Goal: Information Seeking & Learning: Learn about a topic

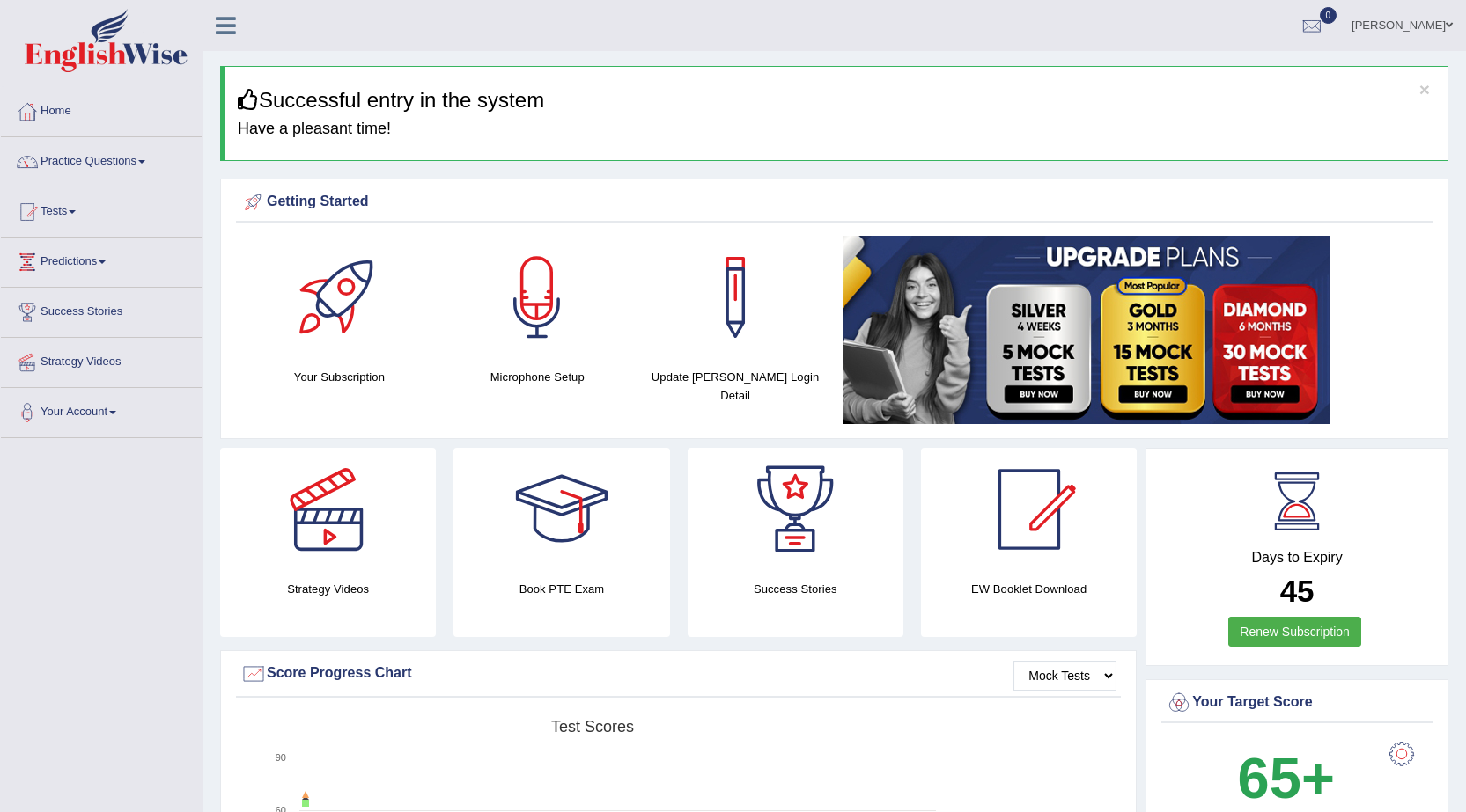
click at [75, 207] on link "Tests" at bounding box center [101, 209] width 200 height 44
click at [121, 254] on link "Take Practice Sectional Test" at bounding box center [115, 253] width 165 height 32
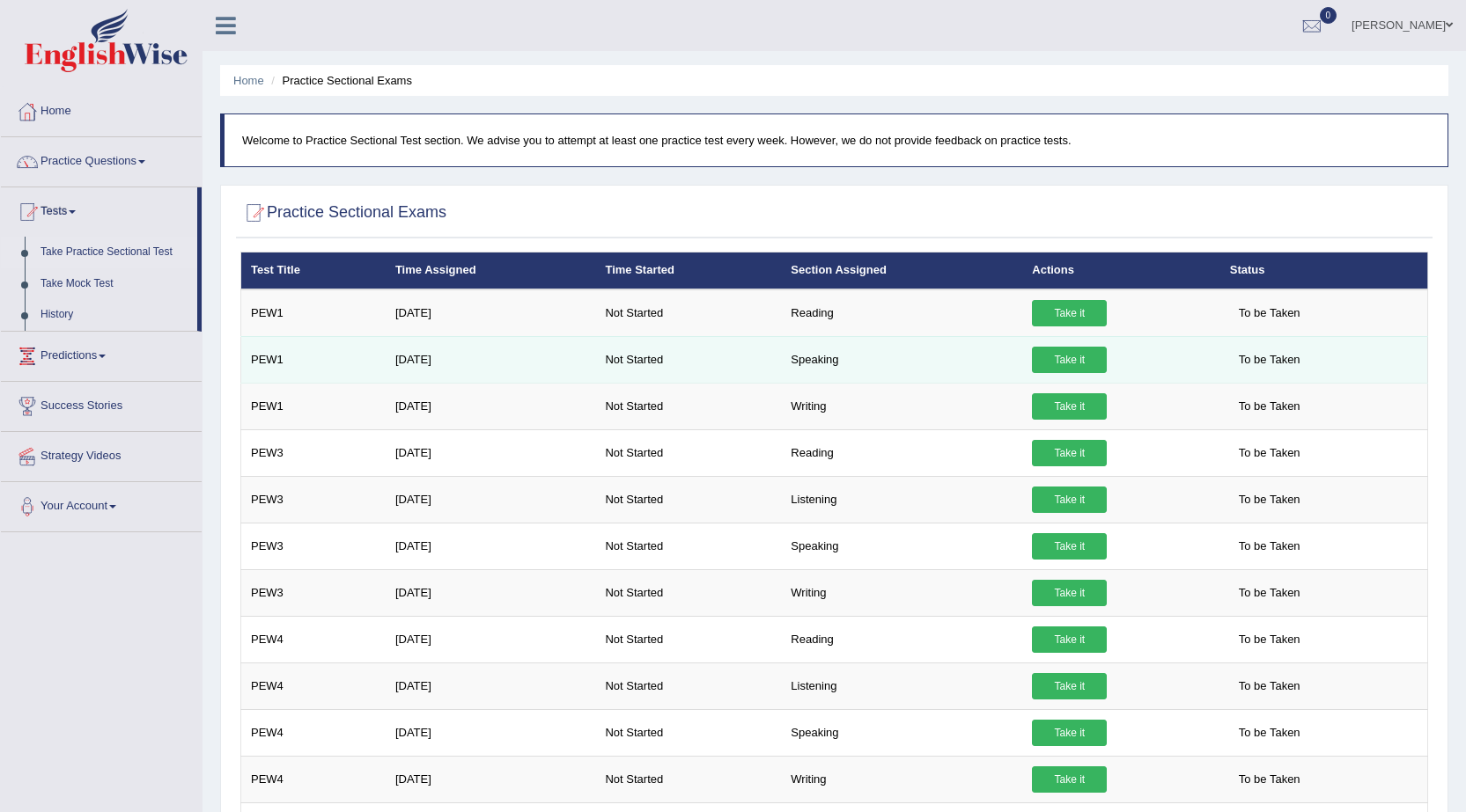
click at [1059, 369] on link "Take it" at bounding box center [1069, 360] width 75 height 27
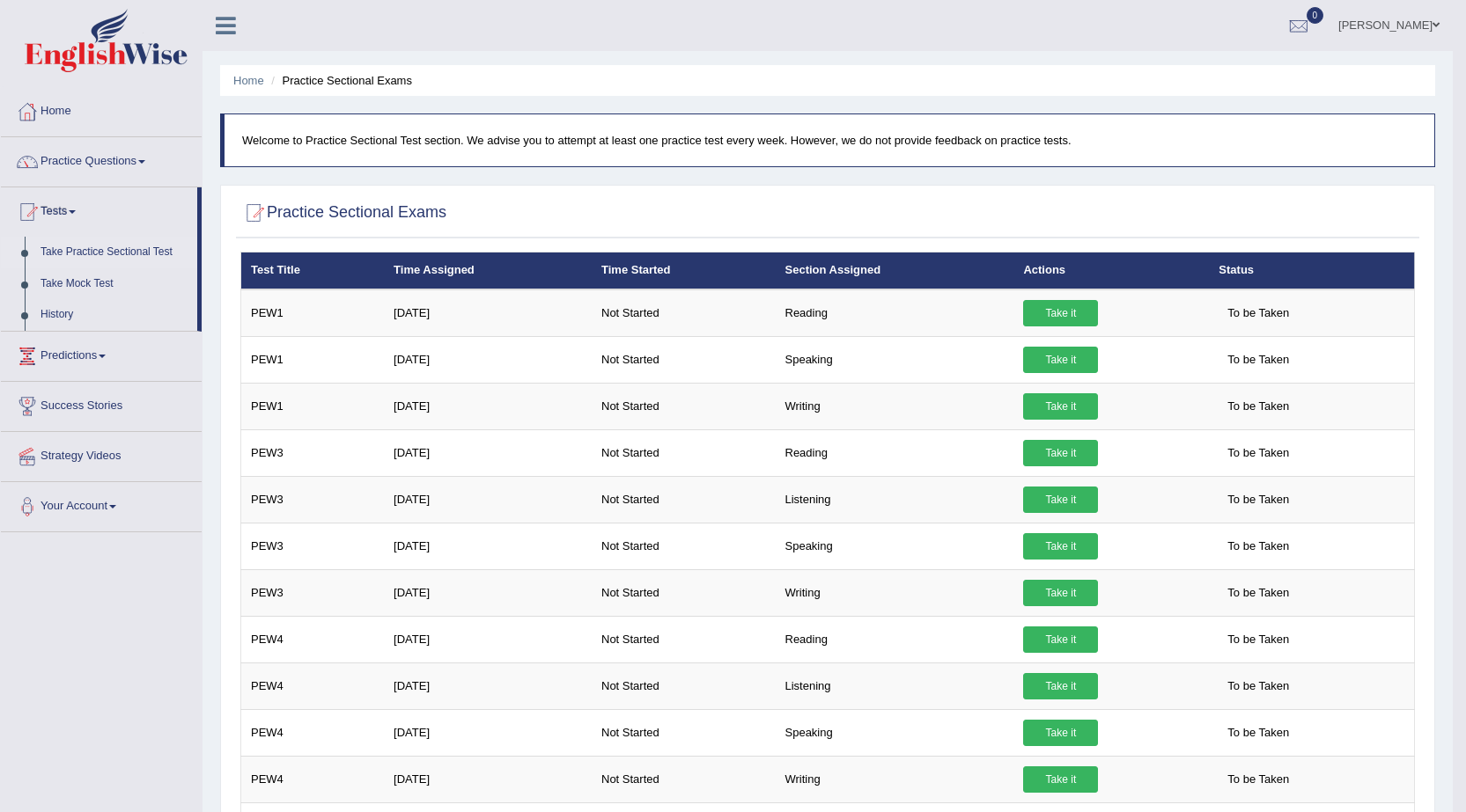
click at [0, 0] on div "× Have you watched our instructional video on how to take a Mock Test?speaking …" at bounding box center [0, 0] width 0 height 0
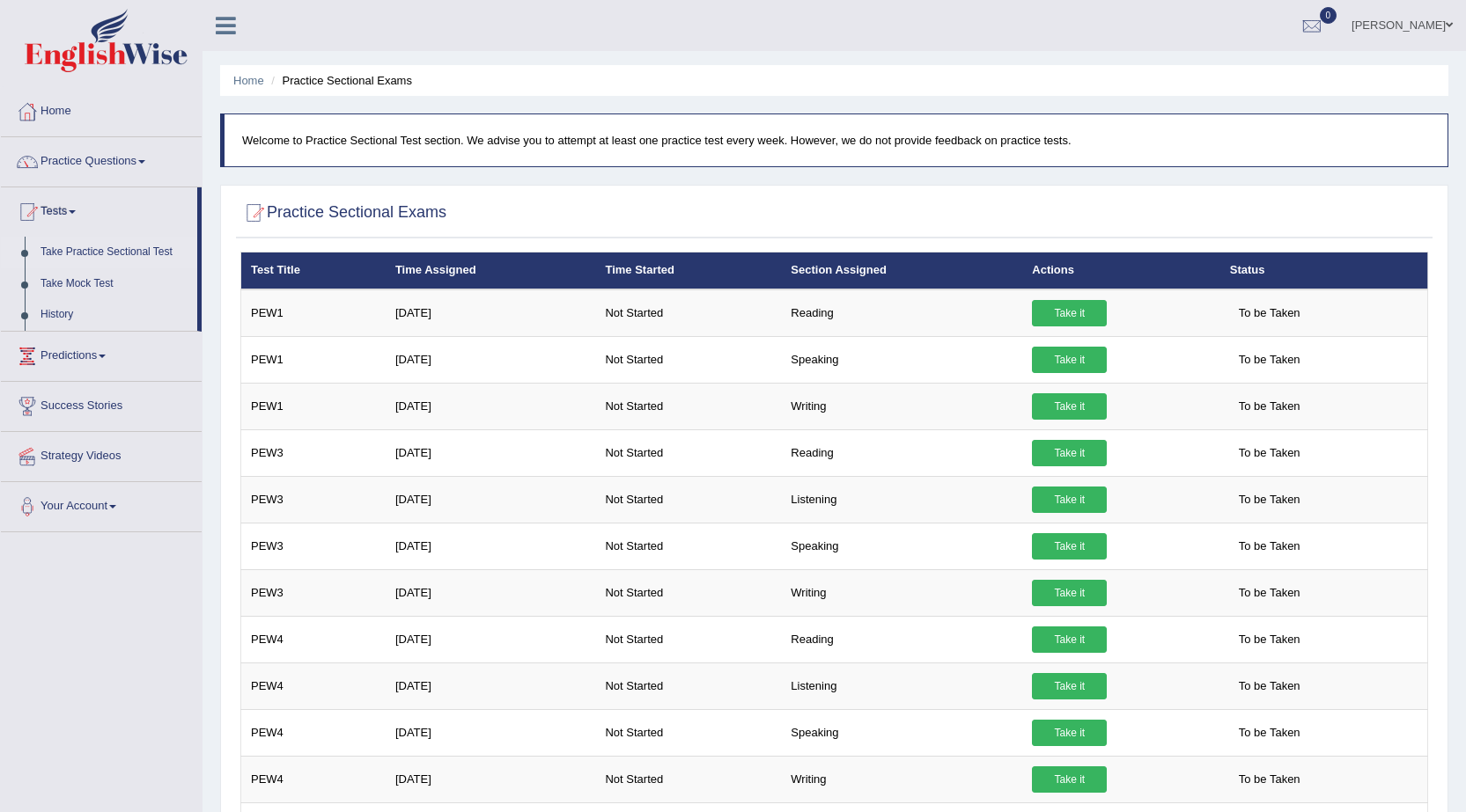
click at [1076, 361] on link "Take it" at bounding box center [1069, 360] width 75 height 27
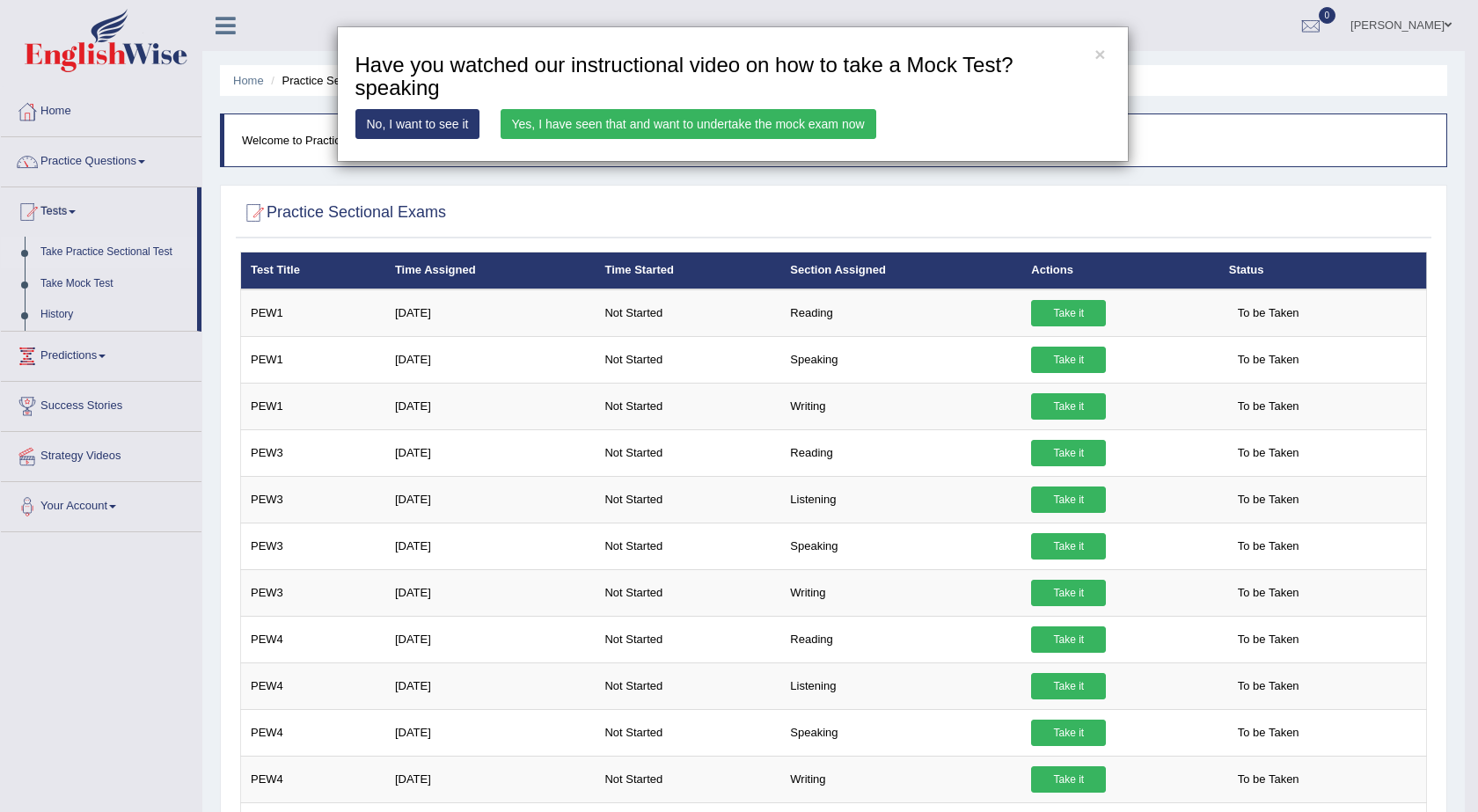
click at [681, 124] on link "Yes, I have seen that and want to undertake the mock exam now" at bounding box center [688, 125] width 376 height 30
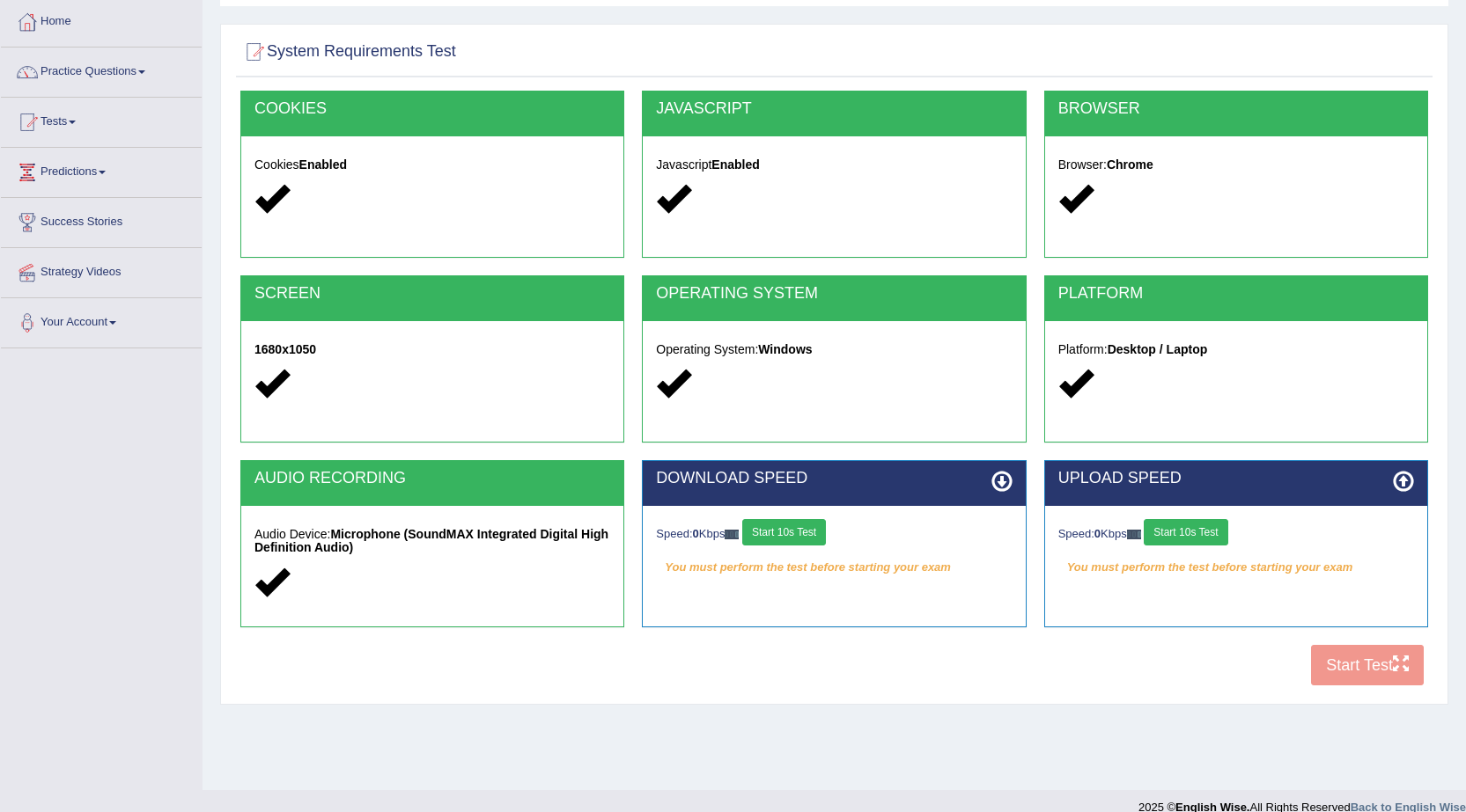
scroll to position [112, 0]
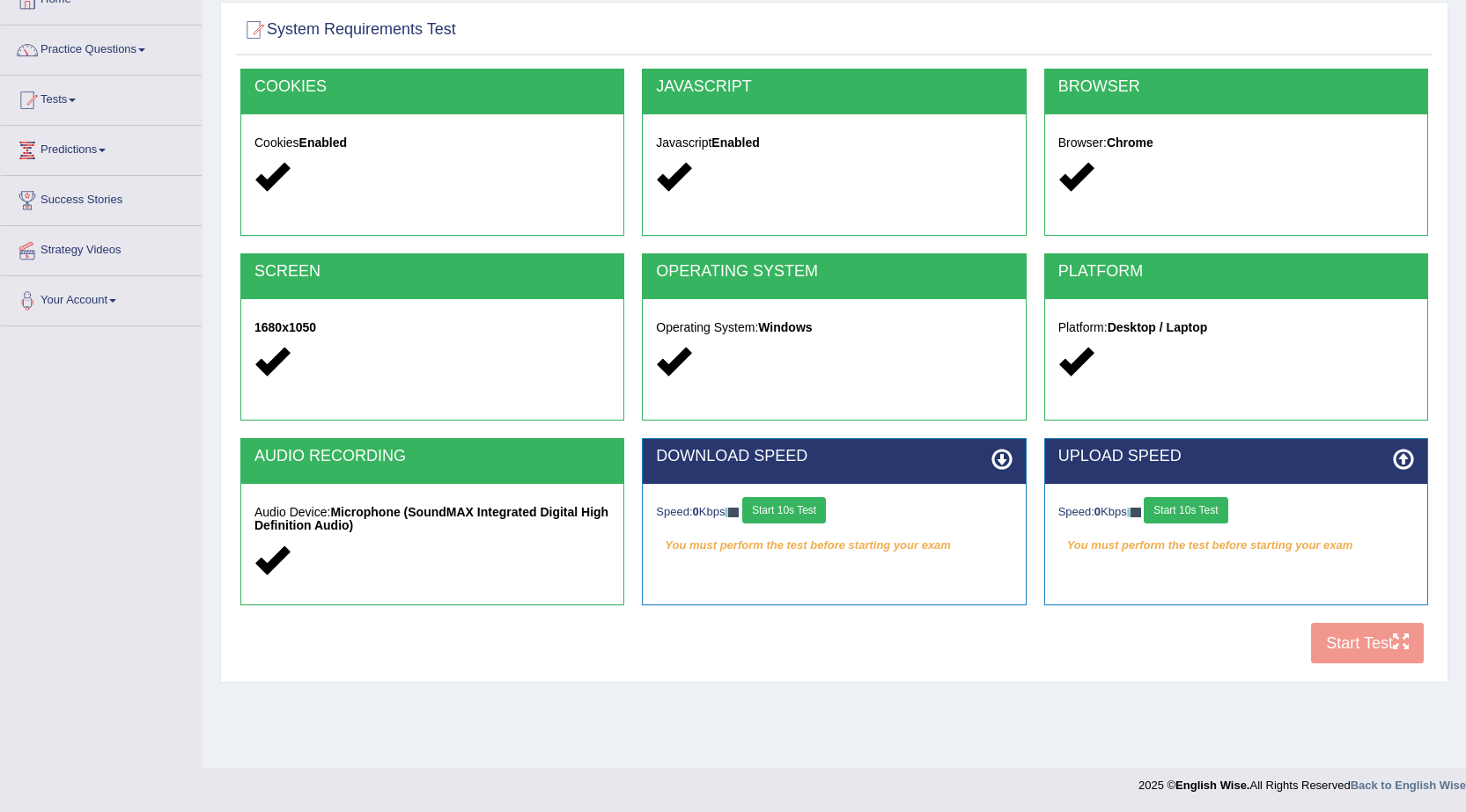
click at [778, 513] on button "Start 10s Test" at bounding box center [784, 510] width 84 height 27
click at [1193, 510] on button "Start 10s Test" at bounding box center [1185, 510] width 84 height 27
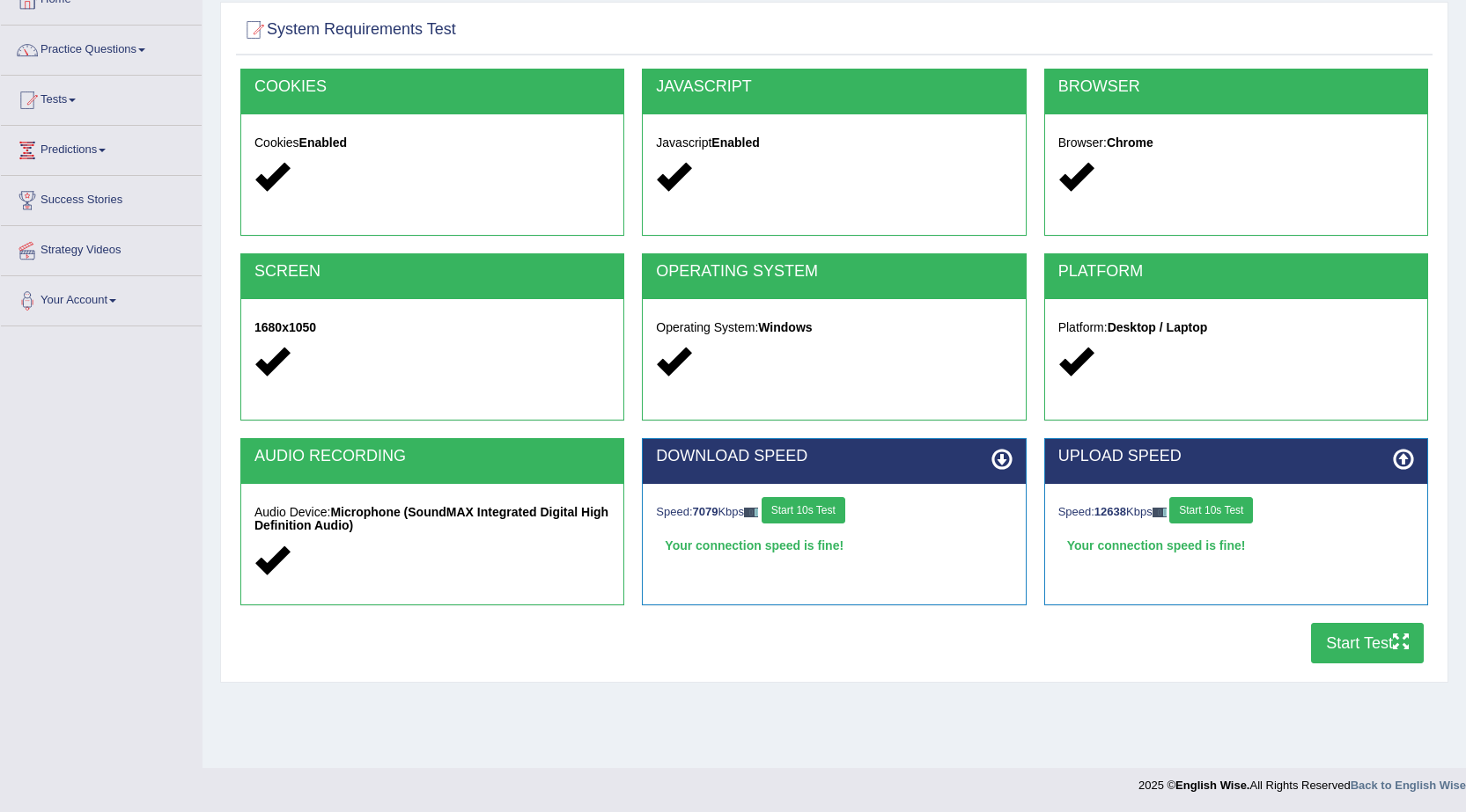
click at [1341, 650] on button "Start Test" at bounding box center [1367, 643] width 113 height 40
click at [70, 105] on link "Tests" at bounding box center [101, 97] width 200 height 44
click at [99, 140] on link "Take Practice Sectional Test" at bounding box center [115, 141] width 165 height 32
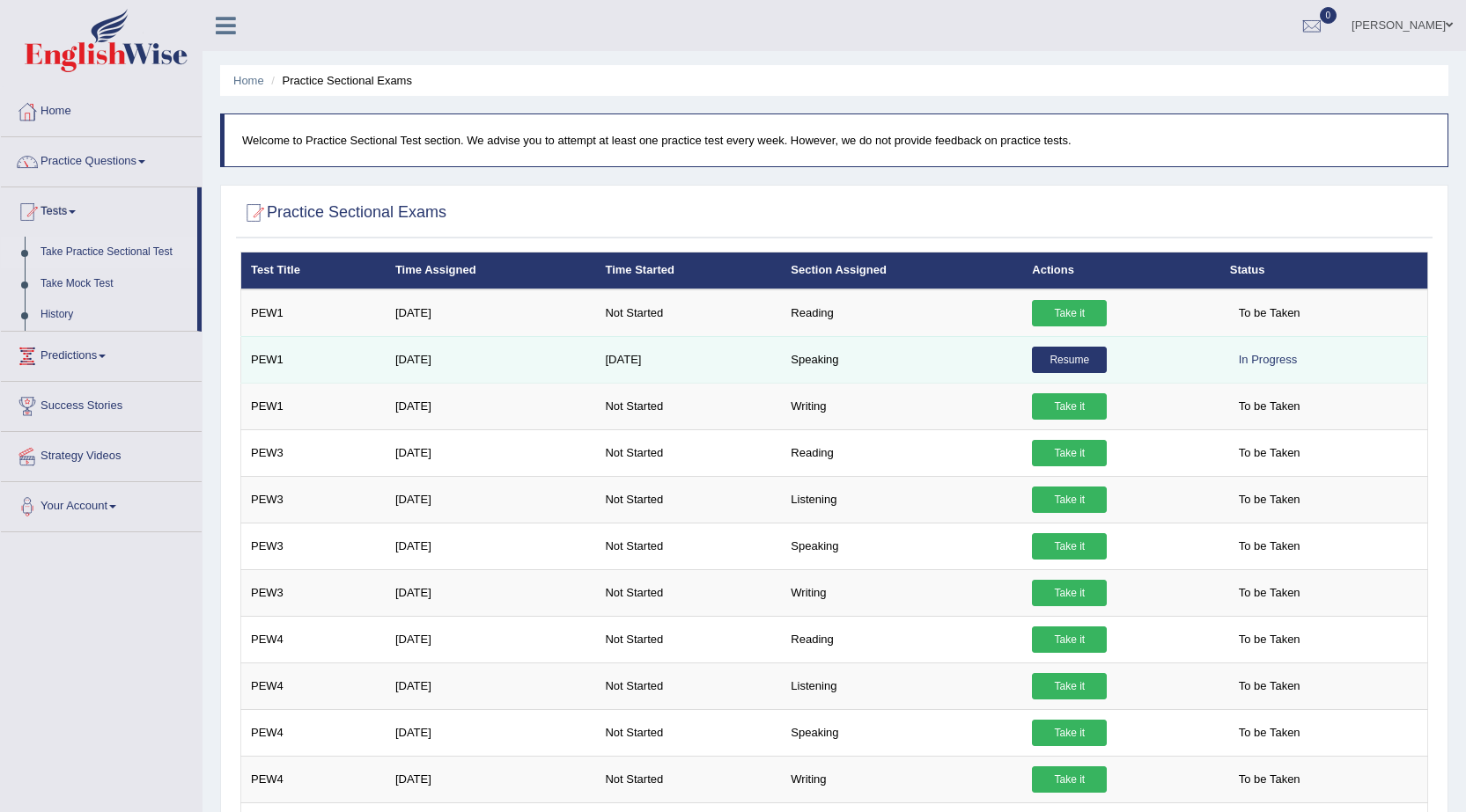
click at [1050, 366] on link "Resume" at bounding box center [1069, 360] width 75 height 27
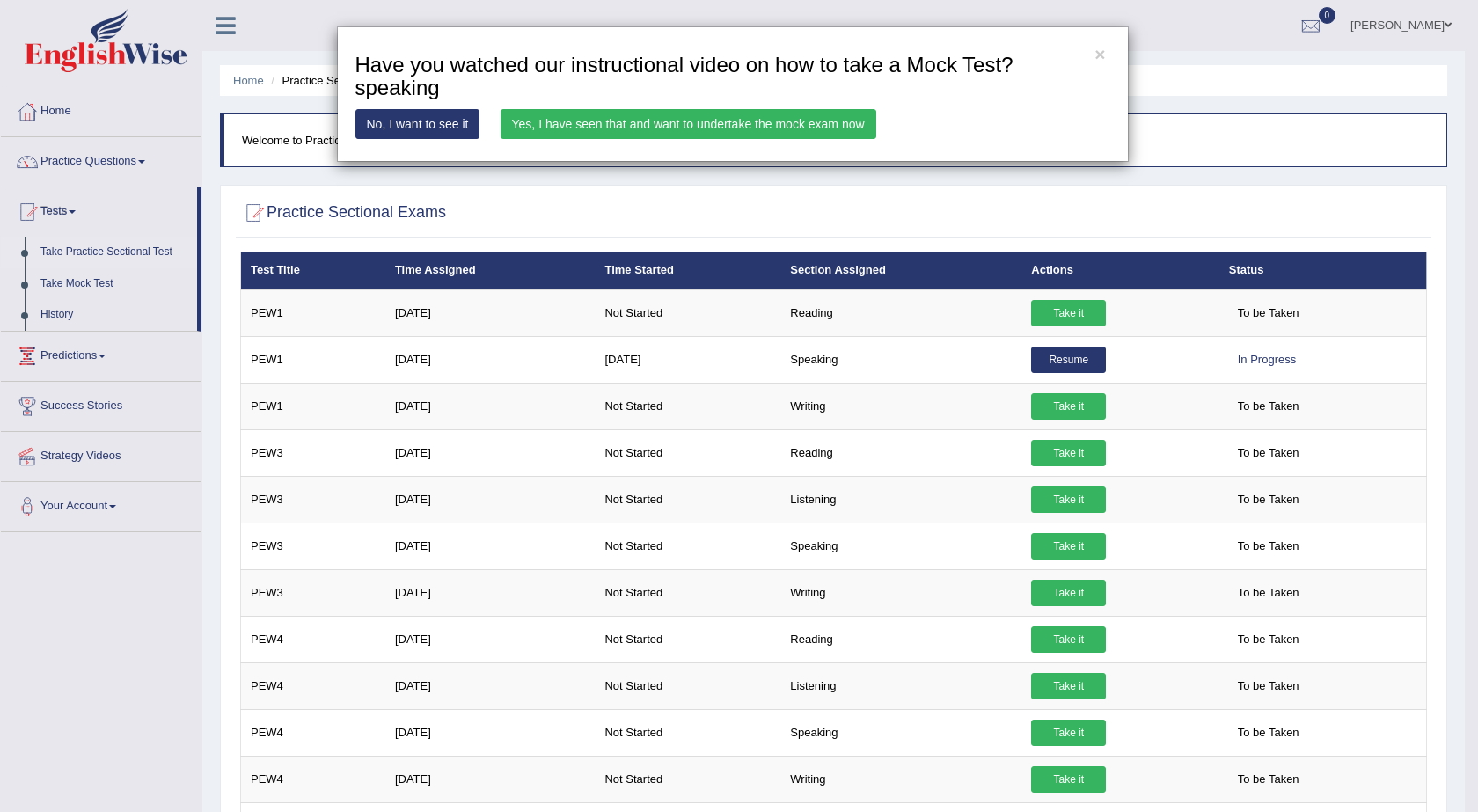
click at [581, 131] on link "Yes, I have seen that and want to undertake the mock exam now" at bounding box center [688, 125] width 376 height 30
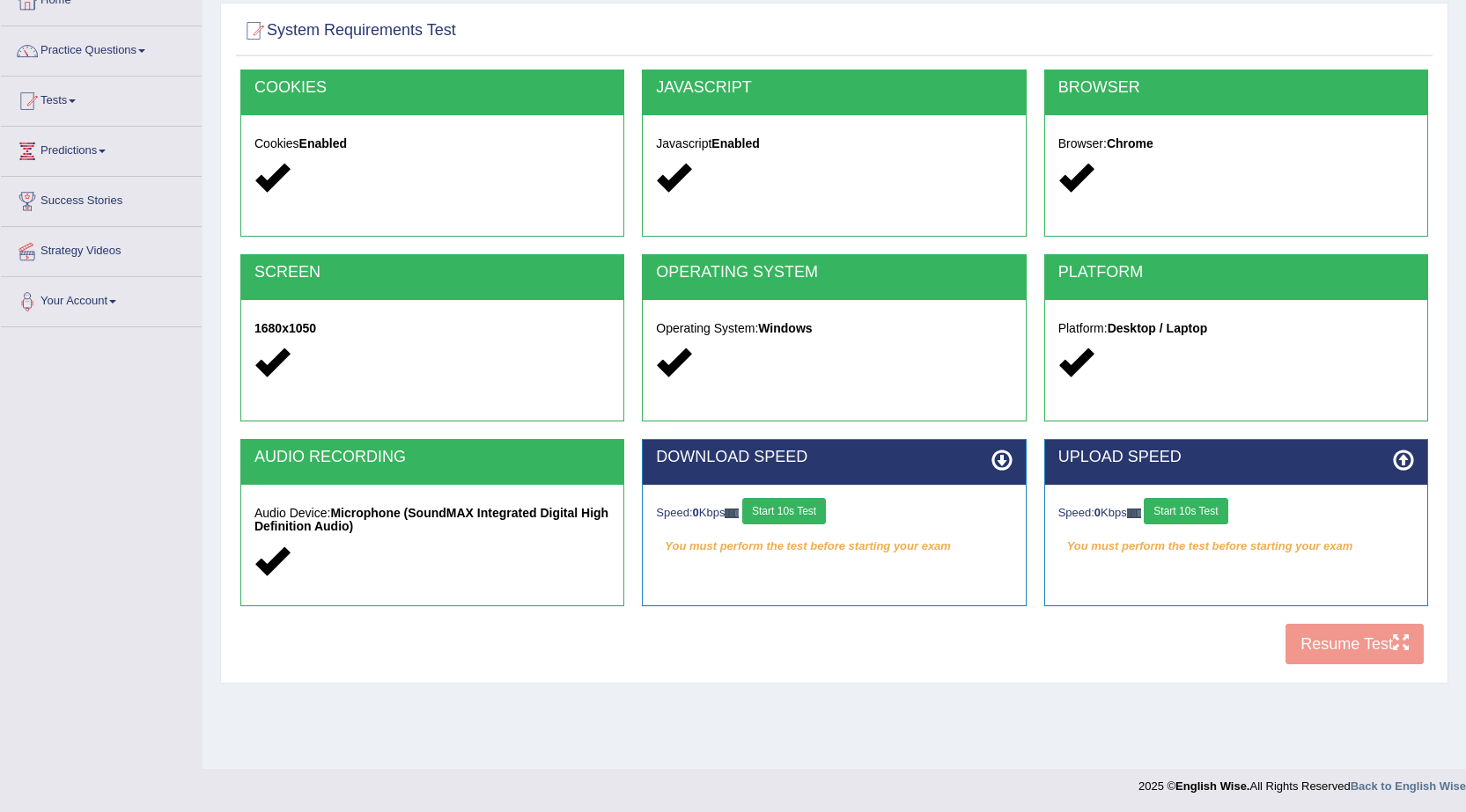
scroll to position [112, 0]
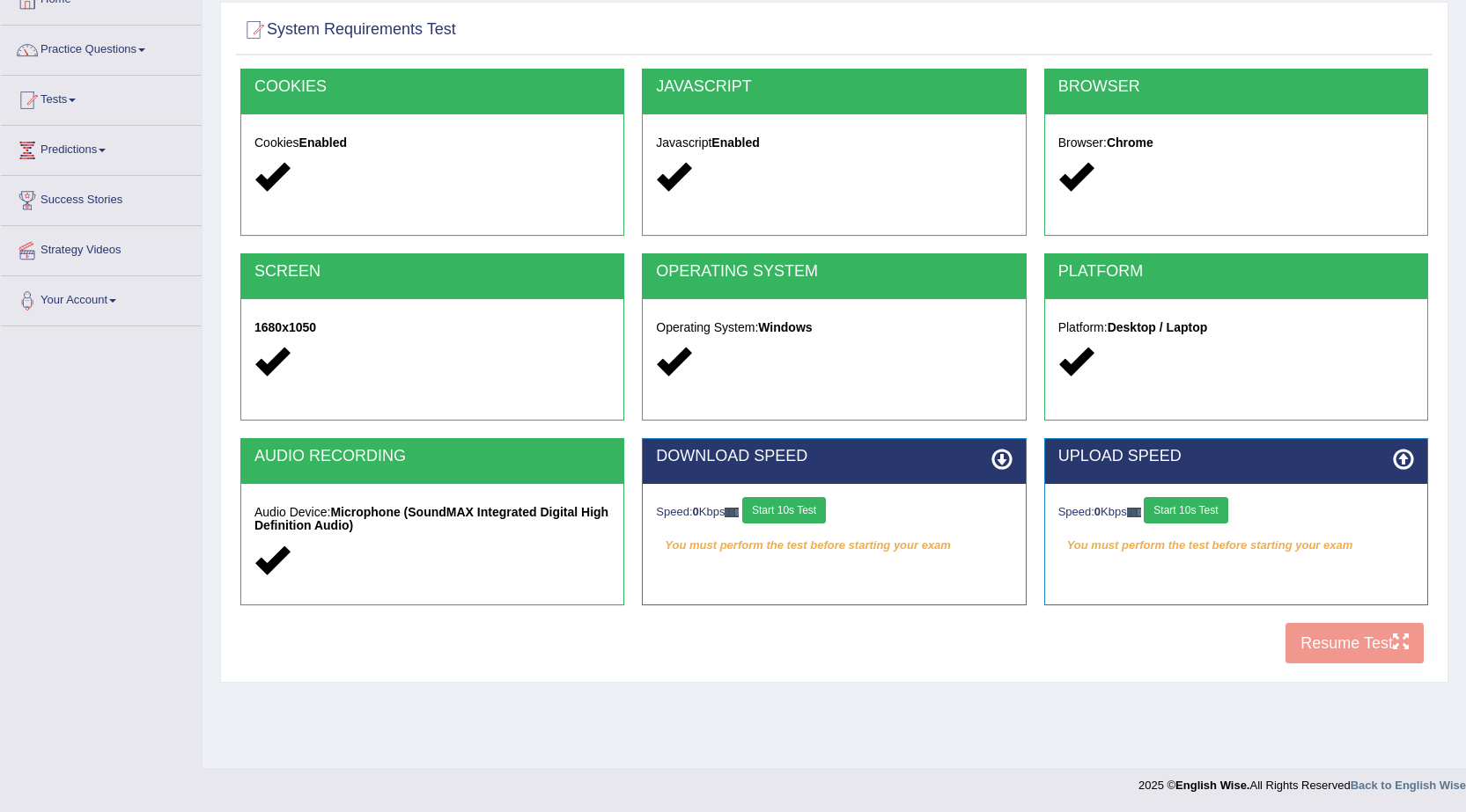
click at [778, 504] on button "Start 10s Test" at bounding box center [784, 510] width 84 height 27
click at [1211, 524] on div "Speed: 0 Kbps Start 10s Test" at bounding box center [1235, 512] width 355 height 31
click at [1224, 512] on button "Start 10s Test" at bounding box center [1185, 510] width 84 height 27
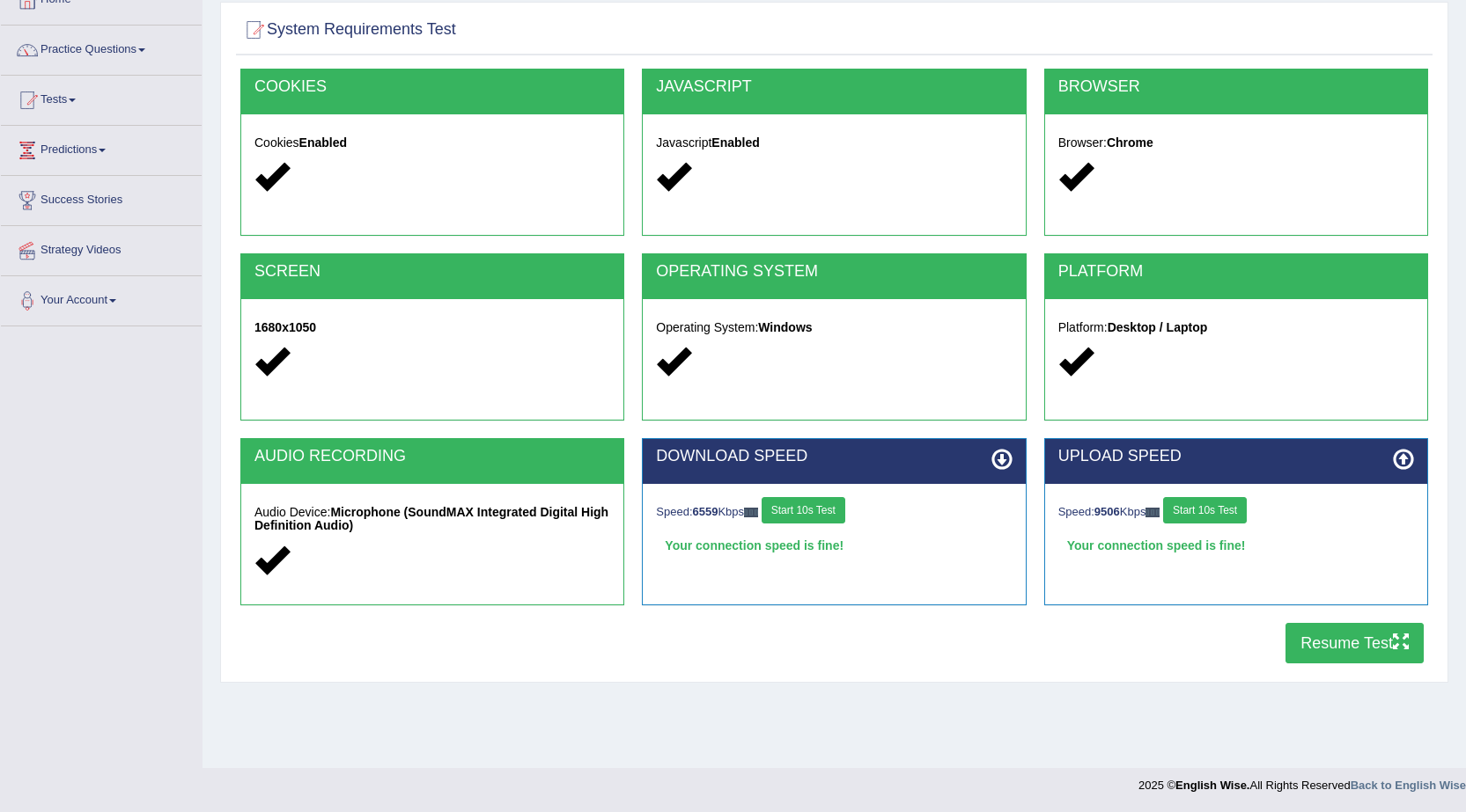
click at [1320, 643] on button "Resume Test" at bounding box center [1354, 643] width 138 height 40
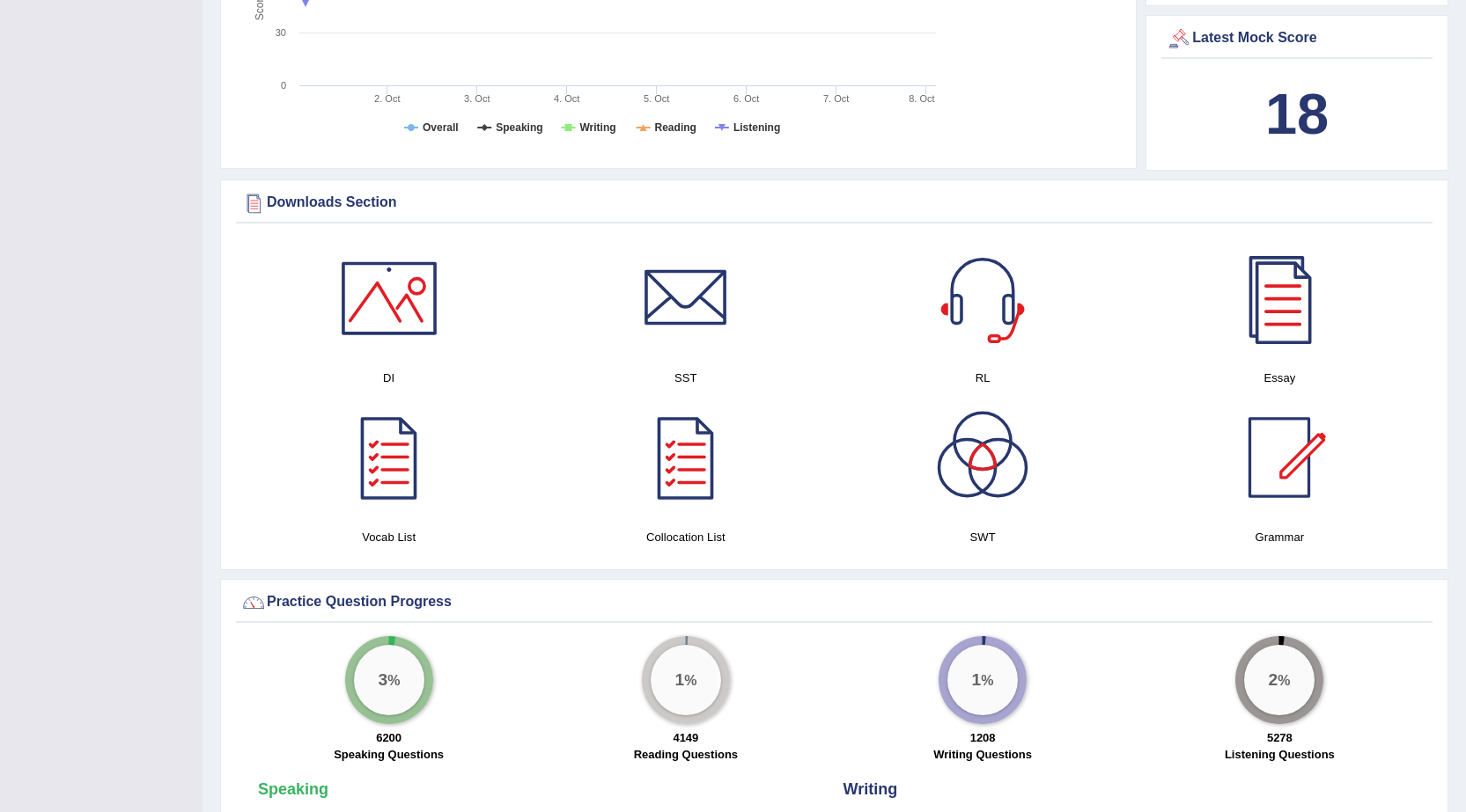
scroll to position [515, 0]
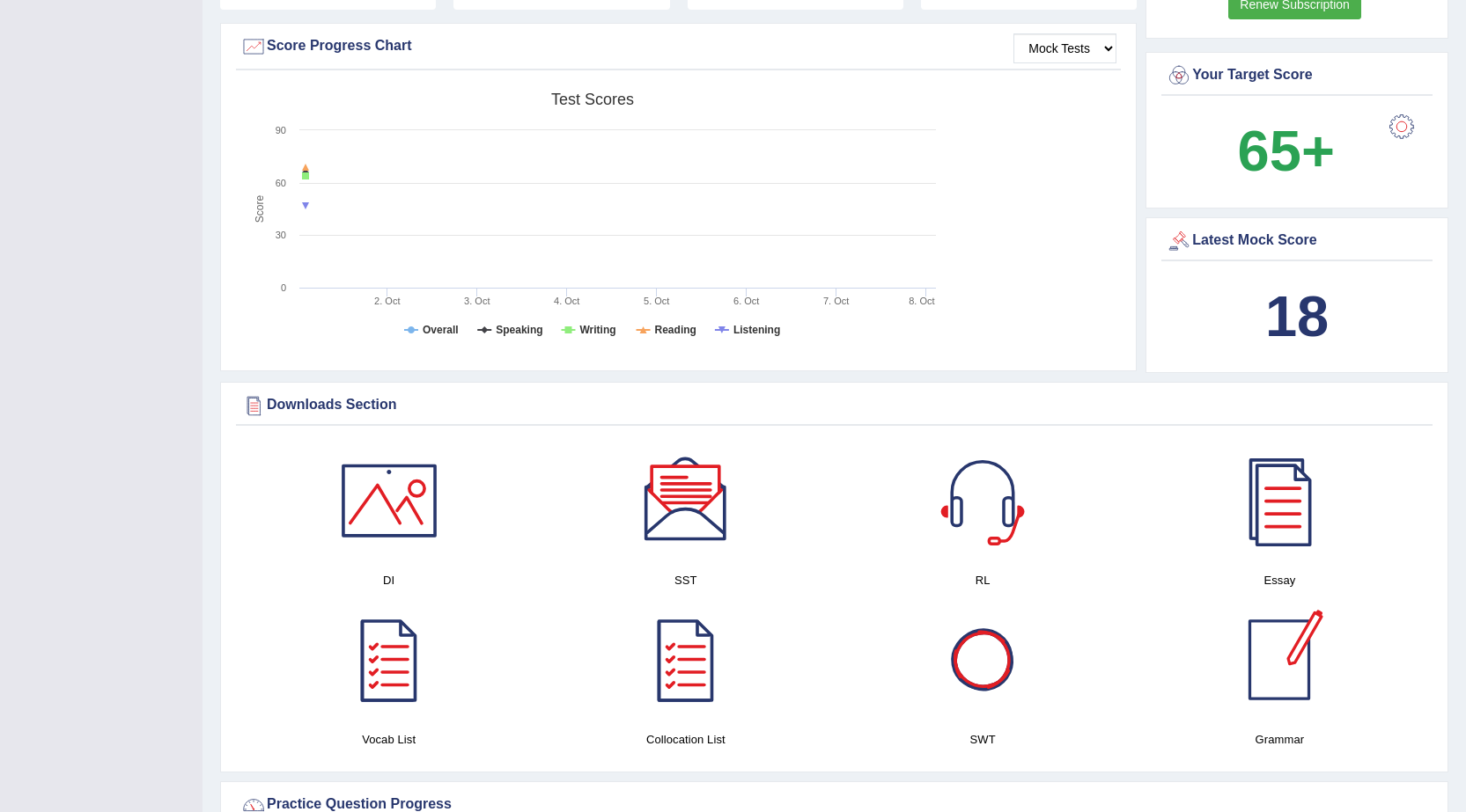
click at [1258, 678] on div at bounding box center [1279, 660] width 123 height 123
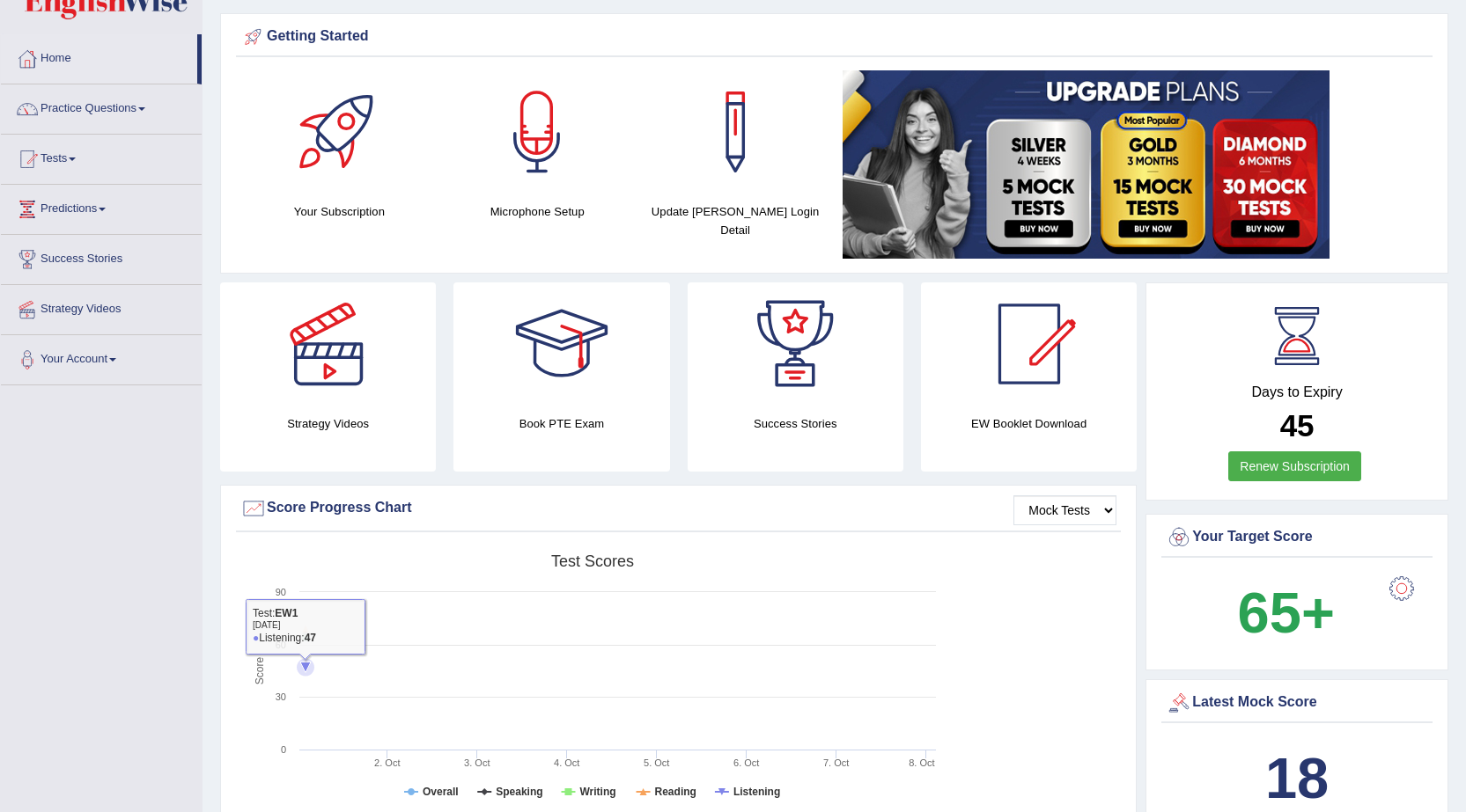
scroll to position [0, 0]
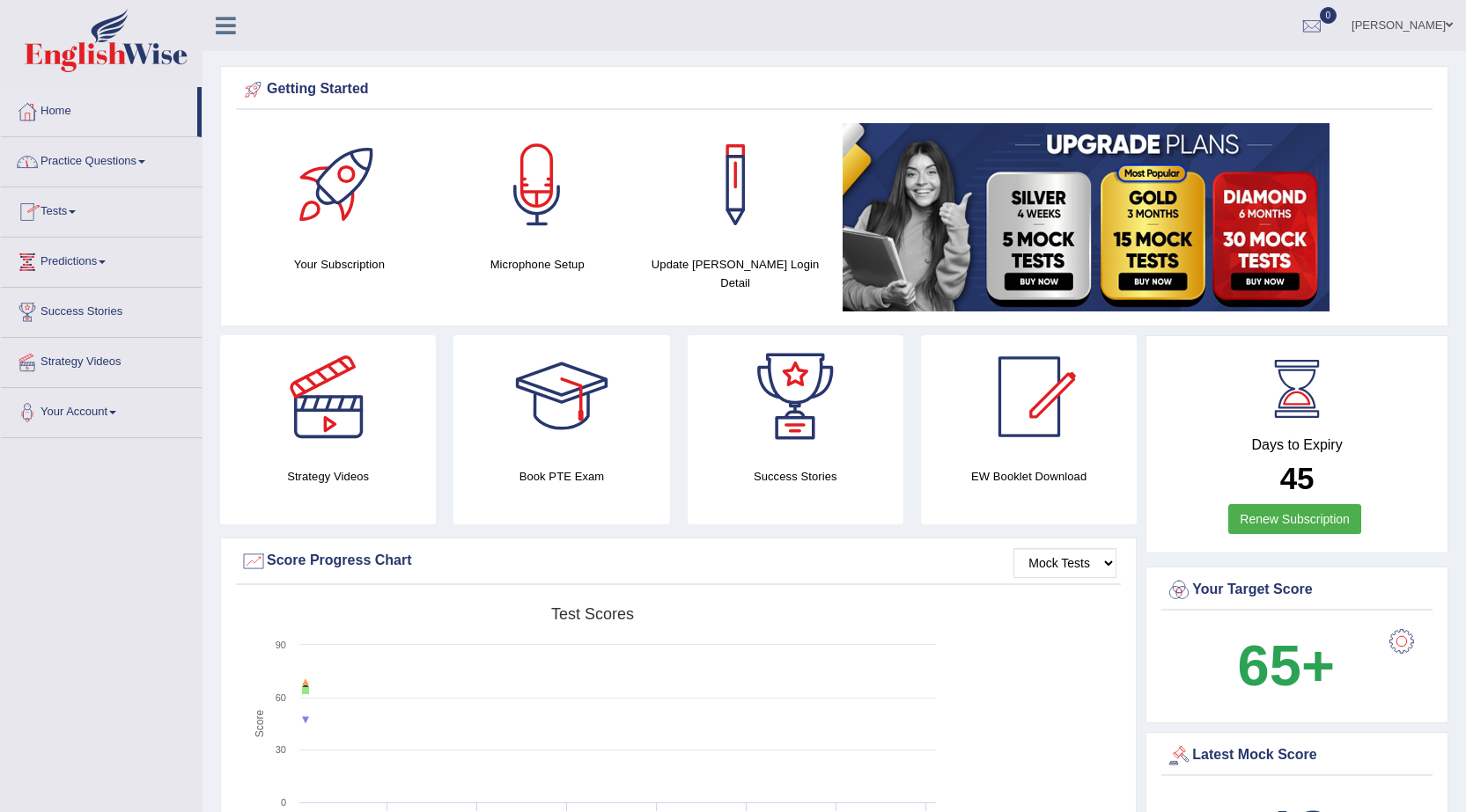
click at [96, 169] on link "Practice Questions" at bounding box center [101, 158] width 200 height 44
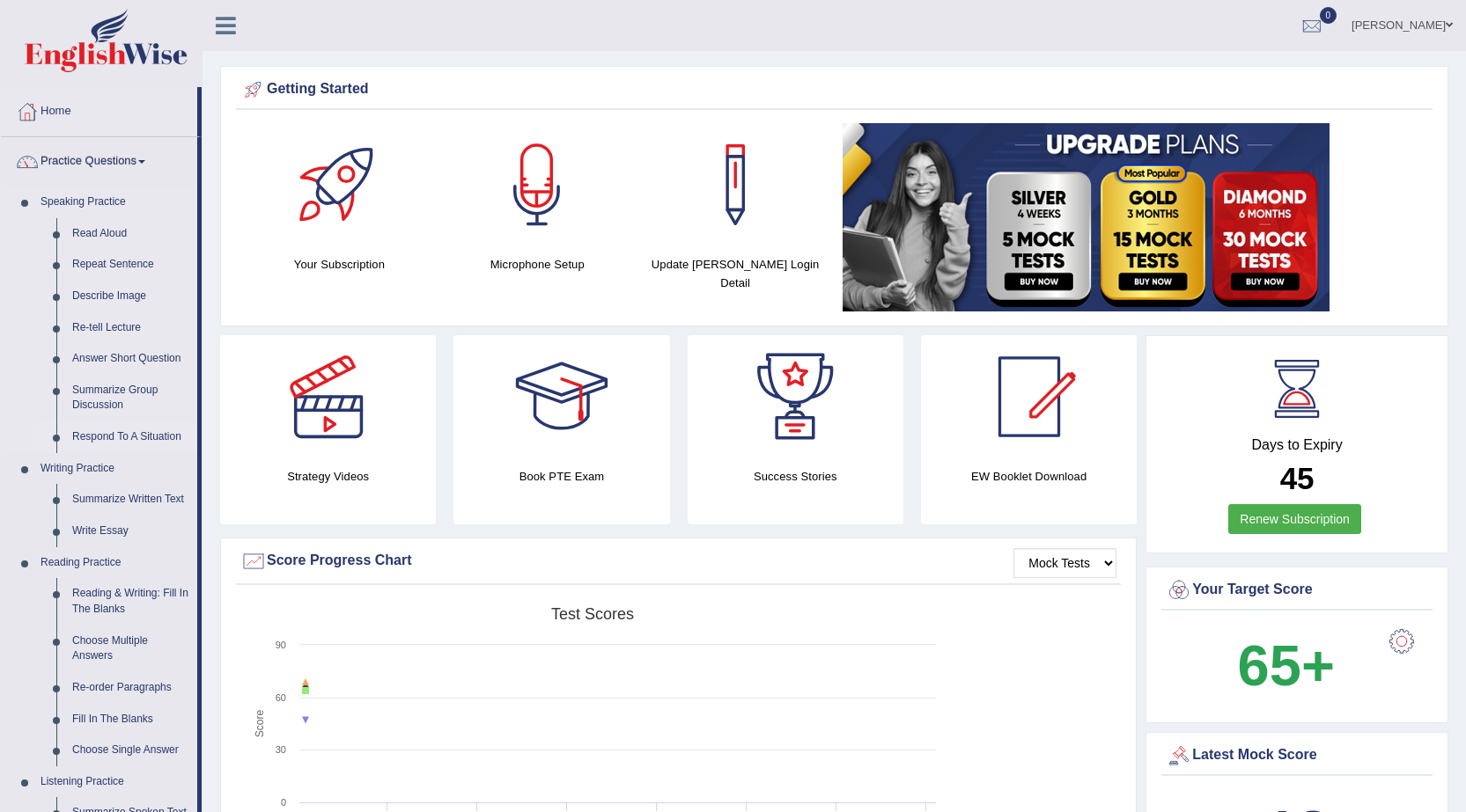
click at [139, 437] on link "Respond To A Situation" at bounding box center [130, 437] width 133 height 32
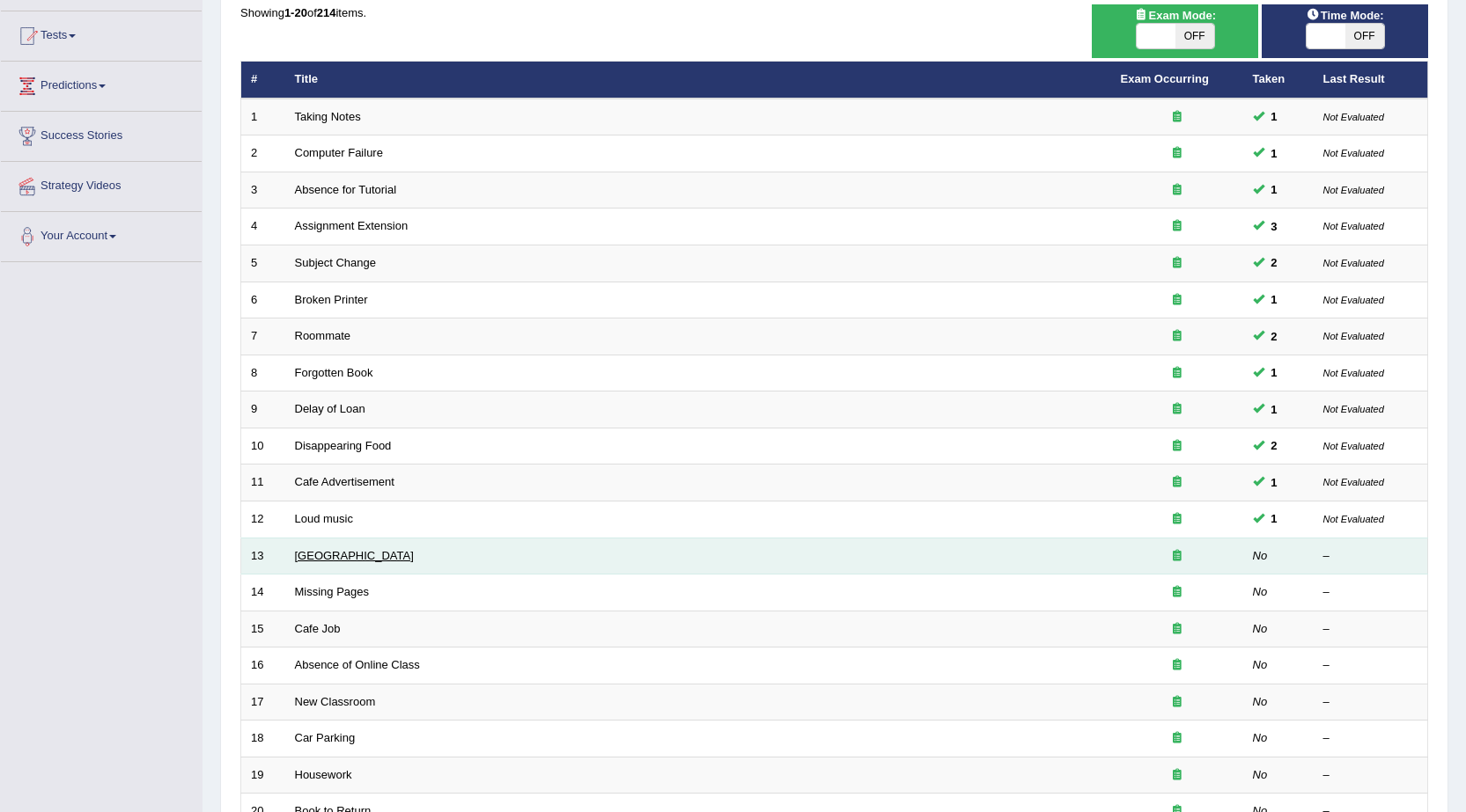
click at [315, 549] on link "[GEOGRAPHIC_DATA]" at bounding box center [354, 556] width 118 height 13
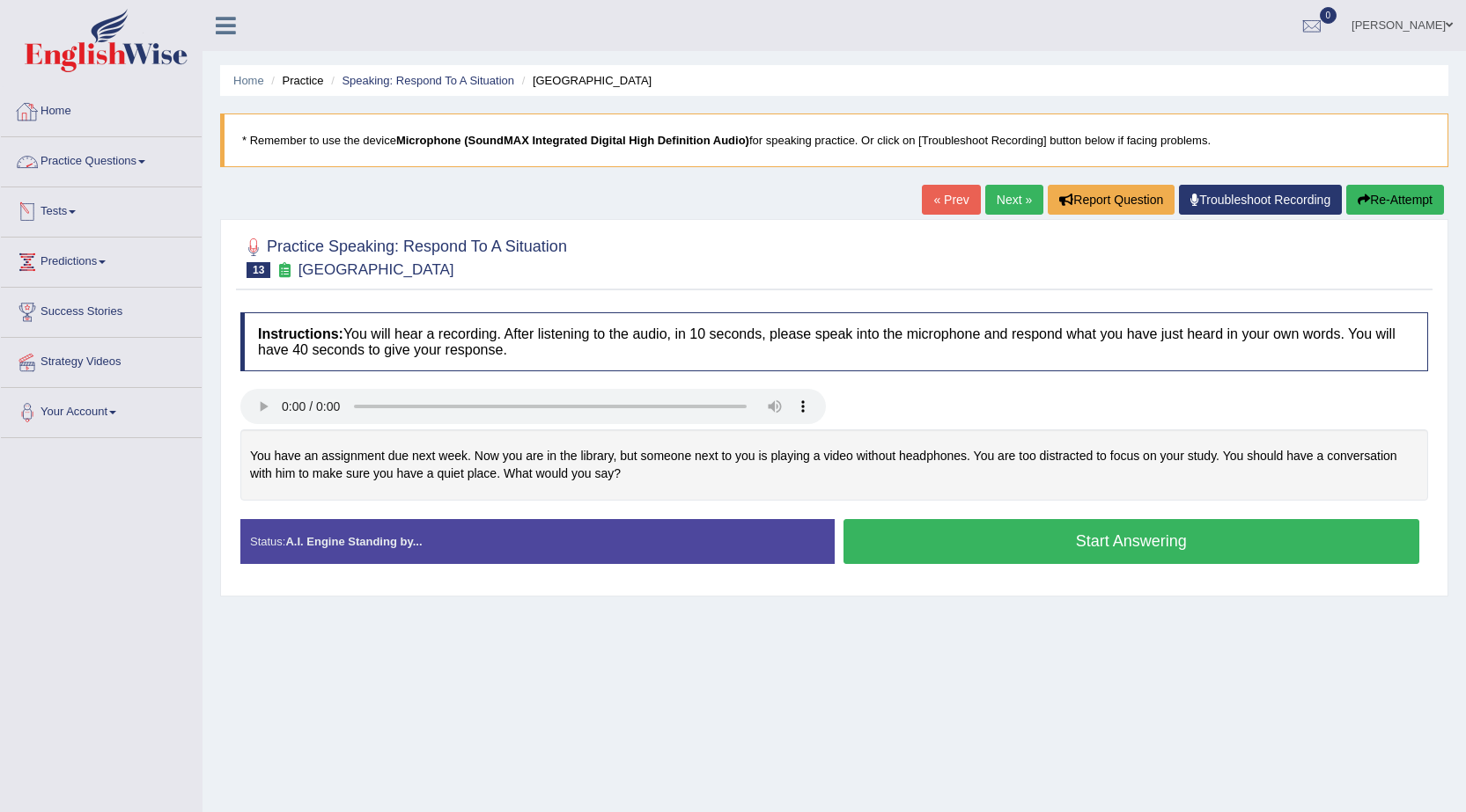
click at [936, 547] on button "Start Answering" at bounding box center [1131, 541] width 576 height 45
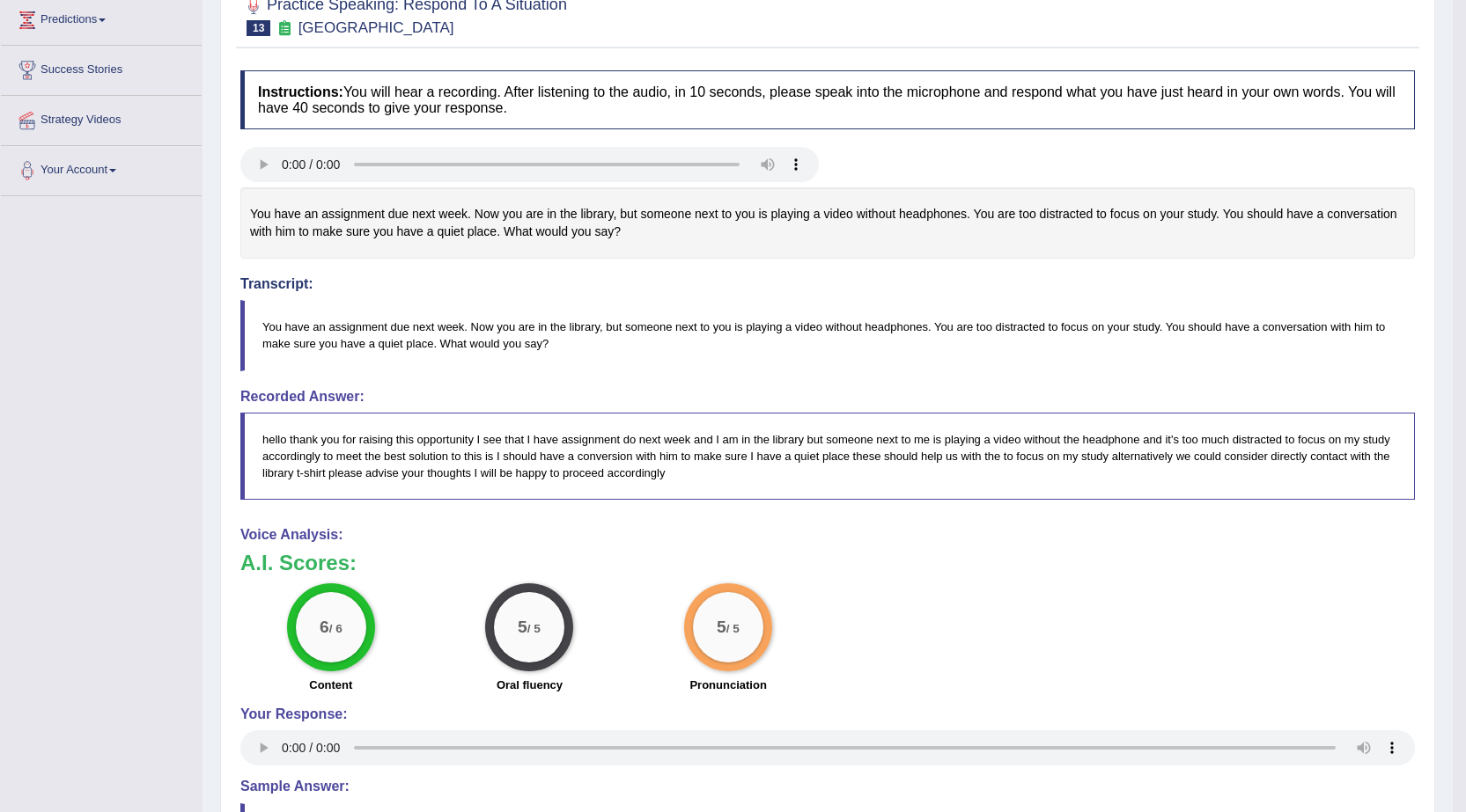
scroll to position [104, 0]
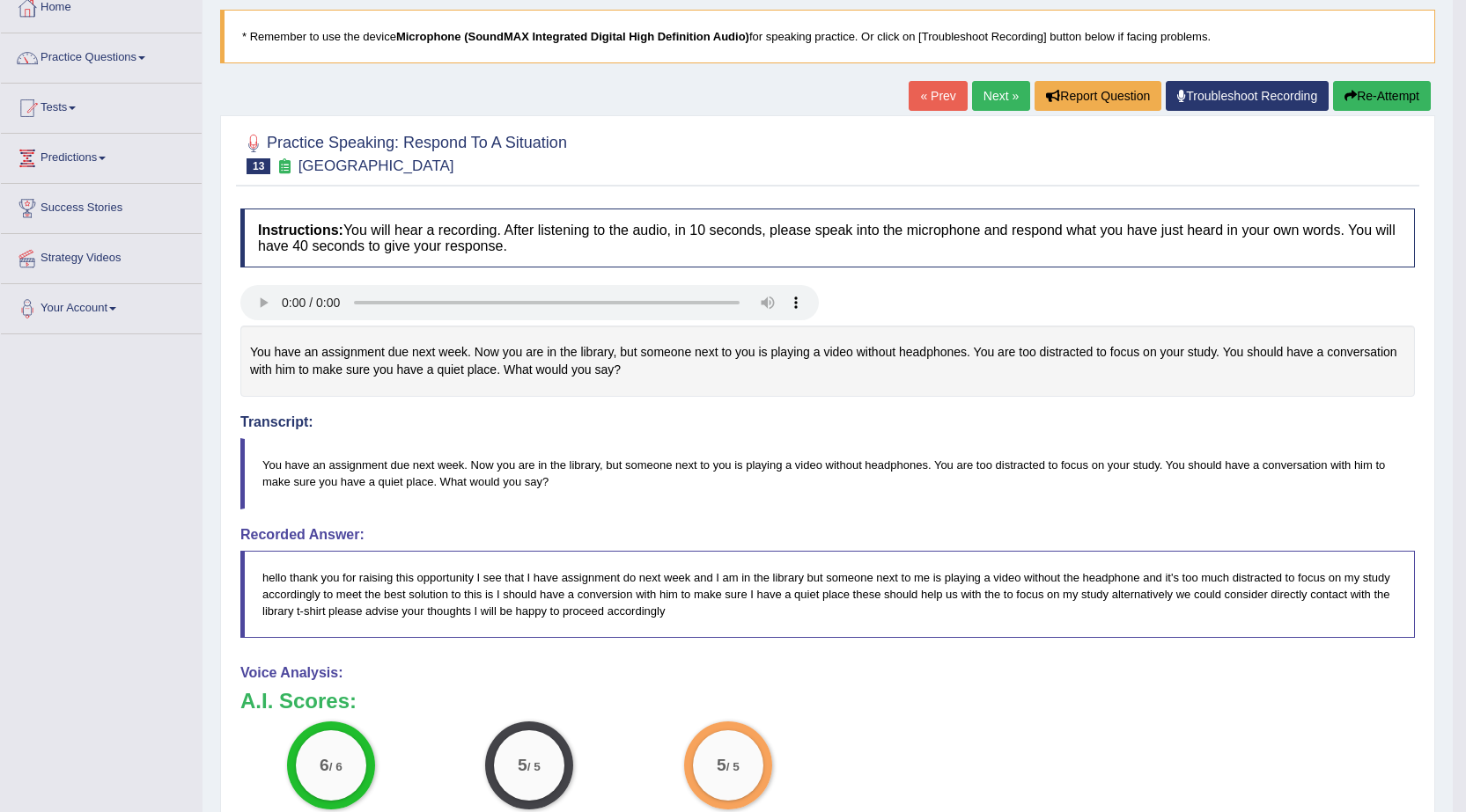
click at [981, 94] on link "Next »" at bounding box center [1000, 96] width 58 height 30
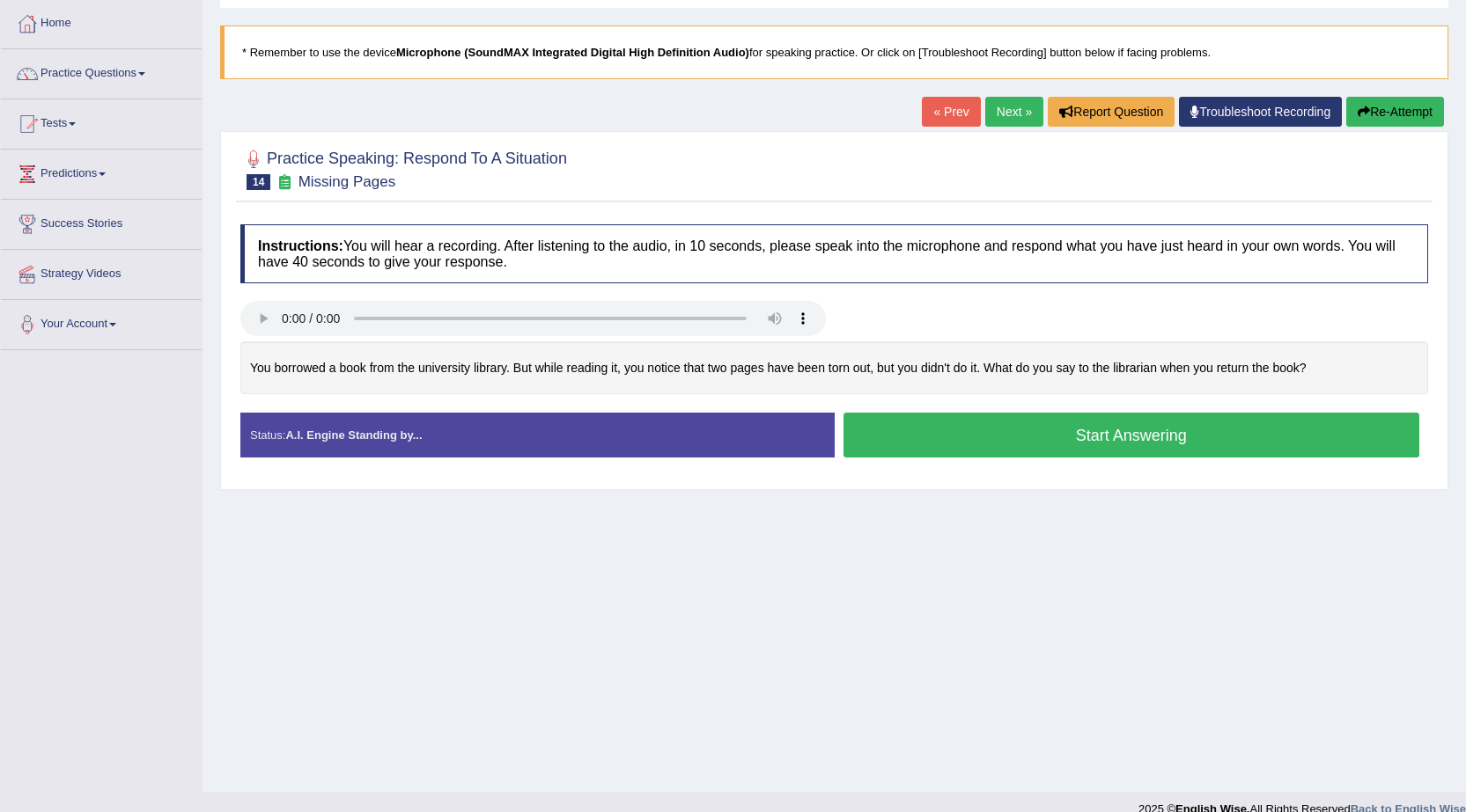
click at [1083, 438] on button "Start Answering" at bounding box center [1131, 435] width 576 height 45
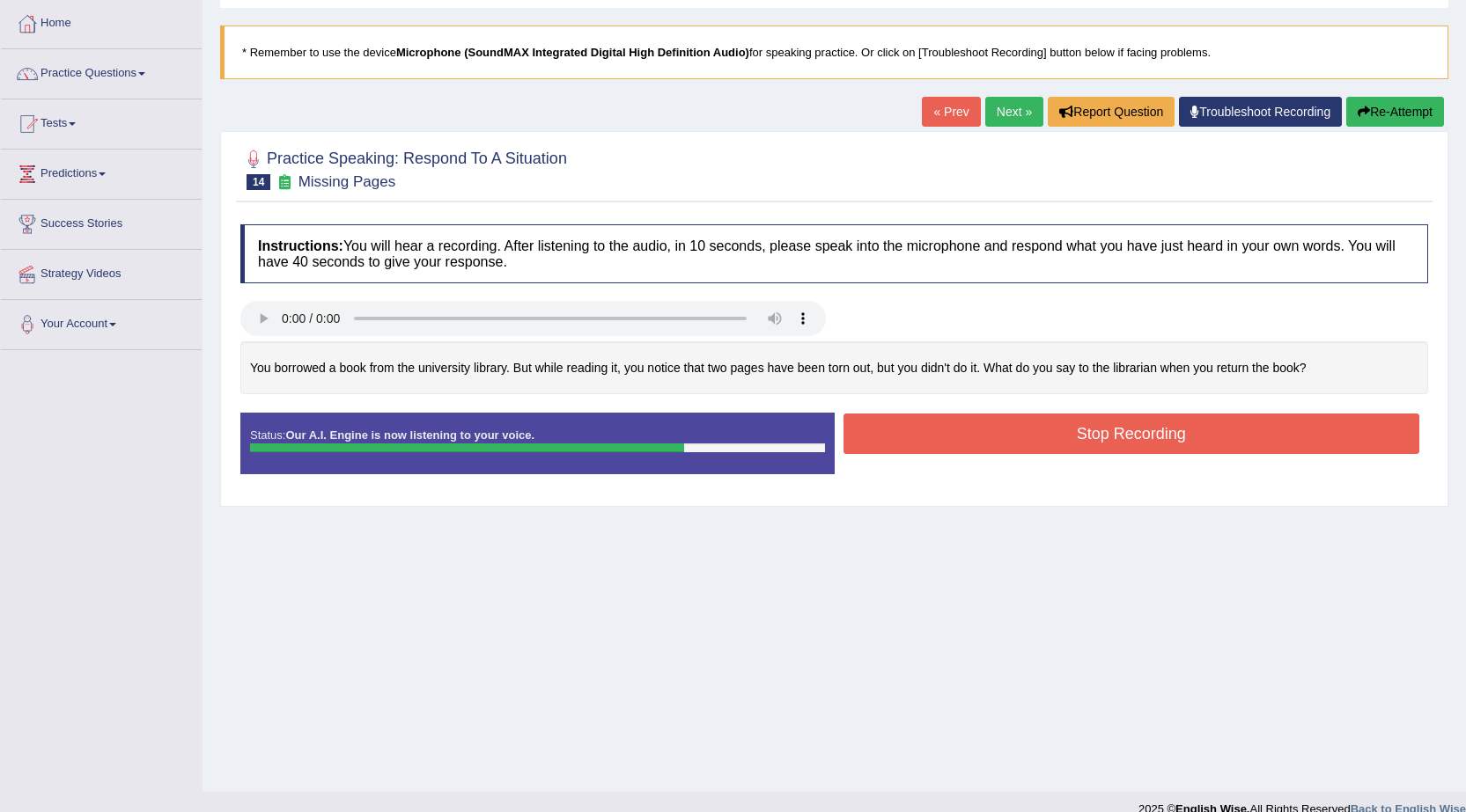
click at [1055, 424] on button "Stop Recording" at bounding box center [1131, 434] width 576 height 40
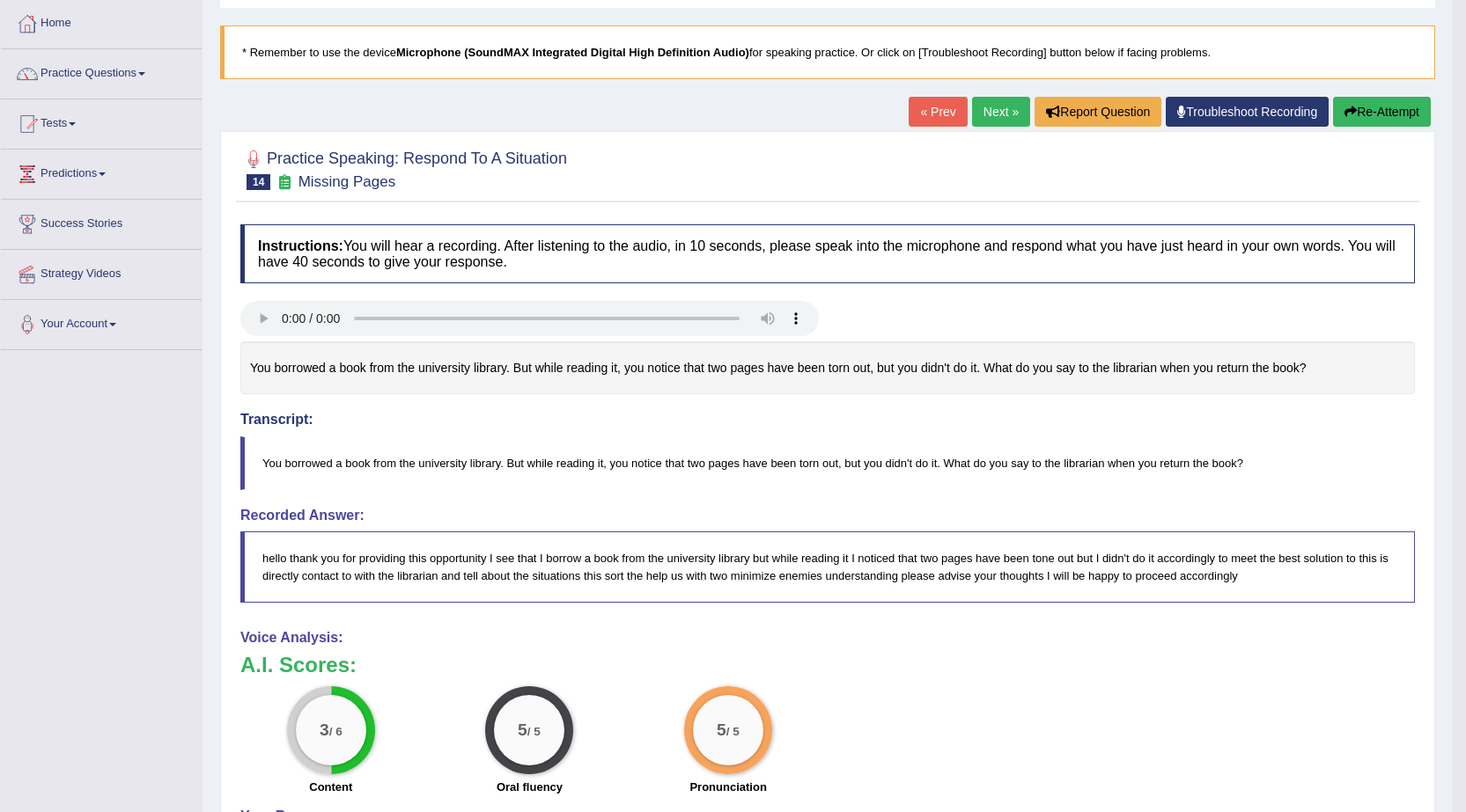
click at [1400, 110] on button "Re-Attempt" at bounding box center [1381, 112] width 98 height 30
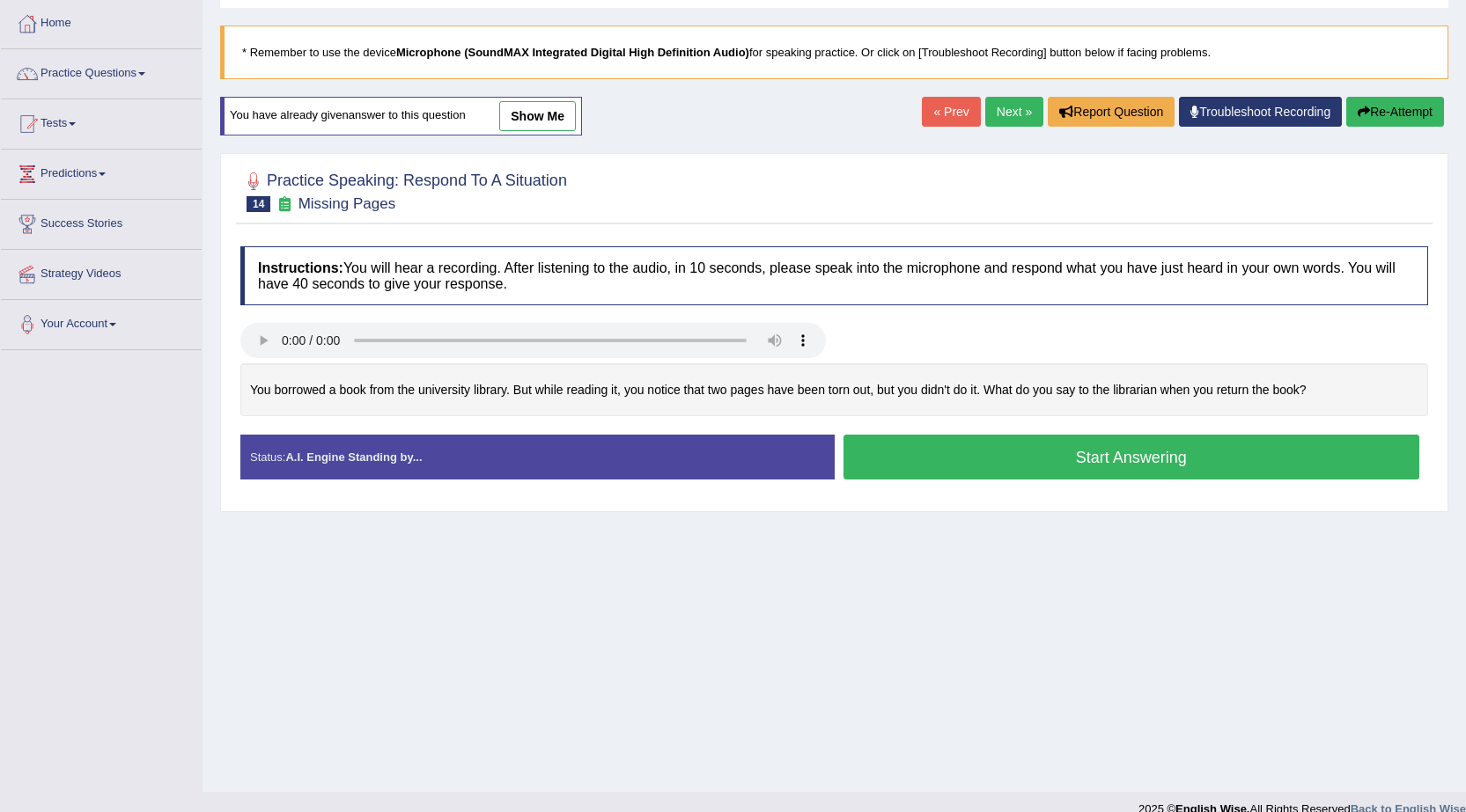
click at [945, 458] on button "Start Answering" at bounding box center [1131, 457] width 576 height 45
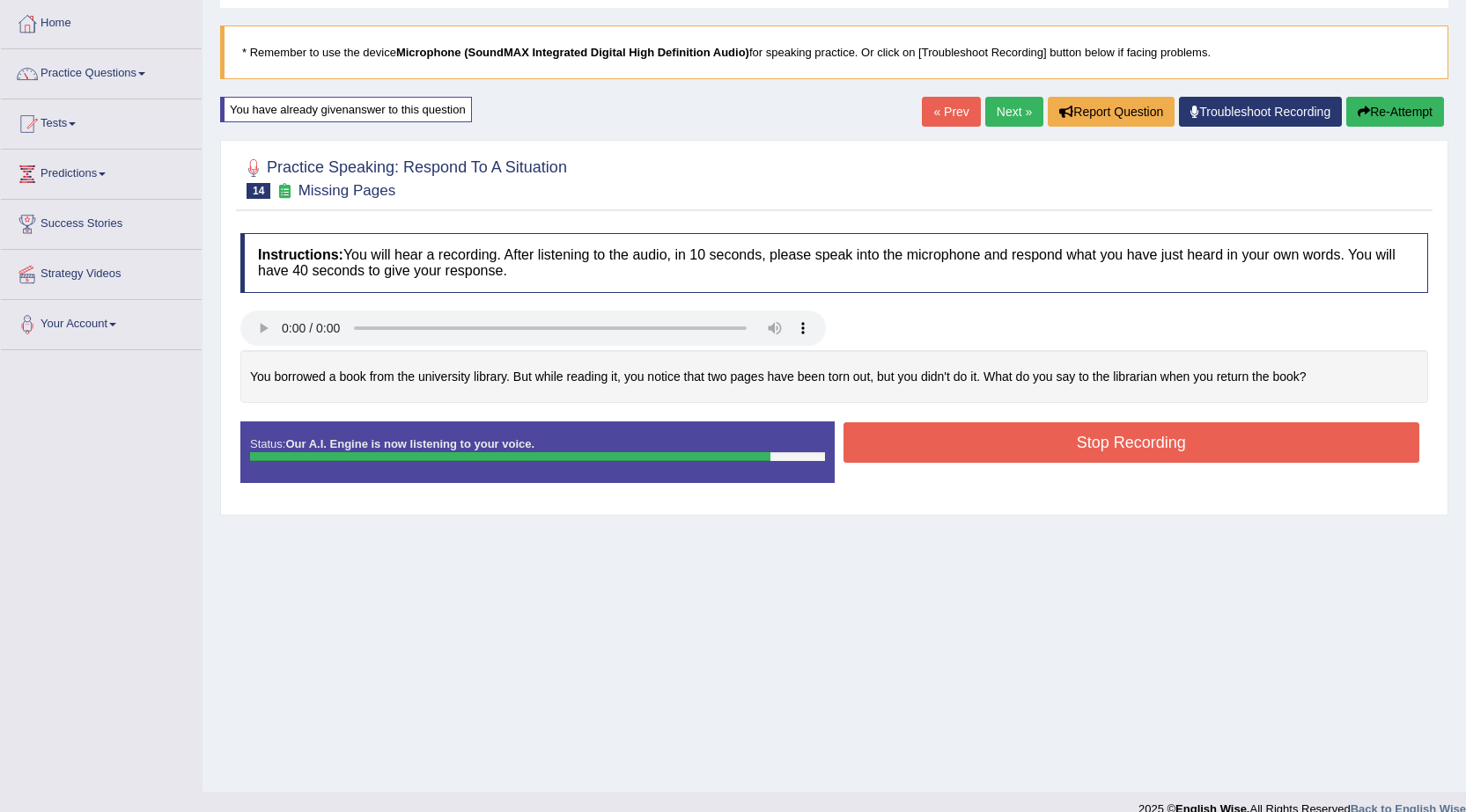
click at [932, 458] on button "Stop Recording" at bounding box center [1131, 442] width 576 height 40
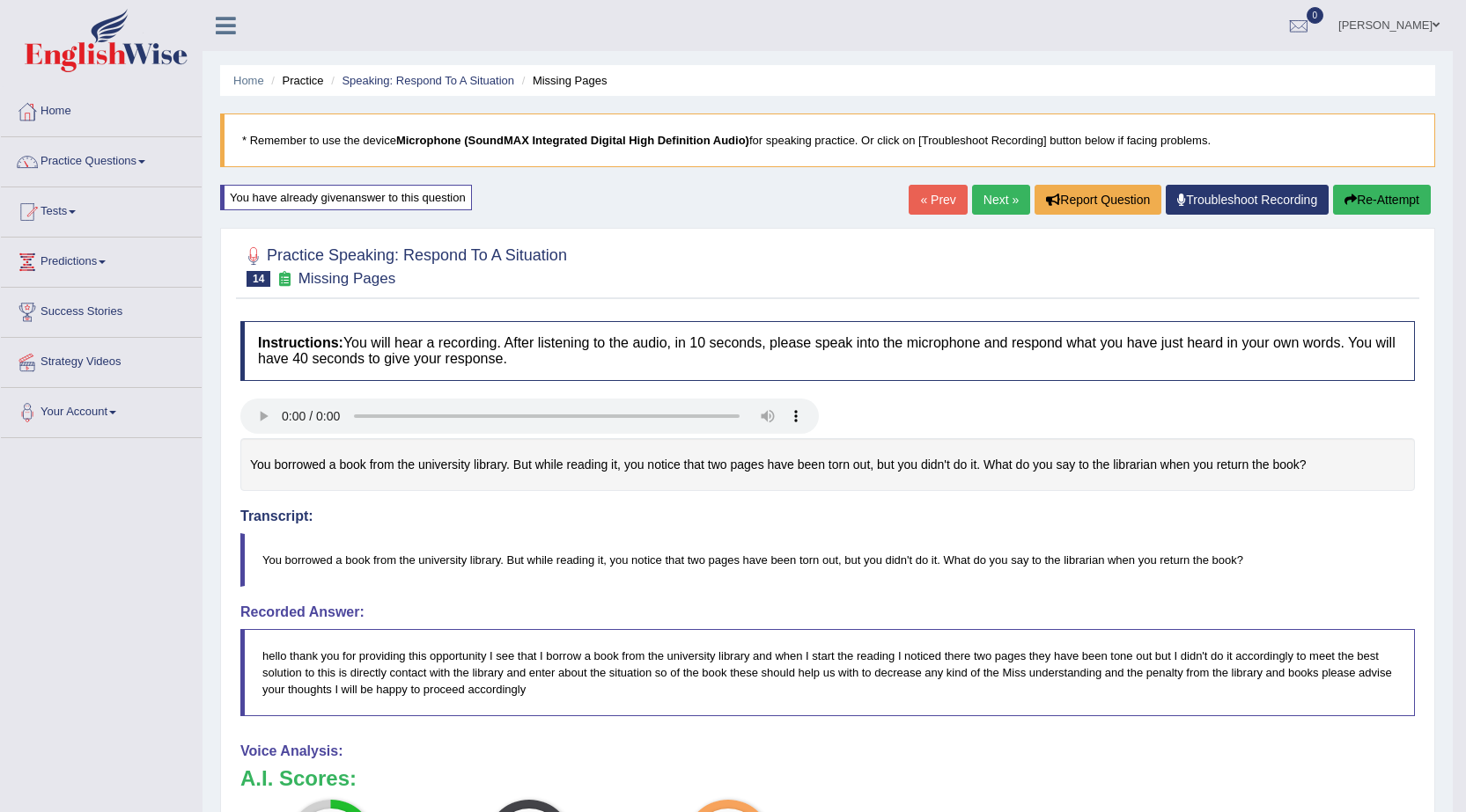
click at [62, 113] on link "Home" at bounding box center [101, 109] width 200 height 44
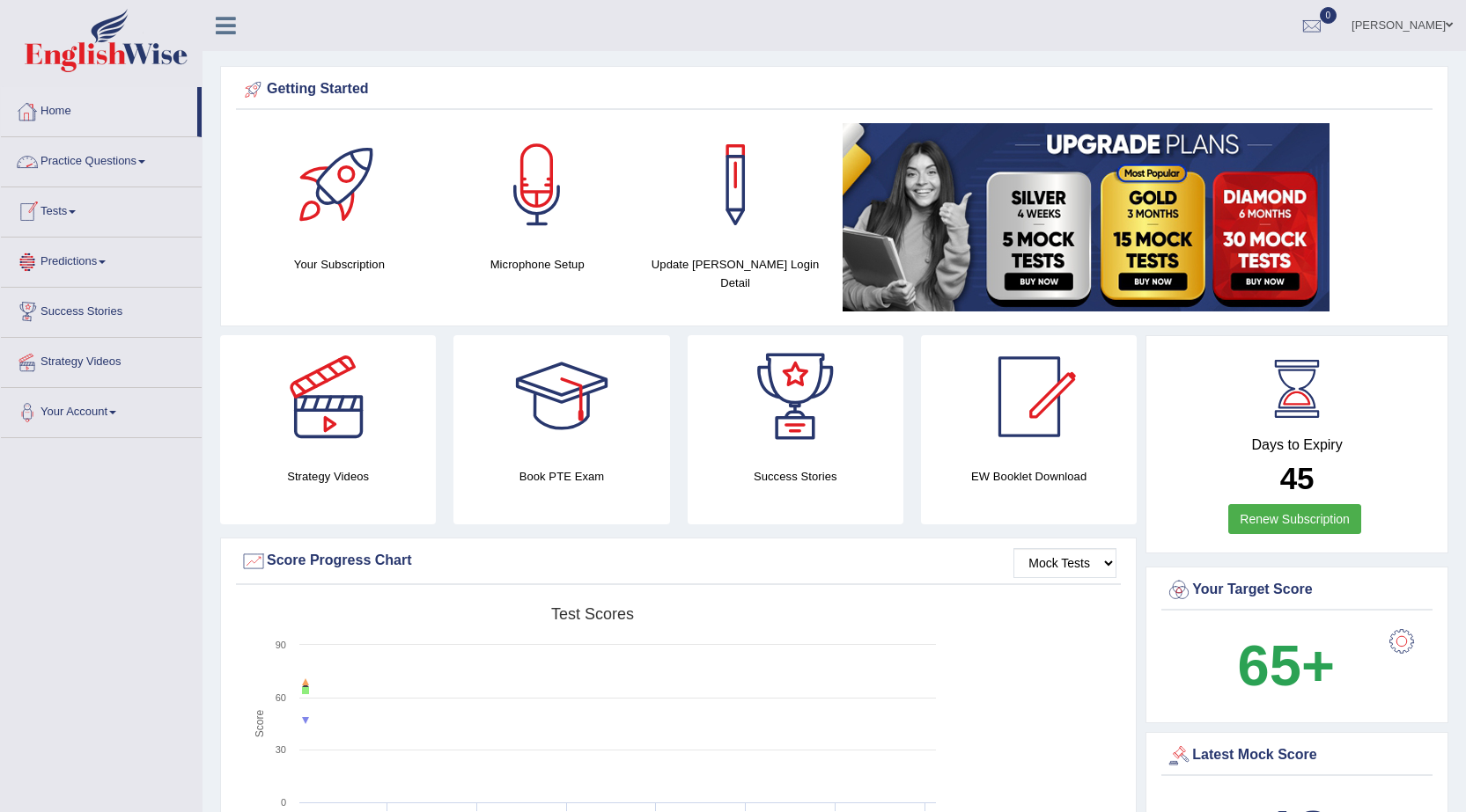
click at [95, 168] on link "Practice Questions" at bounding box center [101, 158] width 200 height 44
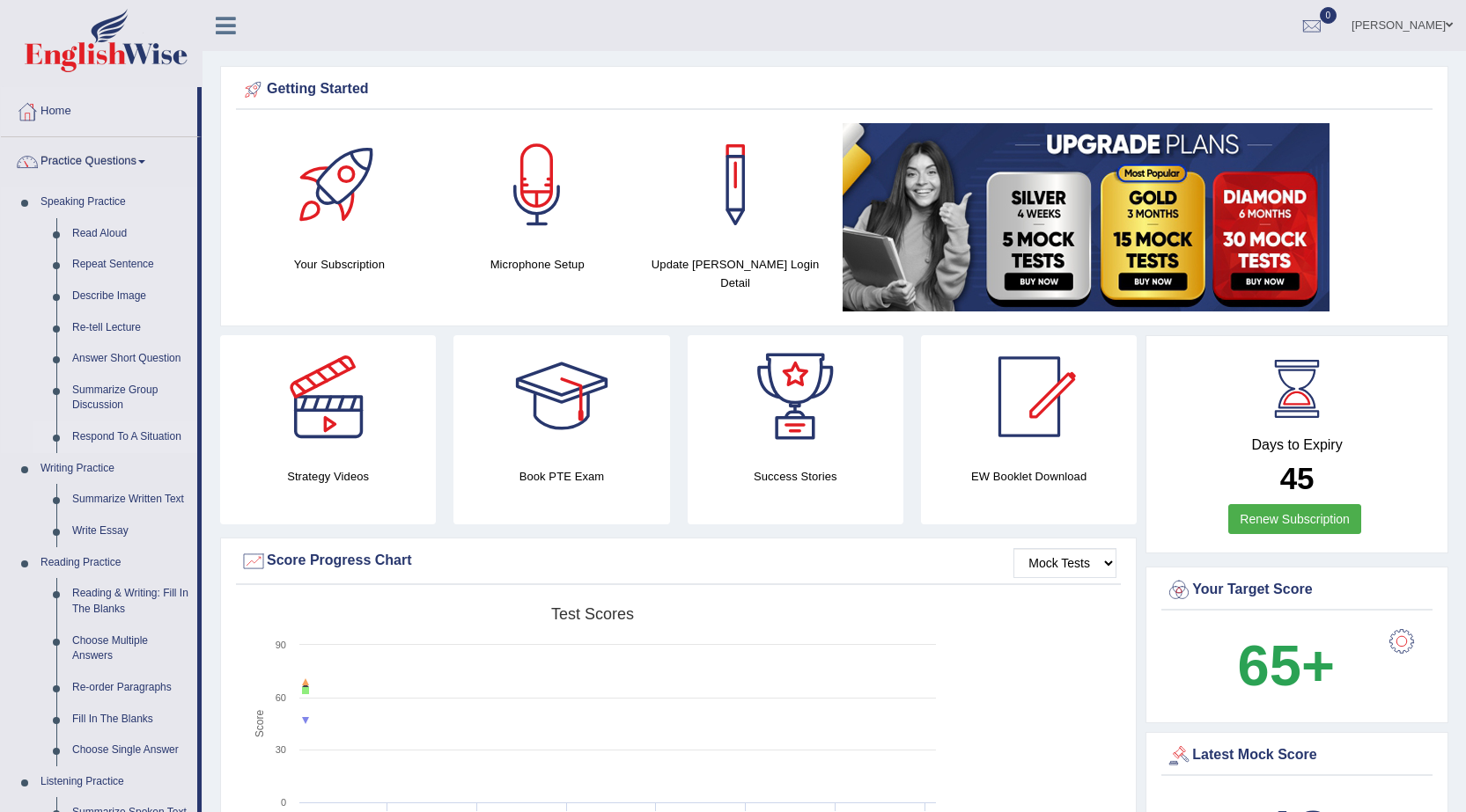
click at [98, 440] on link "Respond To A Situation" at bounding box center [130, 437] width 133 height 32
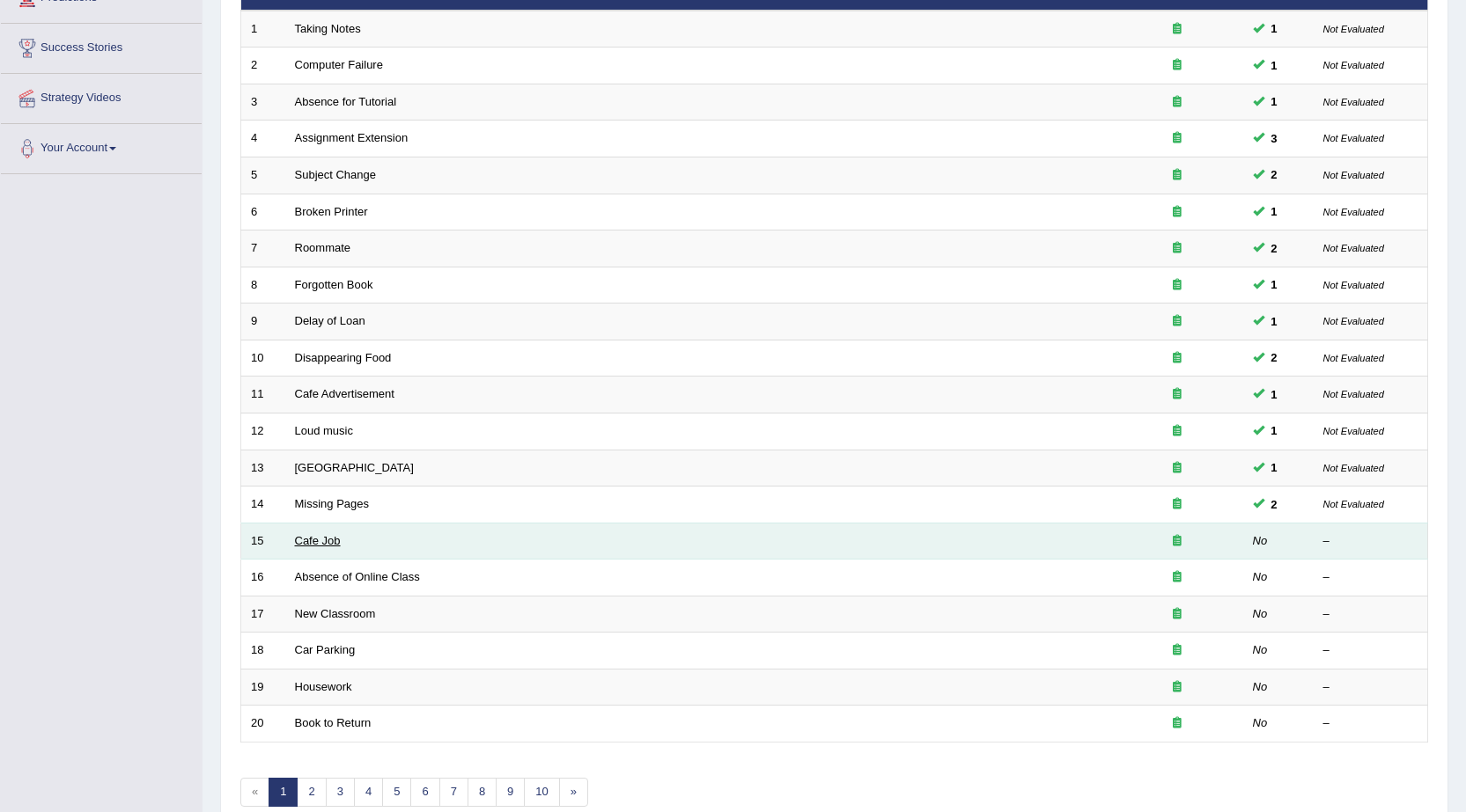
click at [337, 541] on link "Cafe Job" at bounding box center [317, 540] width 45 height 13
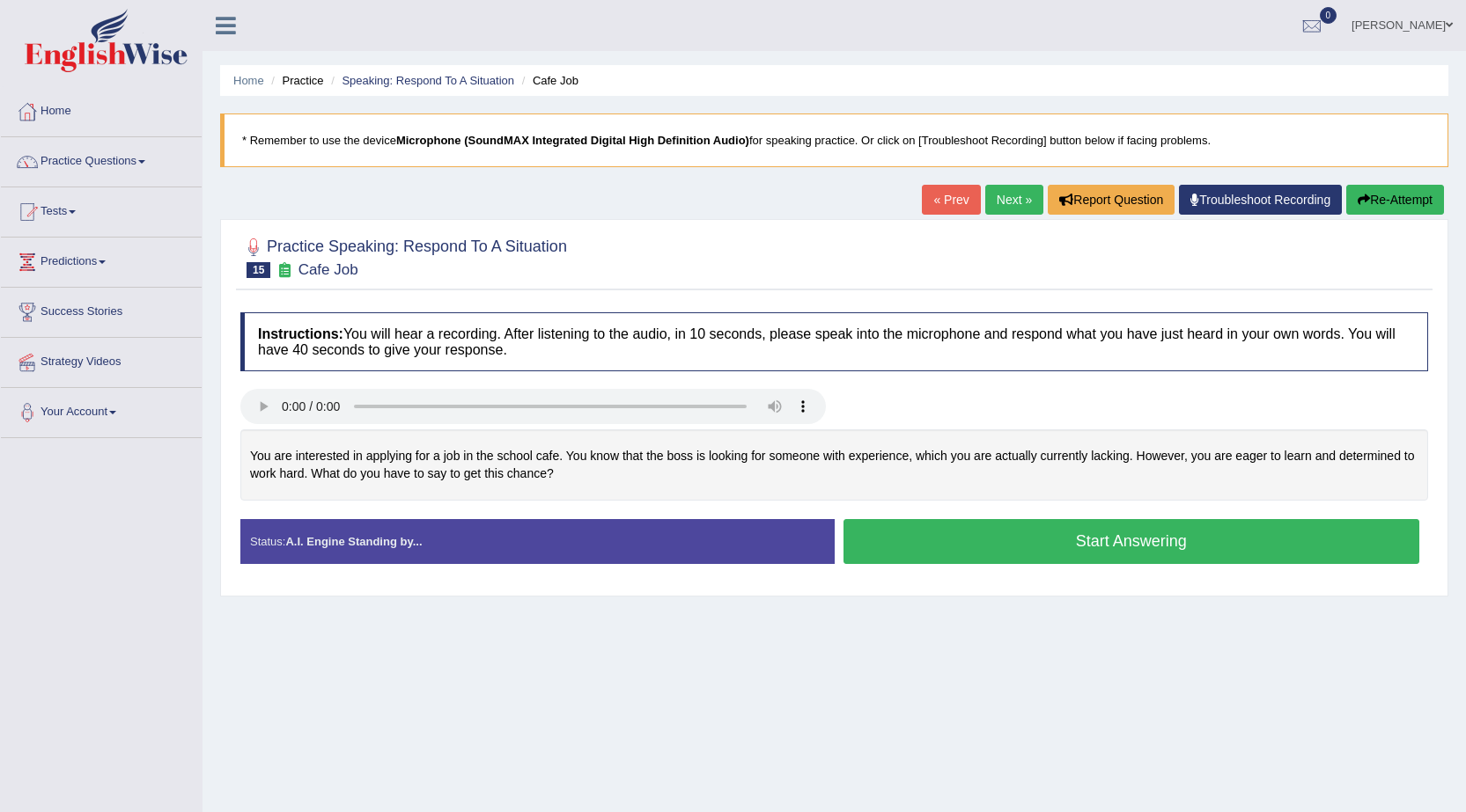
click at [1027, 536] on button "Start Answering" at bounding box center [1131, 541] width 576 height 45
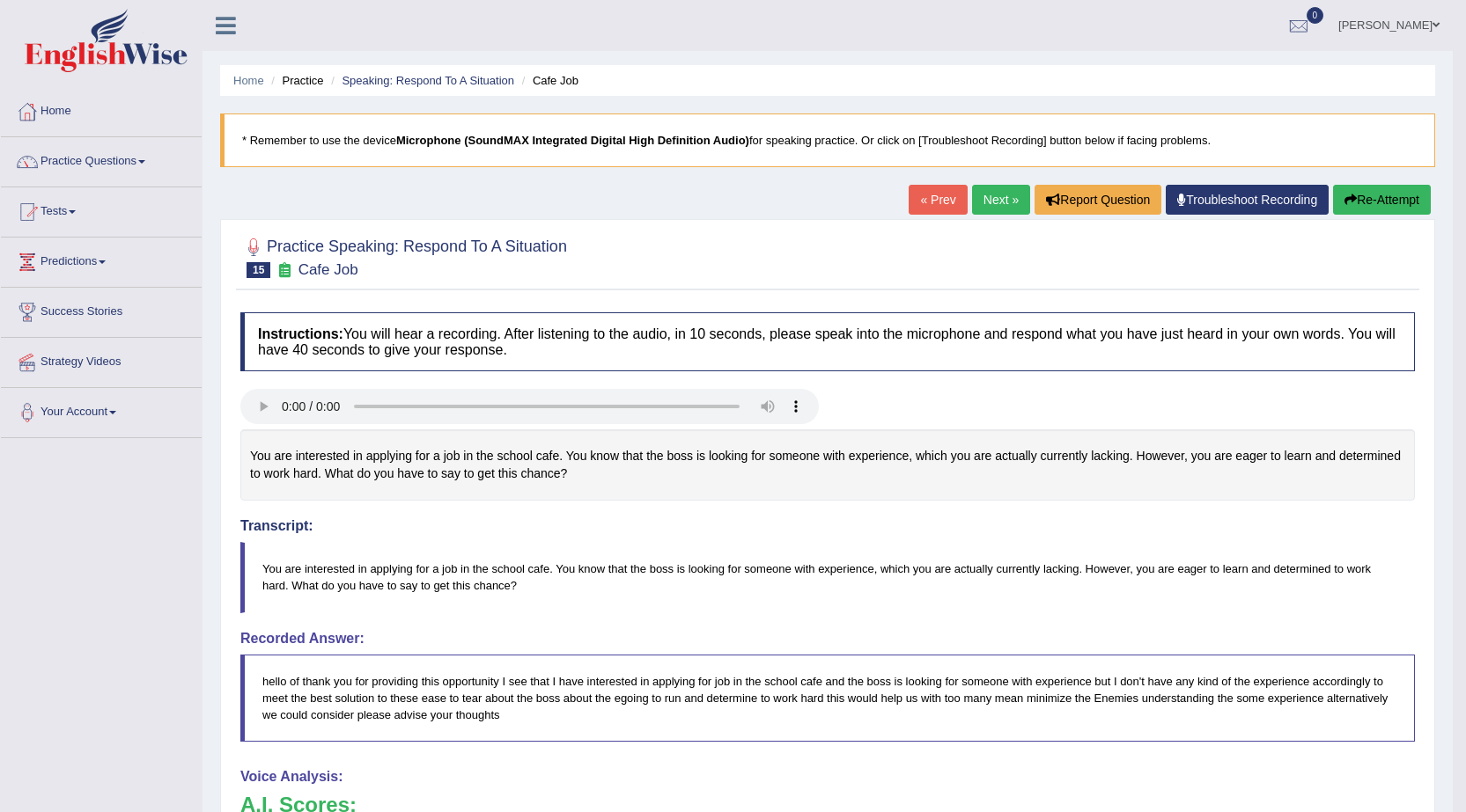
click at [1370, 200] on button "Re-Attempt" at bounding box center [1381, 200] width 98 height 30
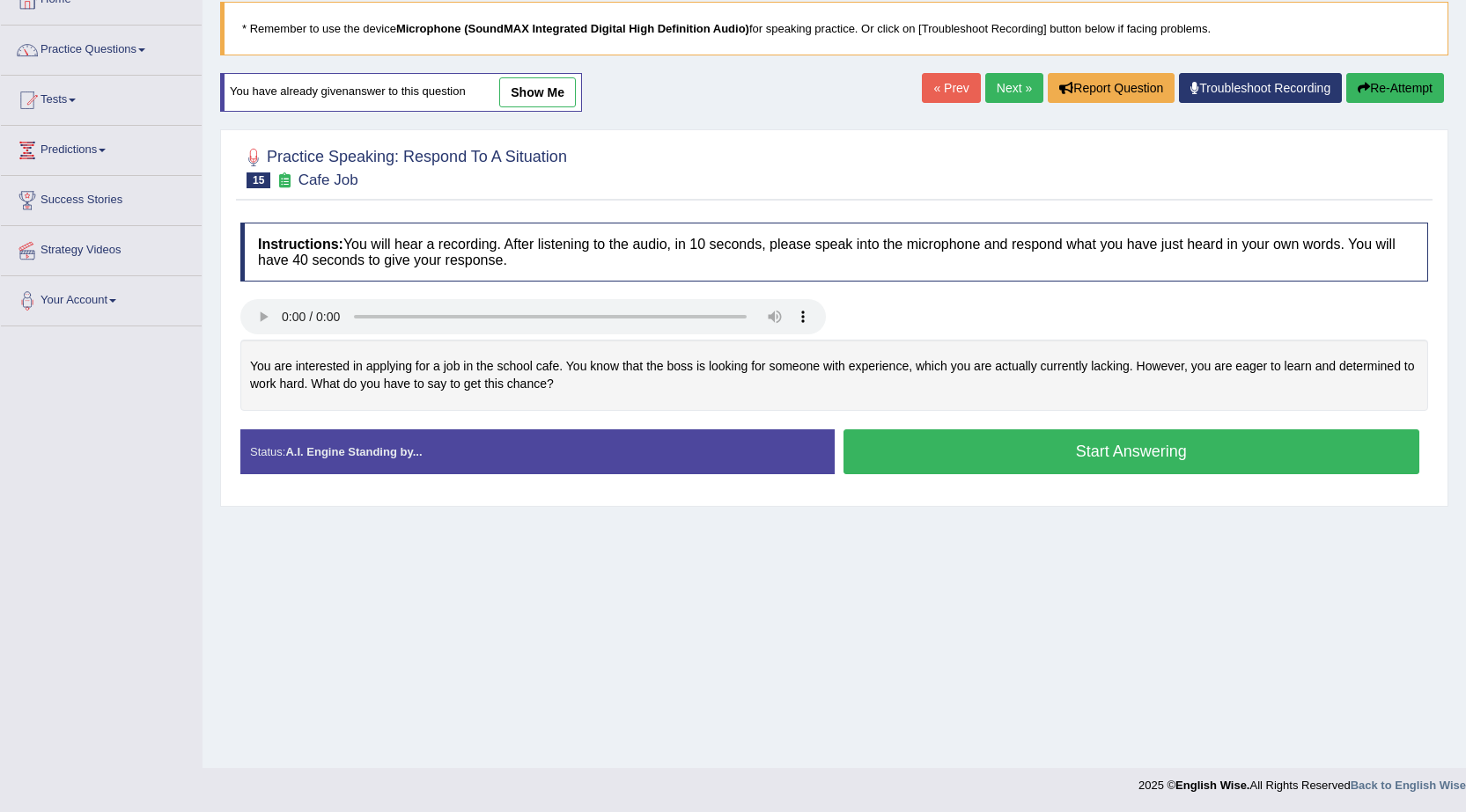
click at [999, 452] on button "Start Answering" at bounding box center [1131, 451] width 576 height 45
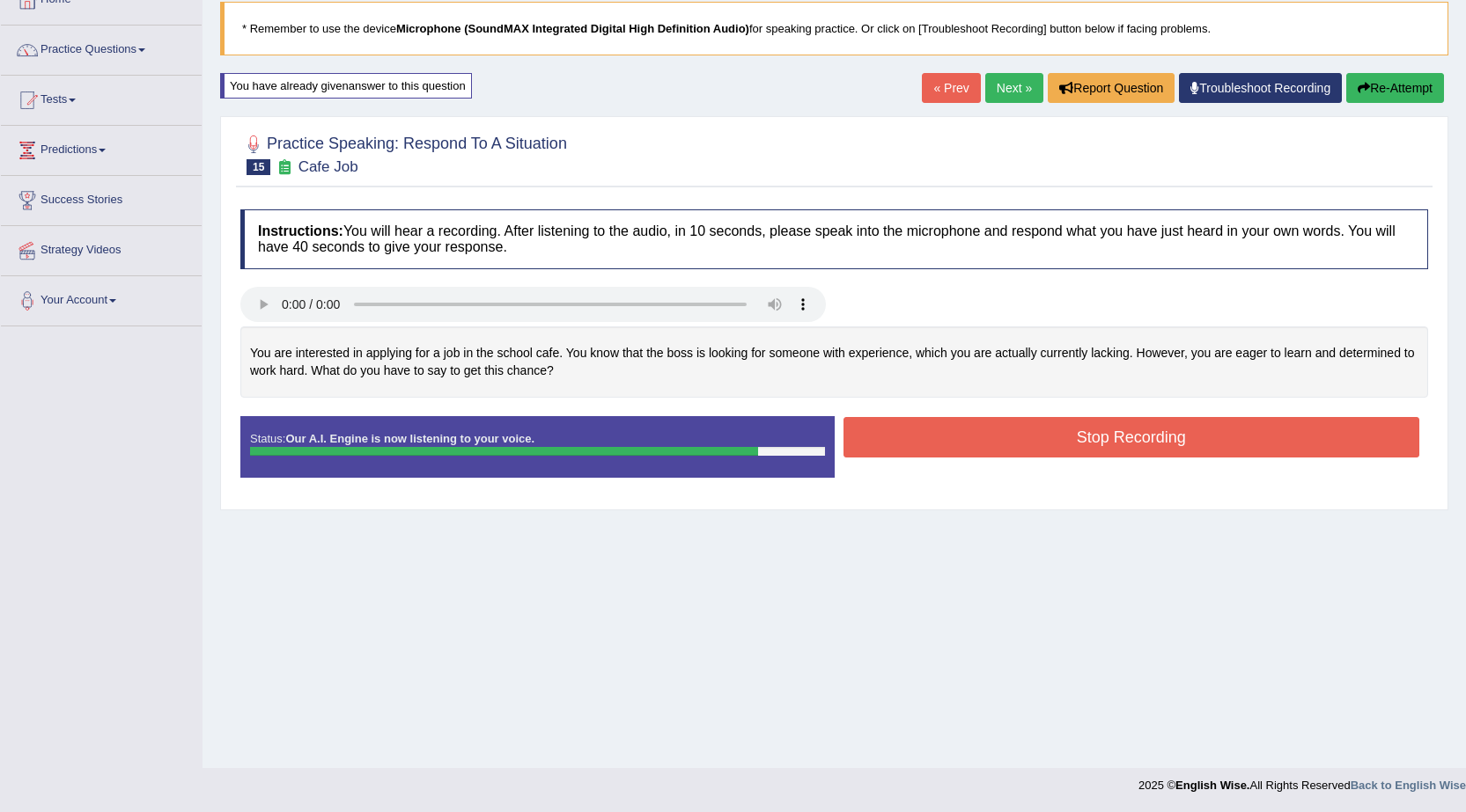
click at [999, 444] on button "Stop Recording" at bounding box center [1131, 436] width 576 height 40
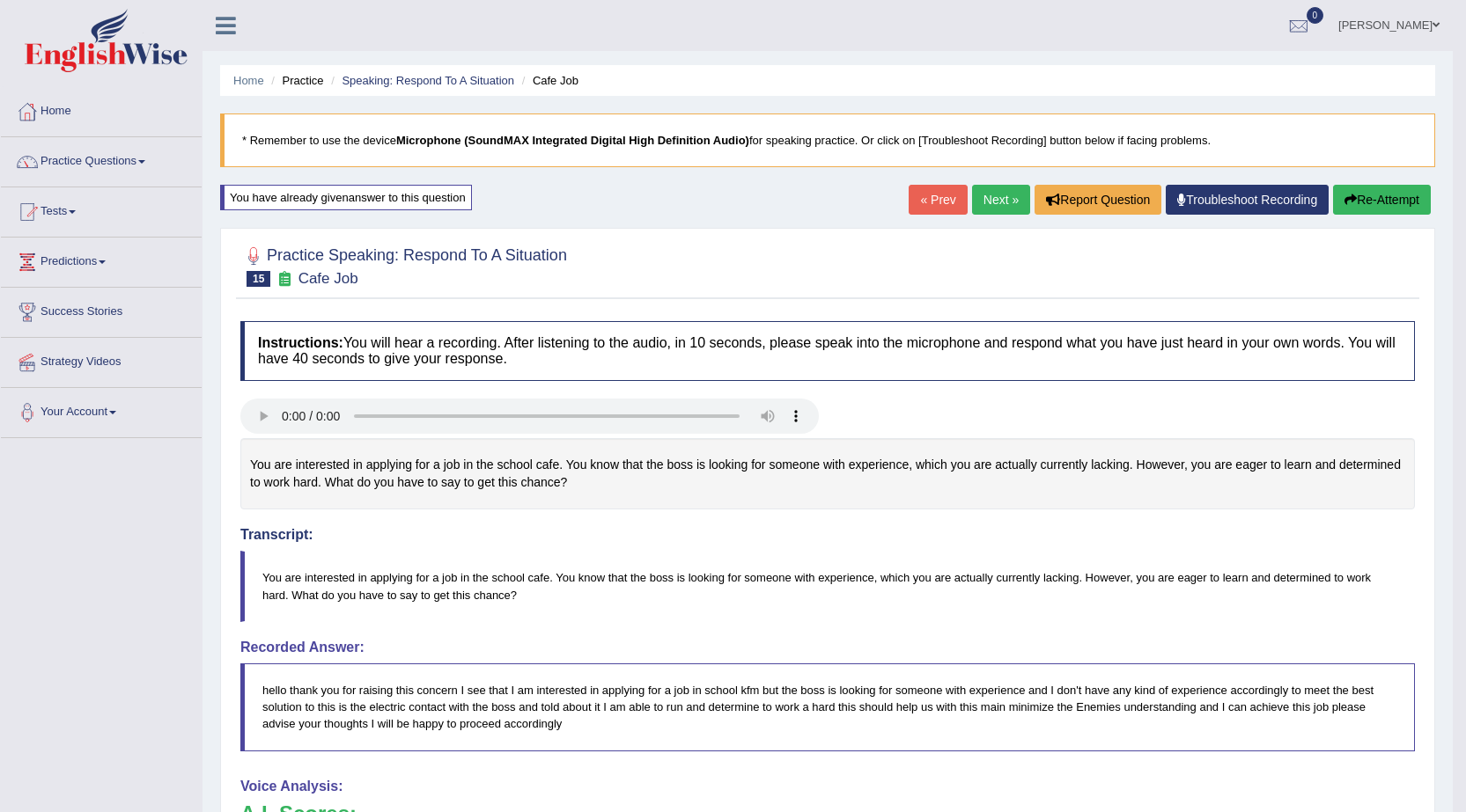
click at [998, 204] on link "Next »" at bounding box center [1000, 200] width 58 height 30
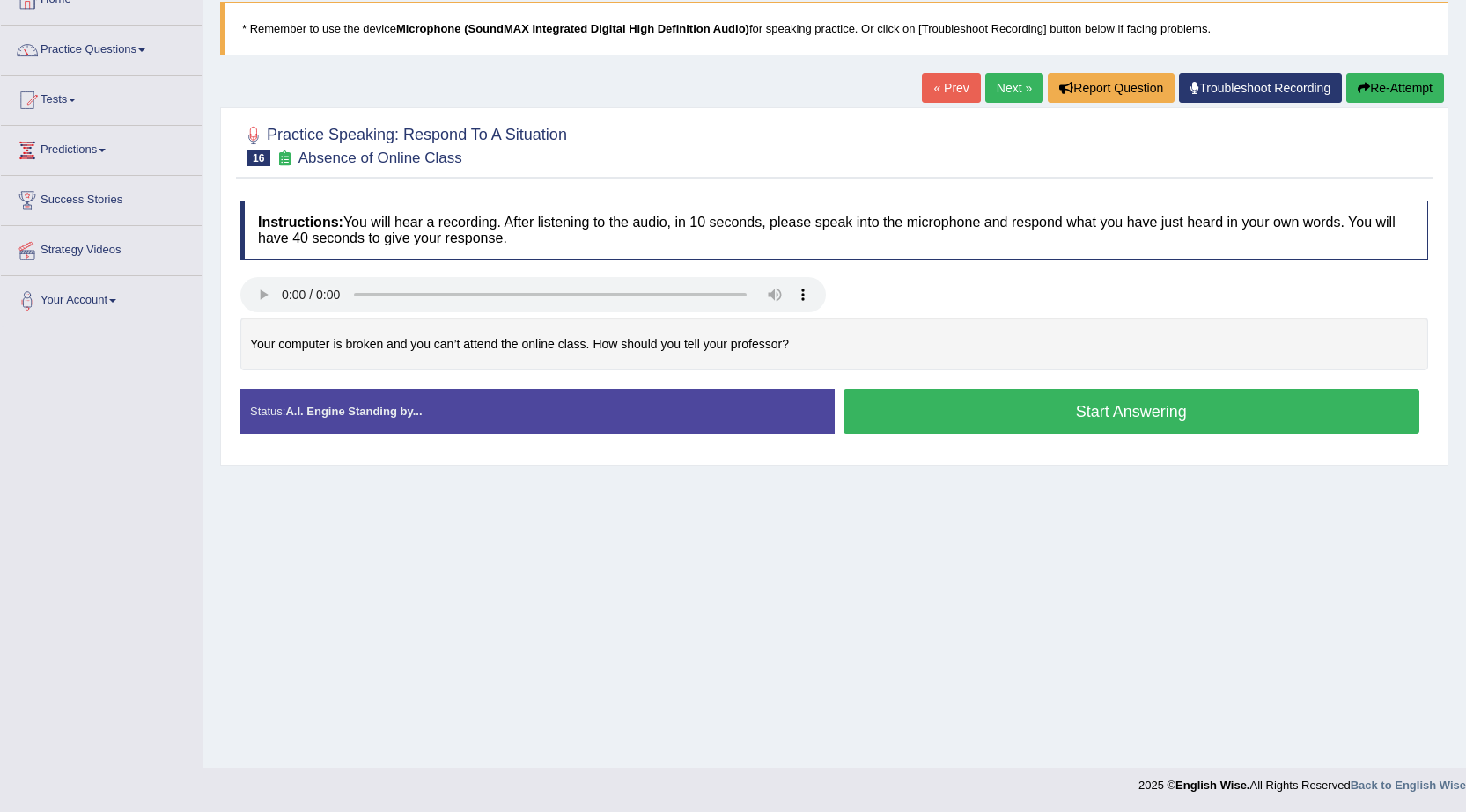
click at [936, 409] on button "Start Answering" at bounding box center [1131, 411] width 576 height 45
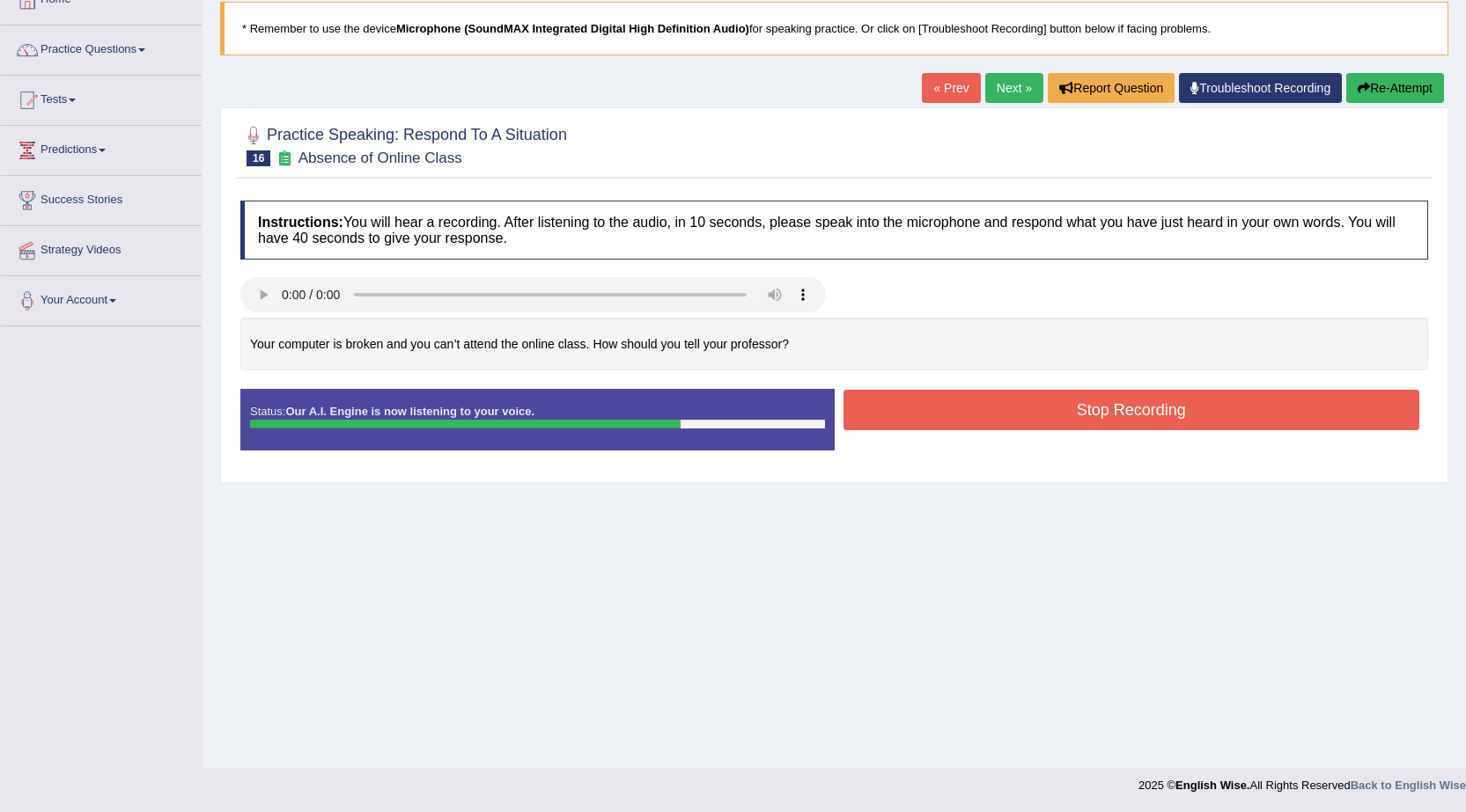
click at [931, 410] on button "Stop Recording" at bounding box center [1131, 410] width 576 height 40
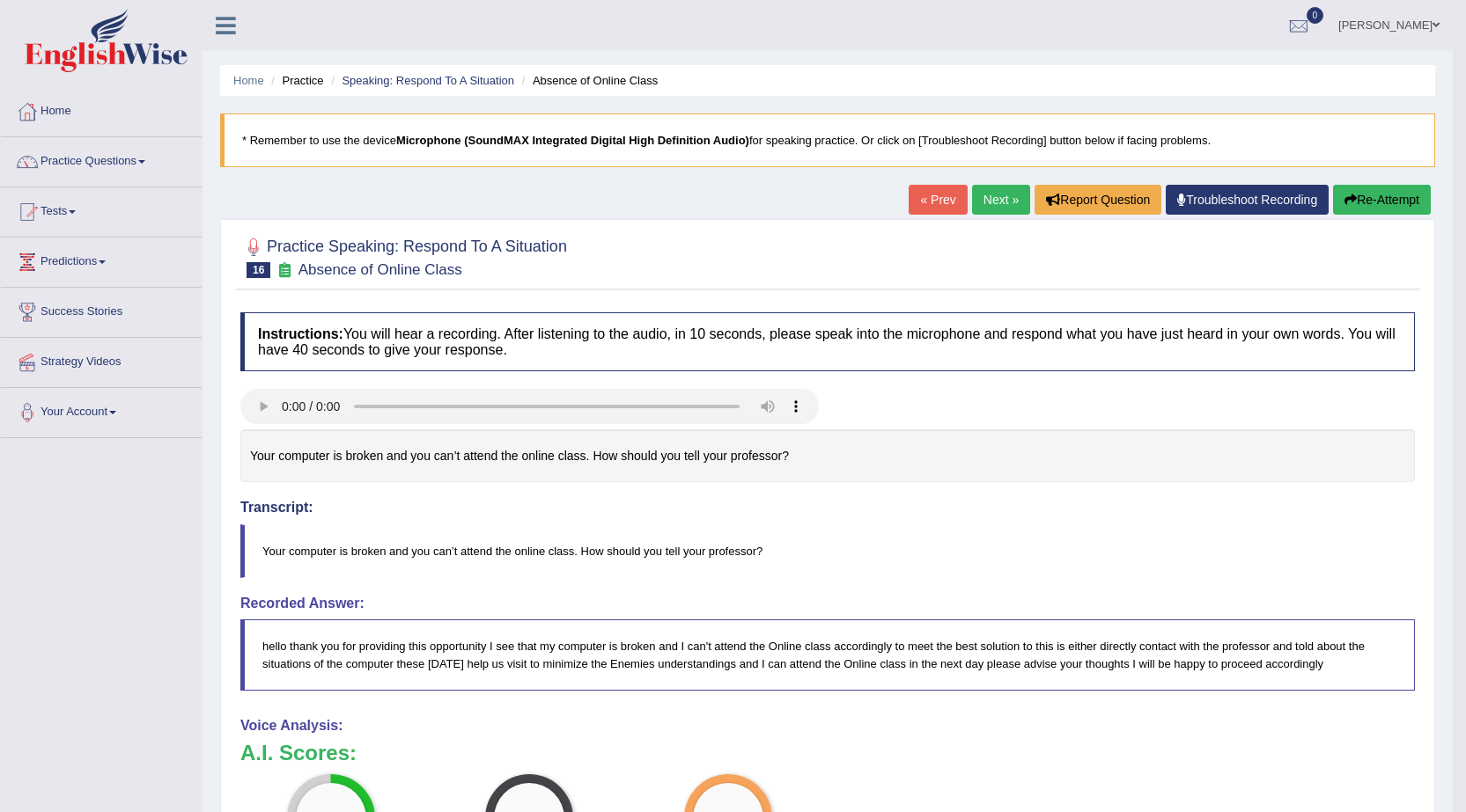
click at [988, 202] on link "Next »" at bounding box center [1000, 200] width 58 height 30
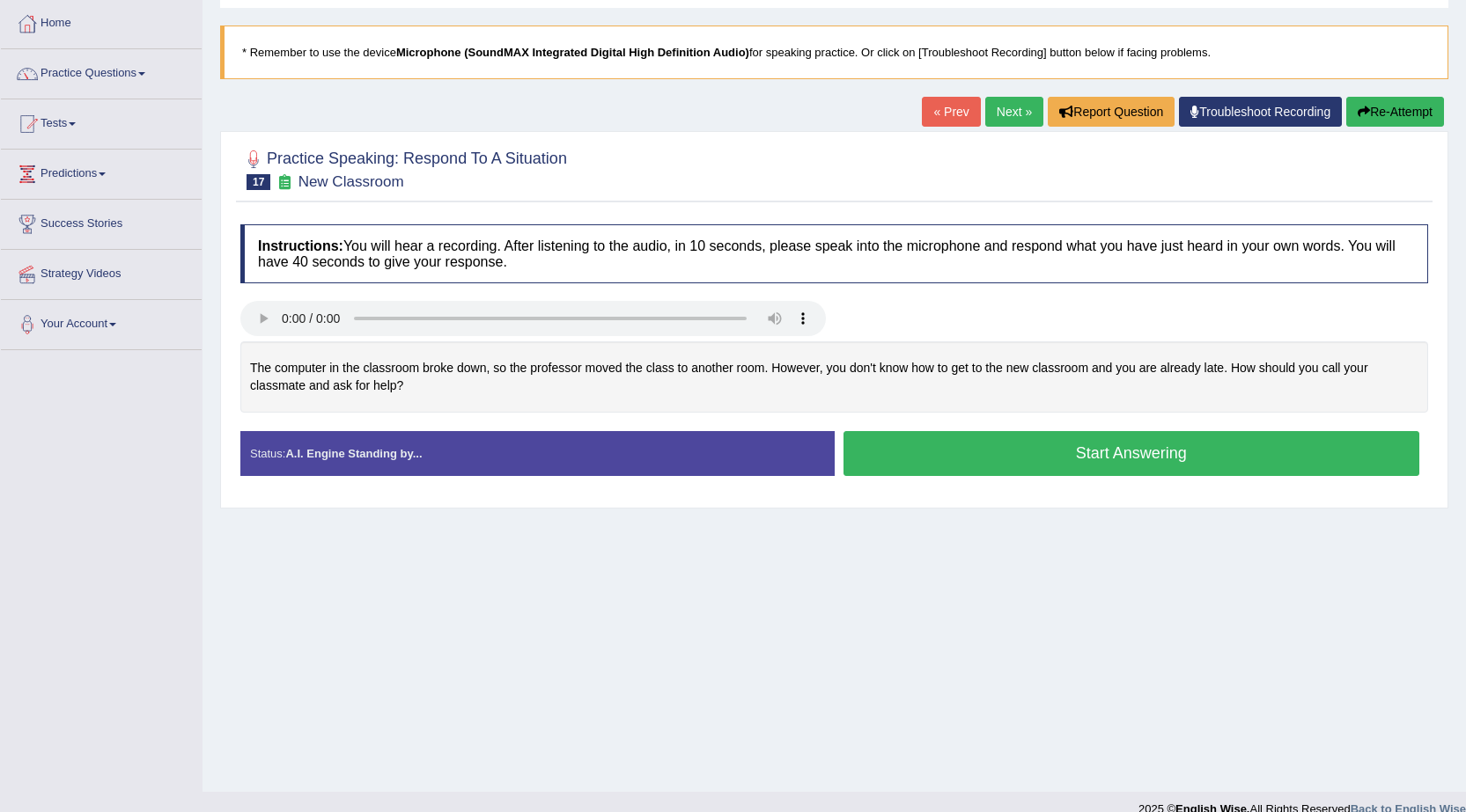
click at [1026, 464] on button "Start Answering" at bounding box center [1131, 453] width 576 height 45
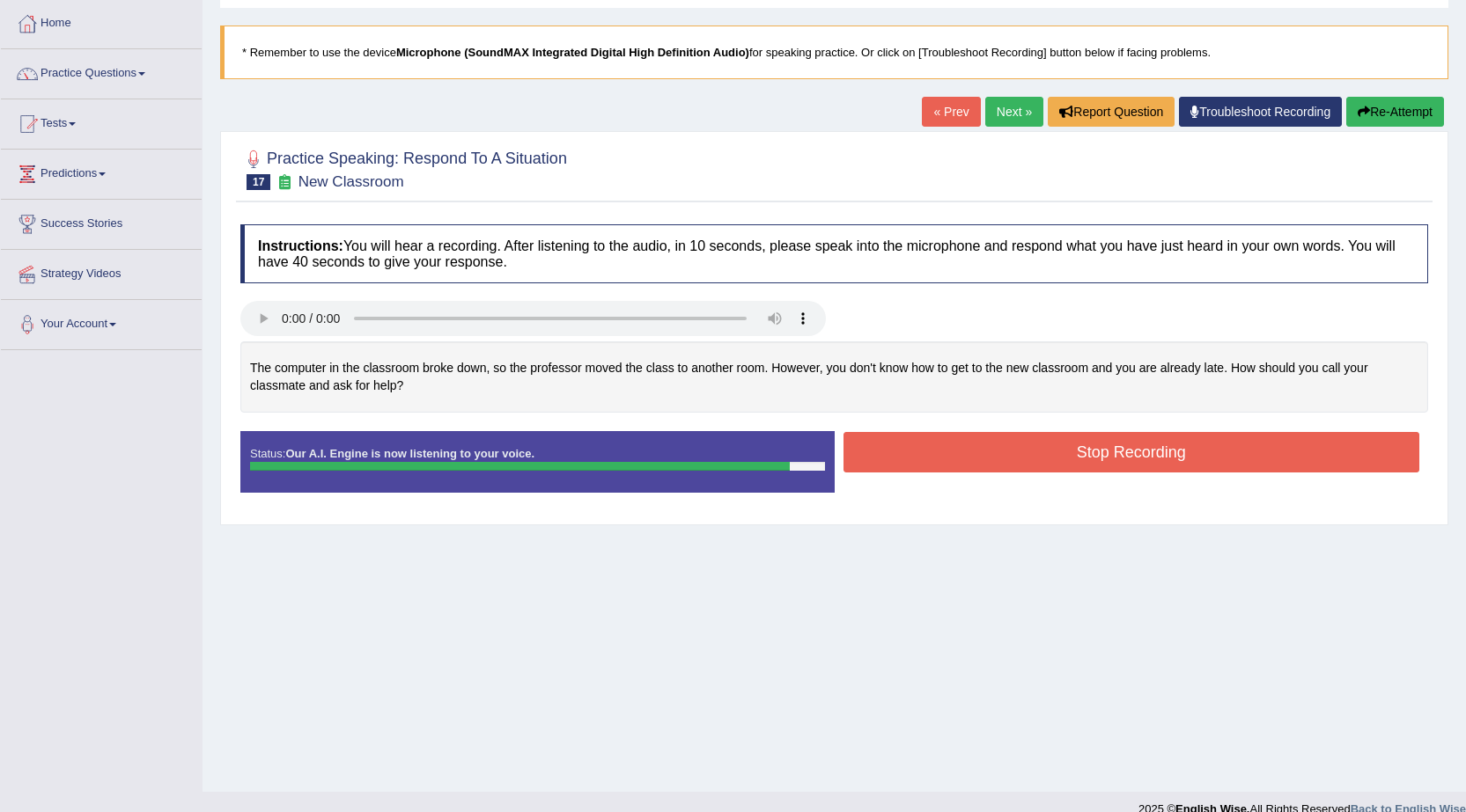
click at [1004, 465] on button "Stop Recording" at bounding box center [1131, 451] width 576 height 40
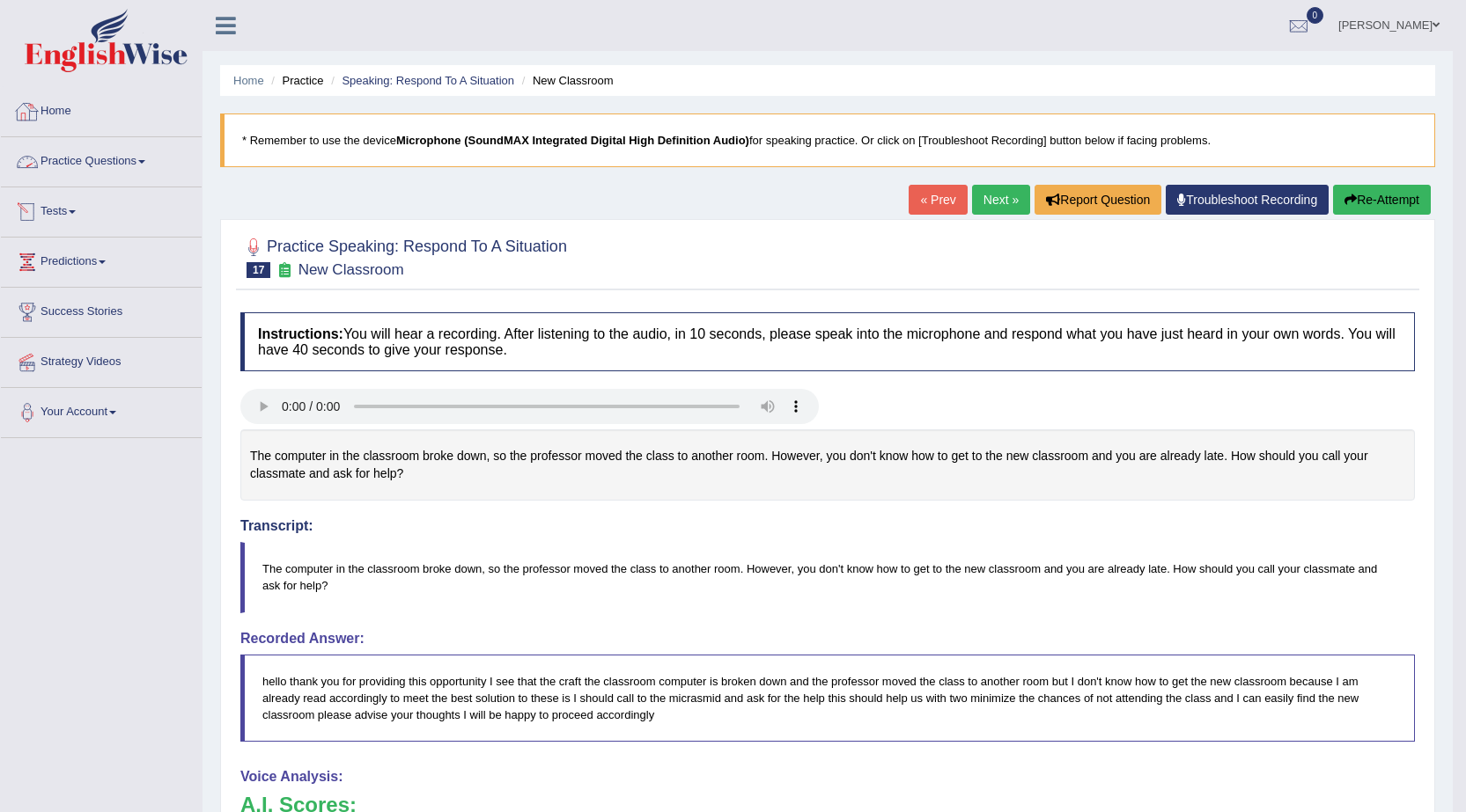
click at [126, 164] on link "Practice Questions" at bounding box center [101, 158] width 200 height 44
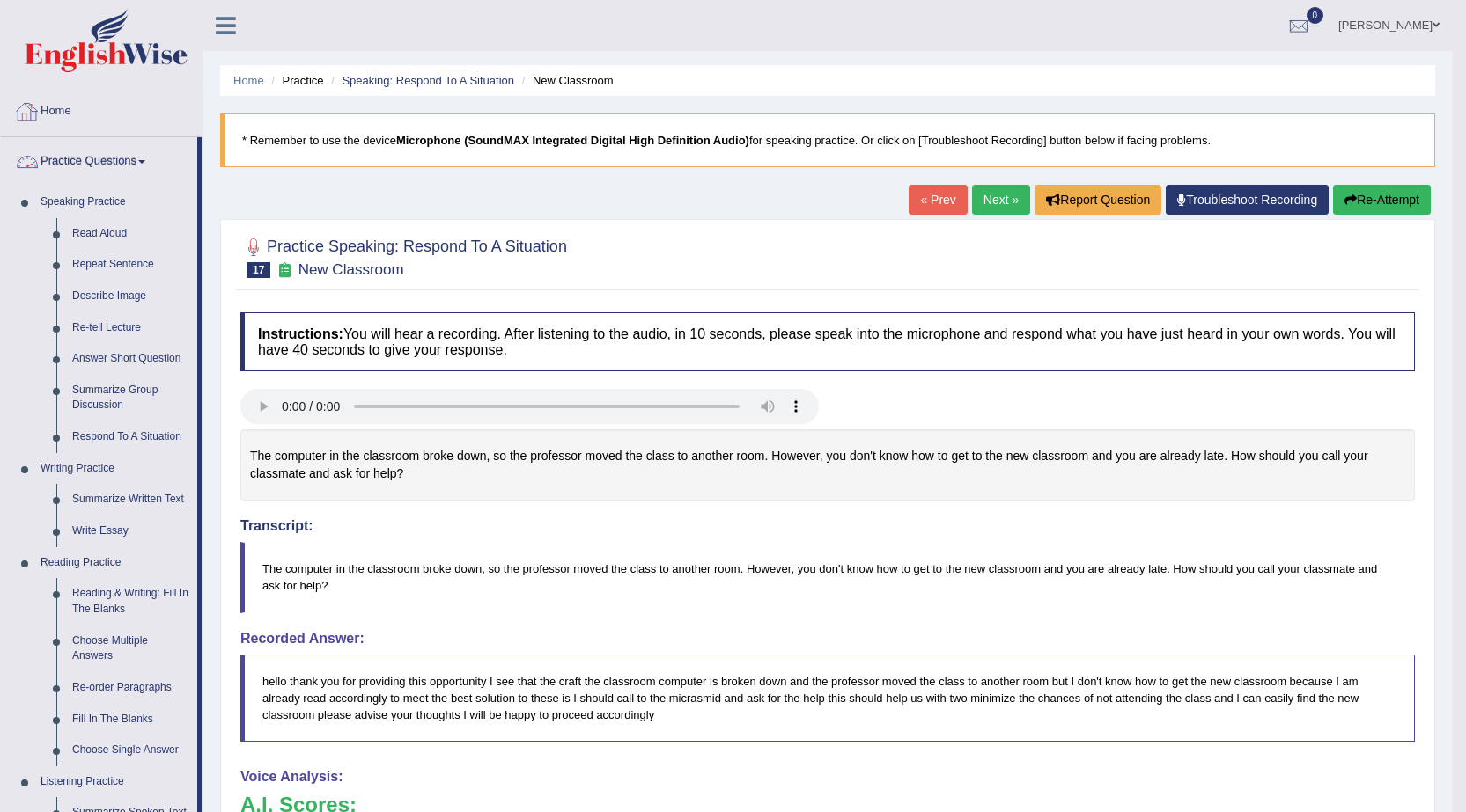
click at [61, 113] on link "Home" at bounding box center [101, 109] width 200 height 44
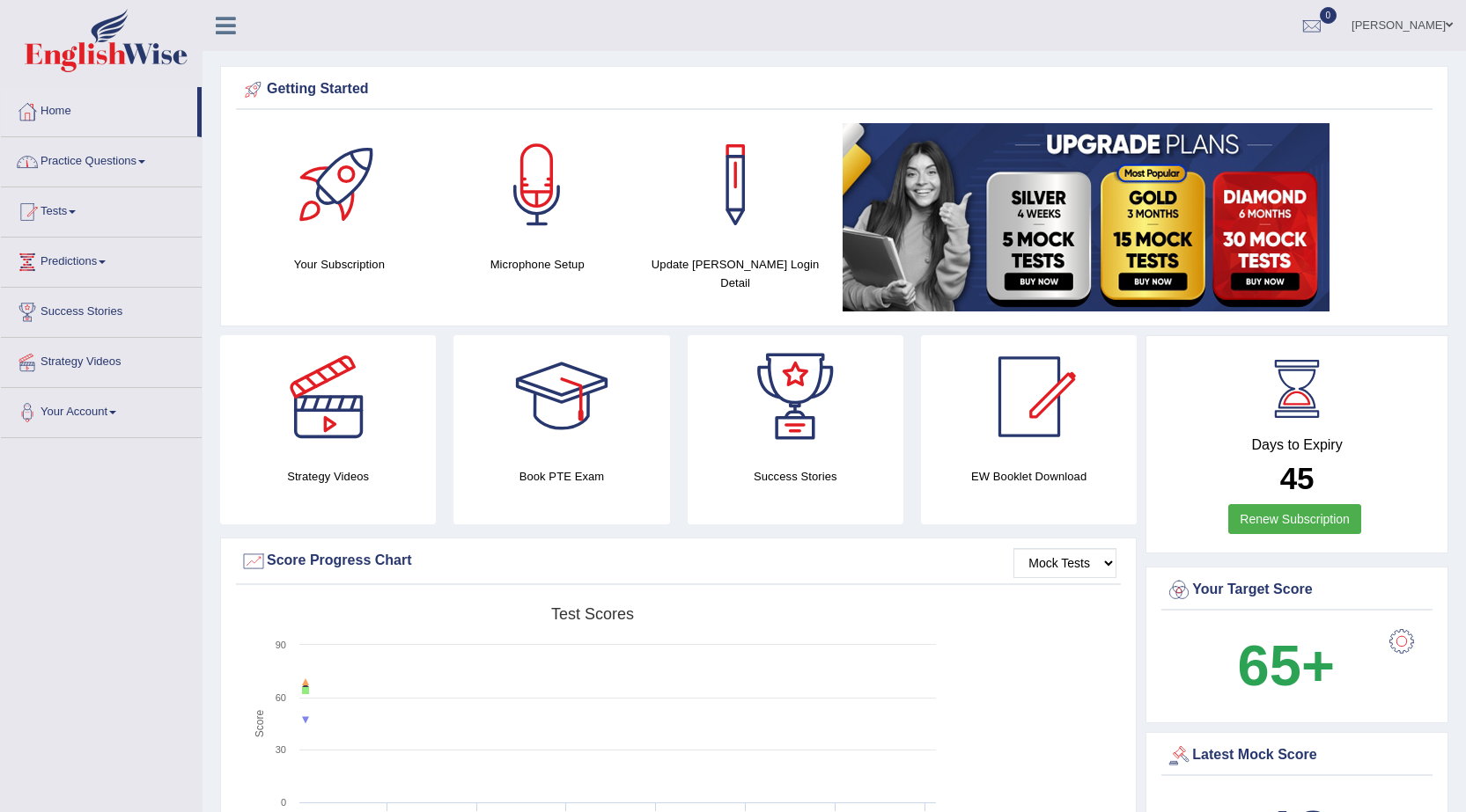
click at [102, 158] on link "Practice Questions" at bounding box center [101, 158] width 200 height 44
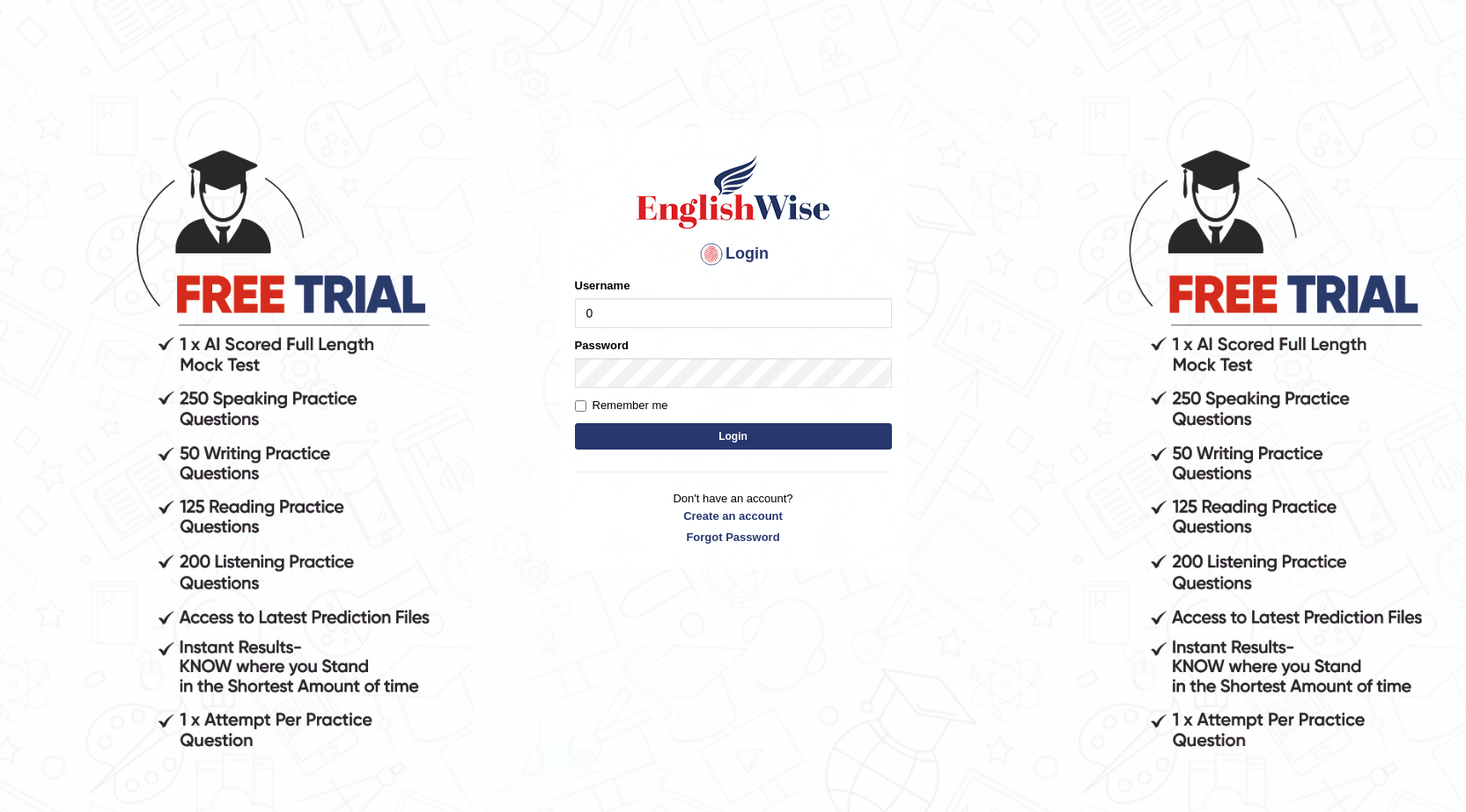
type input "0468472829"
click at [639, 435] on button "Login" at bounding box center [733, 436] width 317 height 27
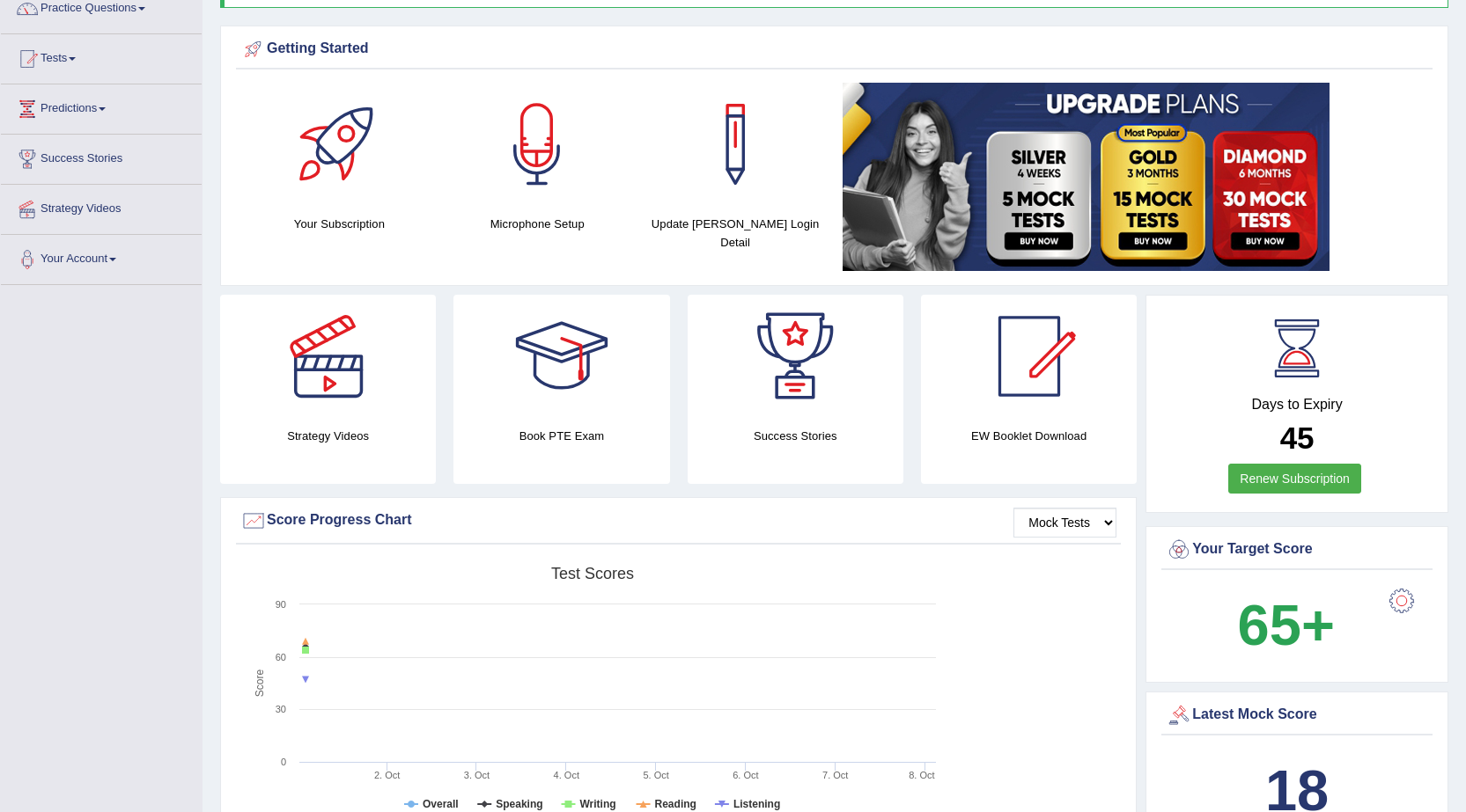
scroll to position [176, 0]
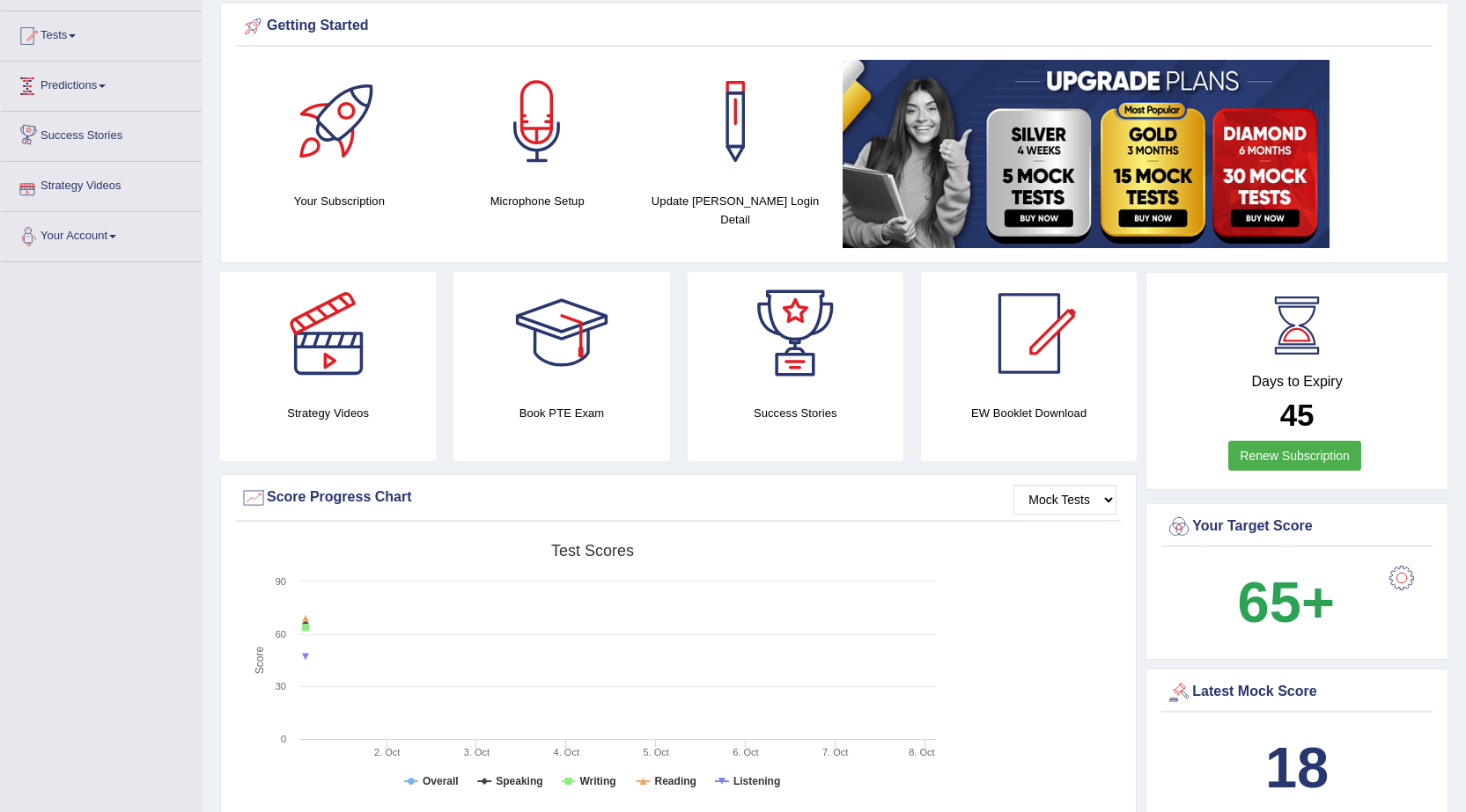
click at [88, 81] on link "Predictions" at bounding box center [101, 83] width 200 height 44
click at [93, 52] on link "Tests" at bounding box center [101, 33] width 200 height 44
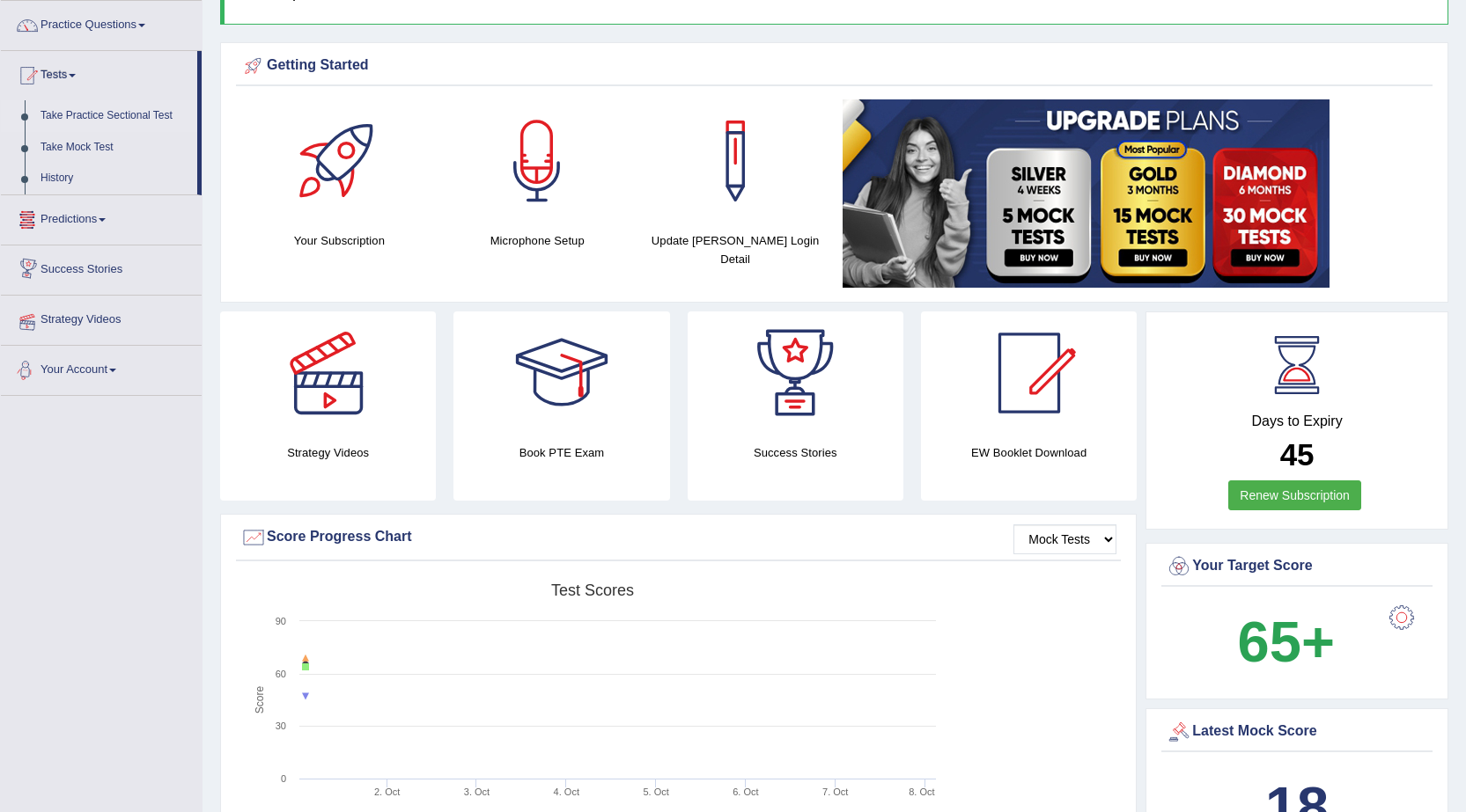
scroll to position [0, 0]
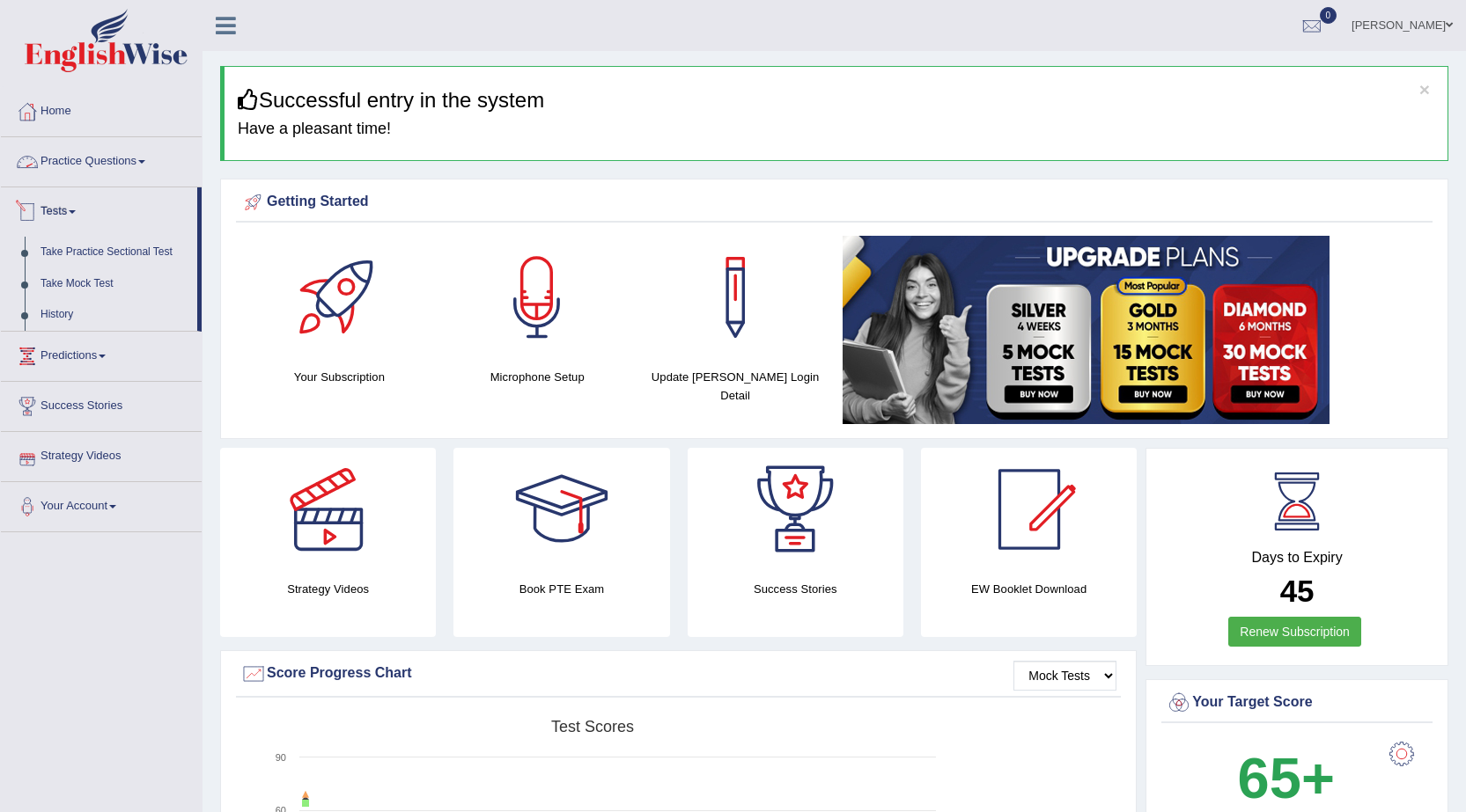
click at [126, 156] on link "Practice Questions" at bounding box center [101, 158] width 200 height 44
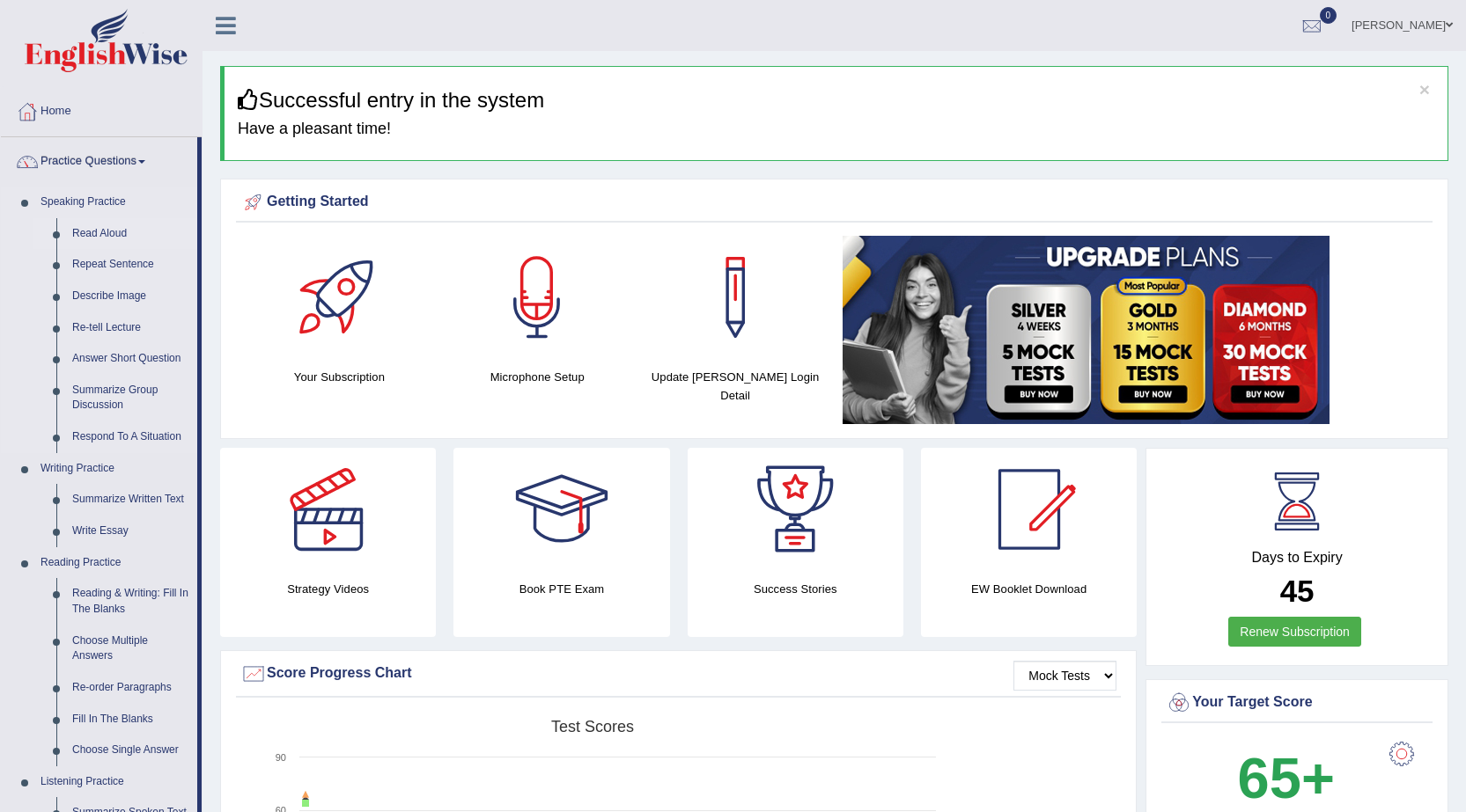
click at [123, 230] on link "Read Aloud" at bounding box center [130, 234] width 133 height 32
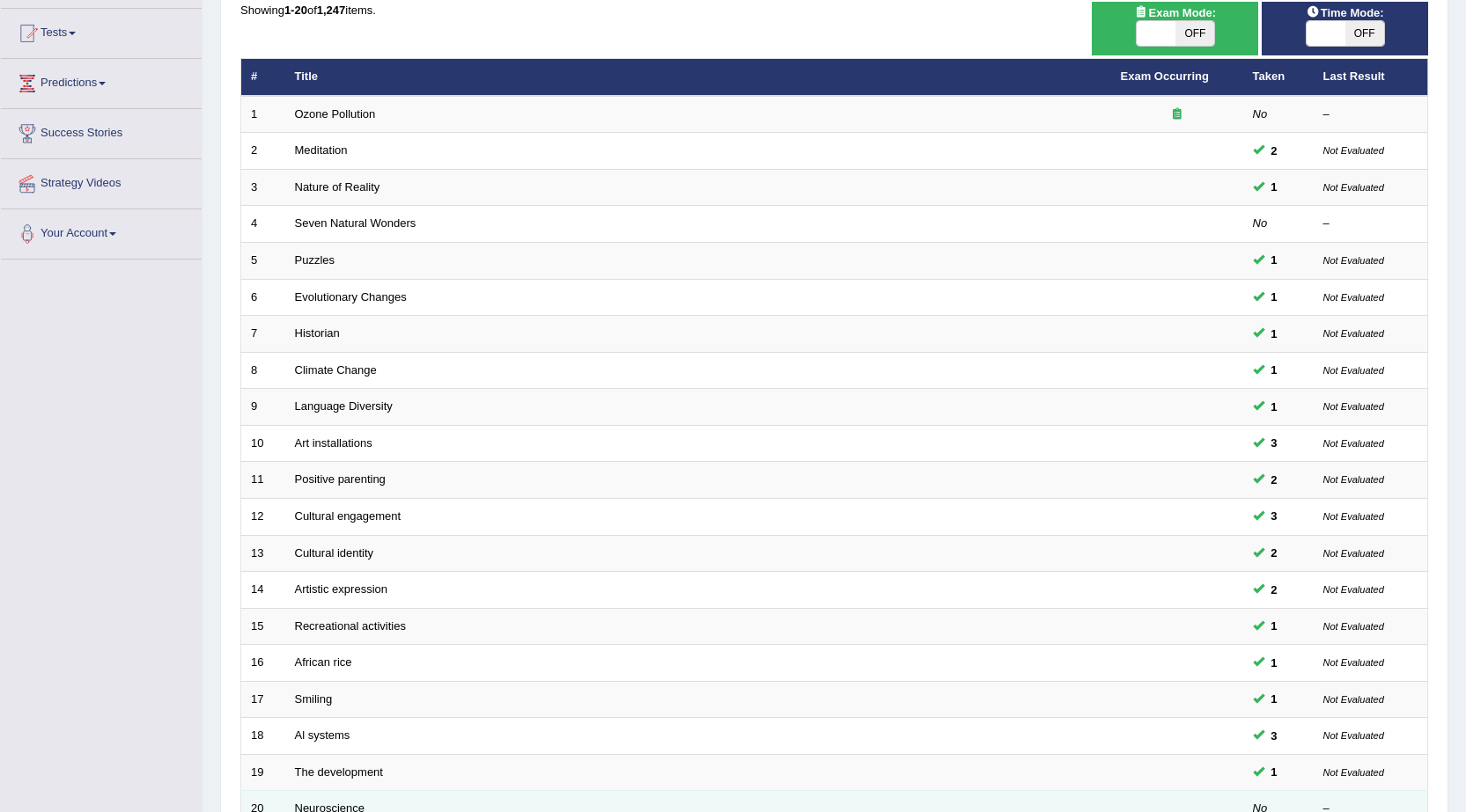
scroll to position [353, 0]
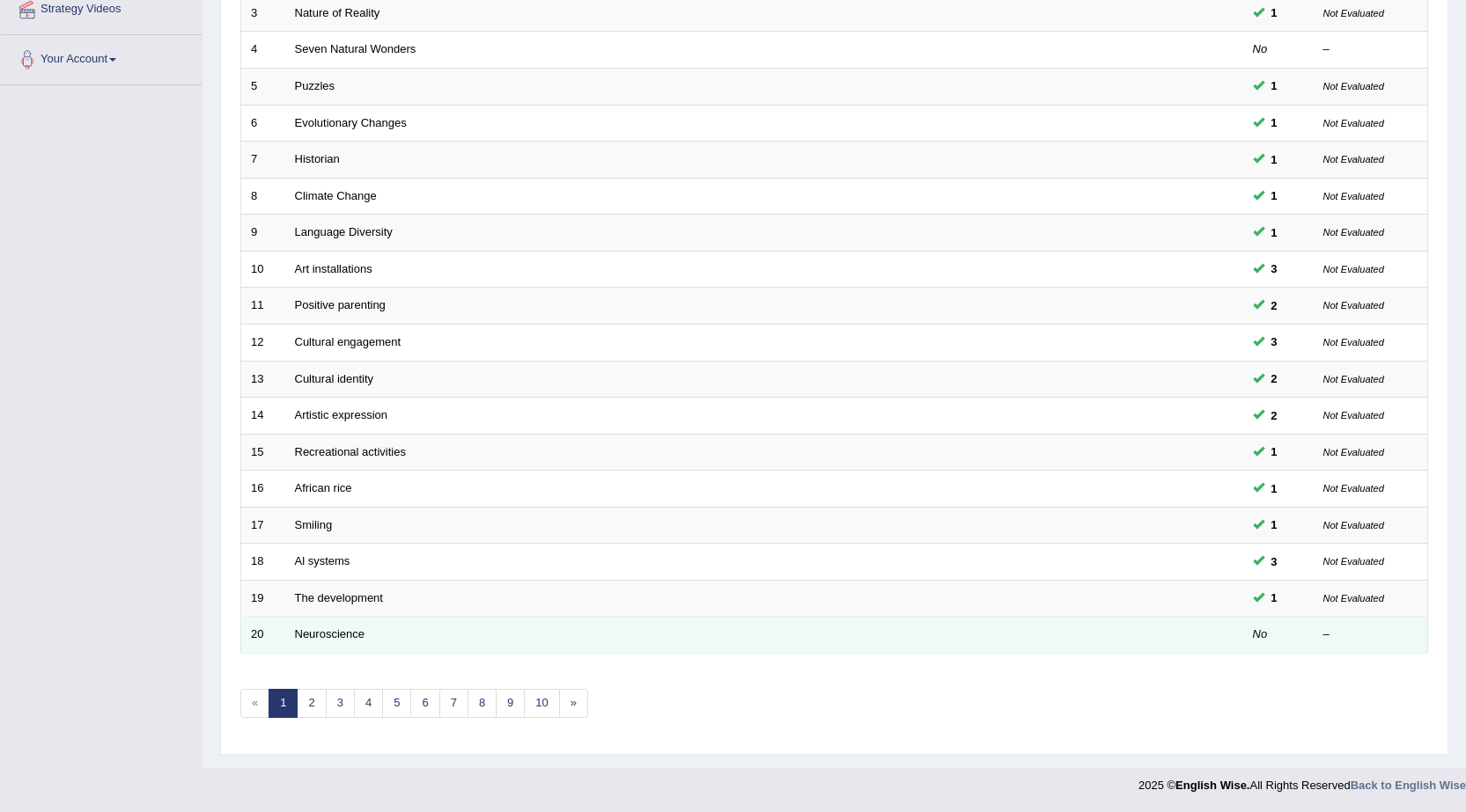
click at [461, 635] on td "Neuroscience" at bounding box center [697, 636] width 826 height 37
click at [333, 637] on link "Neuroscience" at bounding box center [330, 634] width 70 height 13
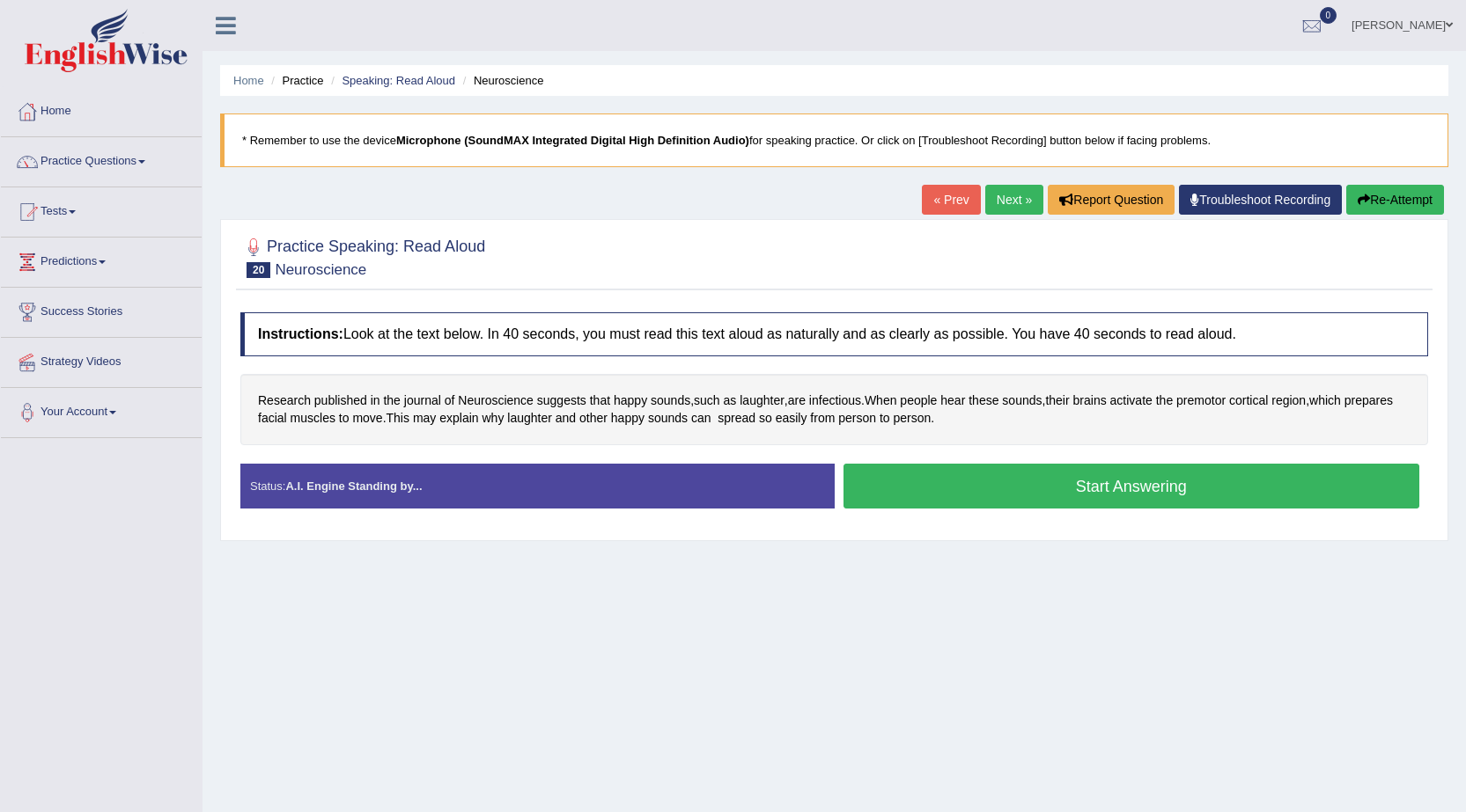
click at [930, 483] on button "Start Answering" at bounding box center [1131, 486] width 576 height 45
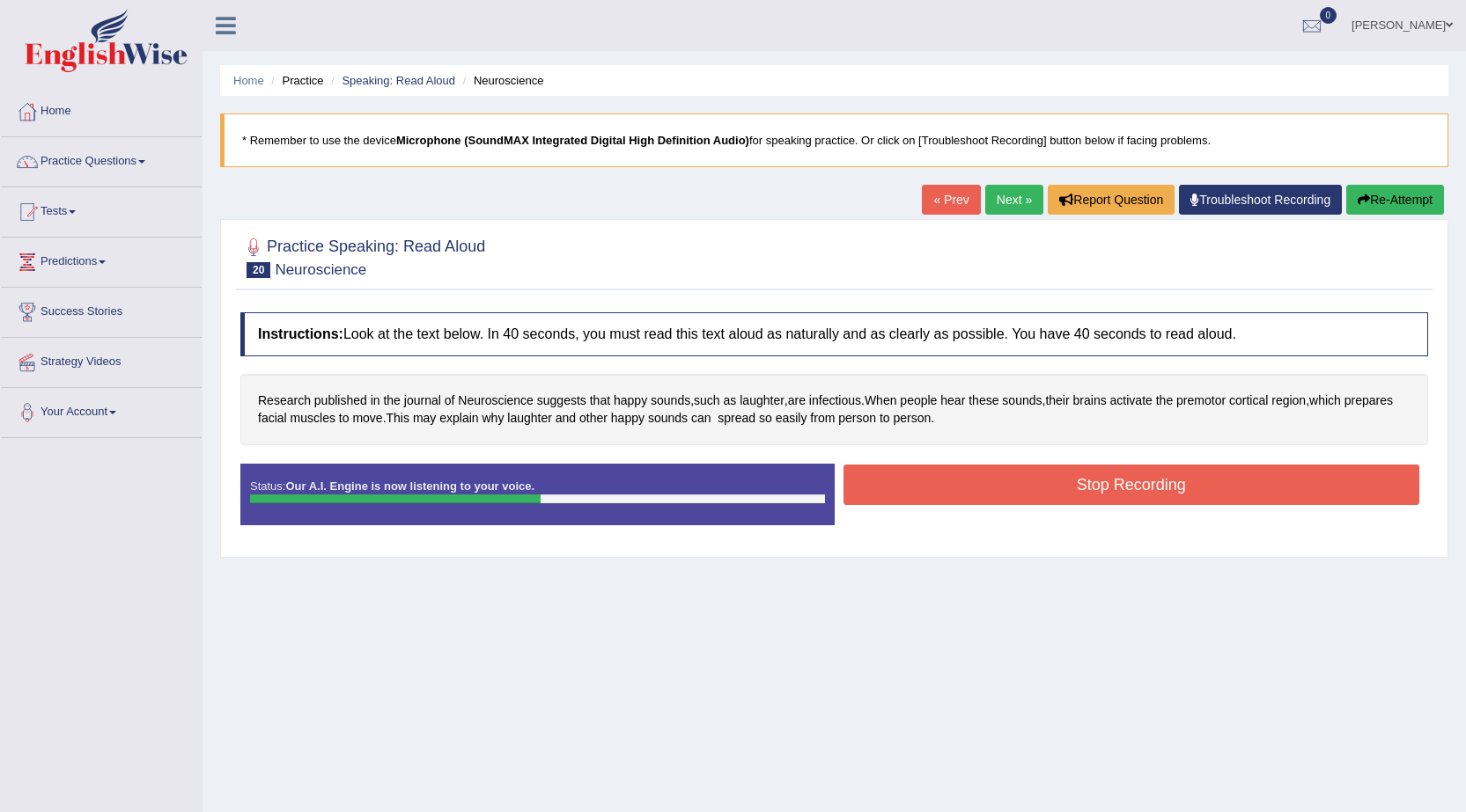
click at [930, 483] on button "Stop Recording" at bounding box center [1131, 484] width 576 height 40
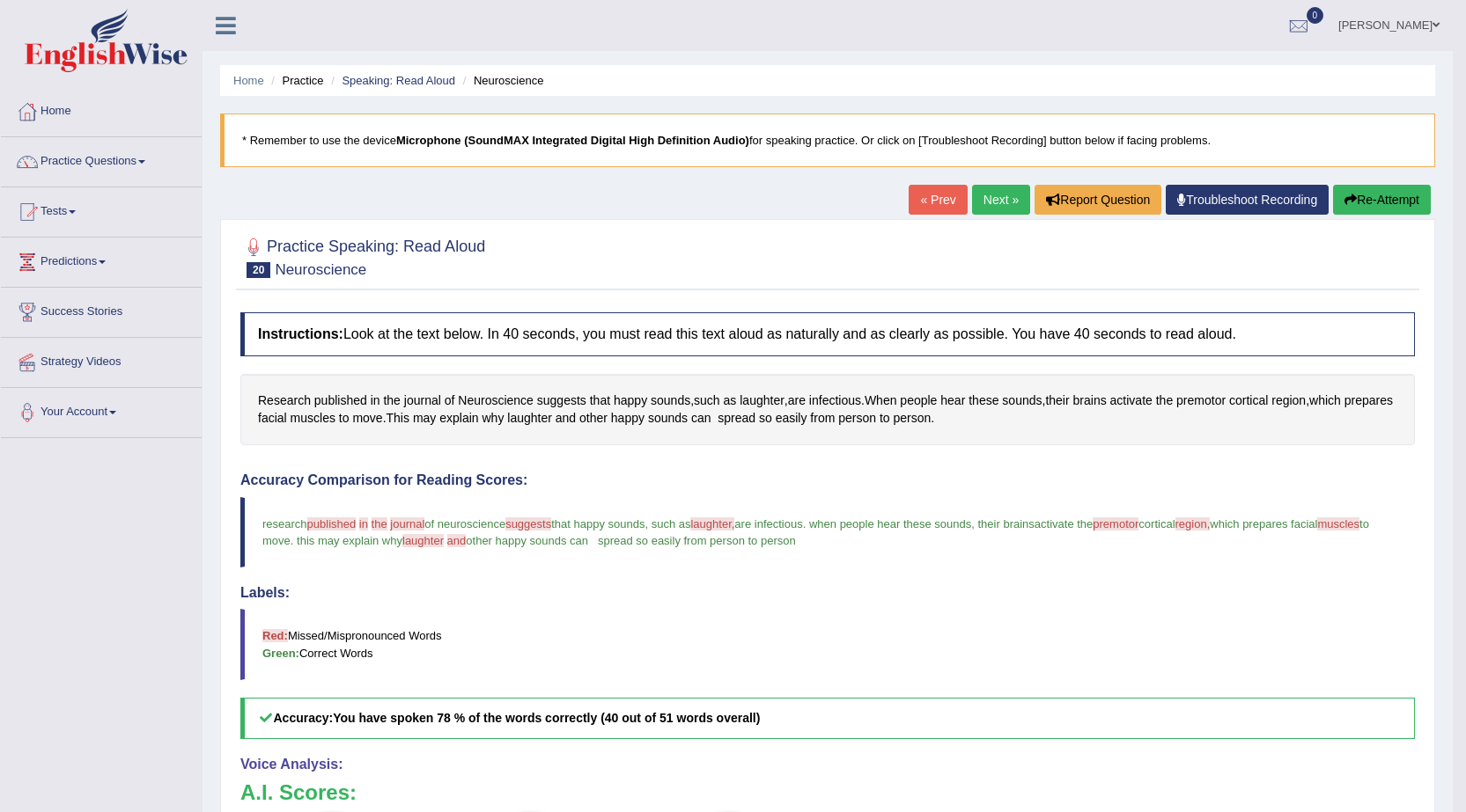
click at [1393, 190] on button "Re-Attempt" at bounding box center [1381, 200] width 98 height 30
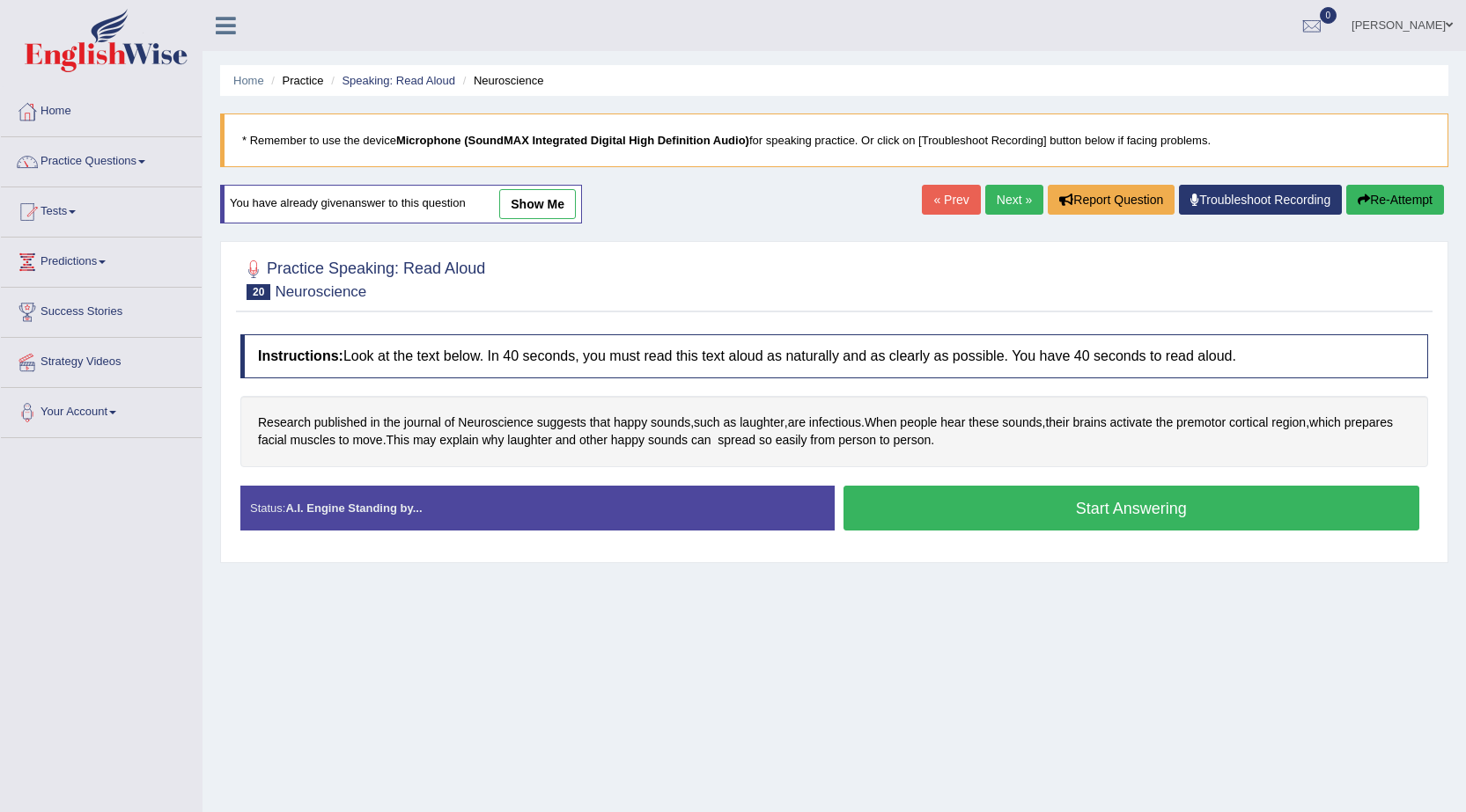
click at [999, 511] on button "Start Answering" at bounding box center [1131, 508] width 576 height 45
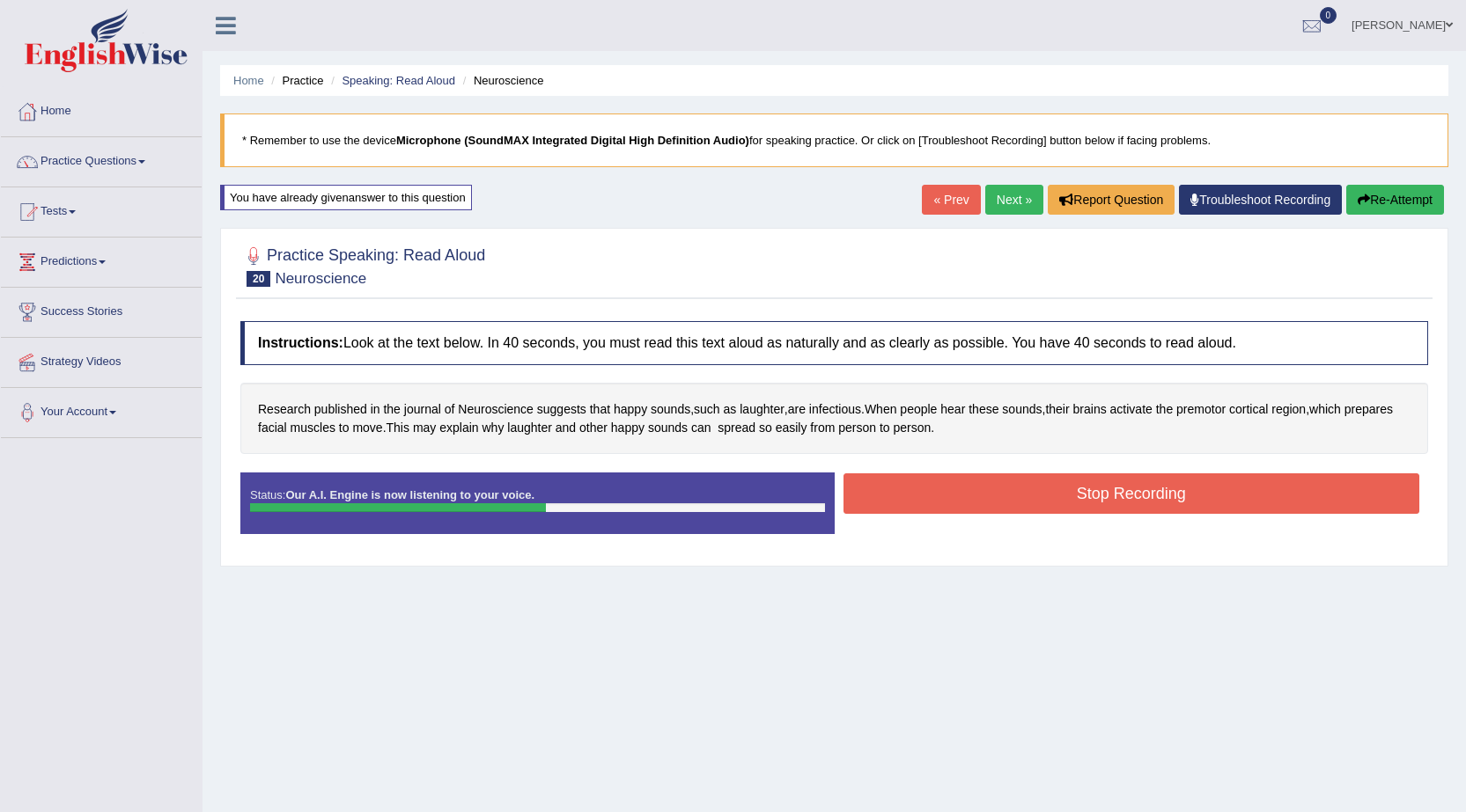
click at [979, 489] on button "Stop Recording" at bounding box center [1131, 493] width 576 height 40
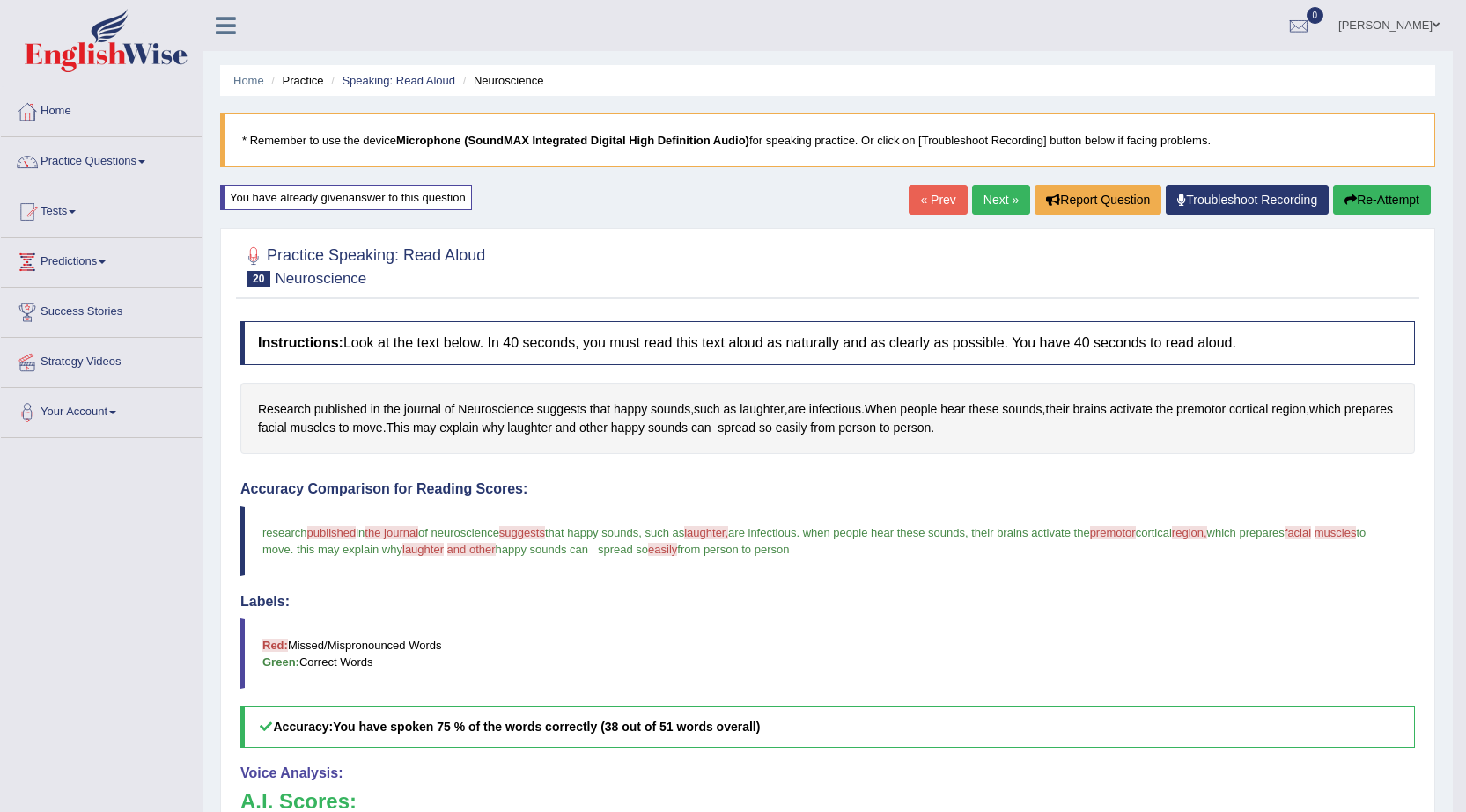
click at [975, 203] on link "Next »" at bounding box center [1000, 200] width 58 height 30
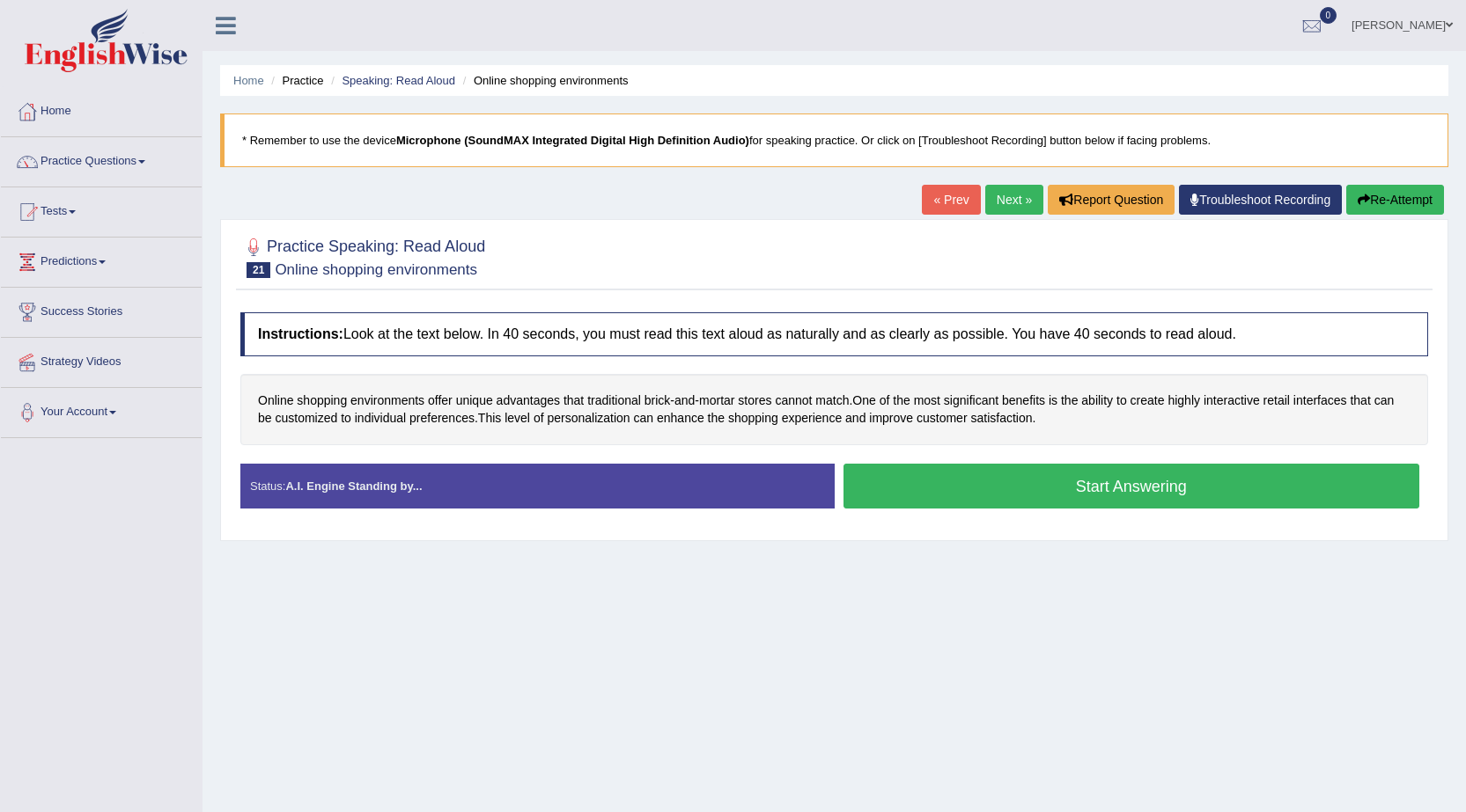
click at [1098, 482] on button "Start Answering" at bounding box center [1131, 486] width 576 height 45
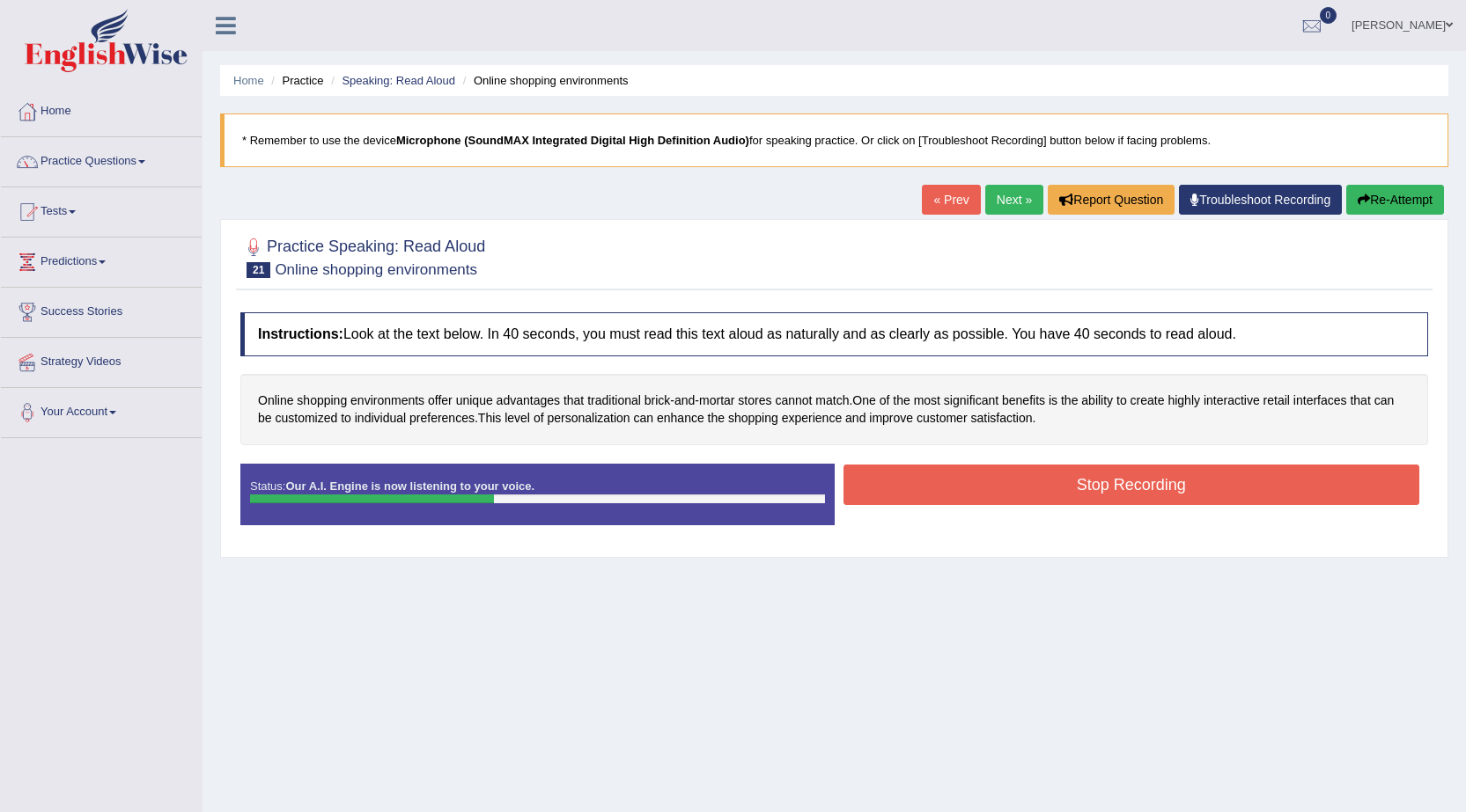
click at [1423, 196] on button "Re-Attempt" at bounding box center [1395, 200] width 98 height 30
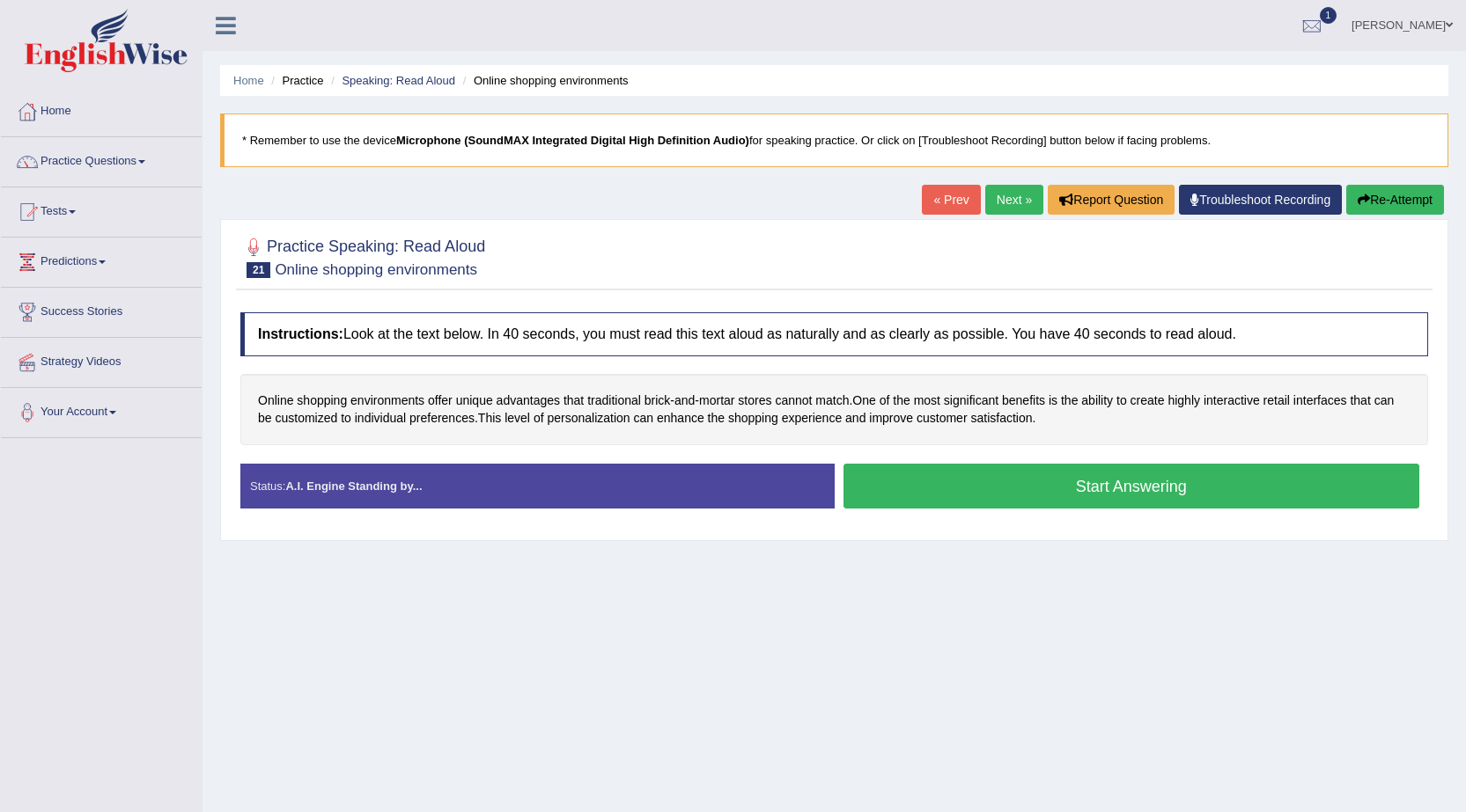
click at [999, 480] on button "Start Answering" at bounding box center [1131, 486] width 576 height 45
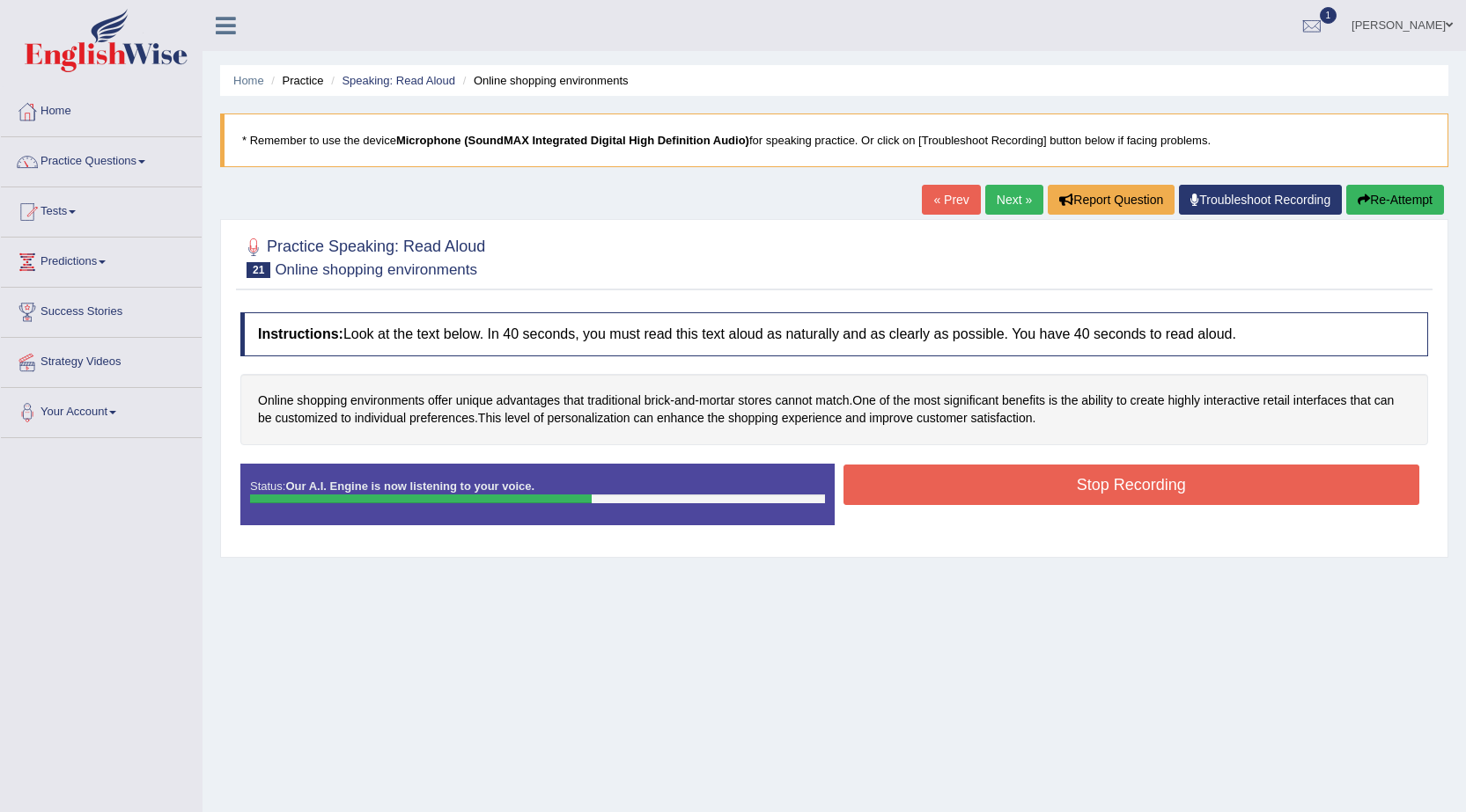
click at [1025, 481] on button "Stop Recording" at bounding box center [1131, 484] width 576 height 40
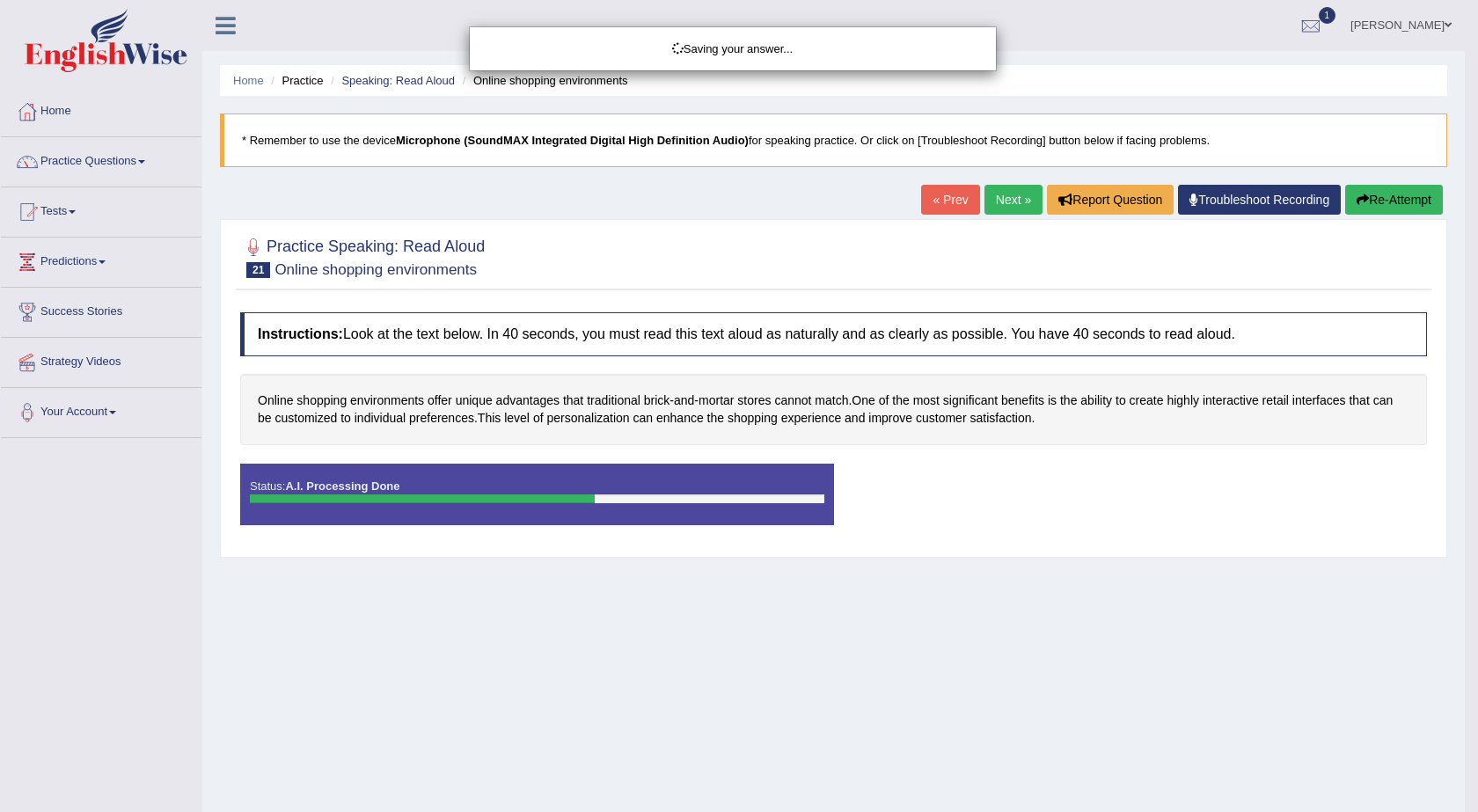
click at [1318, 24] on div "Saving your answer..." at bounding box center [739, 406] width 1478 height 812
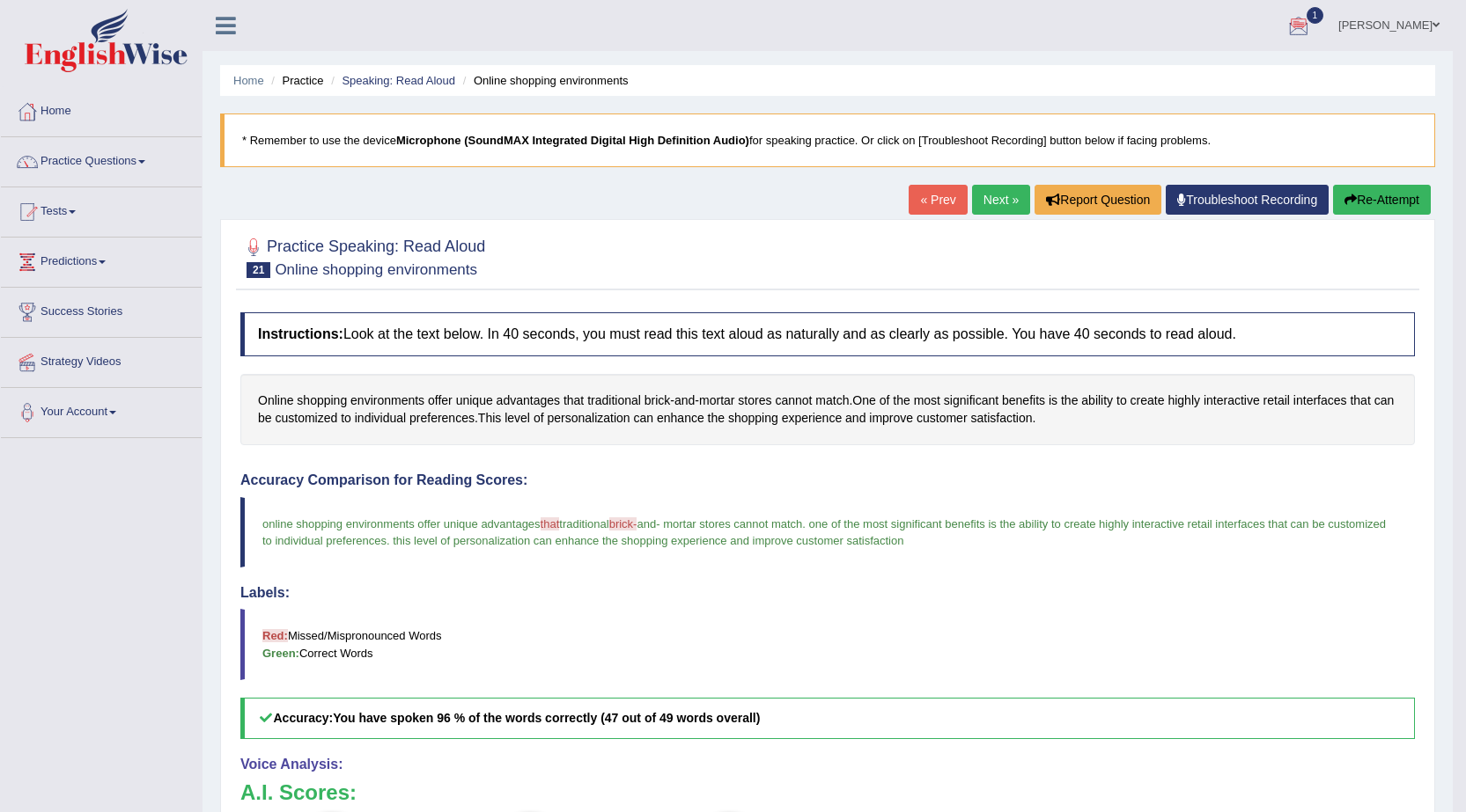
click at [70, 115] on link "Home" at bounding box center [101, 109] width 200 height 44
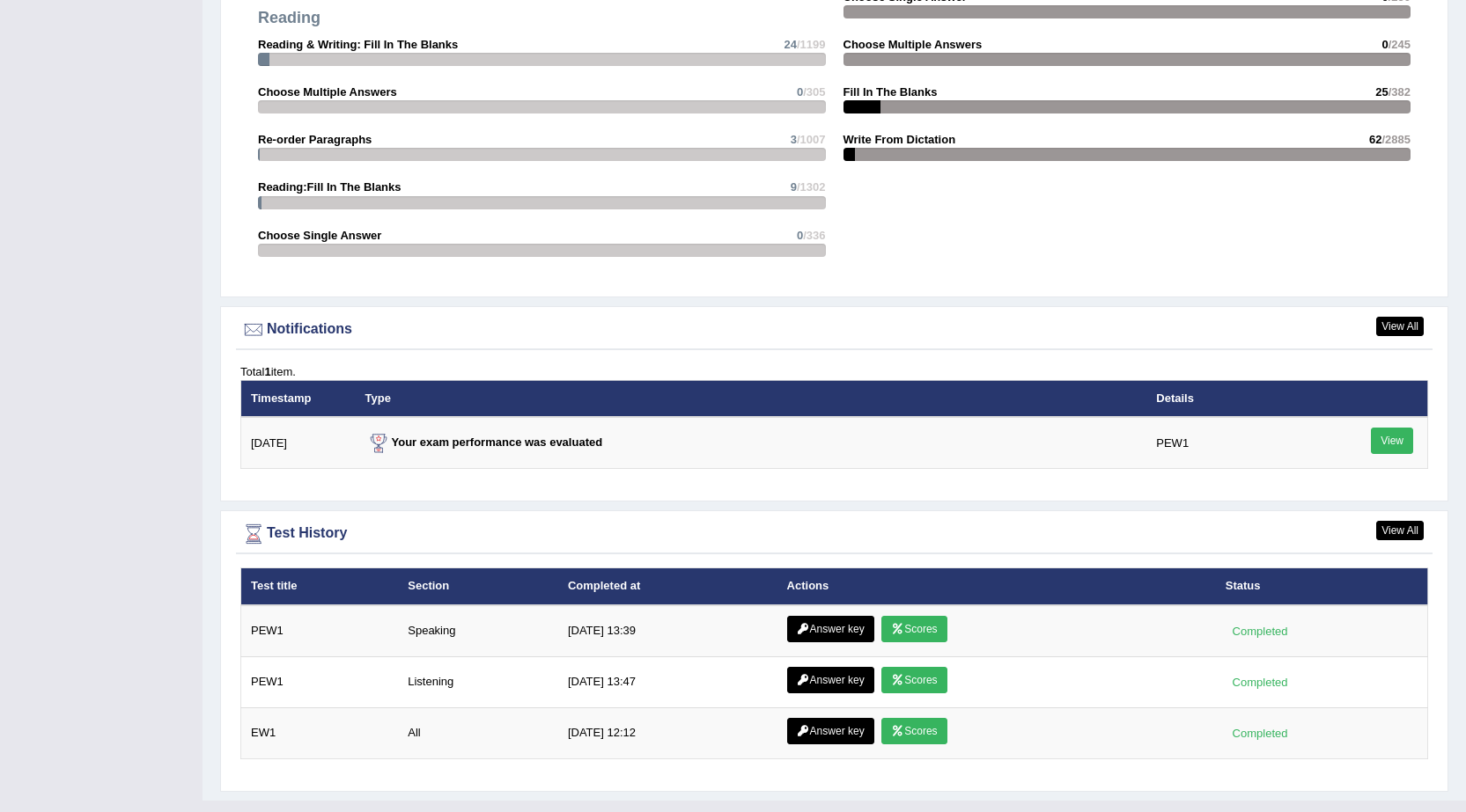
scroll to position [1880, 0]
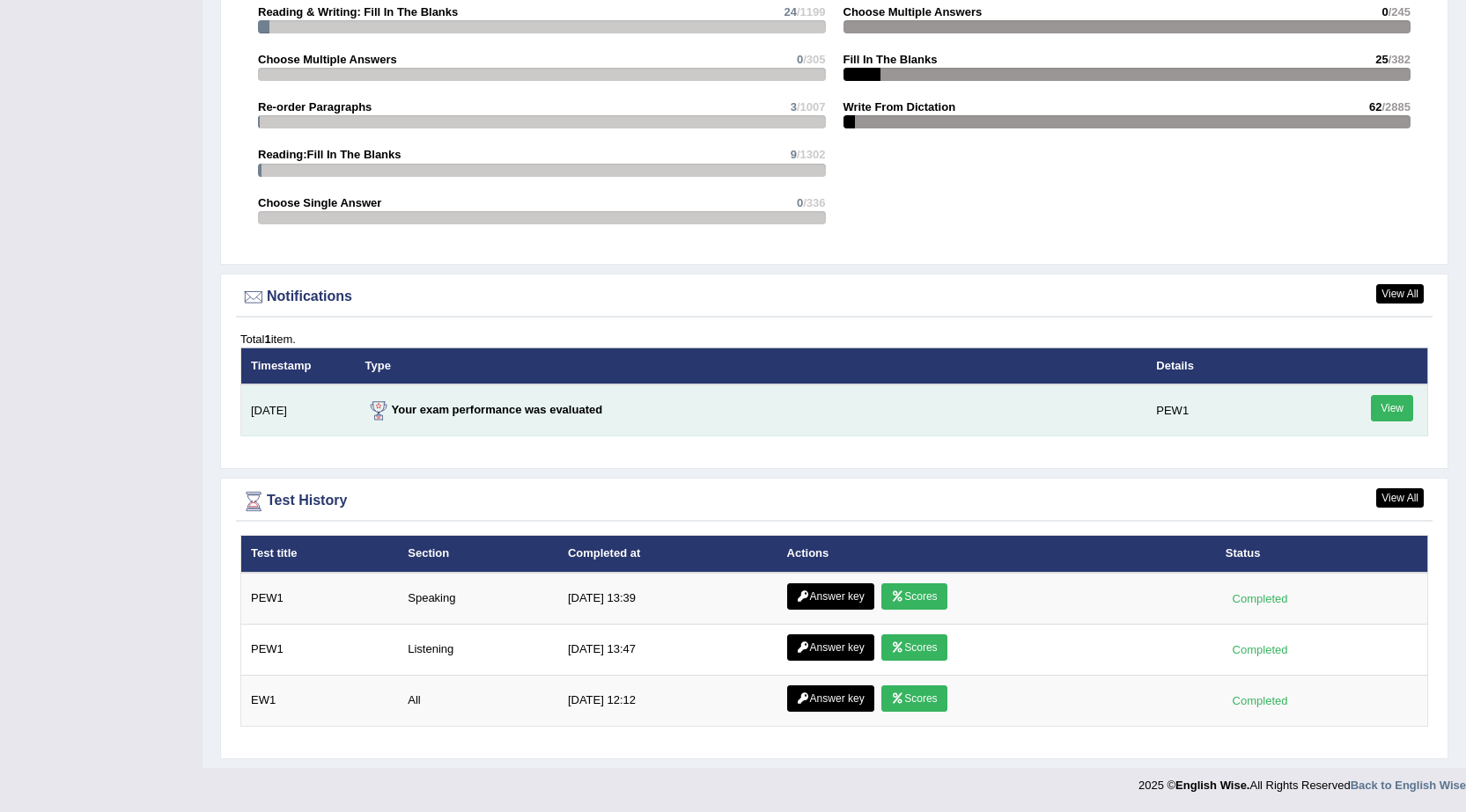
click at [1393, 415] on link "View" at bounding box center [1391, 409] width 42 height 27
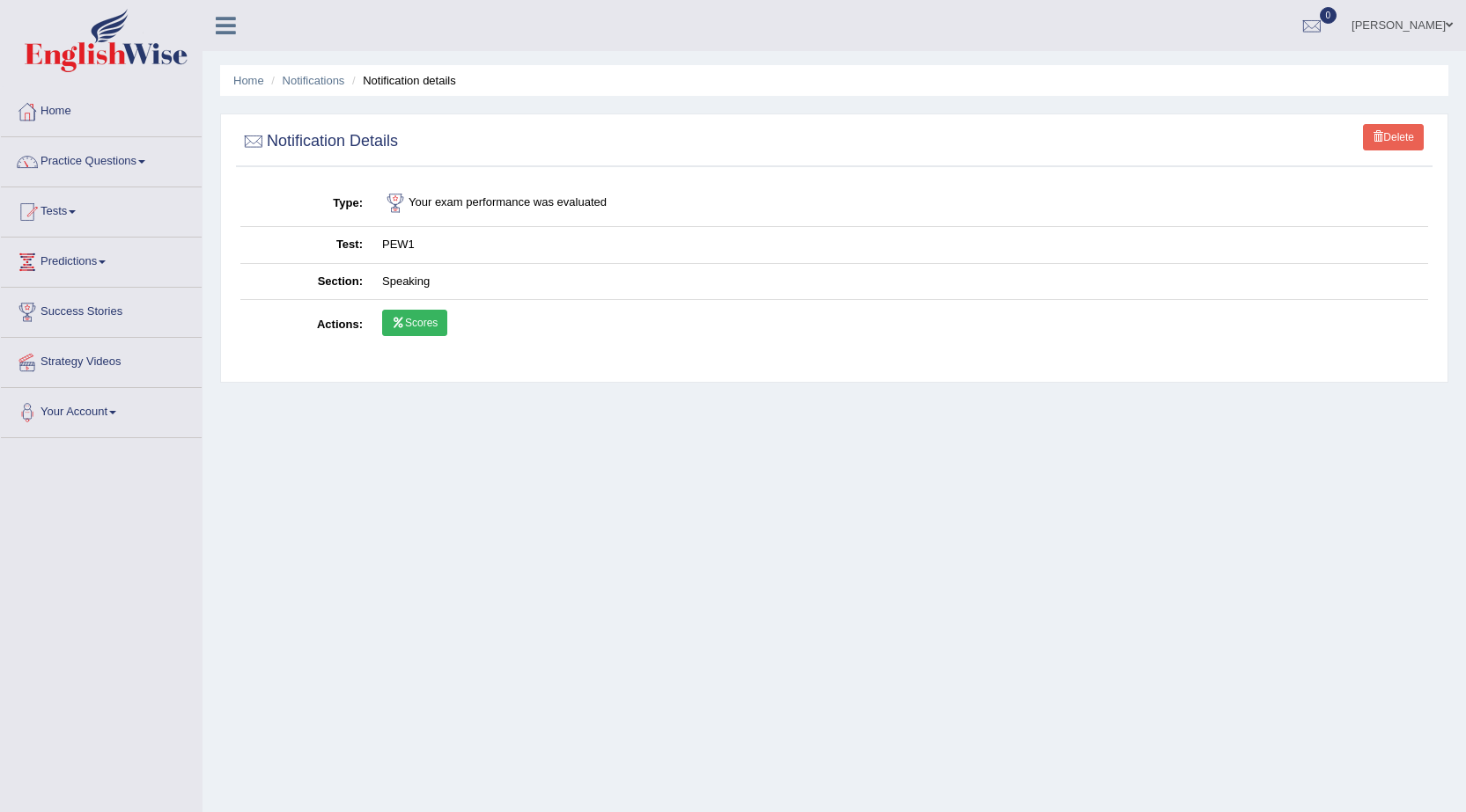
click at [61, 119] on link "Home" at bounding box center [101, 109] width 200 height 44
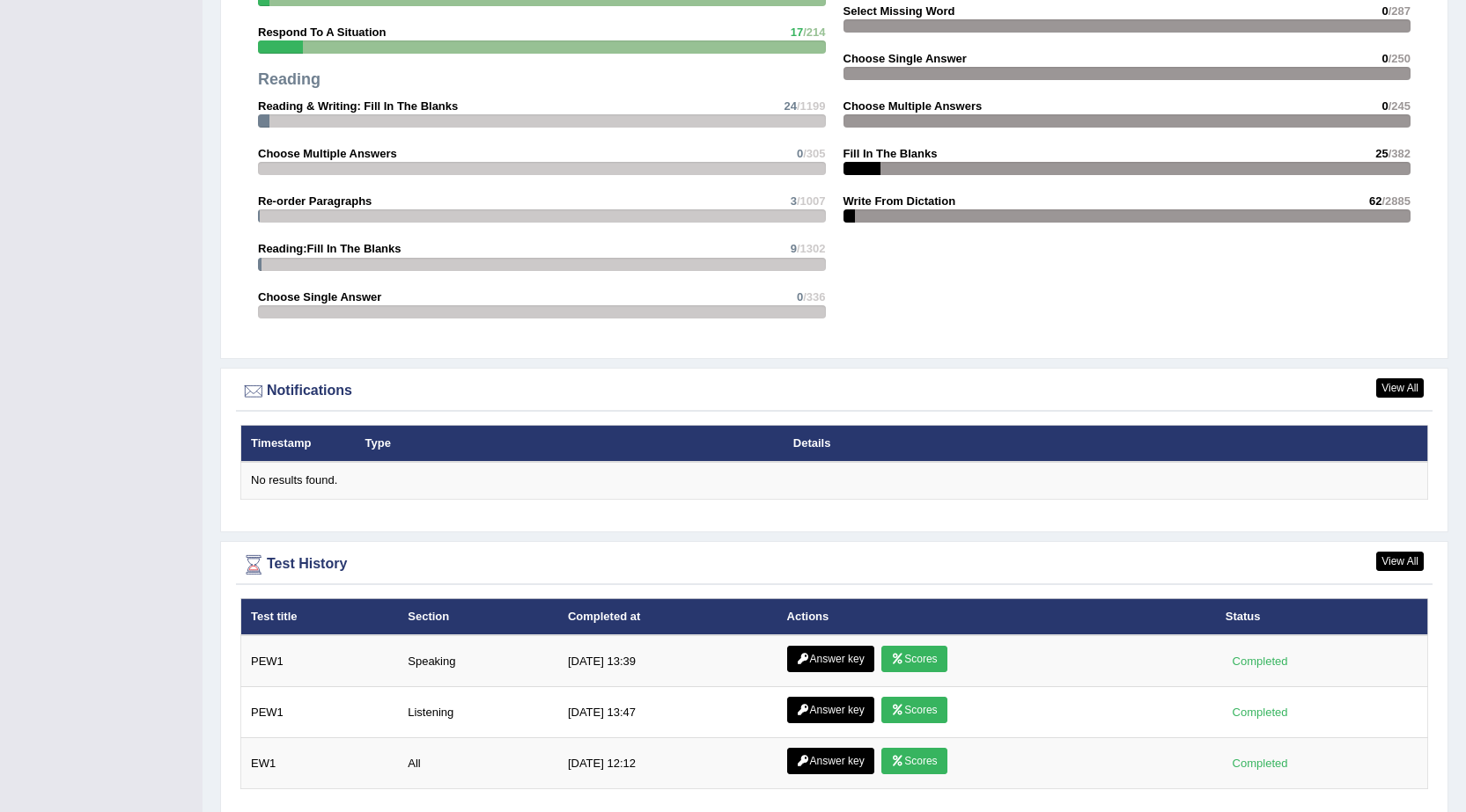
scroll to position [1848, 0]
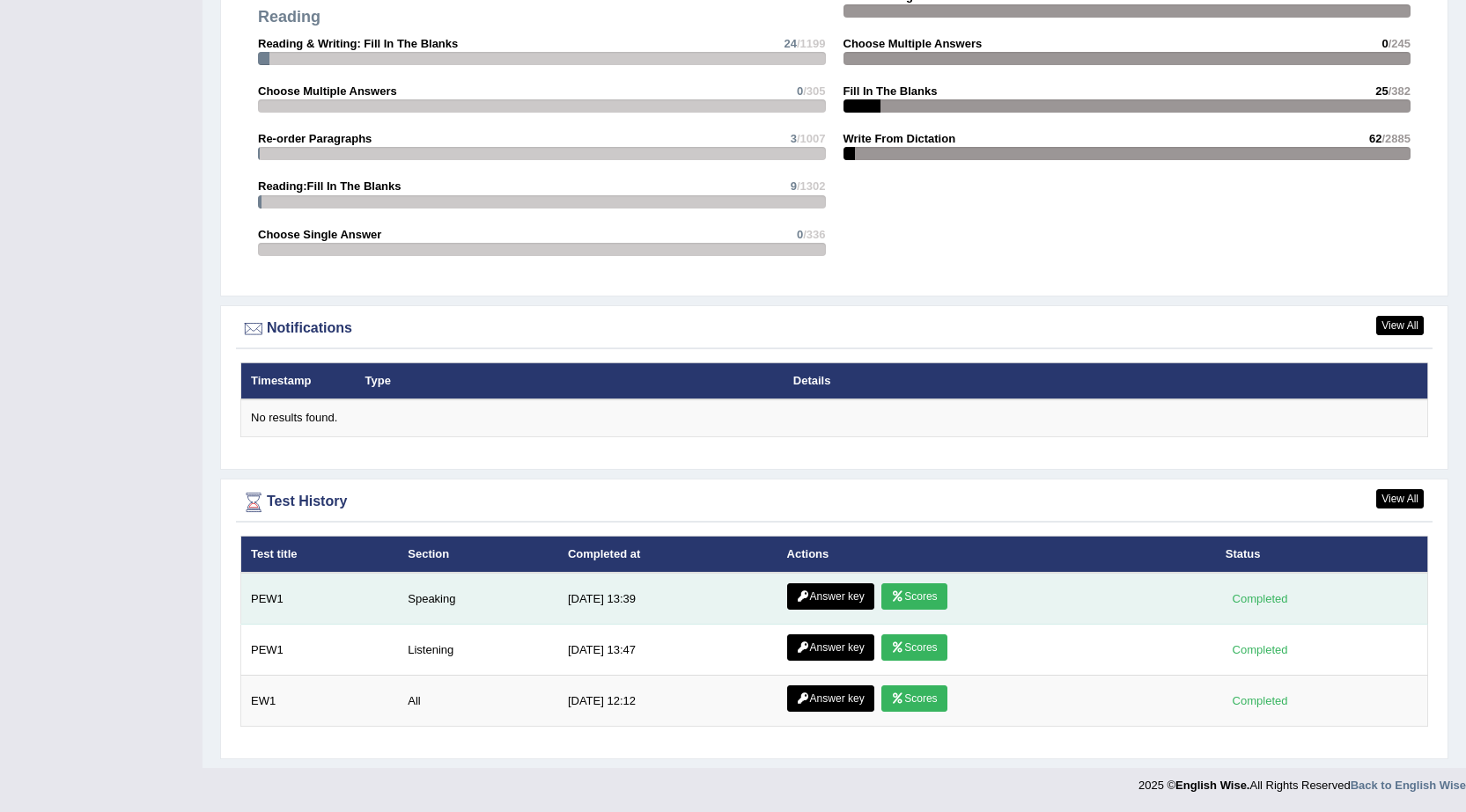
click at [843, 601] on link "Answer key" at bounding box center [831, 597] width 87 height 27
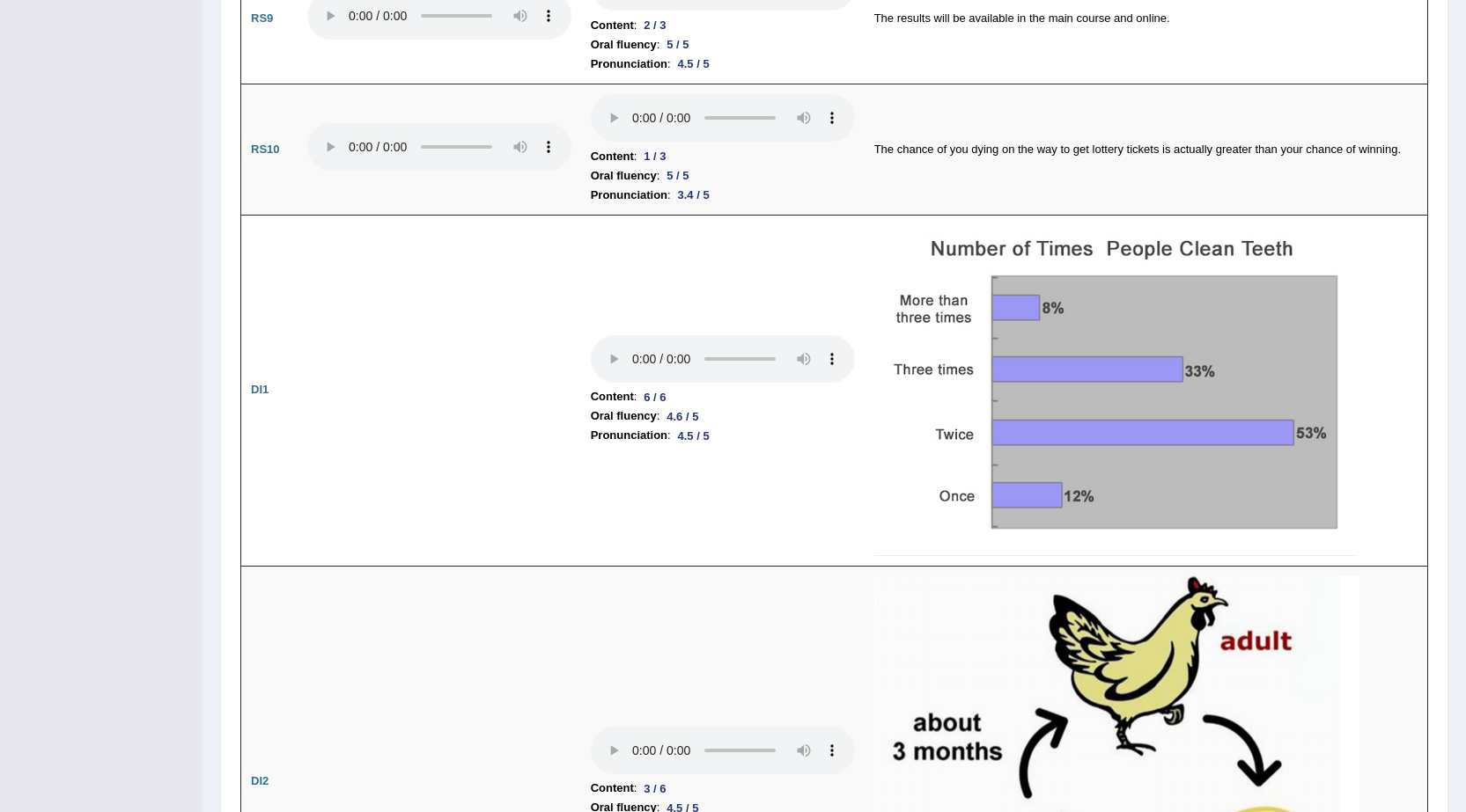
scroll to position [1986, 0]
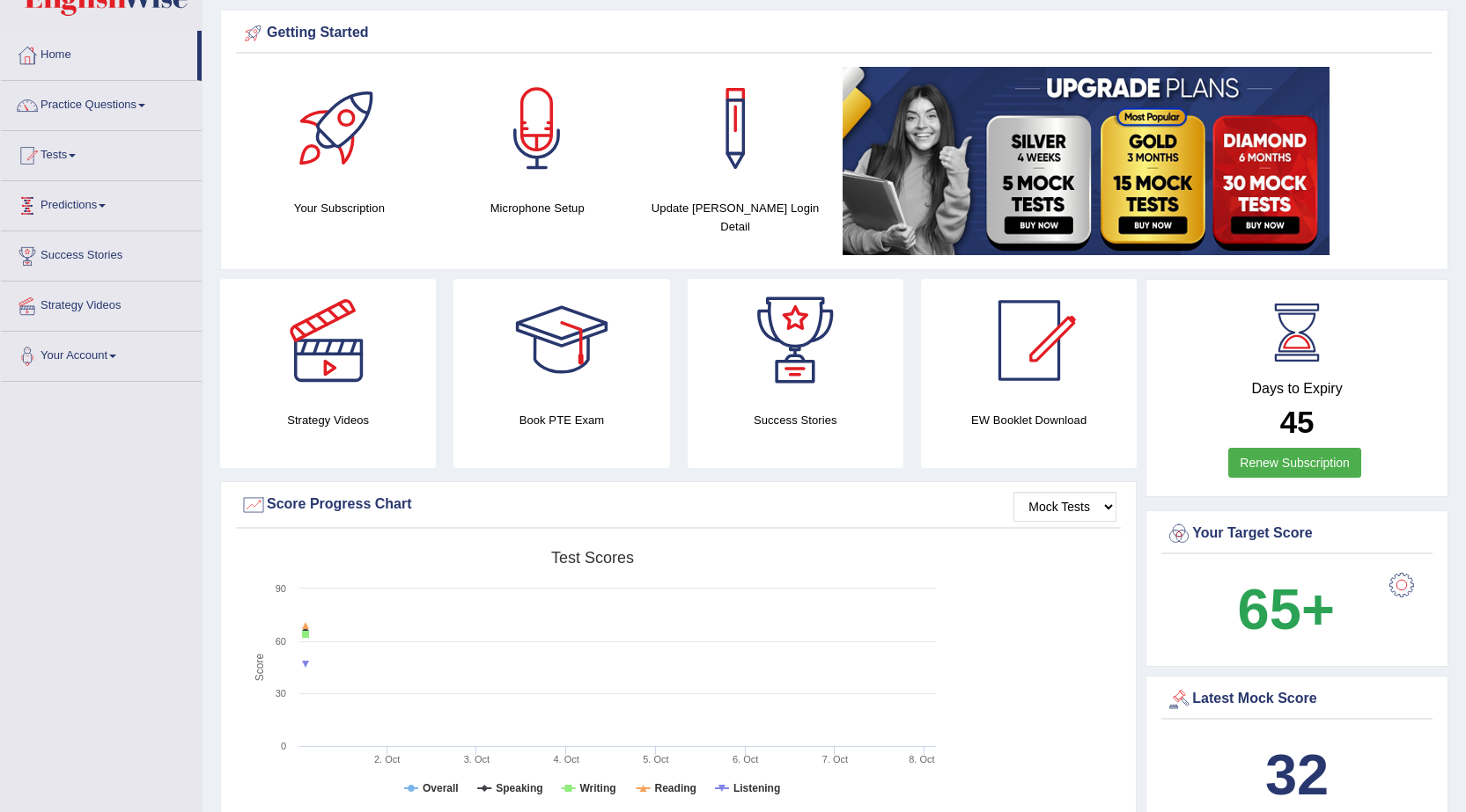
scroll to position [88, 0]
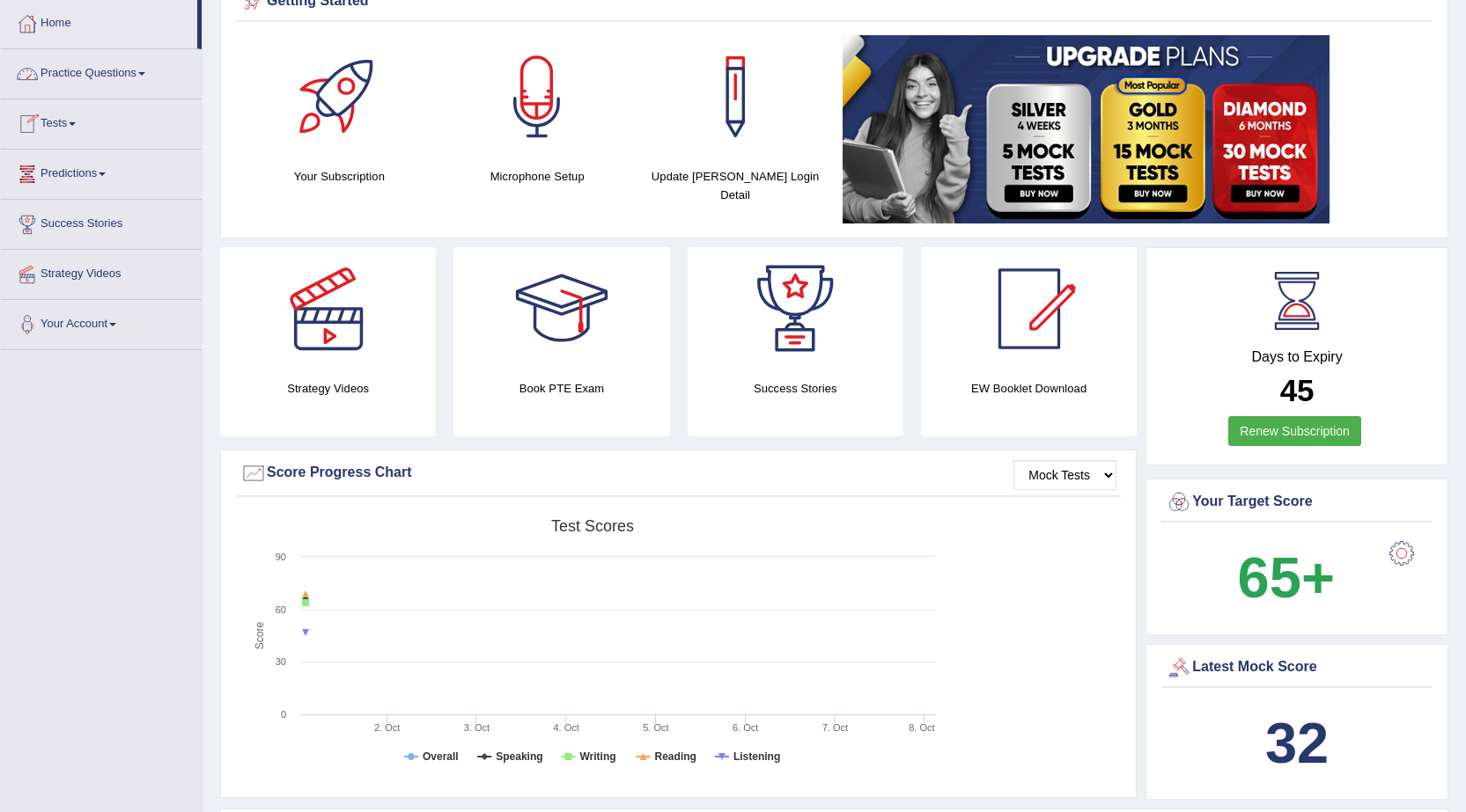
click at [105, 69] on link "Practice Questions" at bounding box center [101, 70] width 200 height 44
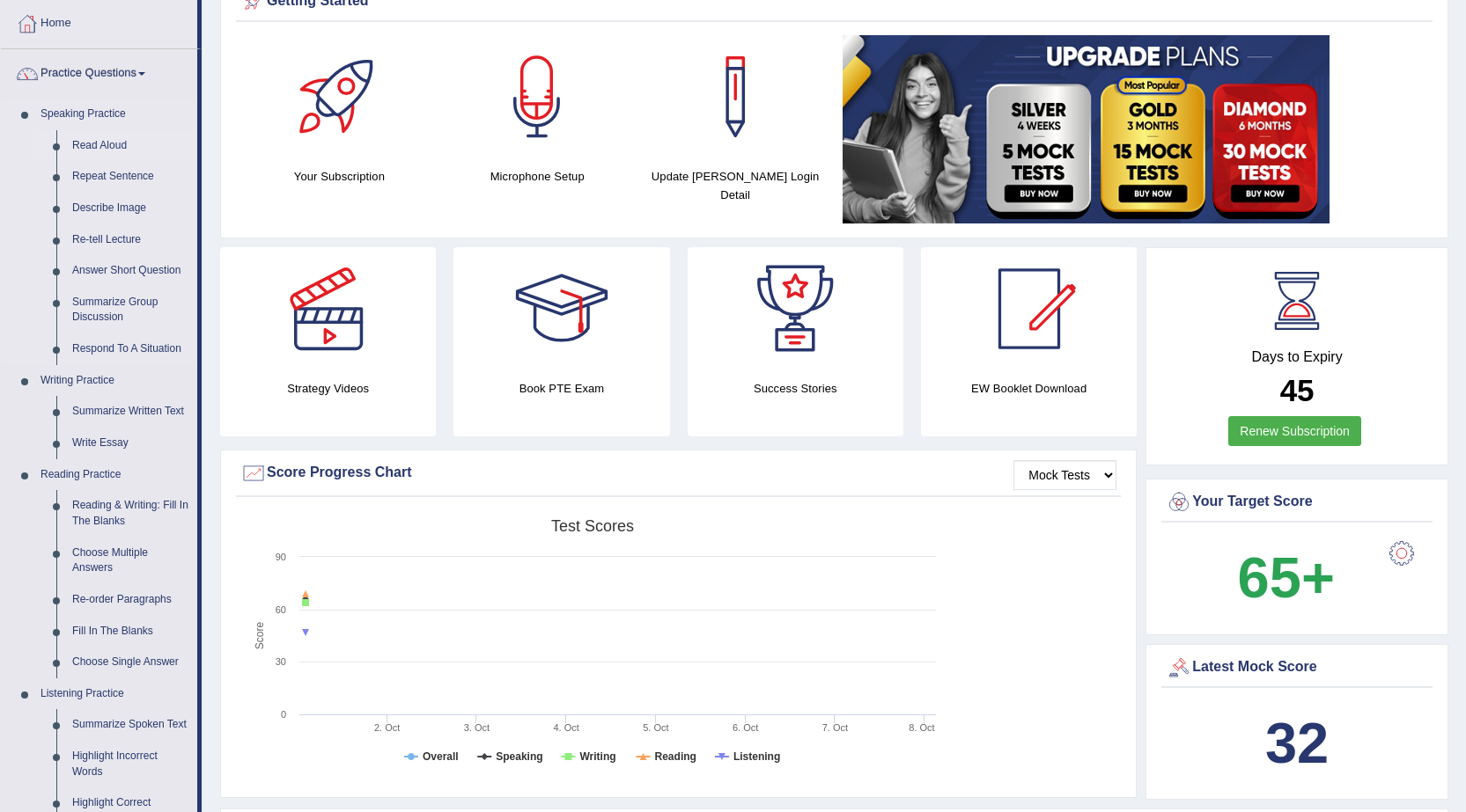
click at [89, 150] on link "Read Aloud" at bounding box center [130, 146] width 133 height 32
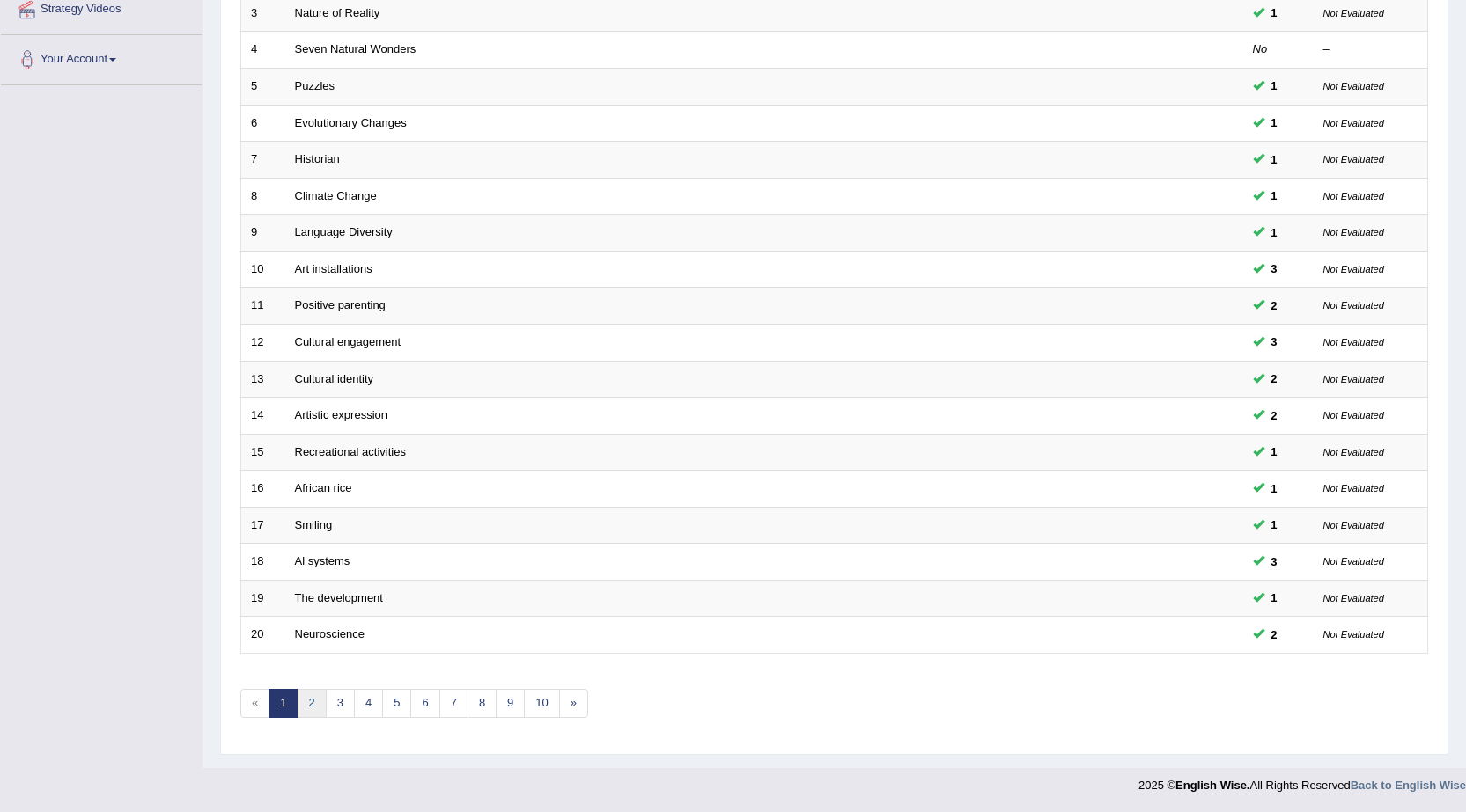
click at [317, 700] on link "2" at bounding box center [311, 703] width 29 height 29
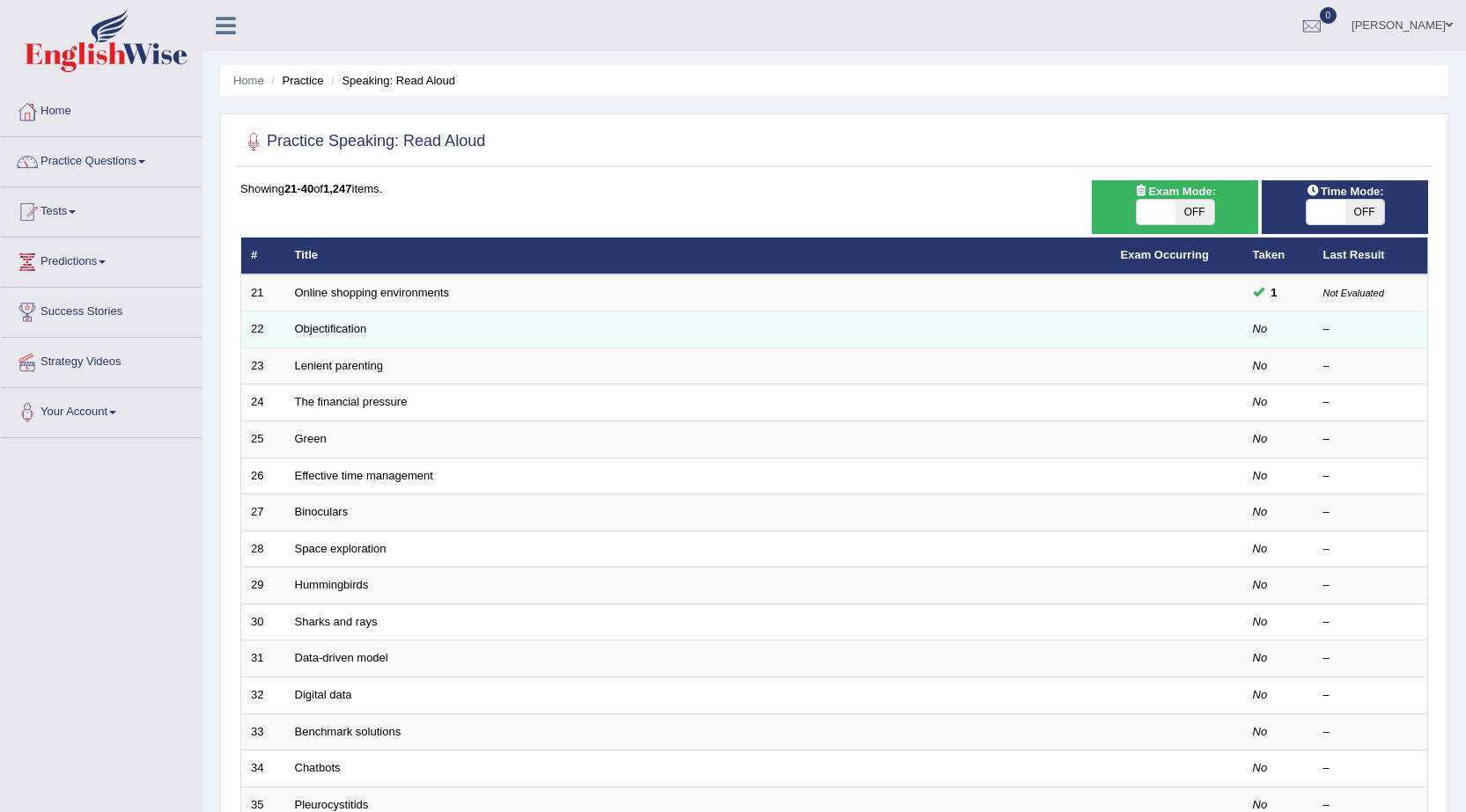
click at [423, 333] on td "Objectification" at bounding box center [697, 330] width 826 height 37
click at [330, 331] on link "Objectification" at bounding box center [330, 329] width 72 height 13
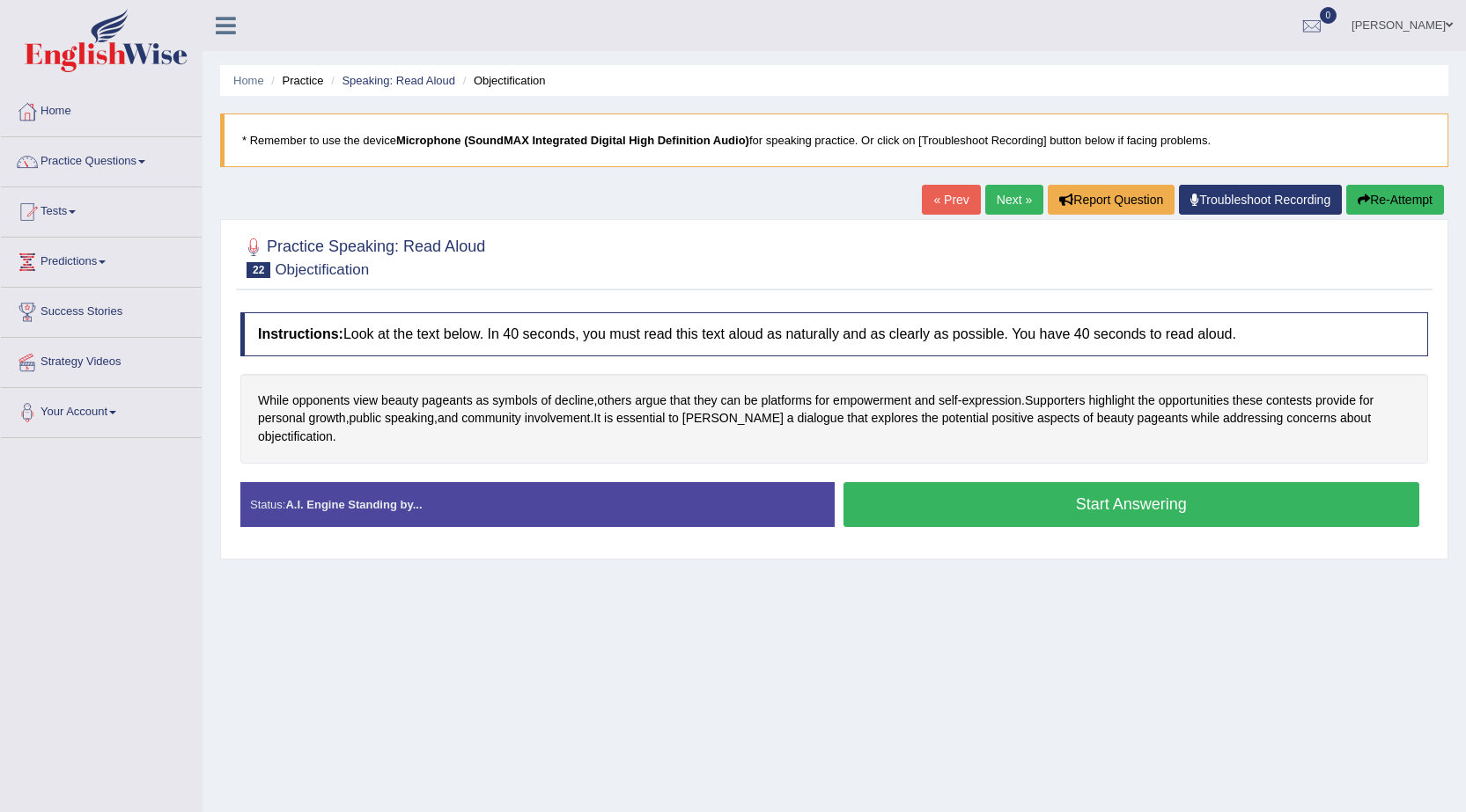
click at [1025, 488] on button "Start Answering" at bounding box center [1131, 505] width 576 height 45
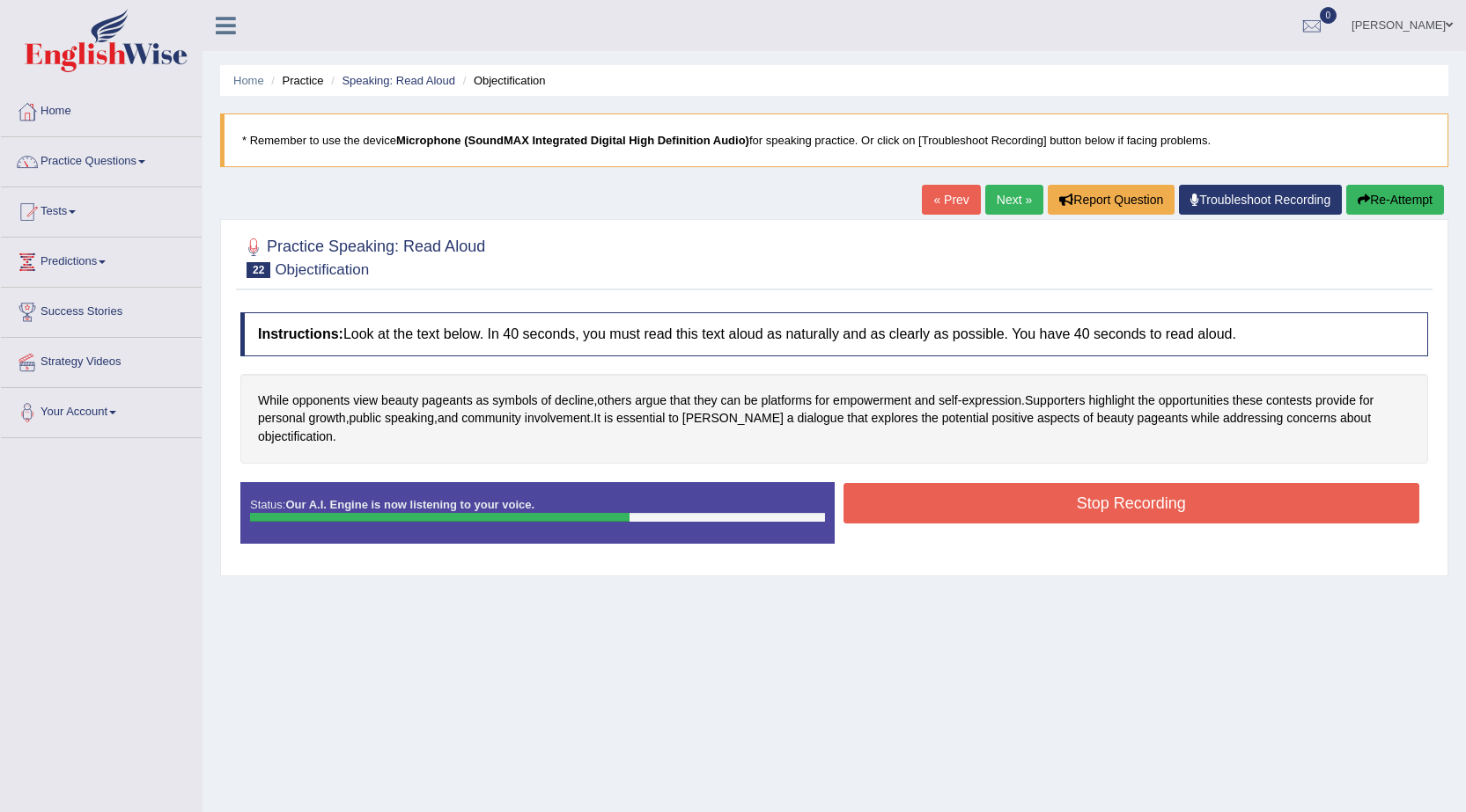
click at [1129, 490] on button "Stop Recording" at bounding box center [1131, 503] width 576 height 40
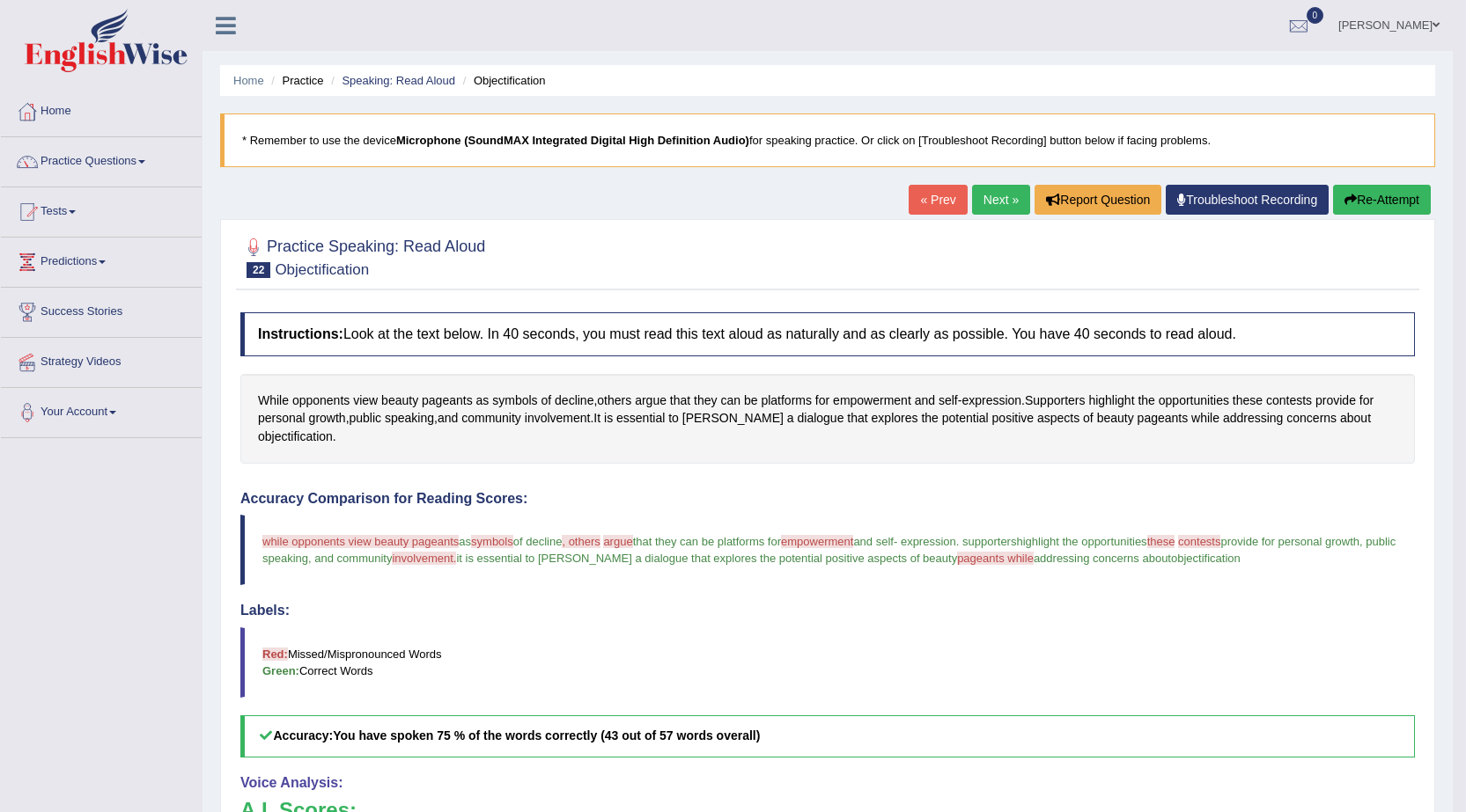
click at [1413, 204] on button "Re-Attempt" at bounding box center [1381, 200] width 98 height 30
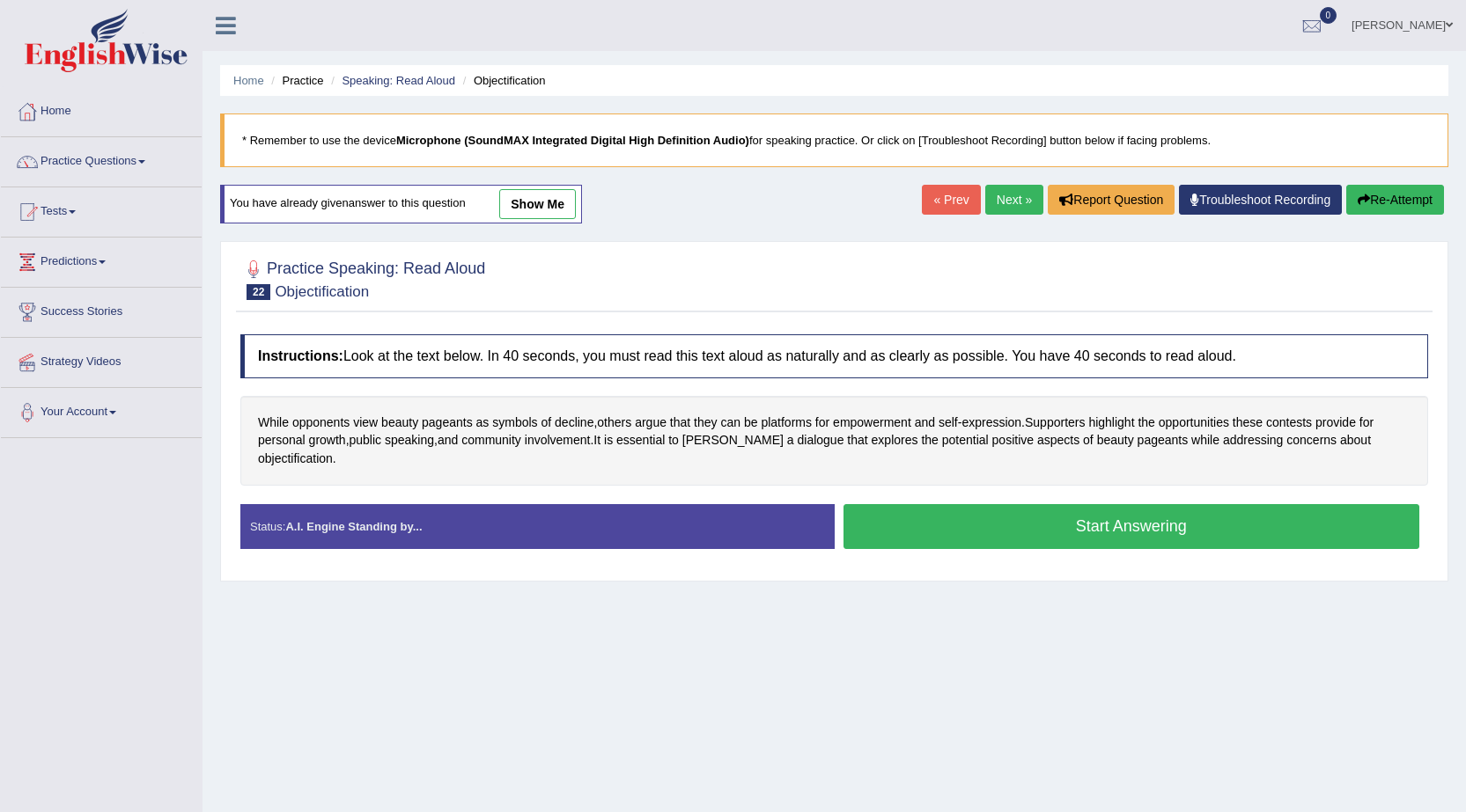
click at [1081, 515] on button "Start Answering" at bounding box center [1131, 526] width 576 height 45
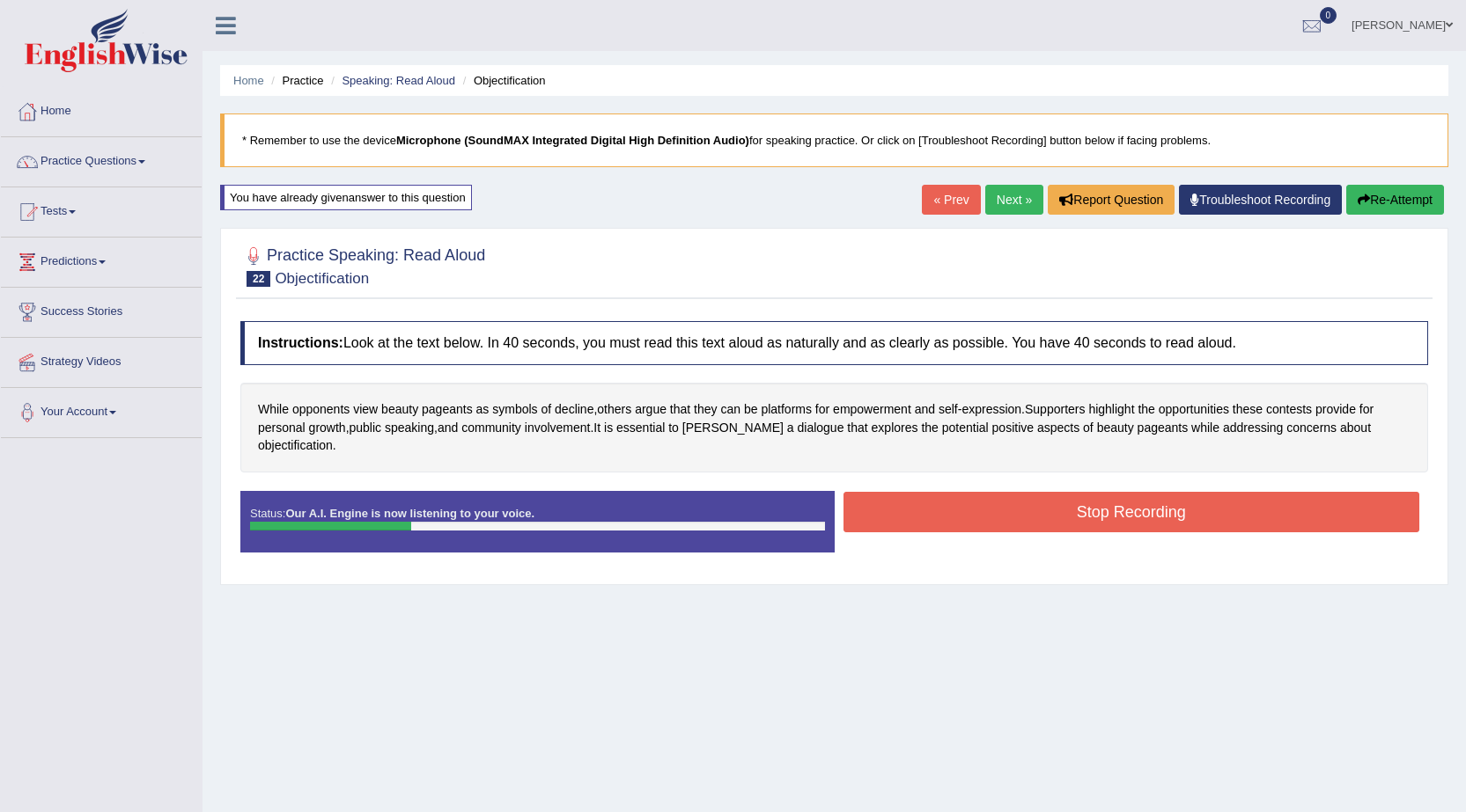
click at [1374, 190] on button "Re-Attempt" at bounding box center [1395, 200] width 98 height 30
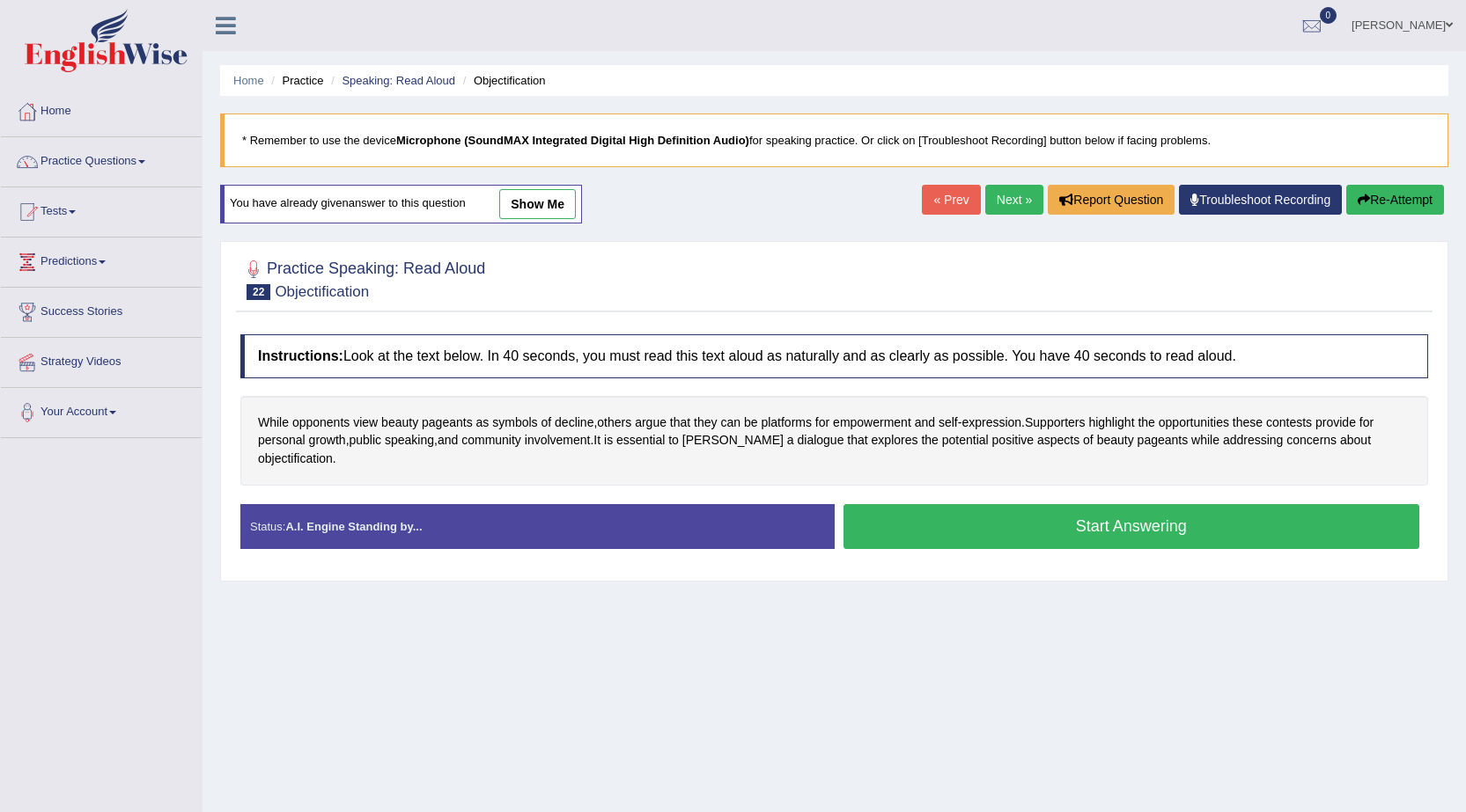
click at [1003, 504] on button "Start Answering" at bounding box center [1131, 526] width 576 height 45
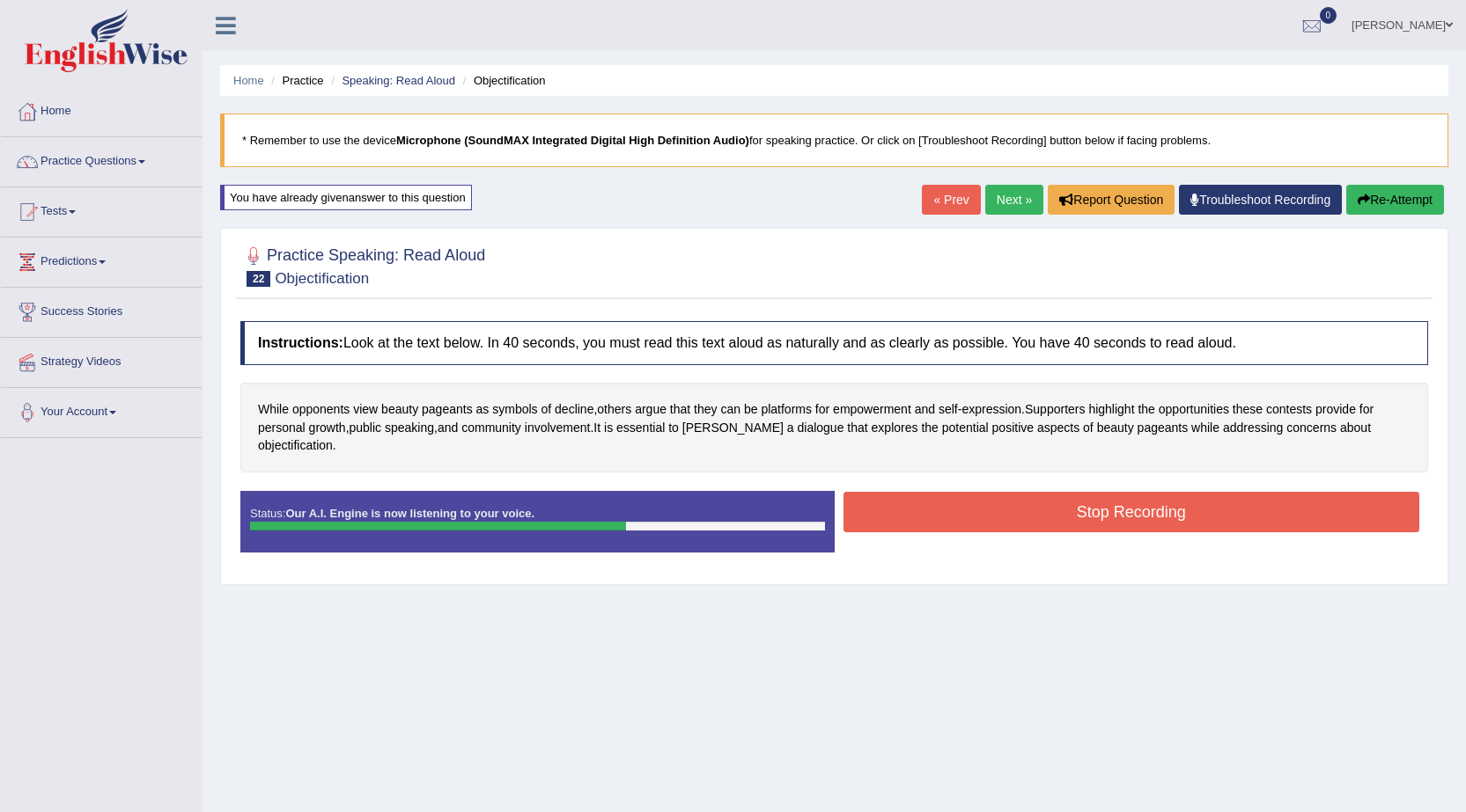
click at [1007, 493] on button "Stop Recording" at bounding box center [1131, 511] width 576 height 40
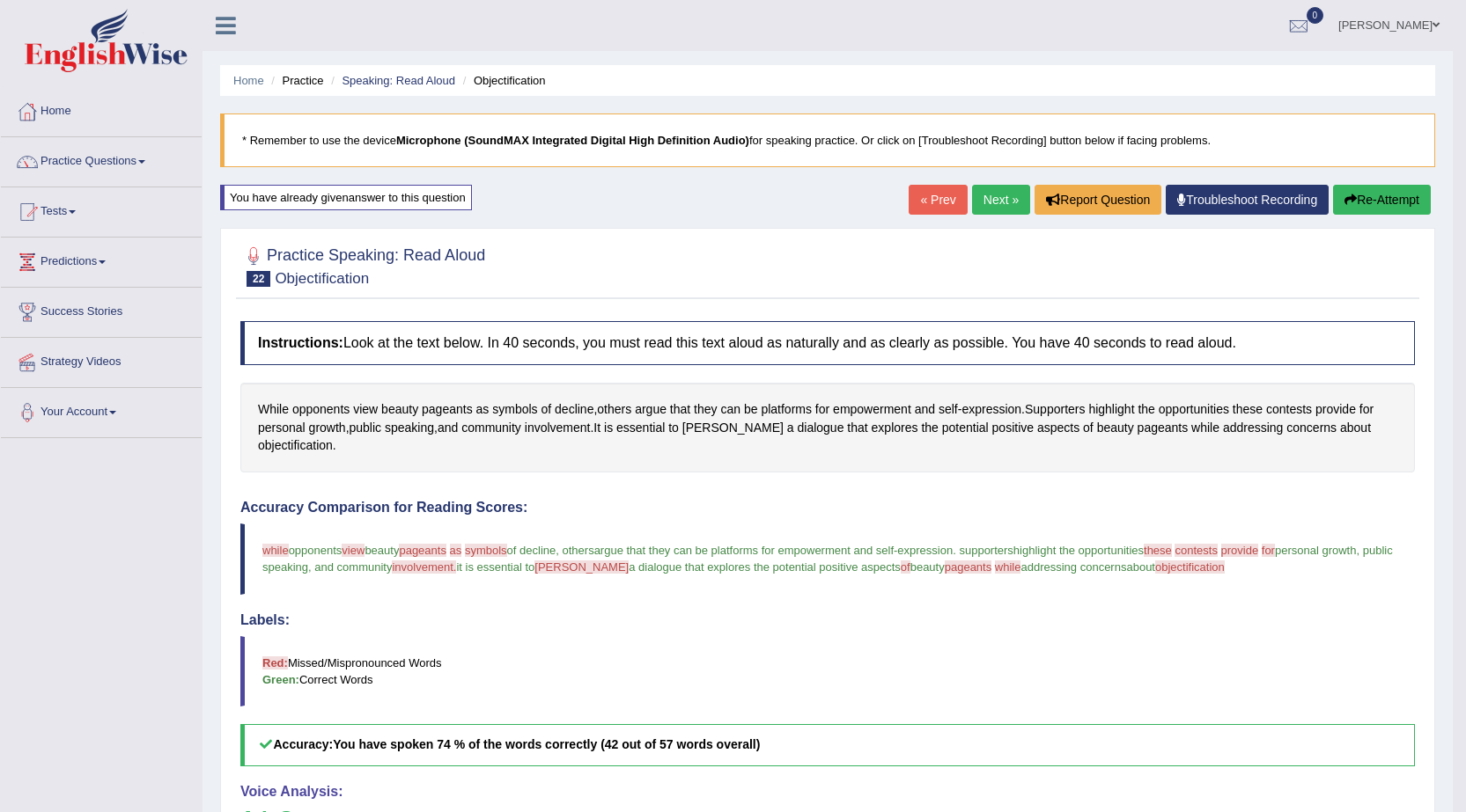
click at [1004, 203] on link "Next »" at bounding box center [1000, 200] width 58 height 30
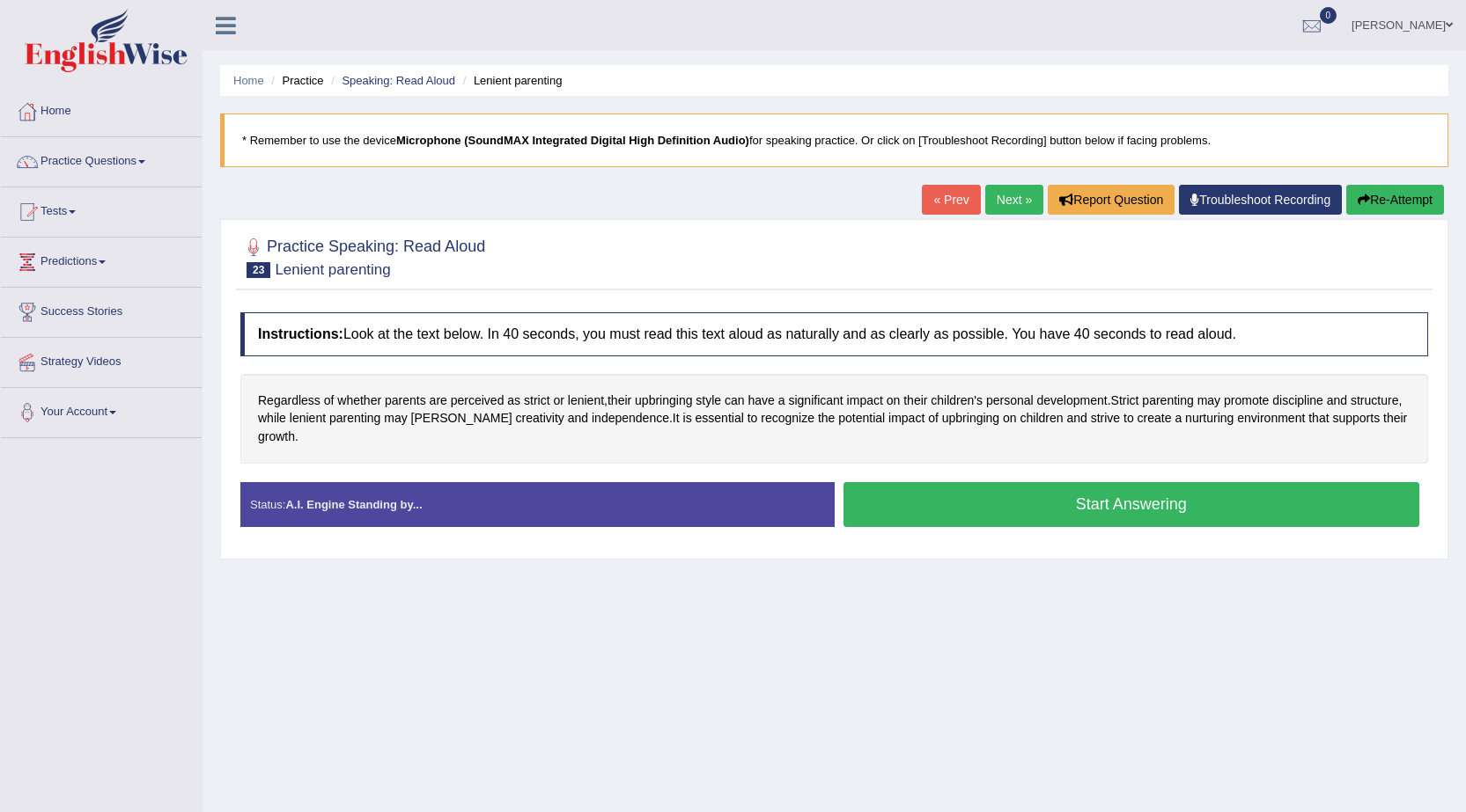
click at [965, 483] on button "Start Answering" at bounding box center [1131, 505] width 576 height 45
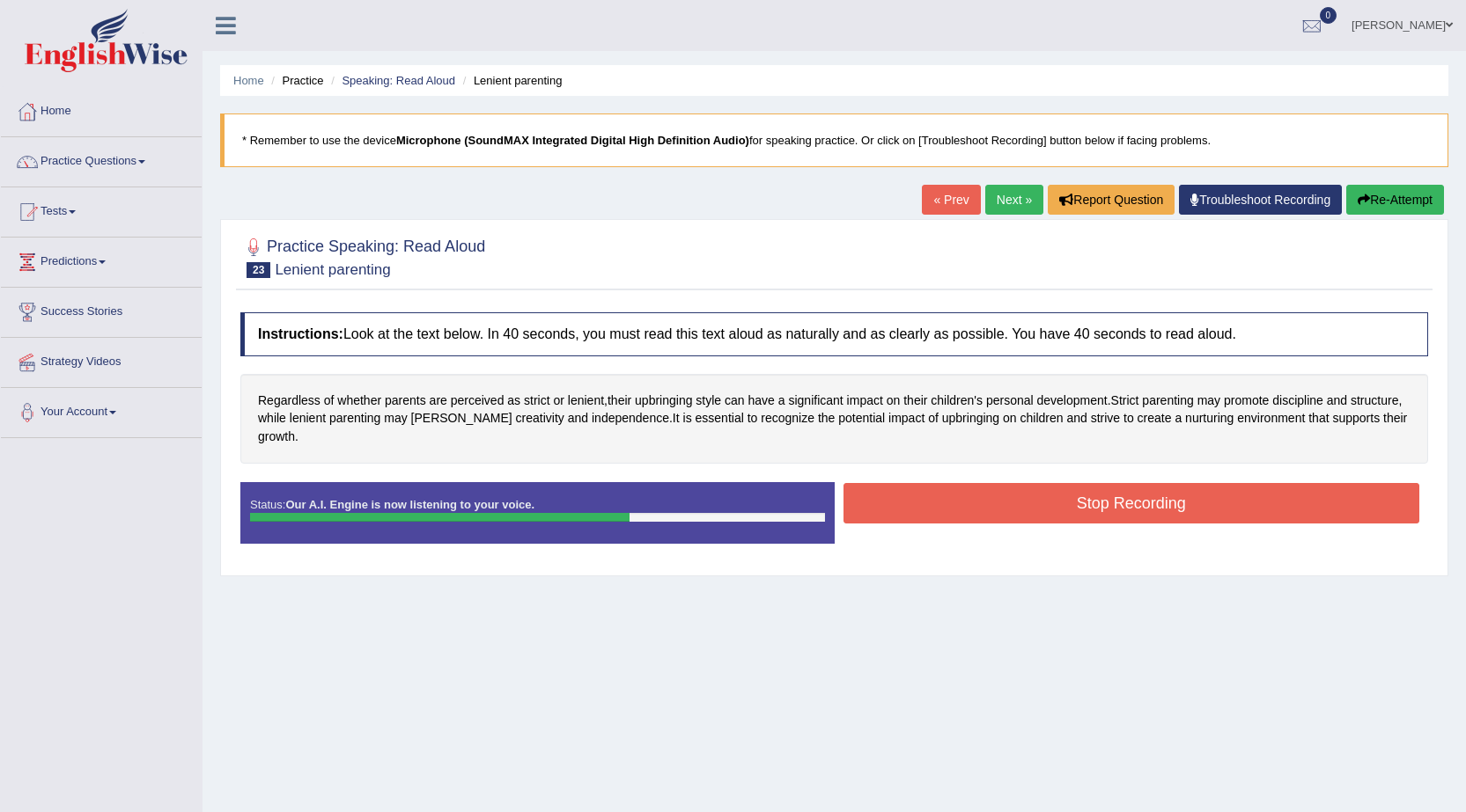
click at [971, 486] on button "Stop Recording" at bounding box center [1131, 503] width 576 height 40
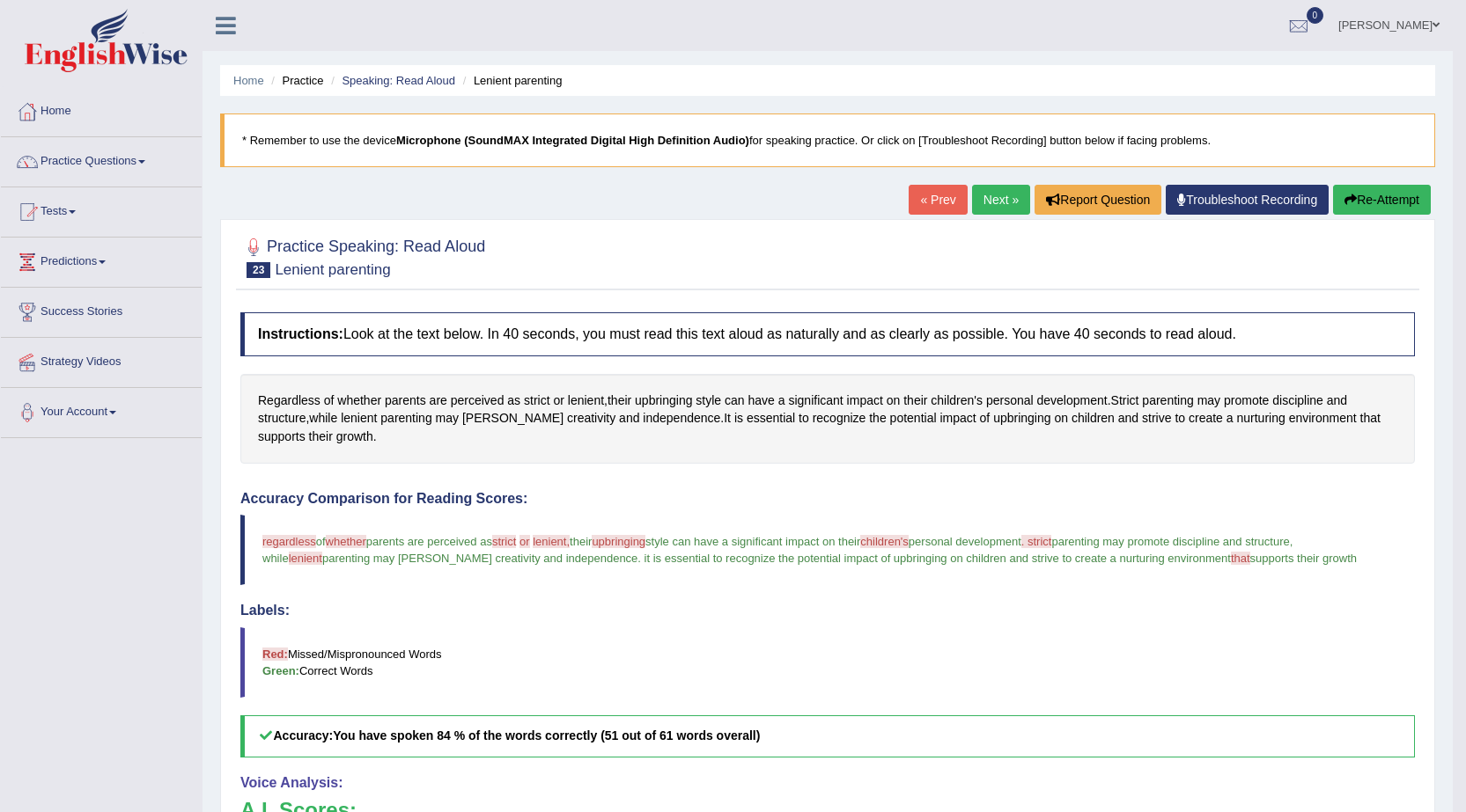
click at [980, 200] on link "Next »" at bounding box center [1000, 200] width 58 height 30
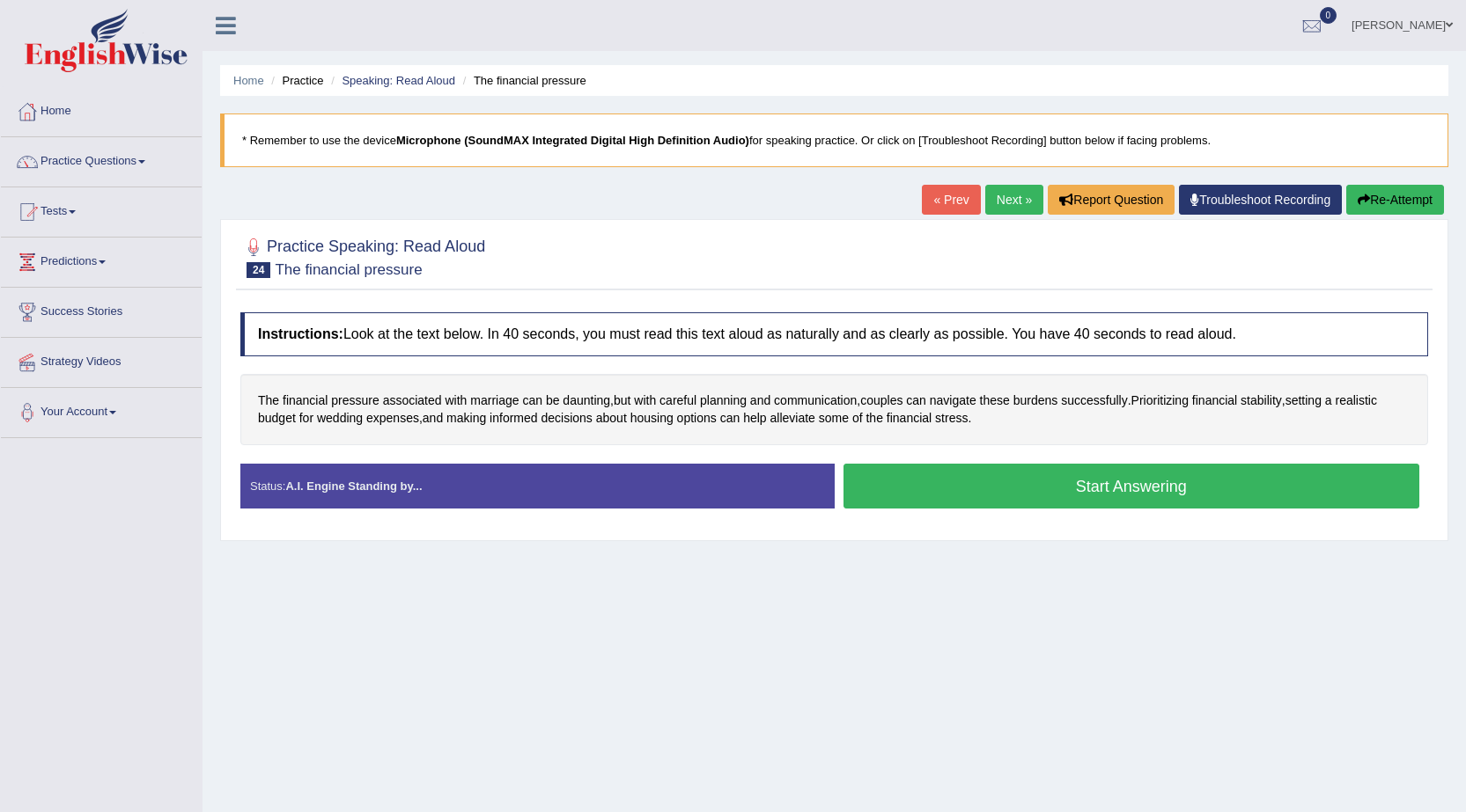
click at [1009, 488] on button "Start Answering" at bounding box center [1131, 486] width 576 height 45
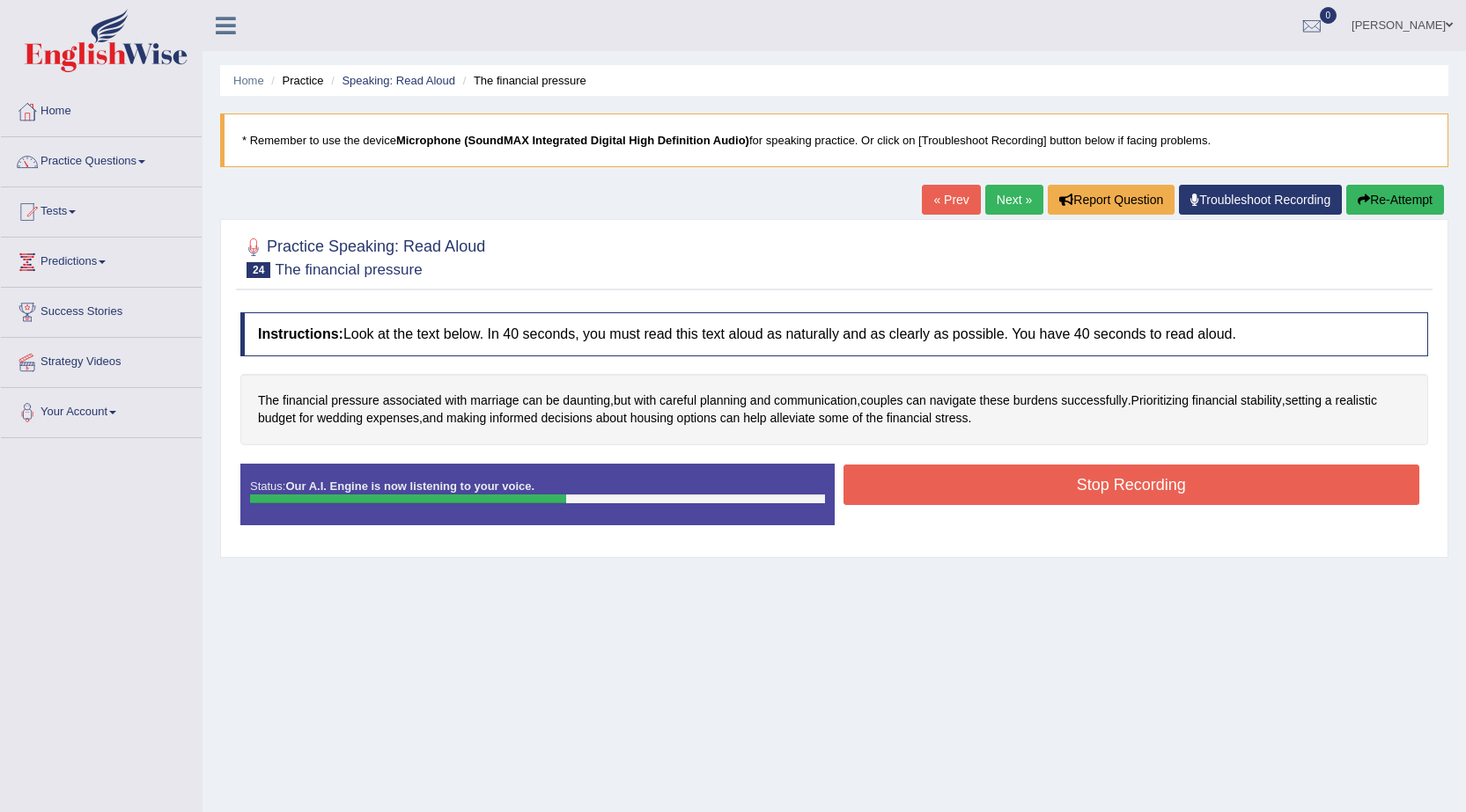
click at [906, 478] on button "Stop Recording" at bounding box center [1131, 484] width 576 height 40
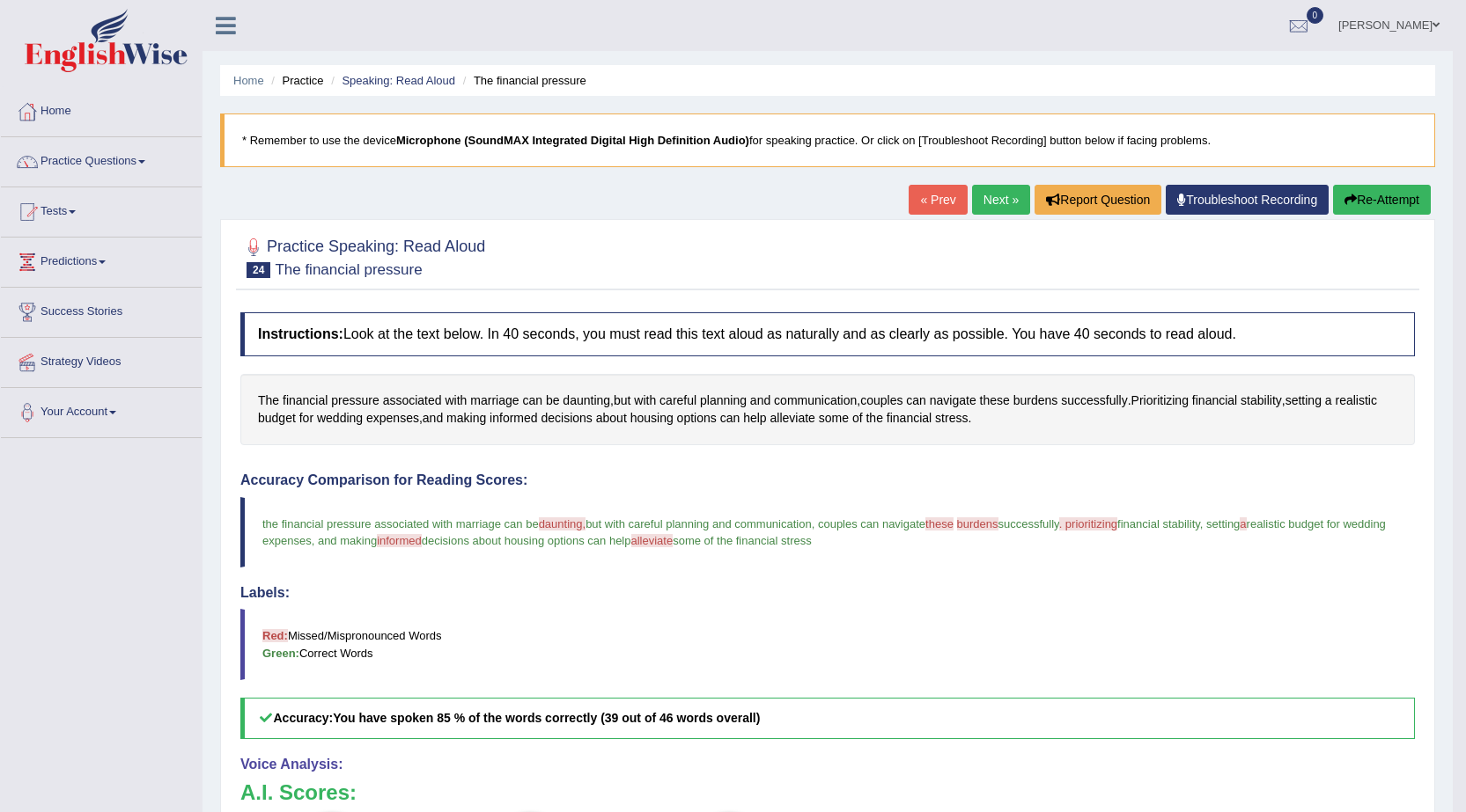
click at [1384, 201] on button "Re-Attempt" at bounding box center [1381, 200] width 98 height 30
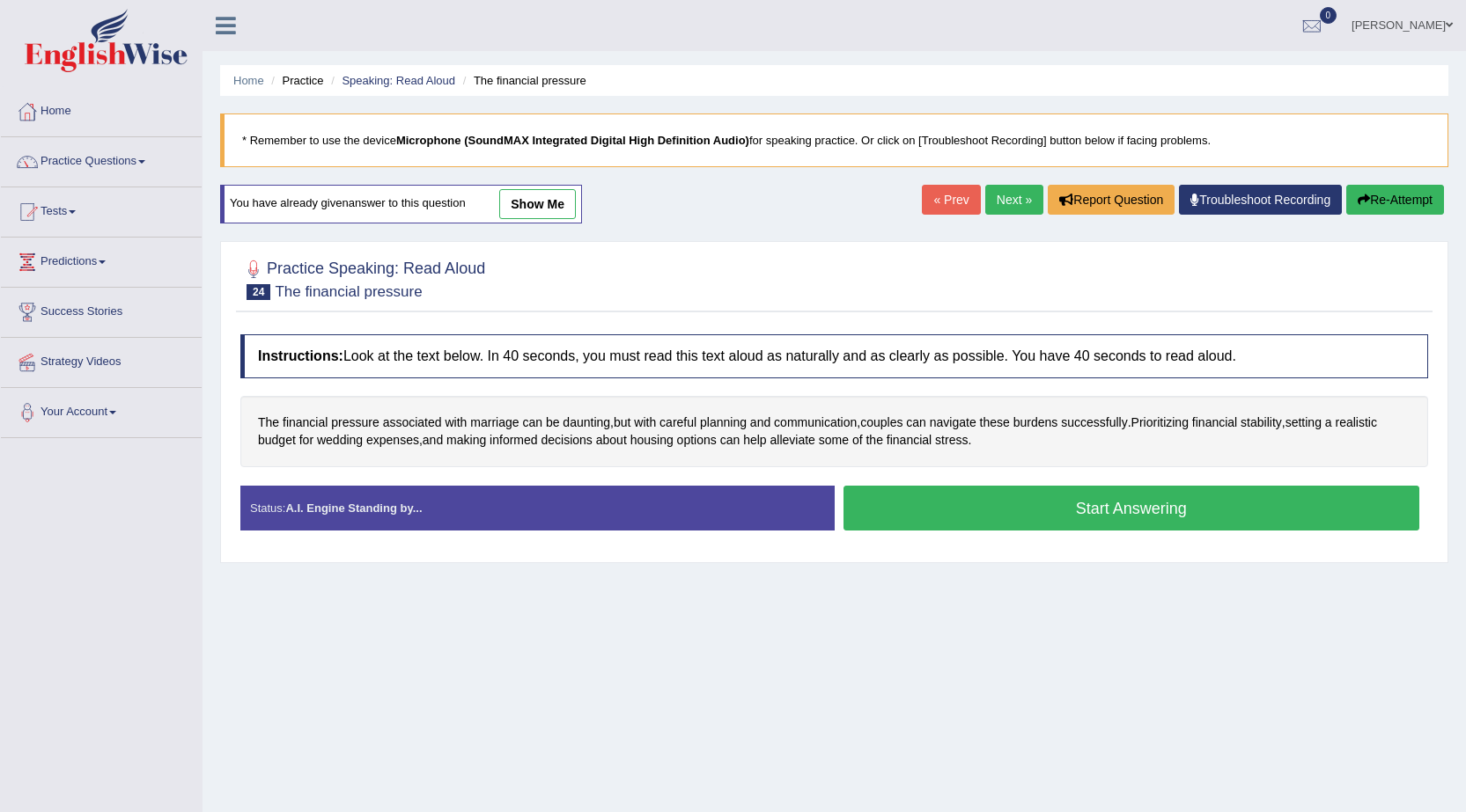
click at [911, 518] on button "Start Answering" at bounding box center [1131, 508] width 576 height 45
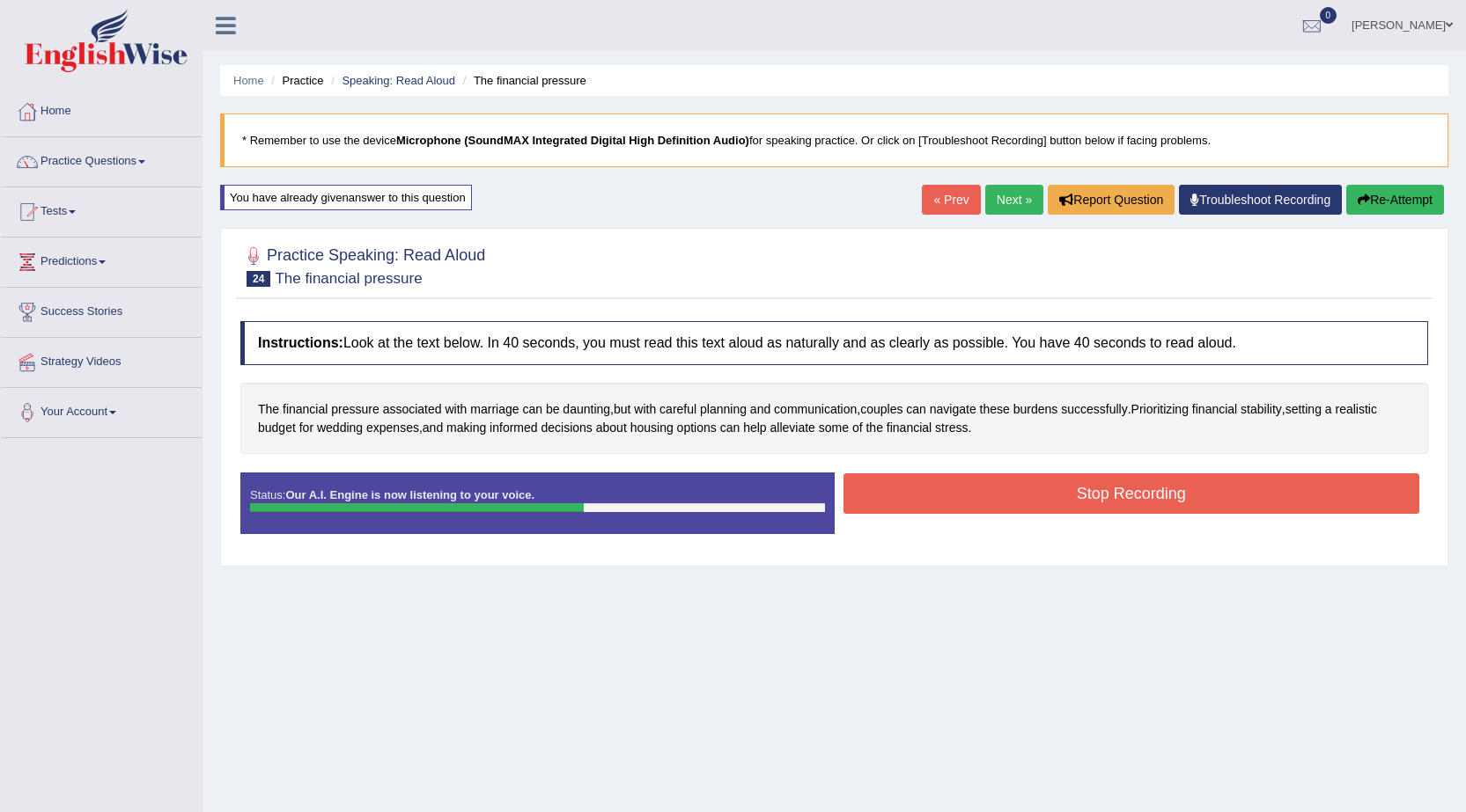
click at [911, 491] on button "Stop Recording" at bounding box center [1131, 493] width 576 height 40
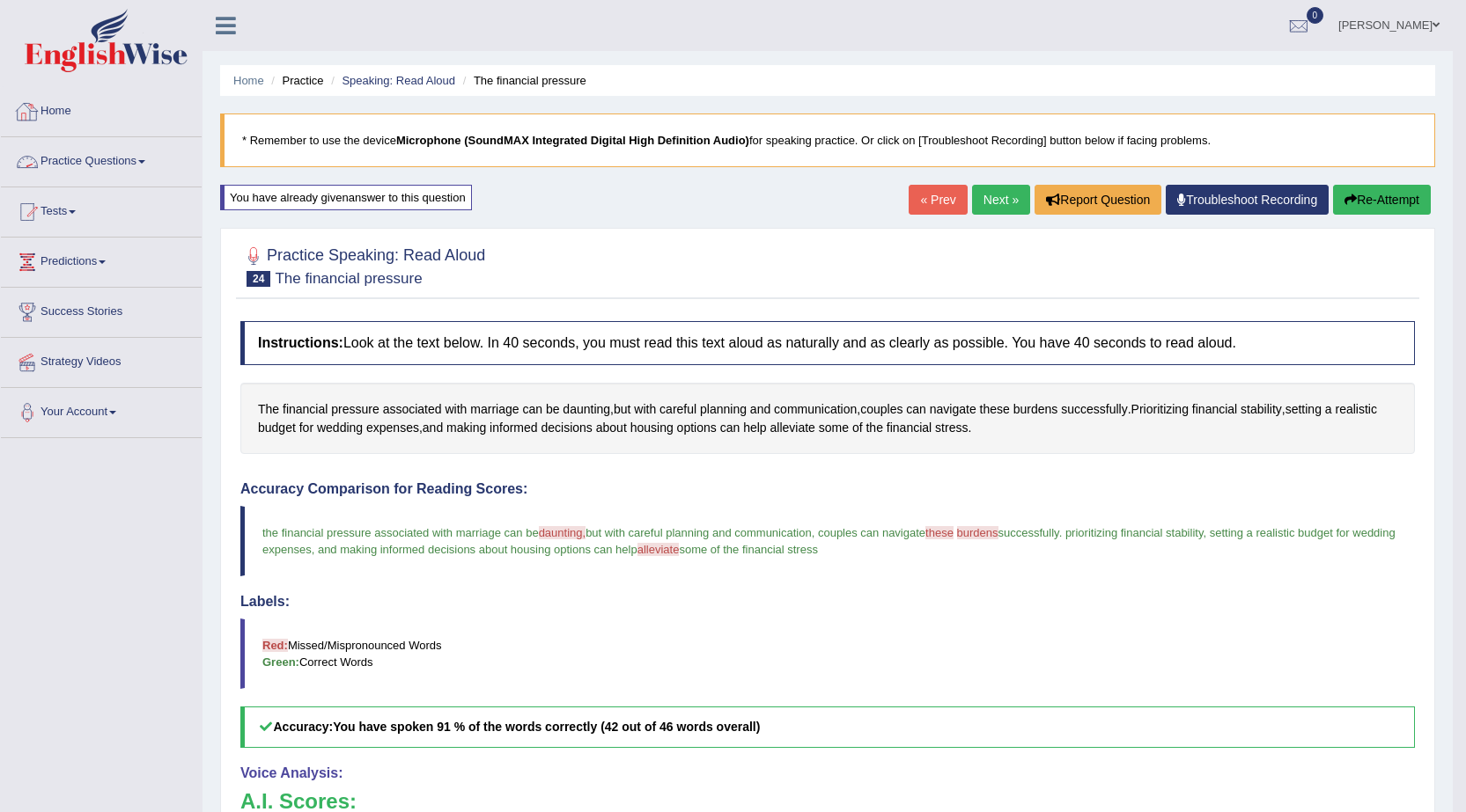
click at [76, 150] on link "Practice Questions" at bounding box center [101, 158] width 200 height 44
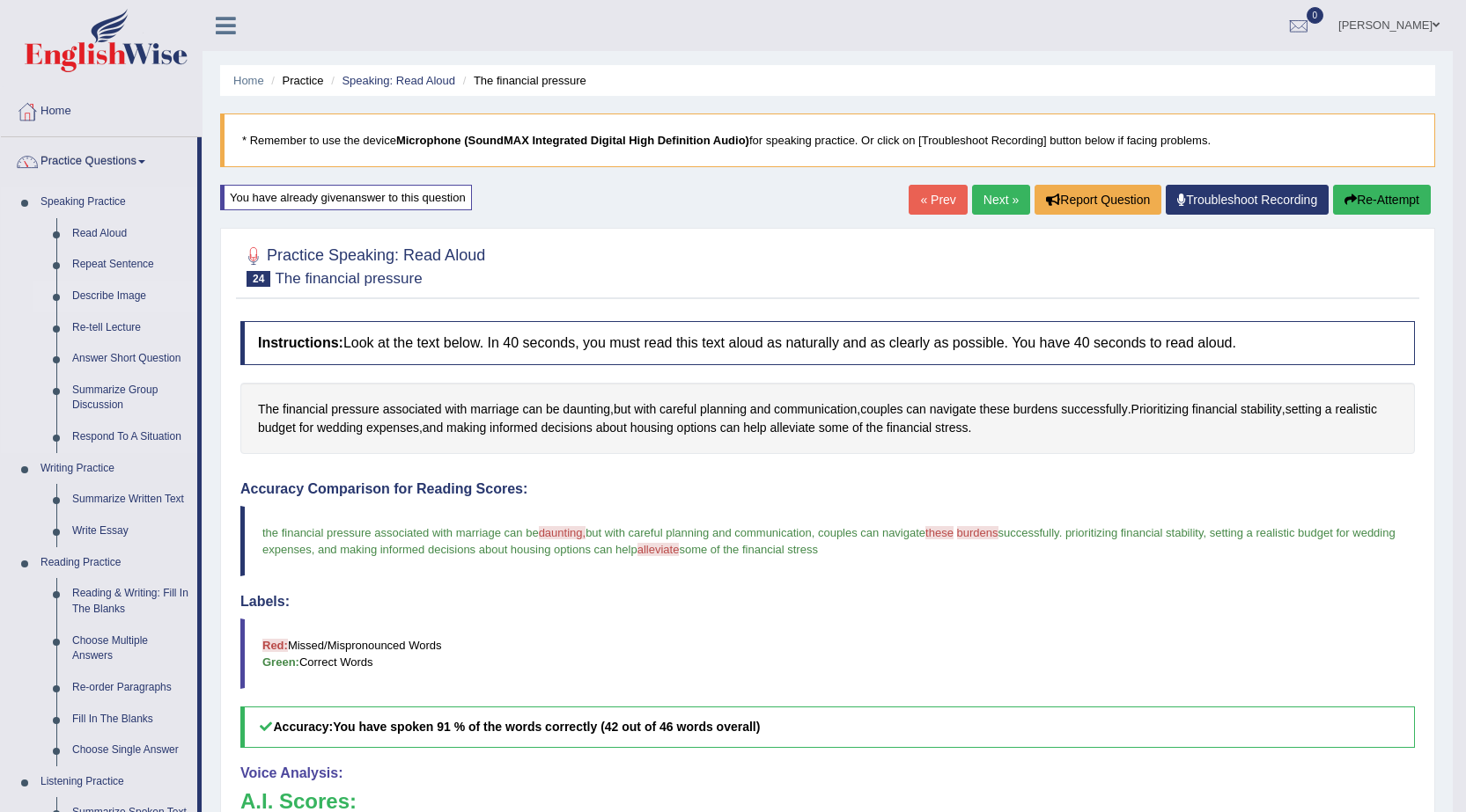
click at [106, 301] on link "Describe Image" at bounding box center [130, 296] width 133 height 32
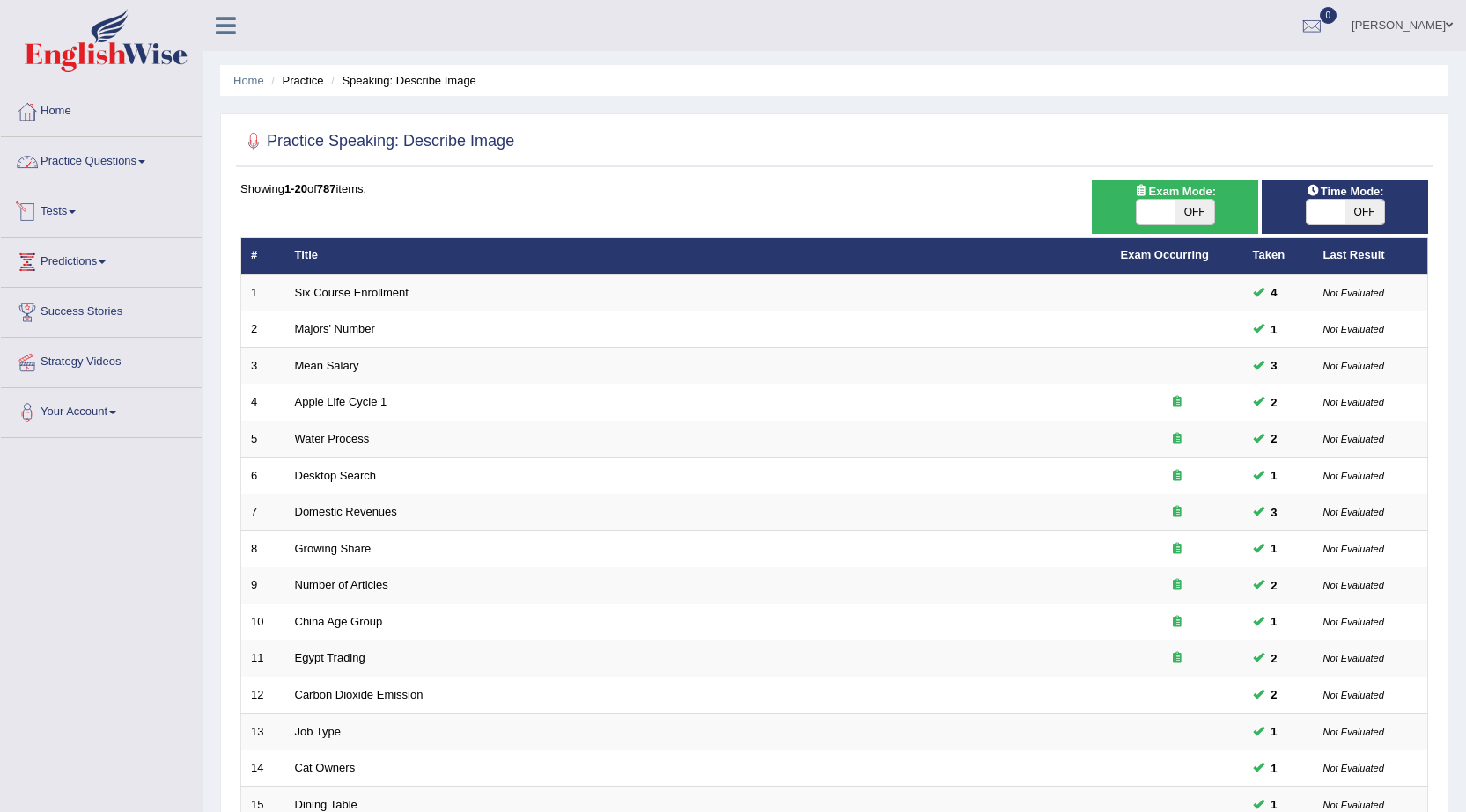
click at [77, 158] on link "Practice Questions" at bounding box center [101, 158] width 200 height 44
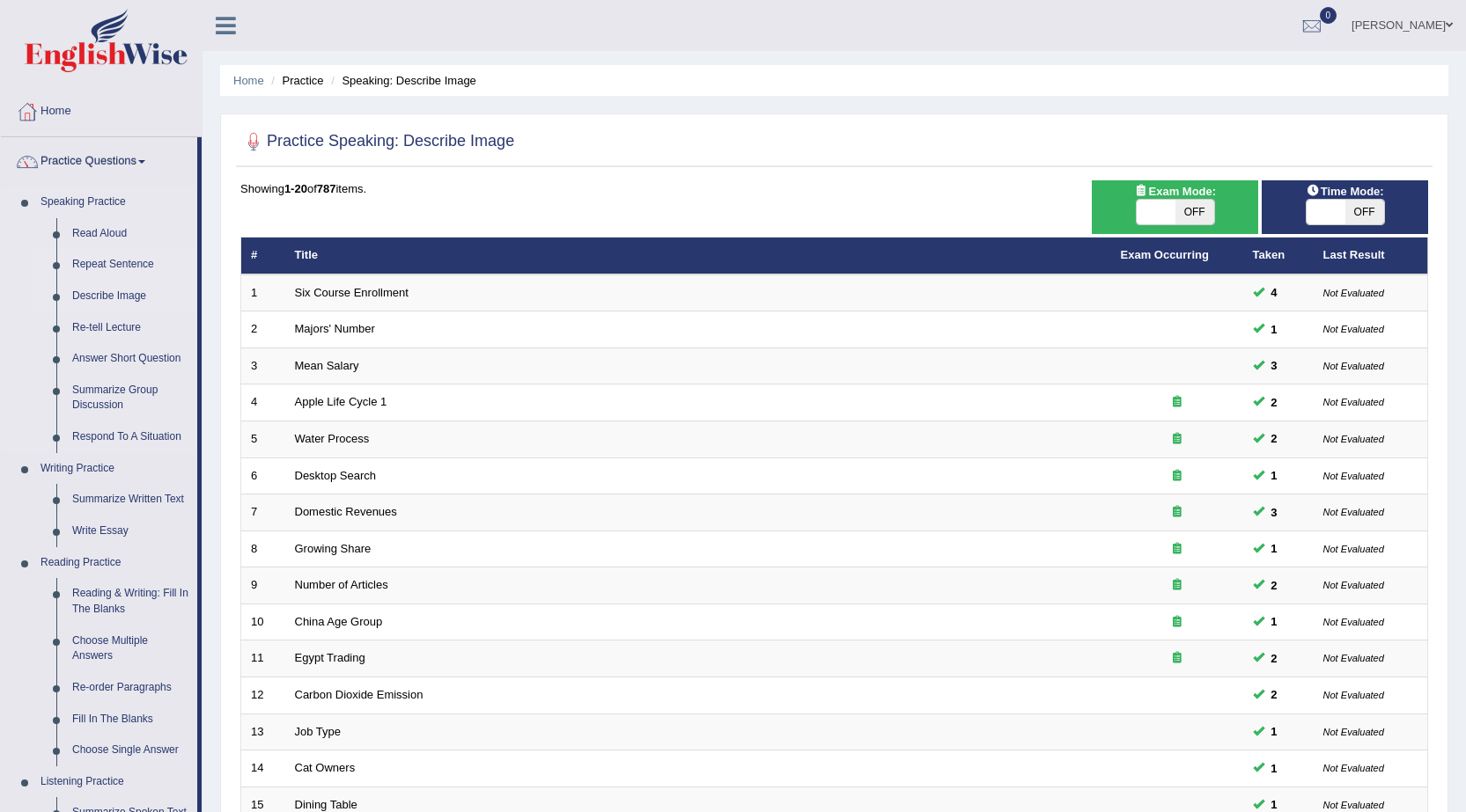
click at [95, 261] on link "Repeat Sentence" at bounding box center [130, 265] width 133 height 32
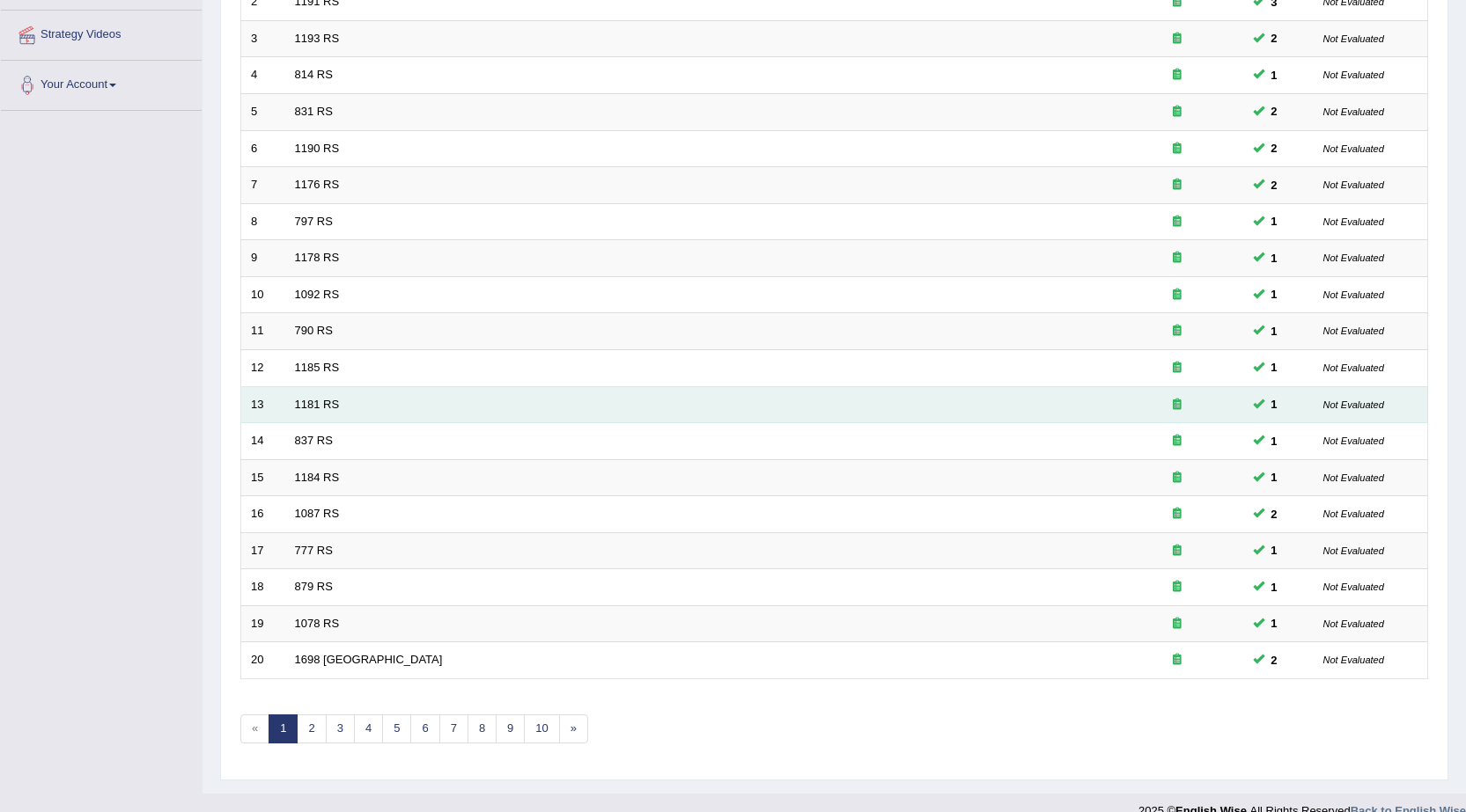
scroll to position [353, 0]
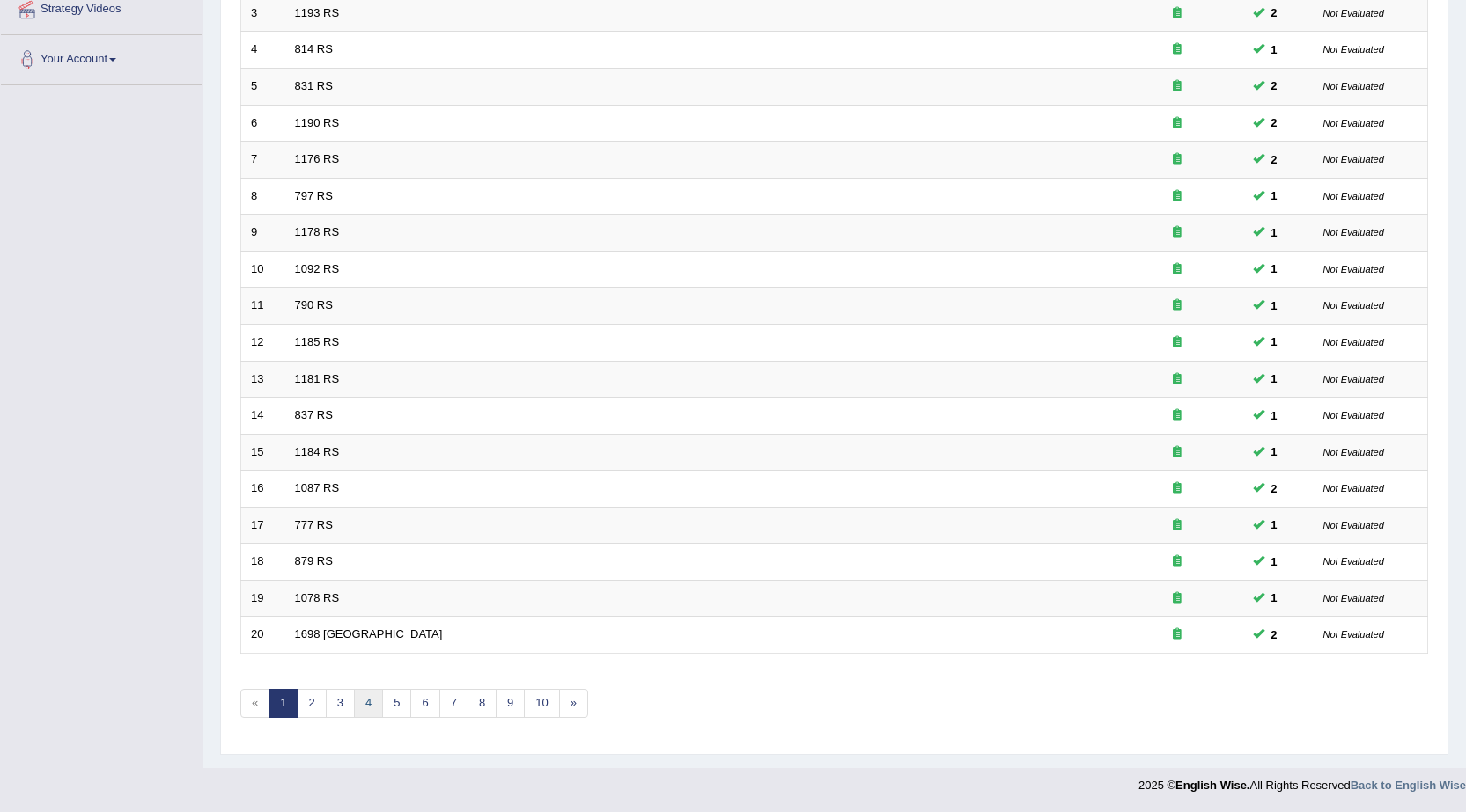
click at [370, 704] on link "4" at bounding box center [368, 703] width 29 height 29
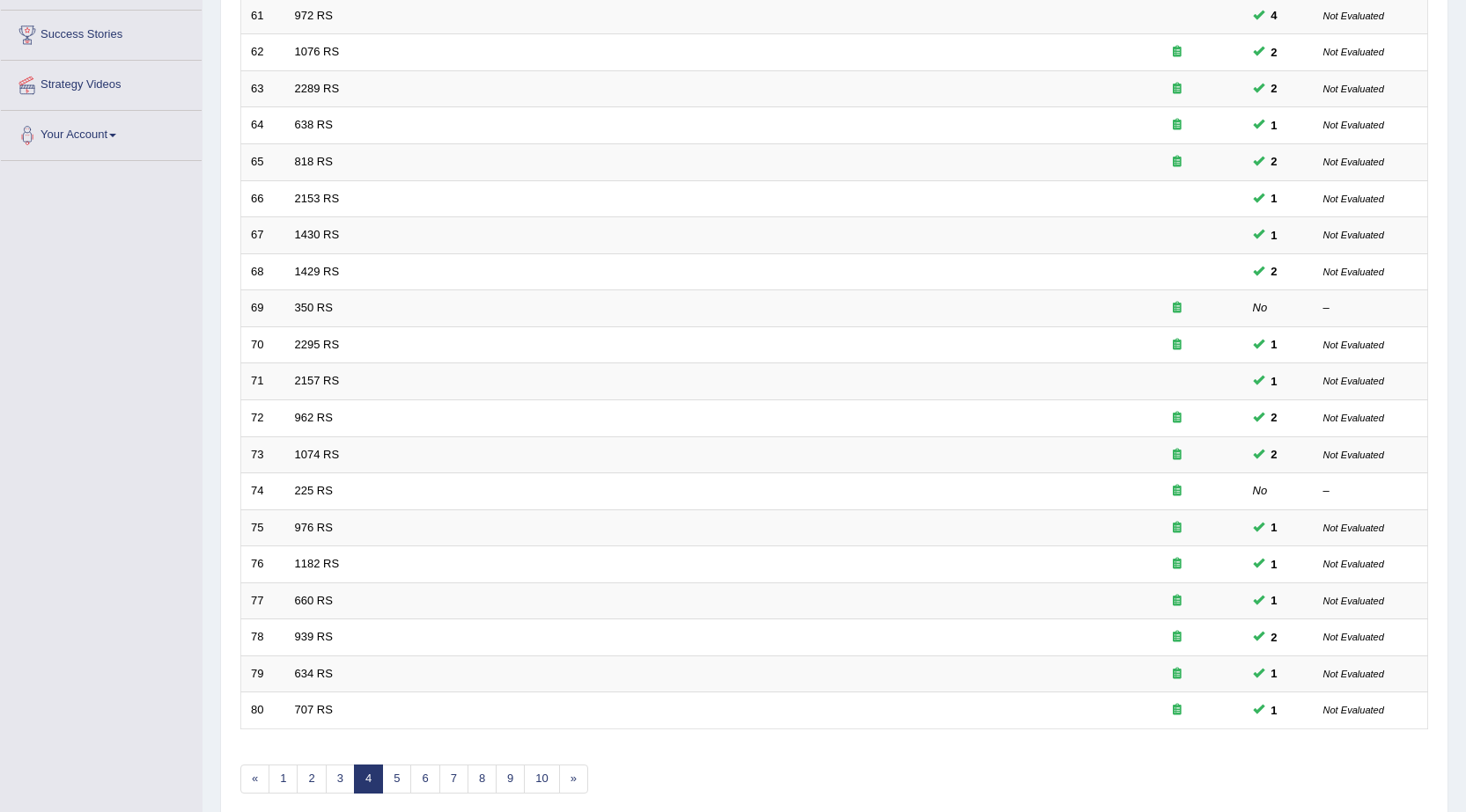
scroll to position [353, 0]
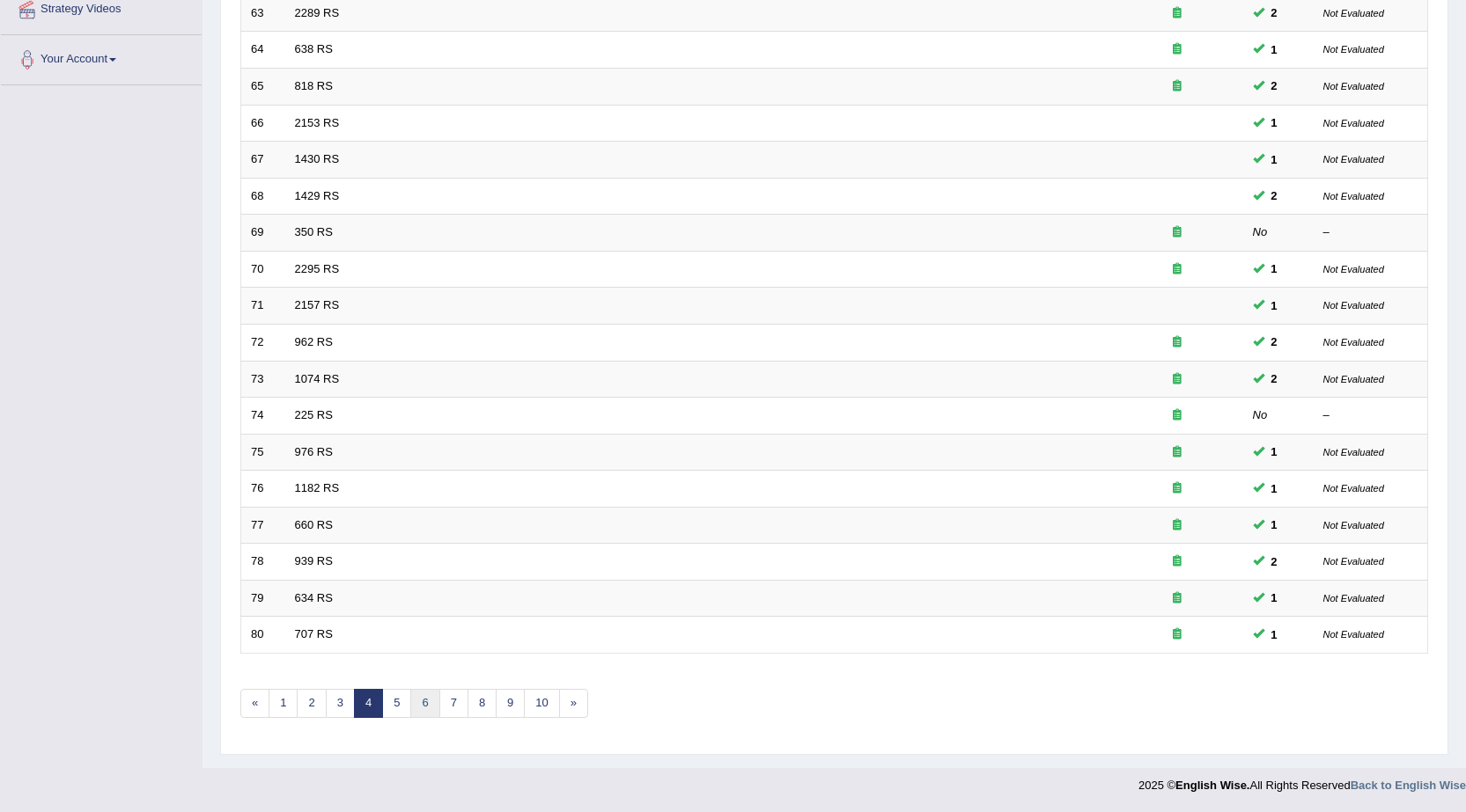
click at [435, 705] on link "6" at bounding box center [425, 703] width 29 height 29
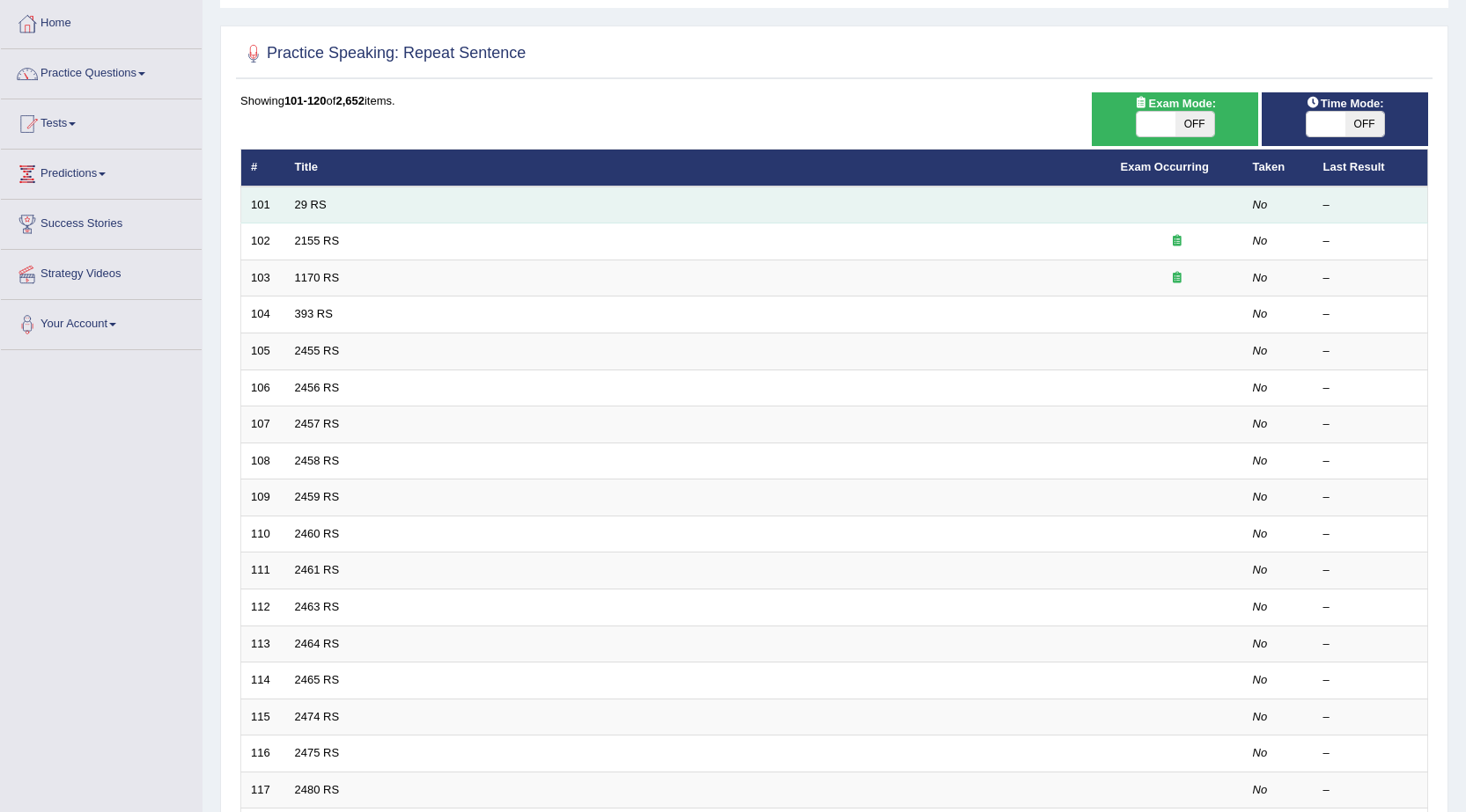
click at [333, 199] on td "29 RS" at bounding box center [697, 206] width 826 height 37
click at [333, 199] on td "29 RS" at bounding box center [697, 206] width 826 height 37
click at [305, 206] on link "29 RS" at bounding box center [311, 204] width 32 height 13
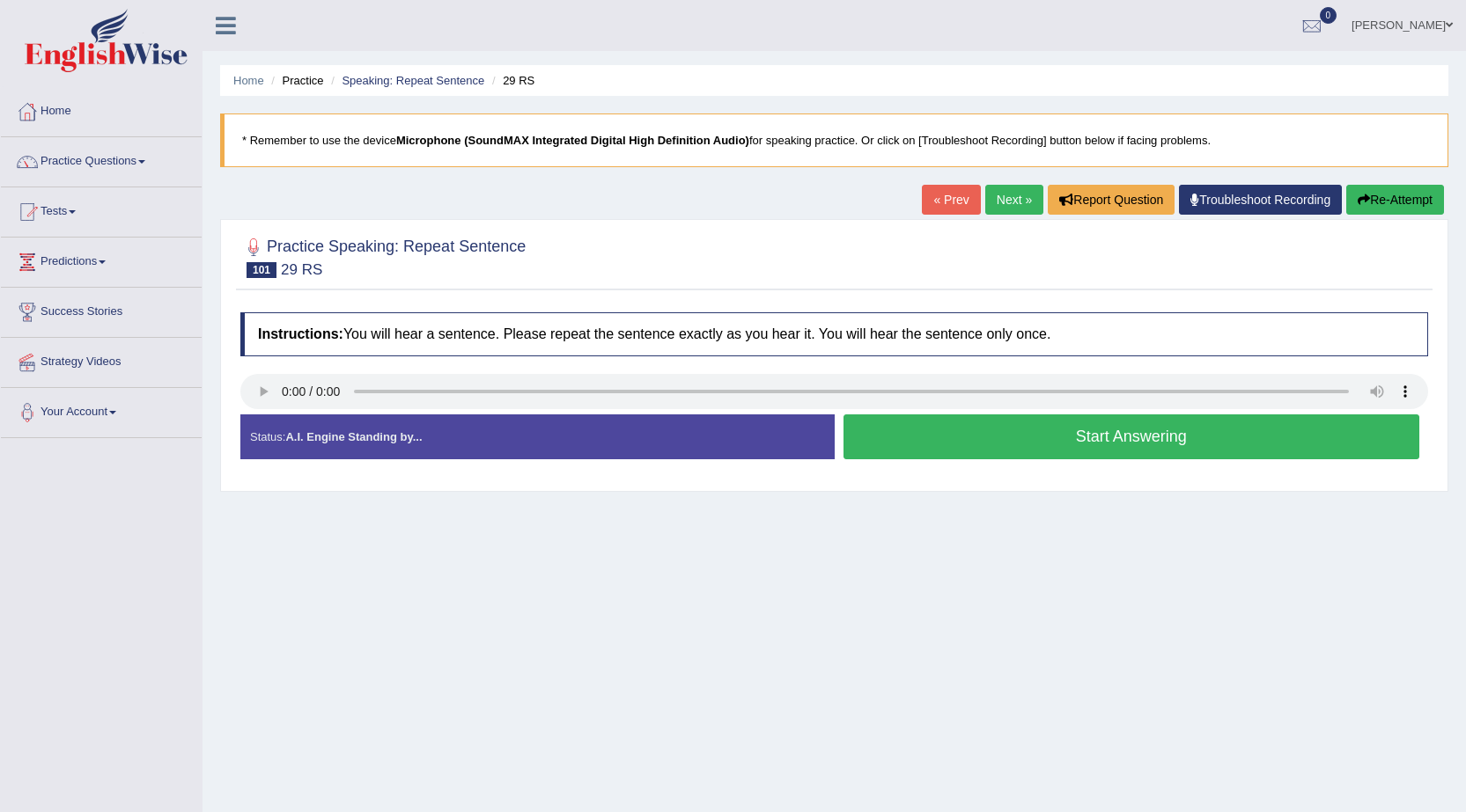
click at [1013, 447] on button "Start Answering" at bounding box center [1131, 436] width 576 height 45
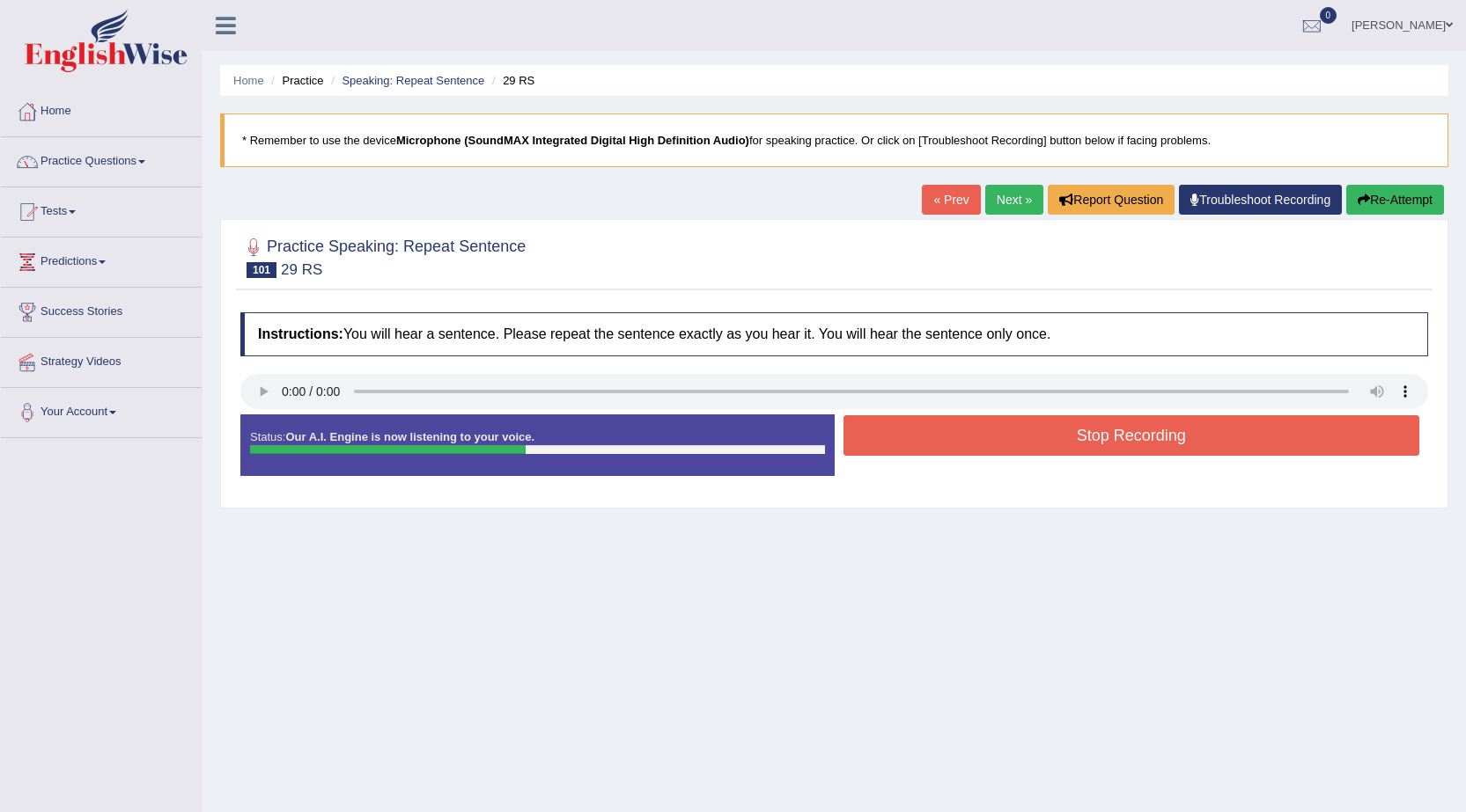
click at [963, 433] on button "Stop Recording" at bounding box center [1131, 434] width 576 height 40
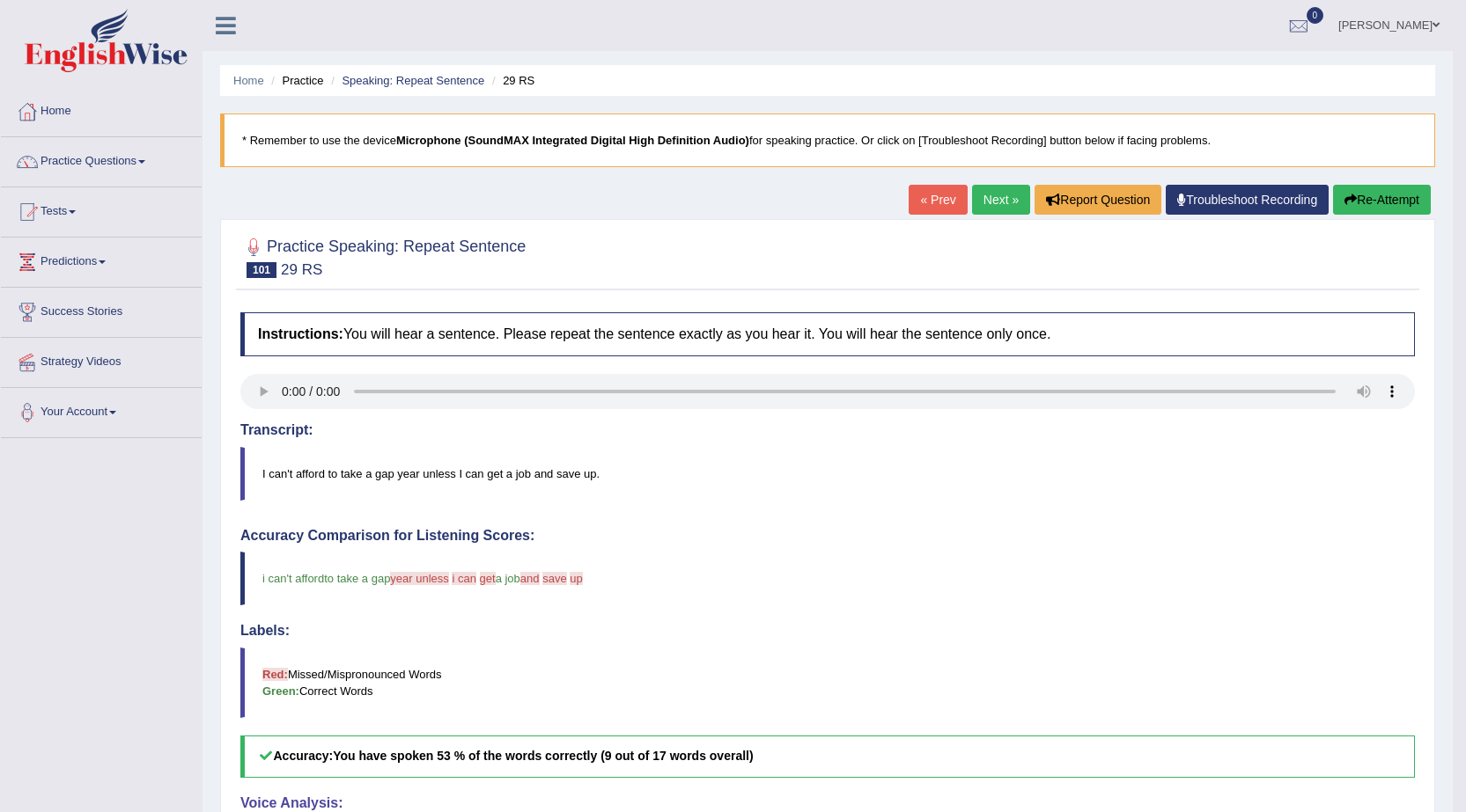
click at [1006, 193] on link "Next »" at bounding box center [1000, 200] width 58 height 30
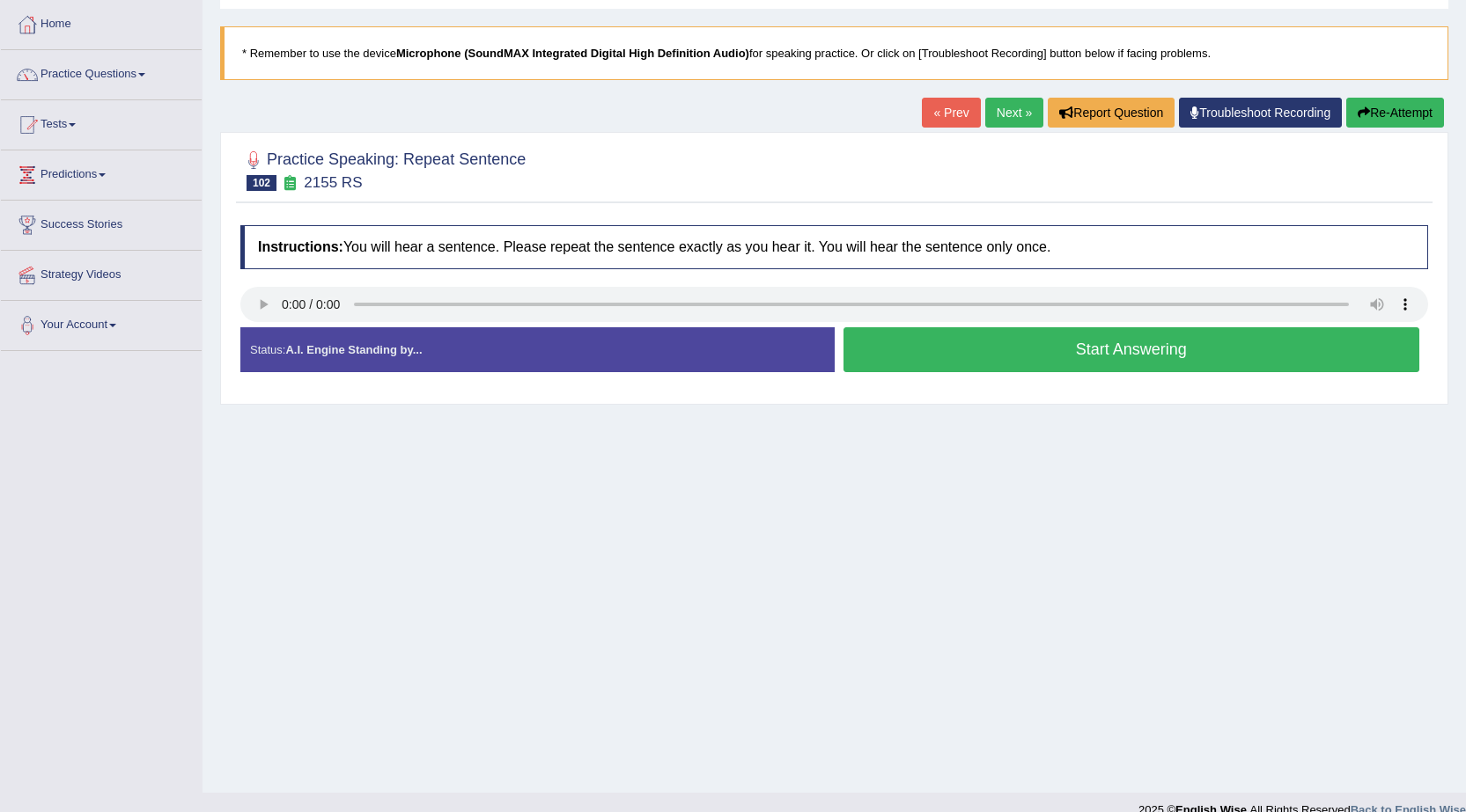
scroll to position [88, 0]
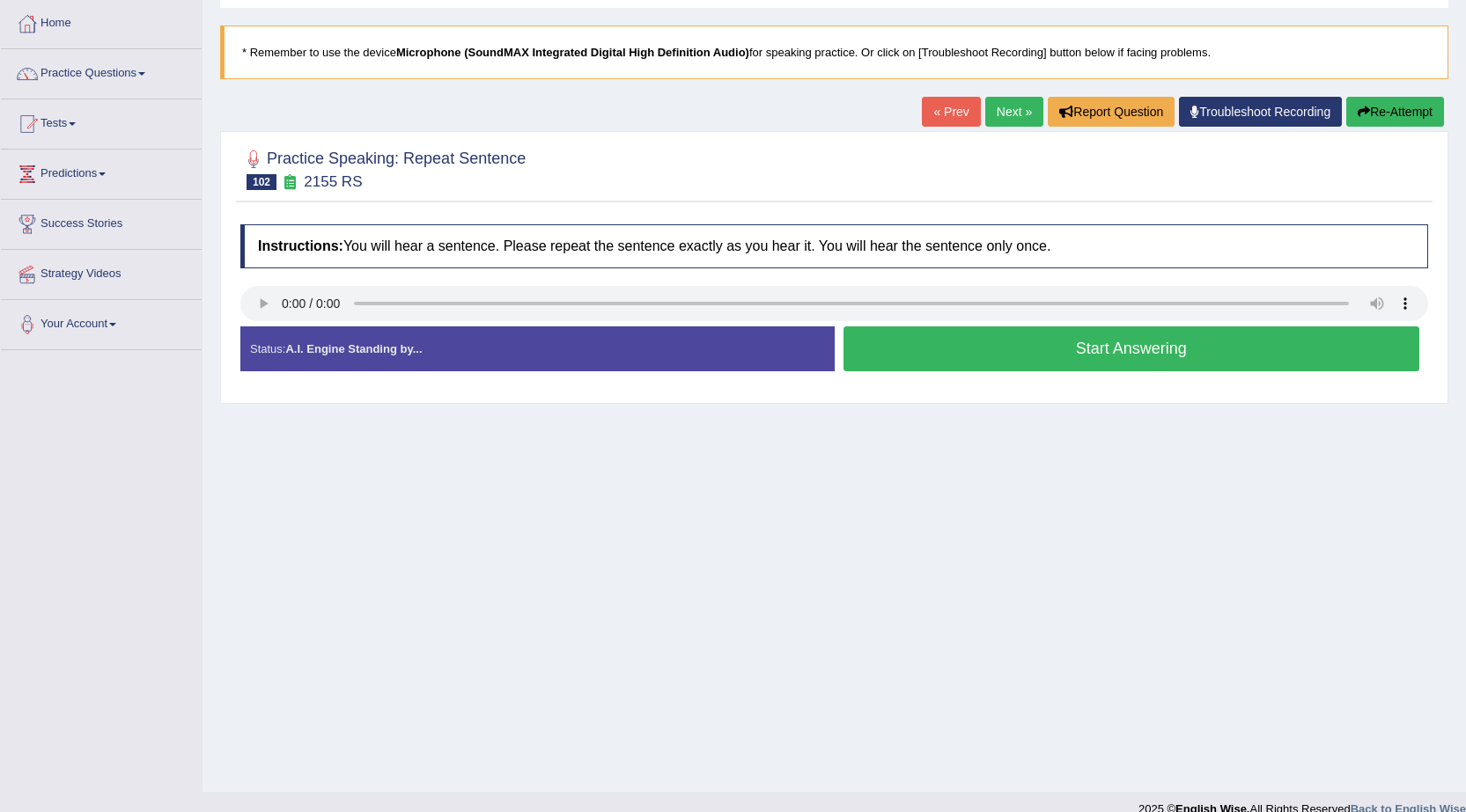
click at [1095, 345] on button "Start Answering" at bounding box center [1131, 349] width 576 height 45
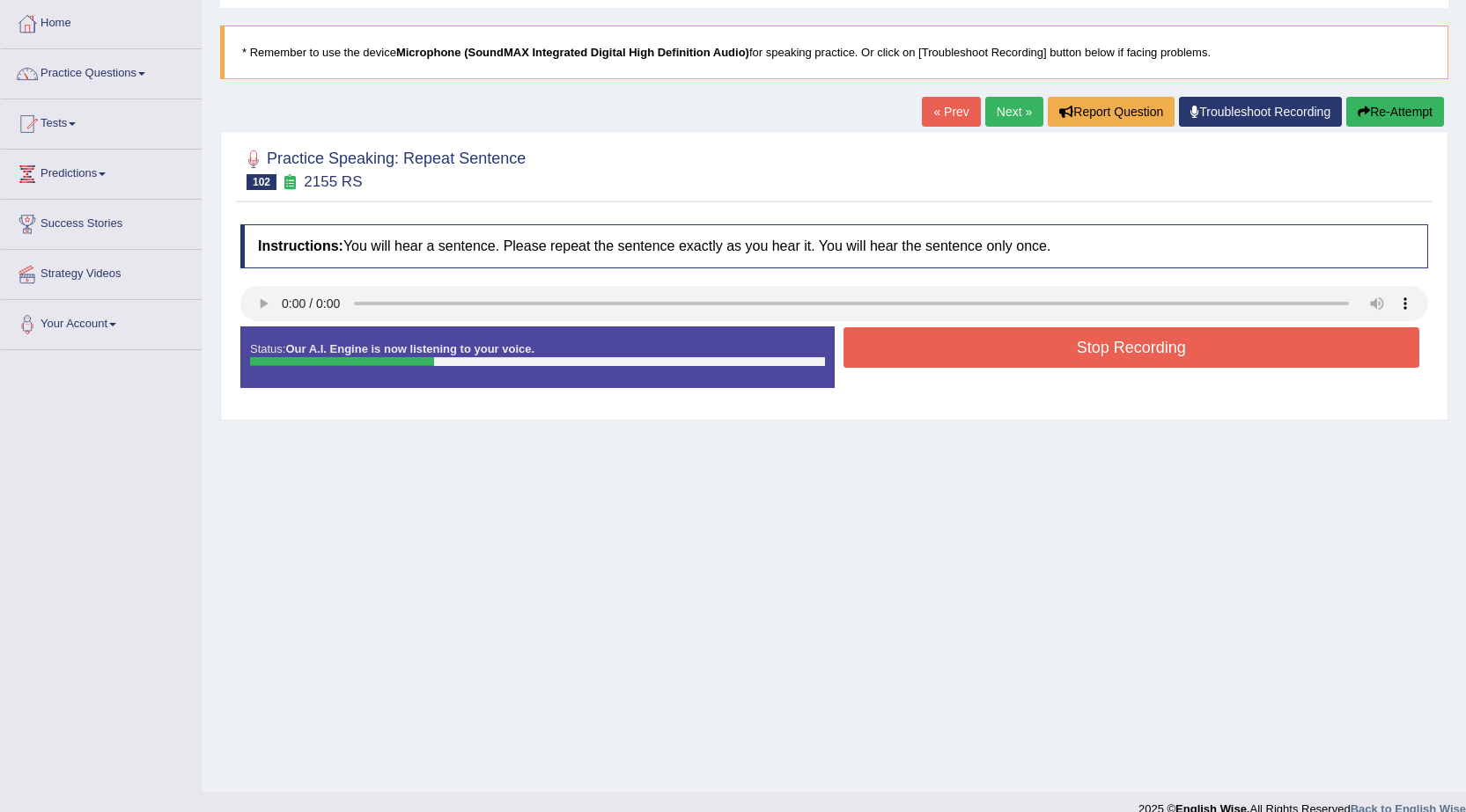
click at [1095, 345] on button "Stop Recording" at bounding box center [1131, 347] width 576 height 40
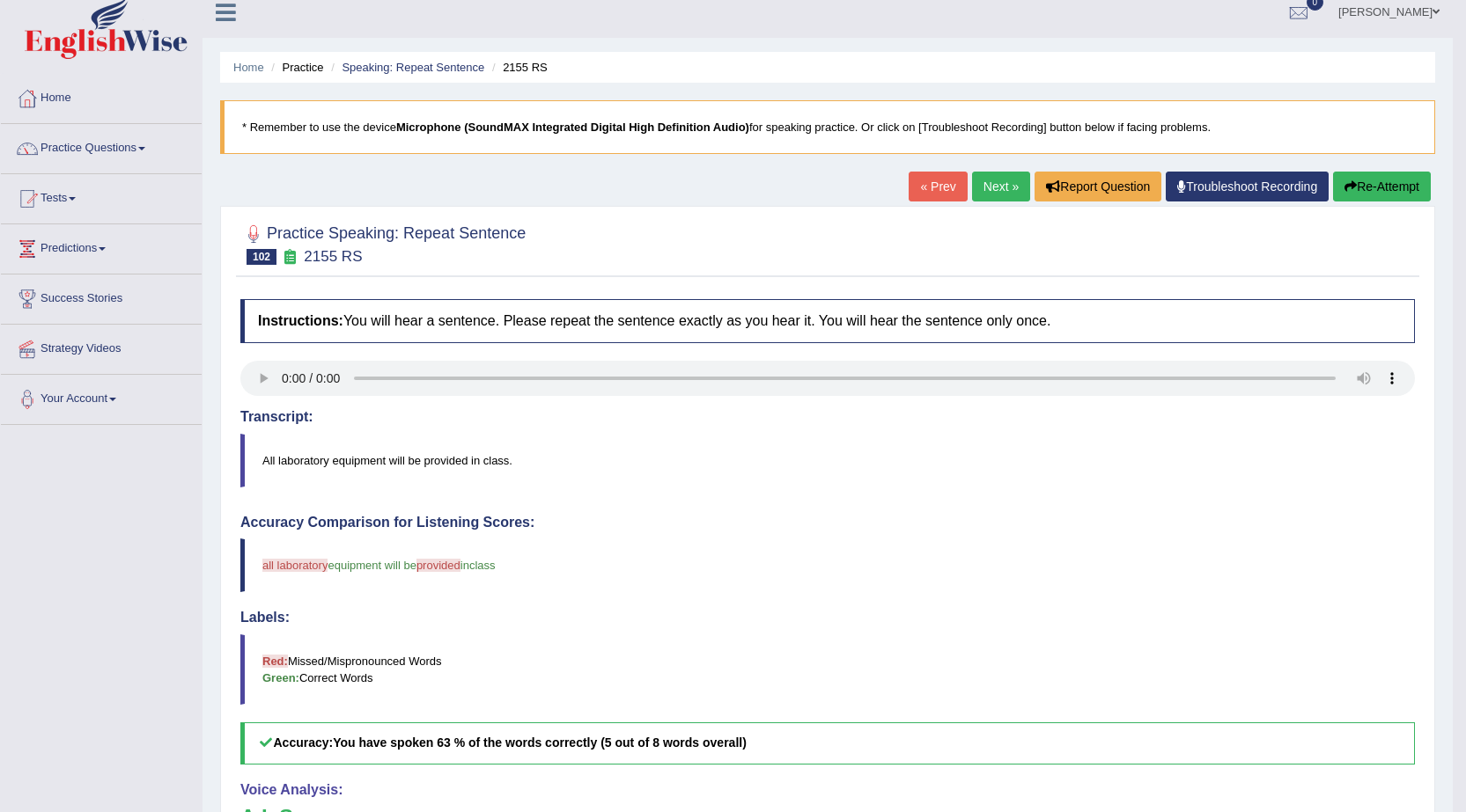
scroll to position [0, 0]
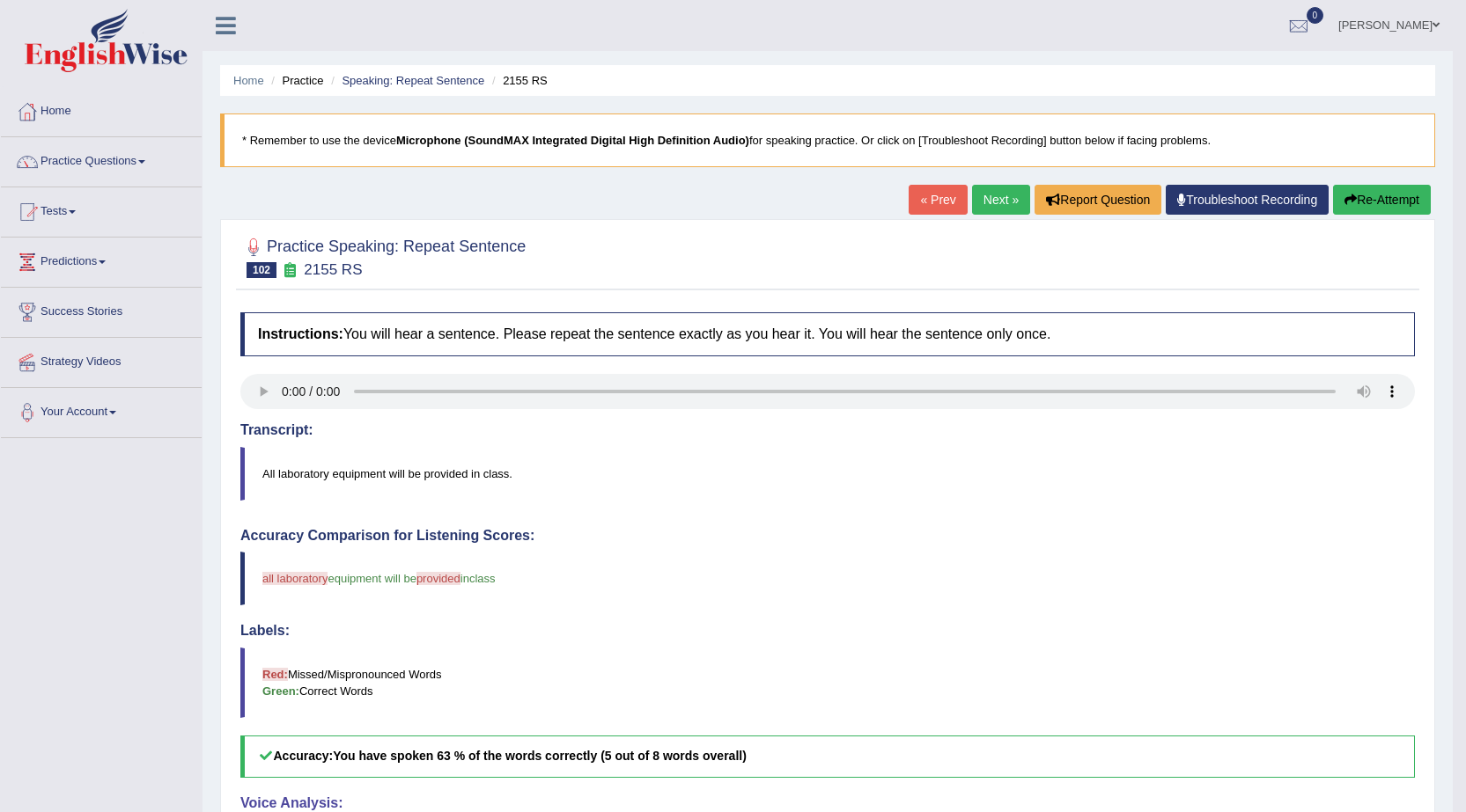
click at [1413, 189] on button "Re-Attempt" at bounding box center [1381, 200] width 98 height 30
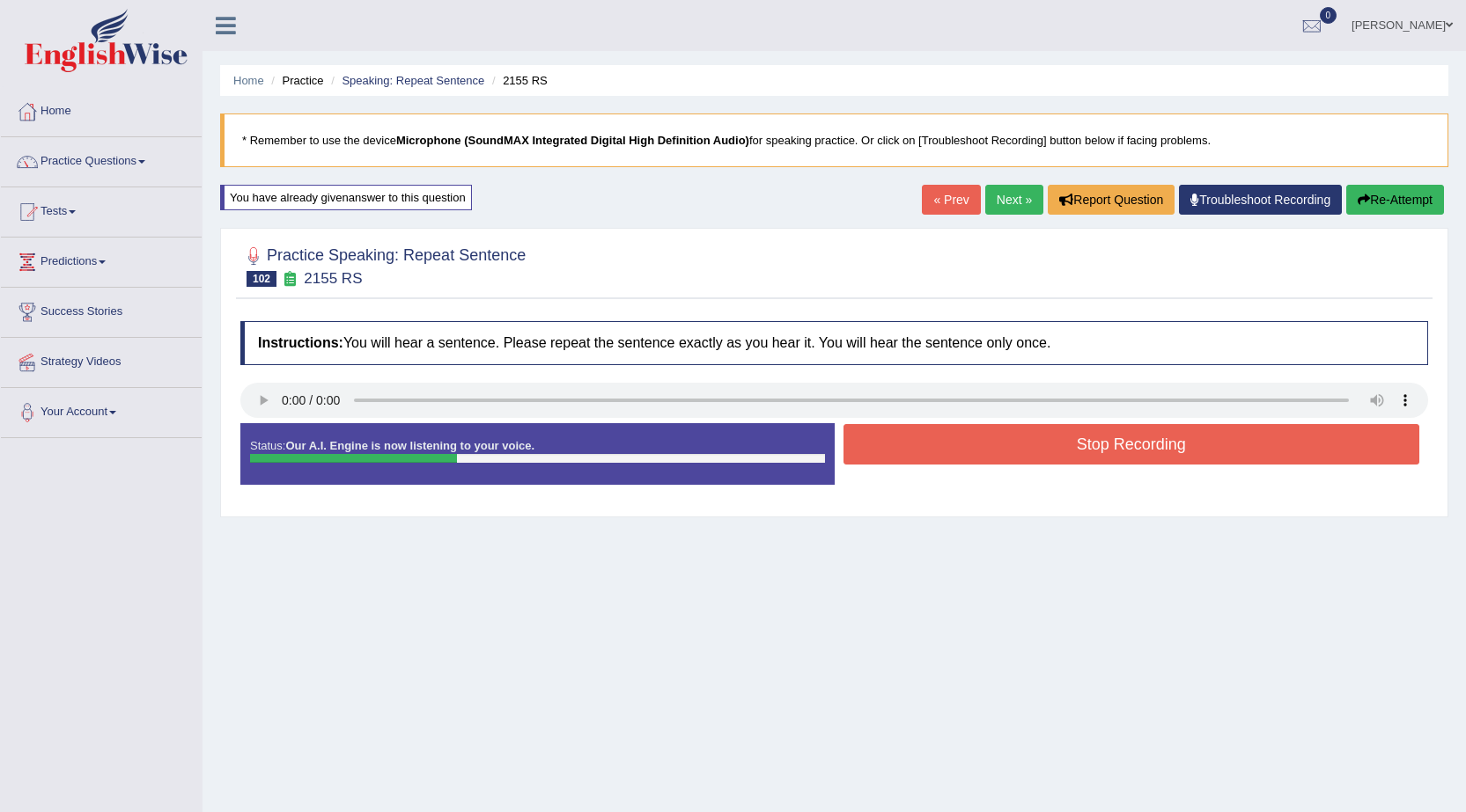
click at [1035, 444] on button "Stop Recording" at bounding box center [1131, 443] width 576 height 40
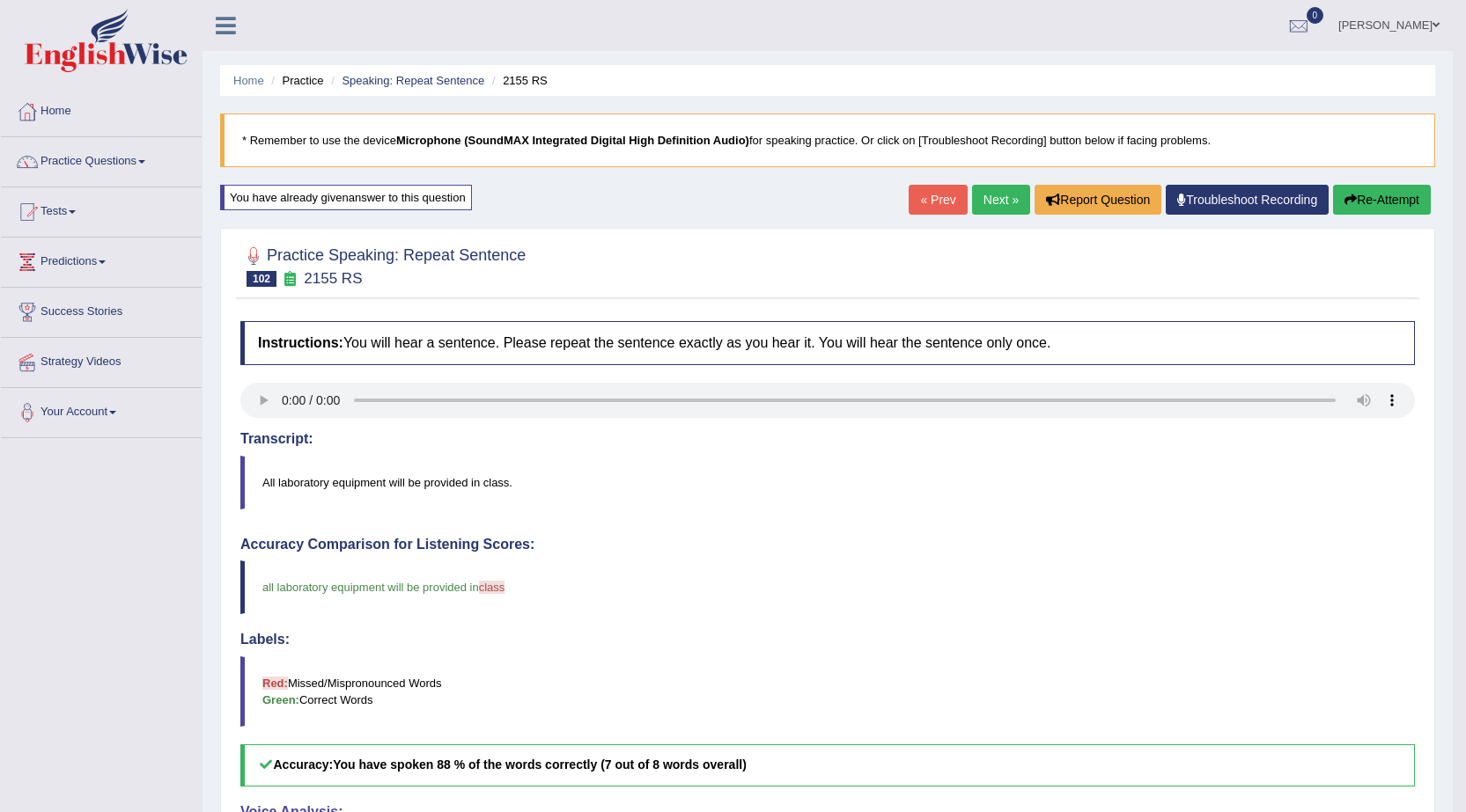
click at [1002, 189] on link "Next »" at bounding box center [1000, 200] width 58 height 30
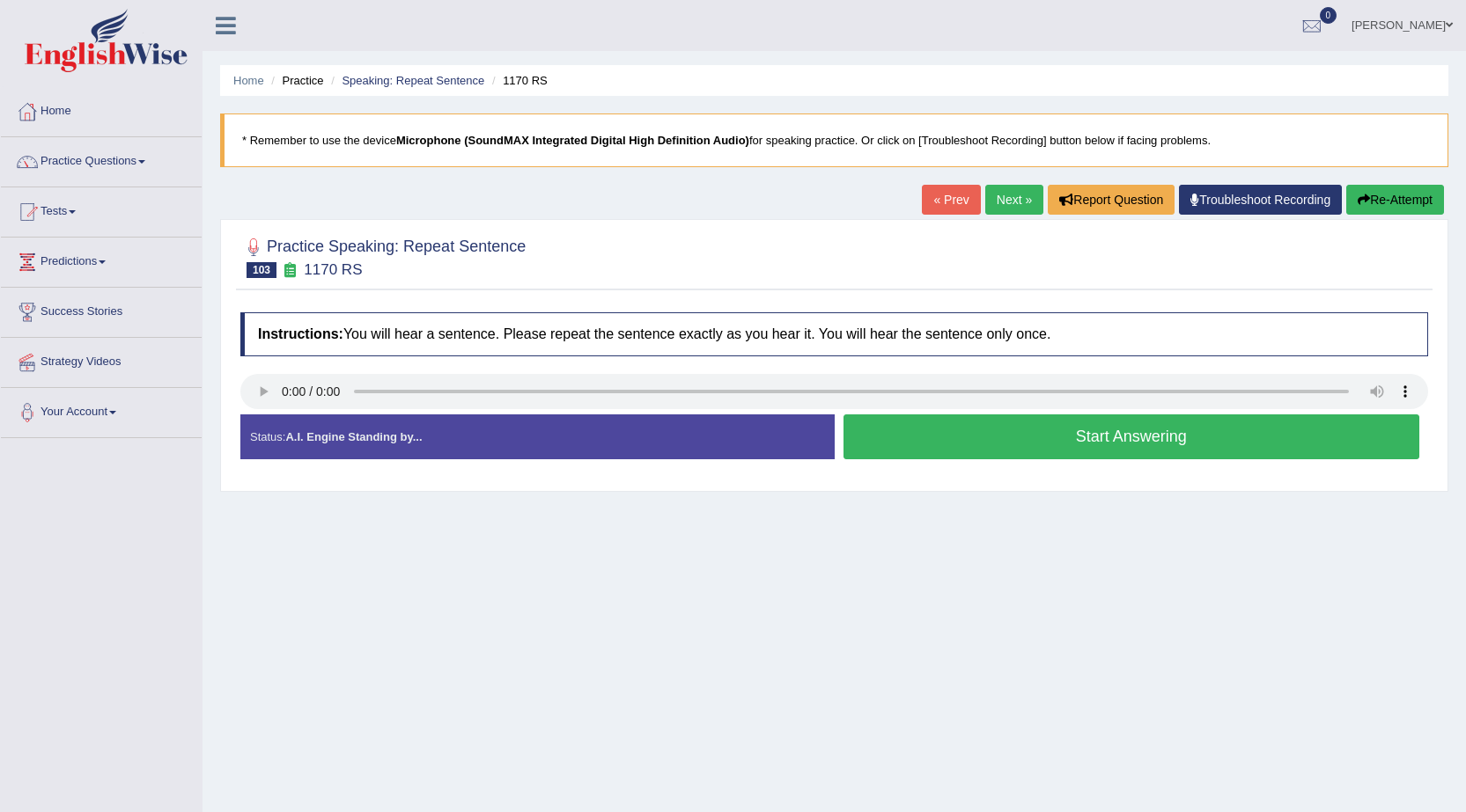
click at [940, 443] on button "Start Answering" at bounding box center [1131, 436] width 576 height 45
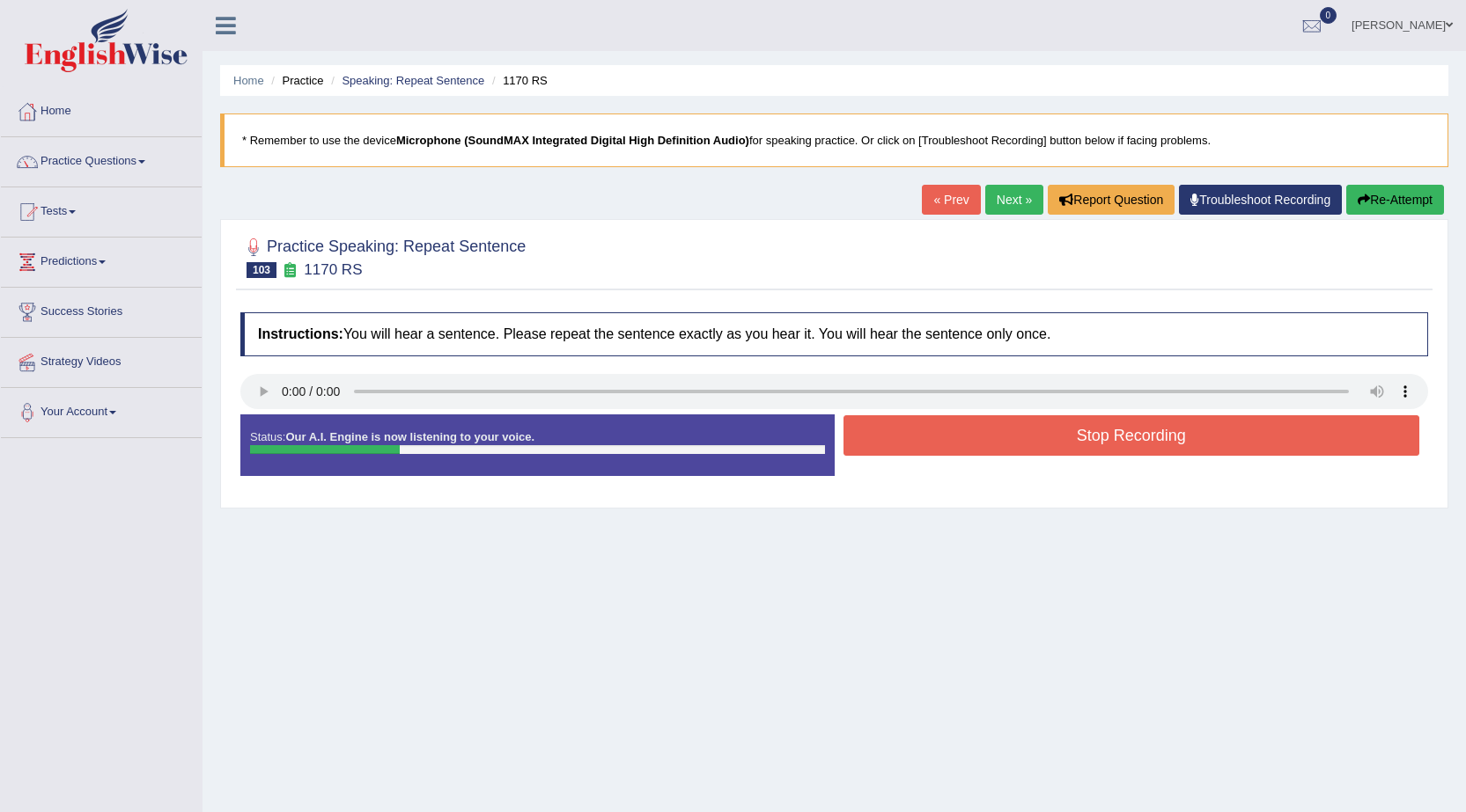
click at [939, 440] on button "Stop Recording" at bounding box center [1131, 434] width 576 height 40
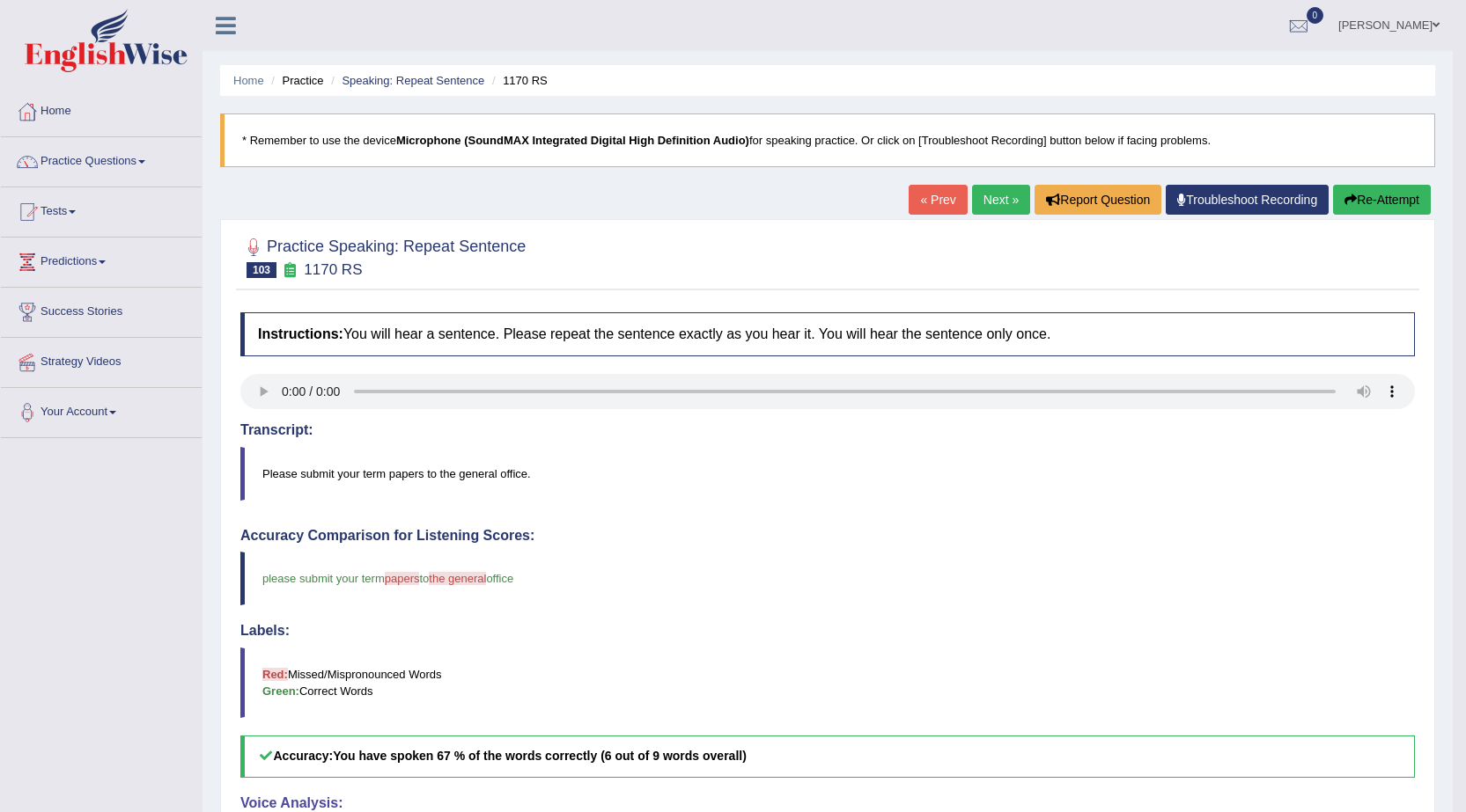
click at [981, 199] on link "Next »" at bounding box center [1000, 200] width 58 height 30
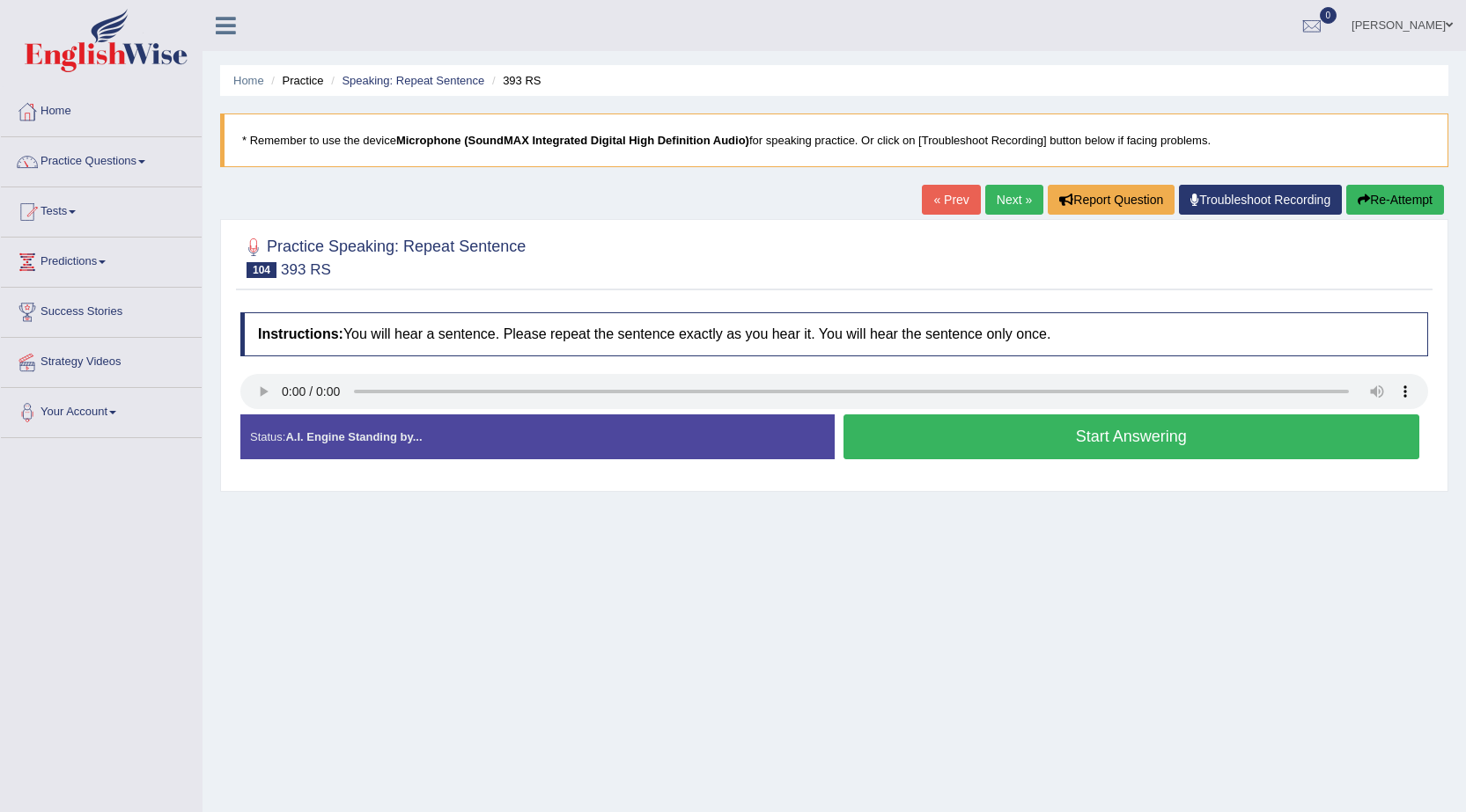
click at [1014, 439] on button "Start Answering" at bounding box center [1131, 436] width 576 height 45
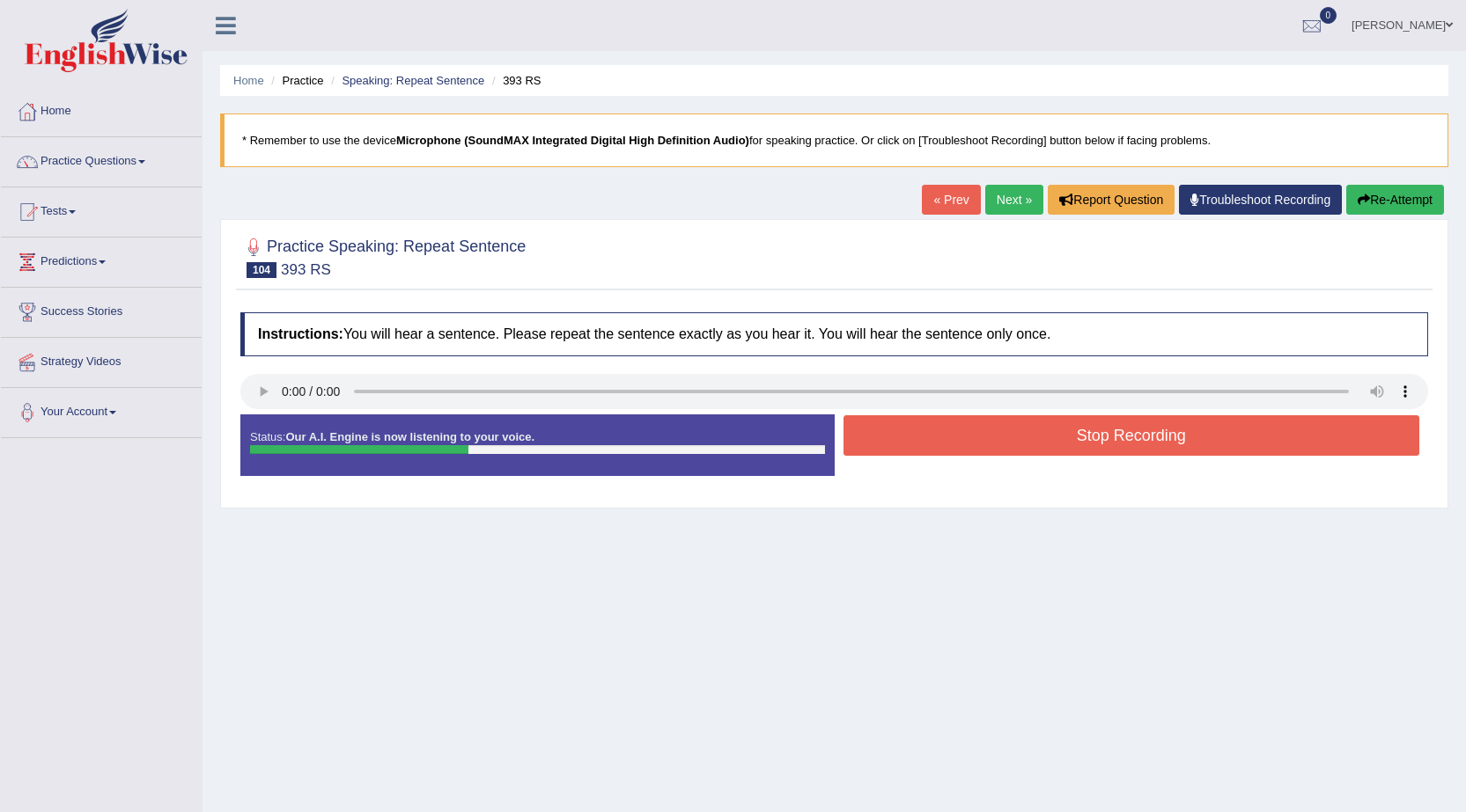
click at [1013, 433] on button "Stop Recording" at bounding box center [1131, 434] width 576 height 40
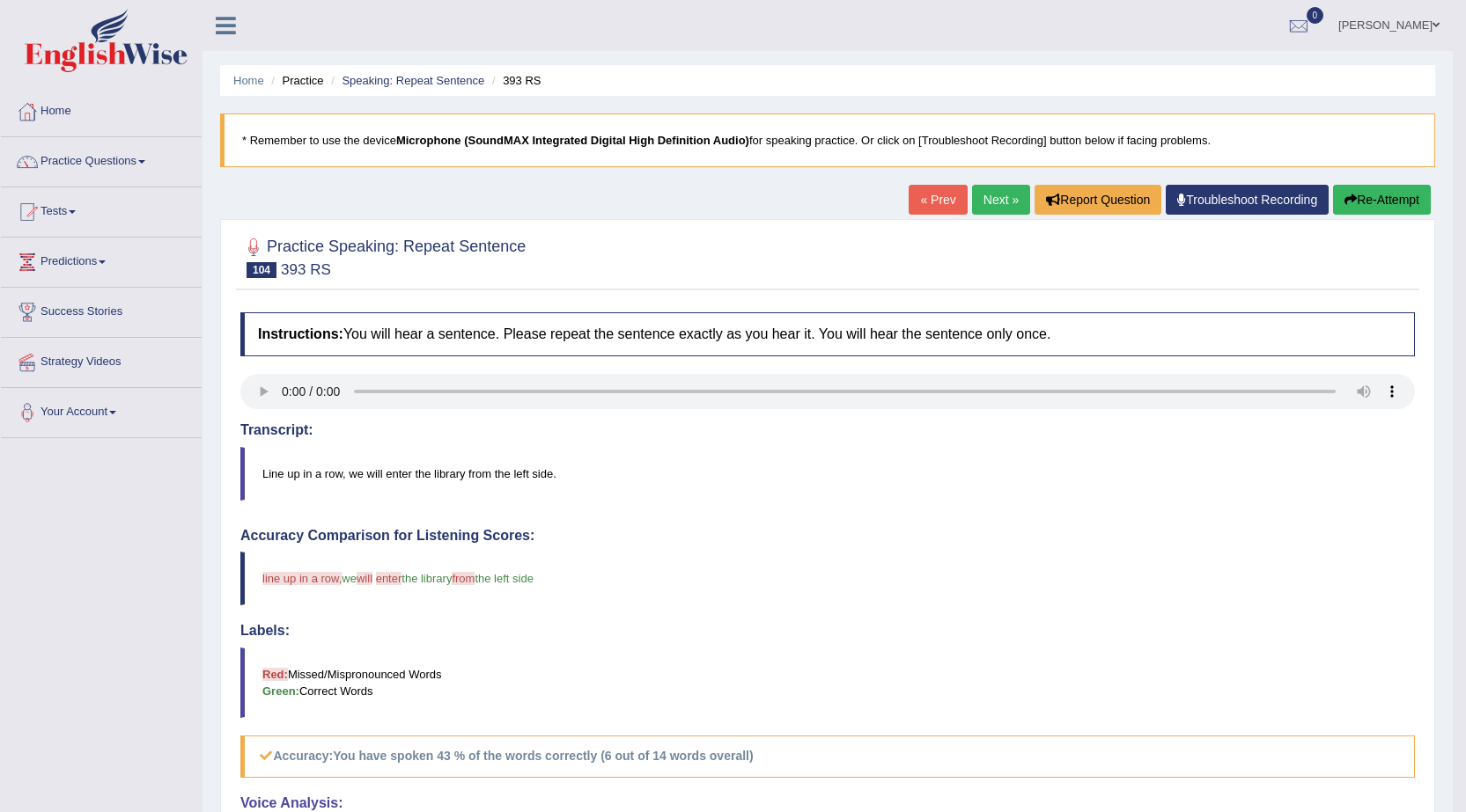
click at [1397, 199] on button "Re-Attempt" at bounding box center [1381, 200] width 98 height 30
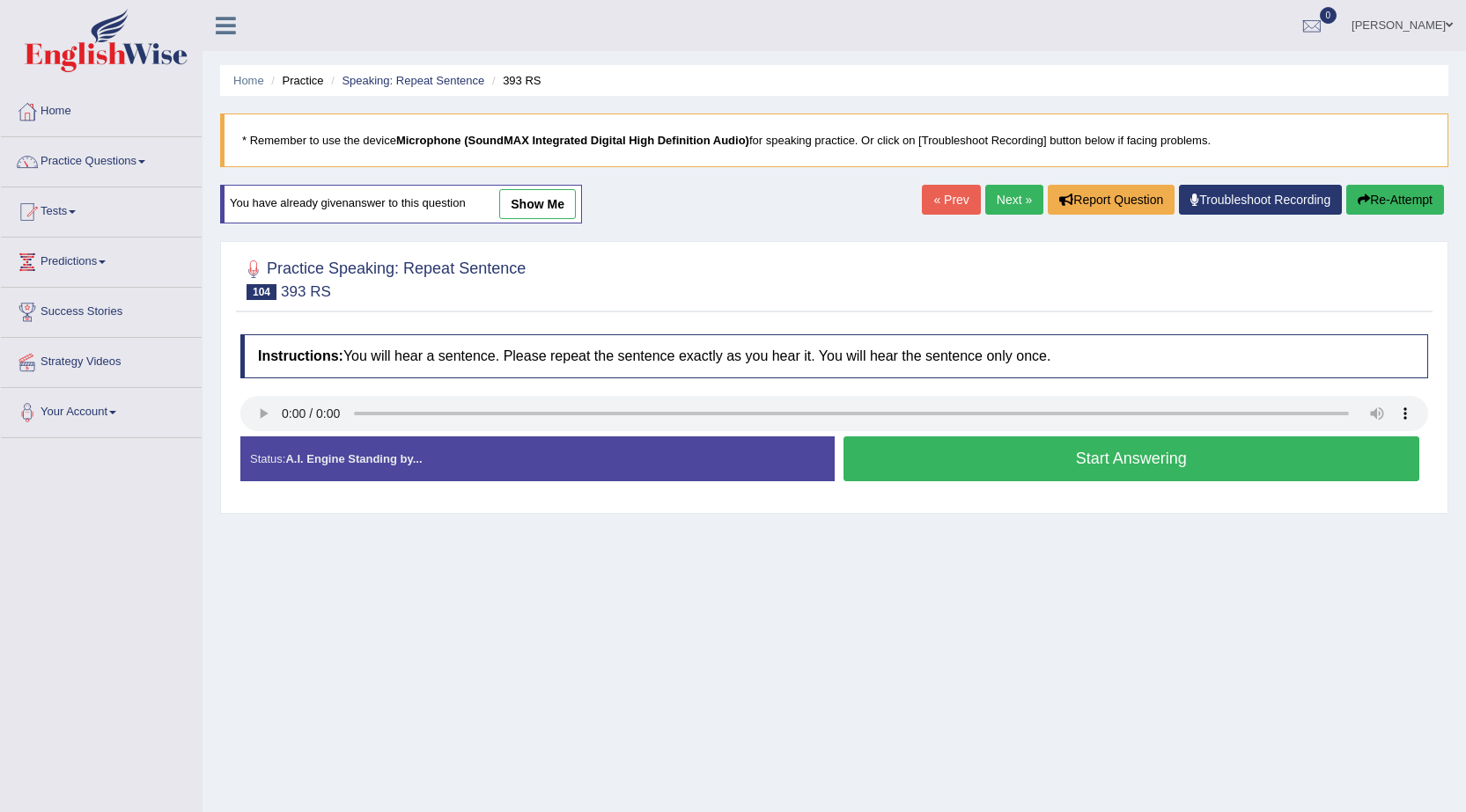
click at [1029, 463] on button "Start Answering" at bounding box center [1131, 459] width 576 height 45
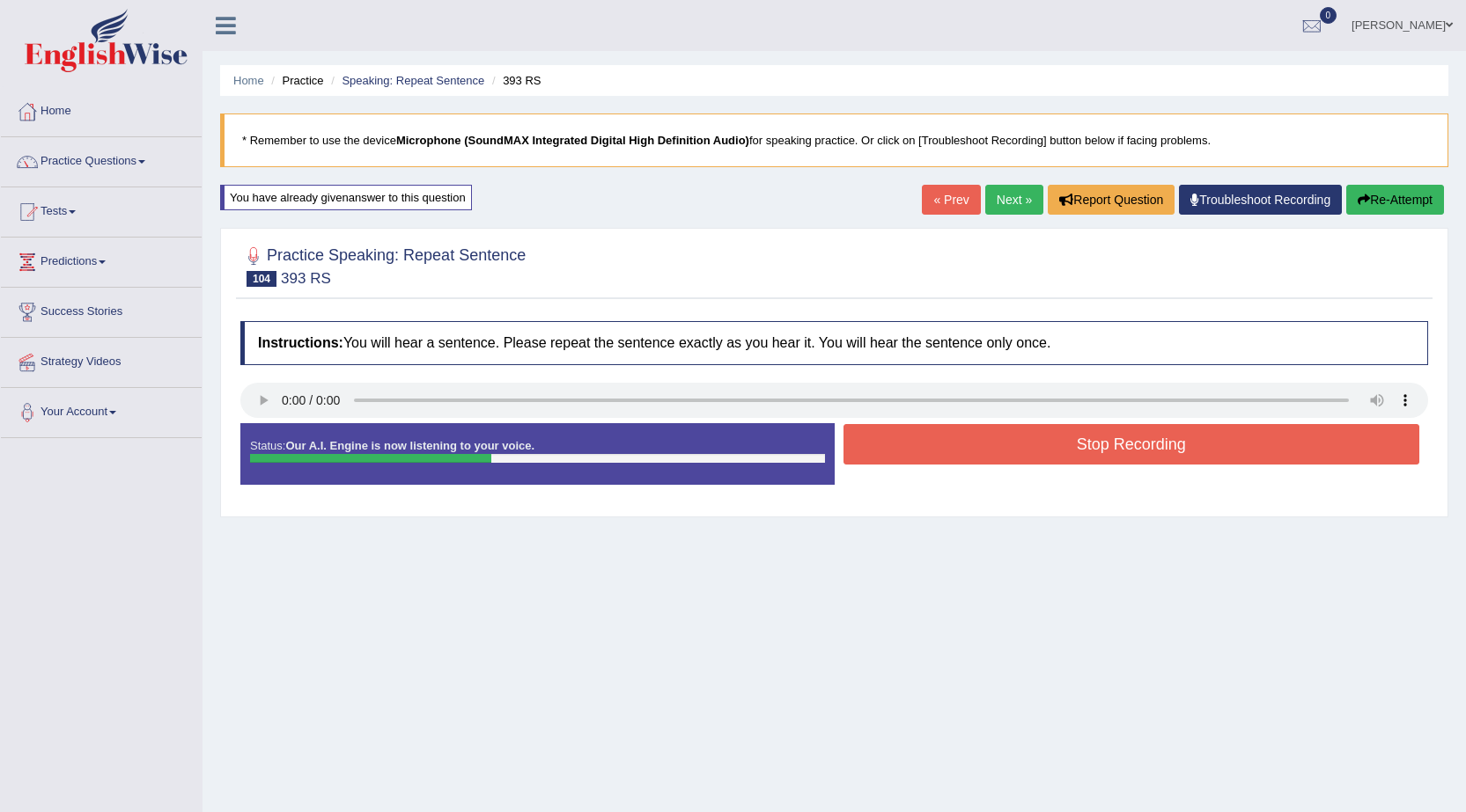
click at [1030, 451] on button "Stop Recording" at bounding box center [1131, 443] width 576 height 40
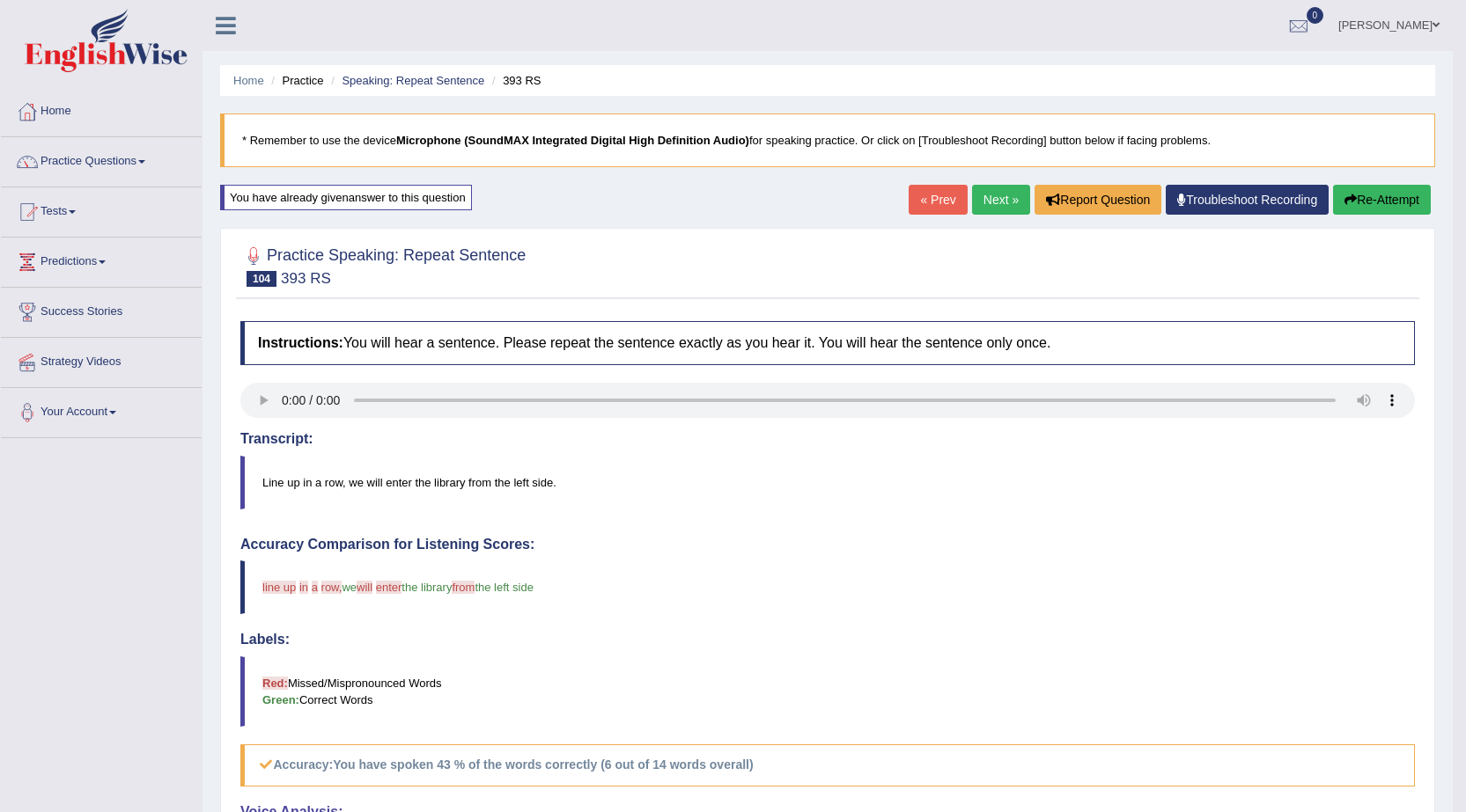
click at [980, 191] on link "Next »" at bounding box center [1000, 200] width 58 height 30
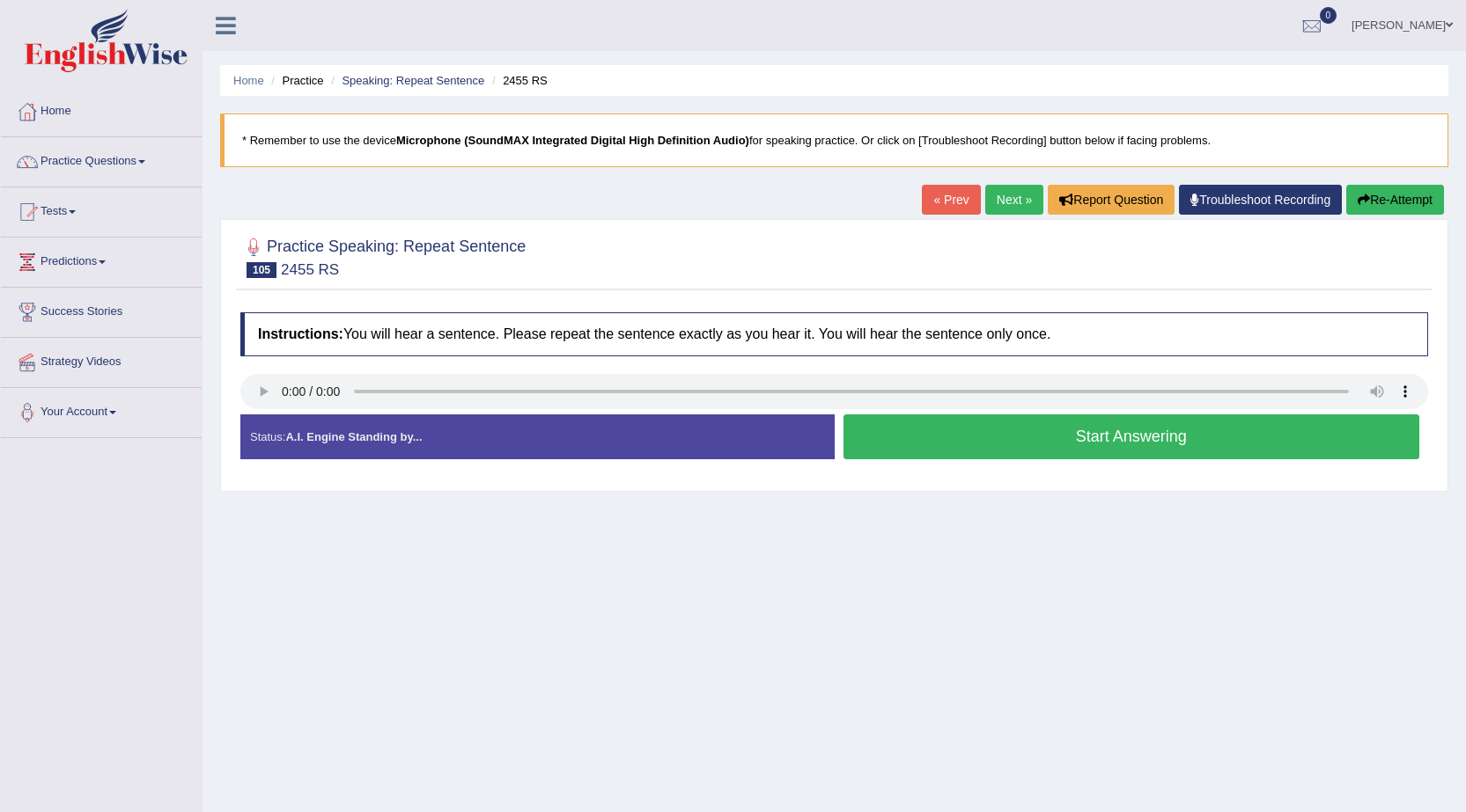
click at [913, 425] on button "Start Answering" at bounding box center [1131, 436] width 576 height 45
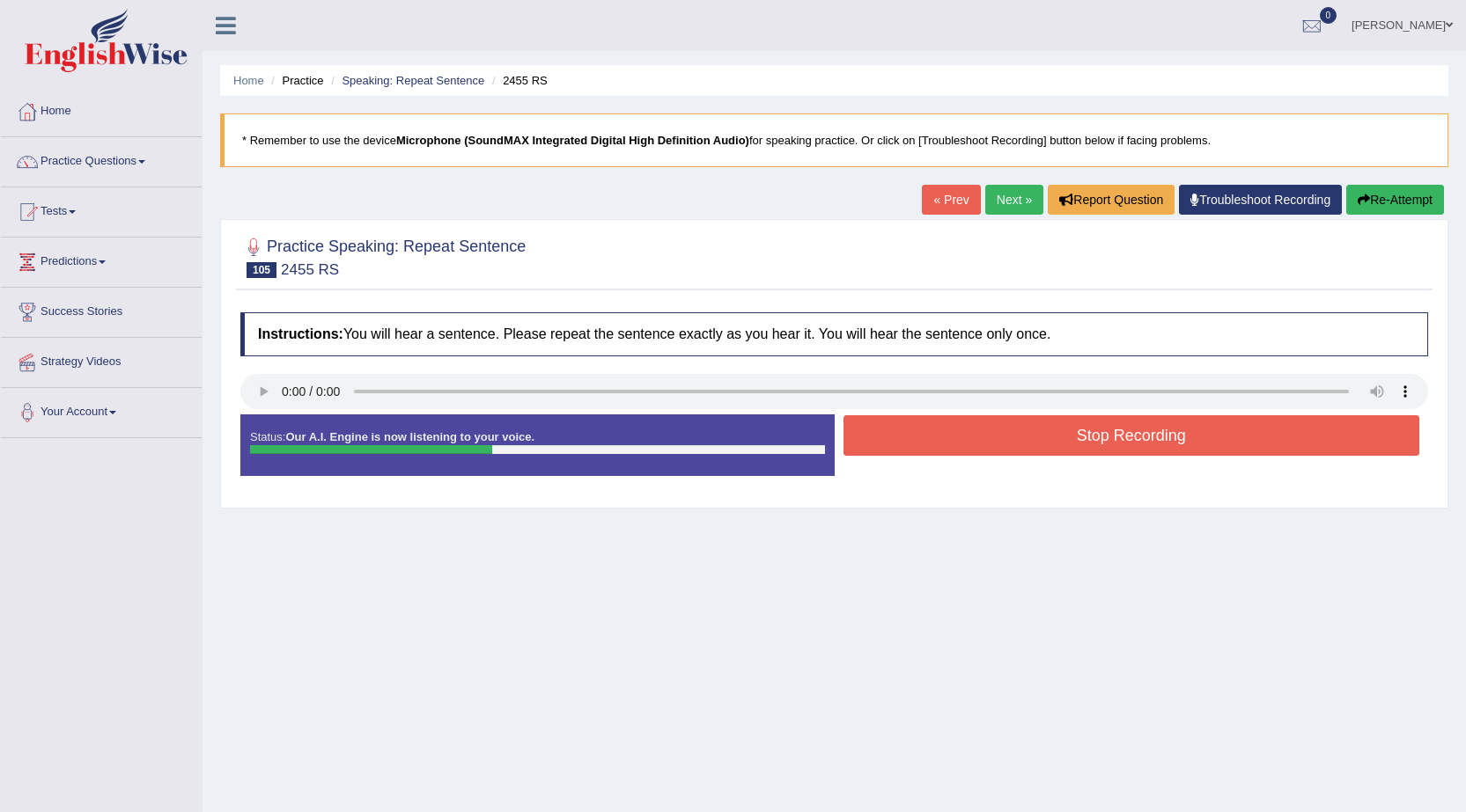
click at [930, 427] on button "Stop Recording" at bounding box center [1131, 434] width 576 height 40
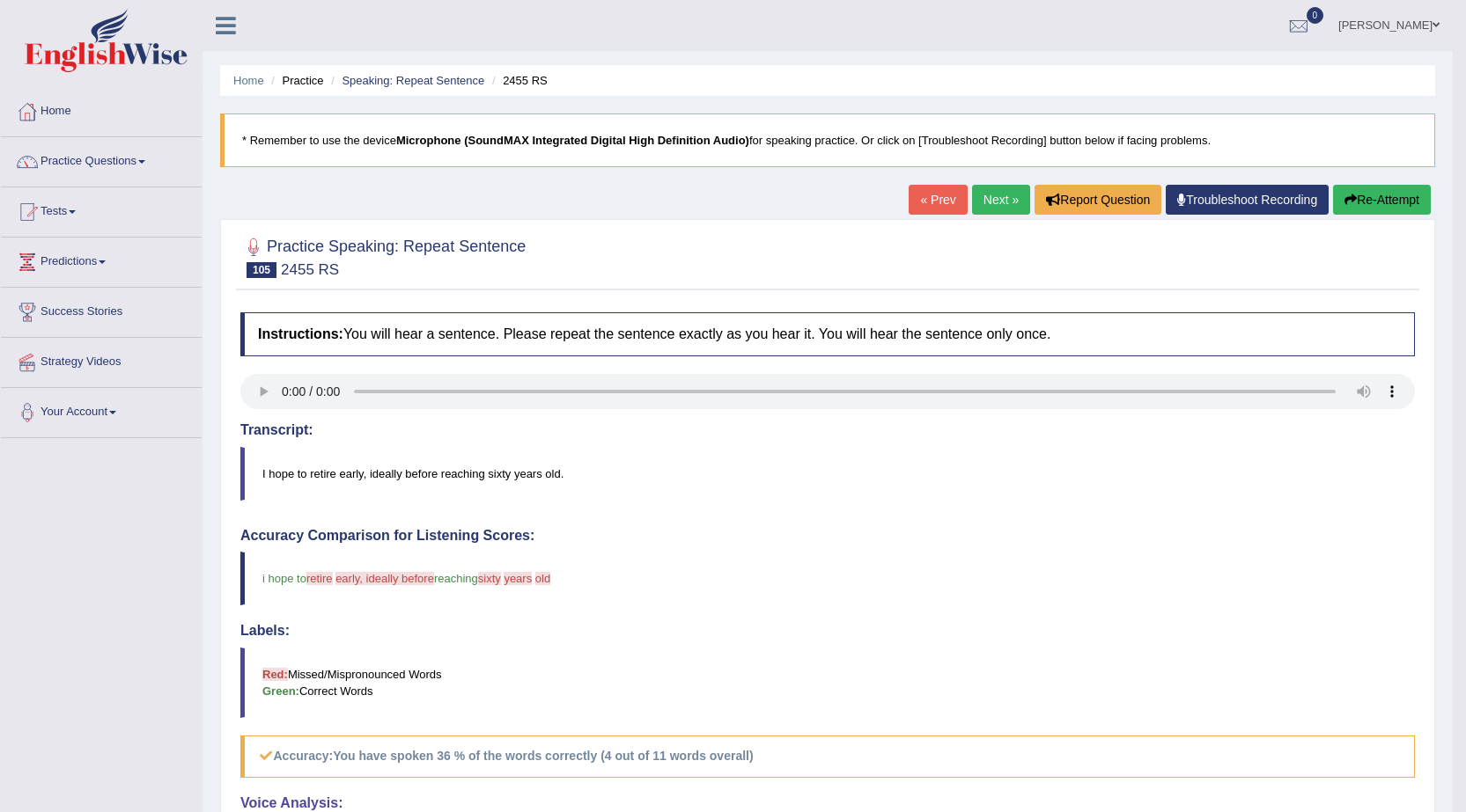
click at [1390, 202] on button "Re-Attempt" at bounding box center [1381, 200] width 98 height 30
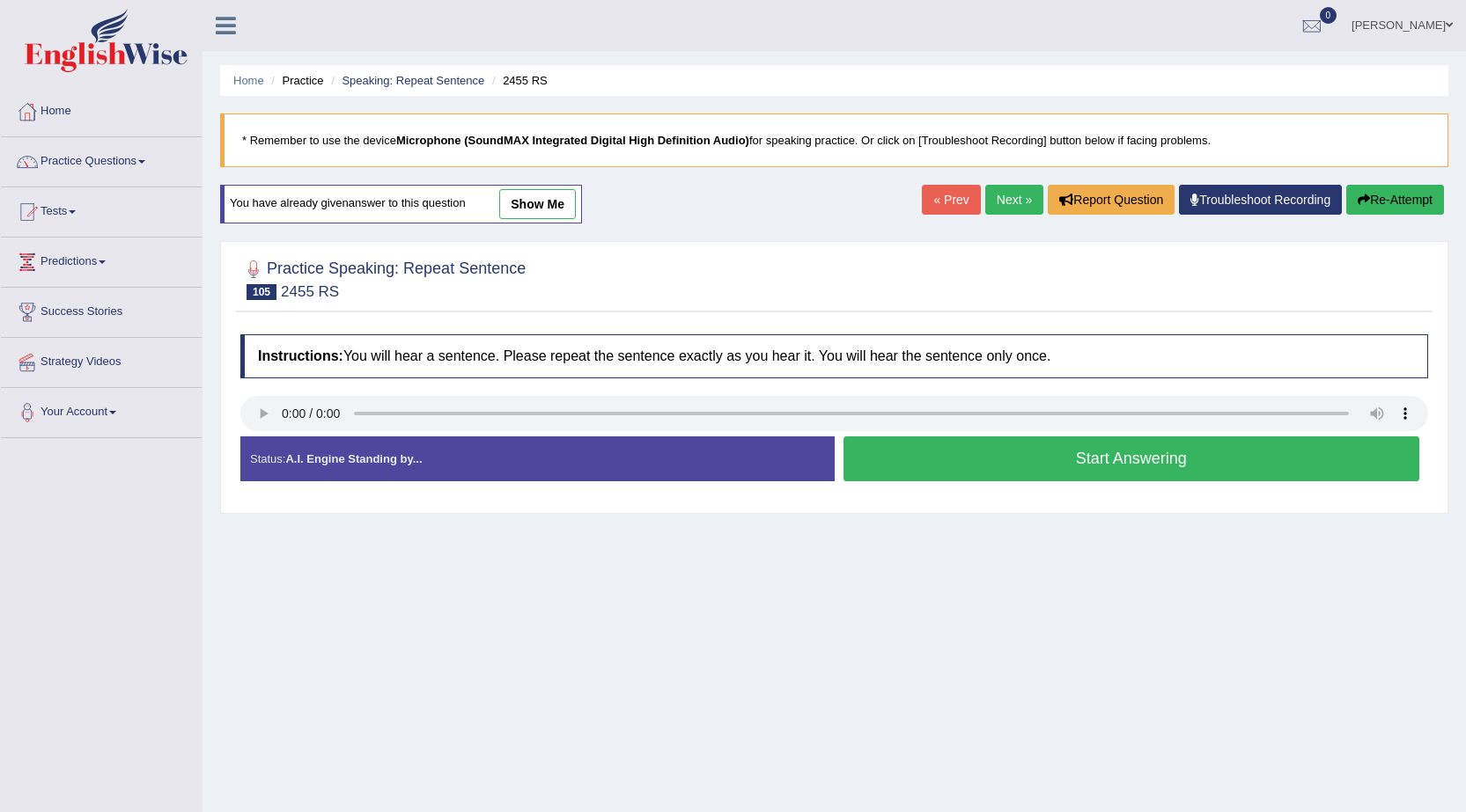
click at [1055, 445] on button "Start Answering" at bounding box center [1131, 459] width 576 height 45
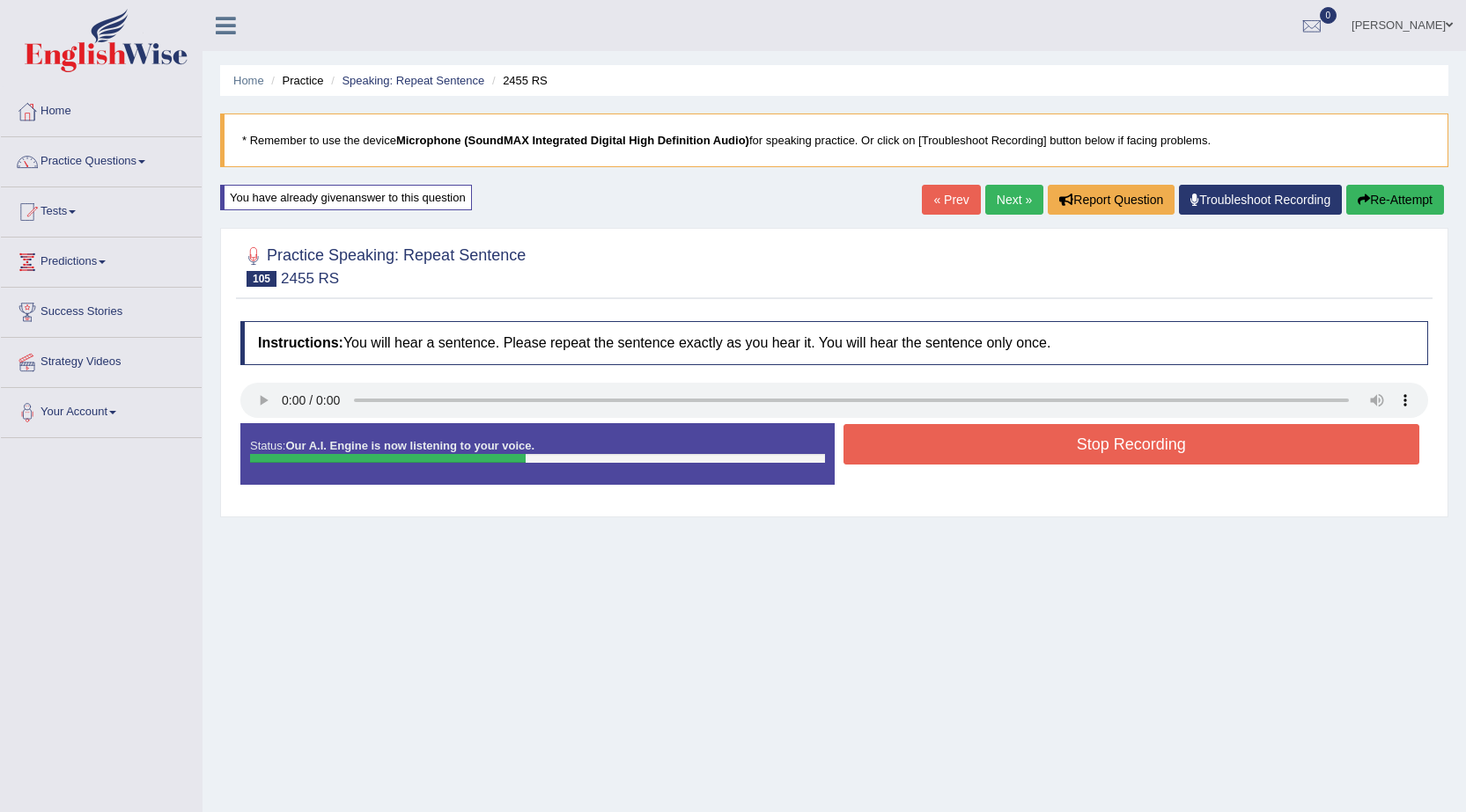
click at [1427, 203] on button "Re-Attempt" at bounding box center [1395, 200] width 98 height 30
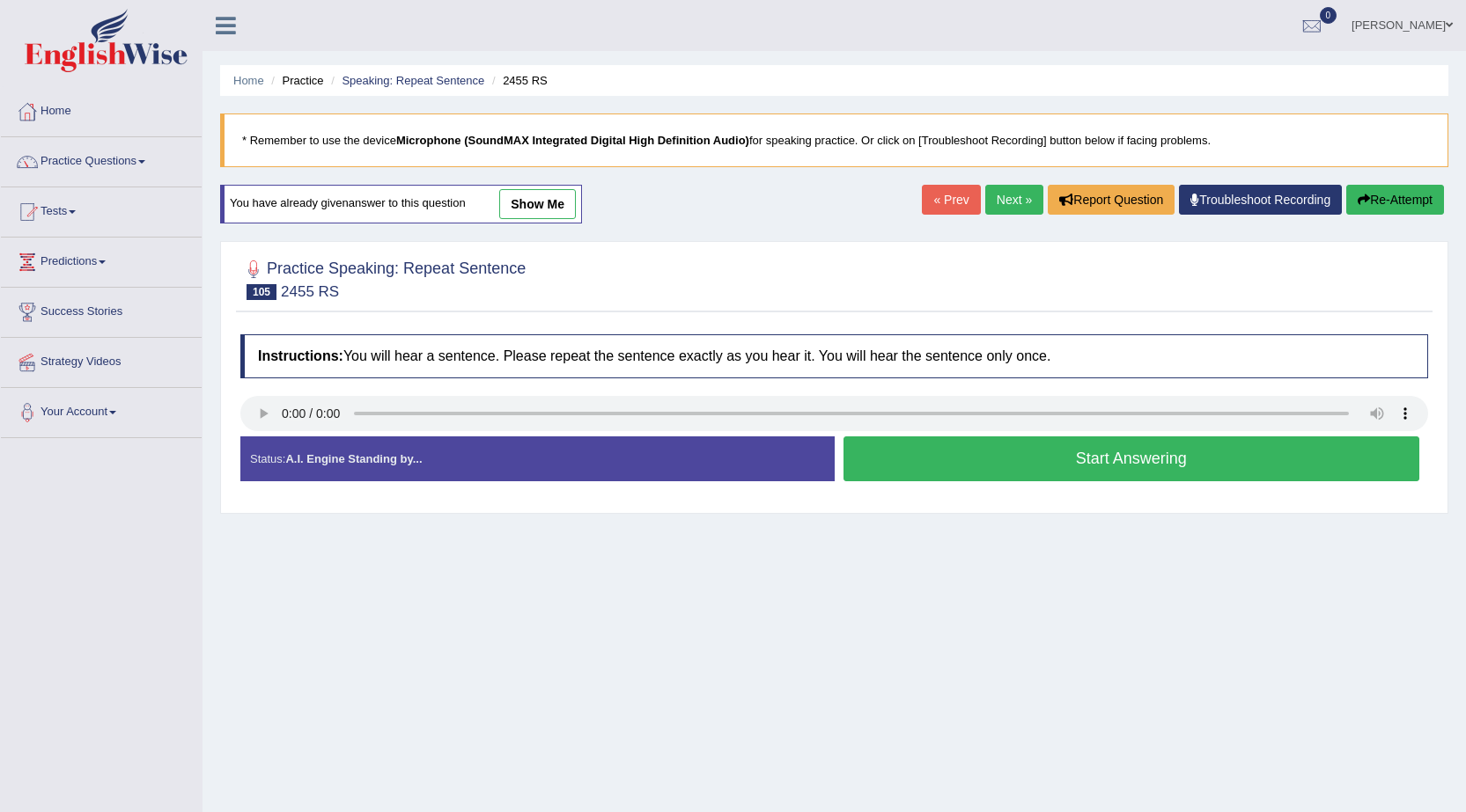
click at [973, 451] on button "Start Answering" at bounding box center [1131, 459] width 576 height 45
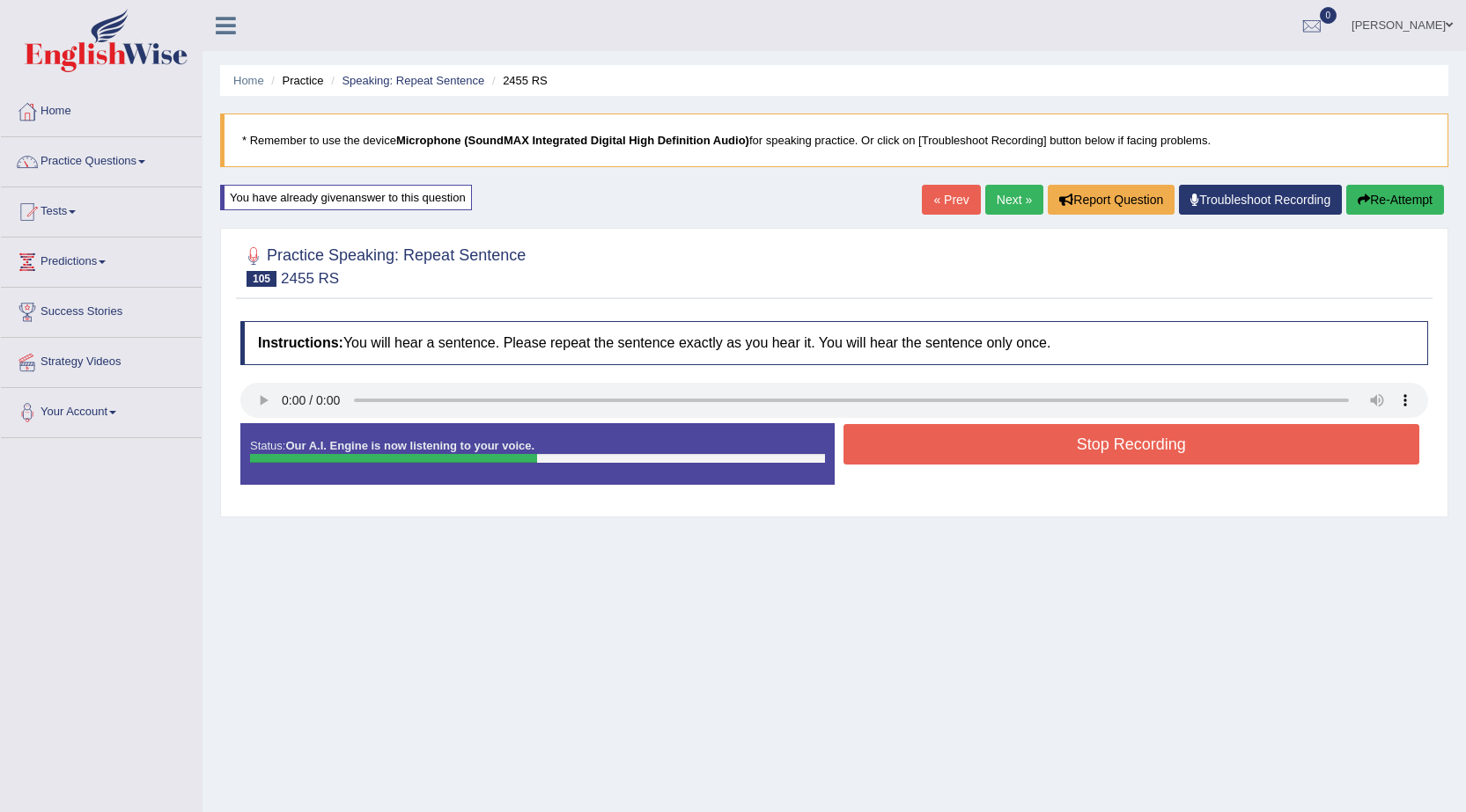
click at [996, 458] on button "Stop Recording" at bounding box center [1131, 443] width 576 height 40
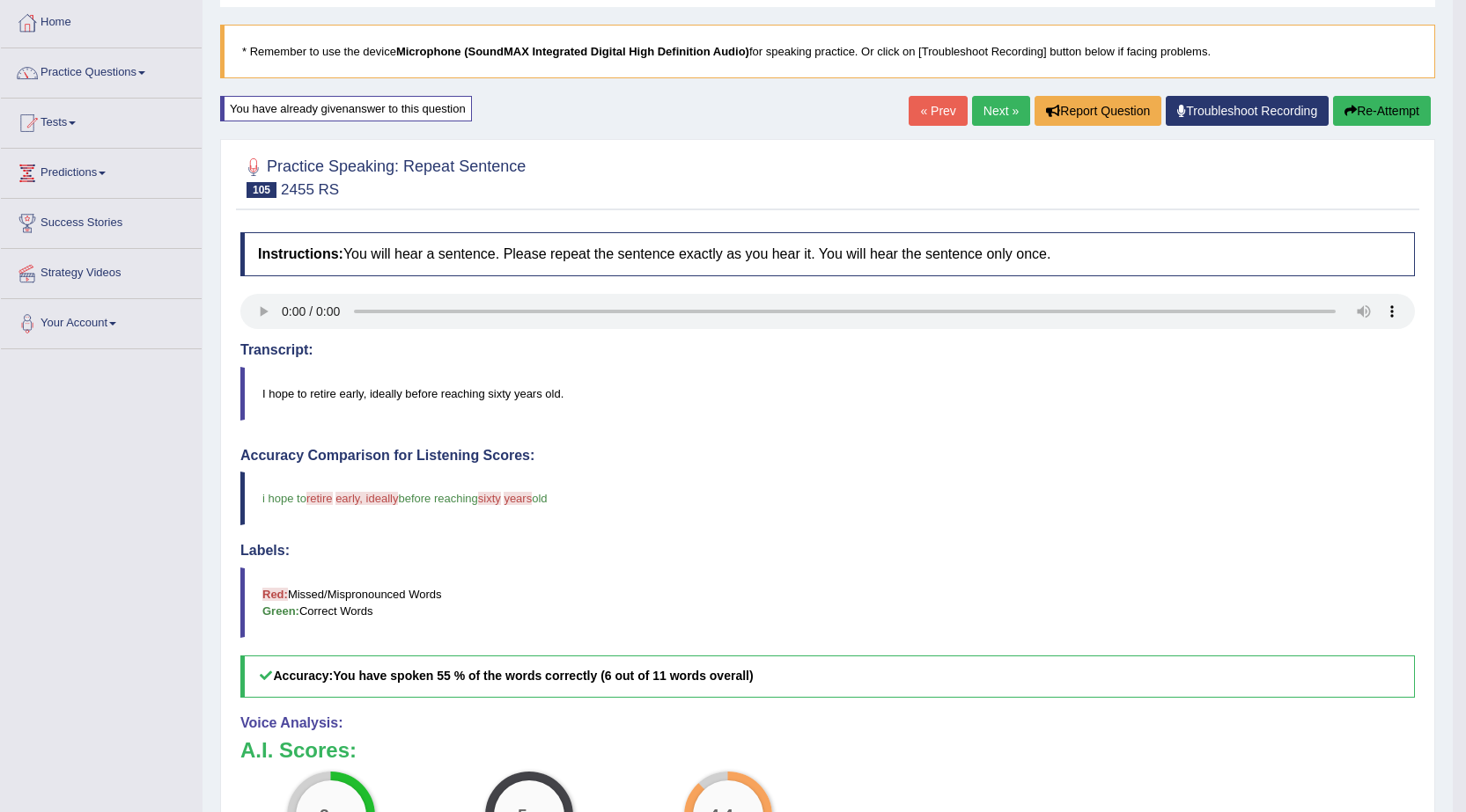
scroll to position [88, 0]
click at [997, 110] on link "Next »" at bounding box center [1000, 112] width 58 height 30
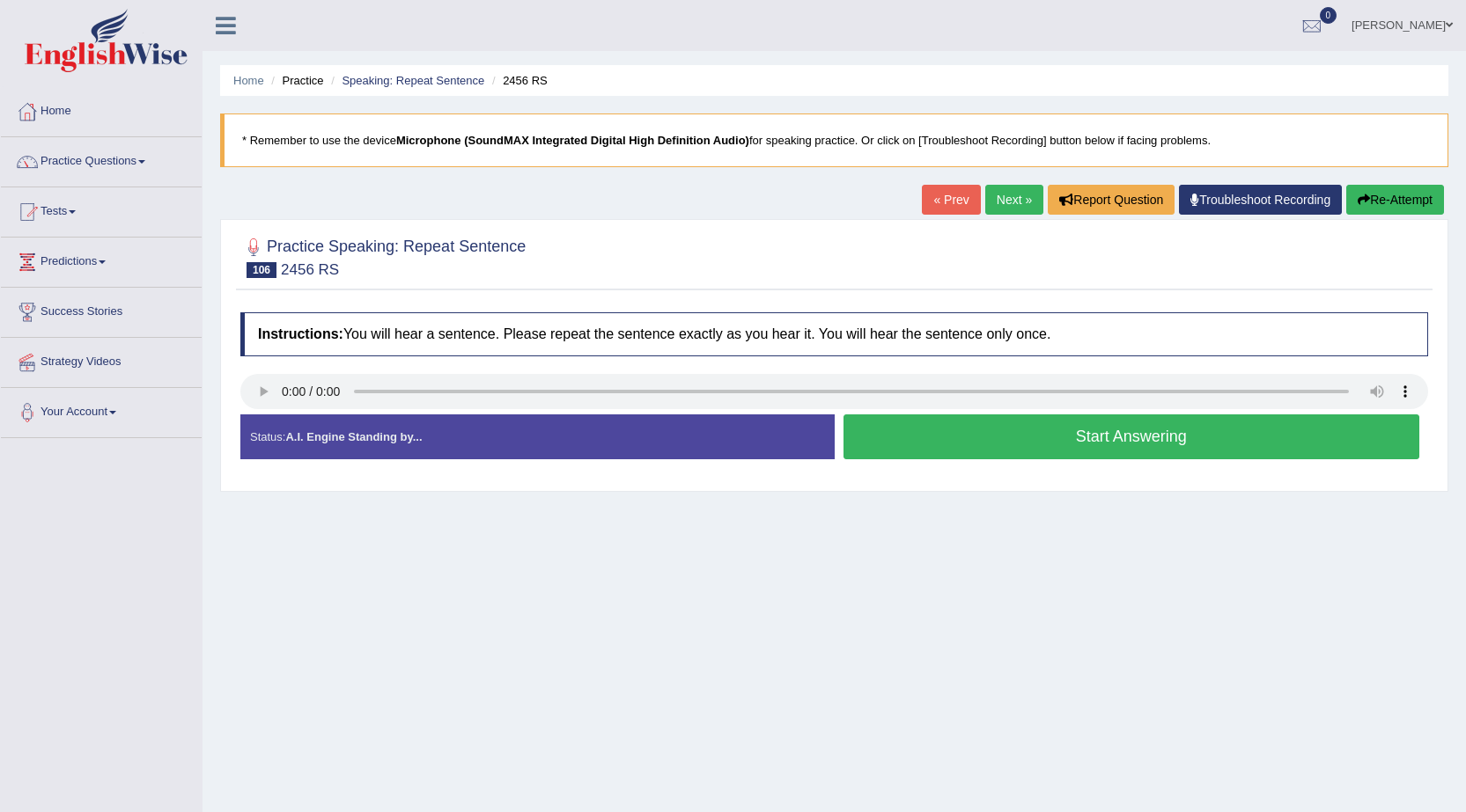
click at [900, 434] on button "Start Answering" at bounding box center [1131, 436] width 576 height 45
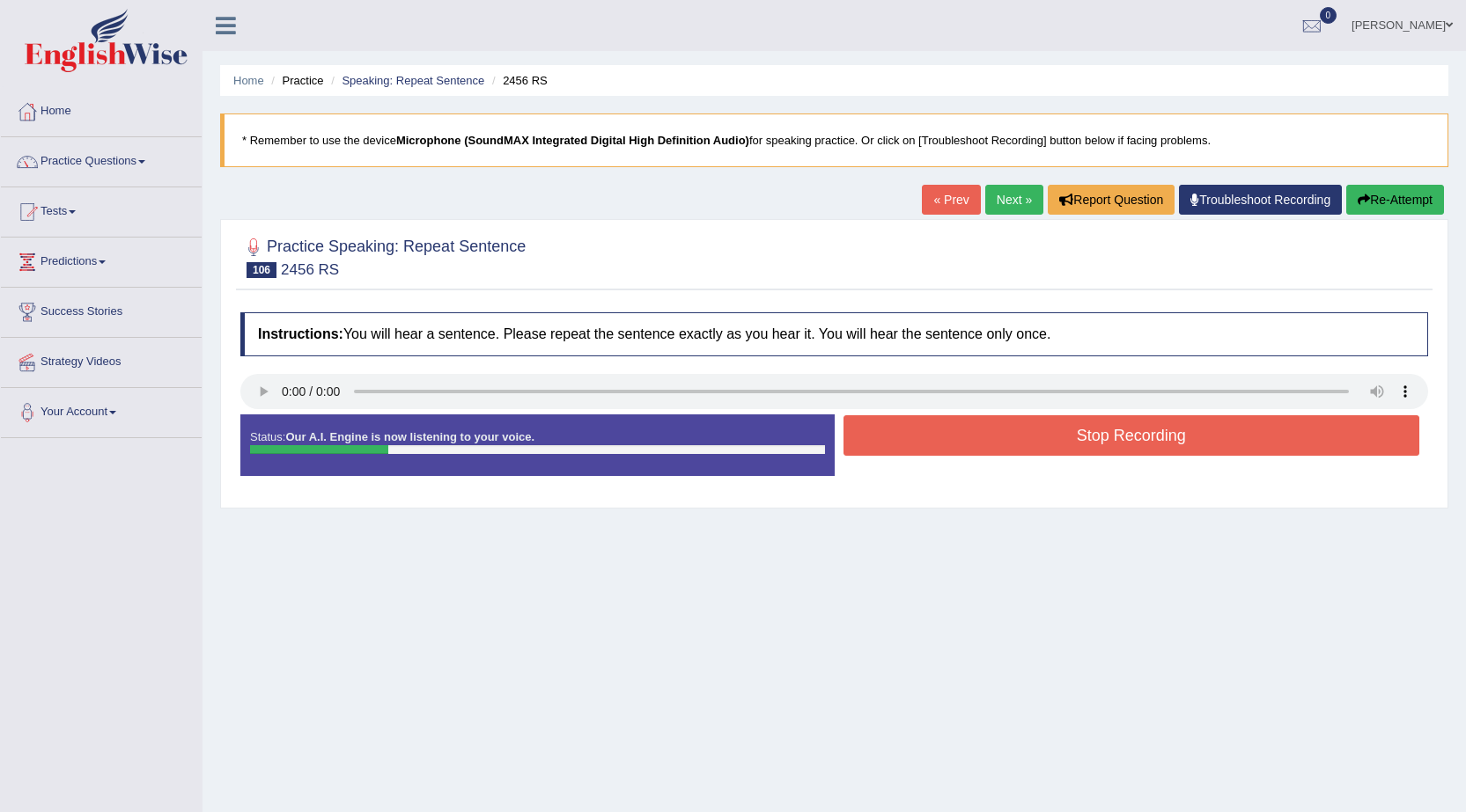
click at [903, 431] on button "Stop Recording" at bounding box center [1131, 434] width 576 height 40
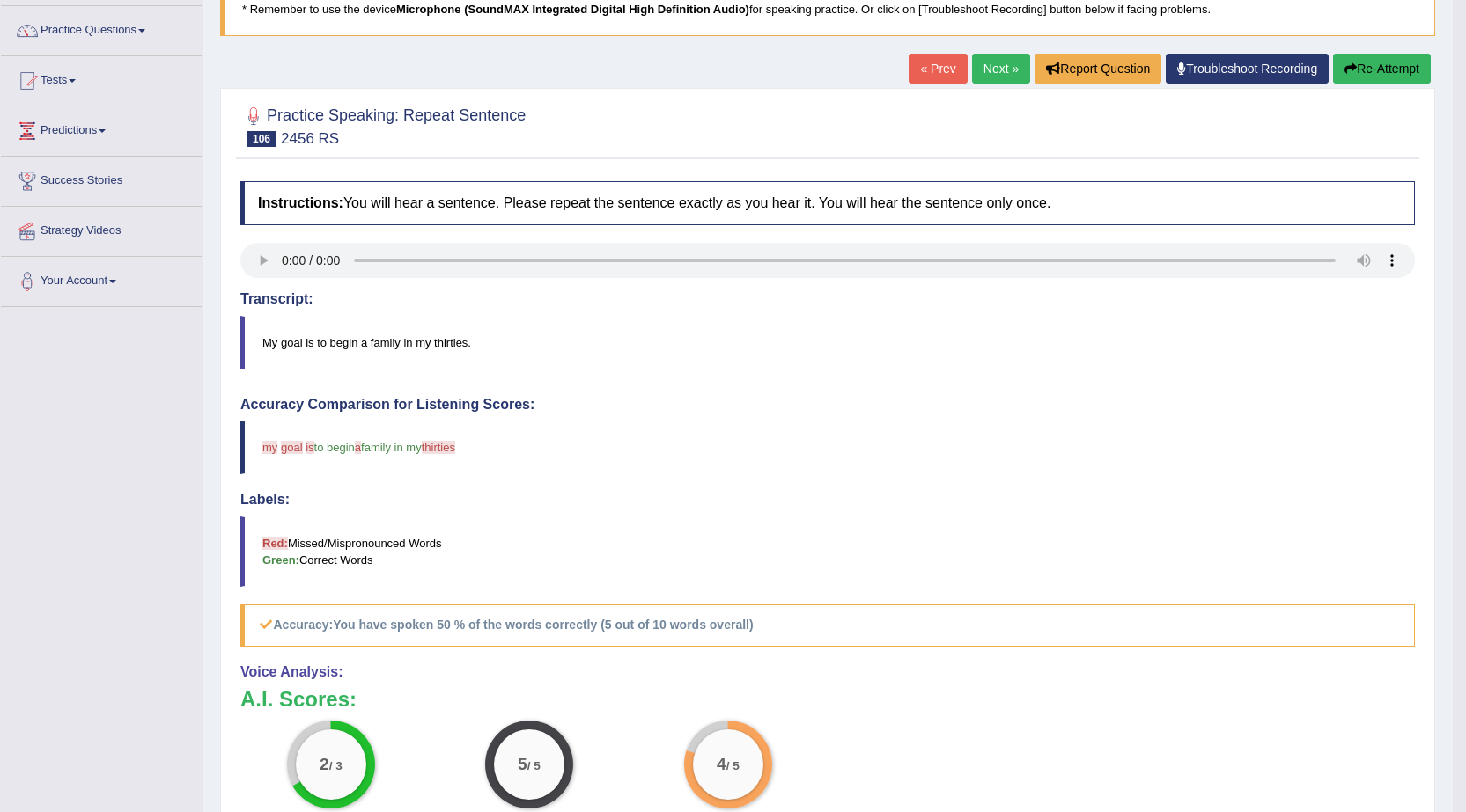
scroll to position [88, 0]
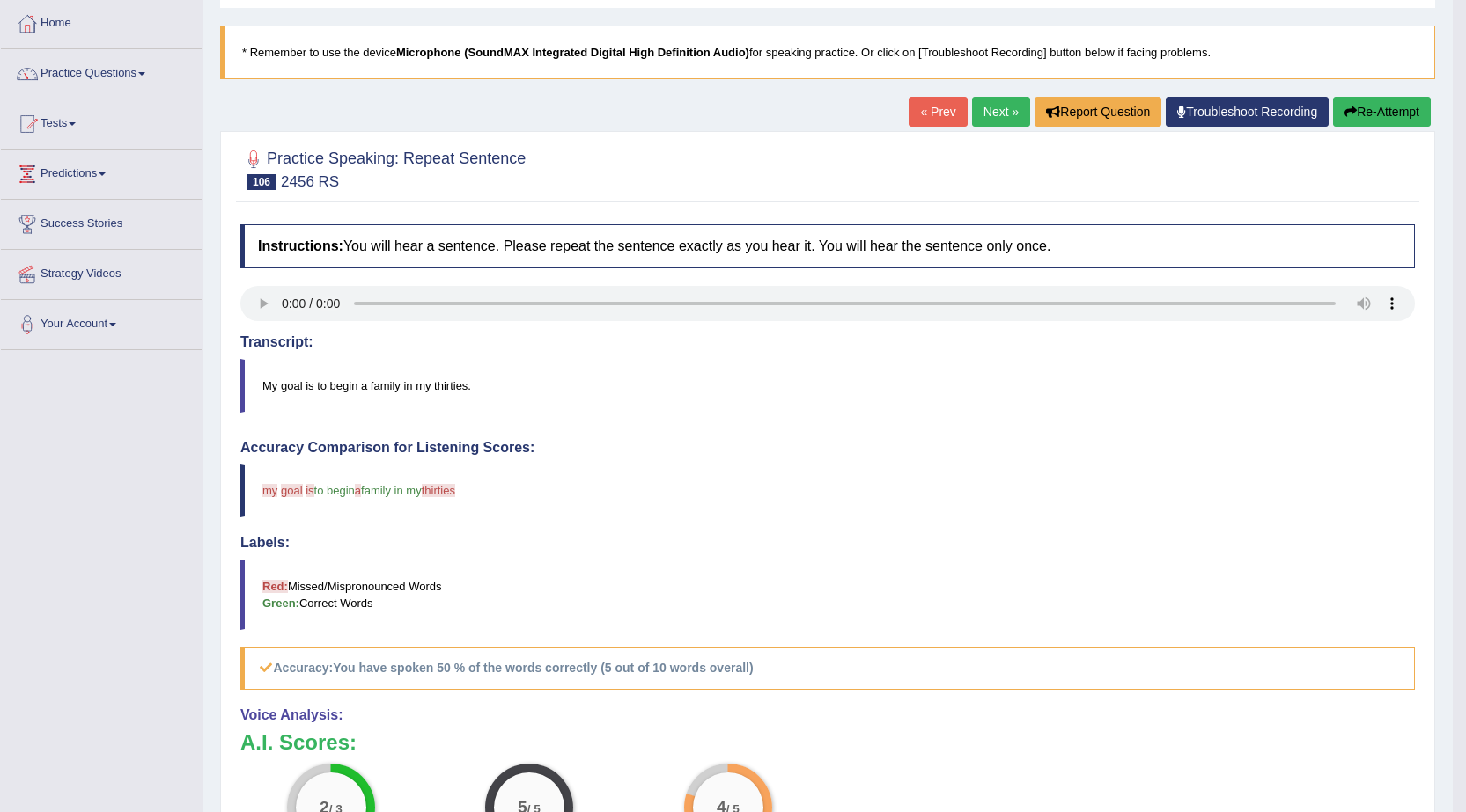
click at [1000, 108] on link "Next »" at bounding box center [1000, 112] width 58 height 30
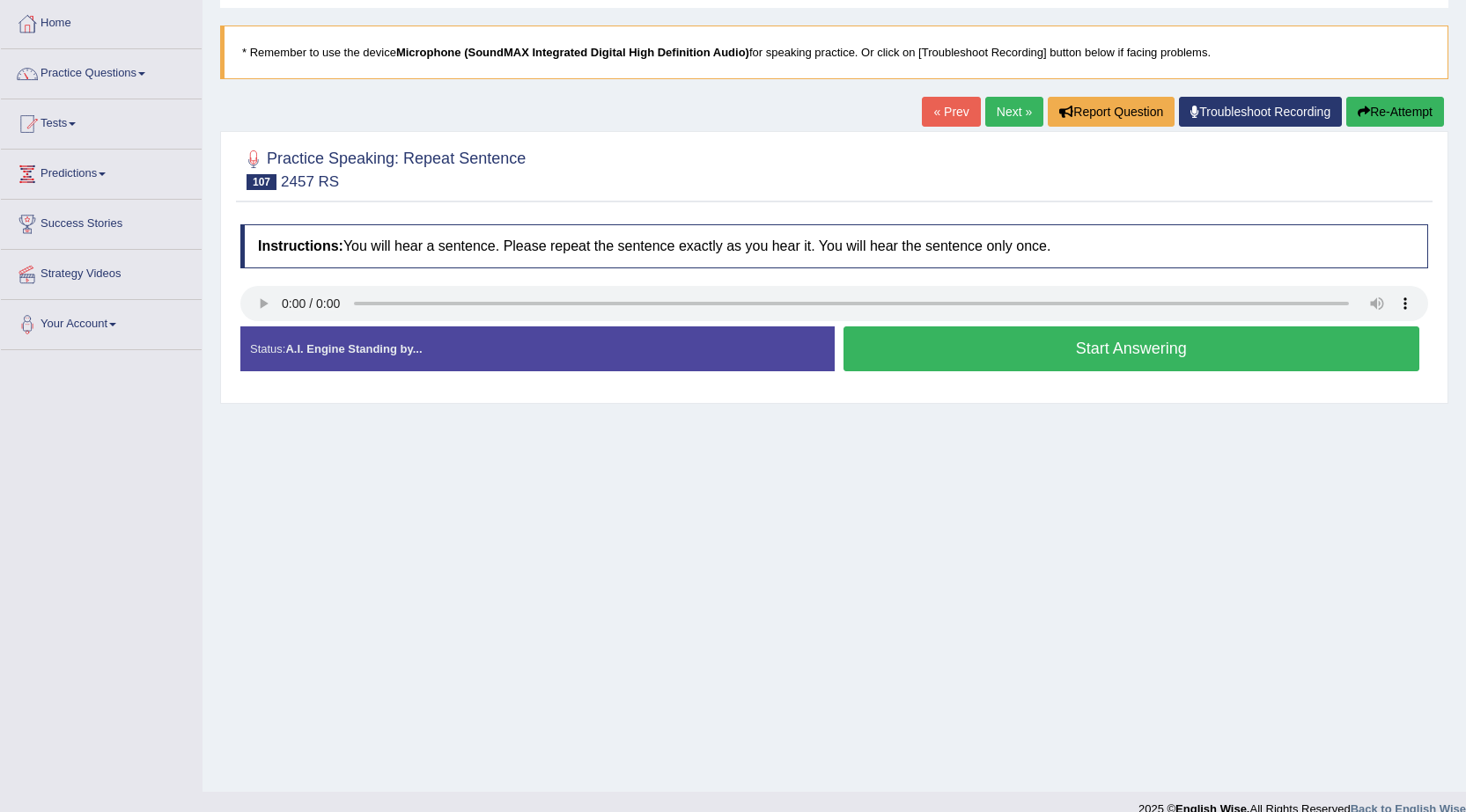
click at [910, 343] on button "Start Answering" at bounding box center [1131, 349] width 576 height 45
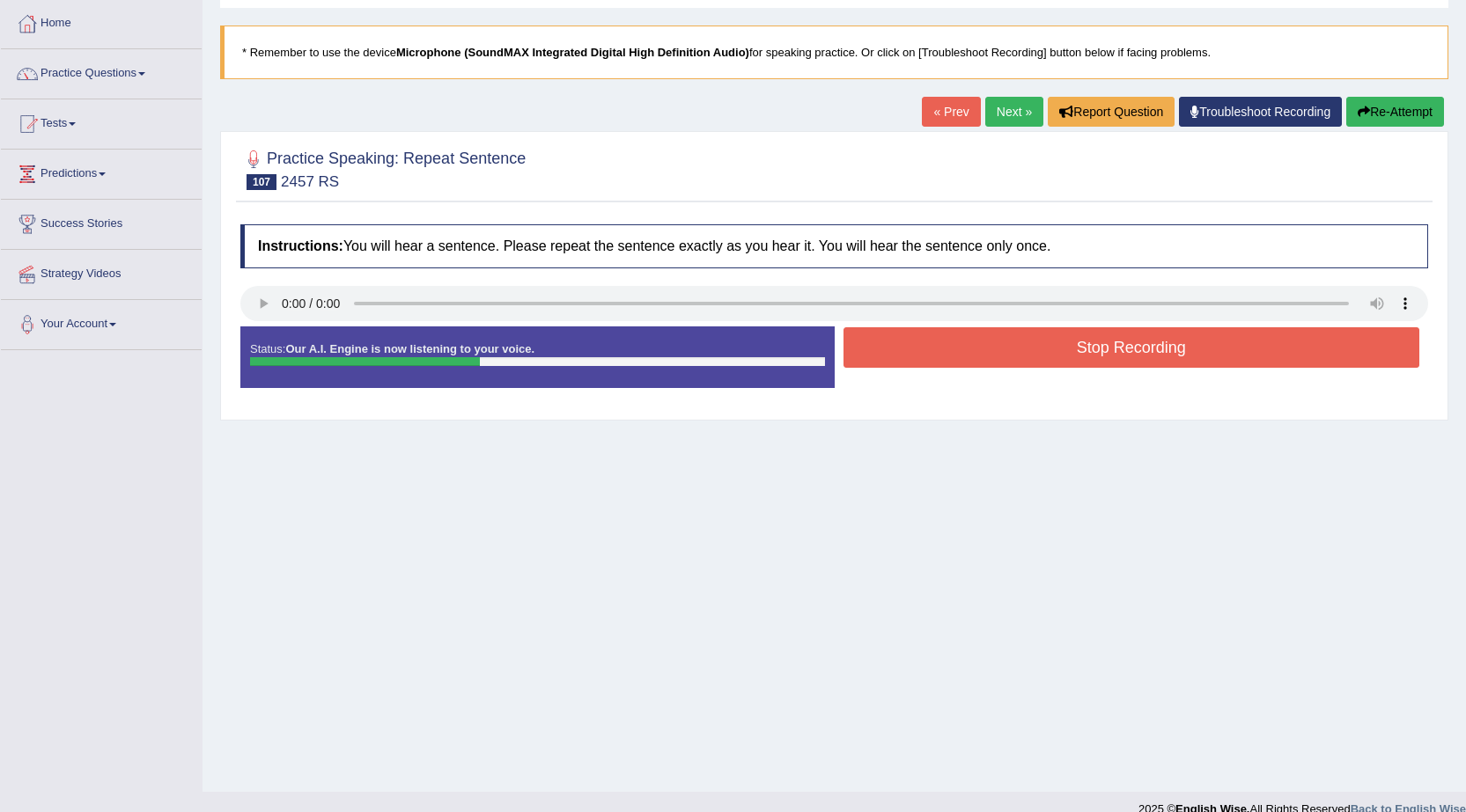
click at [915, 343] on button "Stop Recording" at bounding box center [1131, 347] width 576 height 40
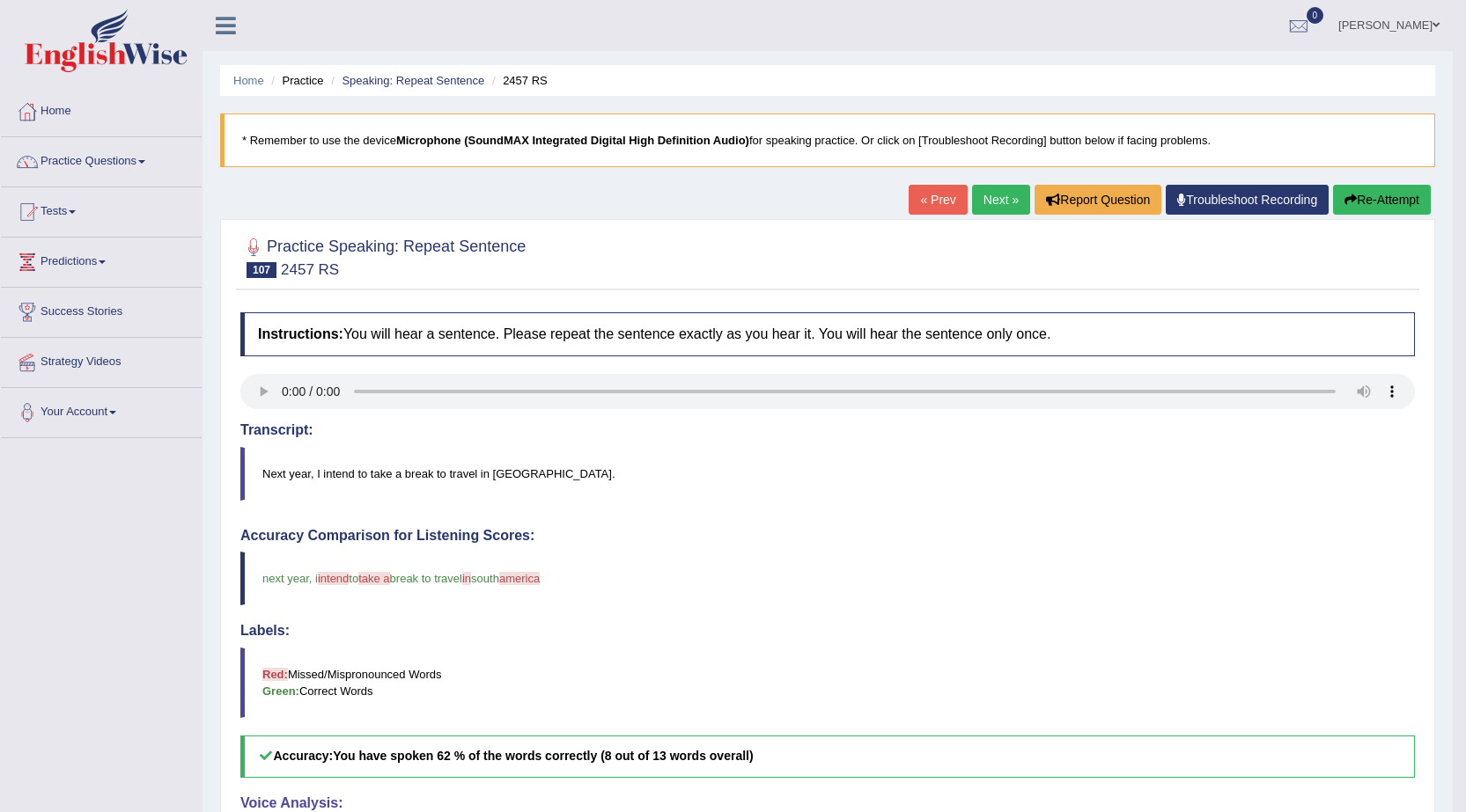
click at [984, 191] on link "Next »" at bounding box center [1000, 200] width 58 height 30
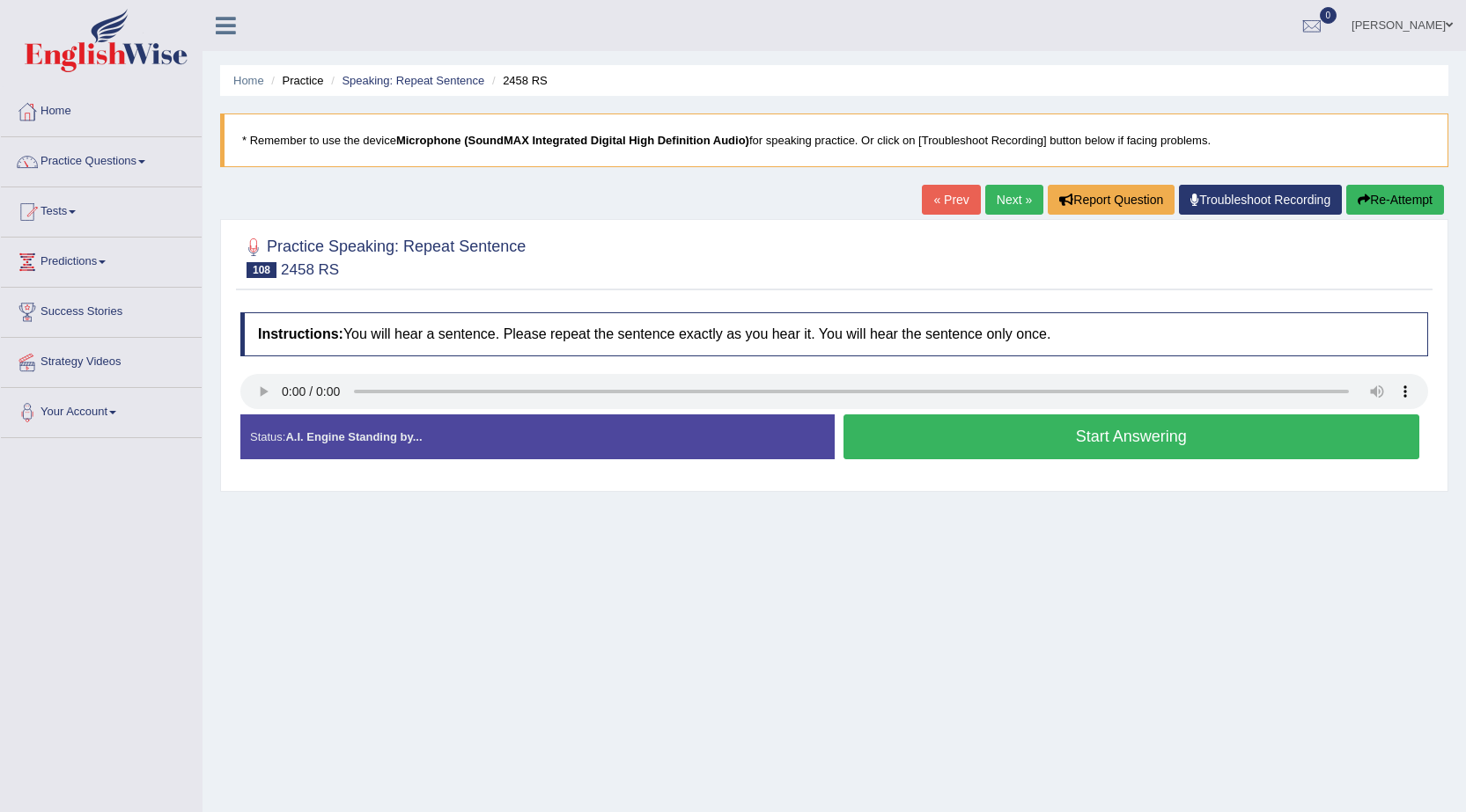
click at [957, 421] on button "Start Answering" at bounding box center [1131, 436] width 576 height 45
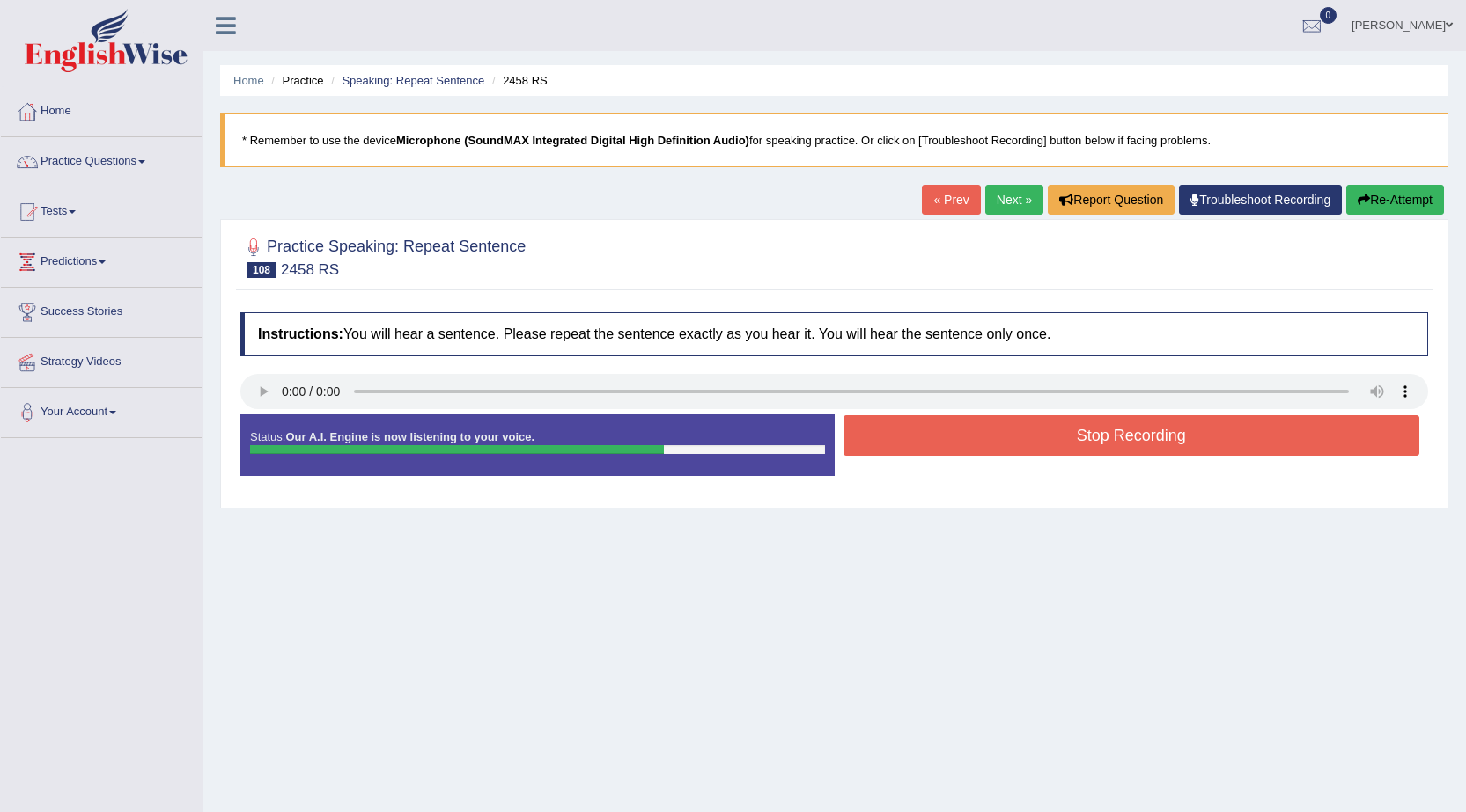
click at [1377, 191] on button "Re-Attempt" at bounding box center [1395, 200] width 98 height 30
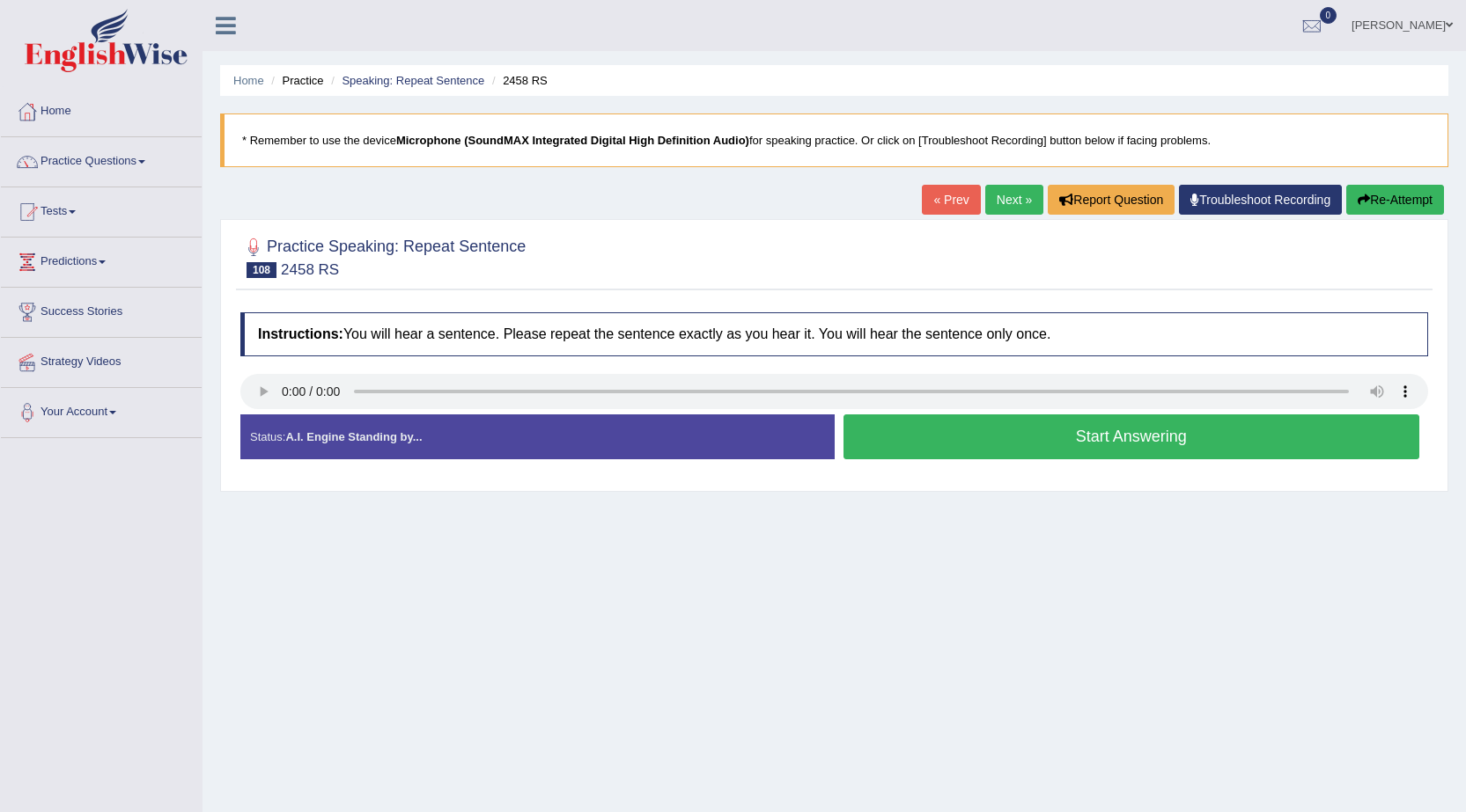
click at [1185, 419] on button "Start Answering" at bounding box center [1131, 436] width 576 height 45
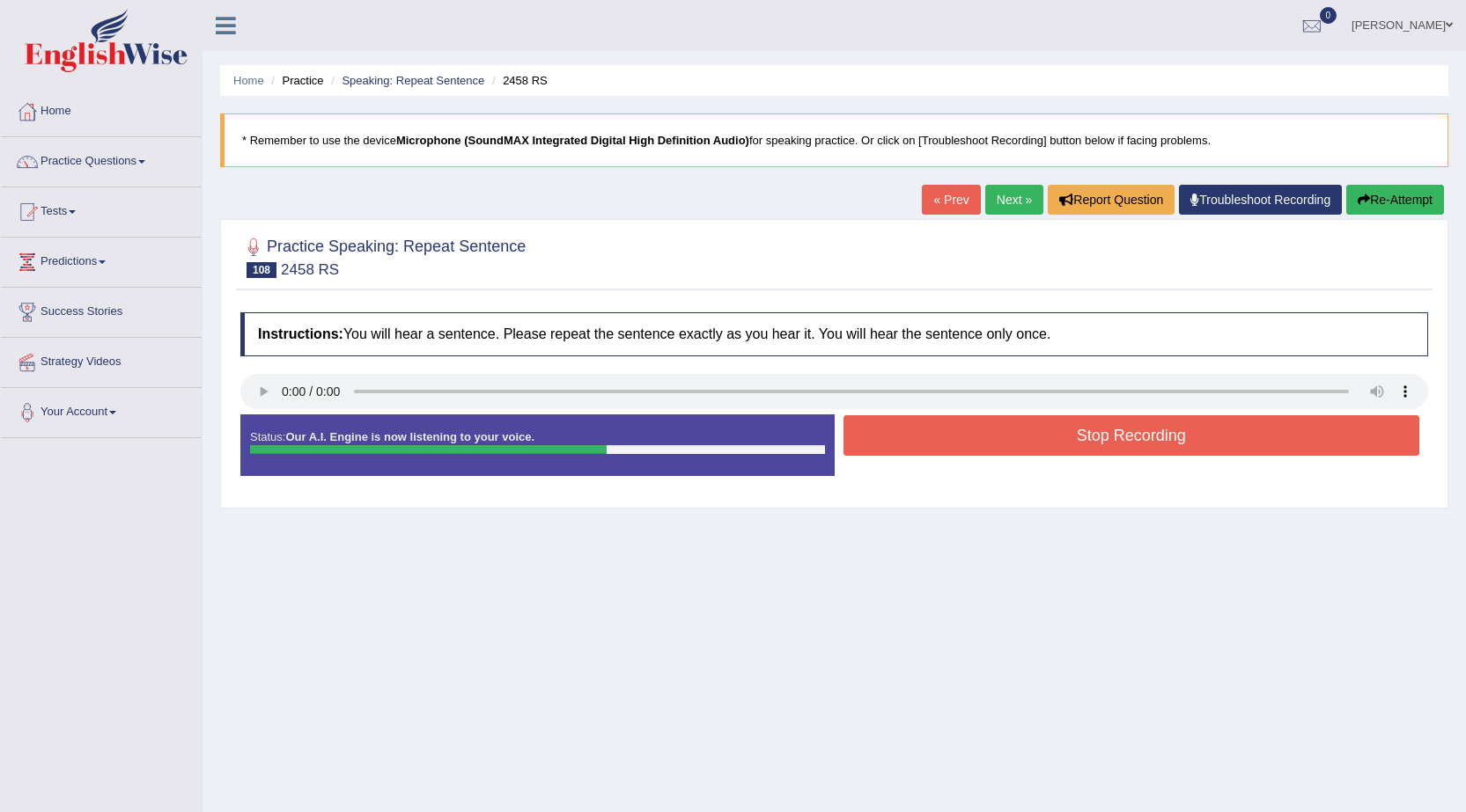
click at [1136, 431] on button "Stop Recording" at bounding box center [1131, 434] width 576 height 40
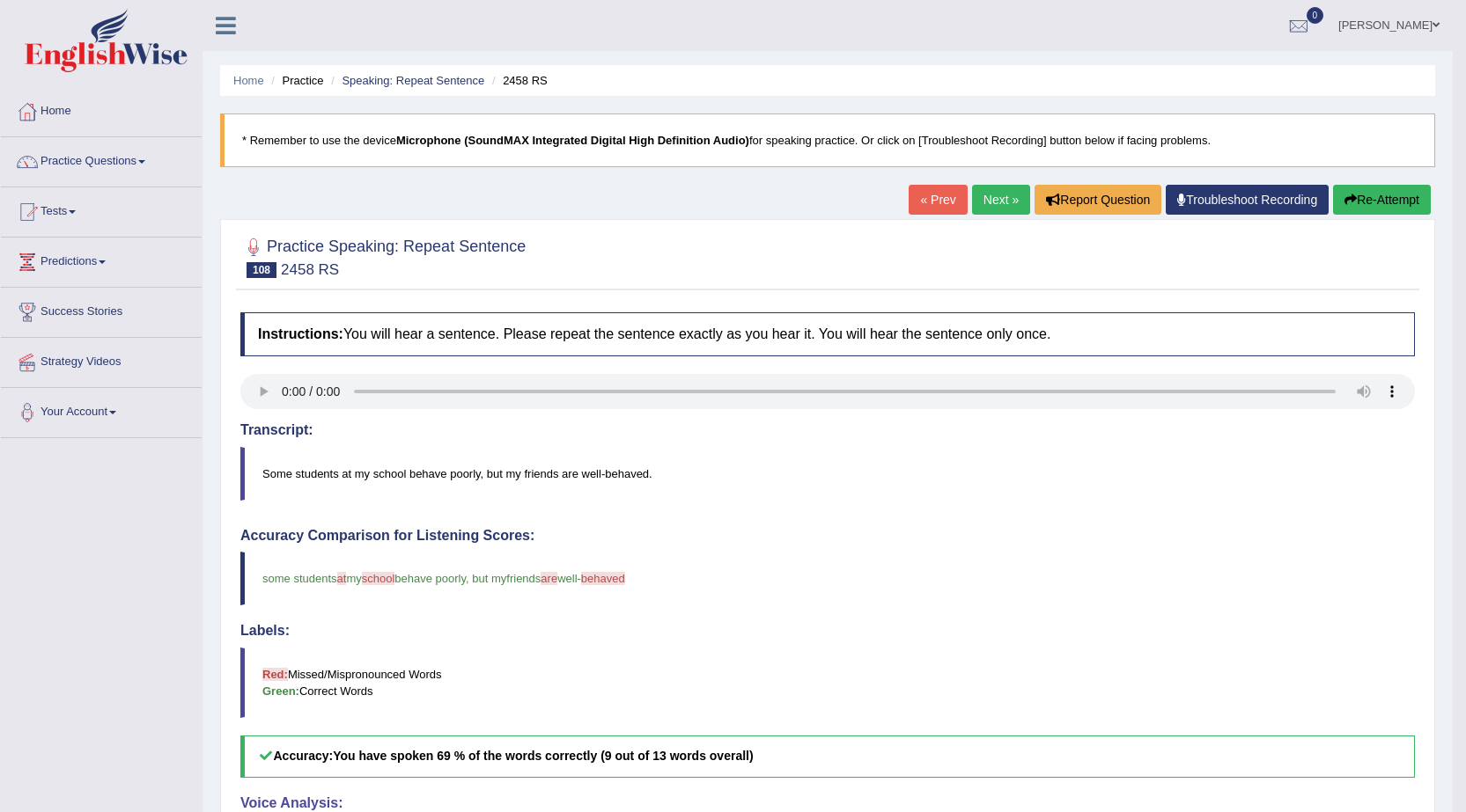
click at [993, 197] on link "Next »" at bounding box center [1000, 200] width 58 height 30
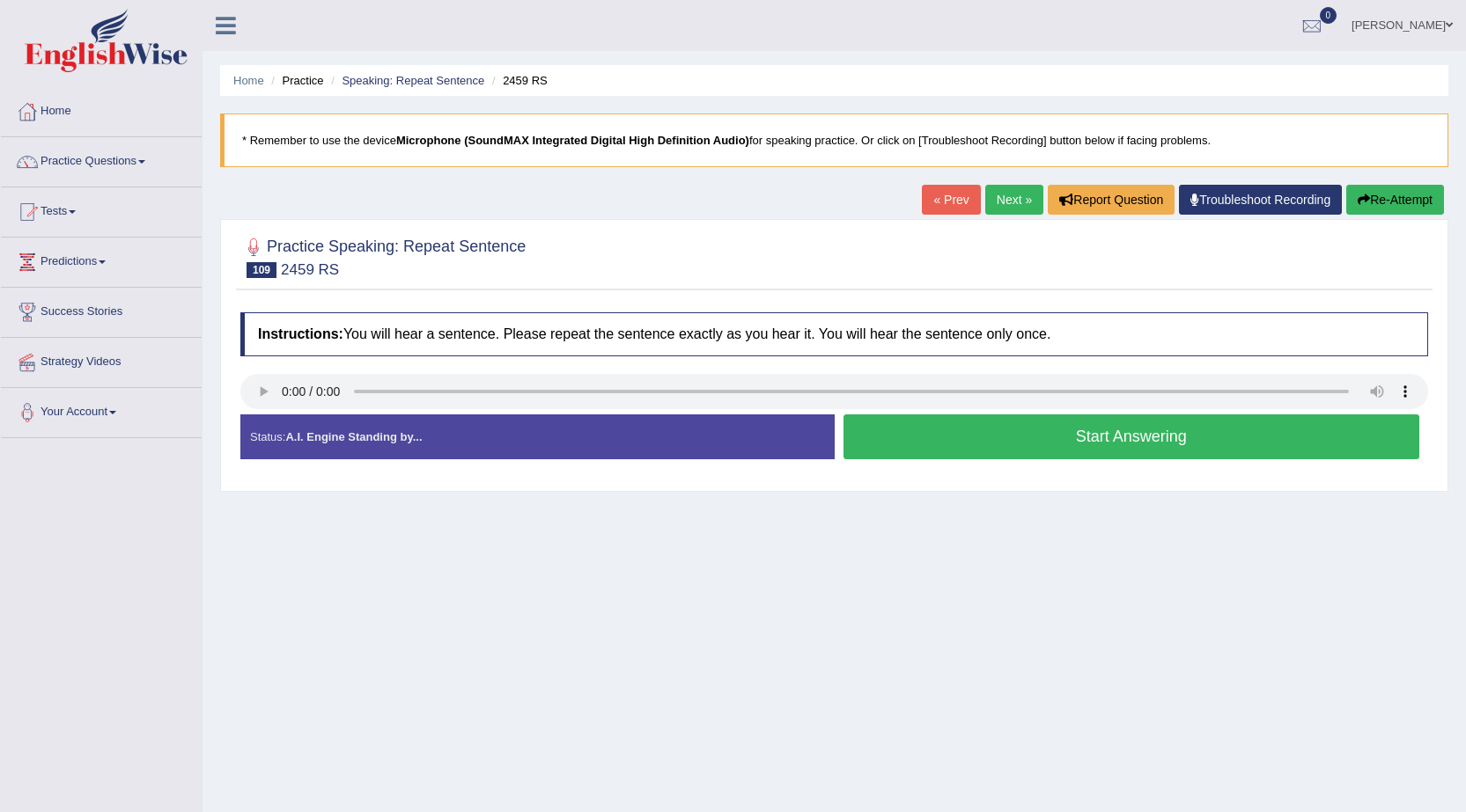
click at [973, 443] on button "Start Answering" at bounding box center [1131, 436] width 576 height 45
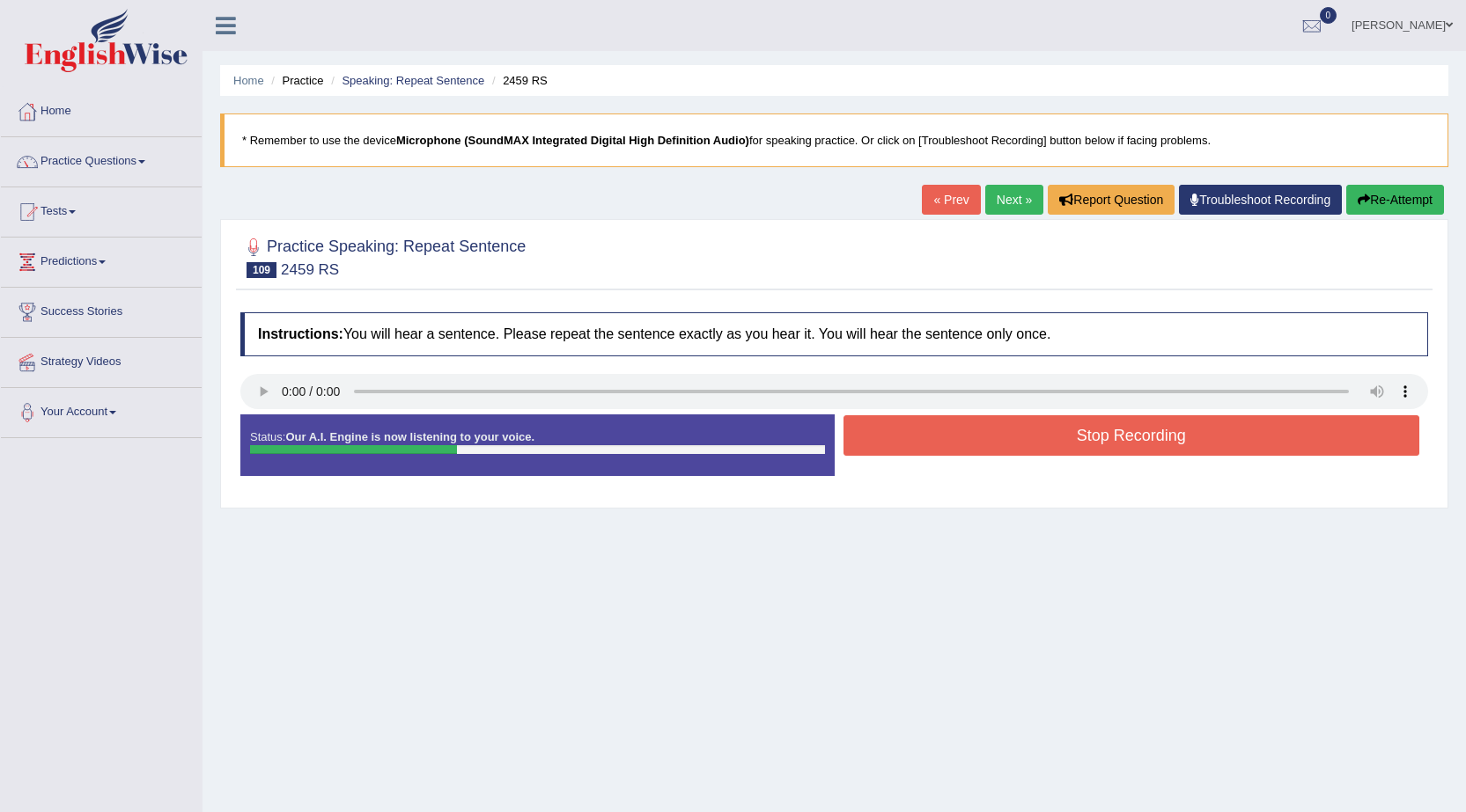
click at [973, 441] on button "Stop Recording" at bounding box center [1131, 434] width 576 height 40
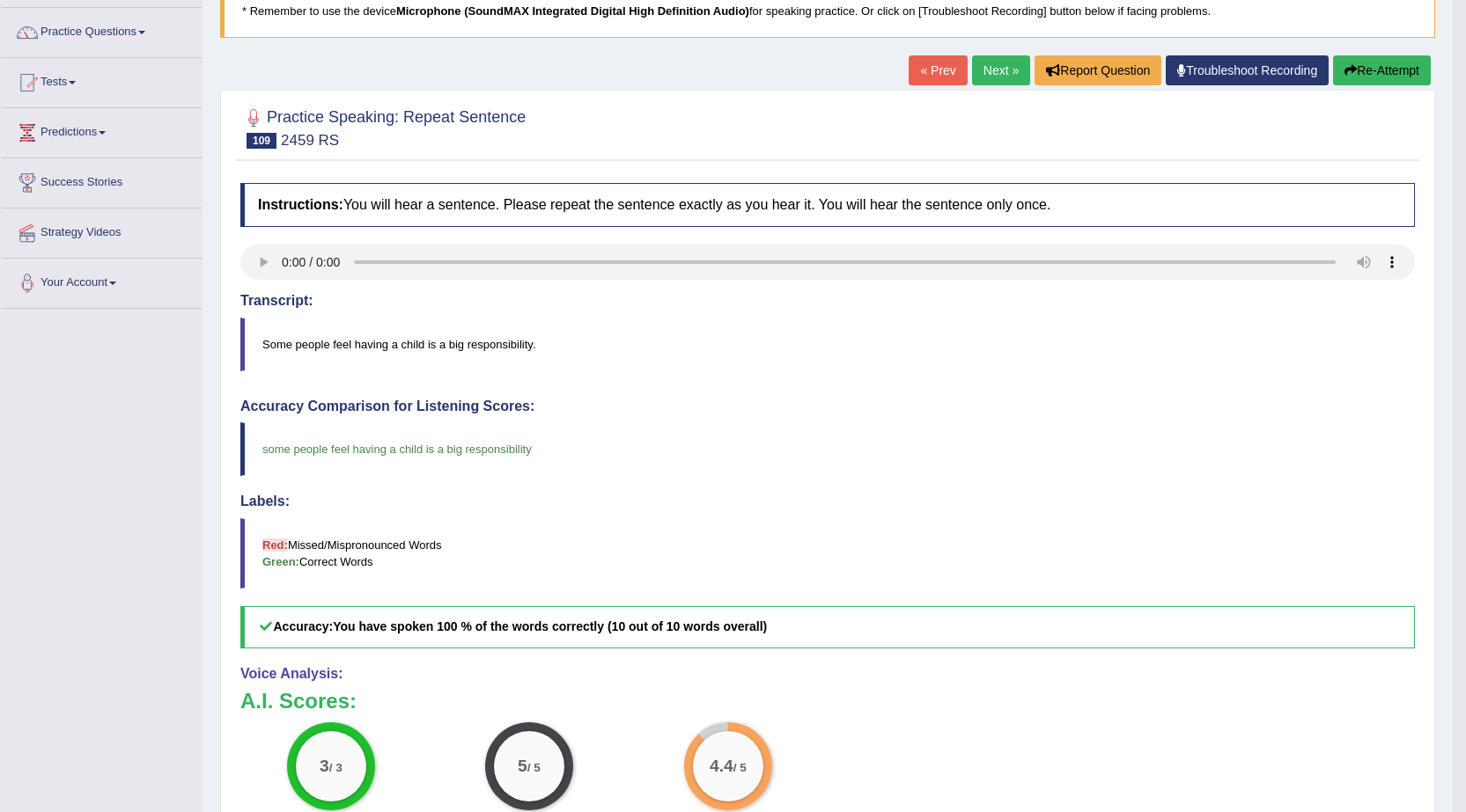
scroll to position [88, 0]
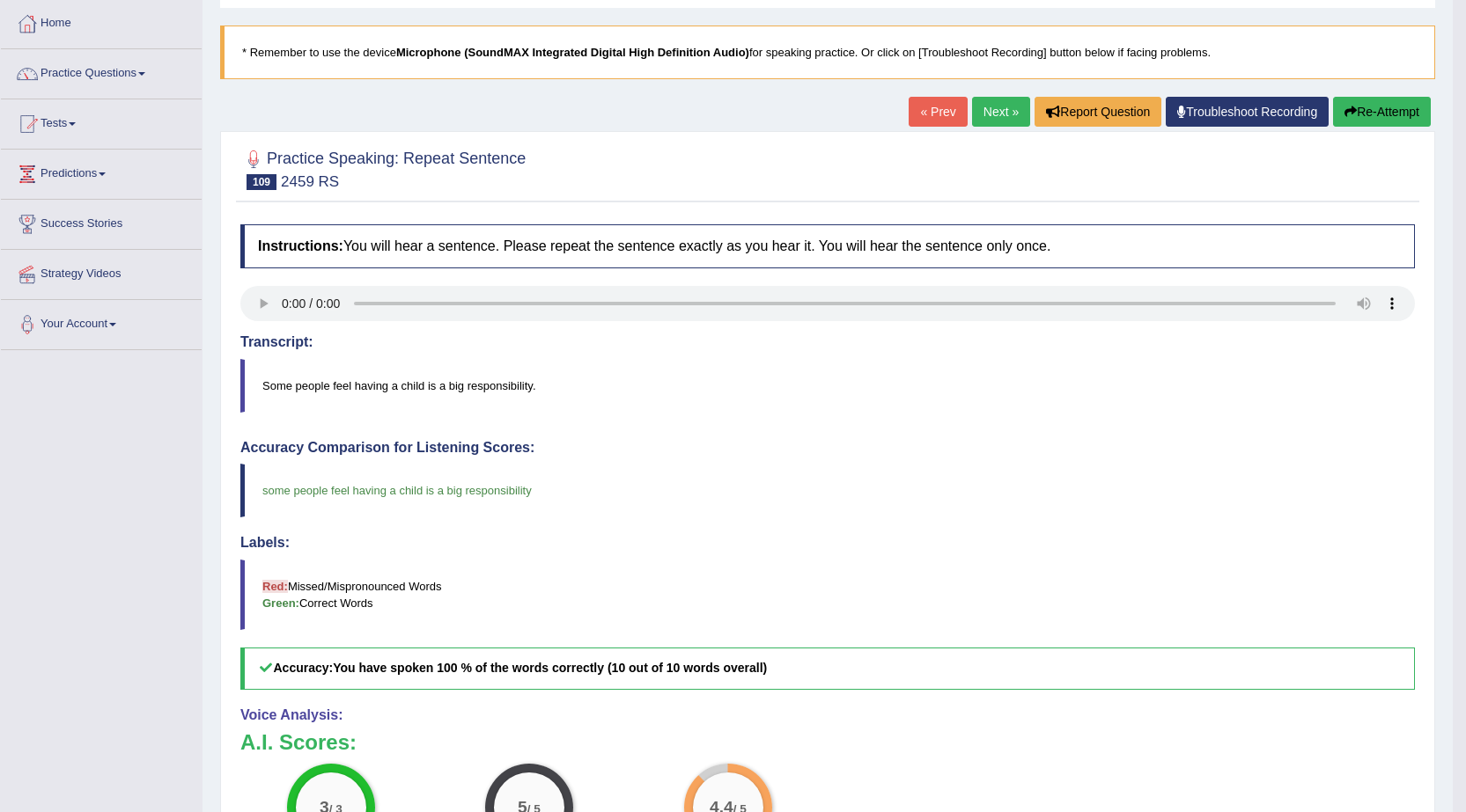
drag, startPoint x: 993, startPoint y: 115, endPoint x: 962, endPoint y: 150, distance: 46.8
click at [992, 115] on link "Next »" at bounding box center [1000, 112] width 58 height 30
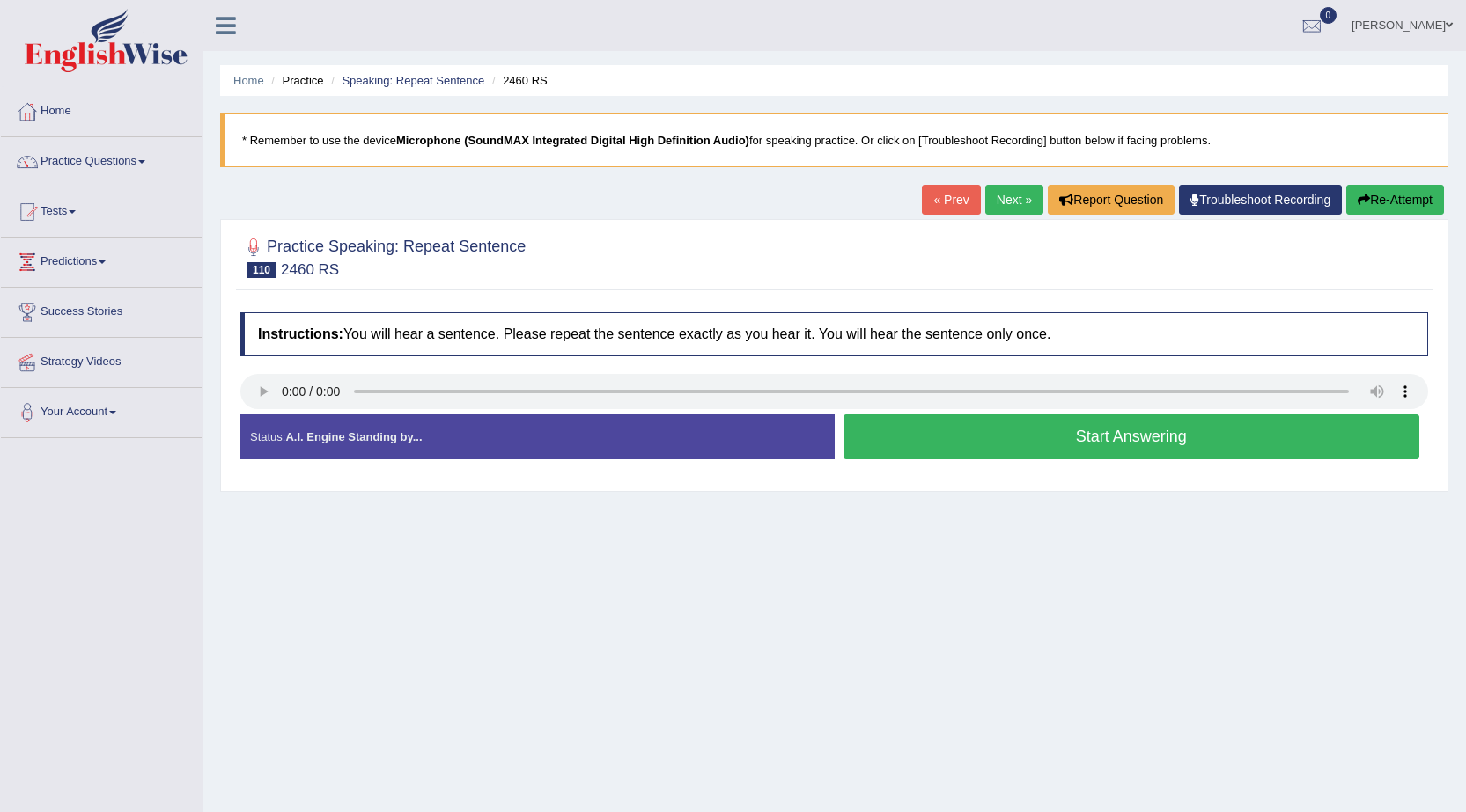
click at [1016, 428] on button "Start Answering" at bounding box center [1131, 436] width 576 height 45
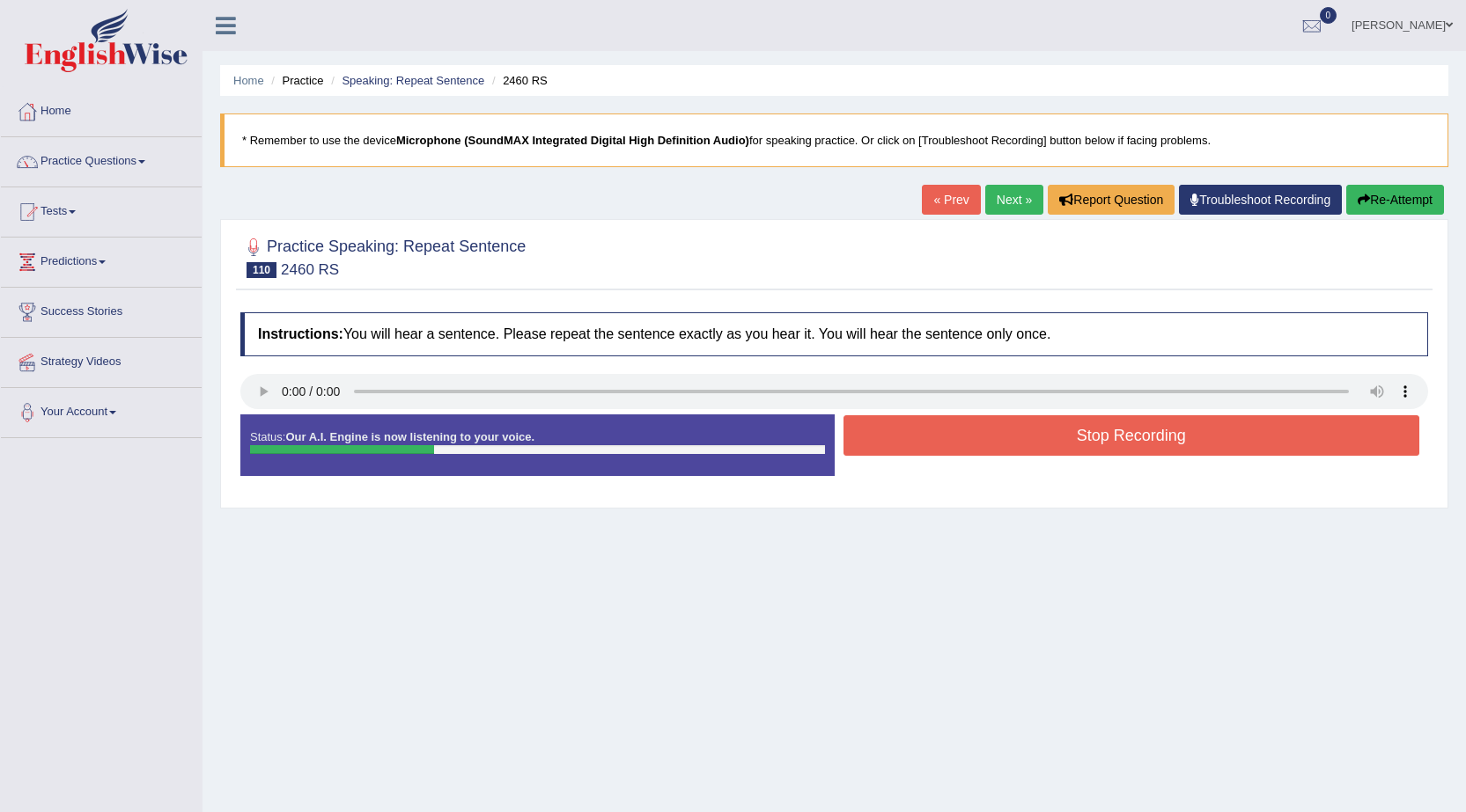
click at [1016, 428] on button "Stop Recording" at bounding box center [1131, 434] width 576 height 40
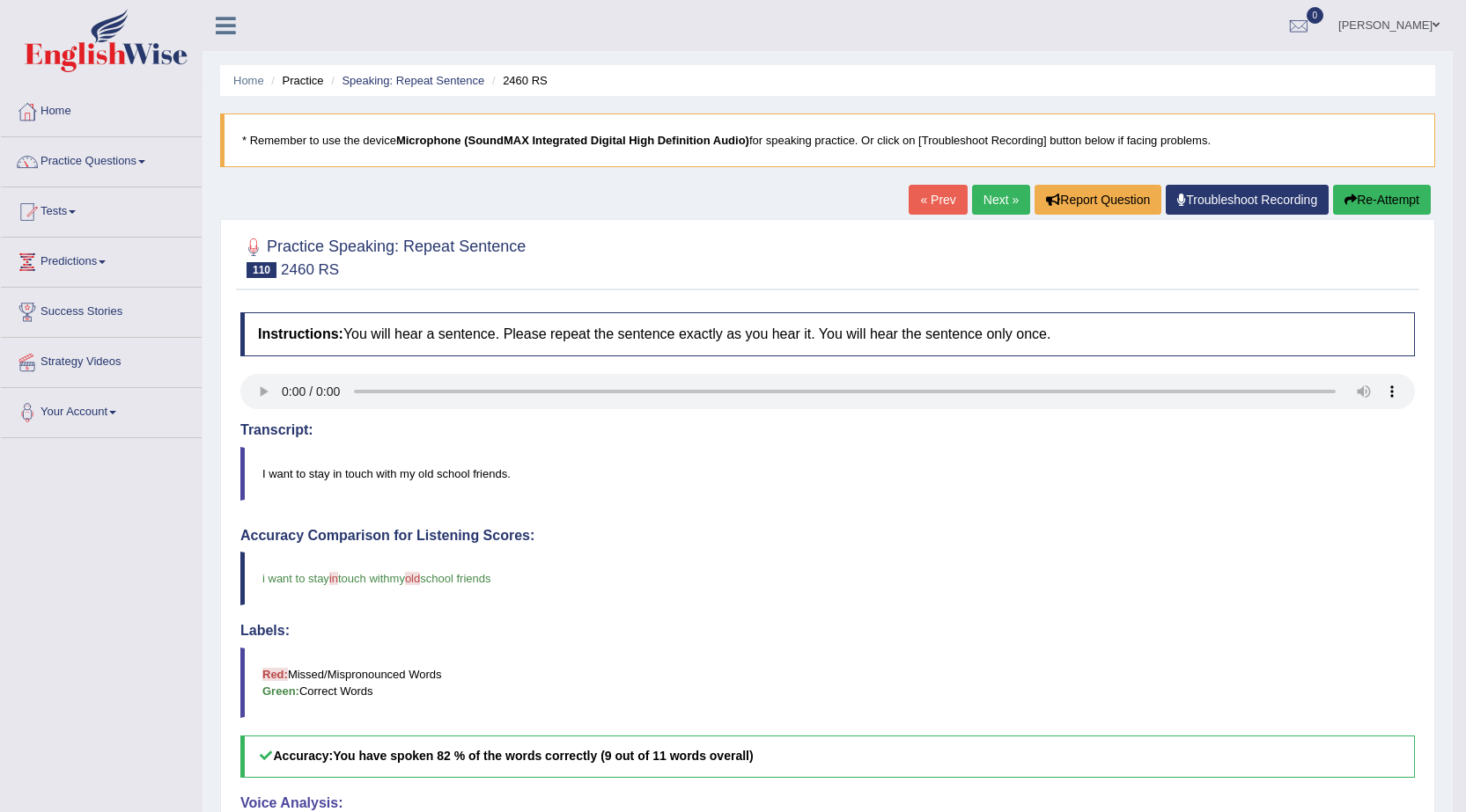
click at [990, 193] on link "Next »" at bounding box center [1000, 200] width 58 height 30
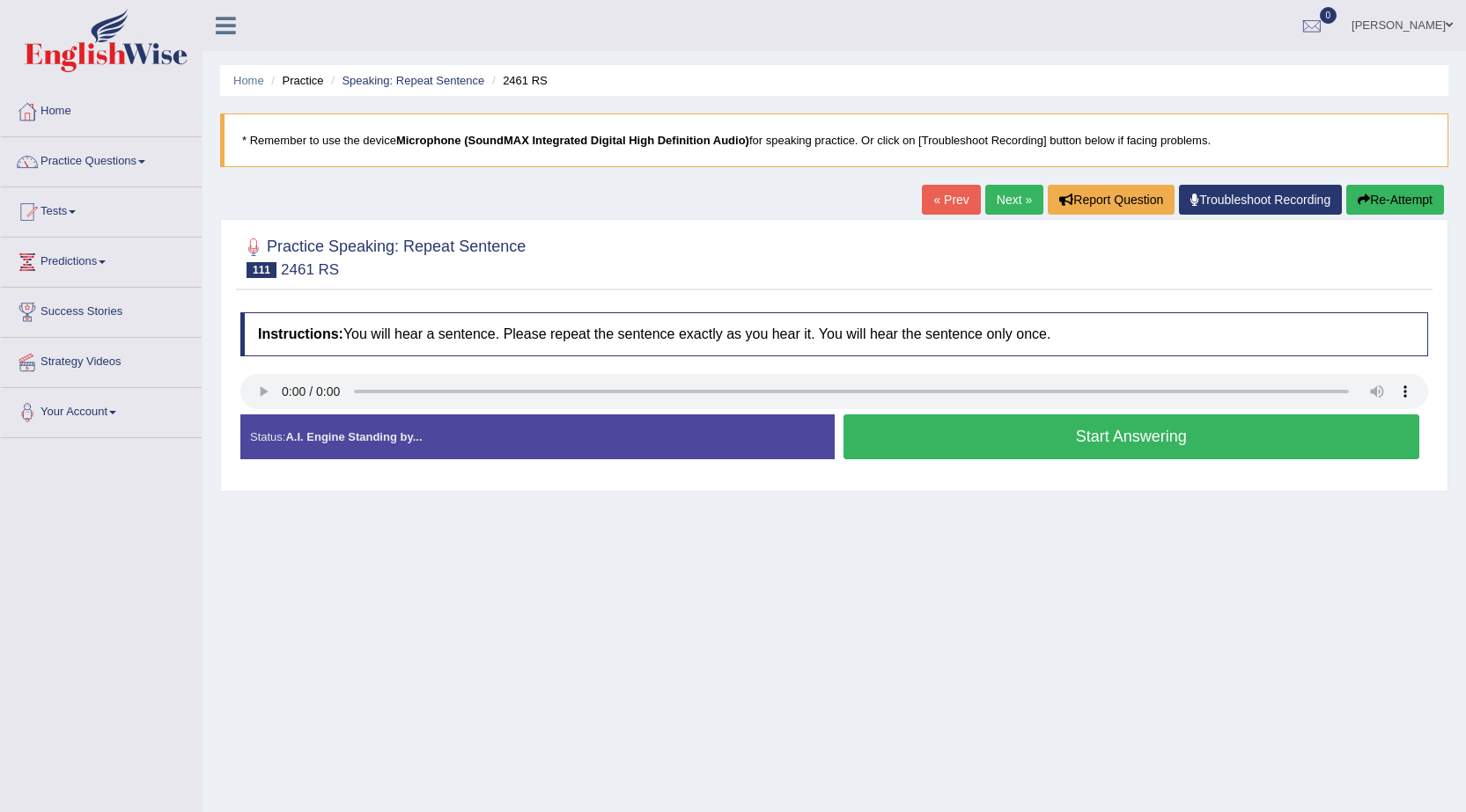
click at [923, 435] on button "Start Answering" at bounding box center [1131, 436] width 576 height 45
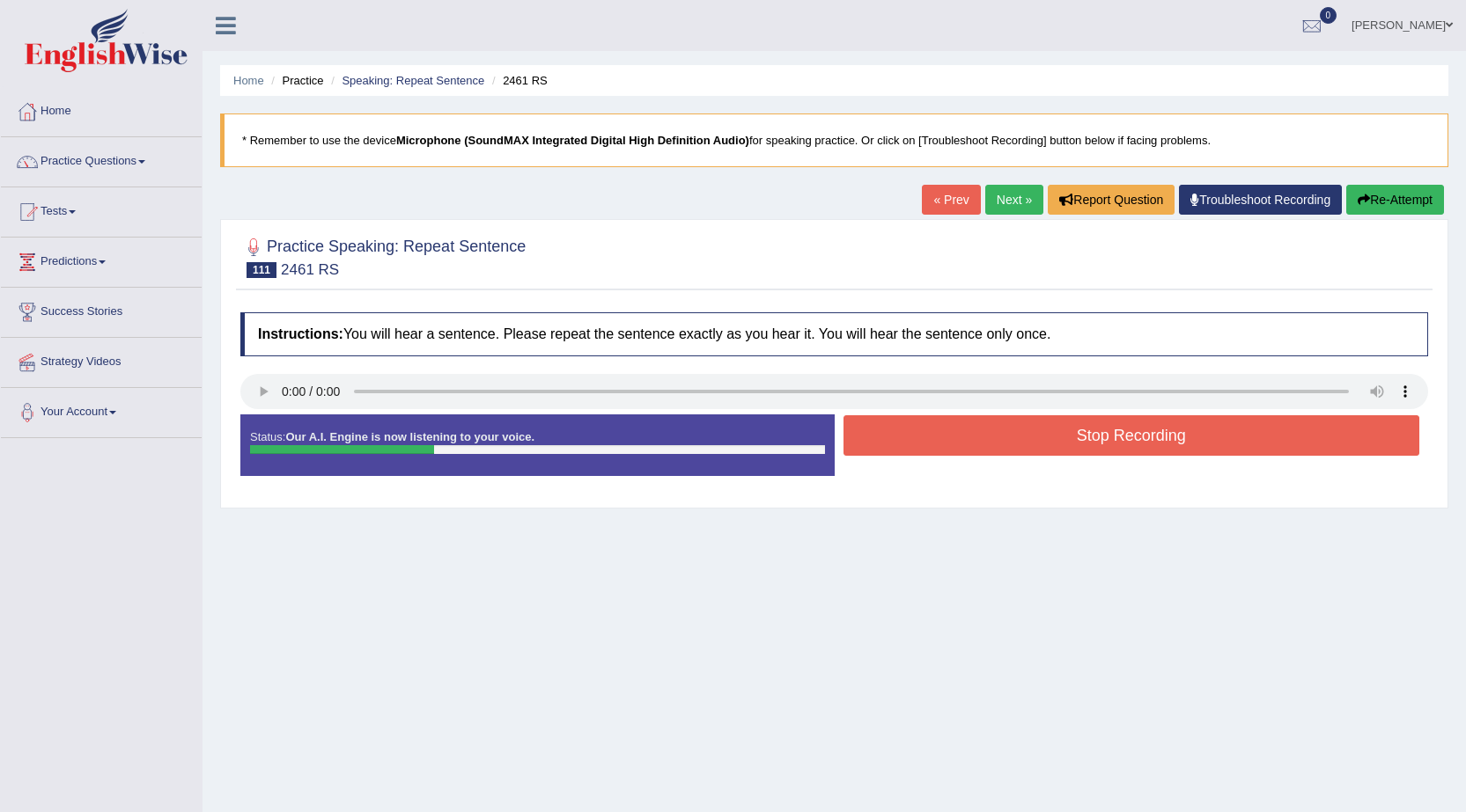
click at [933, 434] on button "Stop Recording" at bounding box center [1131, 434] width 576 height 40
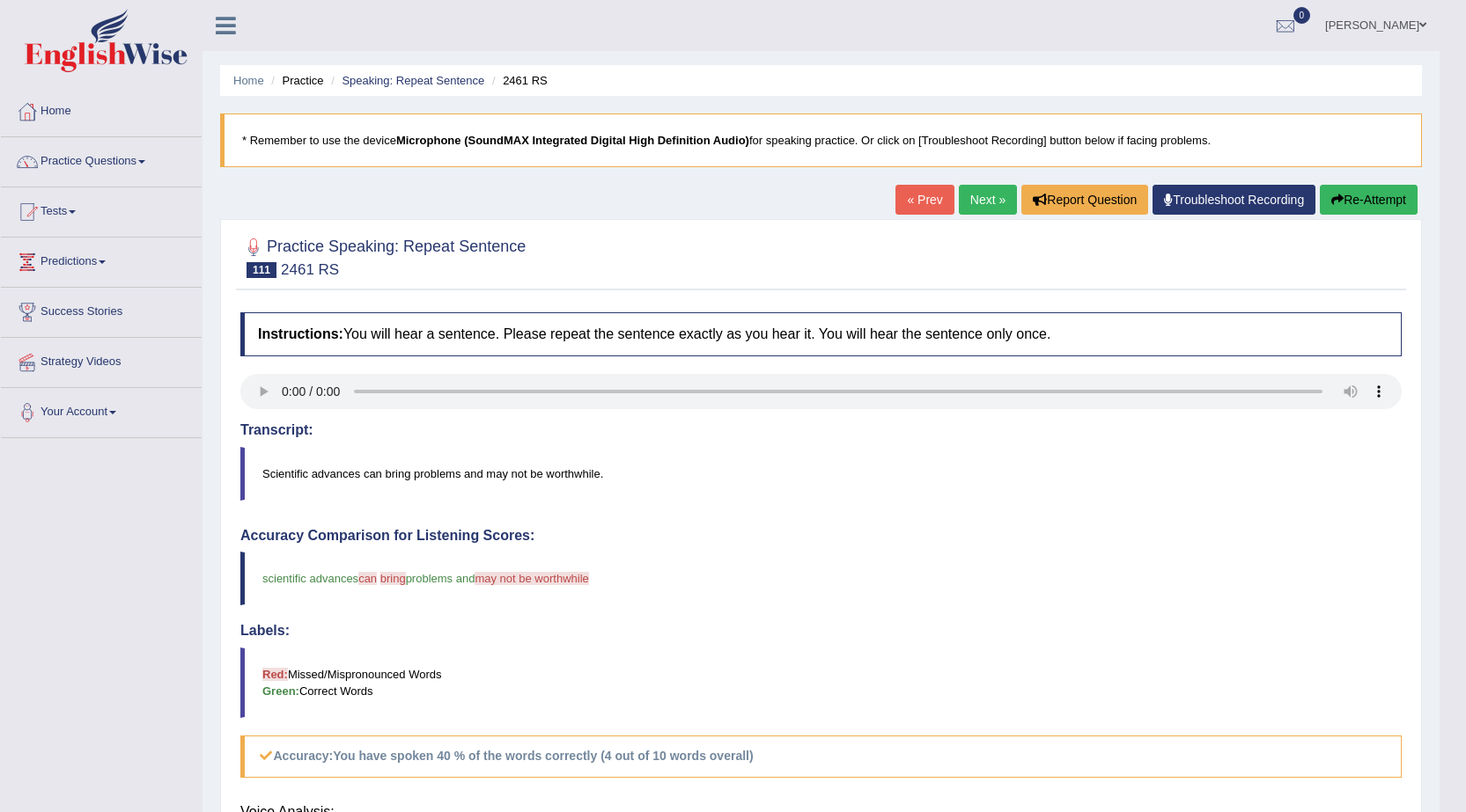
scroll to position [88, 0]
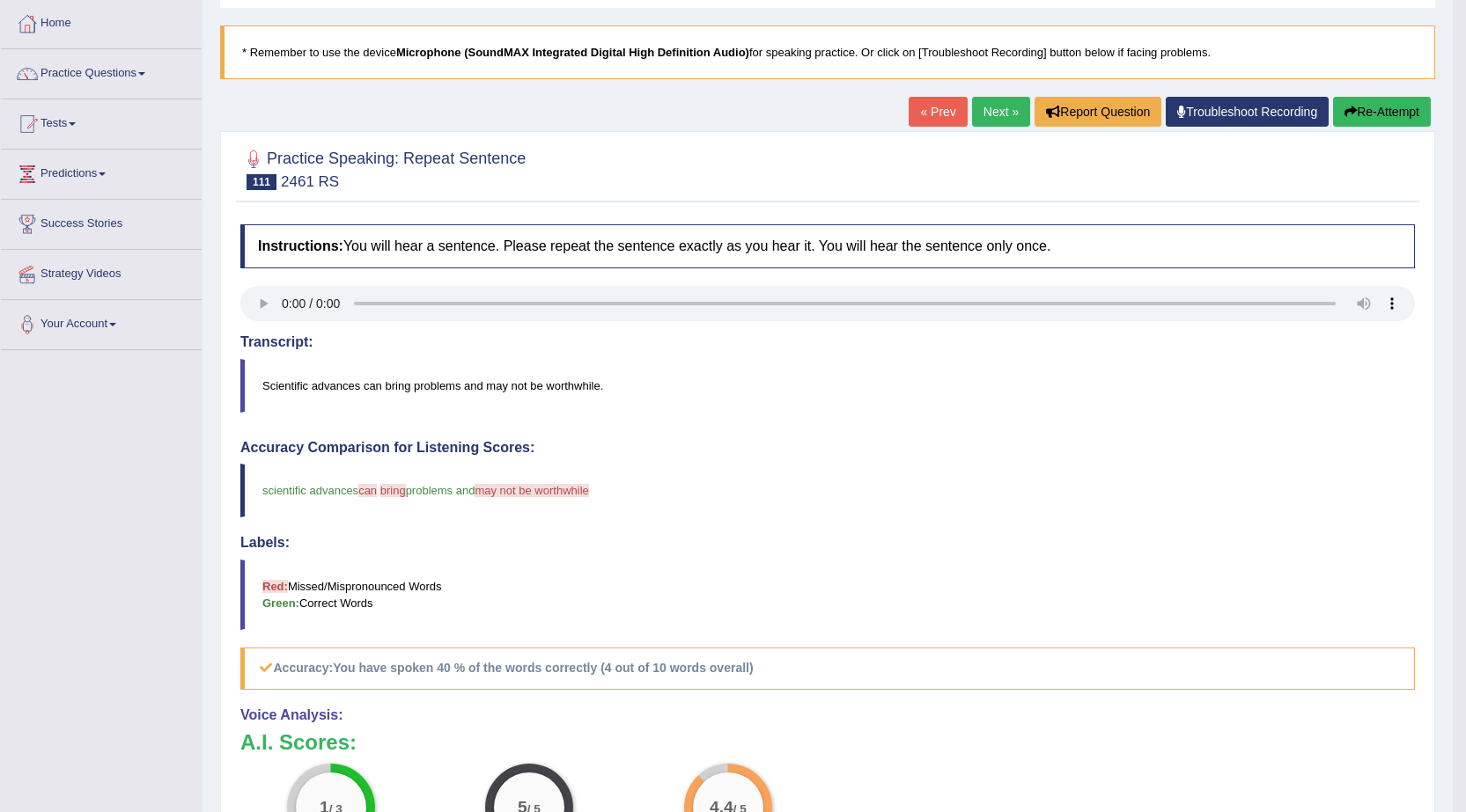
click at [1417, 110] on button "Re-Attempt" at bounding box center [1381, 112] width 98 height 30
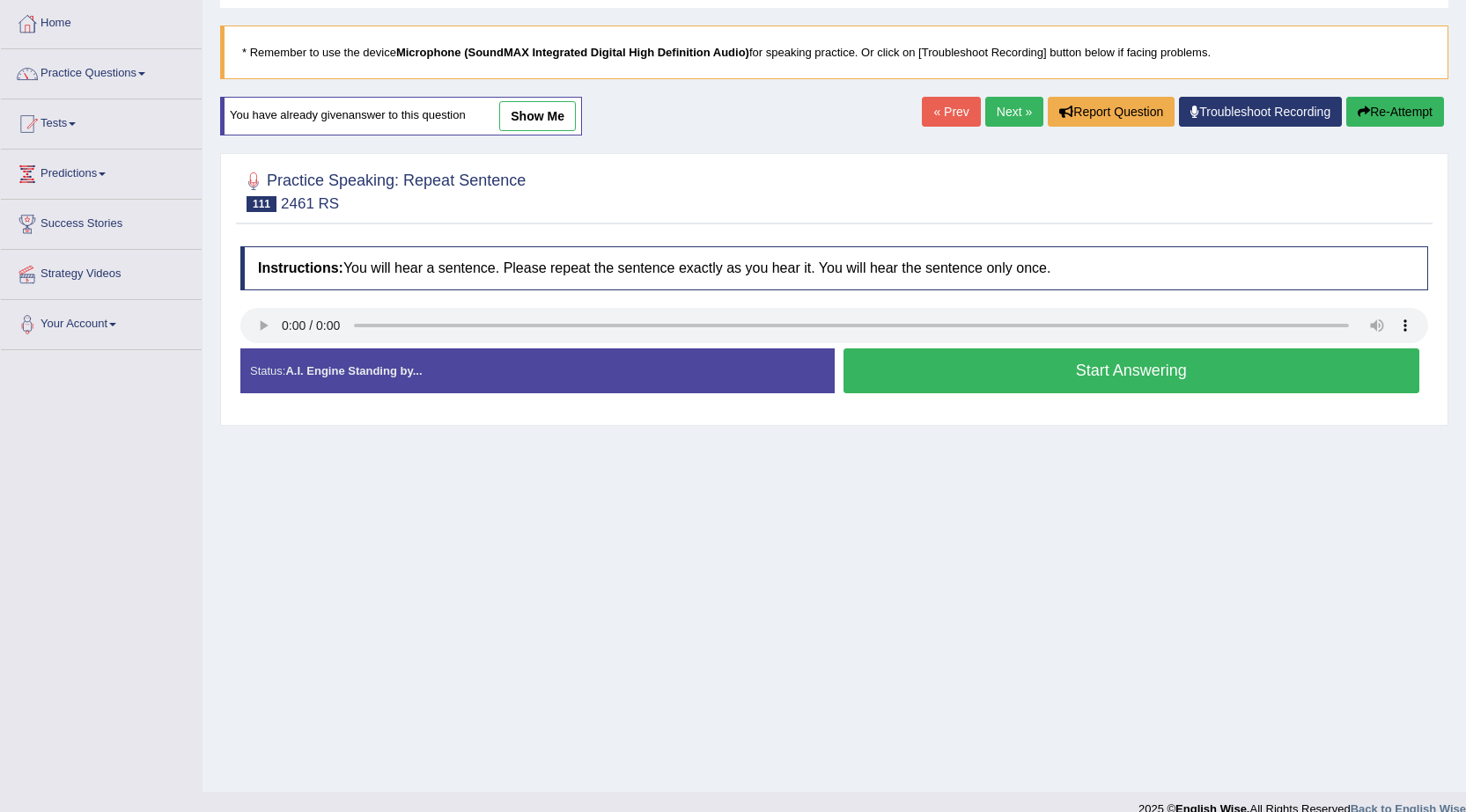
click at [951, 367] on button "Start Answering" at bounding box center [1131, 370] width 576 height 45
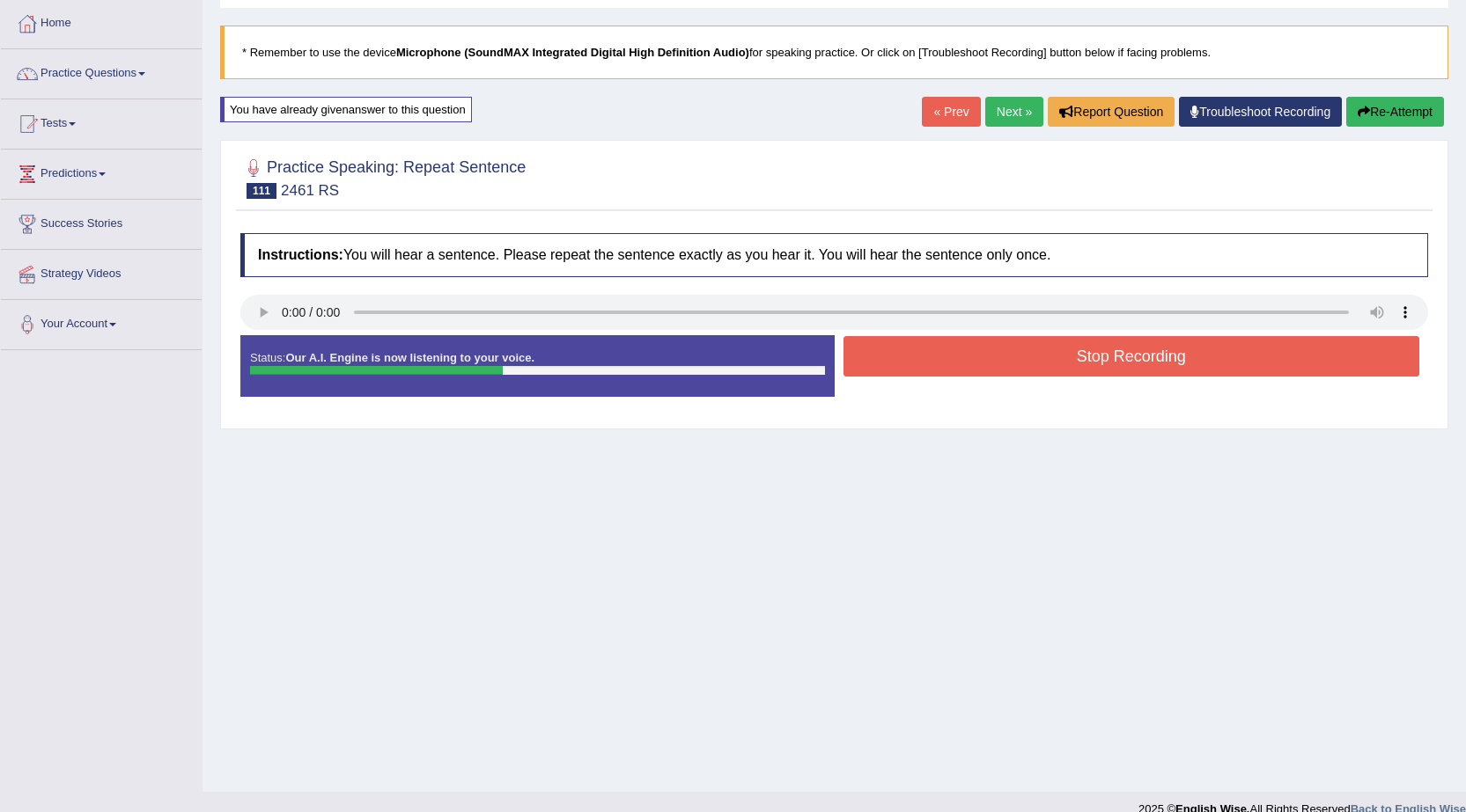
click at [955, 361] on button "Stop Recording" at bounding box center [1131, 356] width 576 height 40
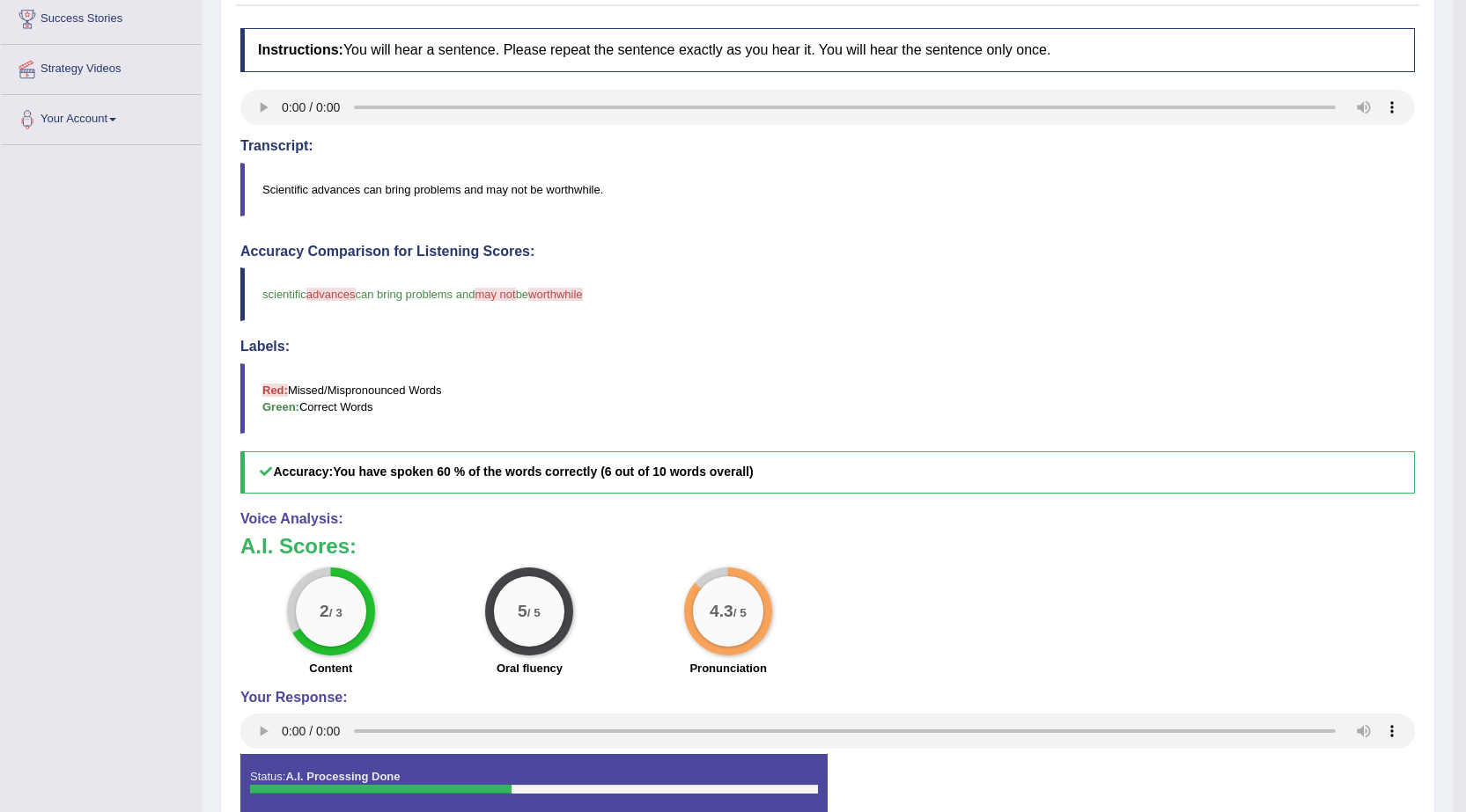
scroll to position [122, 0]
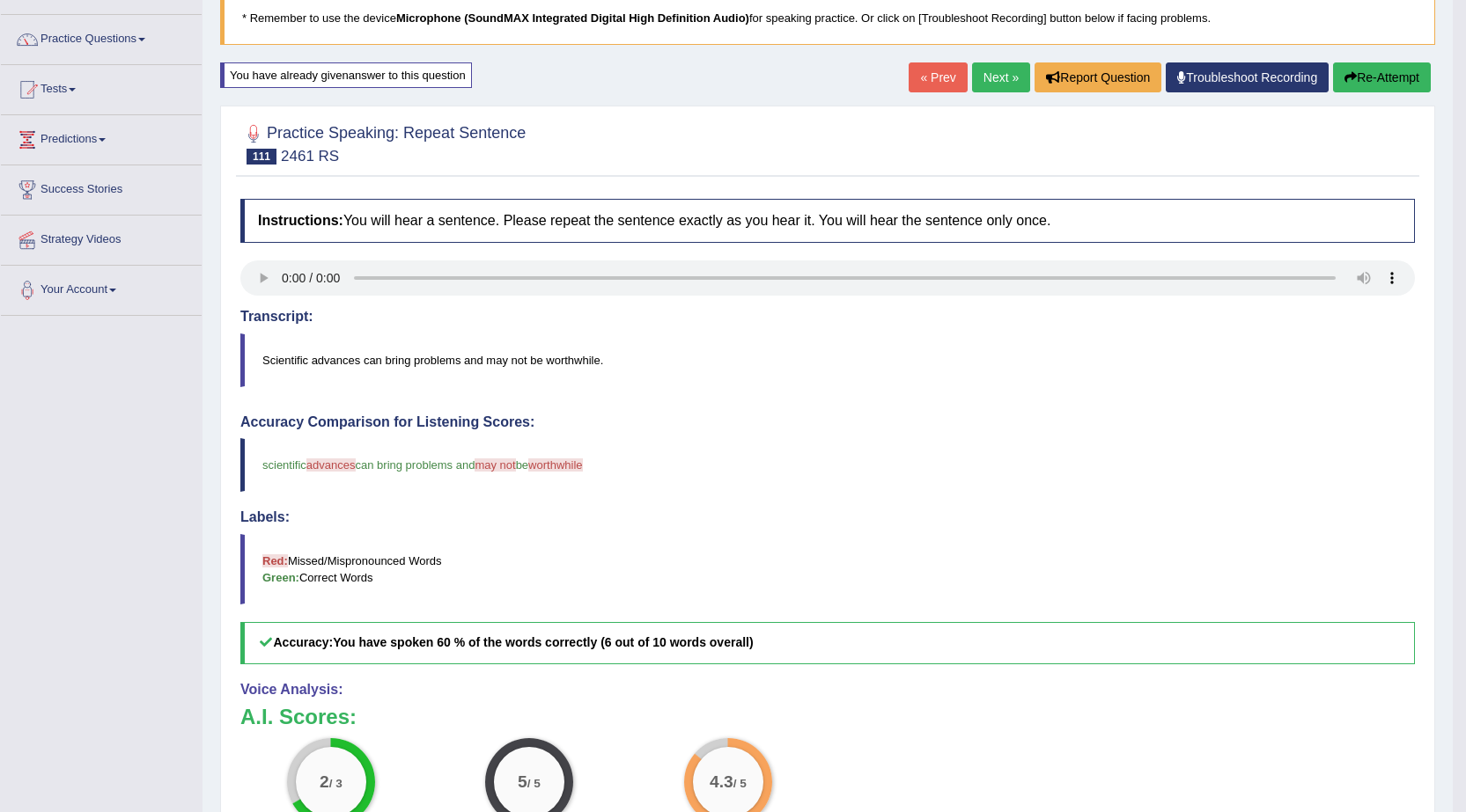
click at [1370, 73] on button "Re-Attempt" at bounding box center [1381, 77] width 98 height 30
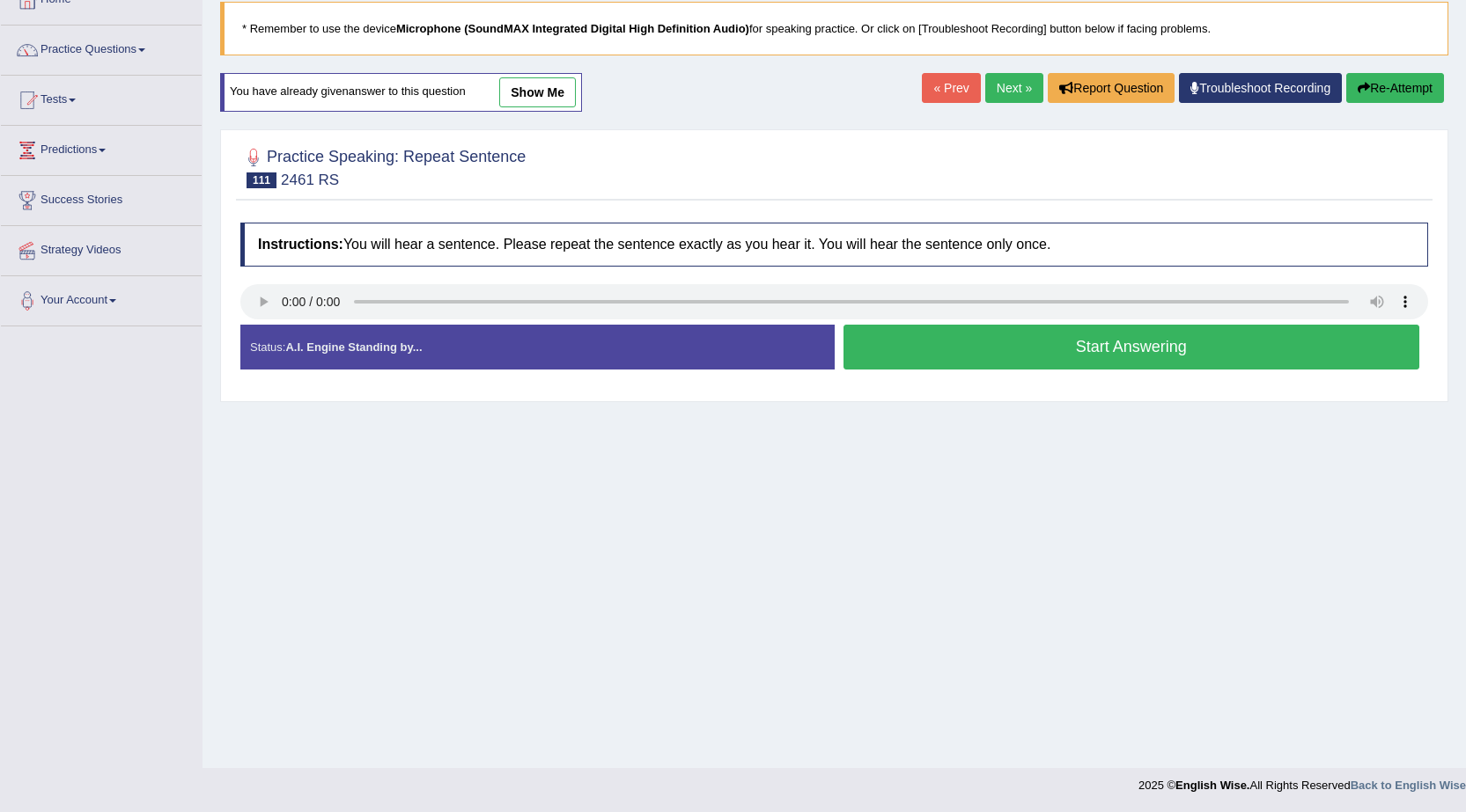
scroll to position [112, 0]
click at [1057, 340] on button "Start Answering" at bounding box center [1131, 347] width 576 height 45
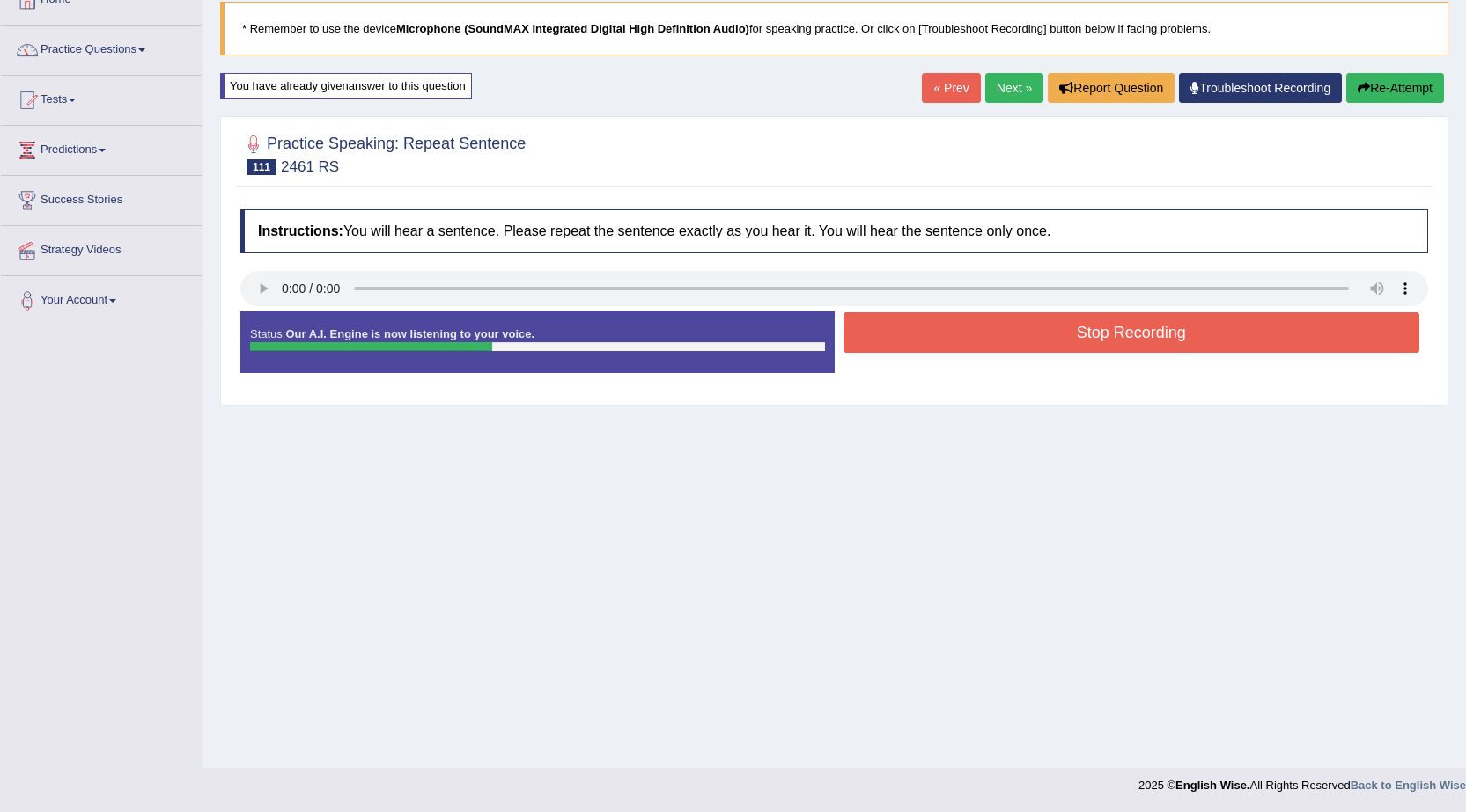
click at [1078, 344] on button "Stop Recording" at bounding box center [1131, 332] width 576 height 40
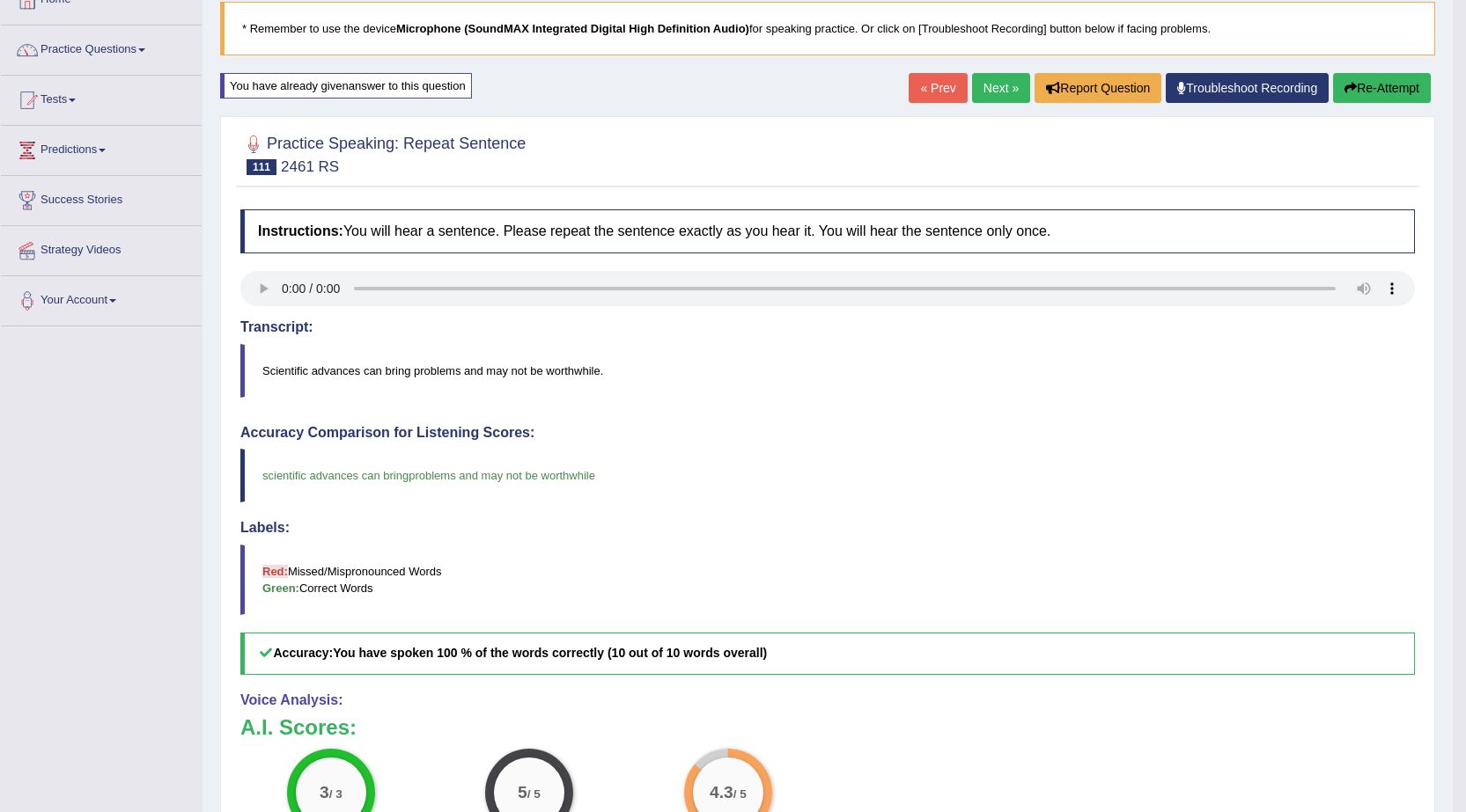
click at [972, 91] on link "Next »" at bounding box center [1000, 88] width 58 height 30
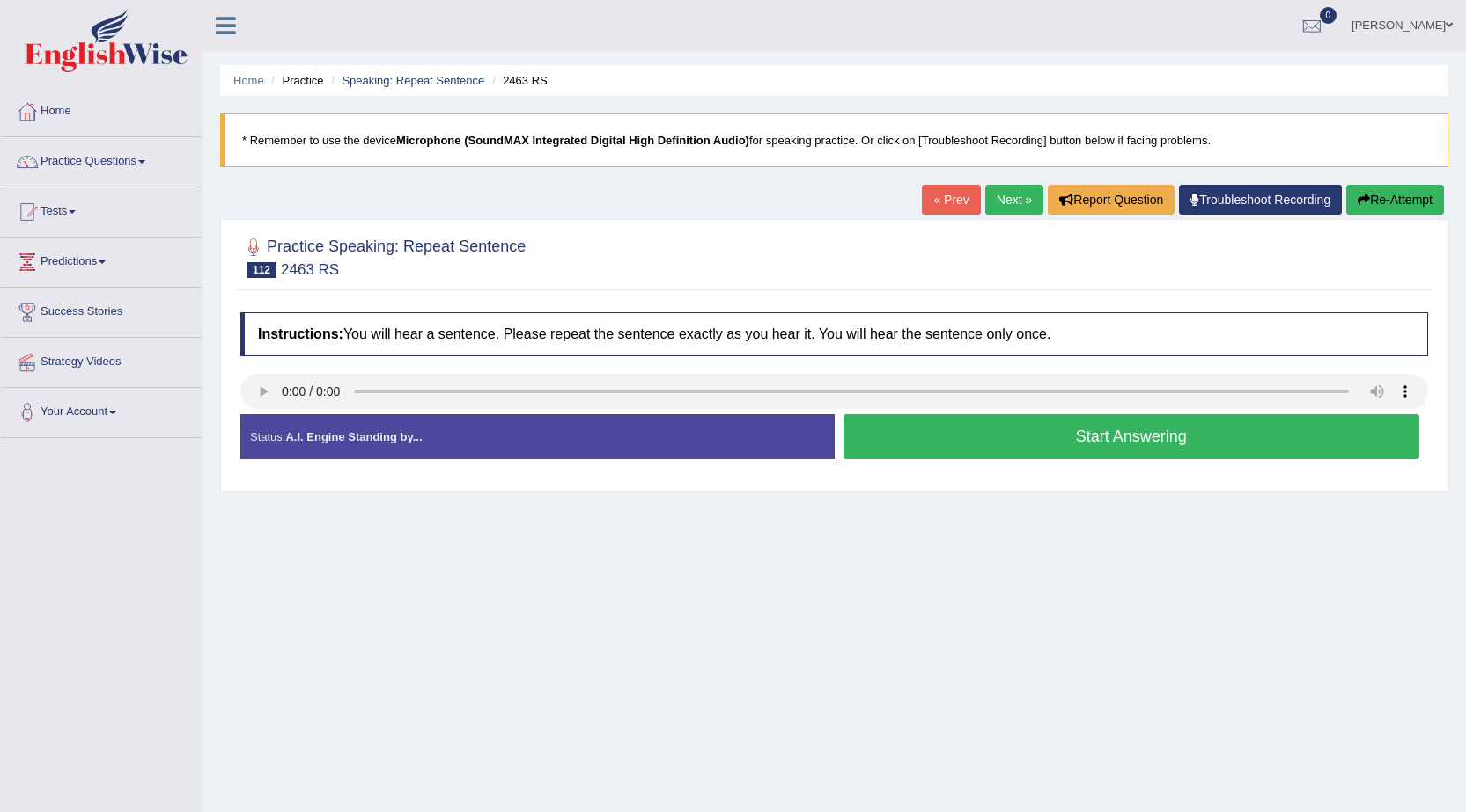
click at [1005, 449] on button "Start Answering" at bounding box center [1131, 436] width 576 height 45
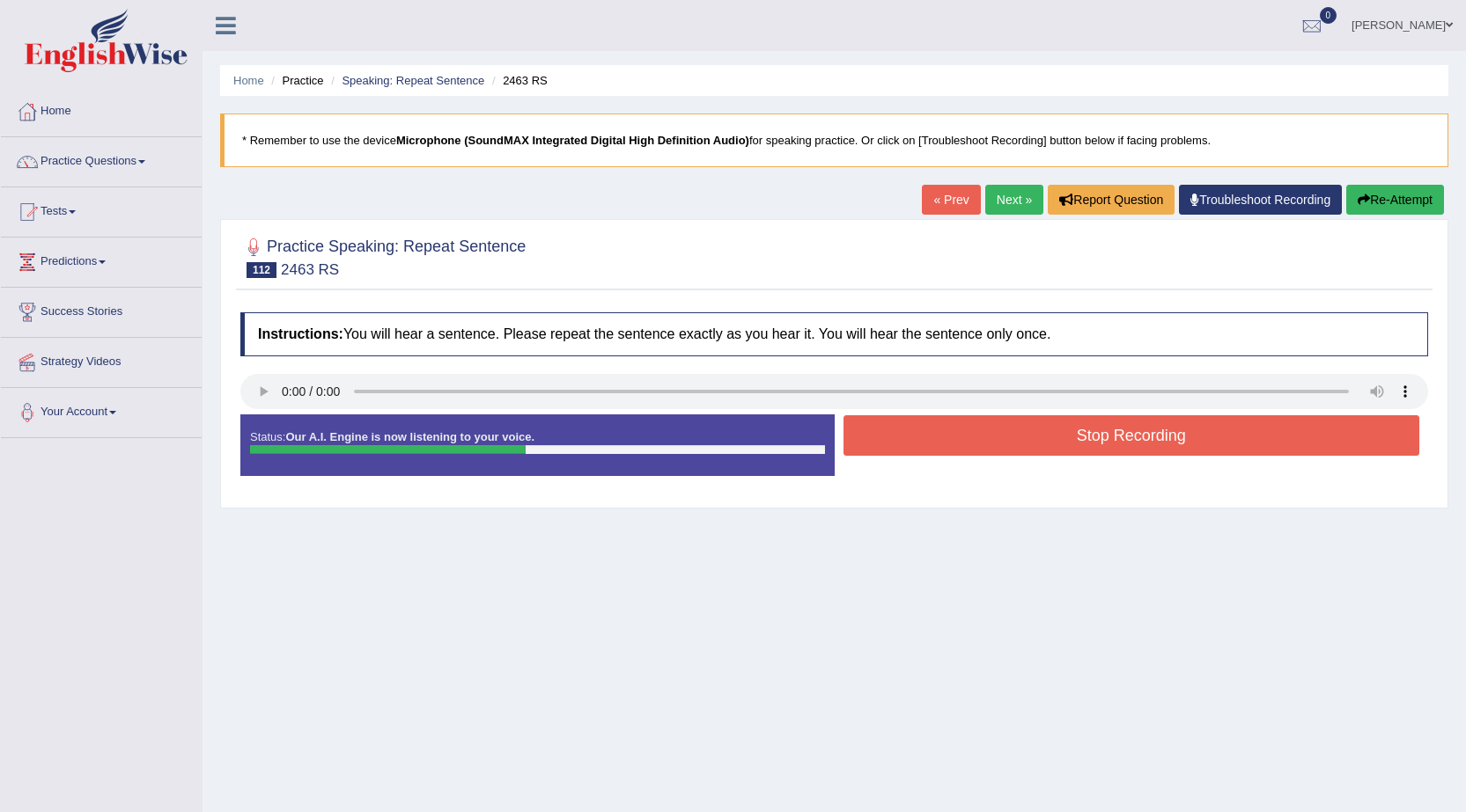
click at [1006, 449] on button "Stop Recording" at bounding box center [1131, 434] width 576 height 40
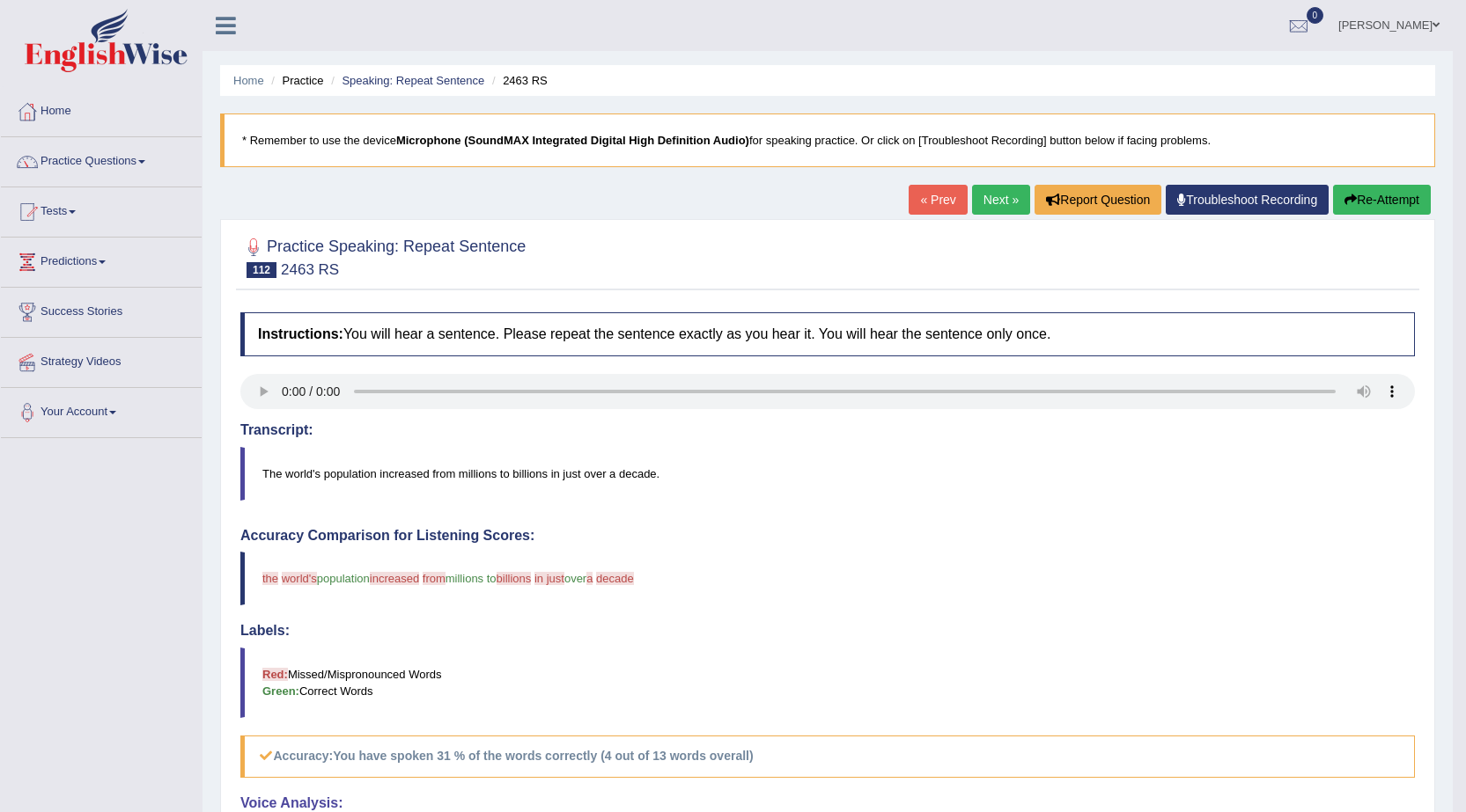
click at [1377, 199] on button "Re-Attempt" at bounding box center [1381, 200] width 98 height 30
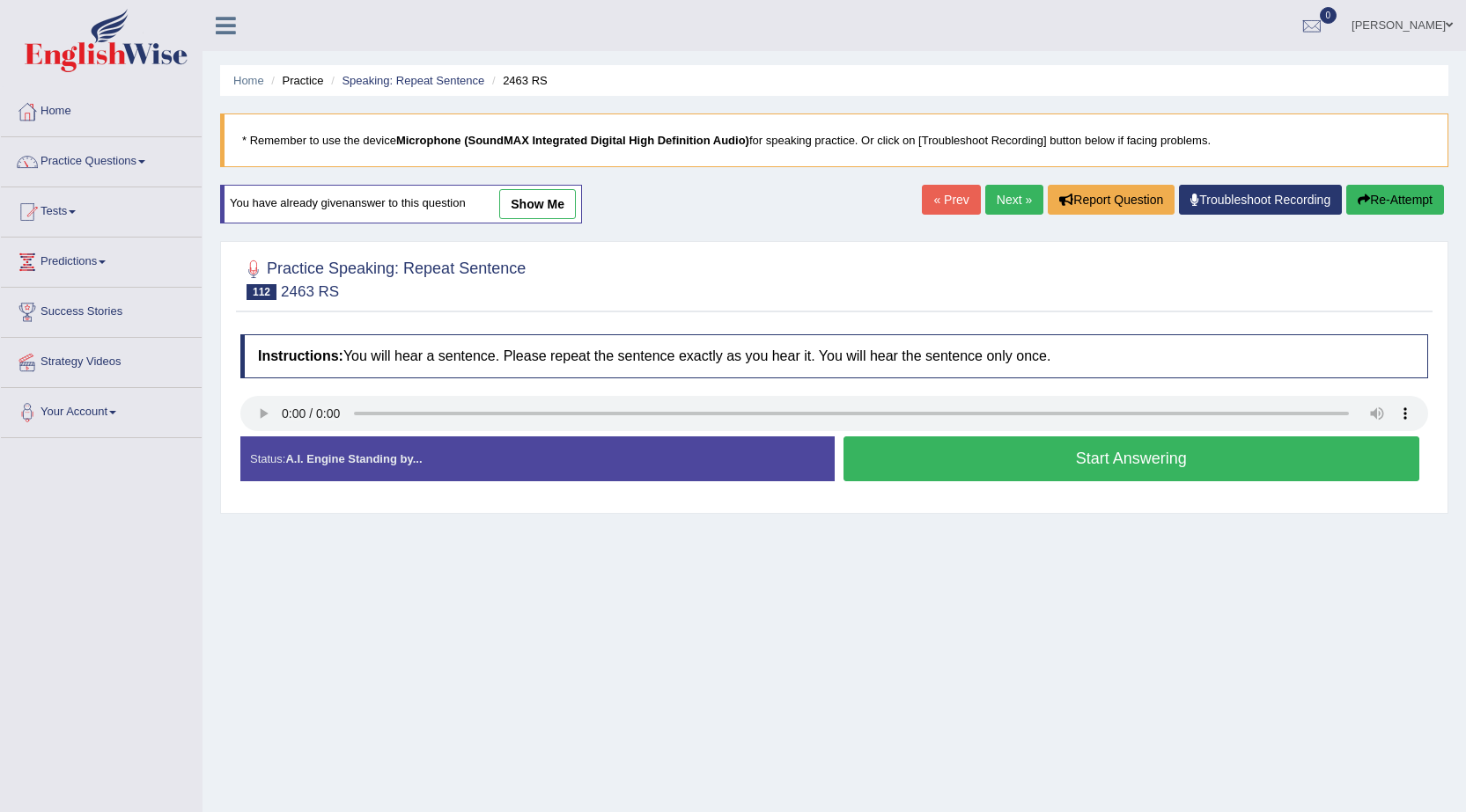
click at [1017, 453] on button "Start Answering" at bounding box center [1131, 459] width 576 height 45
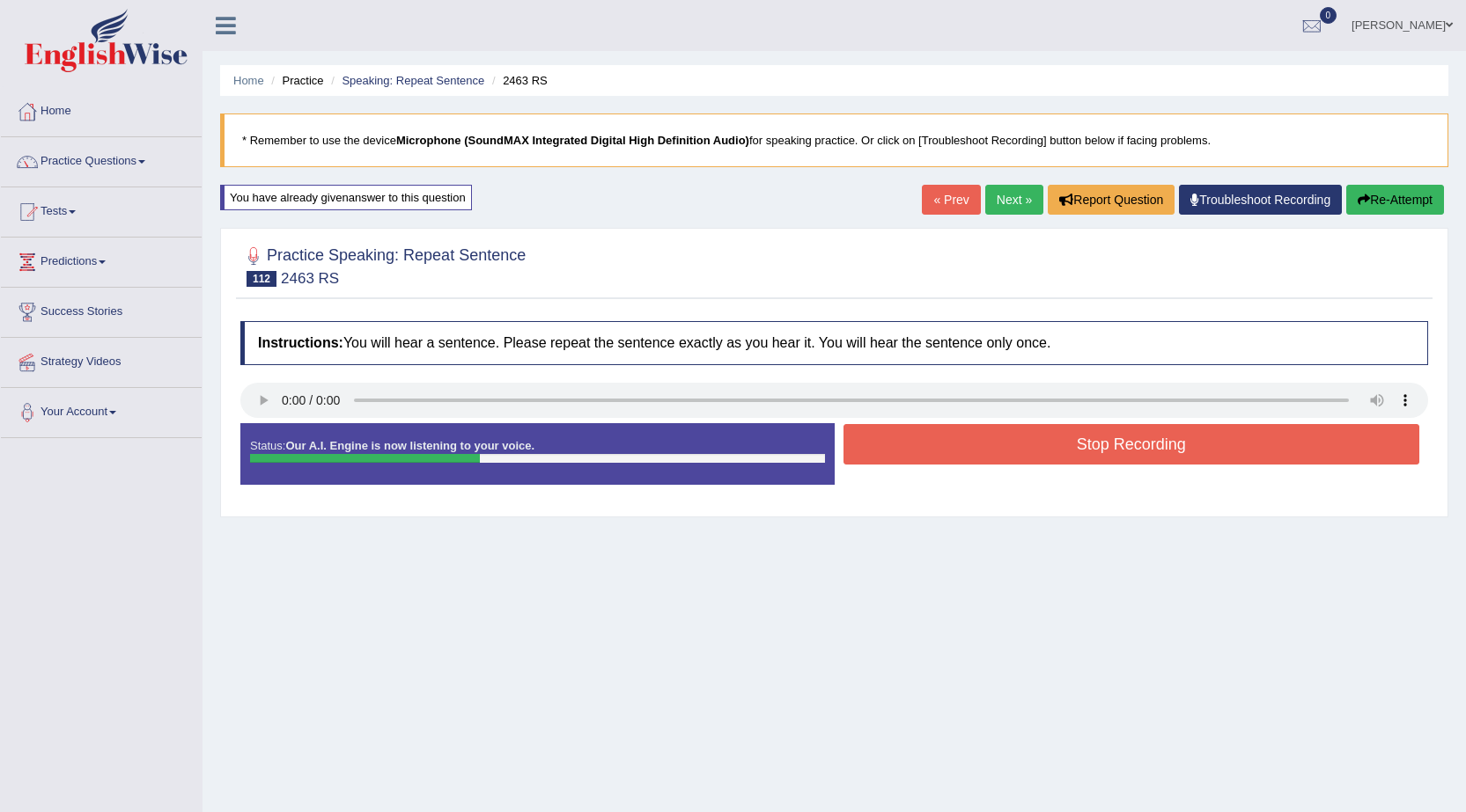
click at [1017, 452] on button "Stop Recording" at bounding box center [1131, 443] width 576 height 40
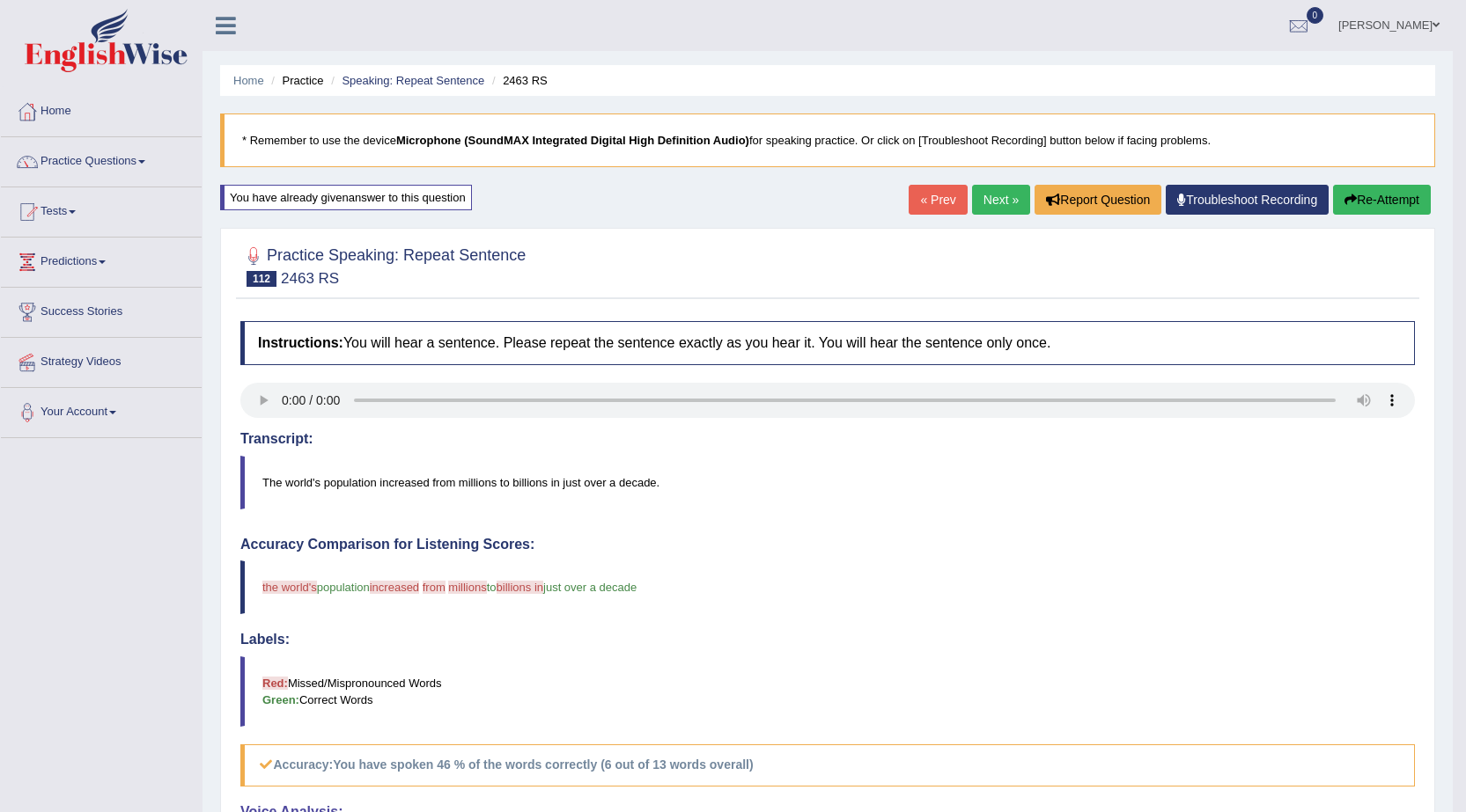
click at [1349, 199] on icon "button" at bounding box center [1350, 199] width 12 height 12
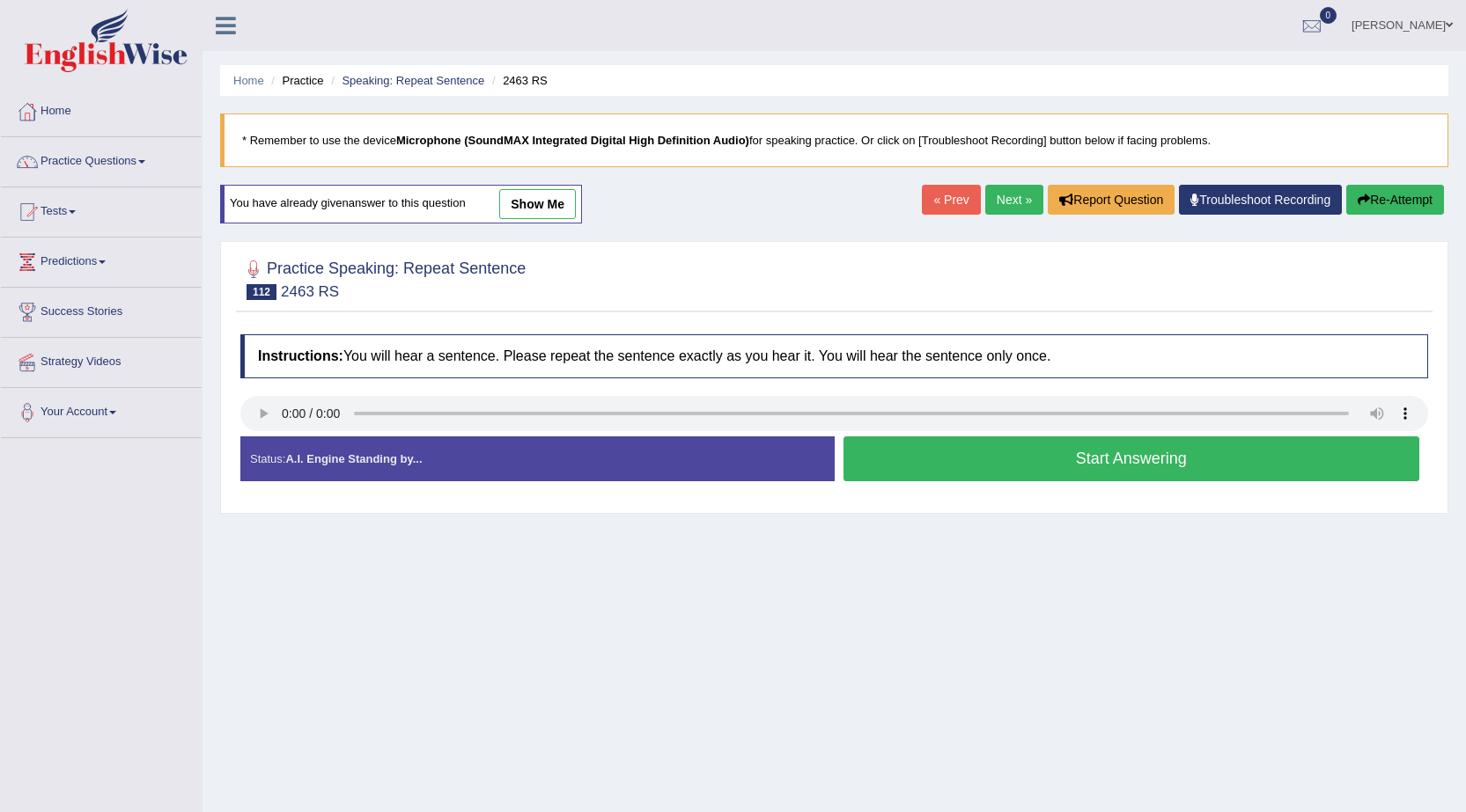
click at [943, 478] on button "Start Answering" at bounding box center [1131, 459] width 576 height 45
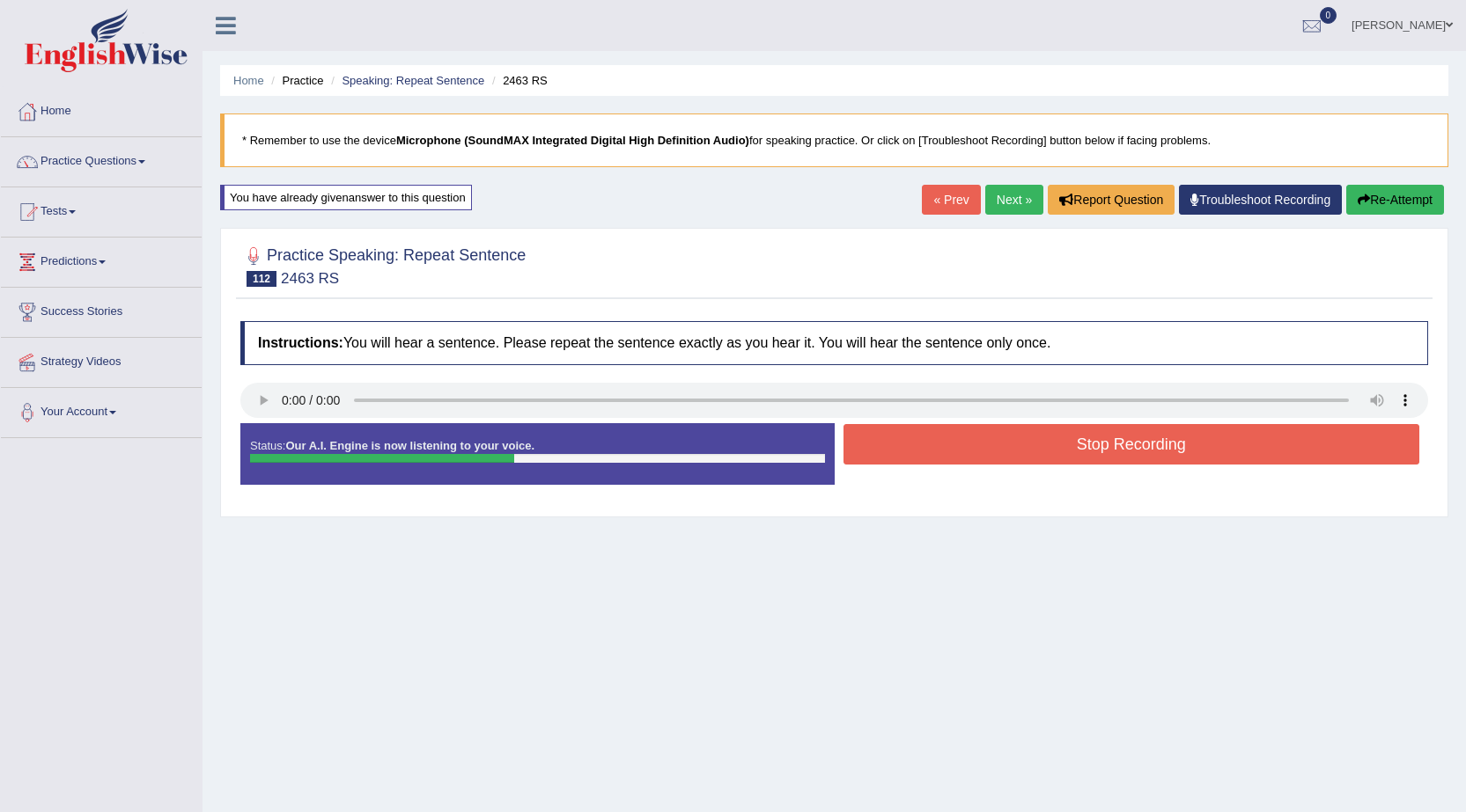
click at [962, 456] on button "Stop Recording" at bounding box center [1131, 443] width 576 height 40
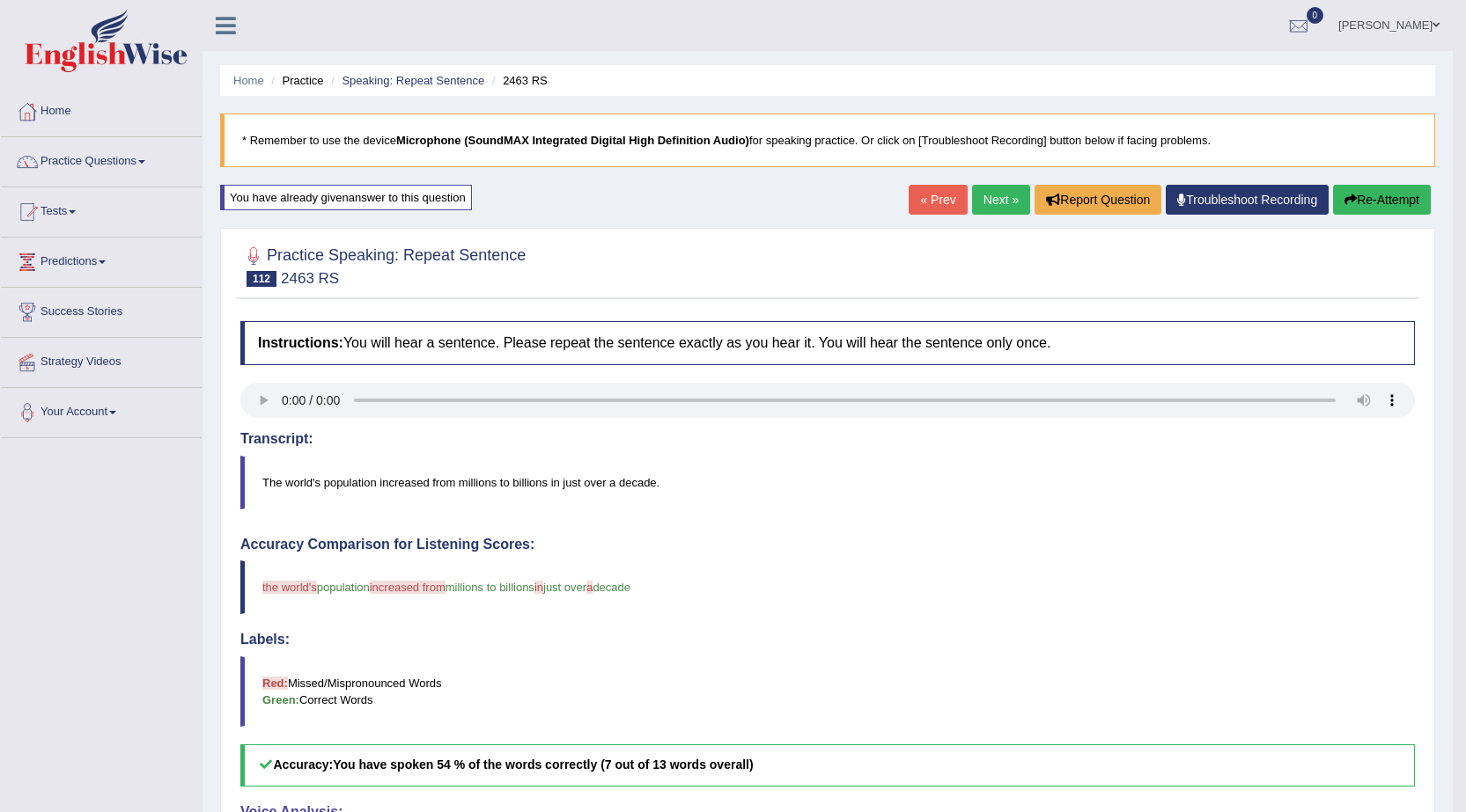
click at [996, 201] on link "Next »" at bounding box center [1000, 200] width 58 height 30
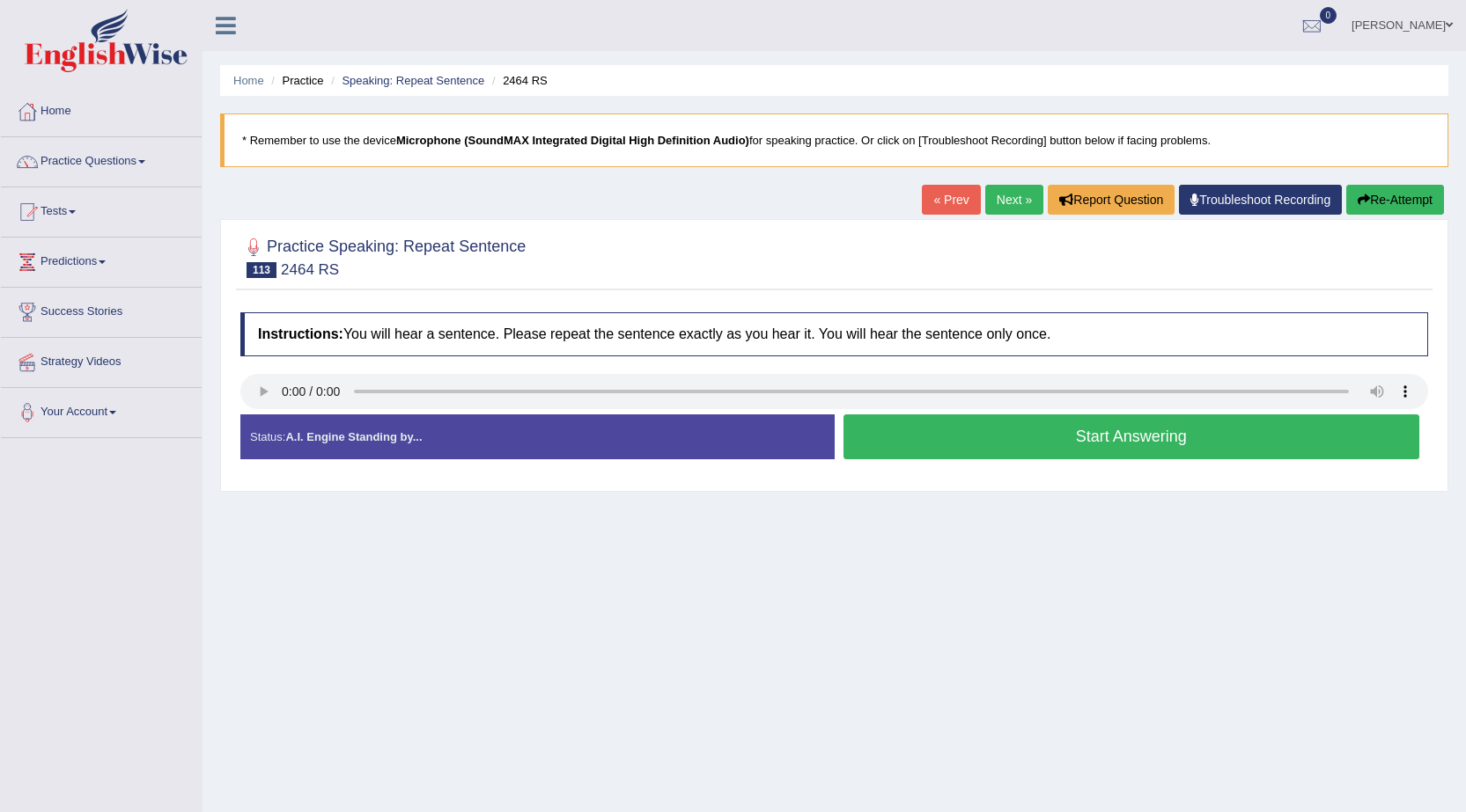
click at [1142, 451] on button "Start Answering" at bounding box center [1131, 436] width 576 height 45
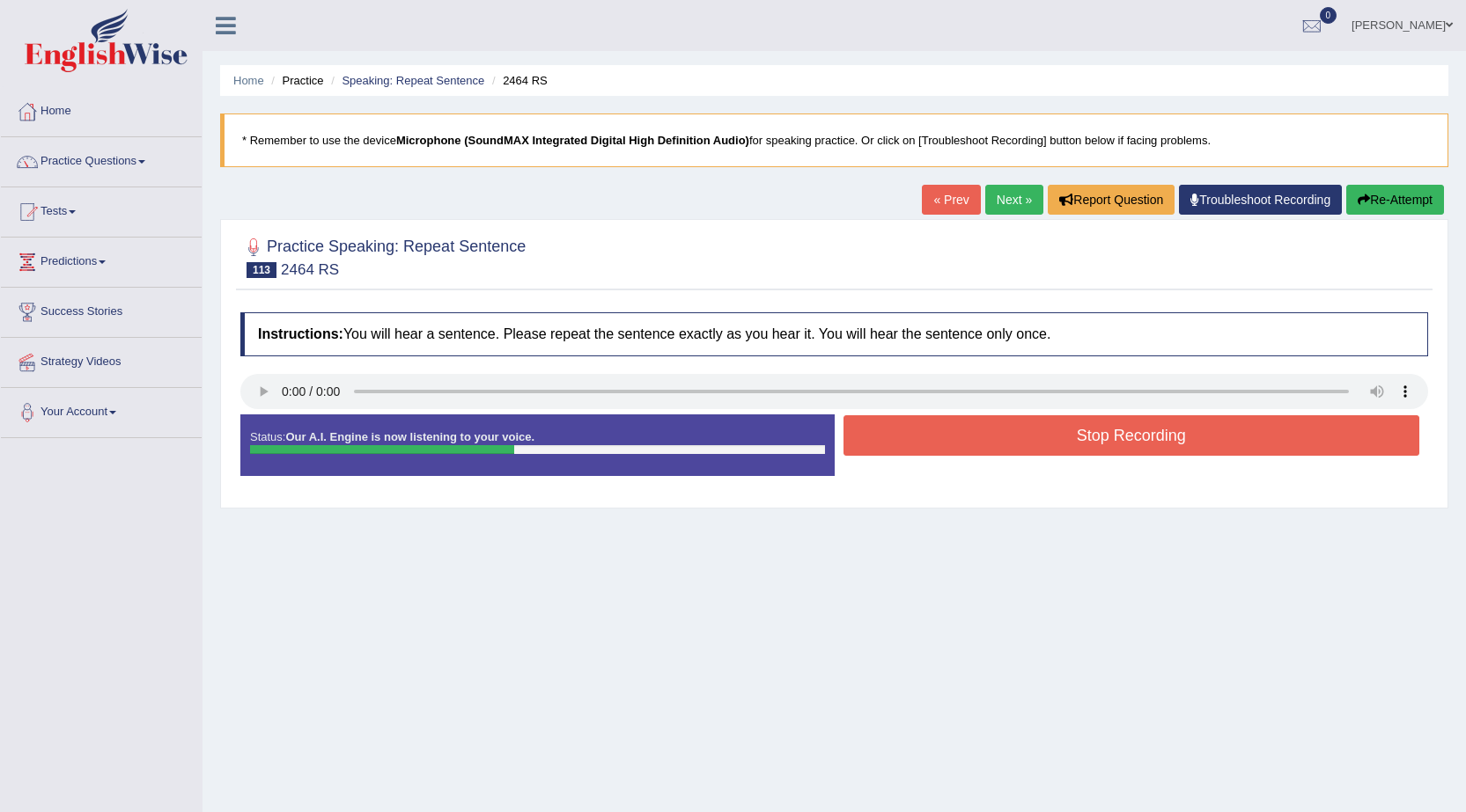
click at [1140, 445] on button "Stop Recording" at bounding box center [1131, 434] width 576 height 40
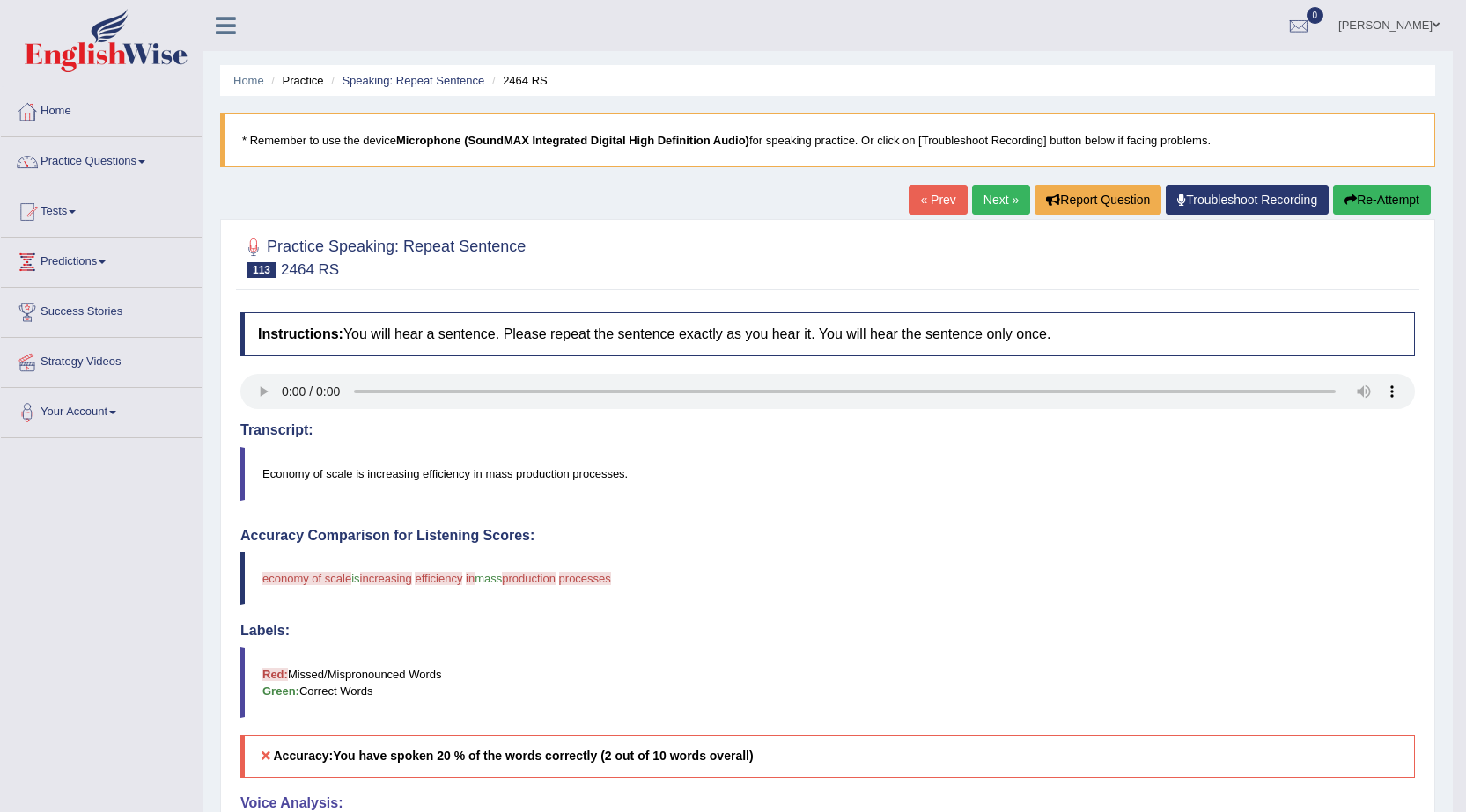
click at [1394, 195] on button "Re-Attempt" at bounding box center [1381, 200] width 98 height 30
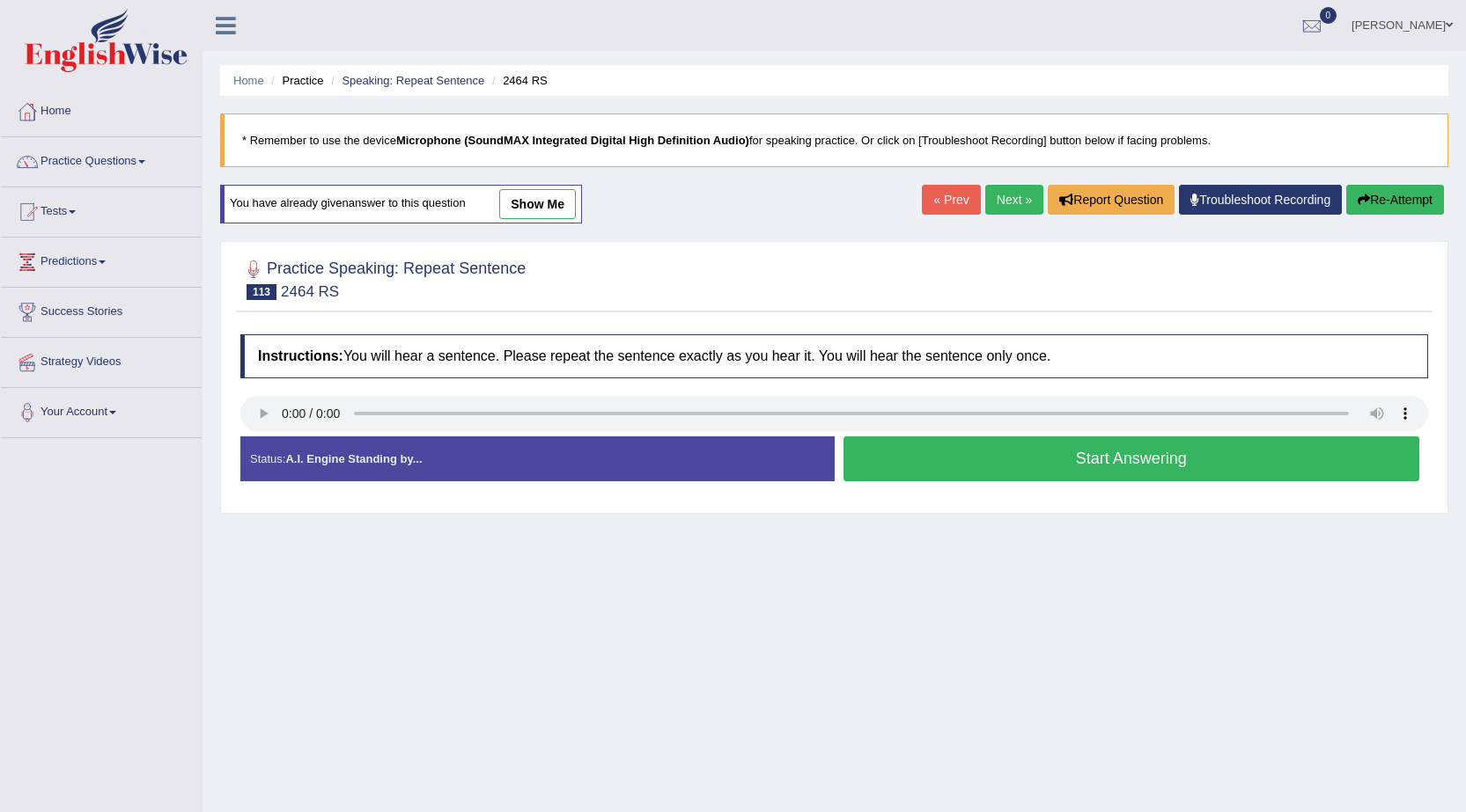
click at [1107, 467] on button "Start Answering" at bounding box center [1131, 459] width 576 height 45
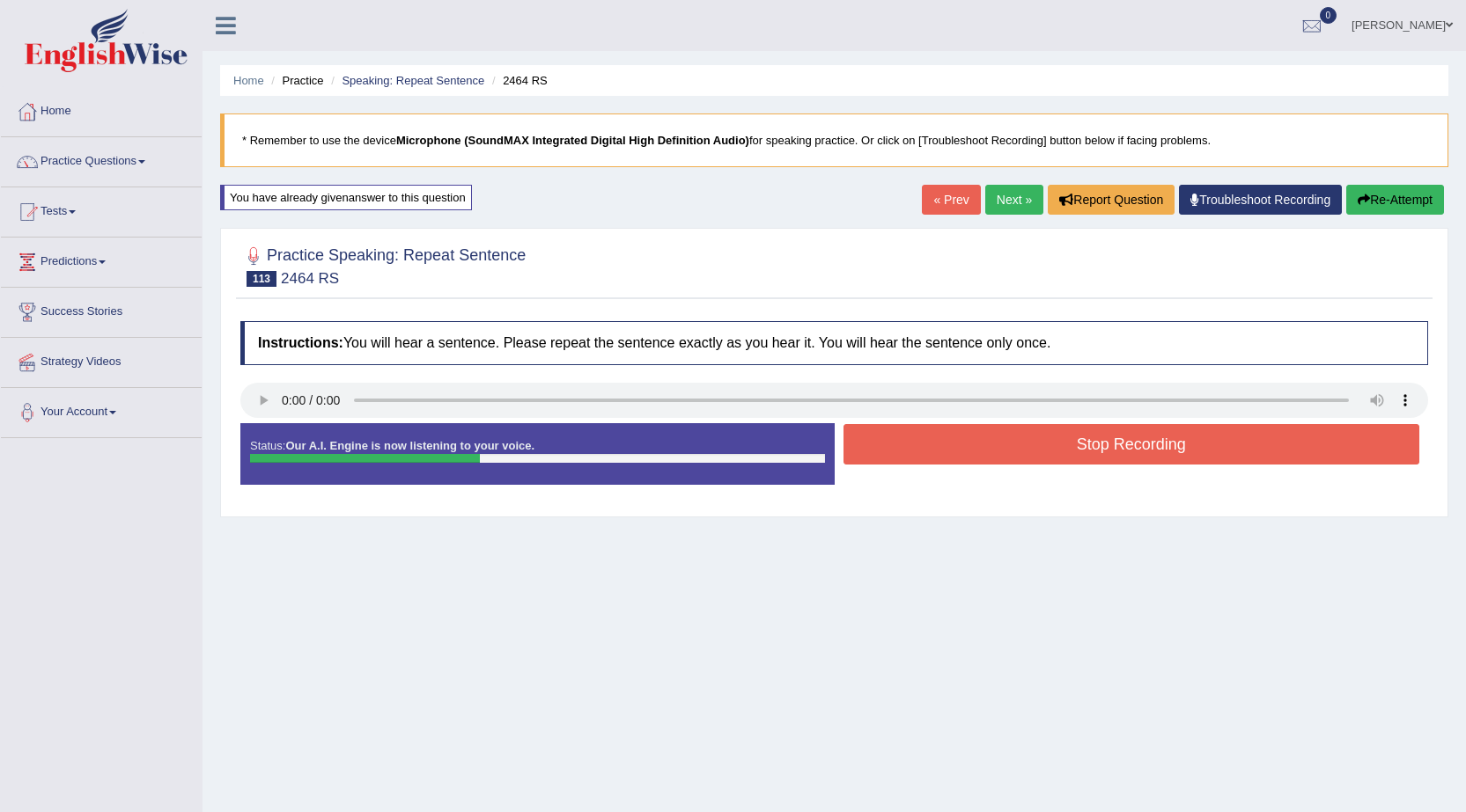
click at [1118, 454] on button "Stop Recording" at bounding box center [1131, 443] width 576 height 40
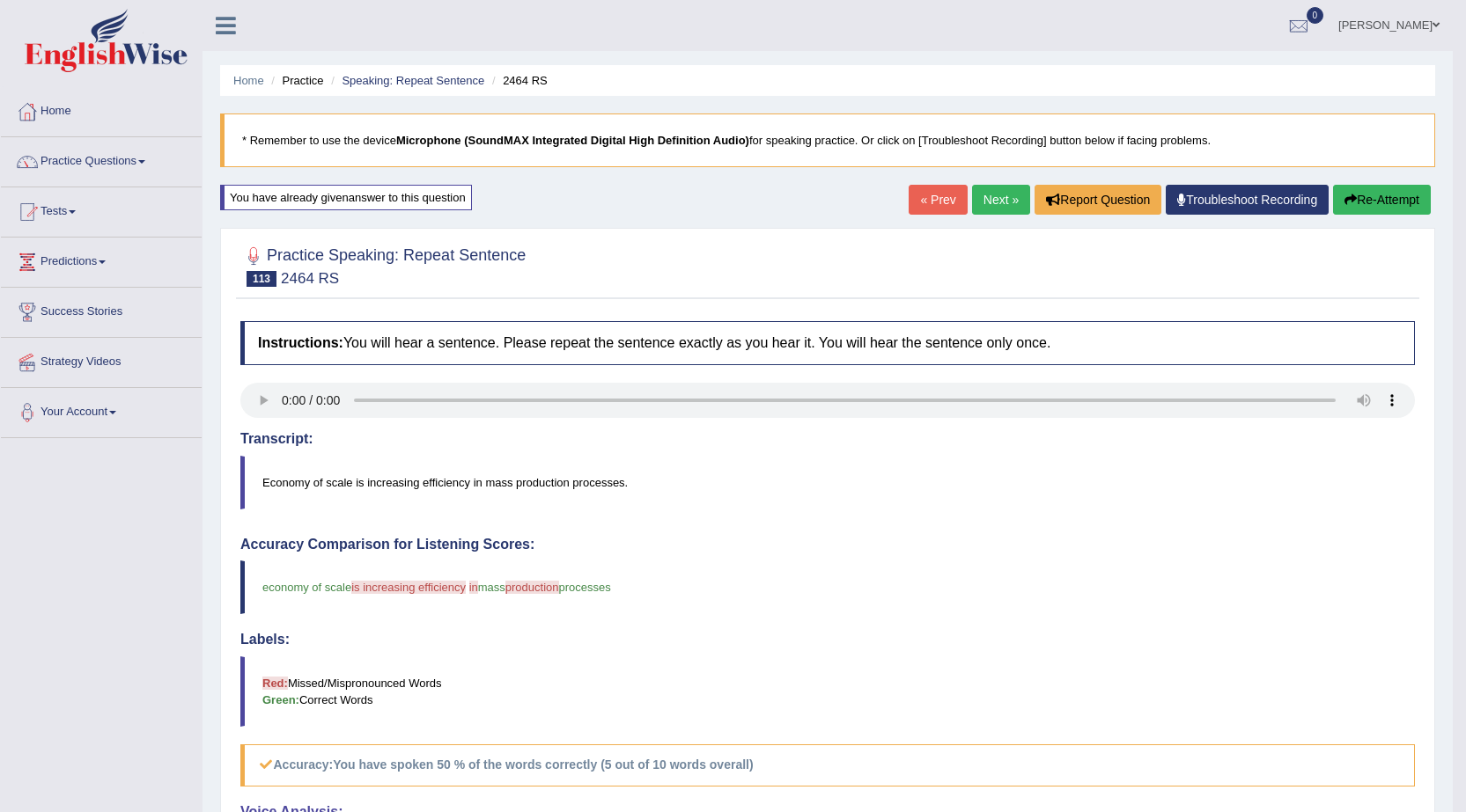
click at [1408, 205] on button "Re-Attempt" at bounding box center [1381, 200] width 98 height 30
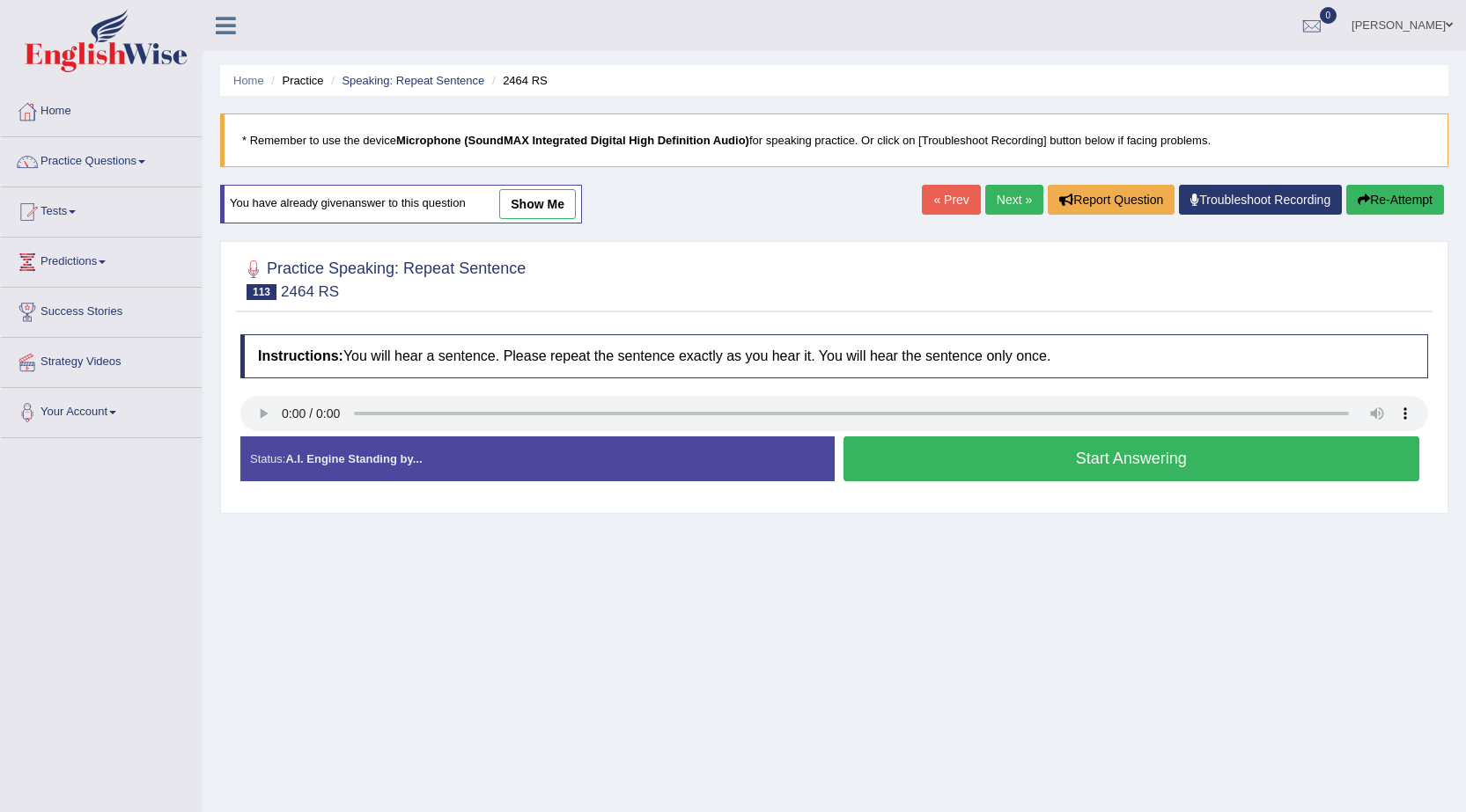
click at [1071, 470] on button "Start Answering" at bounding box center [1131, 459] width 576 height 45
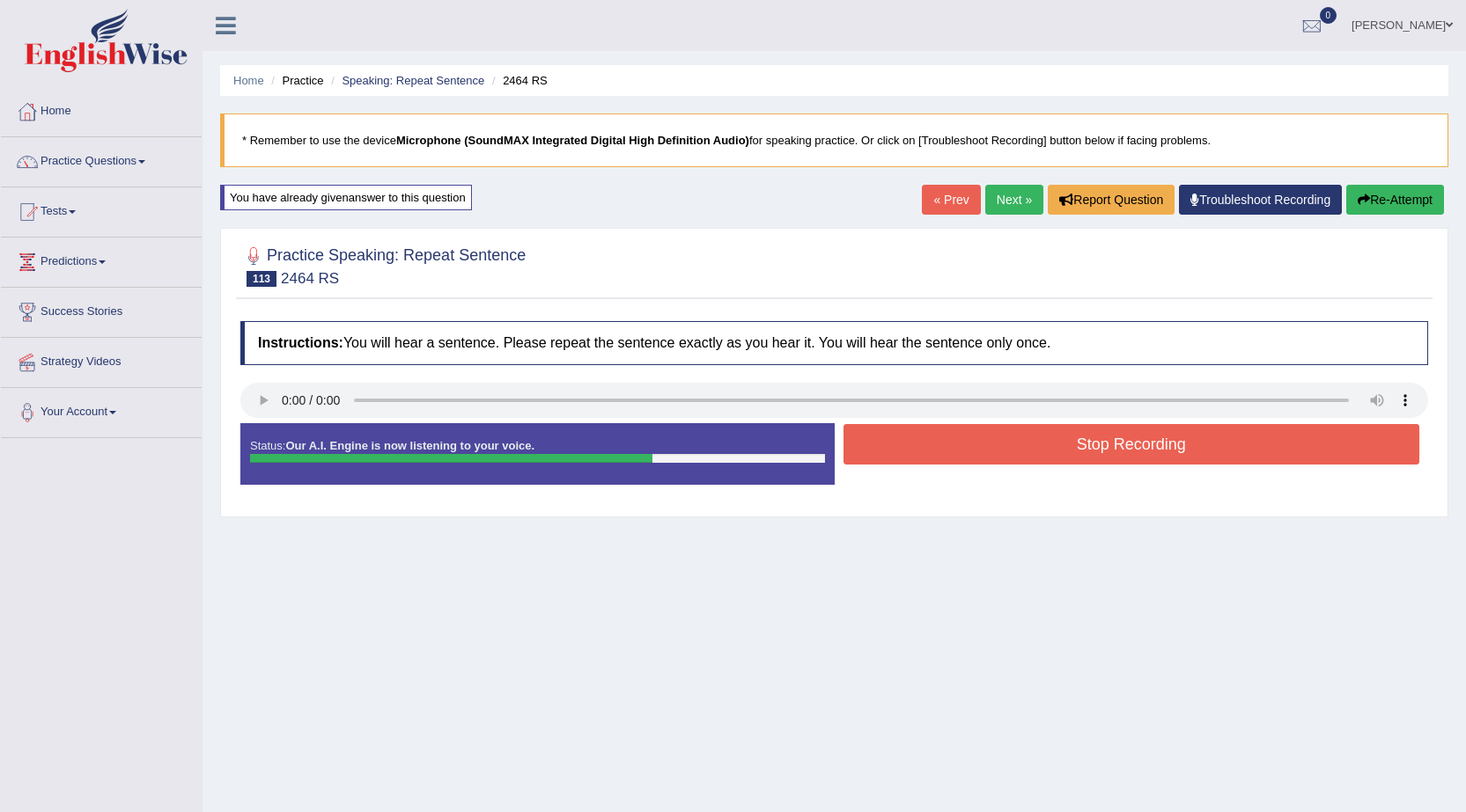
click at [1385, 198] on button "Re-Attempt" at bounding box center [1395, 200] width 98 height 30
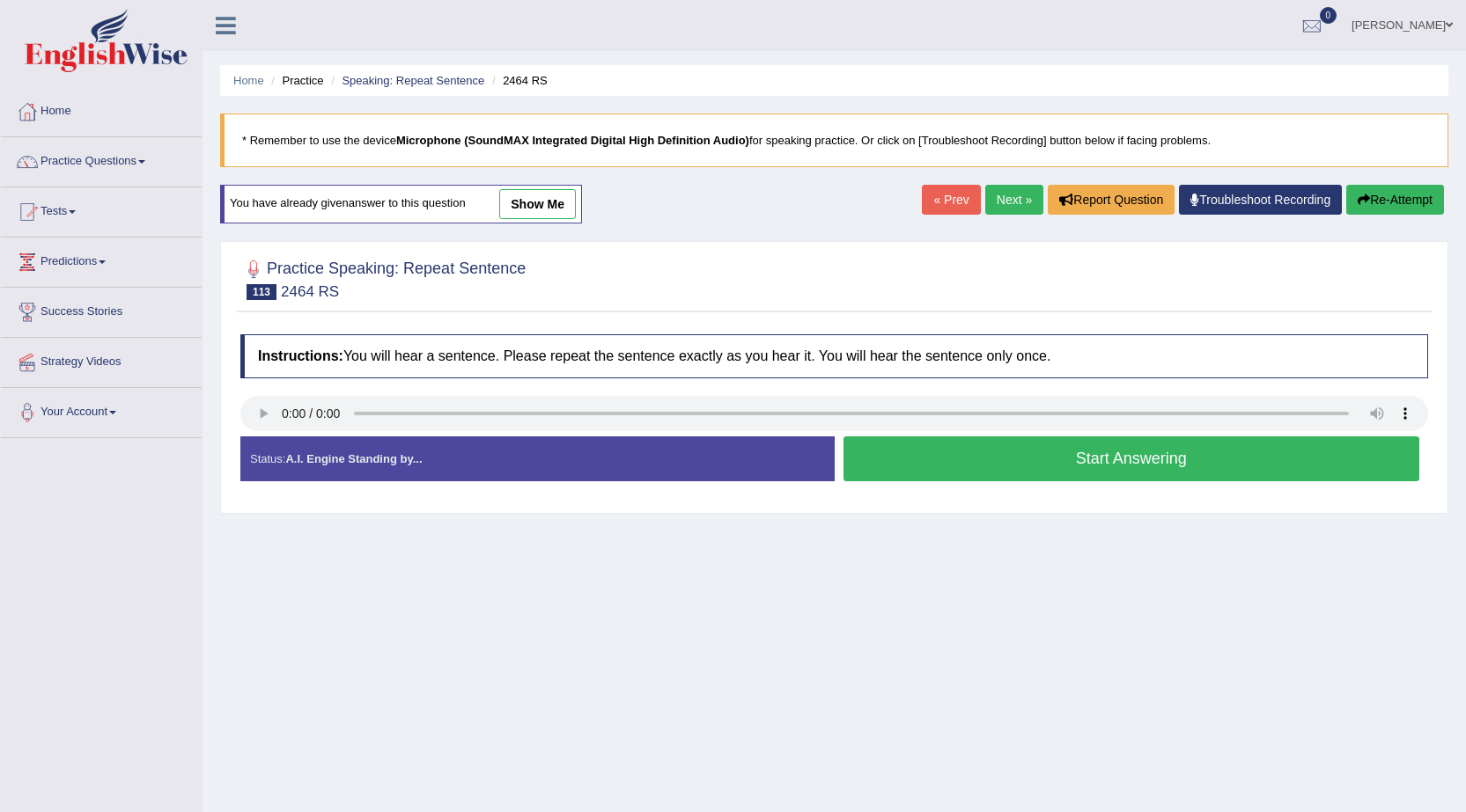
click at [1397, 199] on button "Re-Attempt" at bounding box center [1395, 200] width 98 height 30
click at [979, 463] on button "Start Answering" at bounding box center [1131, 459] width 576 height 45
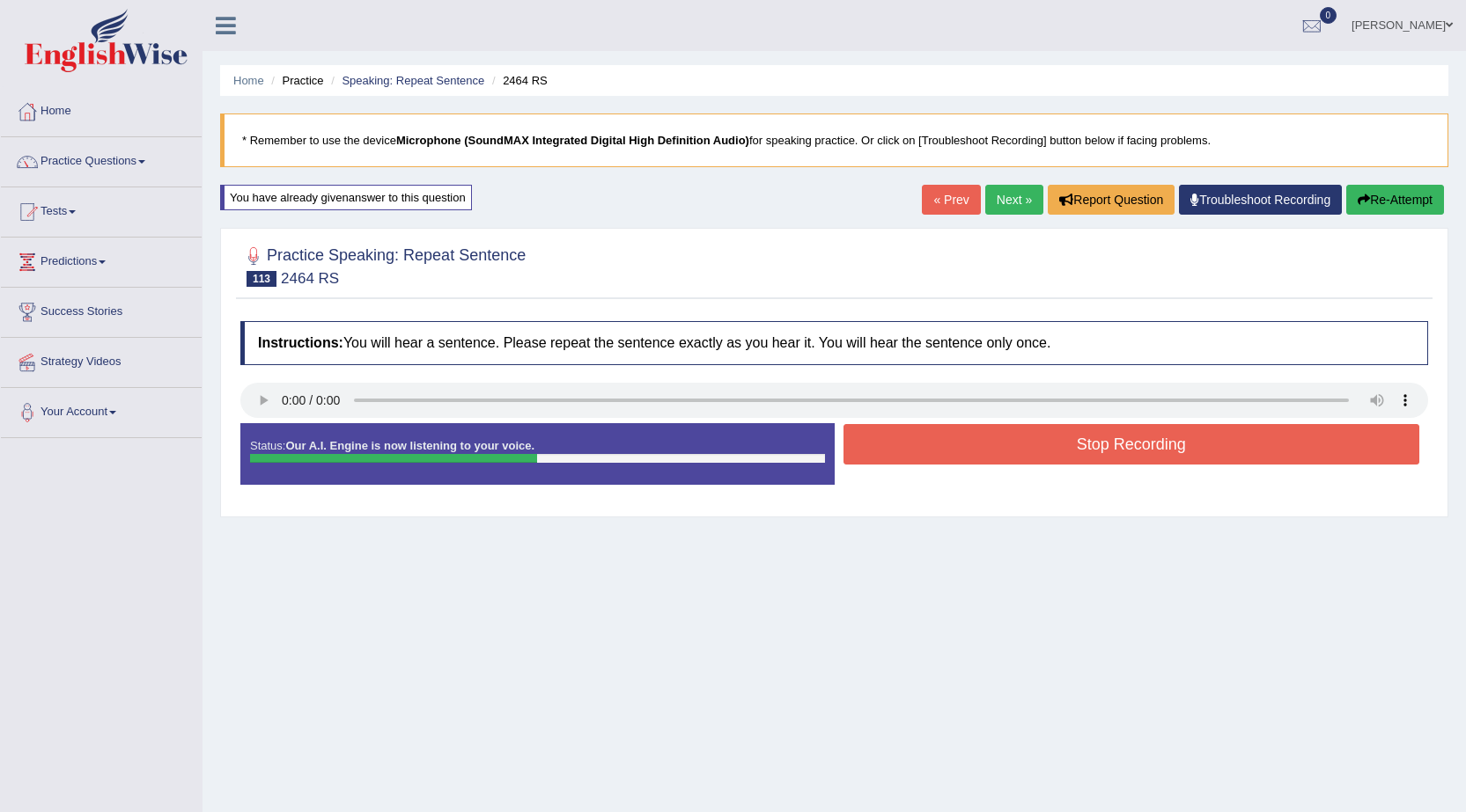
click at [1026, 441] on button "Stop Recording" at bounding box center [1131, 443] width 576 height 40
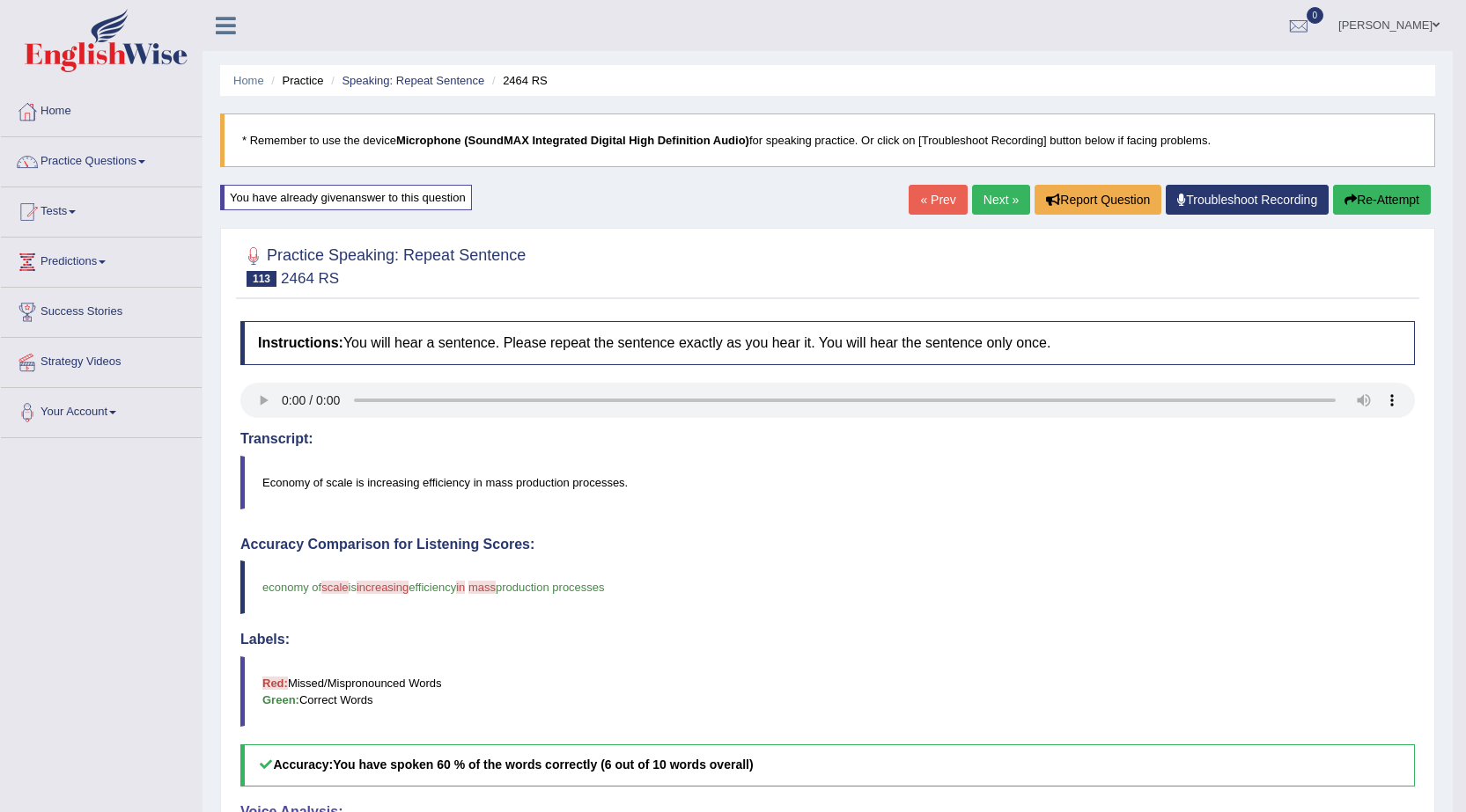
click at [992, 199] on link "Next »" at bounding box center [1000, 200] width 58 height 30
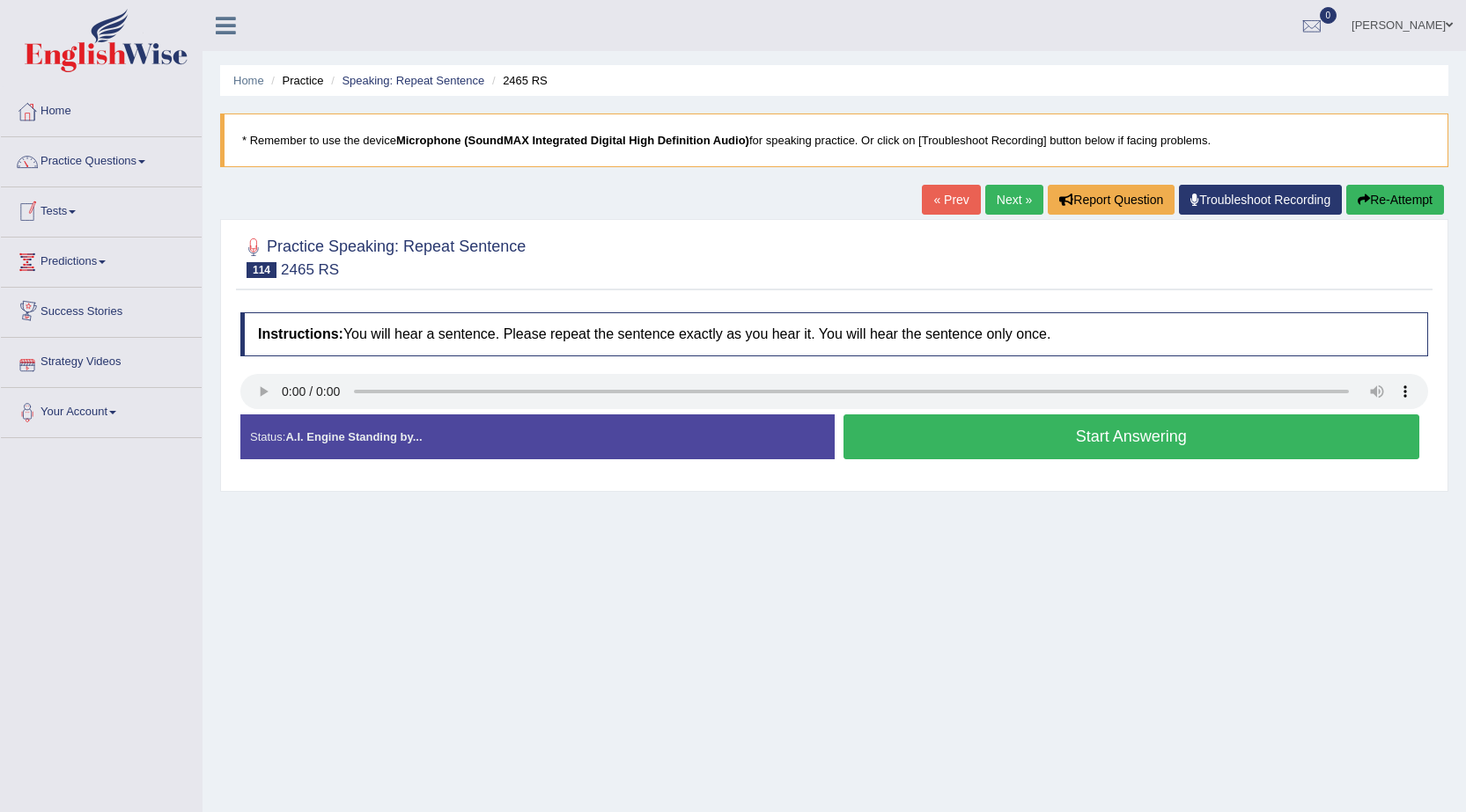
click at [1028, 449] on button "Start Answering" at bounding box center [1131, 436] width 576 height 45
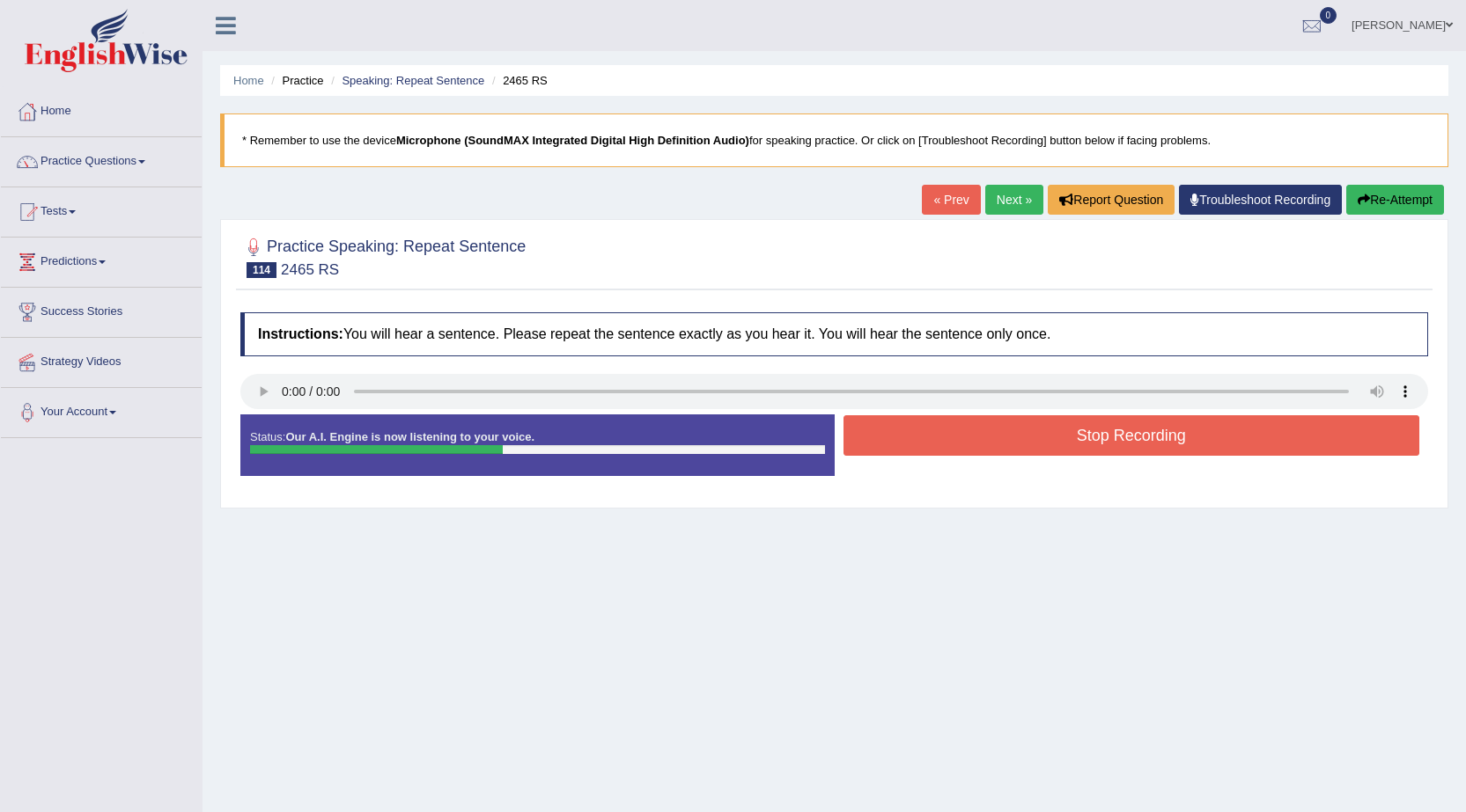
click at [1006, 442] on button "Stop Recording" at bounding box center [1131, 434] width 576 height 40
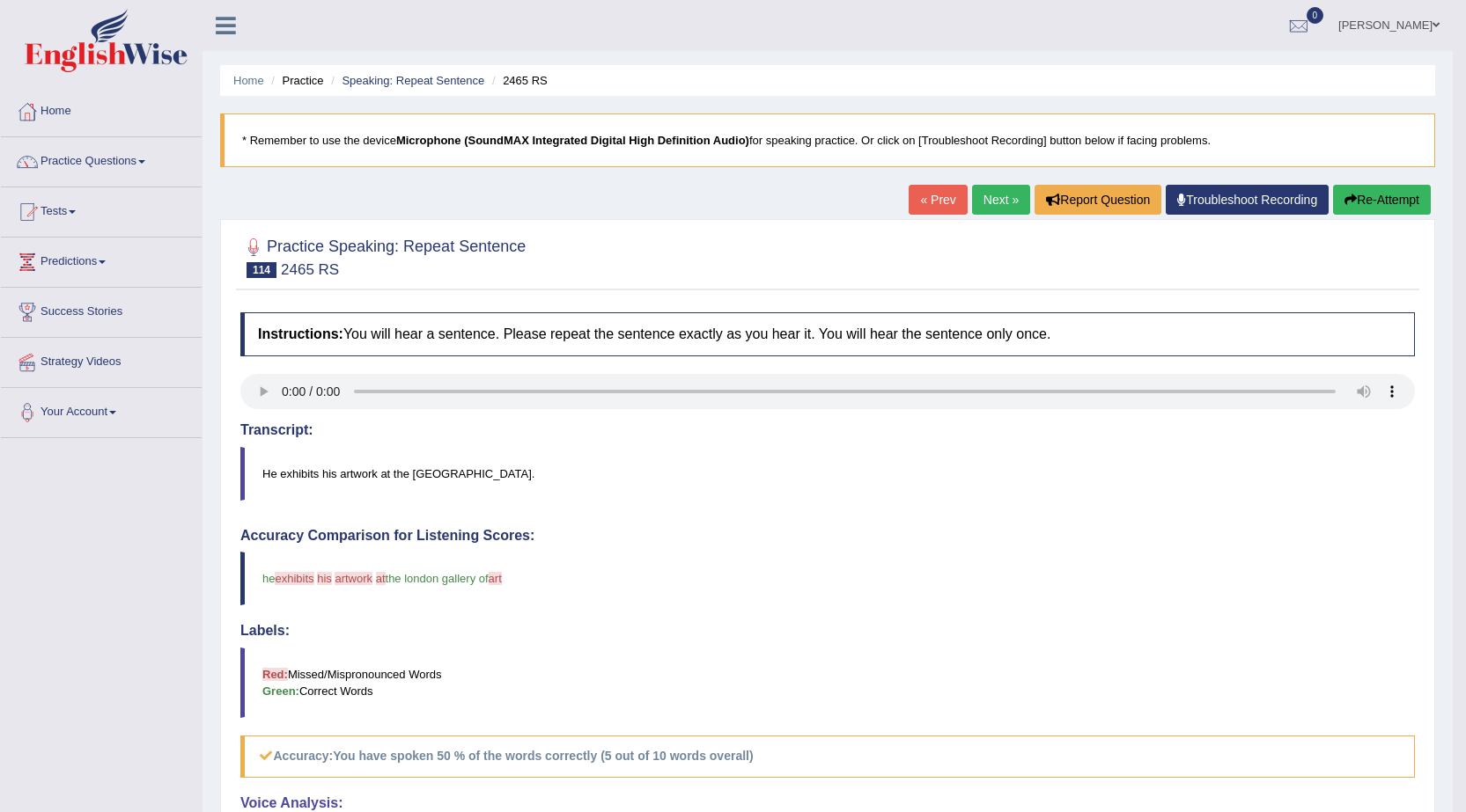
click at [992, 207] on link "Next »" at bounding box center [1000, 200] width 58 height 30
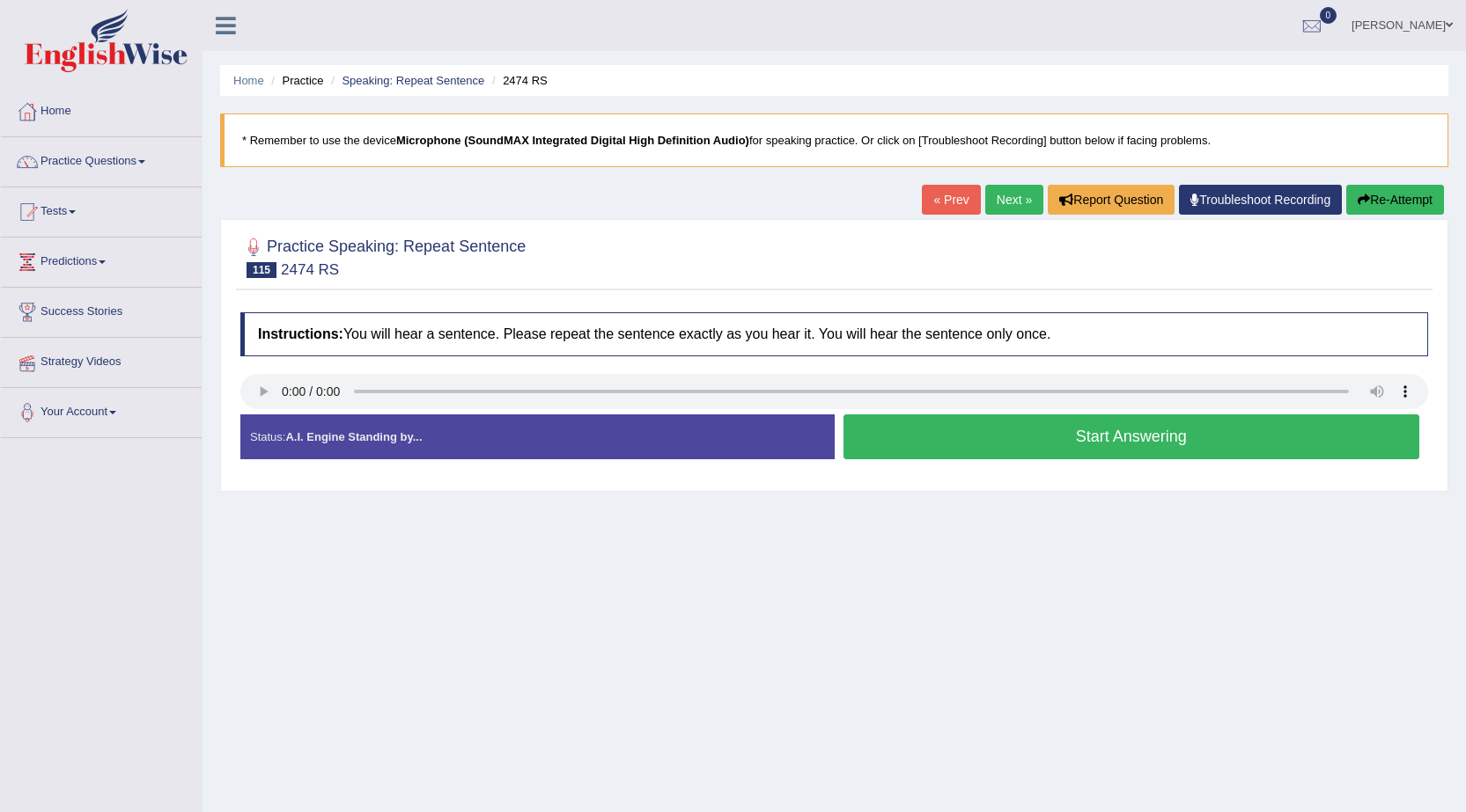
click at [930, 457] on button "Start Answering" at bounding box center [1131, 436] width 576 height 45
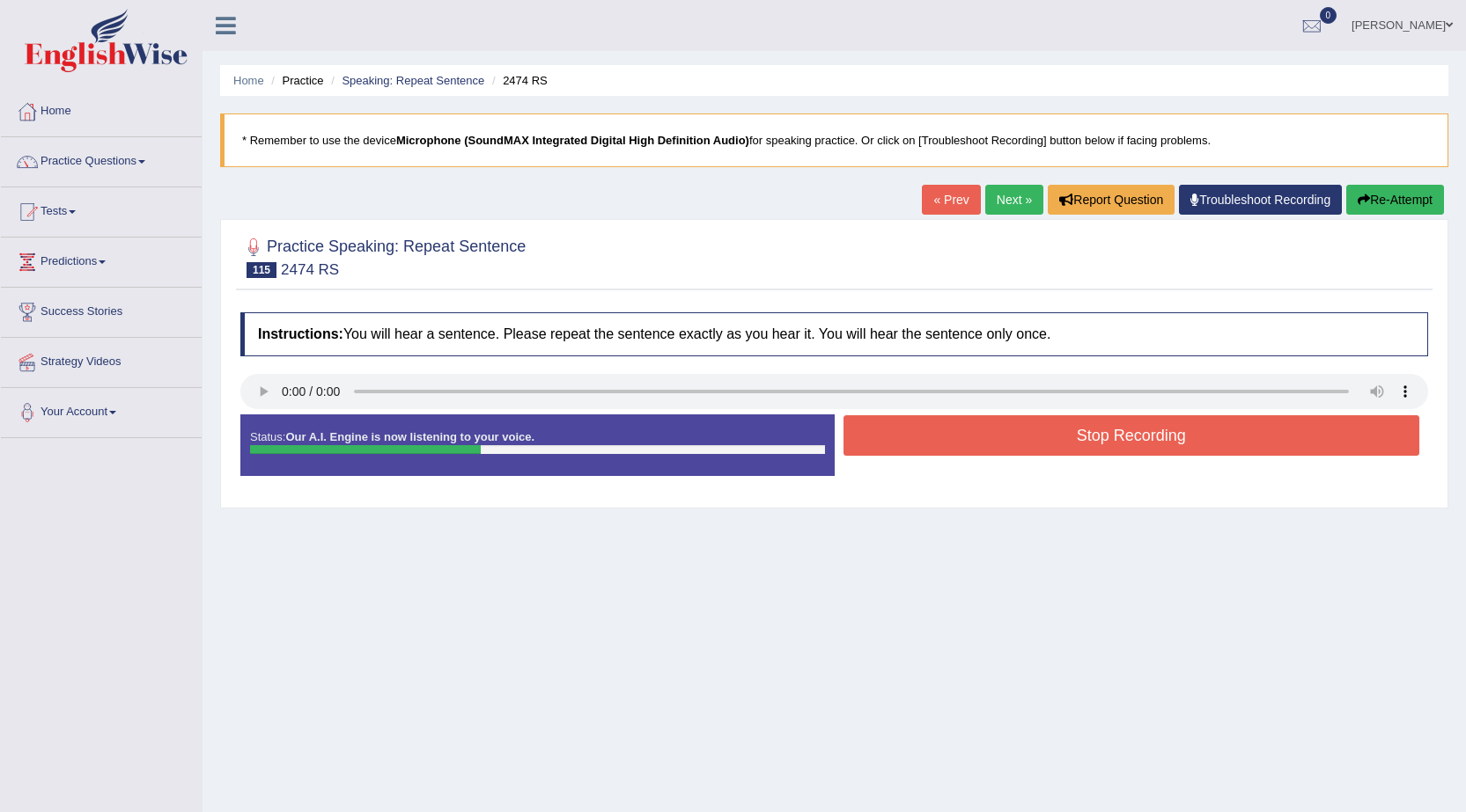
click at [930, 448] on button "Stop Recording" at bounding box center [1131, 434] width 576 height 40
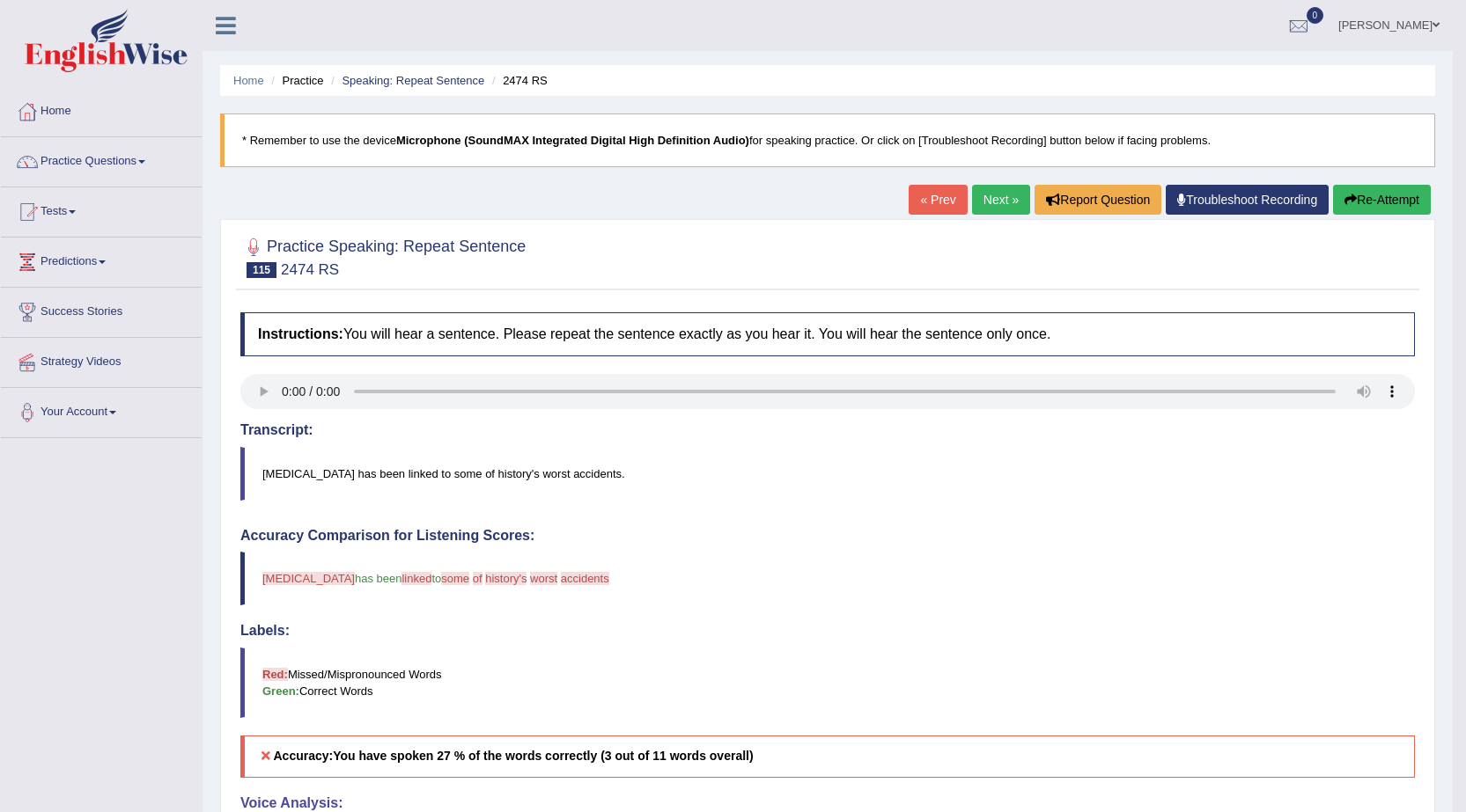
click at [1372, 209] on button "Re-Attempt" at bounding box center [1381, 200] width 98 height 30
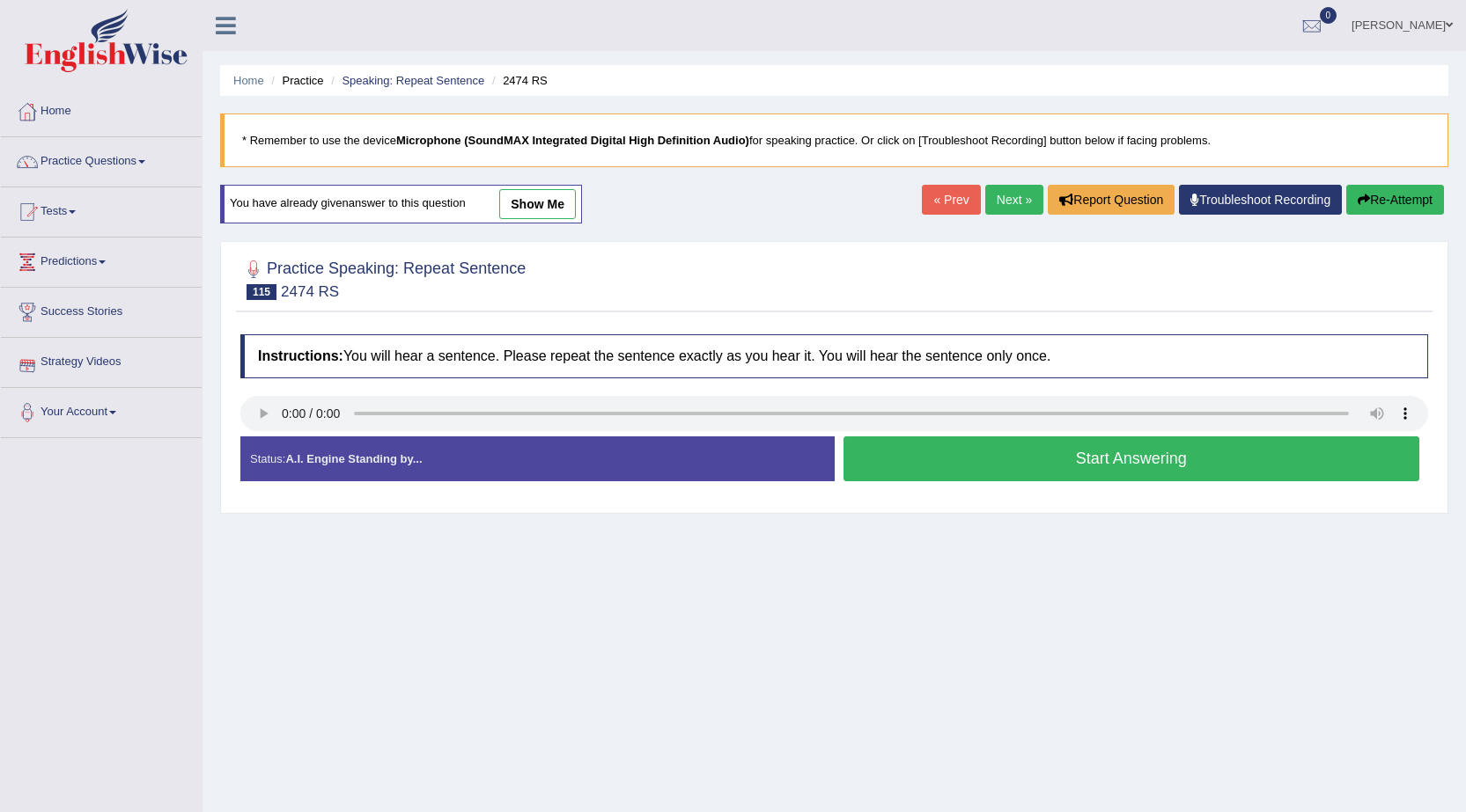
click at [1048, 459] on button "Start Answering" at bounding box center [1131, 459] width 576 height 45
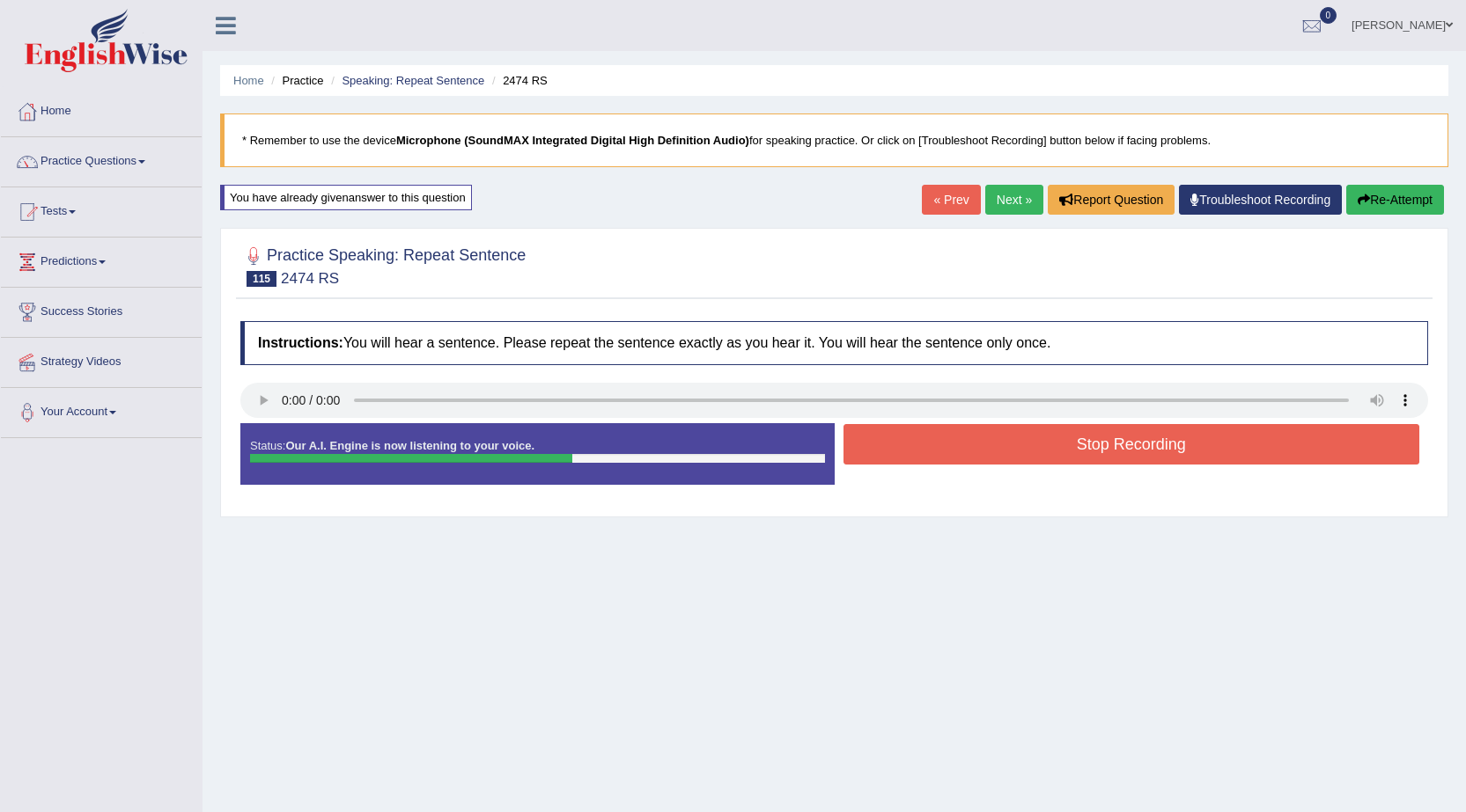
click at [1046, 457] on button "Stop Recording" at bounding box center [1131, 443] width 576 height 40
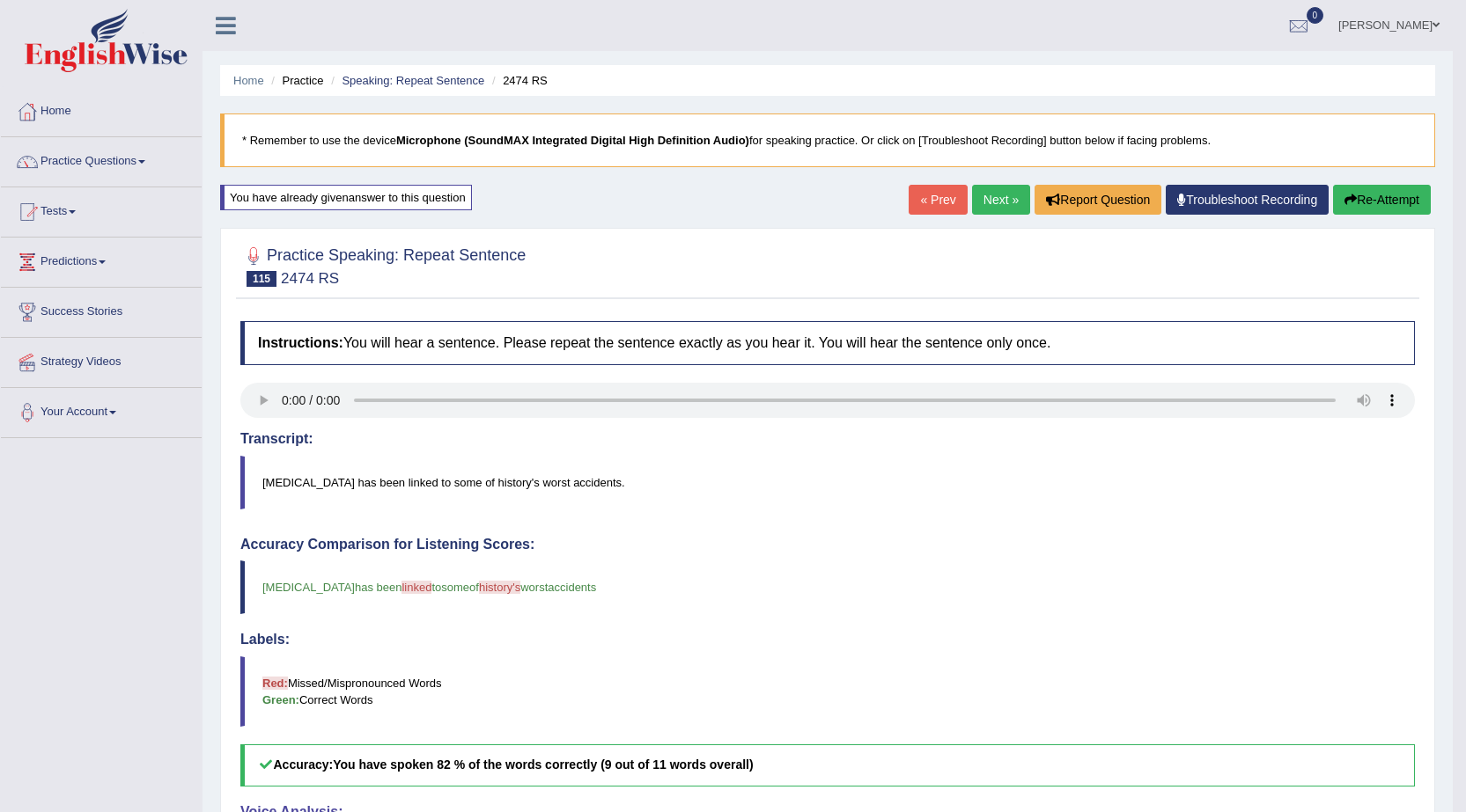
click at [982, 202] on link "Next »" at bounding box center [1000, 200] width 58 height 30
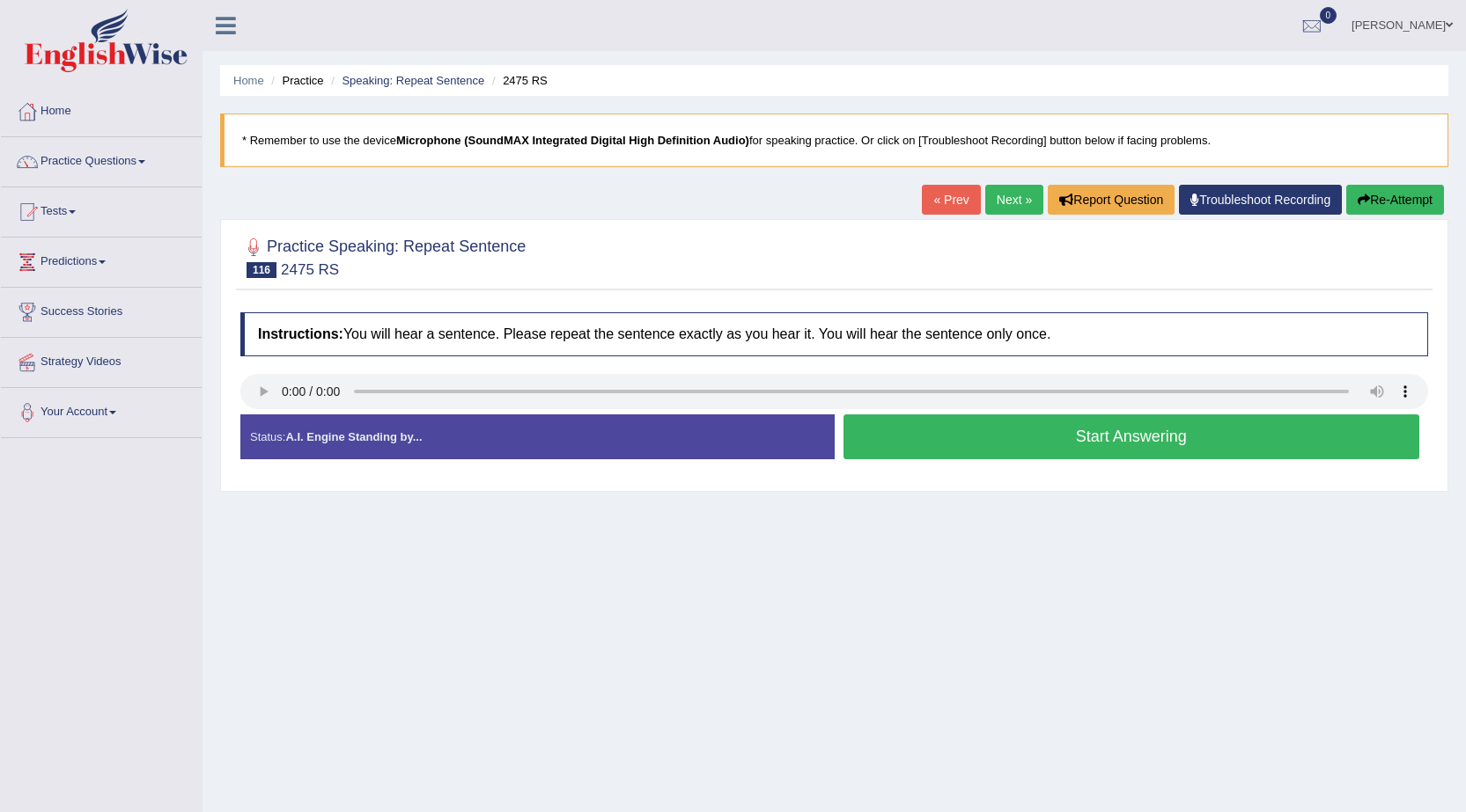
click at [1177, 437] on button "Start Answering" at bounding box center [1131, 436] width 576 height 45
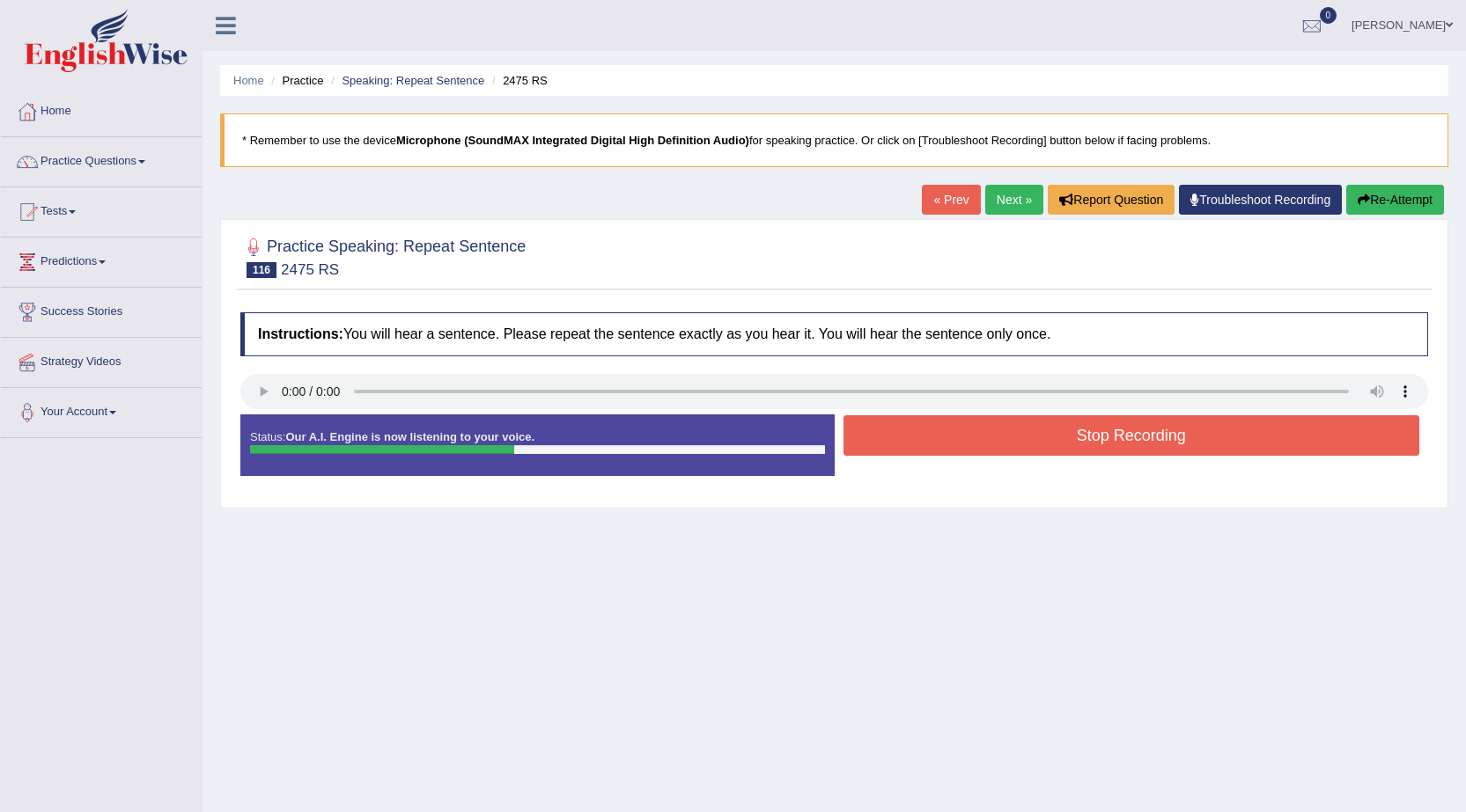
click at [1172, 434] on button "Stop Recording" at bounding box center [1131, 434] width 576 height 40
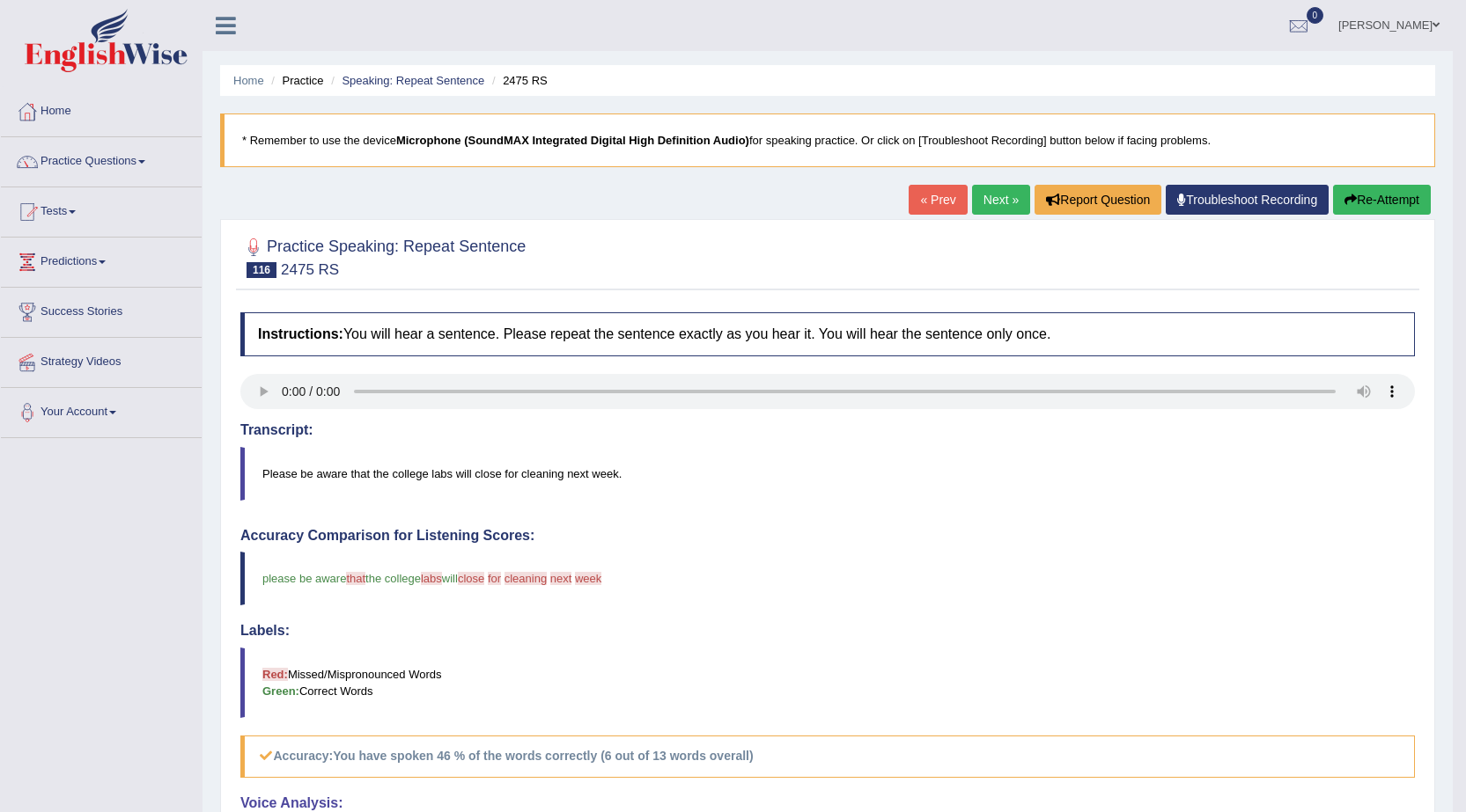
click at [1404, 197] on button "Re-Attempt" at bounding box center [1381, 200] width 98 height 30
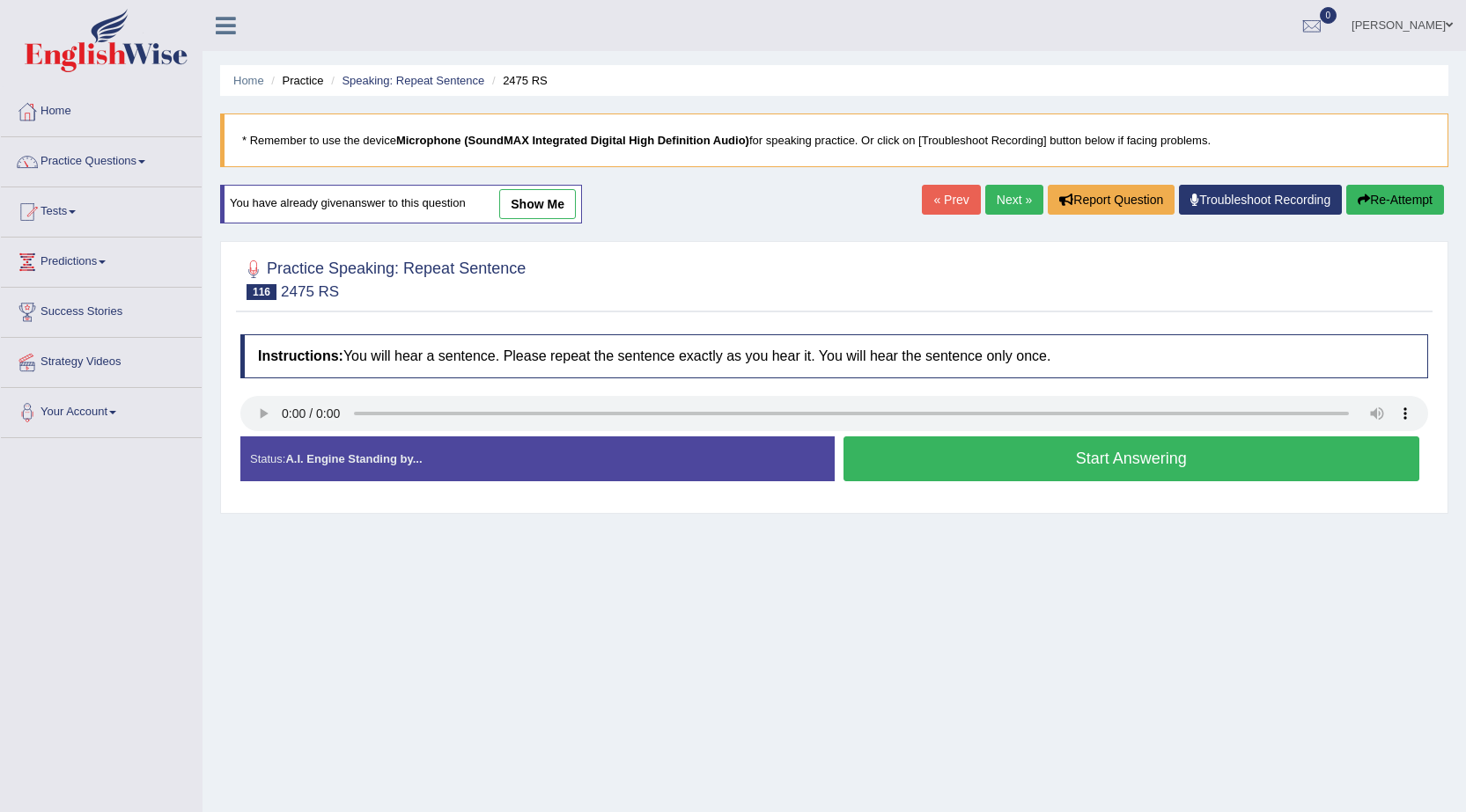
click at [1079, 467] on button "Start Answering" at bounding box center [1131, 459] width 576 height 45
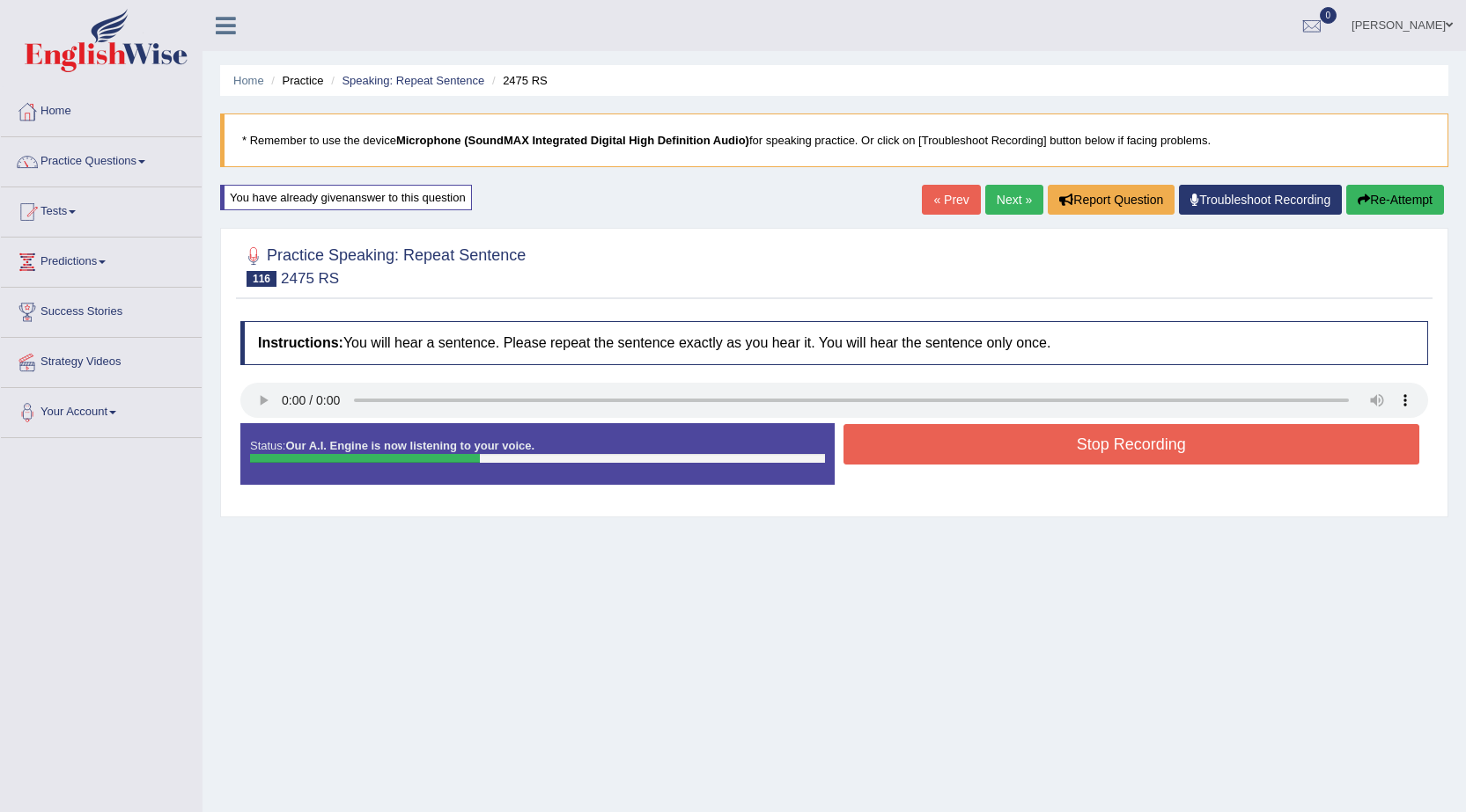
click at [1083, 460] on button "Stop Recording" at bounding box center [1131, 443] width 576 height 40
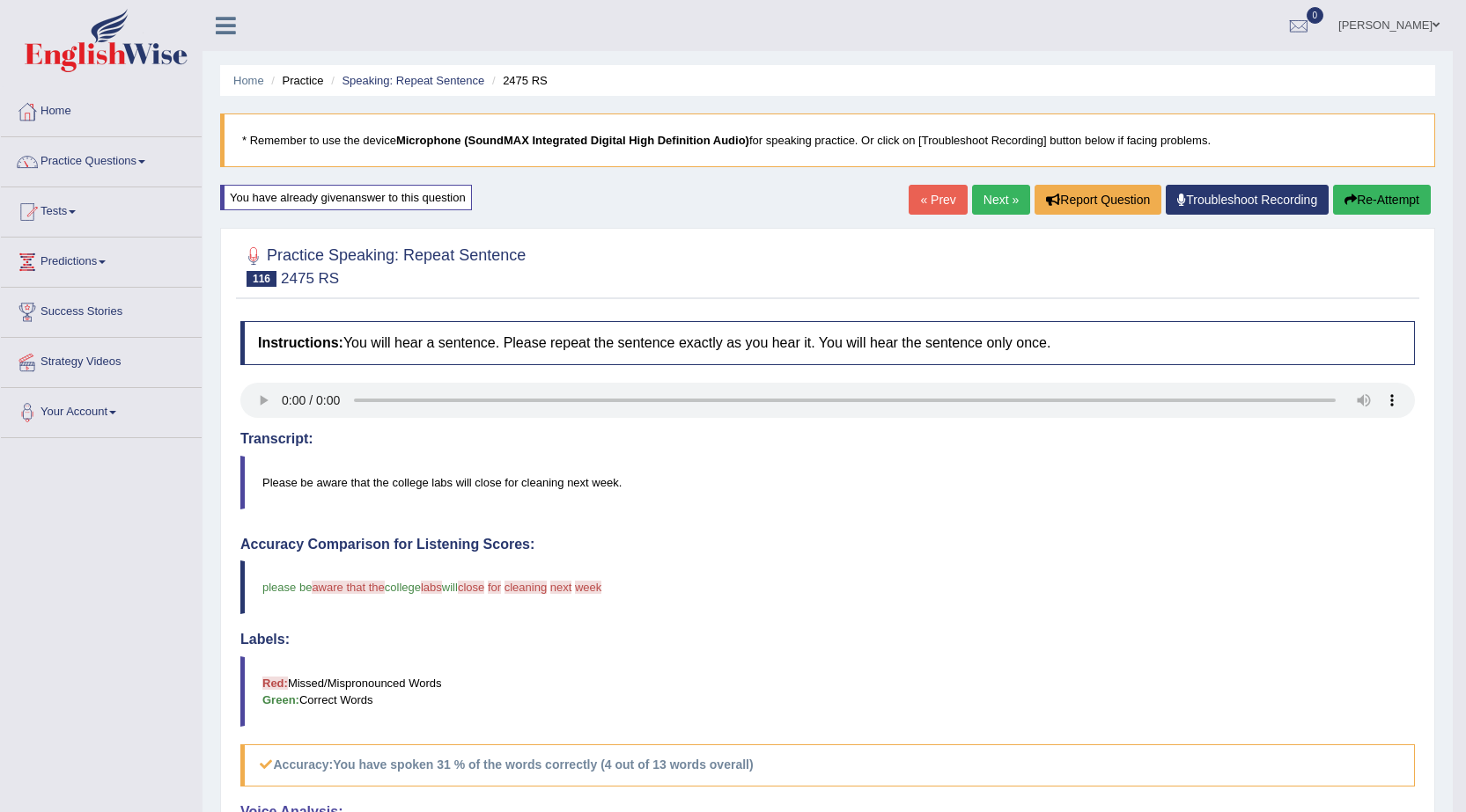
click at [974, 193] on link "Next »" at bounding box center [1000, 200] width 58 height 30
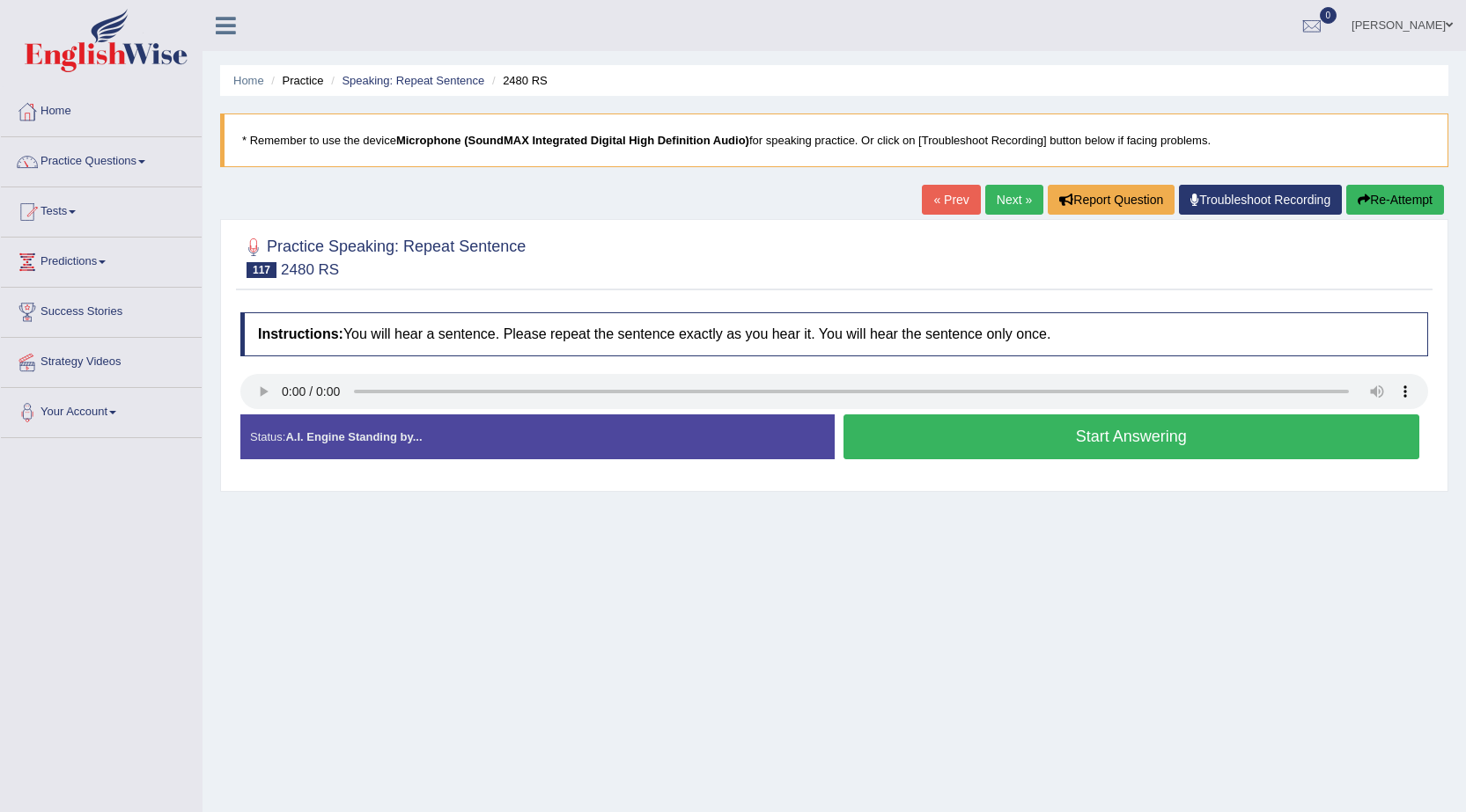
click at [1112, 429] on button "Start Answering" at bounding box center [1131, 436] width 576 height 45
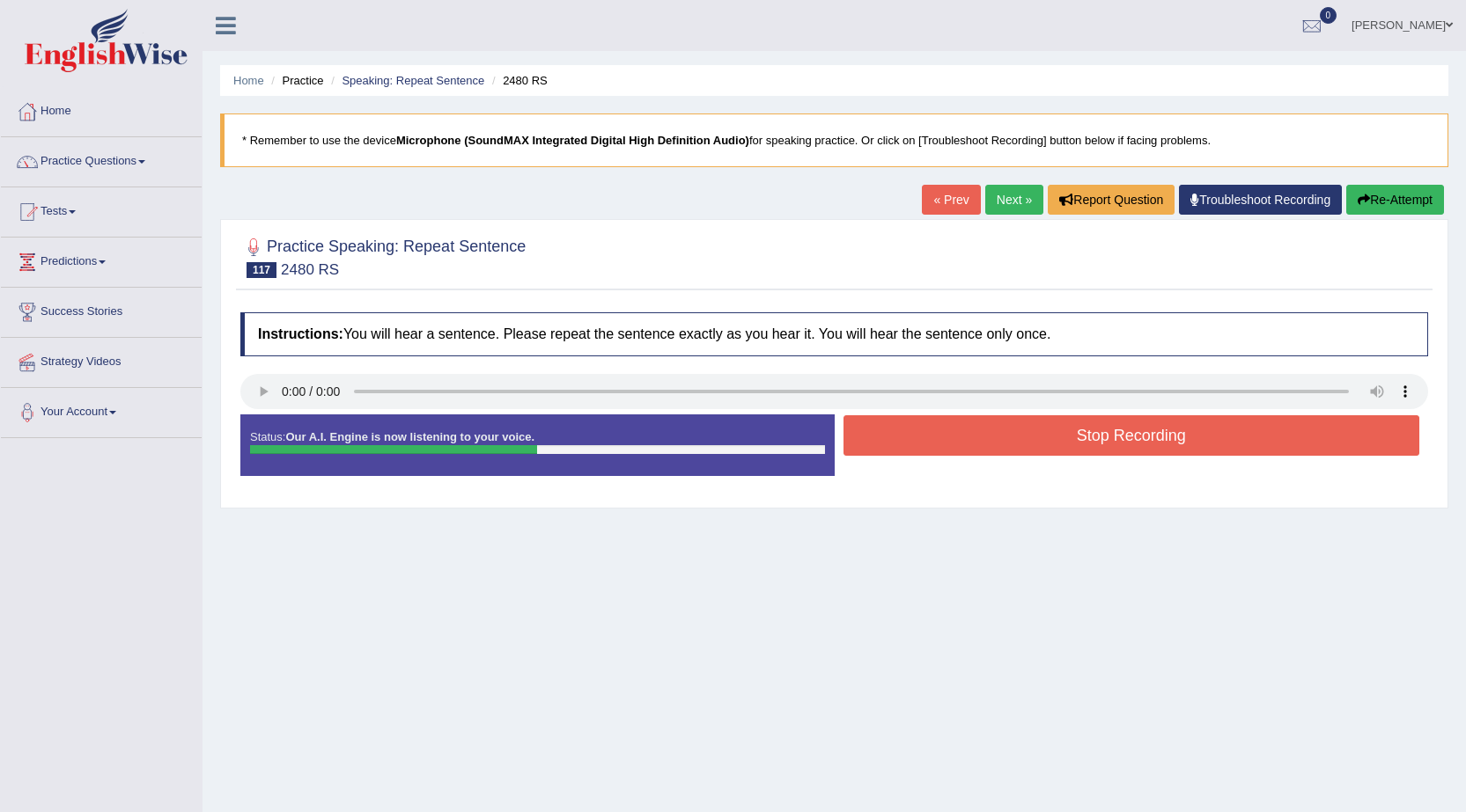
click at [1106, 428] on button "Stop Recording" at bounding box center [1131, 434] width 576 height 40
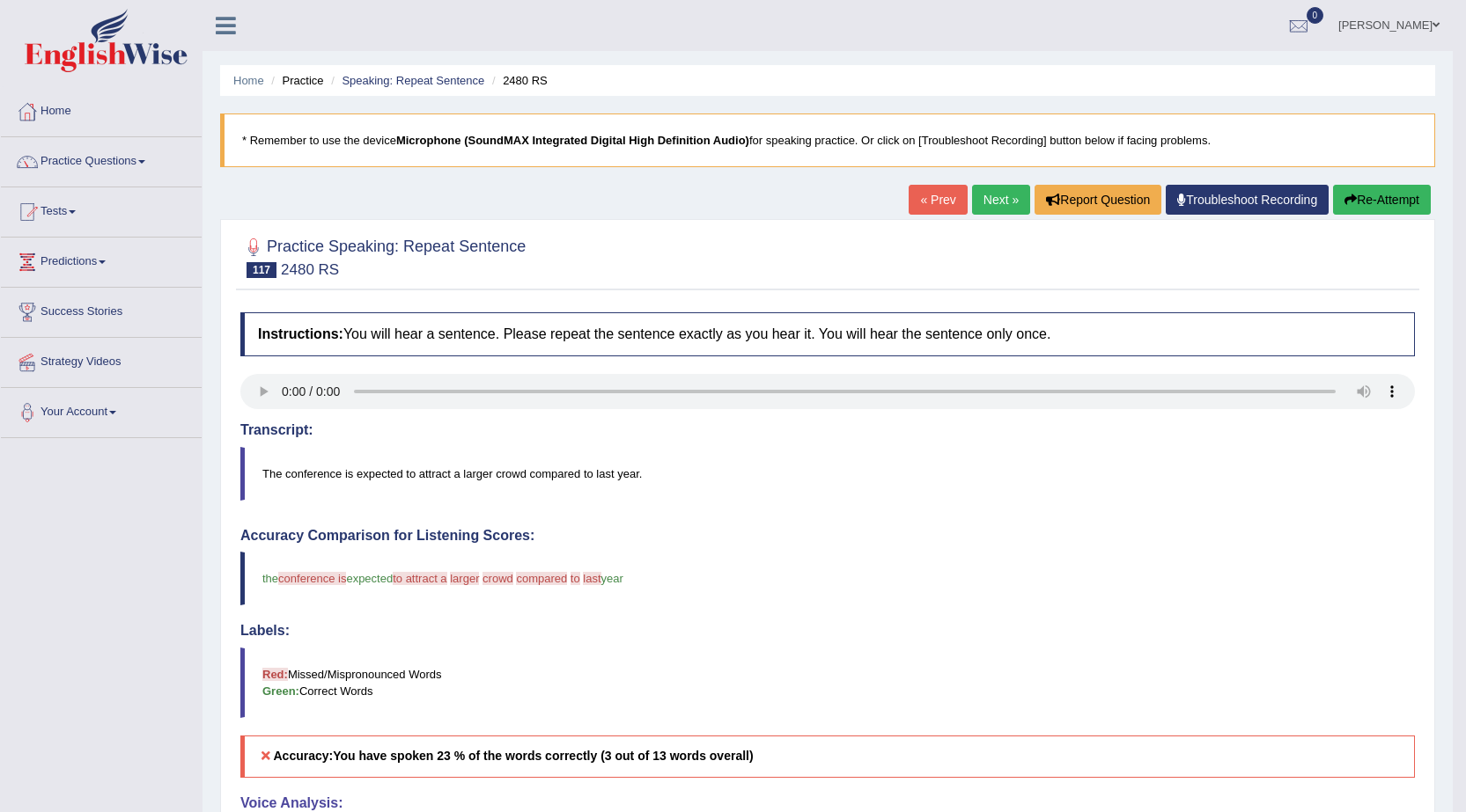
click at [1360, 203] on button "Re-Attempt" at bounding box center [1381, 200] width 98 height 30
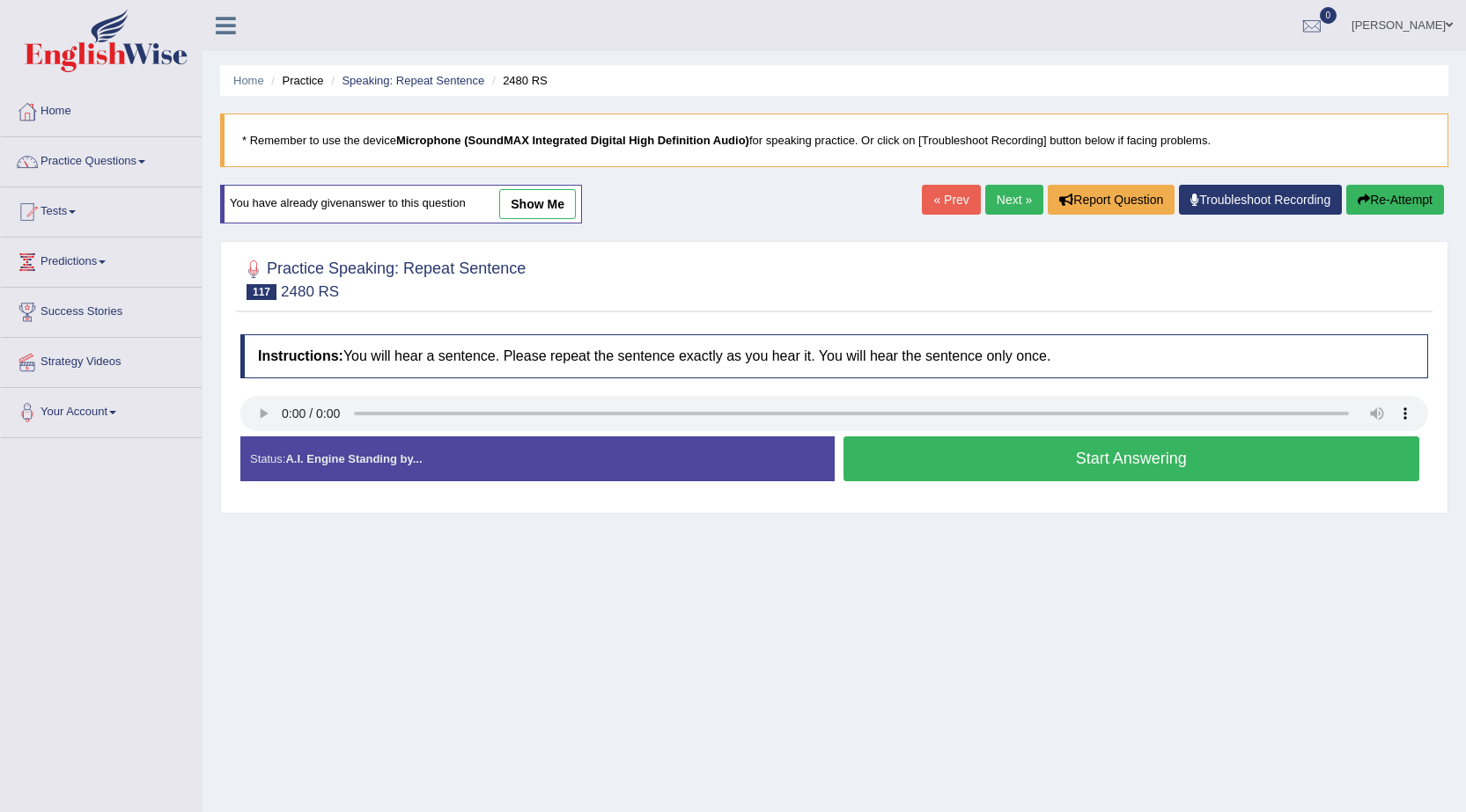
click at [1023, 452] on button "Start Answering" at bounding box center [1131, 459] width 576 height 45
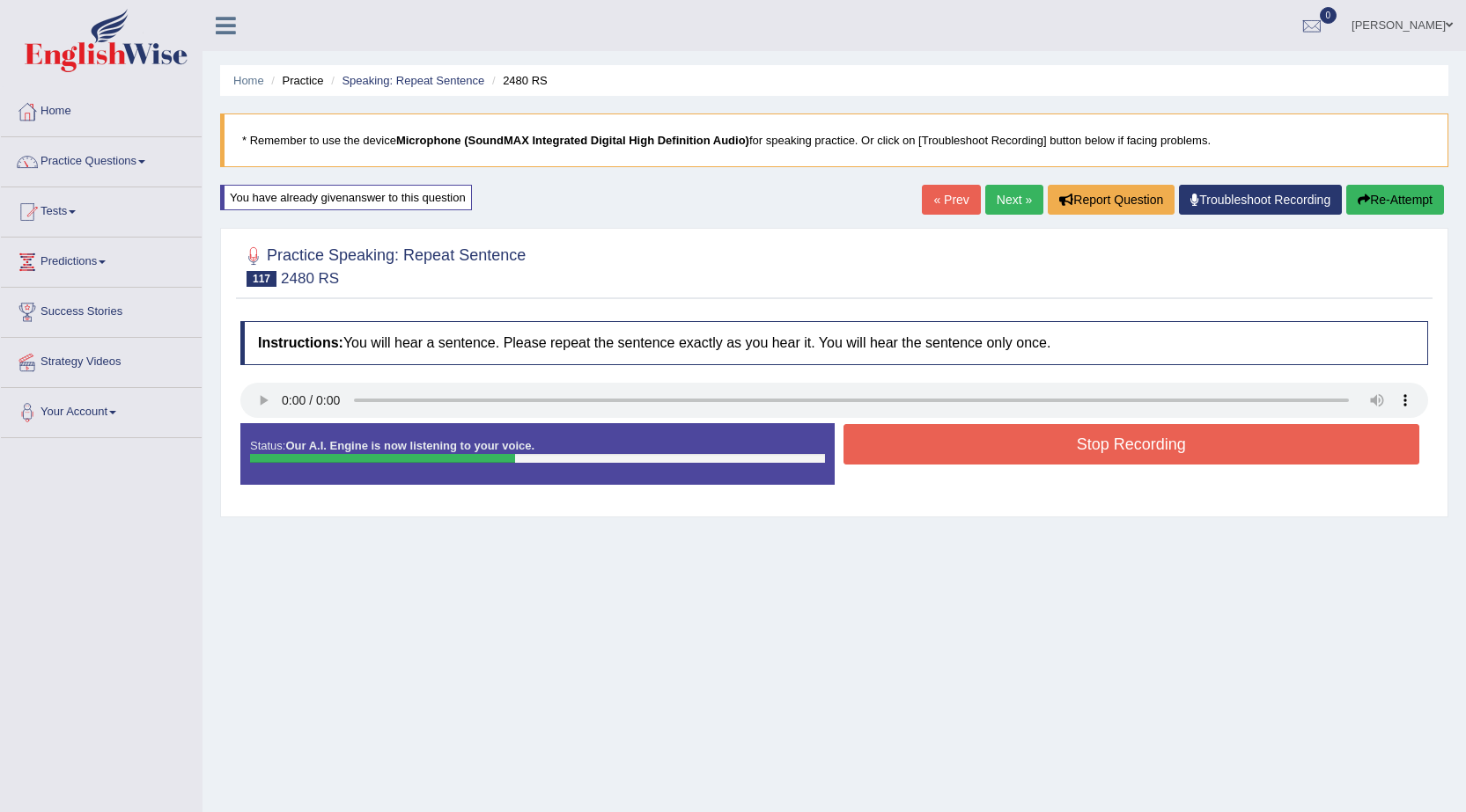
click at [1023, 450] on button "Stop Recording" at bounding box center [1131, 443] width 576 height 40
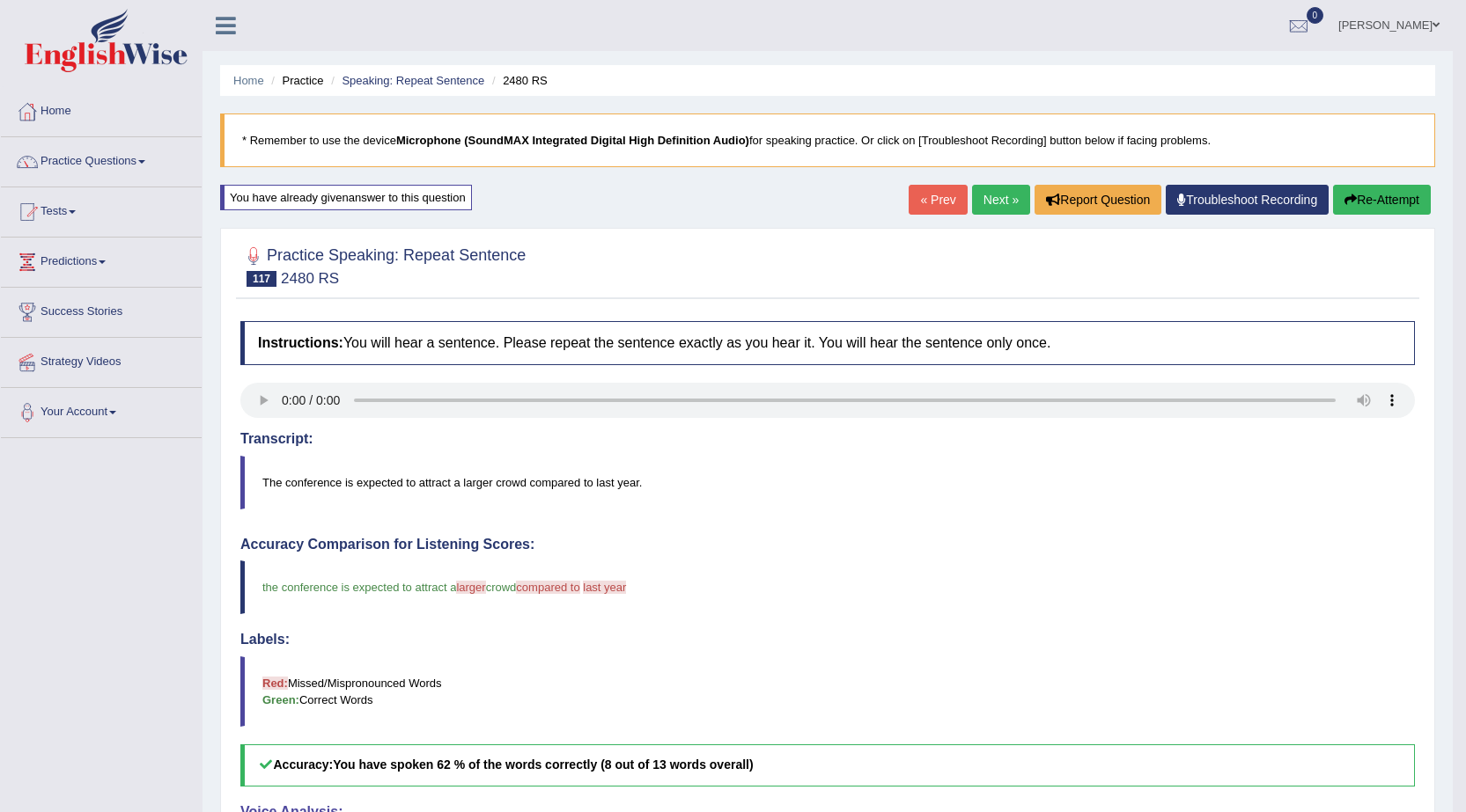
click at [1008, 206] on link "Next »" at bounding box center [1000, 200] width 58 height 30
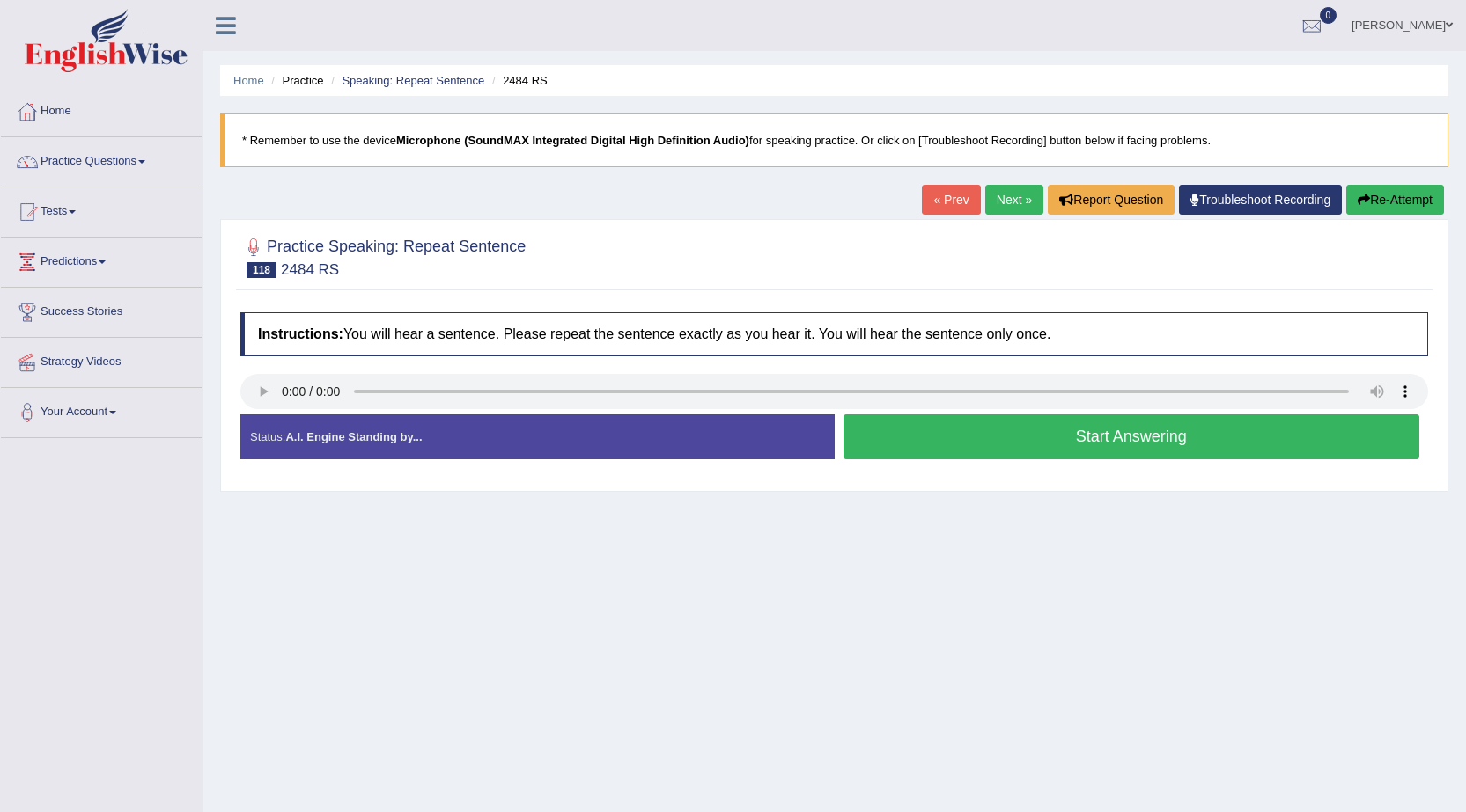
click at [1134, 441] on button "Start Answering" at bounding box center [1131, 436] width 576 height 45
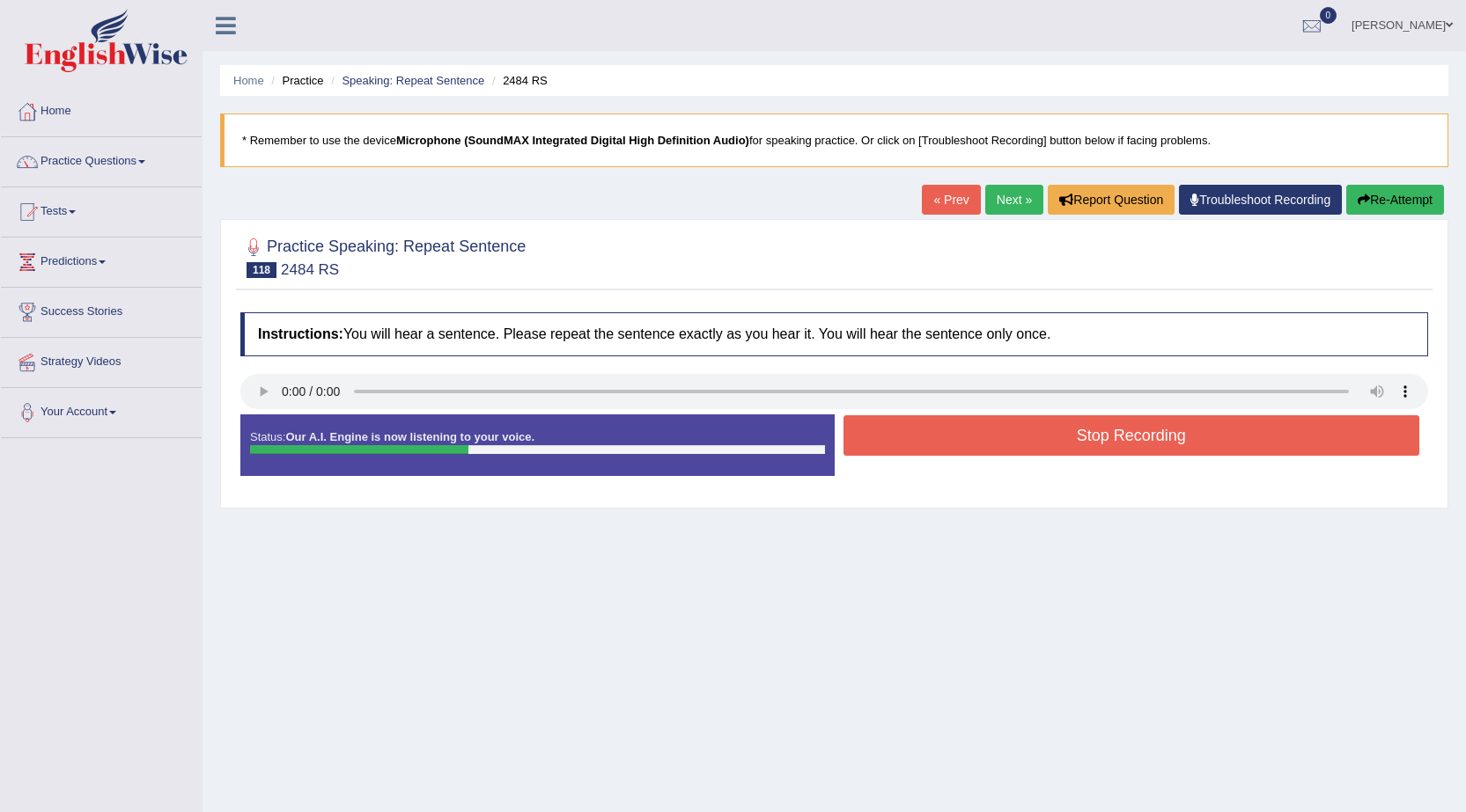
click at [1131, 443] on button "Stop Recording" at bounding box center [1131, 434] width 576 height 40
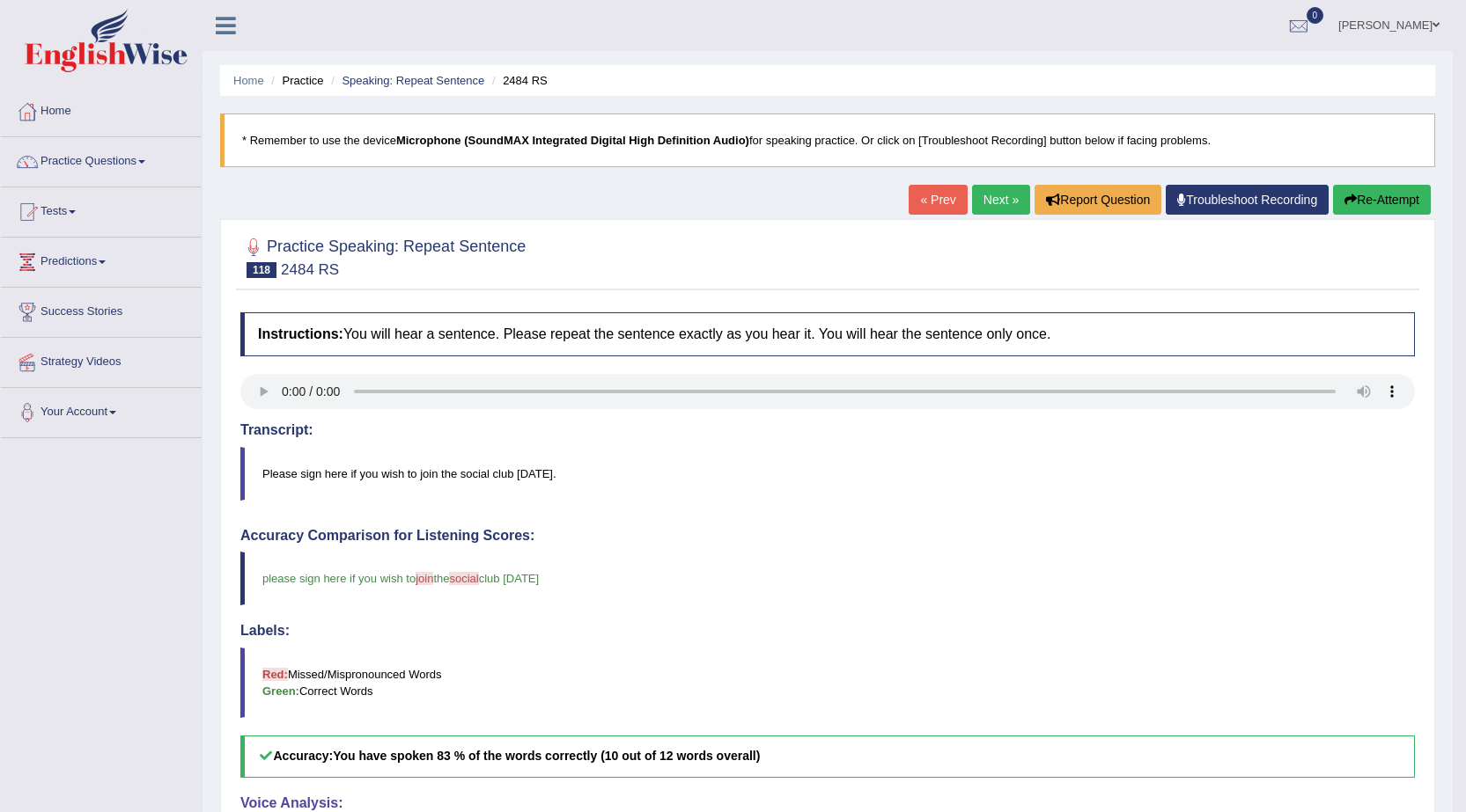
click at [993, 202] on link "Next »" at bounding box center [1000, 200] width 58 height 30
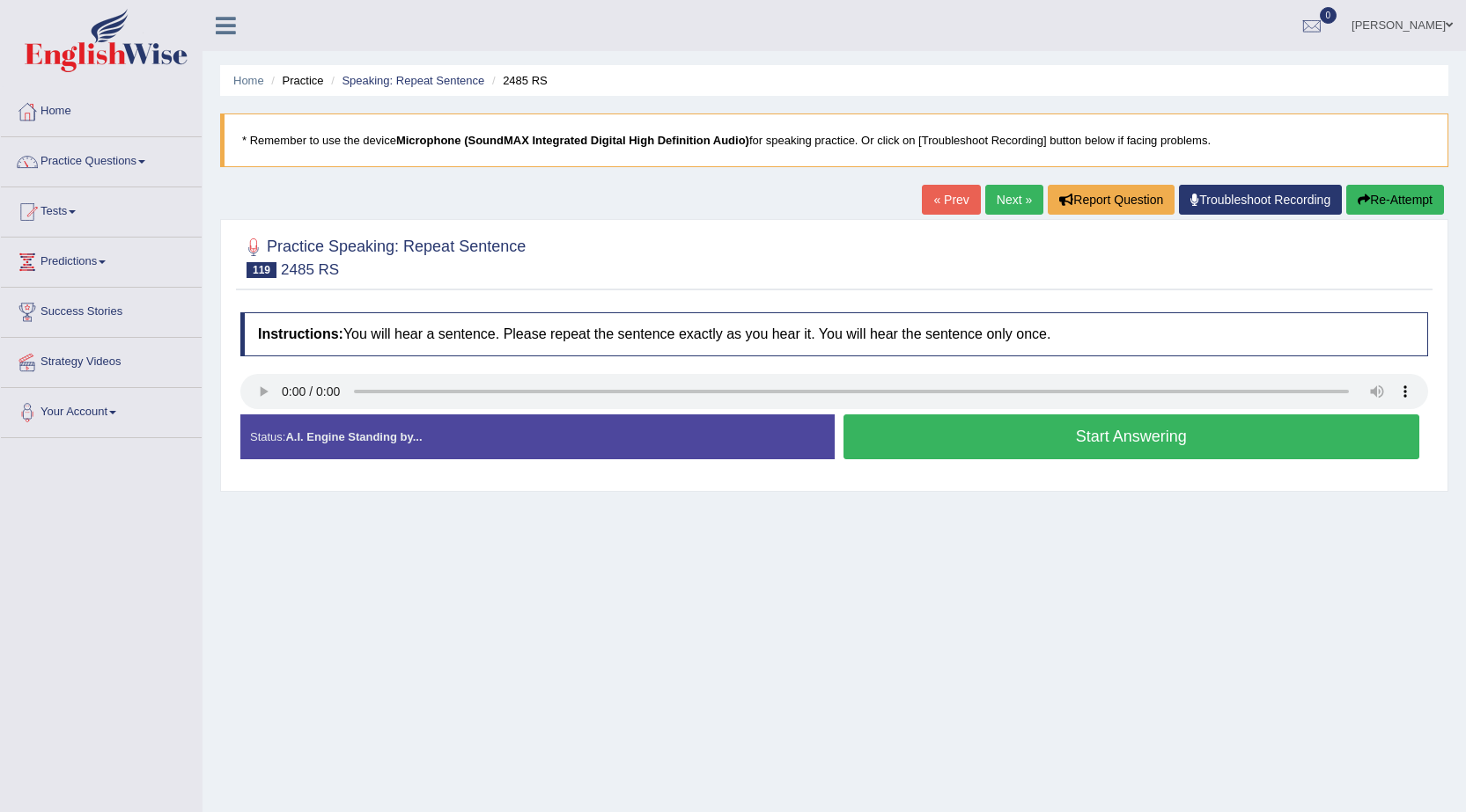
click at [1099, 420] on button "Start Answering" at bounding box center [1131, 436] width 576 height 45
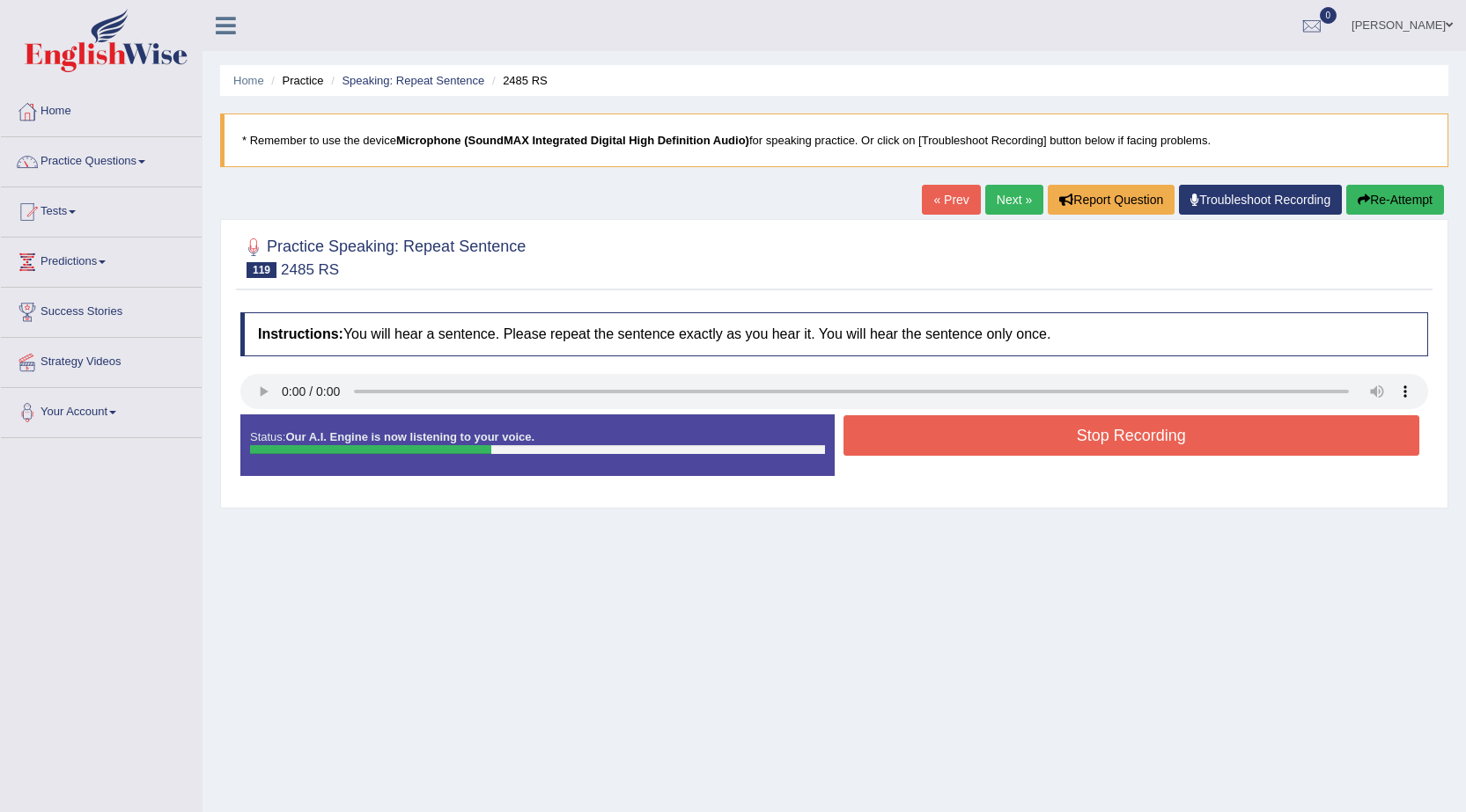
click at [1103, 430] on button "Stop Recording" at bounding box center [1131, 434] width 576 height 40
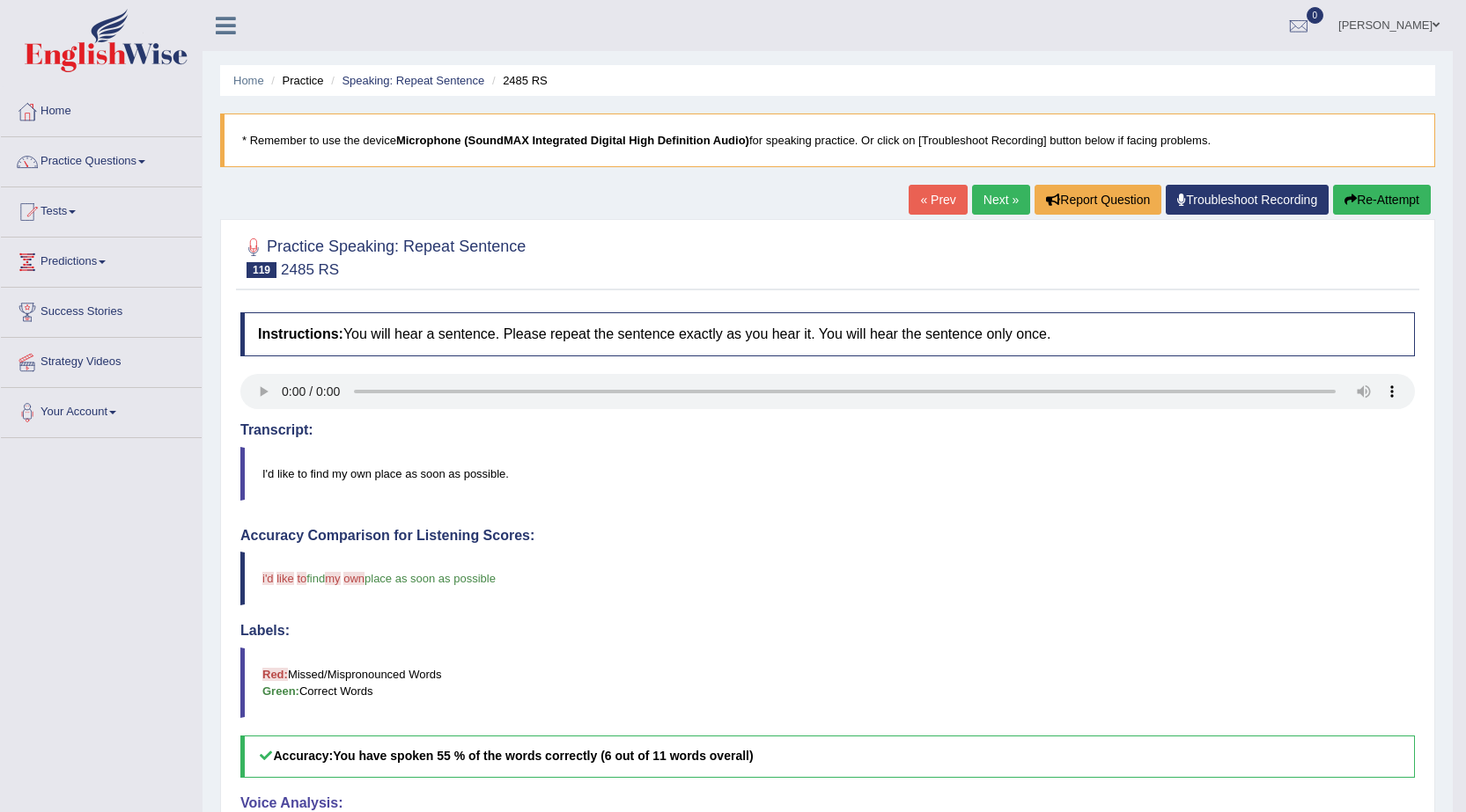
click at [990, 199] on link "Next »" at bounding box center [1000, 200] width 58 height 30
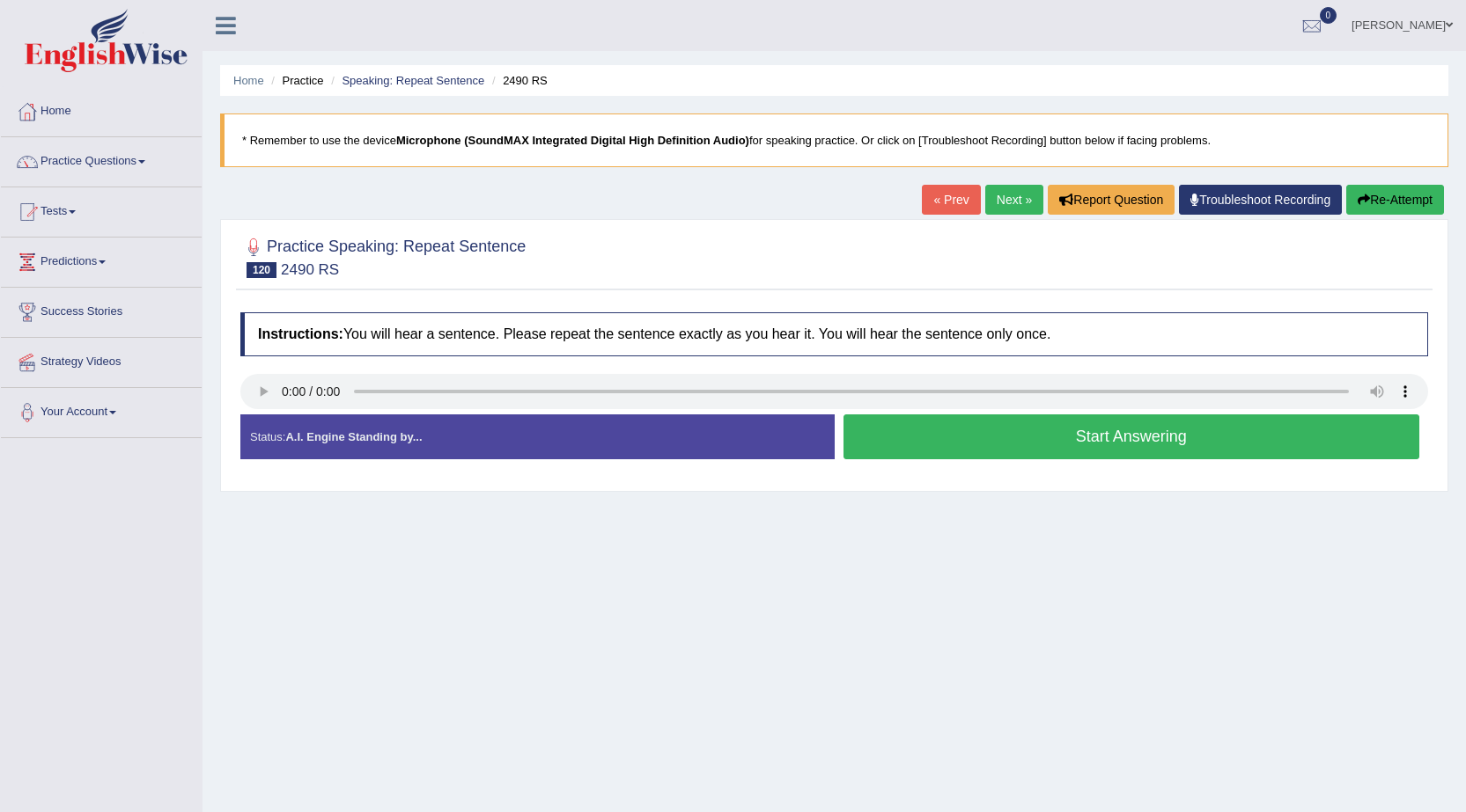
click at [1123, 427] on button "Start Answering" at bounding box center [1131, 436] width 576 height 45
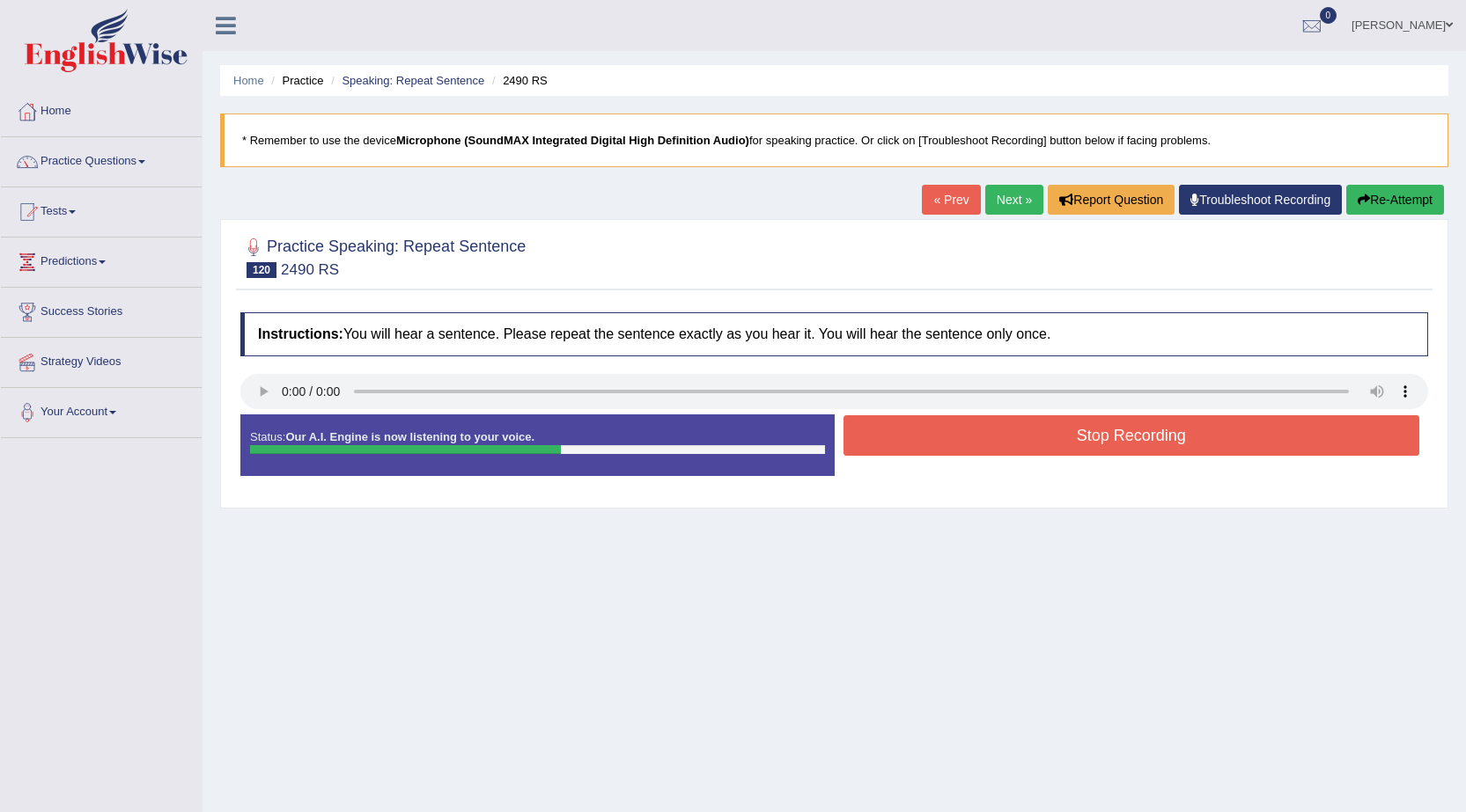
click at [1120, 430] on button "Stop Recording" at bounding box center [1131, 434] width 576 height 40
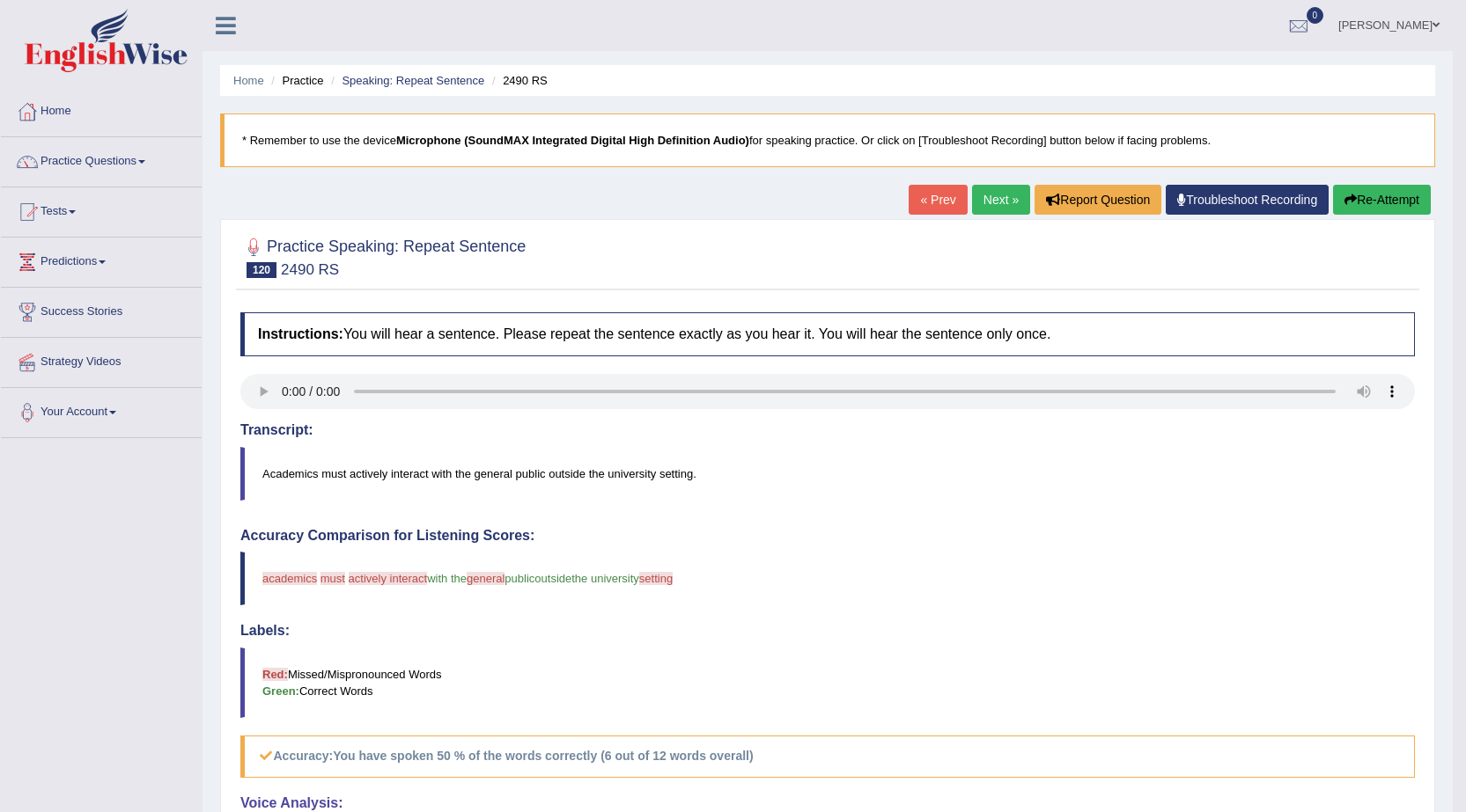
click at [991, 202] on link "Next »" at bounding box center [1000, 200] width 58 height 30
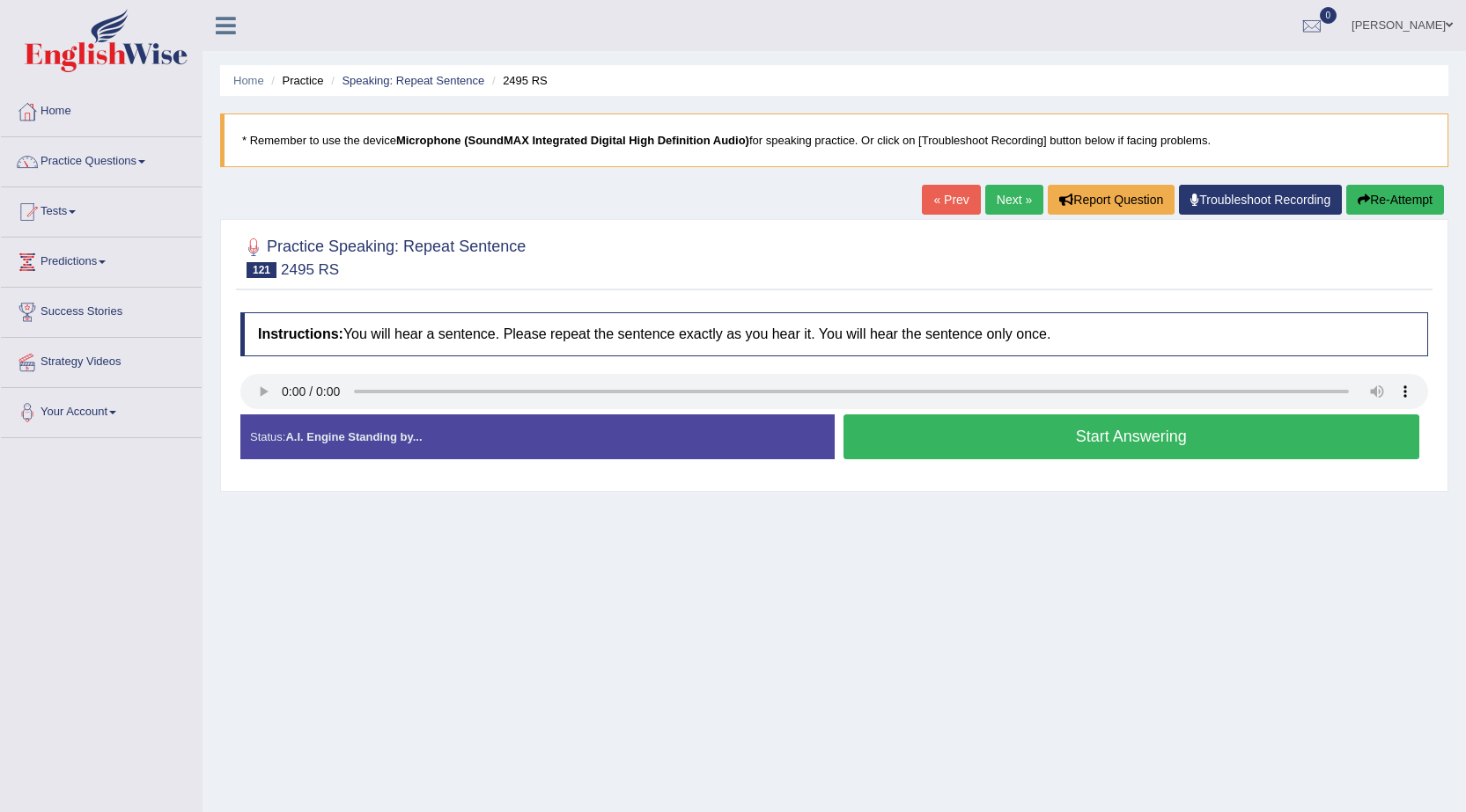
click at [1052, 426] on button "Start Answering" at bounding box center [1131, 436] width 576 height 45
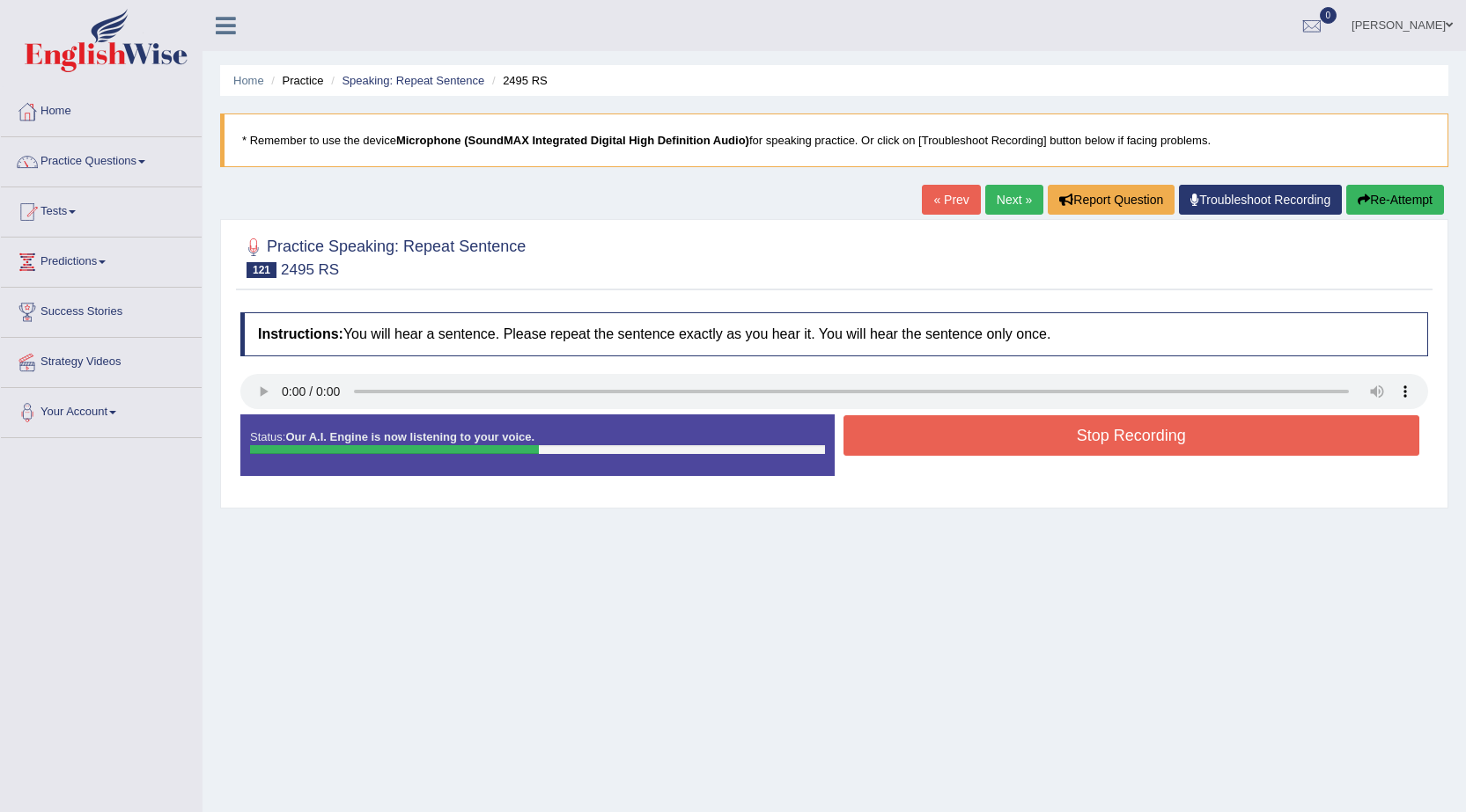
click at [1375, 193] on button "Re-Attempt" at bounding box center [1395, 200] width 98 height 30
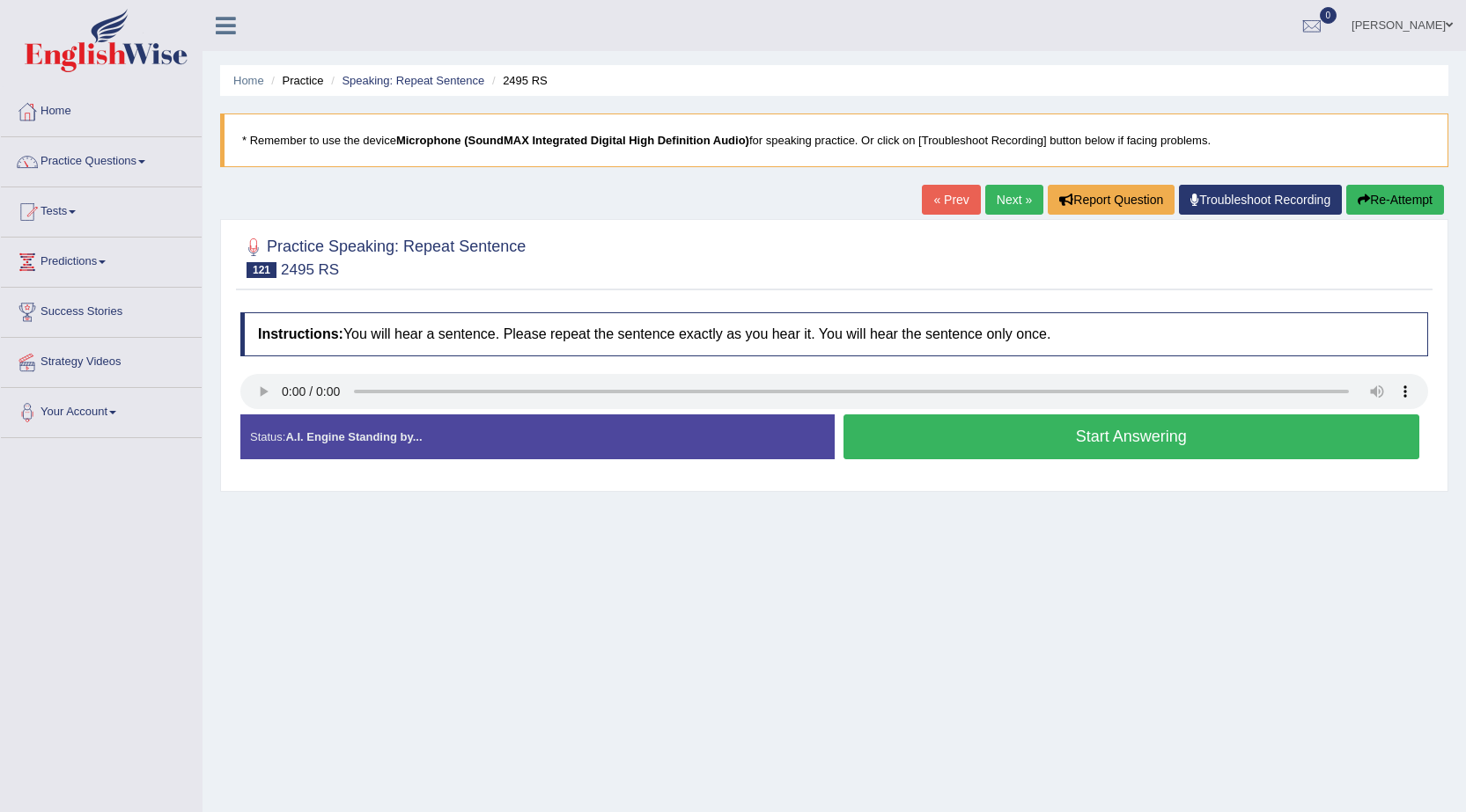
click at [1117, 439] on button "Start Answering" at bounding box center [1131, 436] width 576 height 45
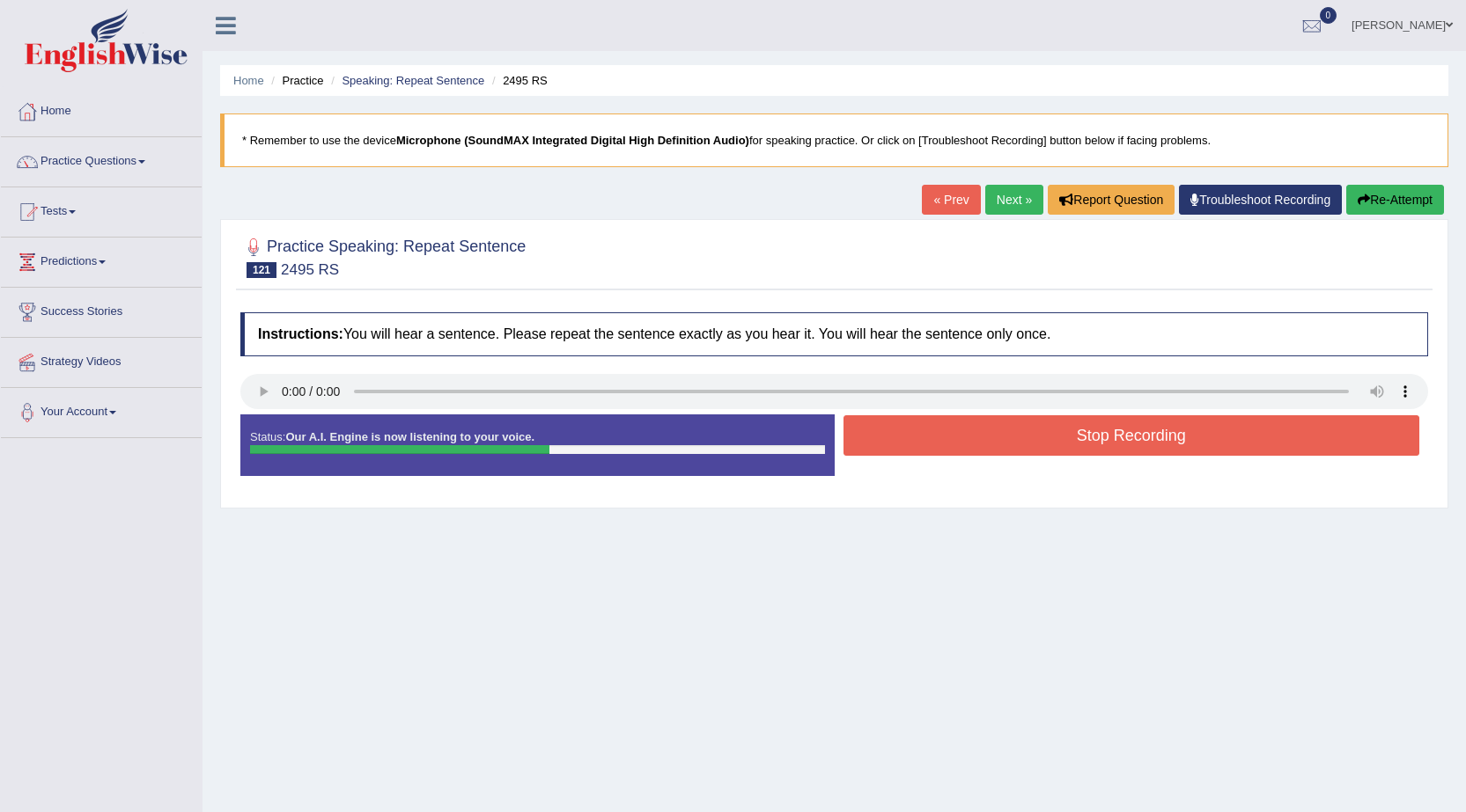
click at [1119, 438] on button "Stop Recording" at bounding box center [1131, 434] width 576 height 40
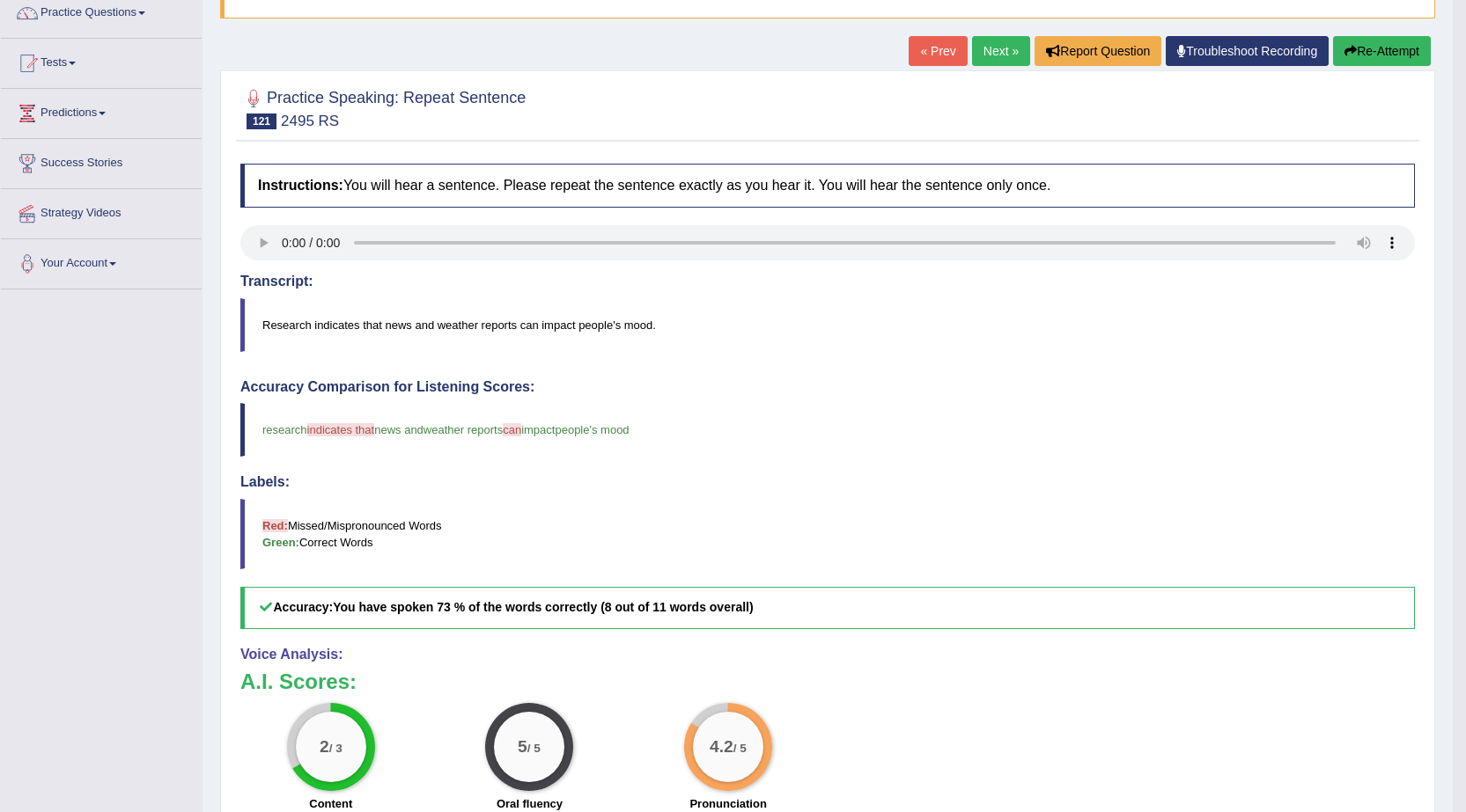
scroll to position [88, 0]
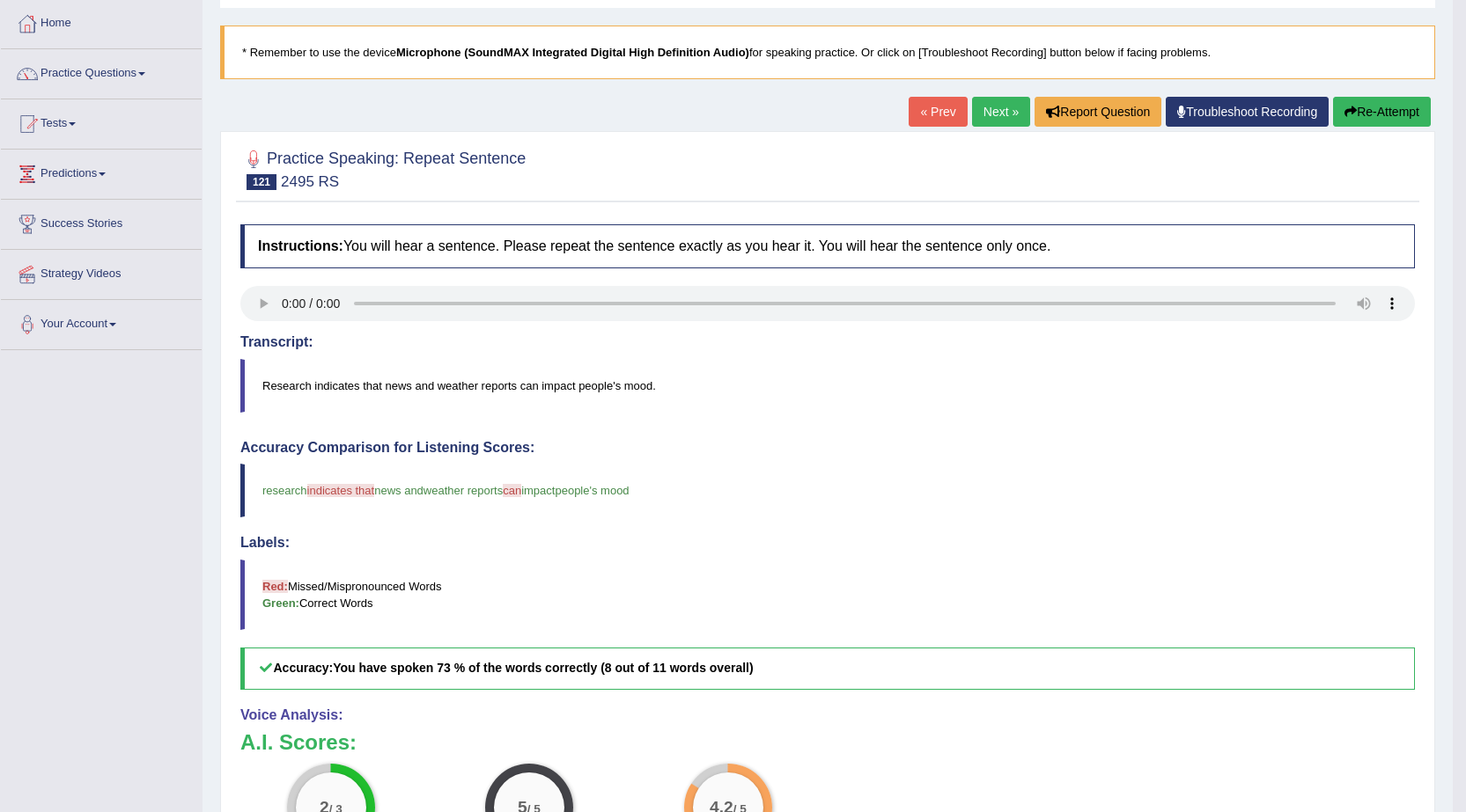
click at [995, 110] on link "Next »" at bounding box center [1000, 112] width 58 height 30
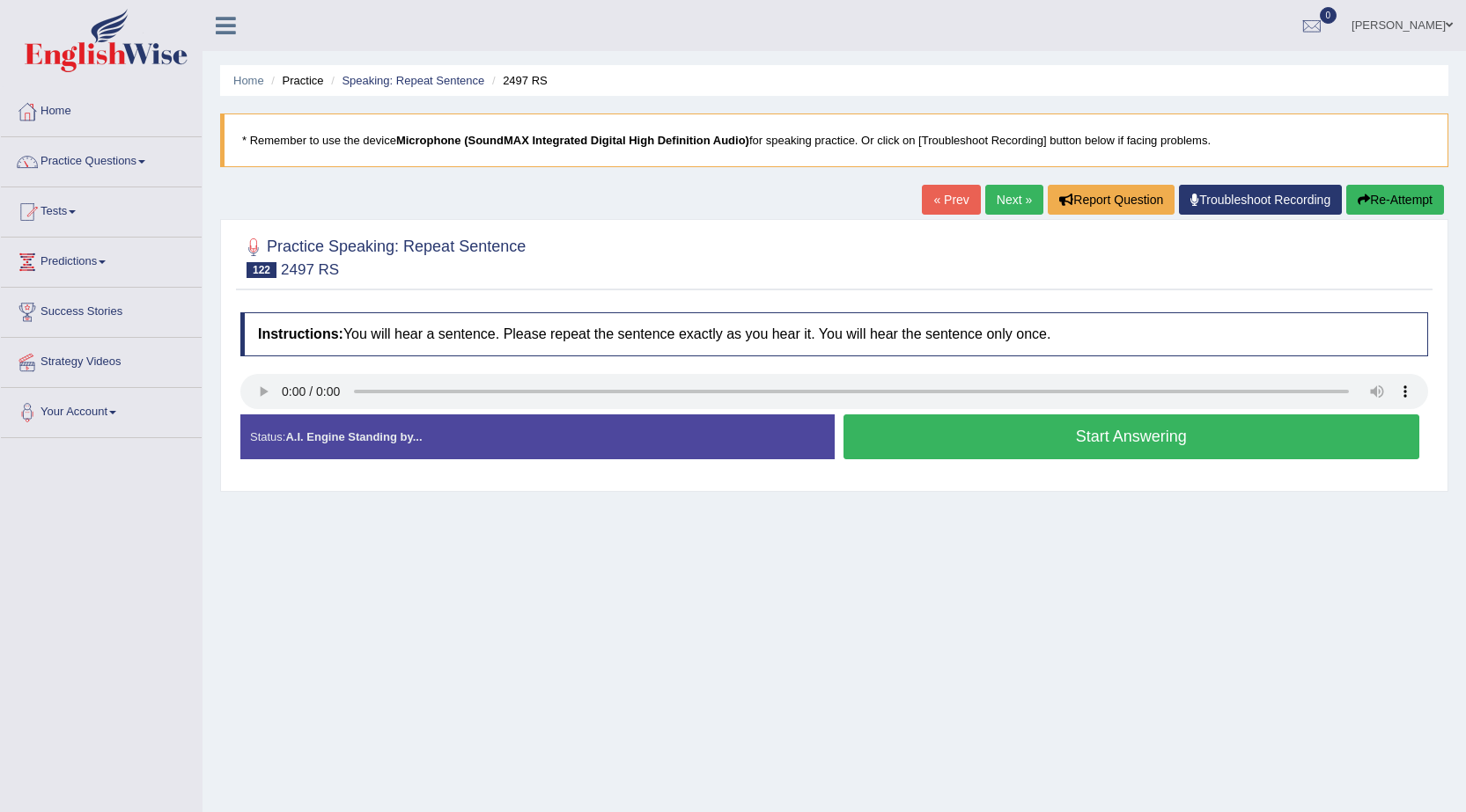
click at [1234, 446] on button "Start Answering" at bounding box center [1131, 436] width 576 height 45
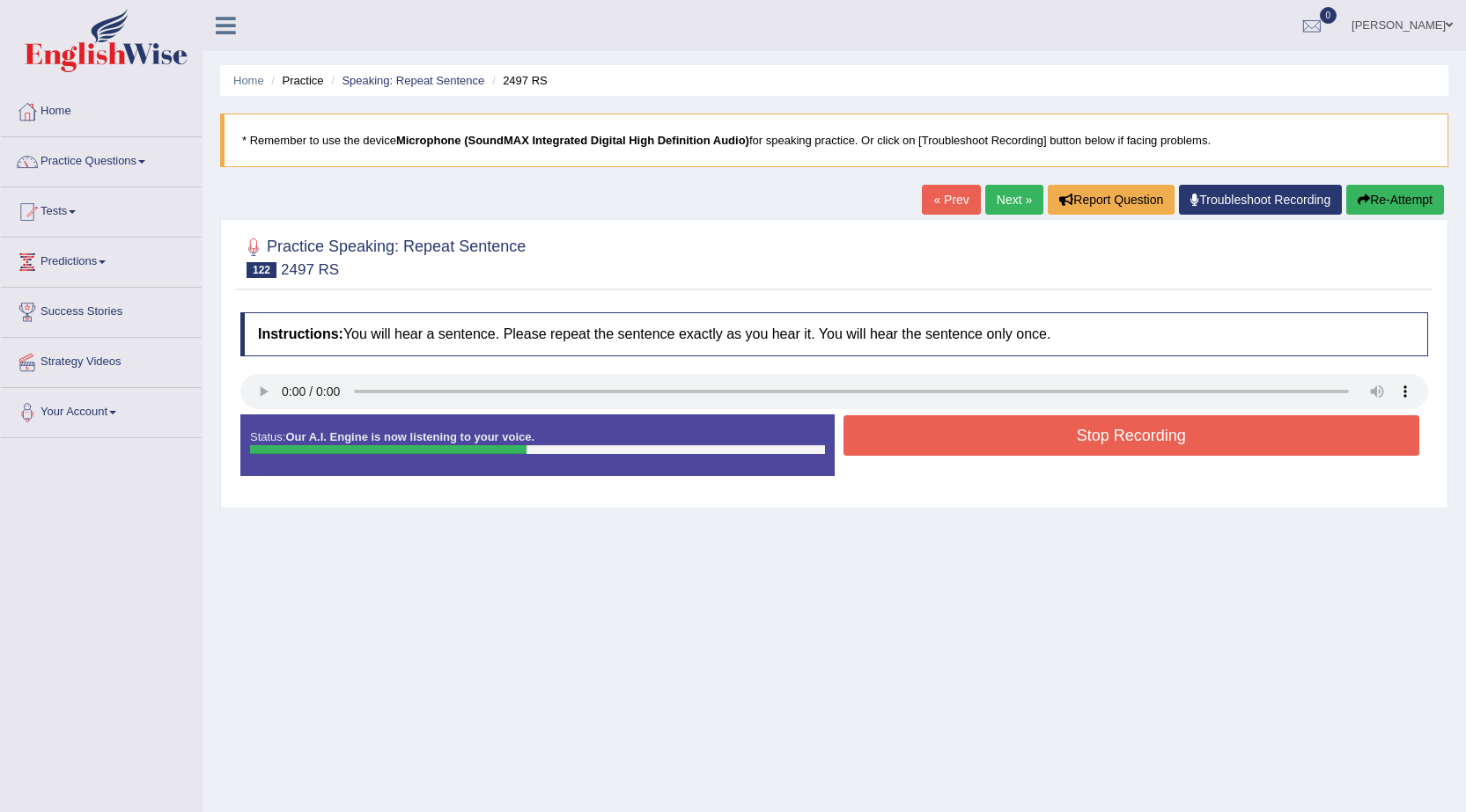
click at [1235, 445] on button "Stop Recording" at bounding box center [1131, 434] width 576 height 40
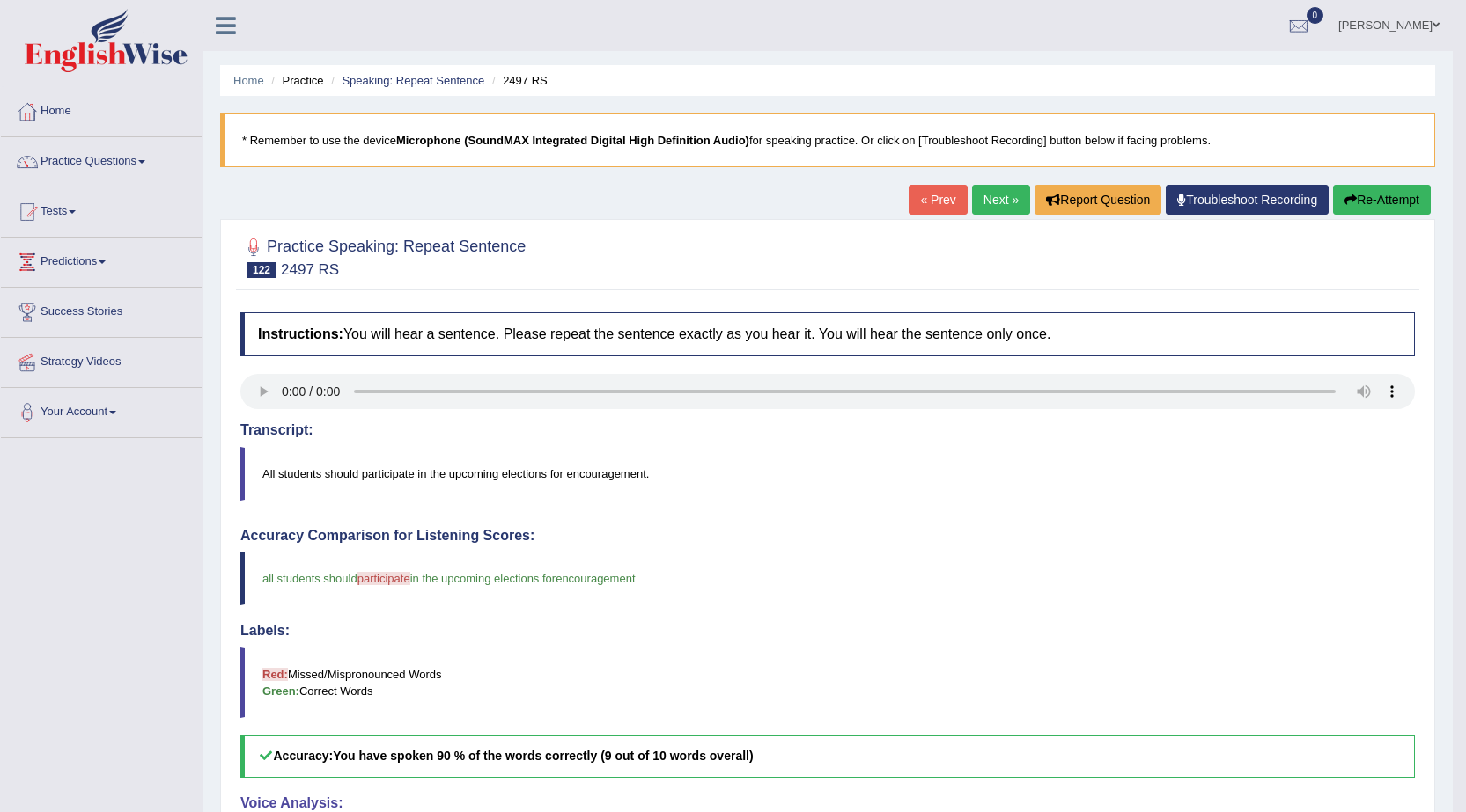
click at [1015, 201] on link "Next »" at bounding box center [1000, 200] width 58 height 30
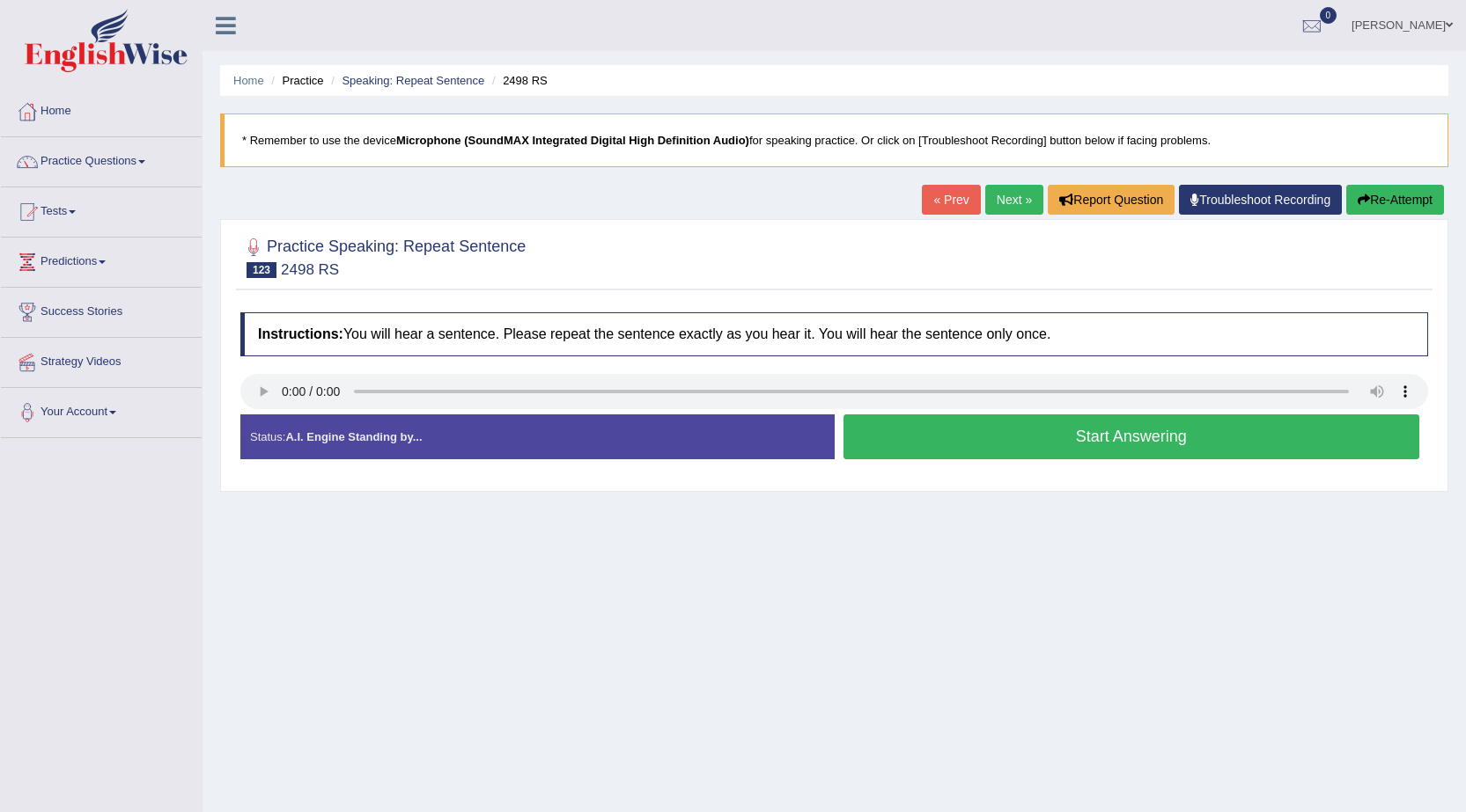
click at [1047, 443] on button "Start Answering" at bounding box center [1131, 436] width 576 height 45
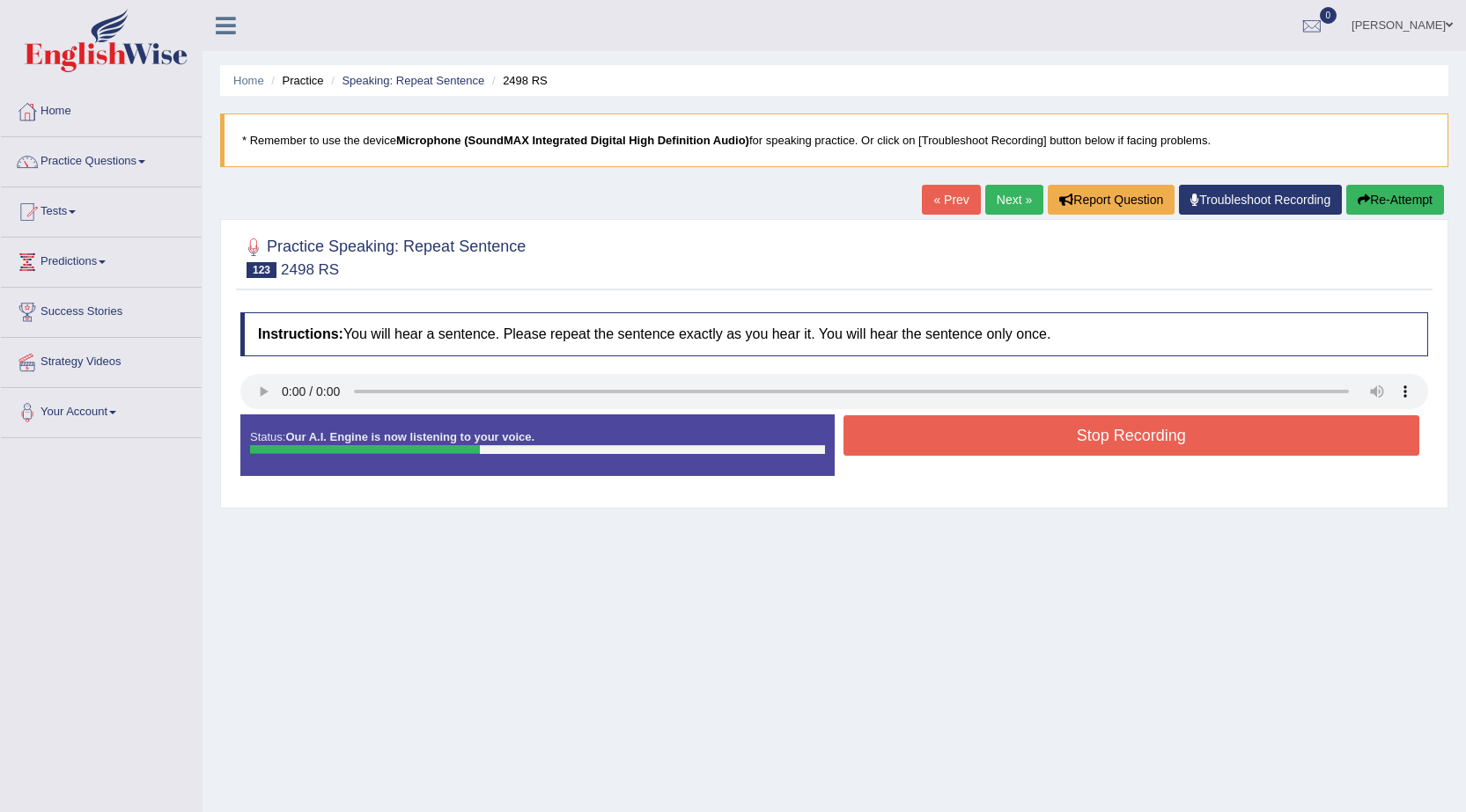
click at [1068, 432] on button "Stop Recording" at bounding box center [1131, 434] width 576 height 40
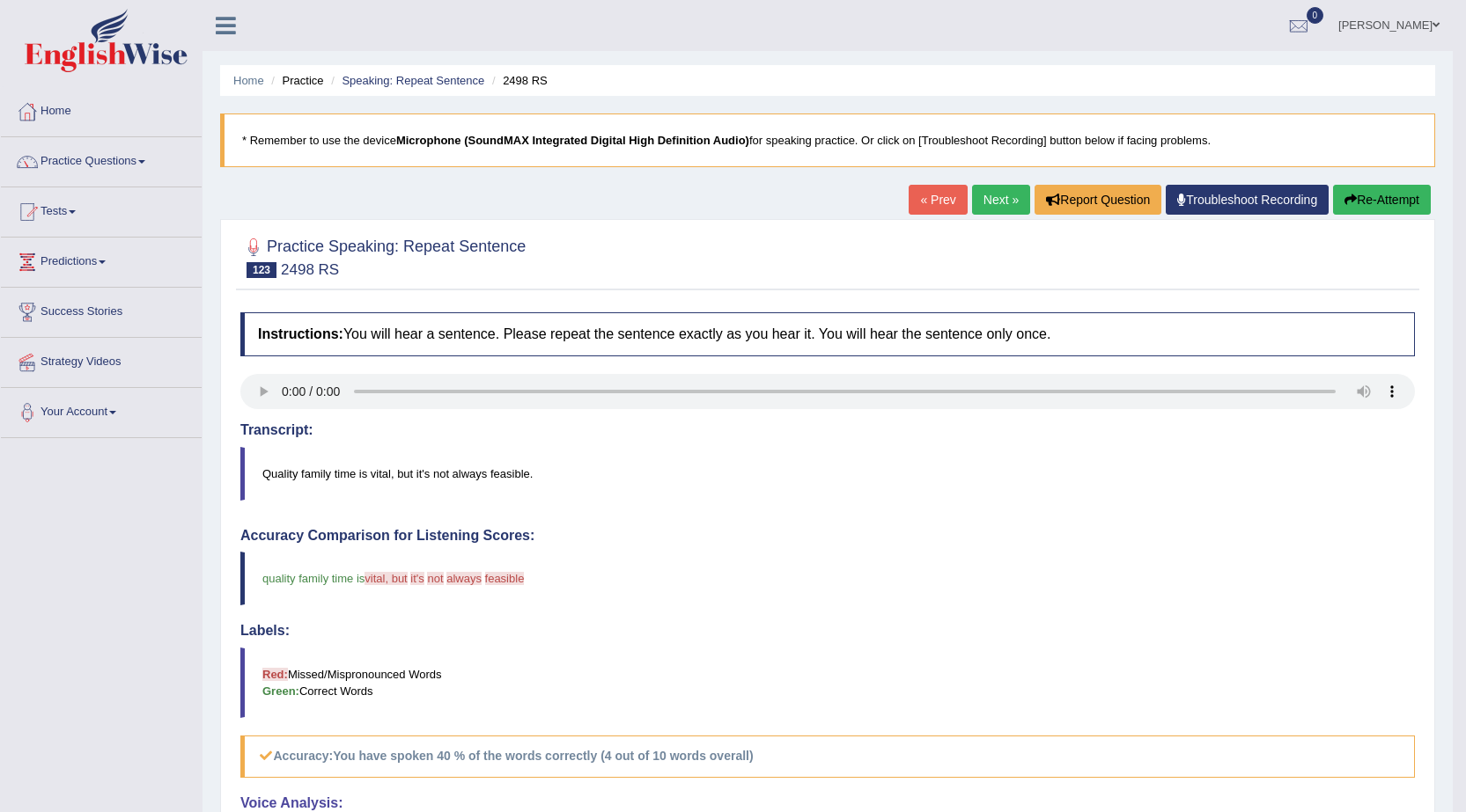
click at [1375, 200] on button "Re-Attempt" at bounding box center [1381, 200] width 98 height 30
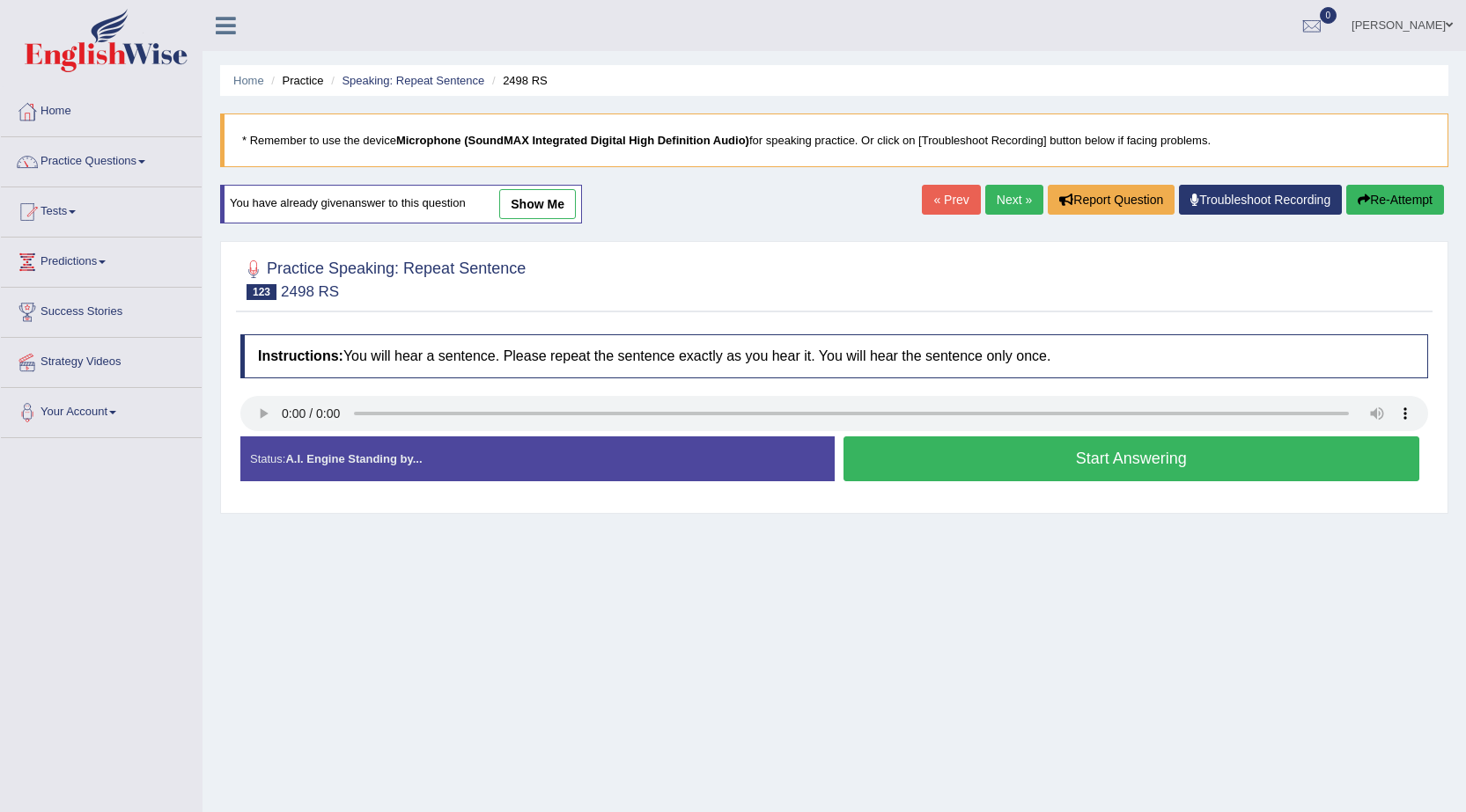
click at [1052, 462] on button "Start Answering" at bounding box center [1131, 459] width 576 height 45
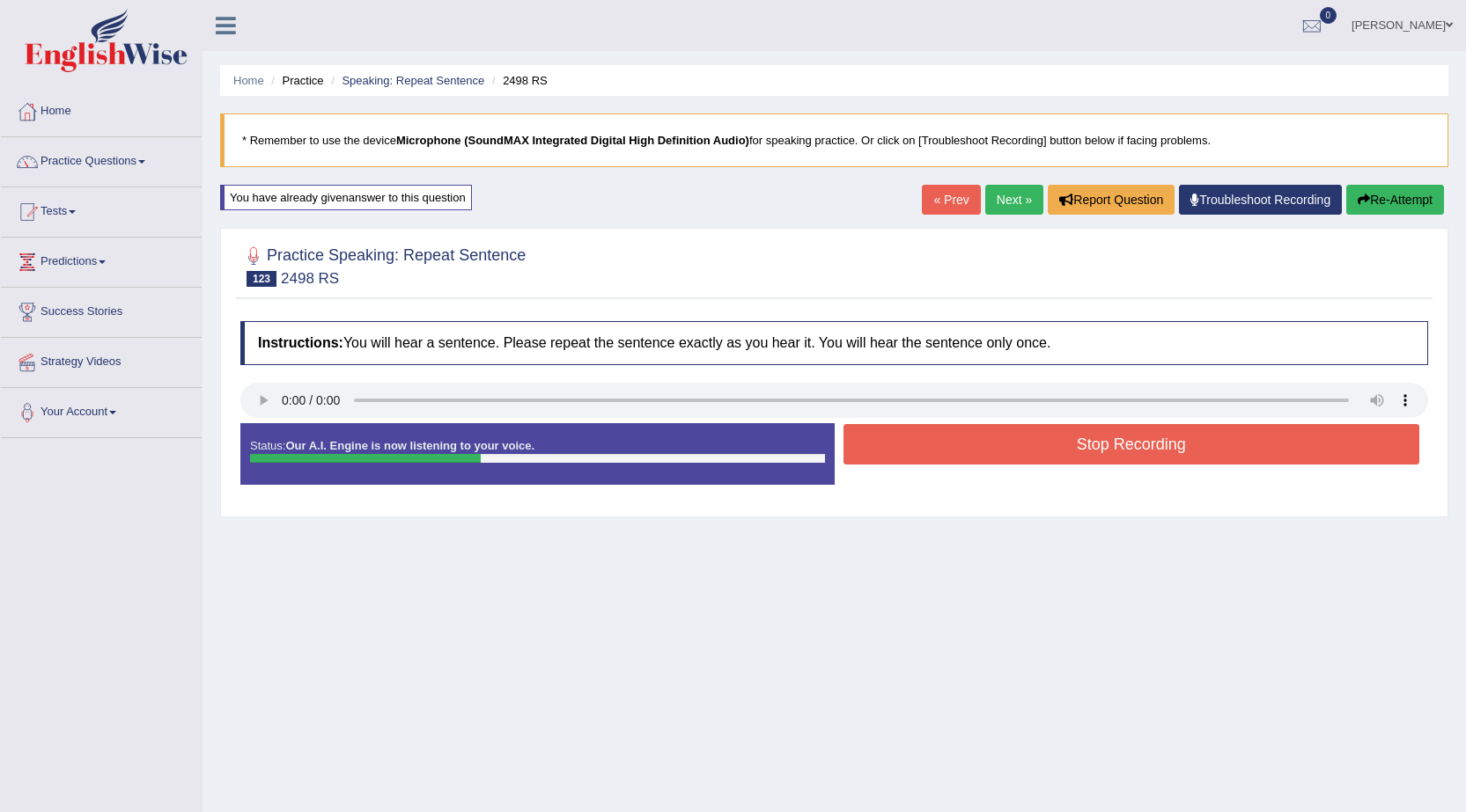
click at [1056, 454] on button "Stop Recording" at bounding box center [1131, 443] width 576 height 40
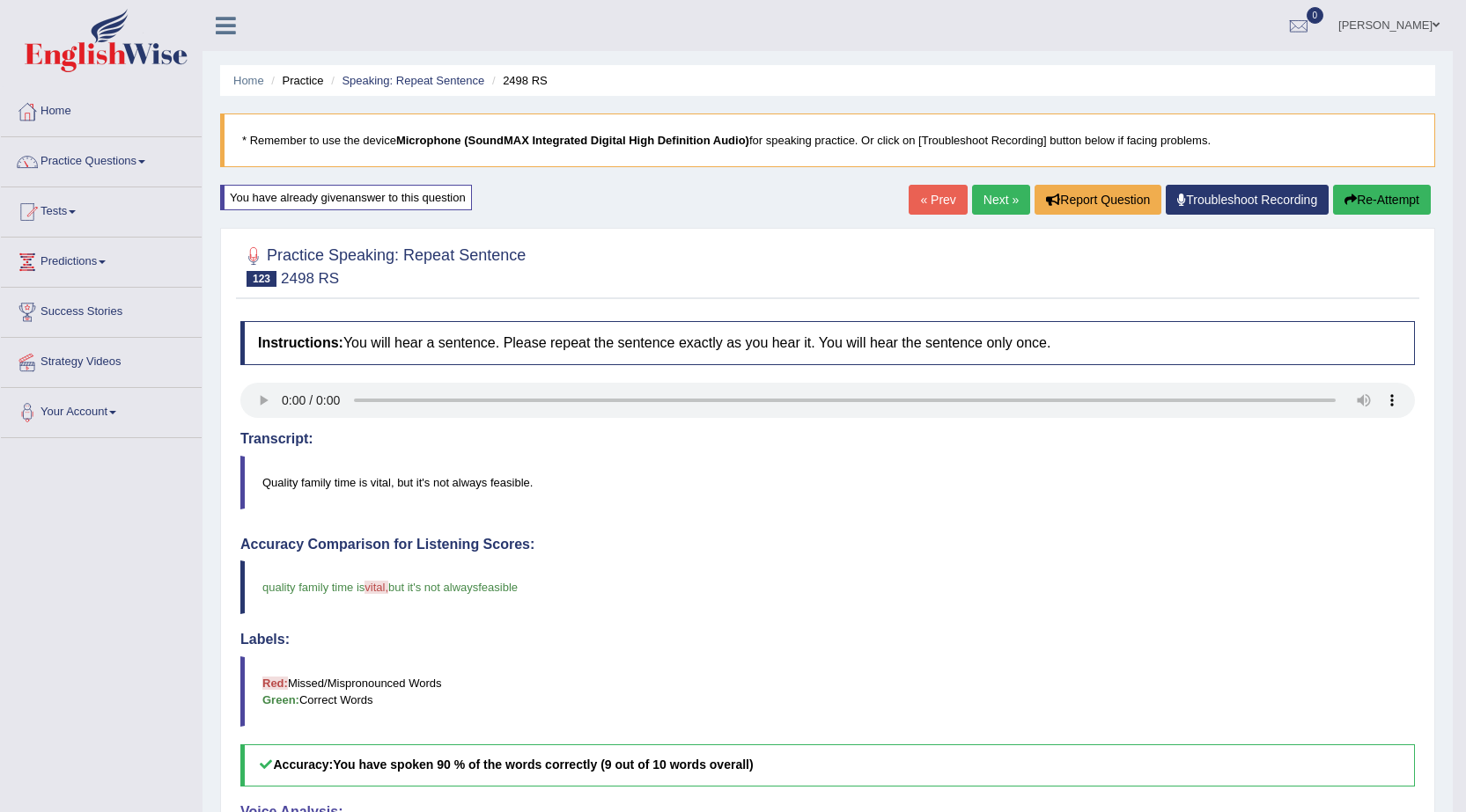
click at [1002, 202] on link "Next »" at bounding box center [1000, 200] width 58 height 30
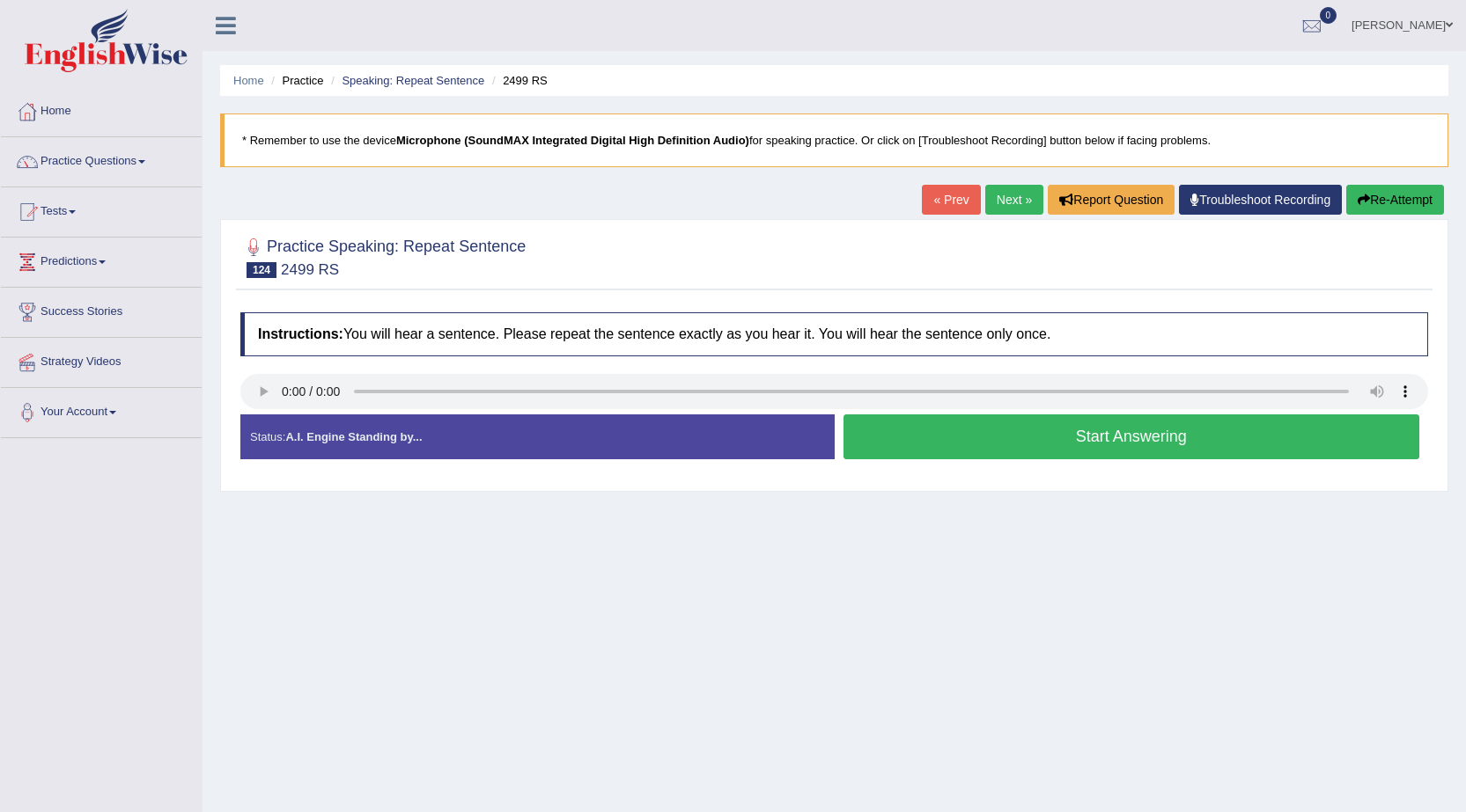
drag, startPoint x: 1067, startPoint y: 427, endPoint x: 1081, endPoint y: 429, distance: 14.1
click at [1074, 431] on button "Start Answering" at bounding box center [1131, 436] width 576 height 45
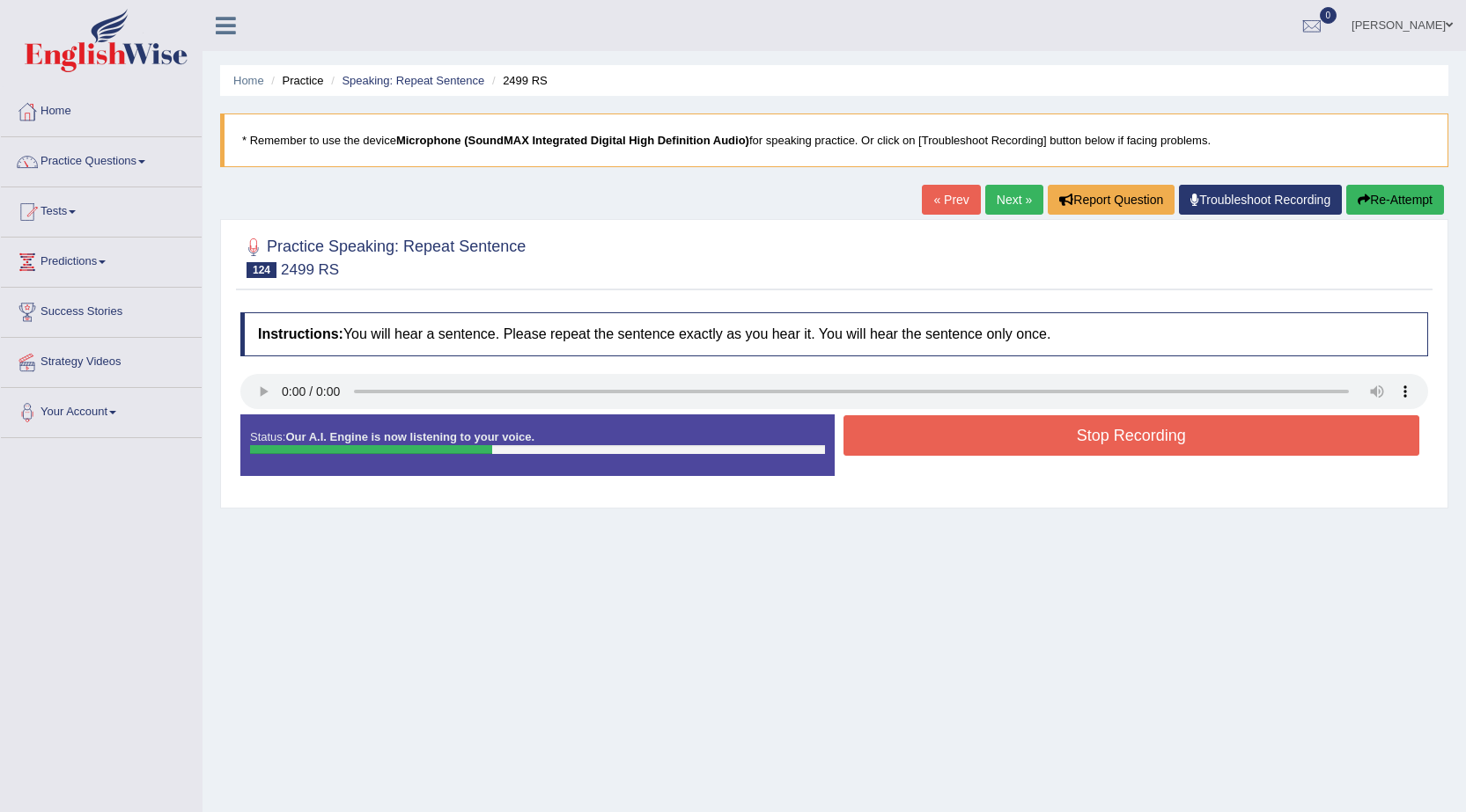
click at [1019, 200] on link "Next »" at bounding box center [1014, 200] width 58 height 30
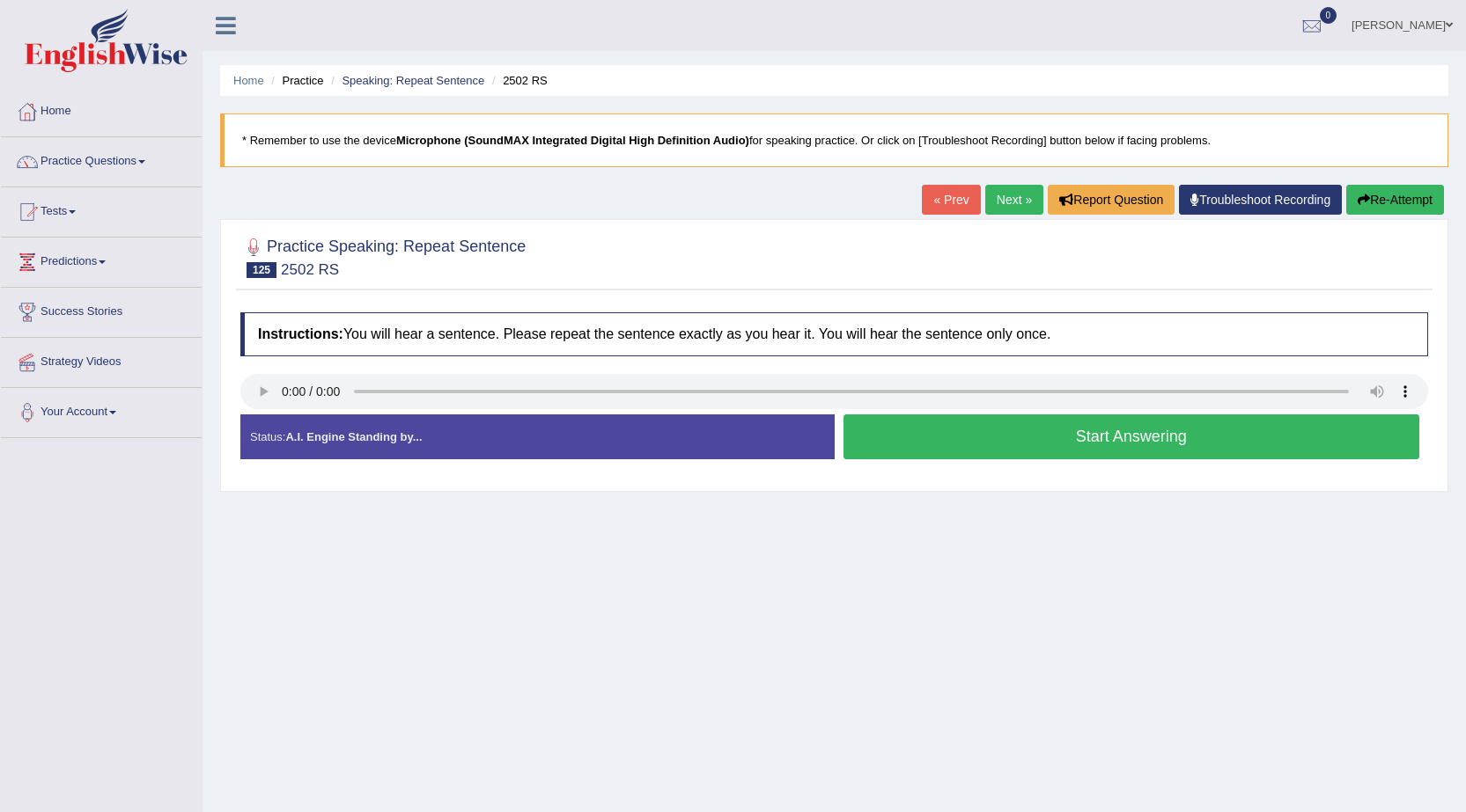
click at [930, 199] on link "« Prev" at bounding box center [950, 200] width 58 height 30
click at [1226, 434] on div "Instructions: You will hear a sentence. Please repeat the sentence exactly as y…" at bounding box center [834, 393] width 1196 height 179
click at [1226, 434] on button "Start Answering" at bounding box center [1131, 436] width 576 height 45
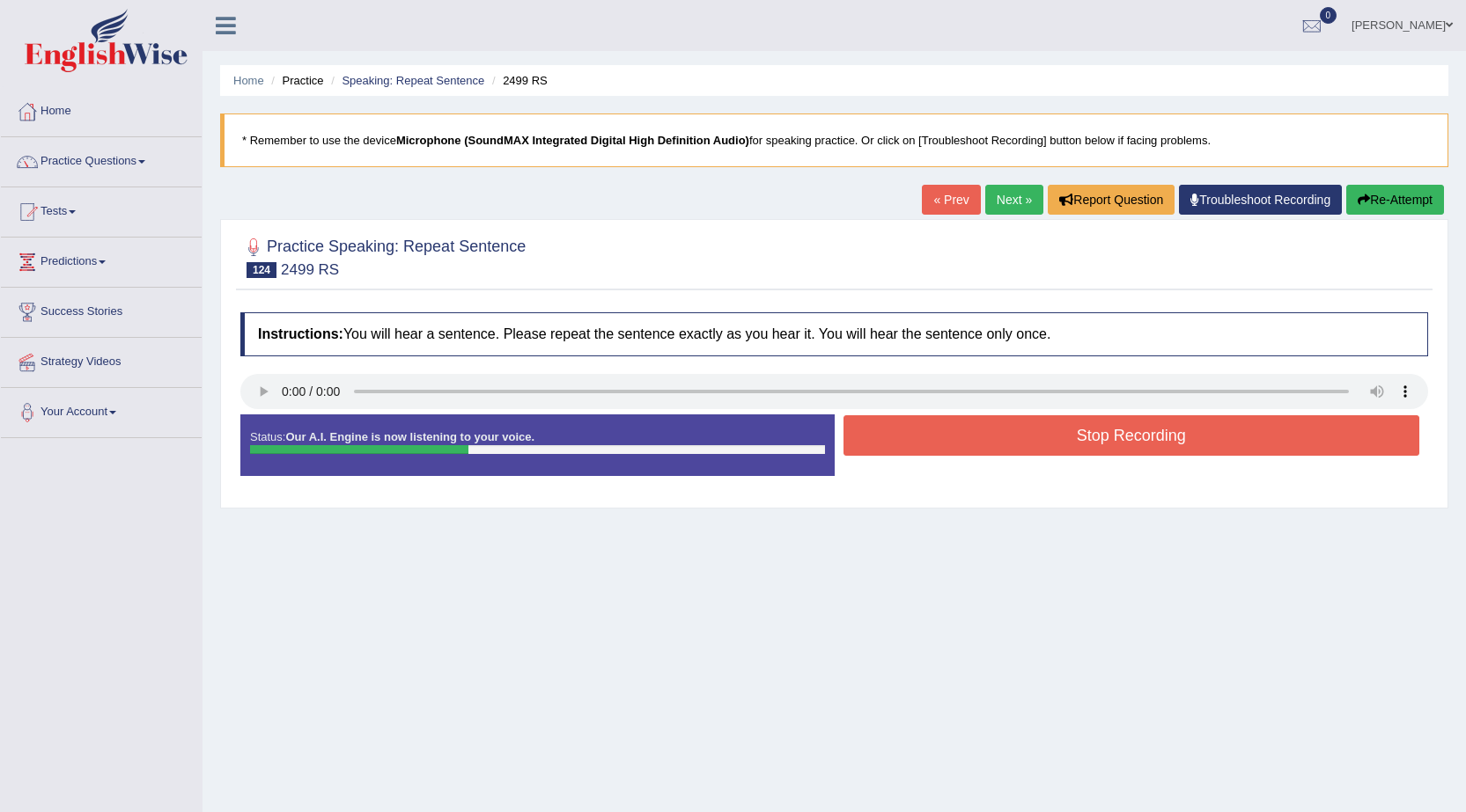
click at [1226, 434] on button "Stop Recording" at bounding box center [1131, 434] width 576 height 40
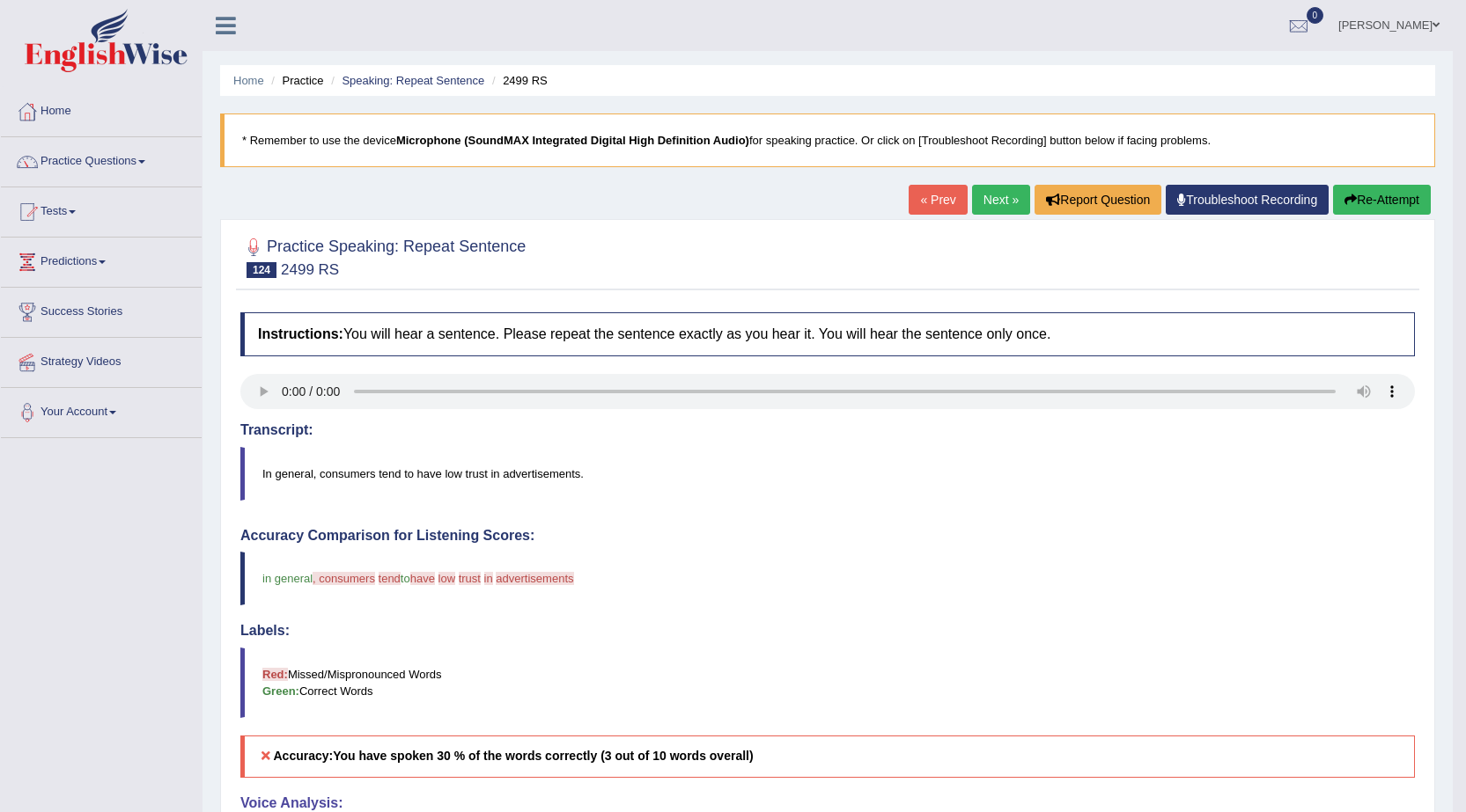
click at [1368, 199] on button "Re-Attempt" at bounding box center [1381, 200] width 98 height 30
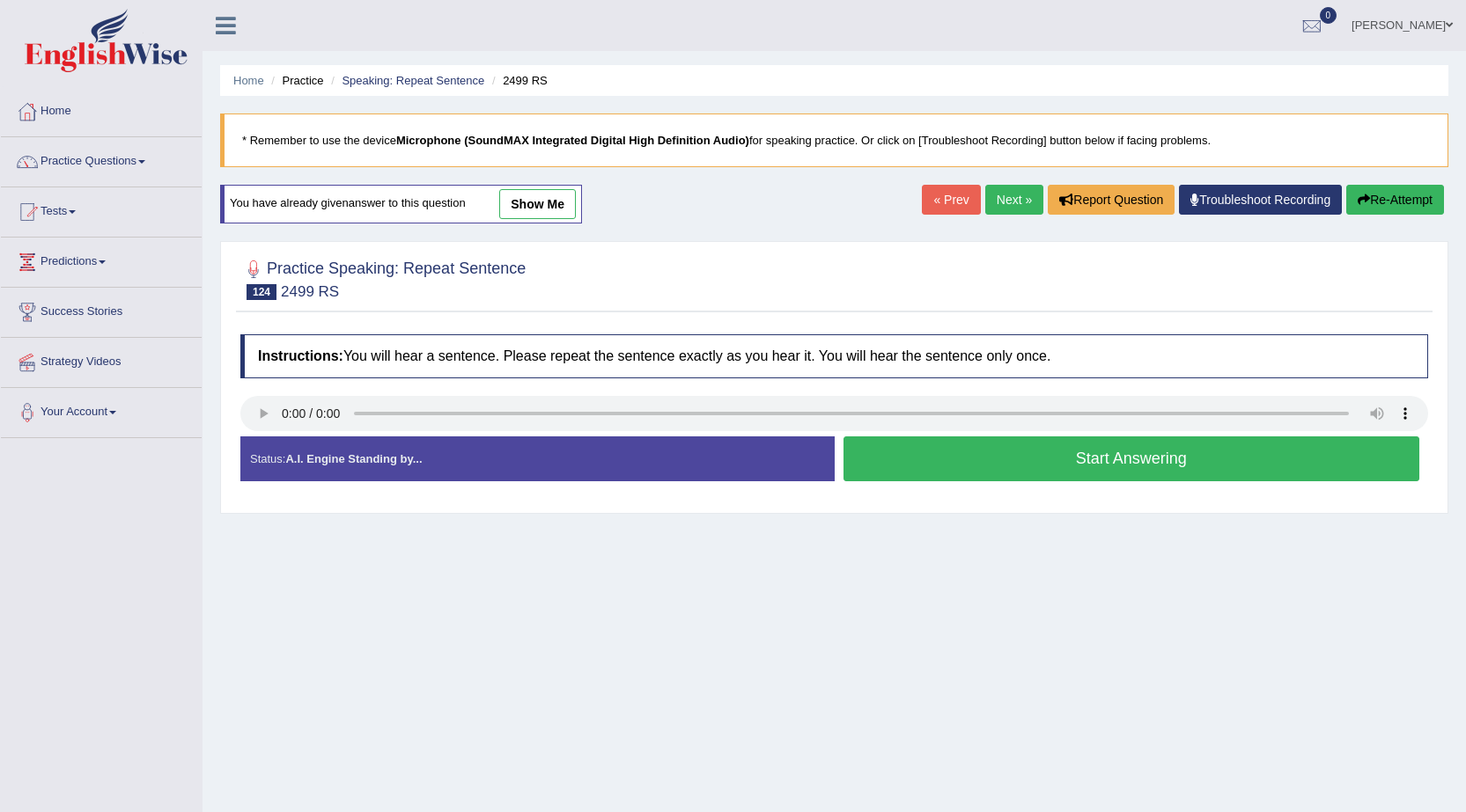
click at [1004, 468] on button "Start Answering" at bounding box center [1131, 459] width 576 height 45
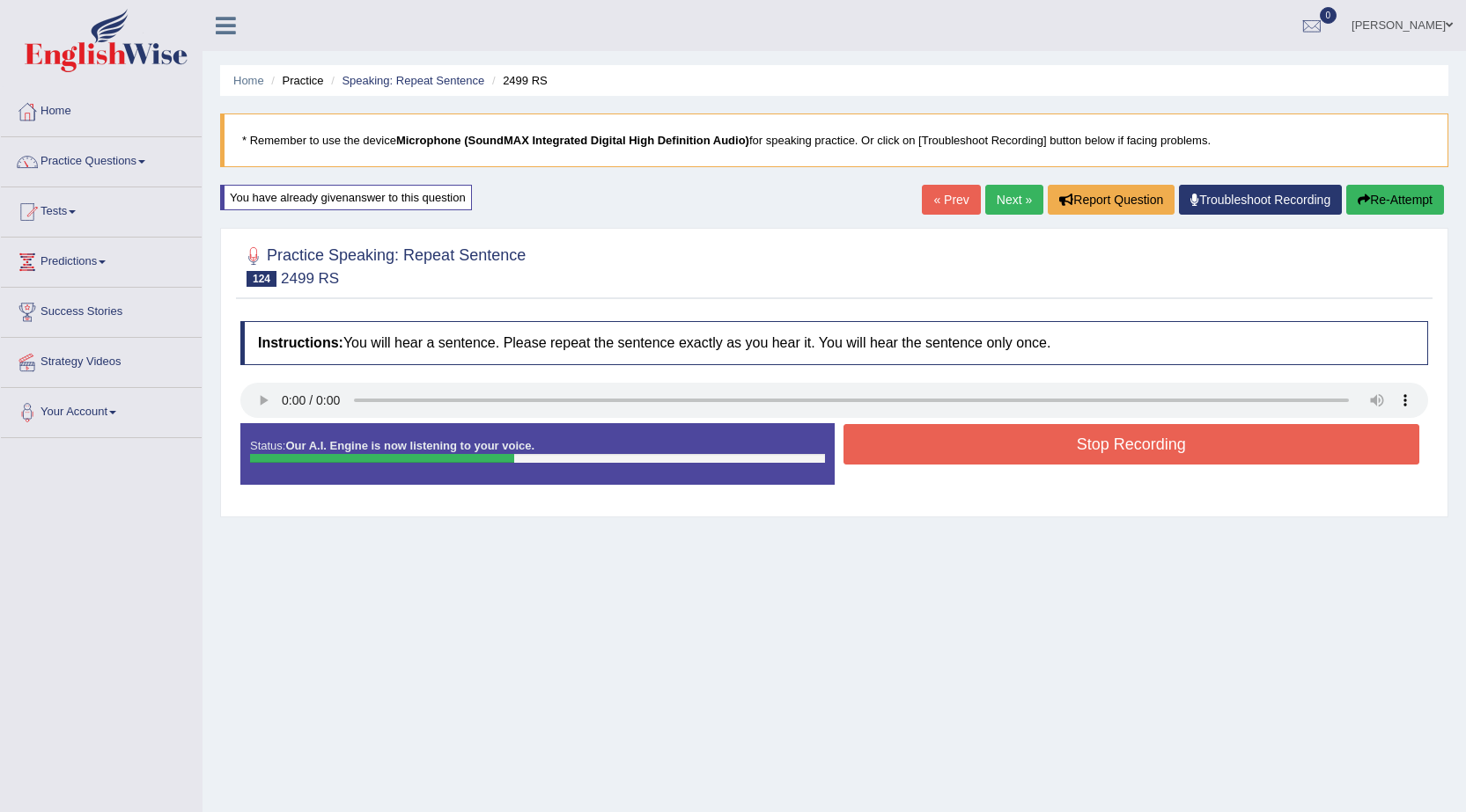
click at [1012, 448] on button "Stop Recording" at bounding box center [1131, 443] width 576 height 40
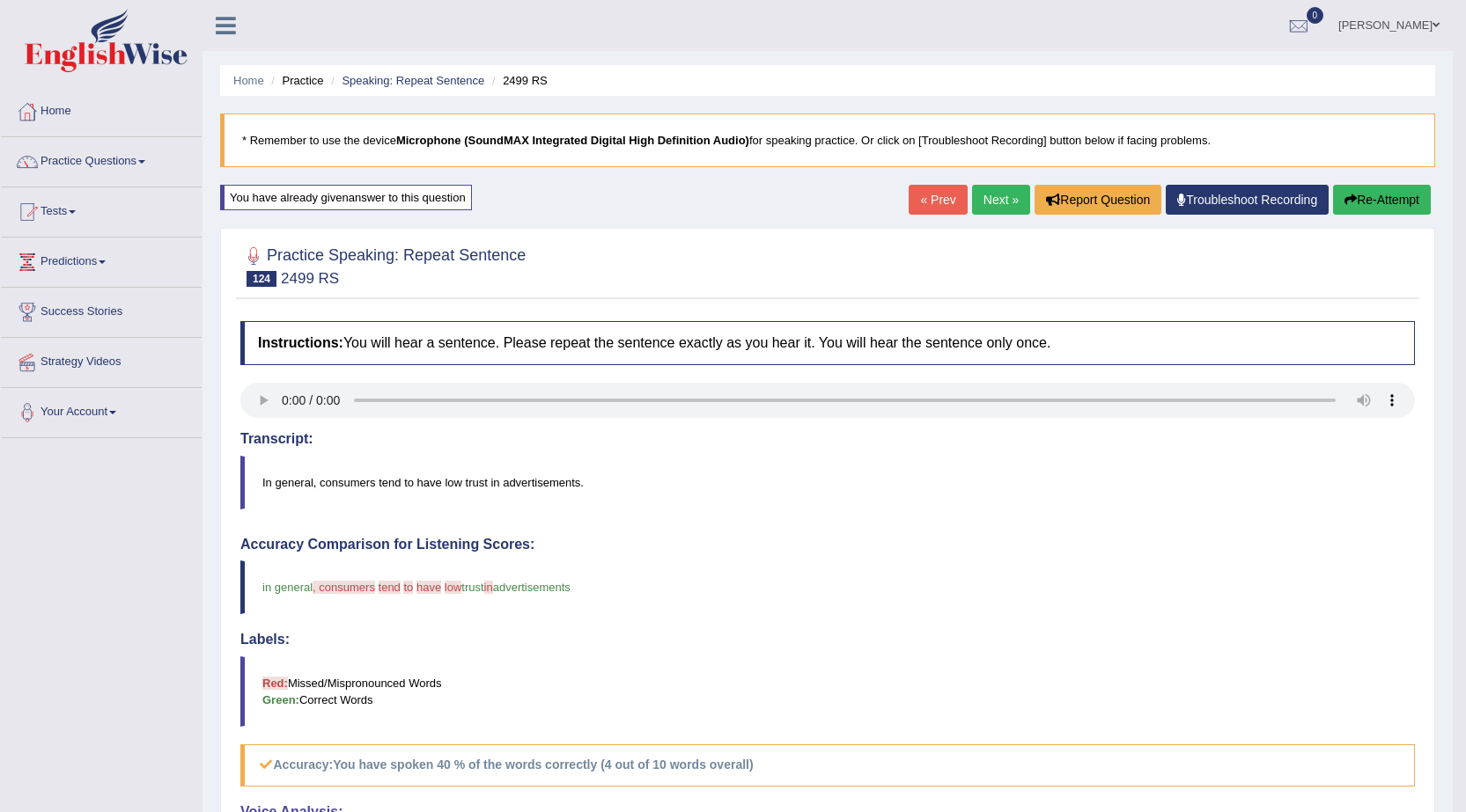
click at [991, 195] on link "Next »" at bounding box center [1000, 200] width 58 height 30
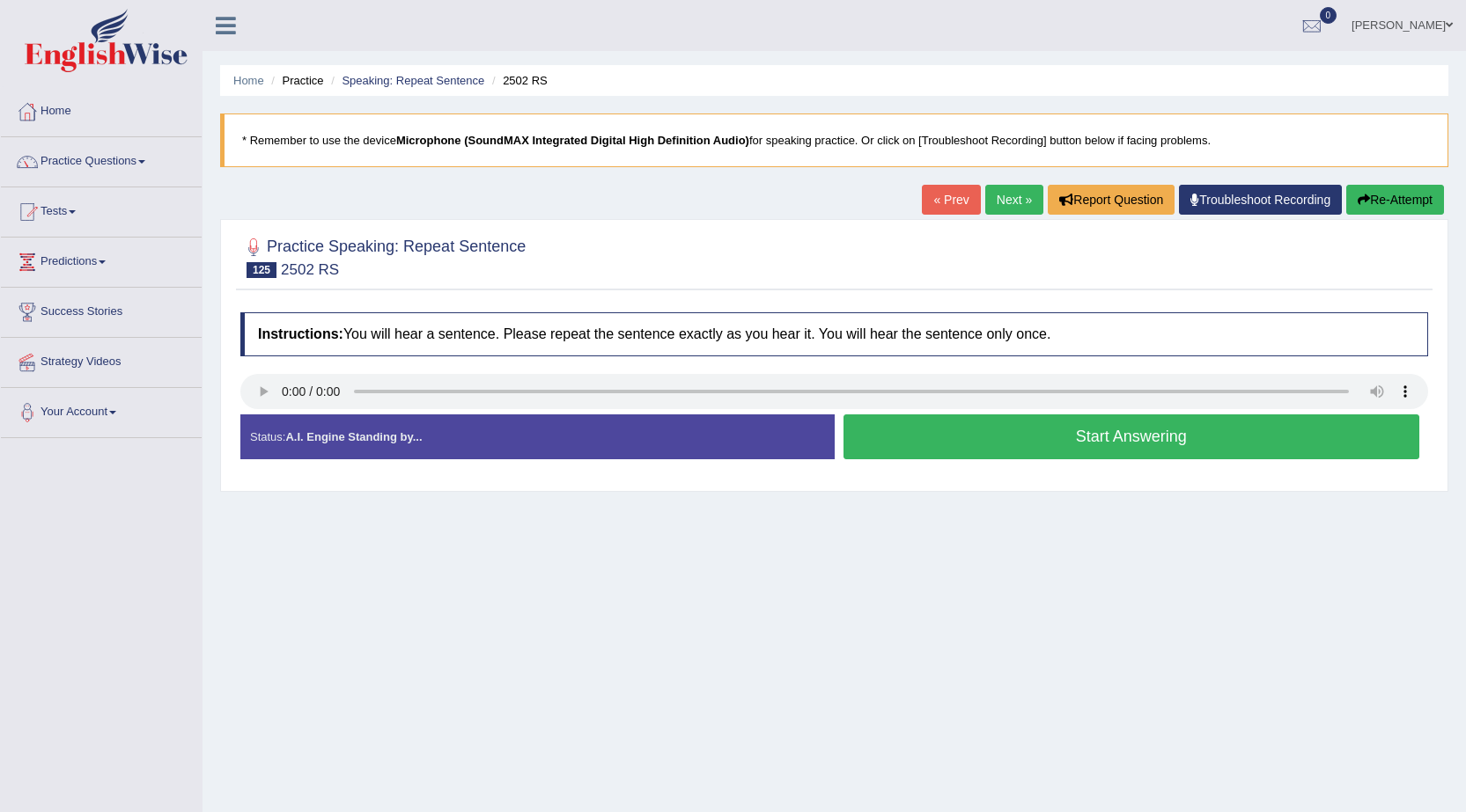
click at [1090, 457] on button "Start Answering" at bounding box center [1131, 436] width 576 height 45
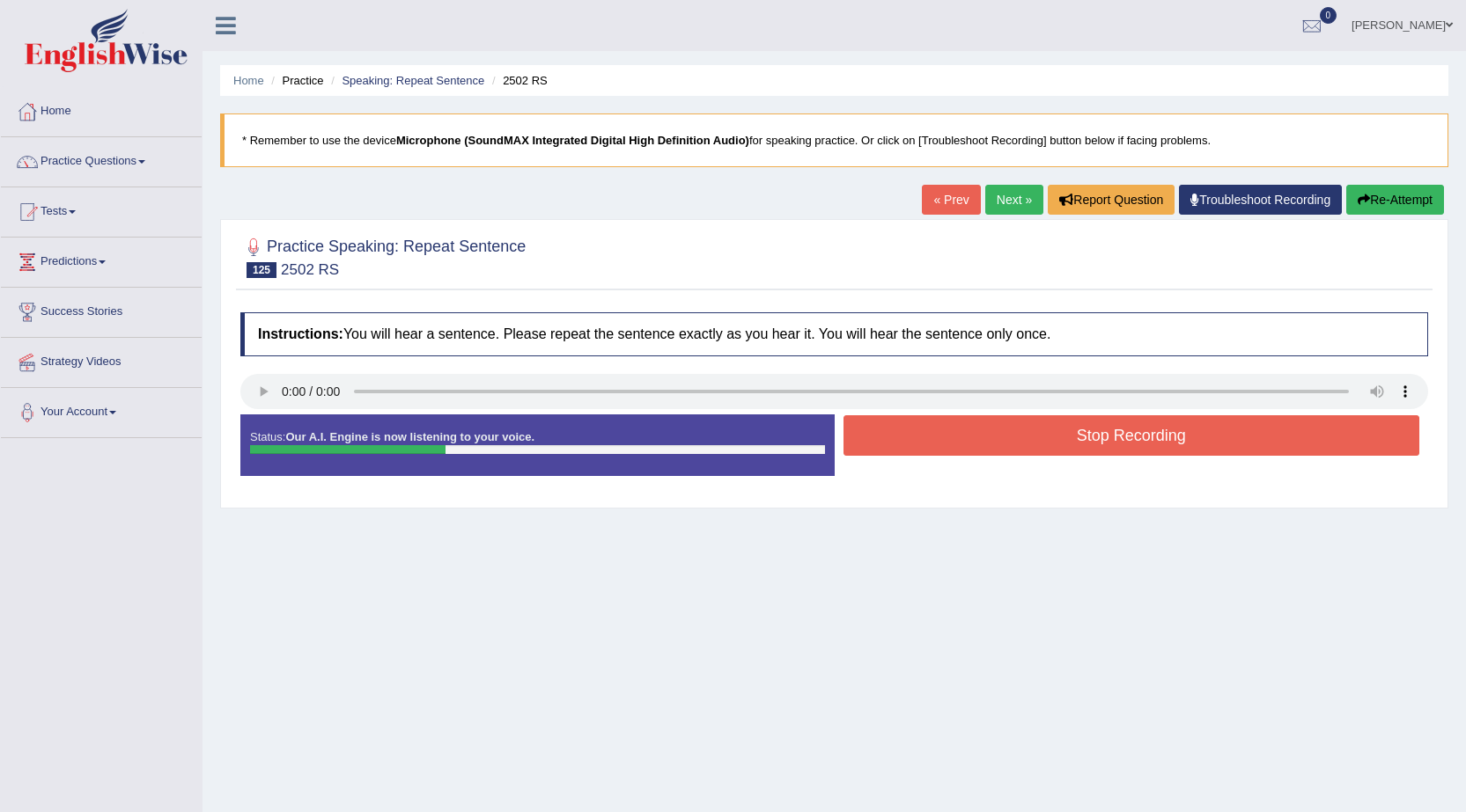
click at [1107, 438] on button "Stop Recording" at bounding box center [1131, 434] width 576 height 40
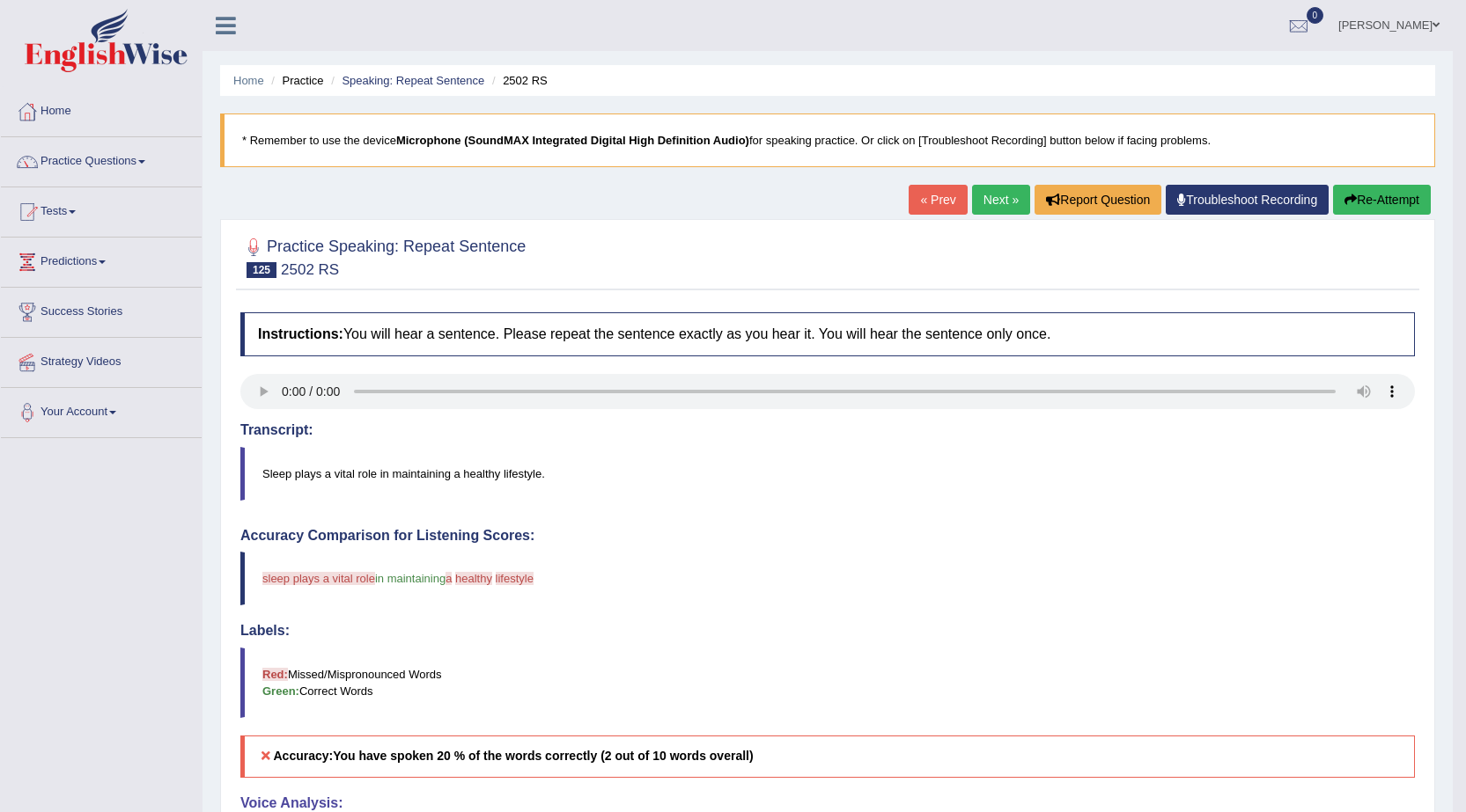
click at [1415, 205] on button "Re-Attempt" at bounding box center [1381, 200] width 98 height 30
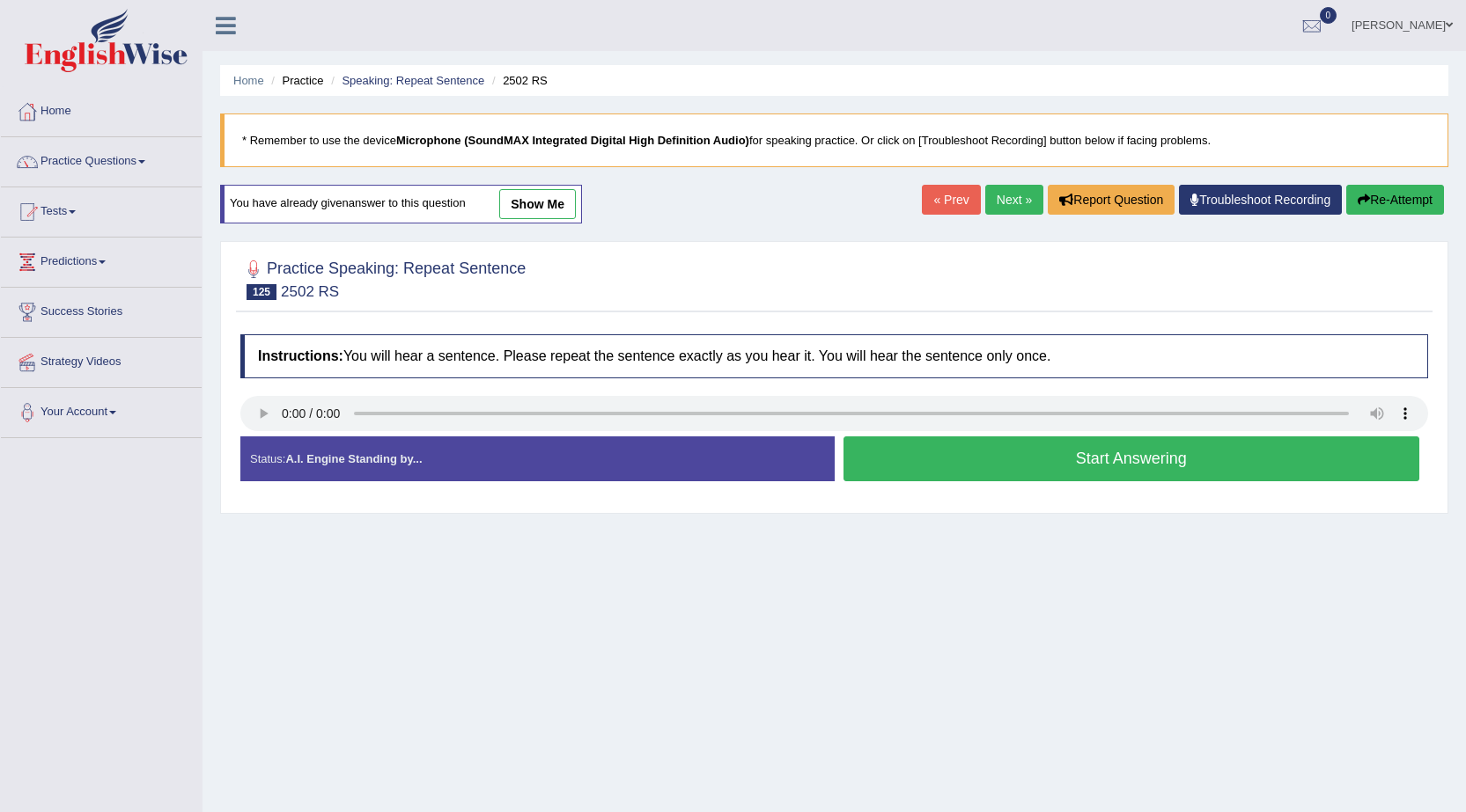
click at [915, 457] on button "Start Answering" at bounding box center [1131, 459] width 576 height 45
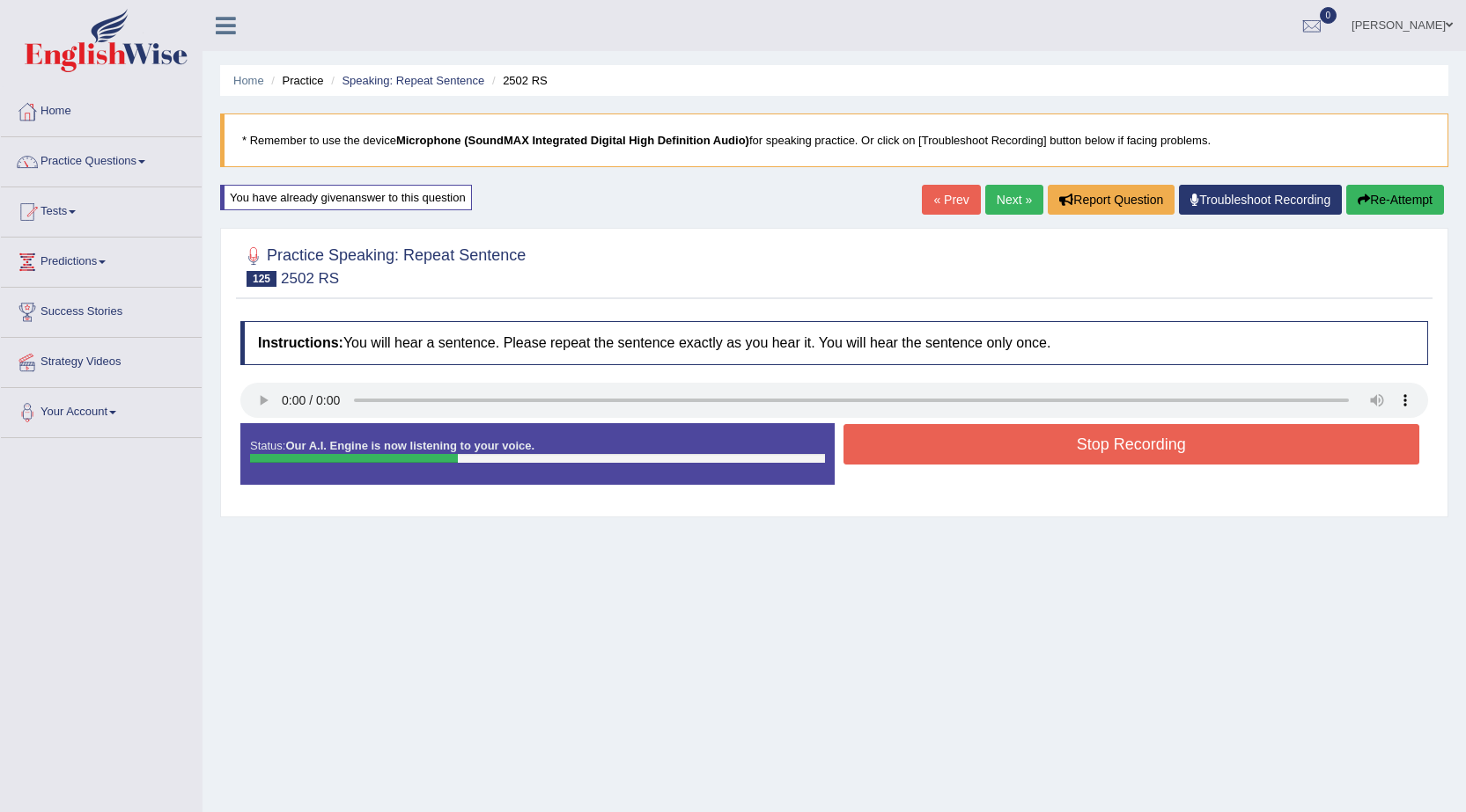
click at [922, 453] on button "Stop Recording" at bounding box center [1131, 443] width 576 height 40
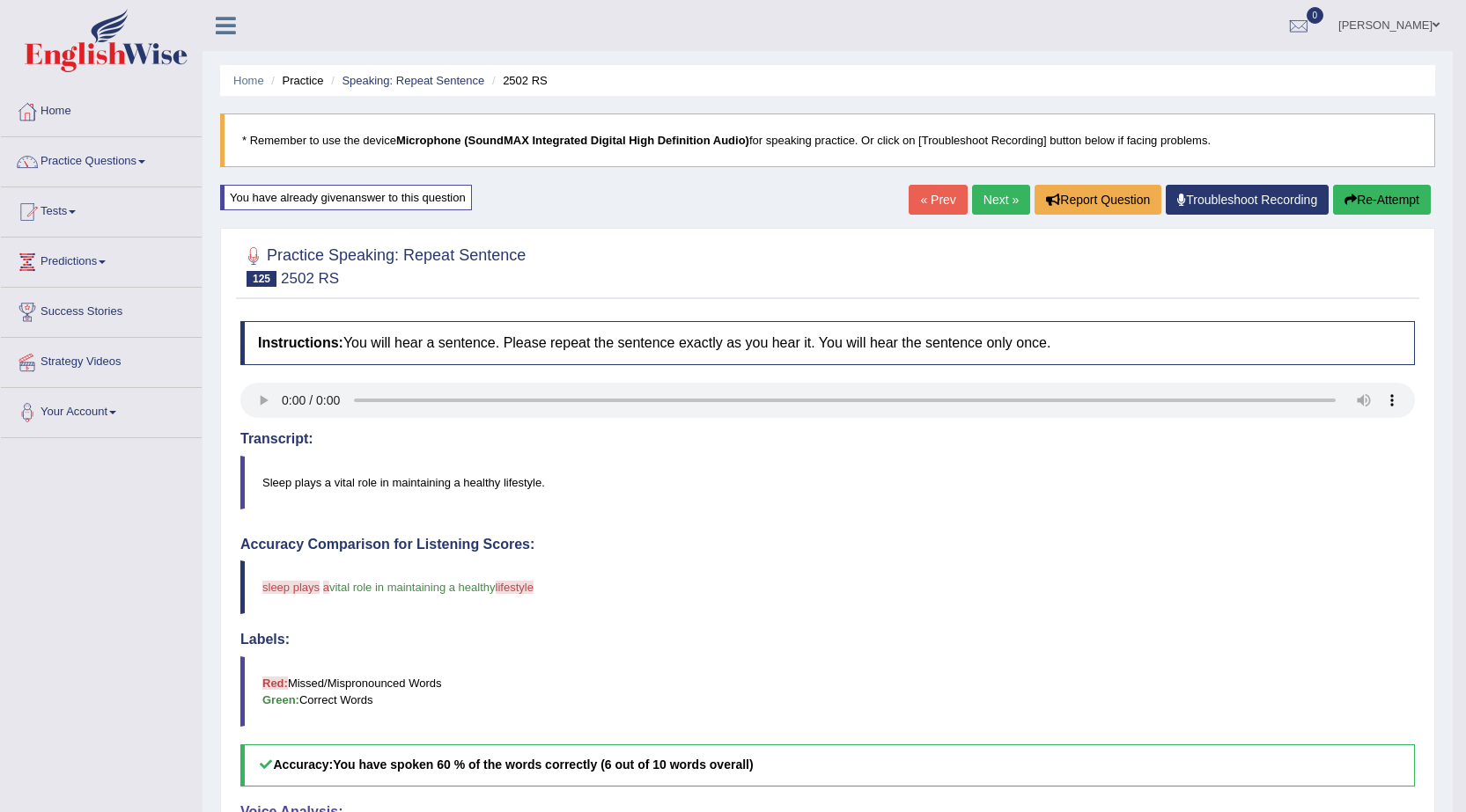
click at [996, 206] on link "Next »" at bounding box center [1000, 200] width 58 height 30
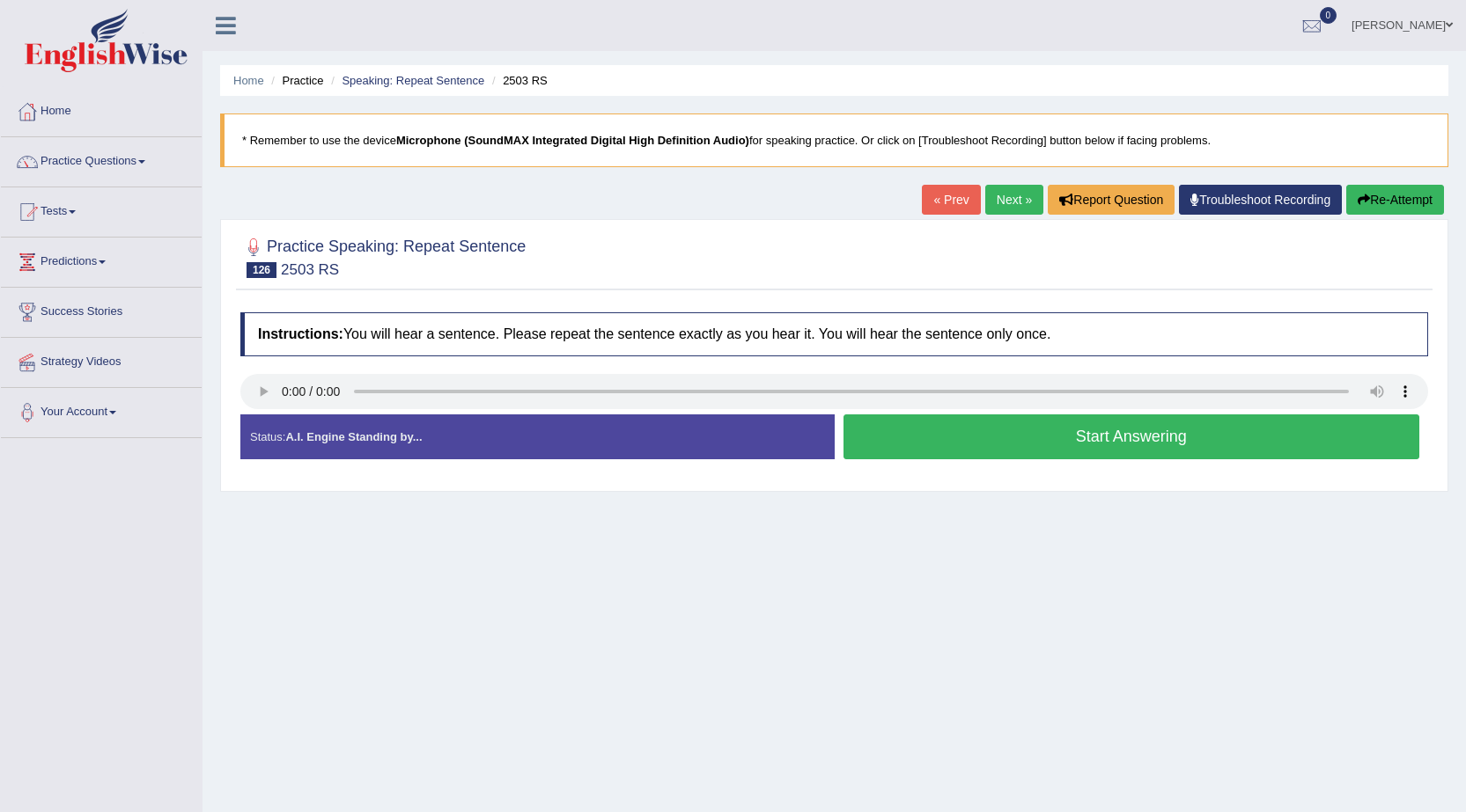
click at [926, 442] on button "Start Answering" at bounding box center [1131, 436] width 576 height 45
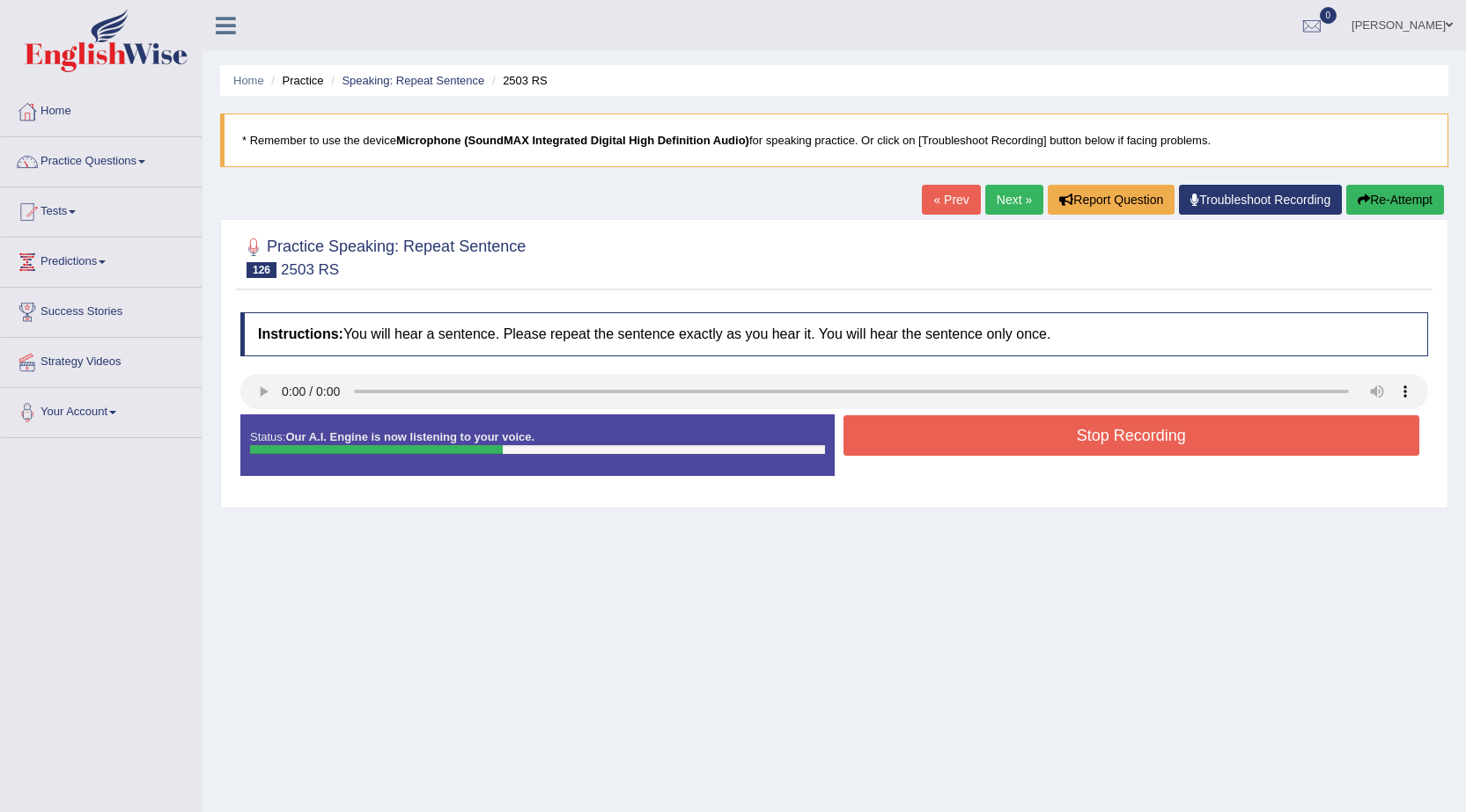
click at [971, 443] on button "Stop Recording" at bounding box center [1131, 434] width 576 height 40
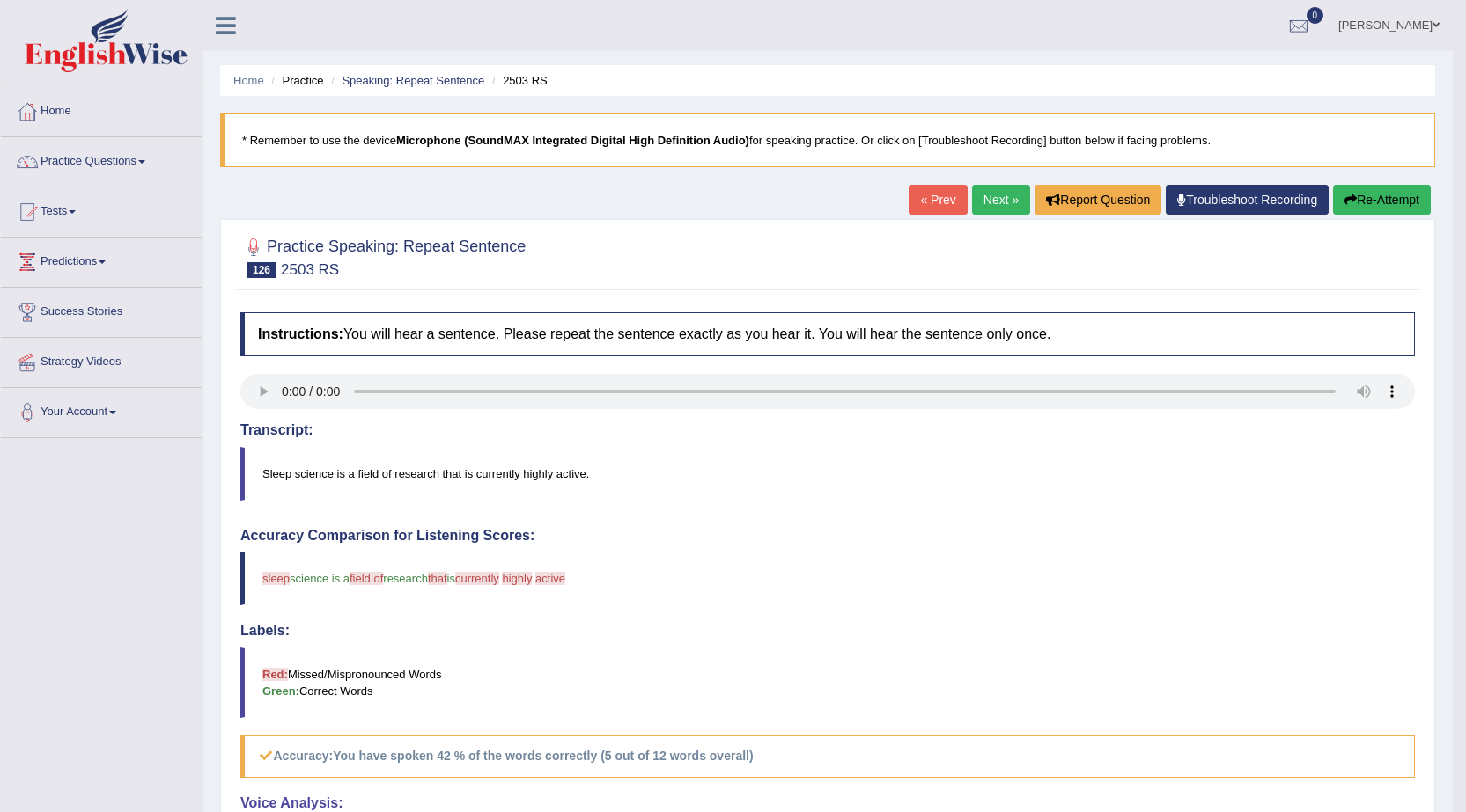
click at [1380, 199] on button "Re-Attempt" at bounding box center [1381, 200] width 98 height 30
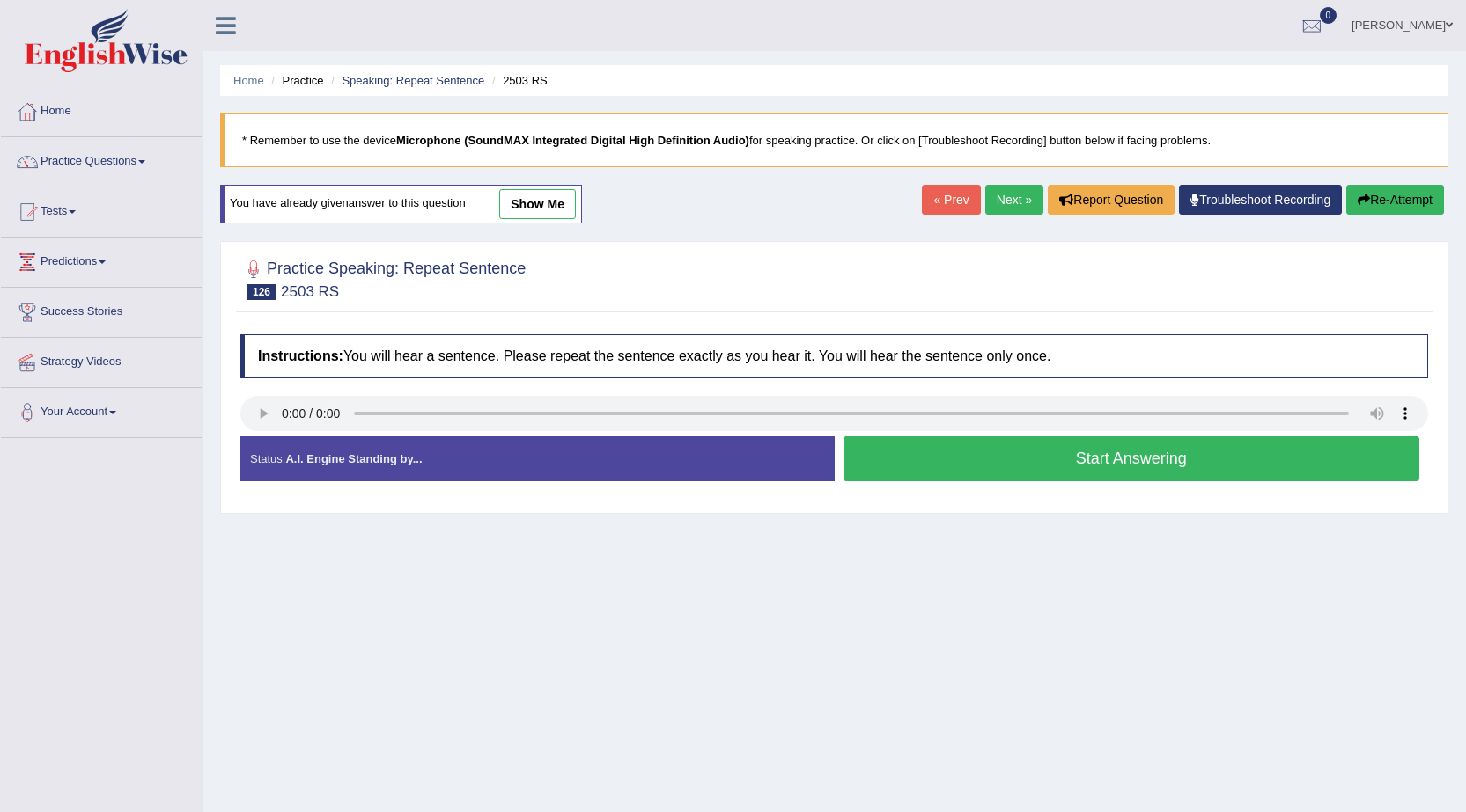
click at [1206, 453] on button "Start Answering" at bounding box center [1131, 459] width 576 height 45
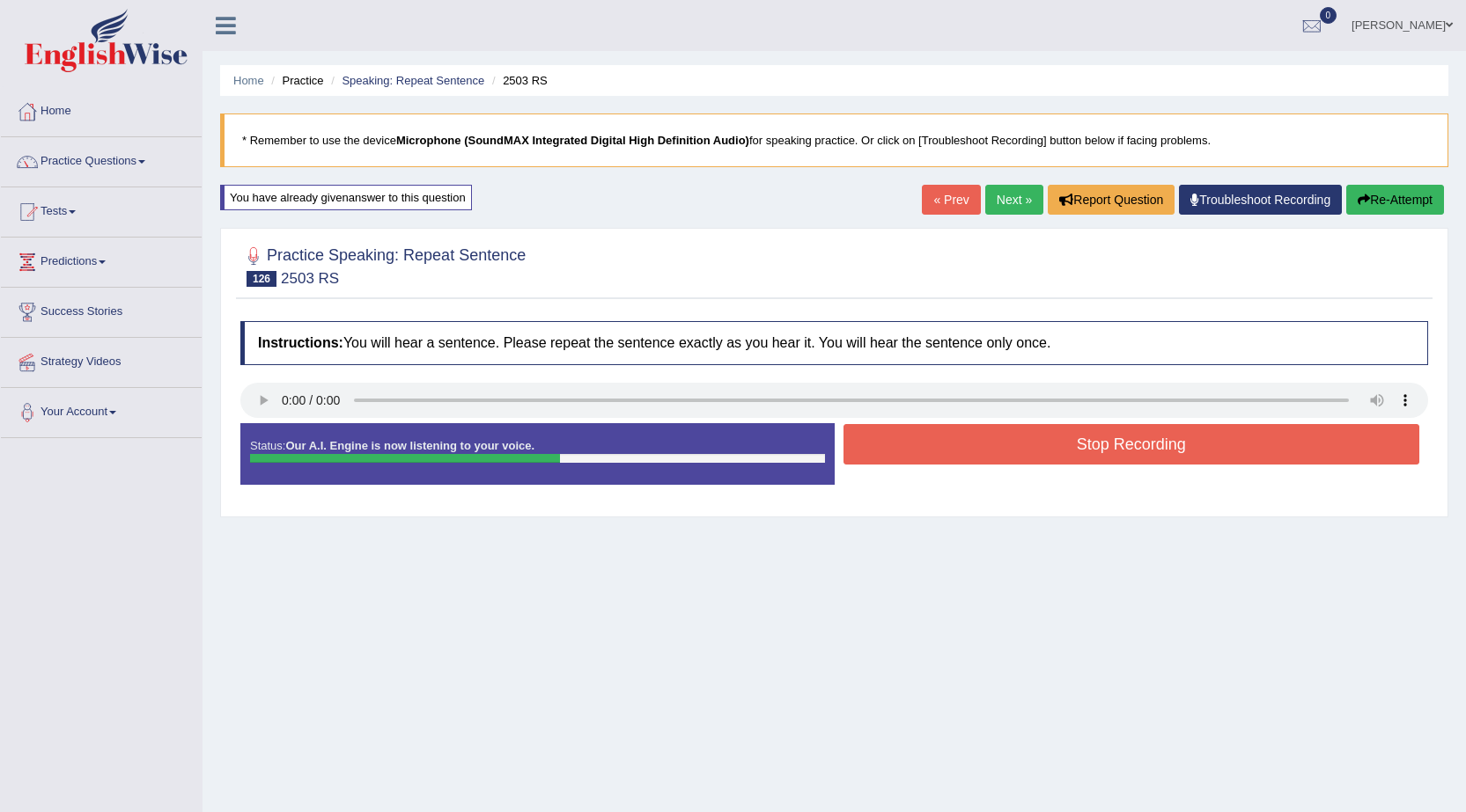
click at [1210, 444] on button "Stop Recording" at bounding box center [1131, 443] width 576 height 40
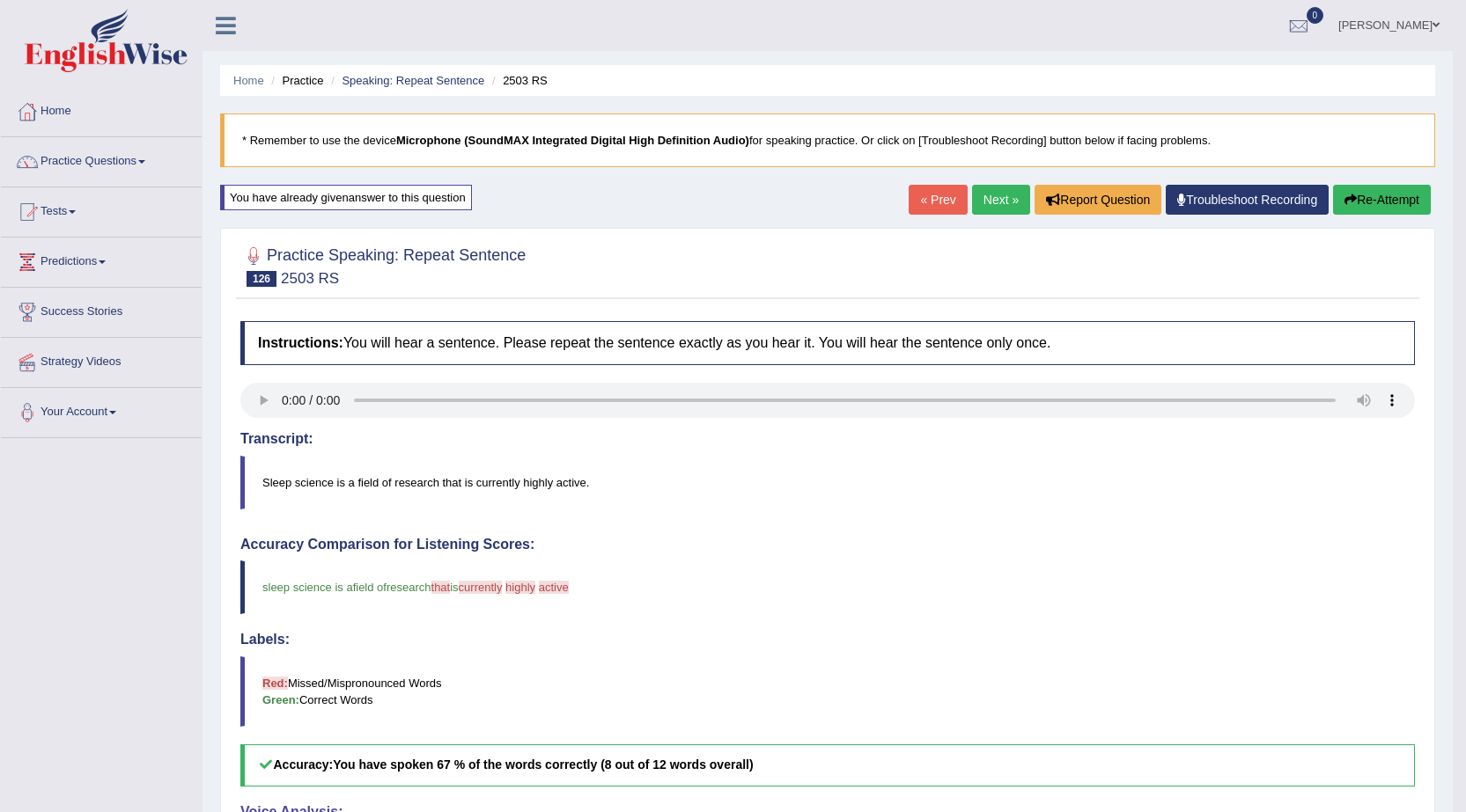
click at [990, 195] on link "Next »" at bounding box center [1000, 200] width 58 height 30
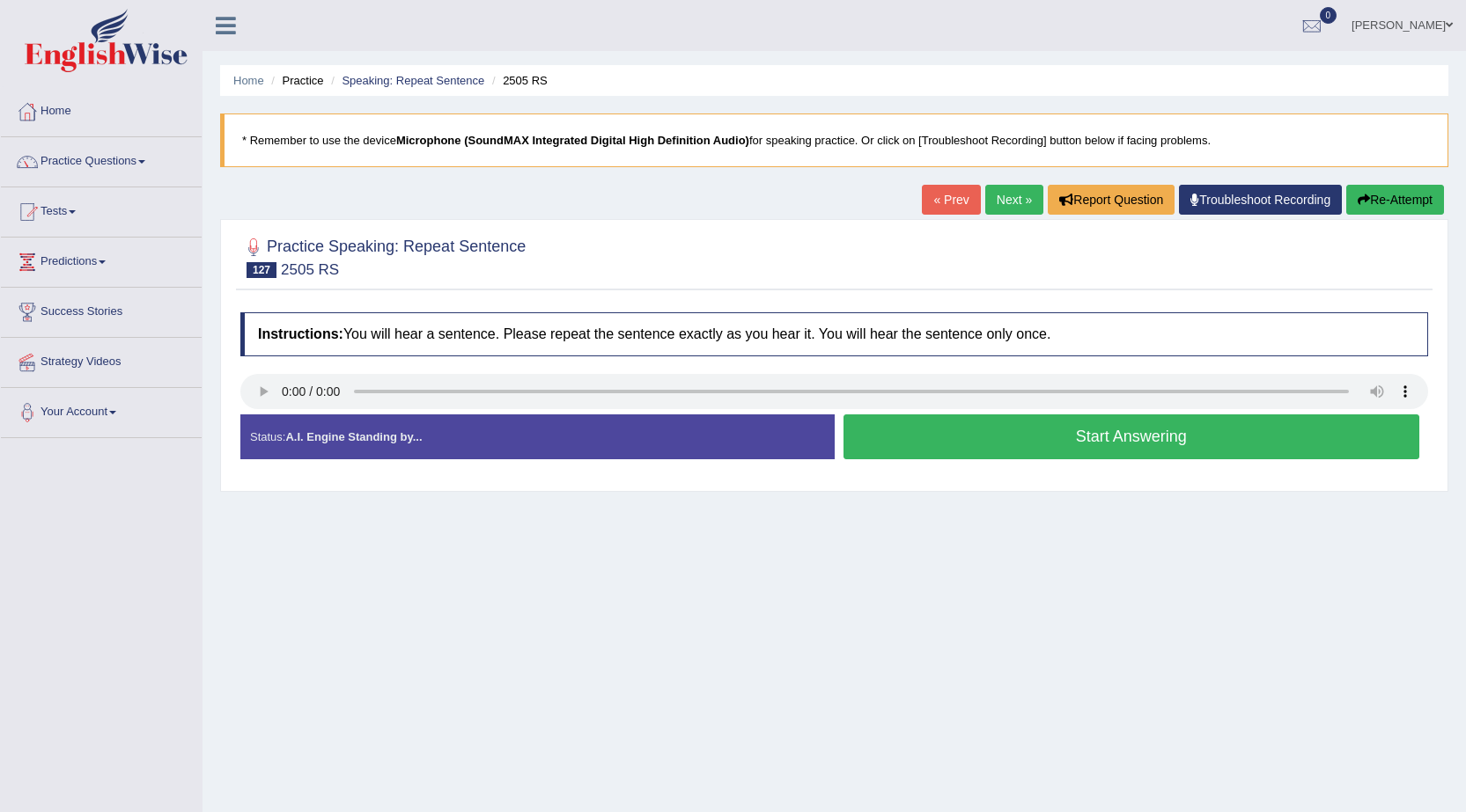
click at [1002, 431] on button "Start Answering" at bounding box center [1131, 436] width 576 height 45
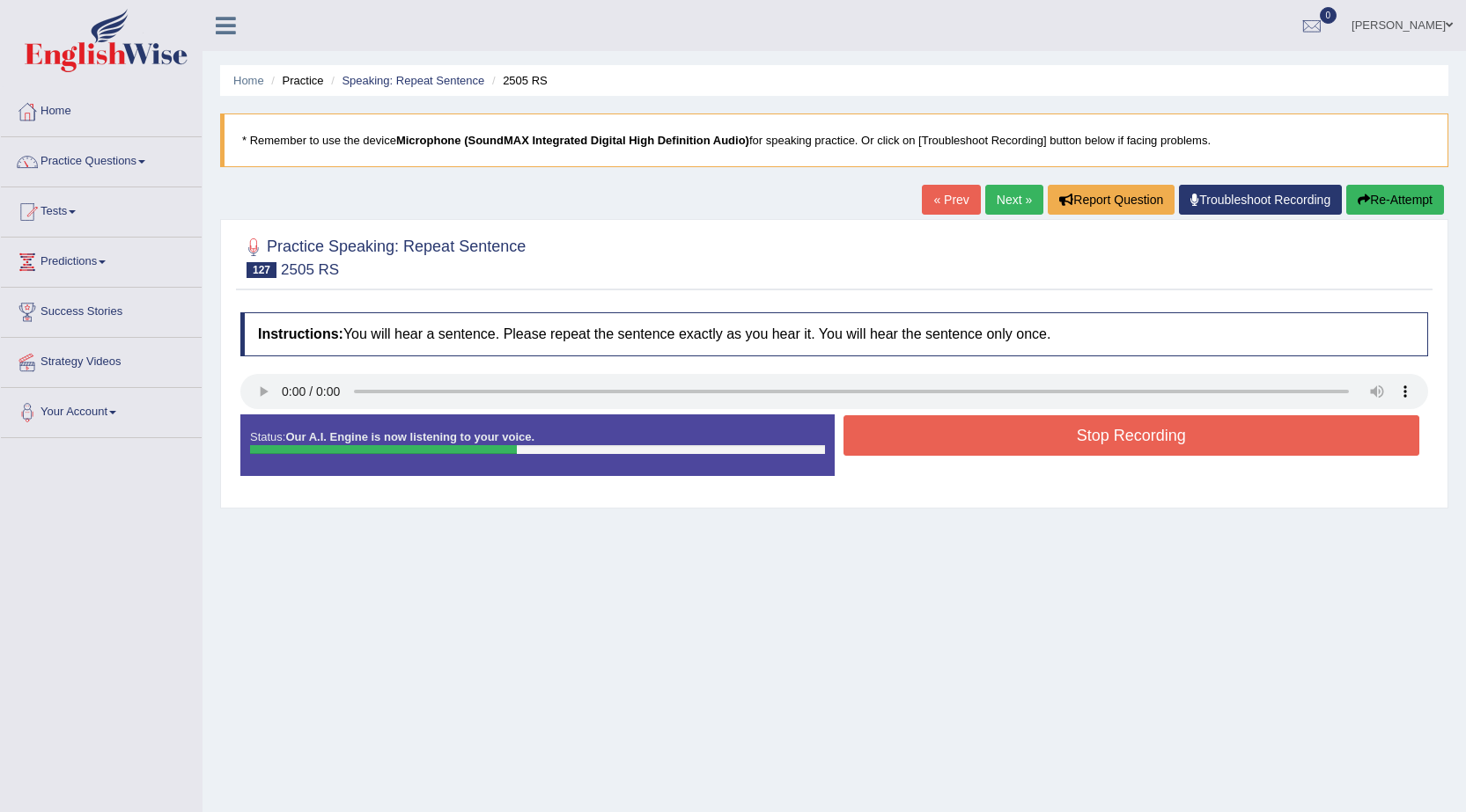
click at [1002, 431] on button "Stop Recording" at bounding box center [1131, 434] width 576 height 40
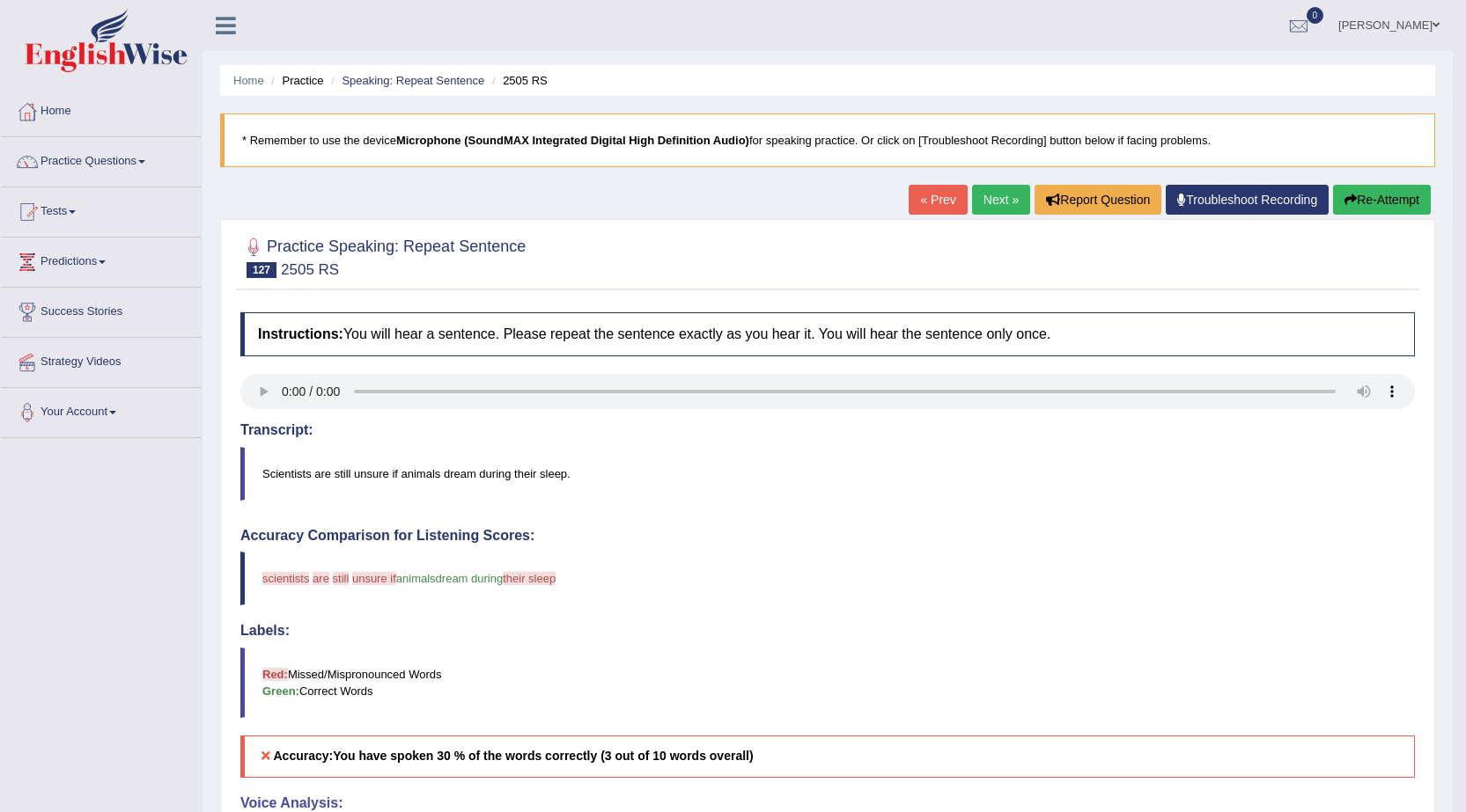
click at [1361, 195] on button "Re-Attempt" at bounding box center [1381, 200] width 98 height 30
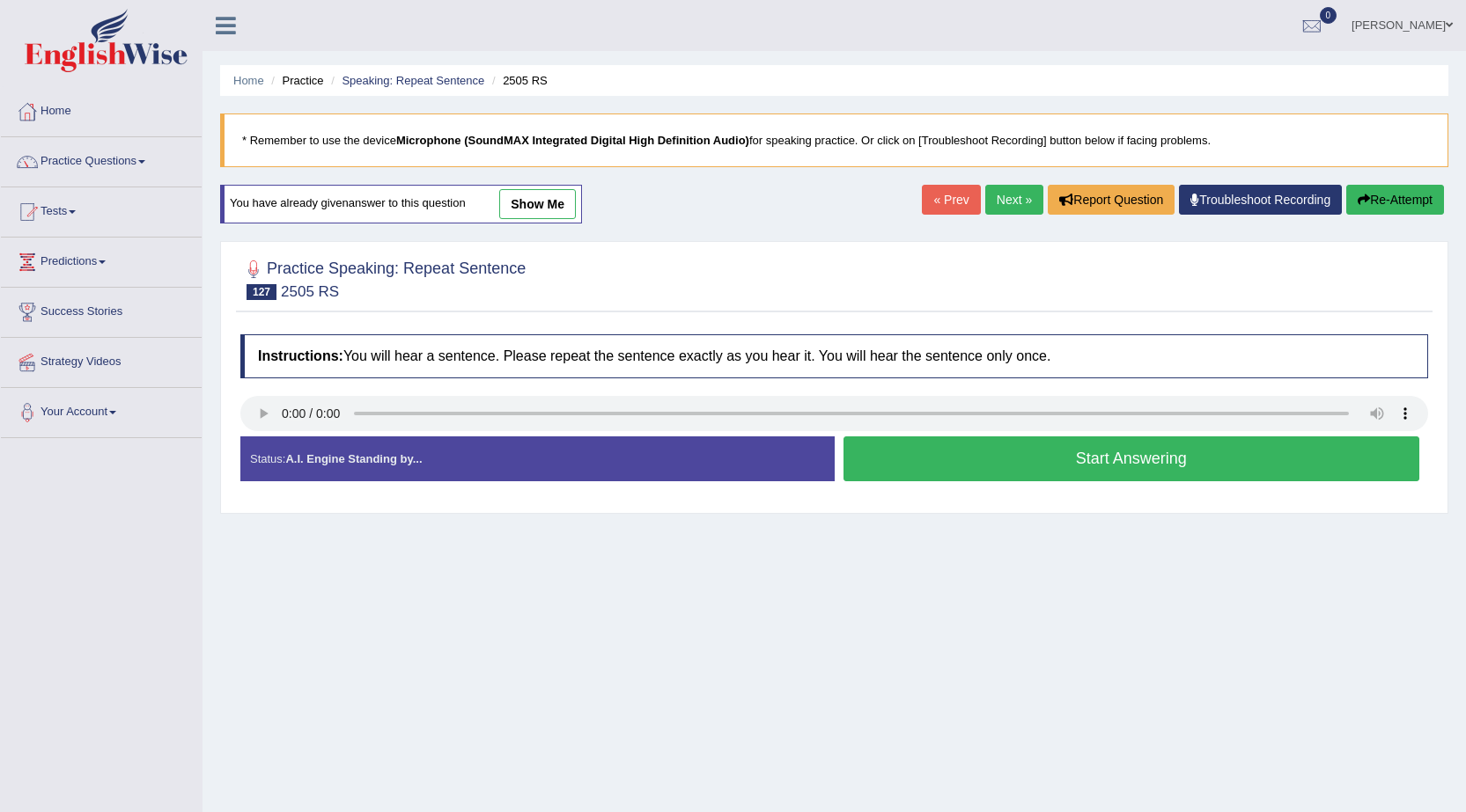
click at [980, 459] on button "Start Answering" at bounding box center [1131, 459] width 576 height 45
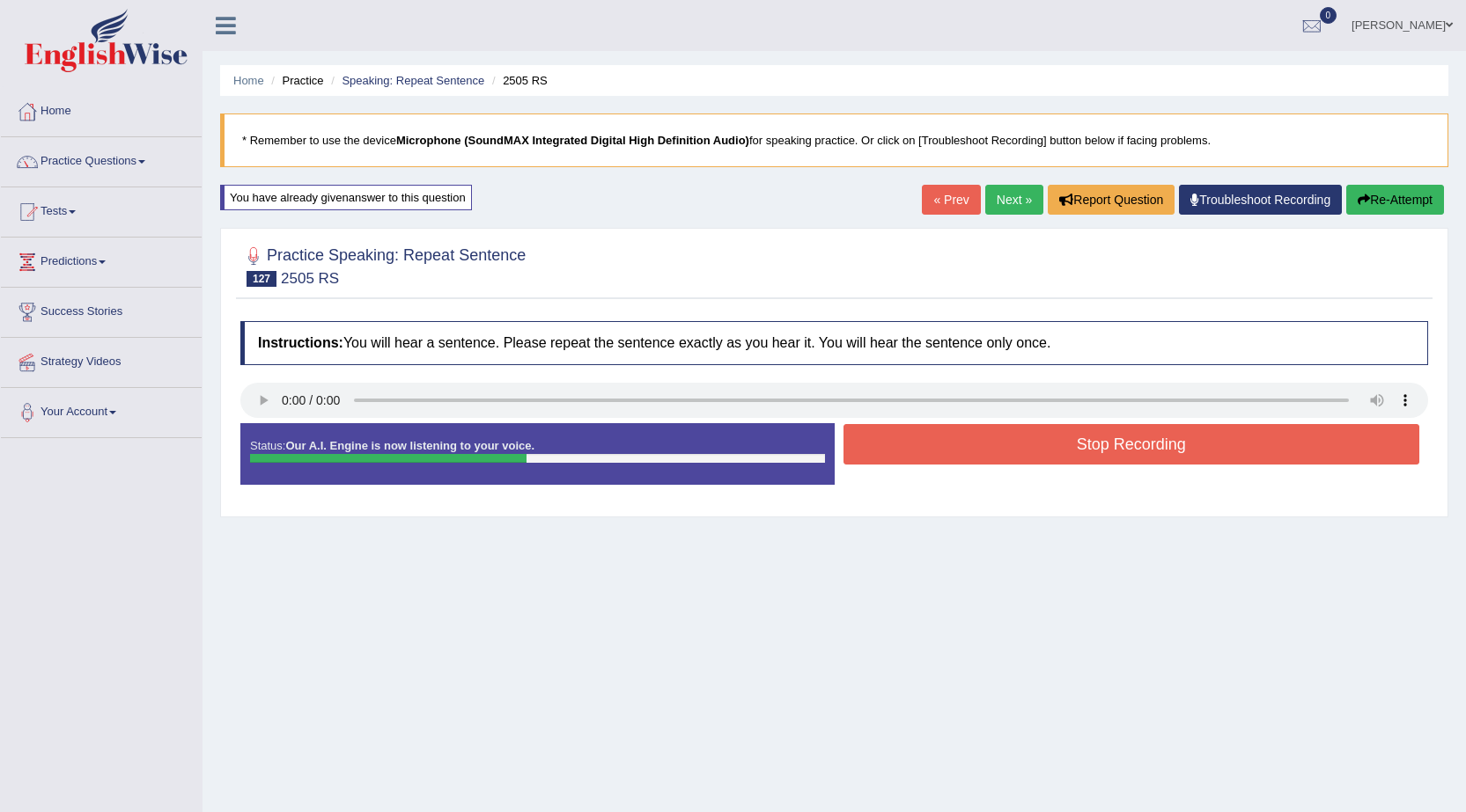
click at [981, 455] on button "Stop Recording" at bounding box center [1131, 443] width 576 height 40
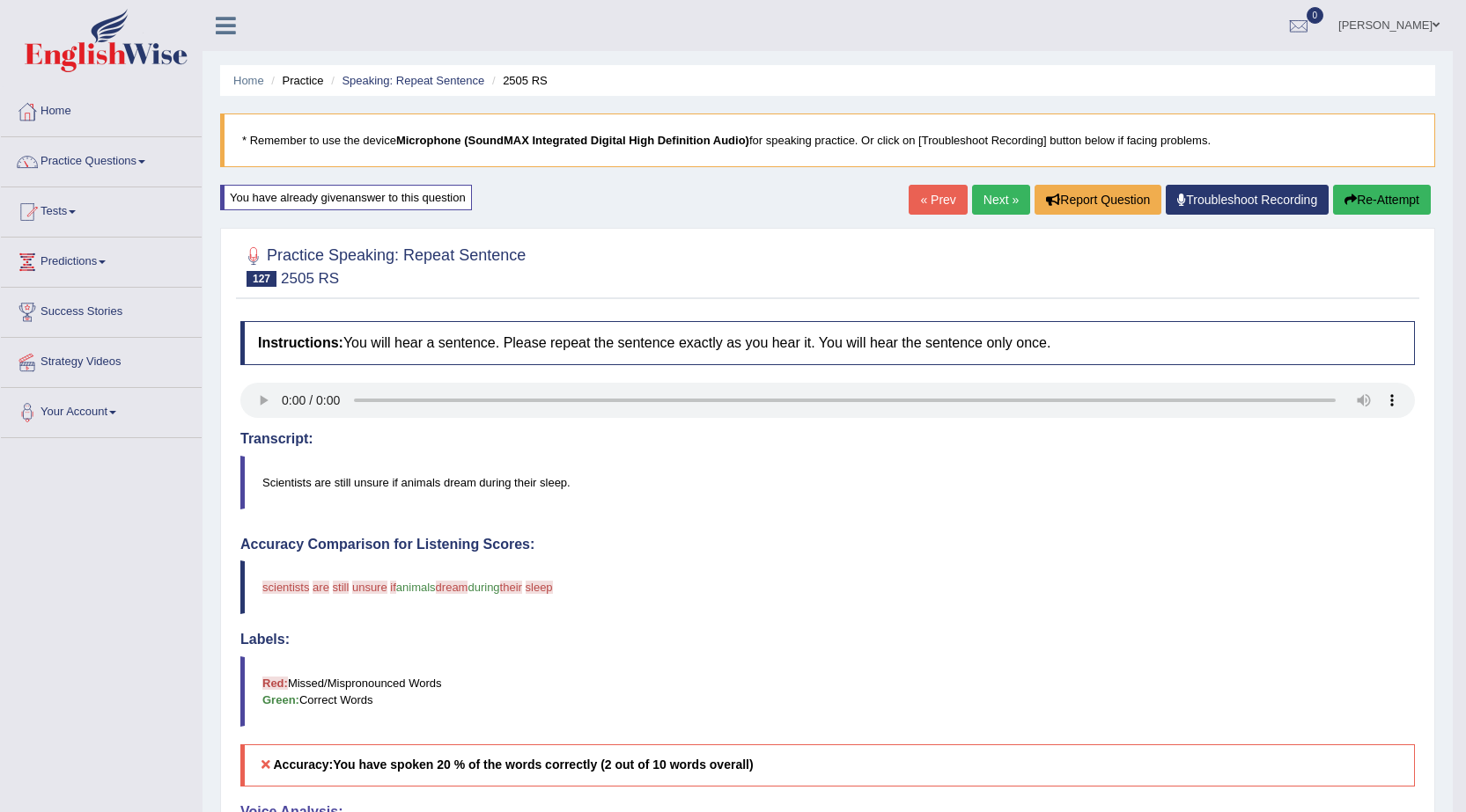
click at [1373, 189] on button "Re-Attempt" at bounding box center [1381, 200] width 98 height 30
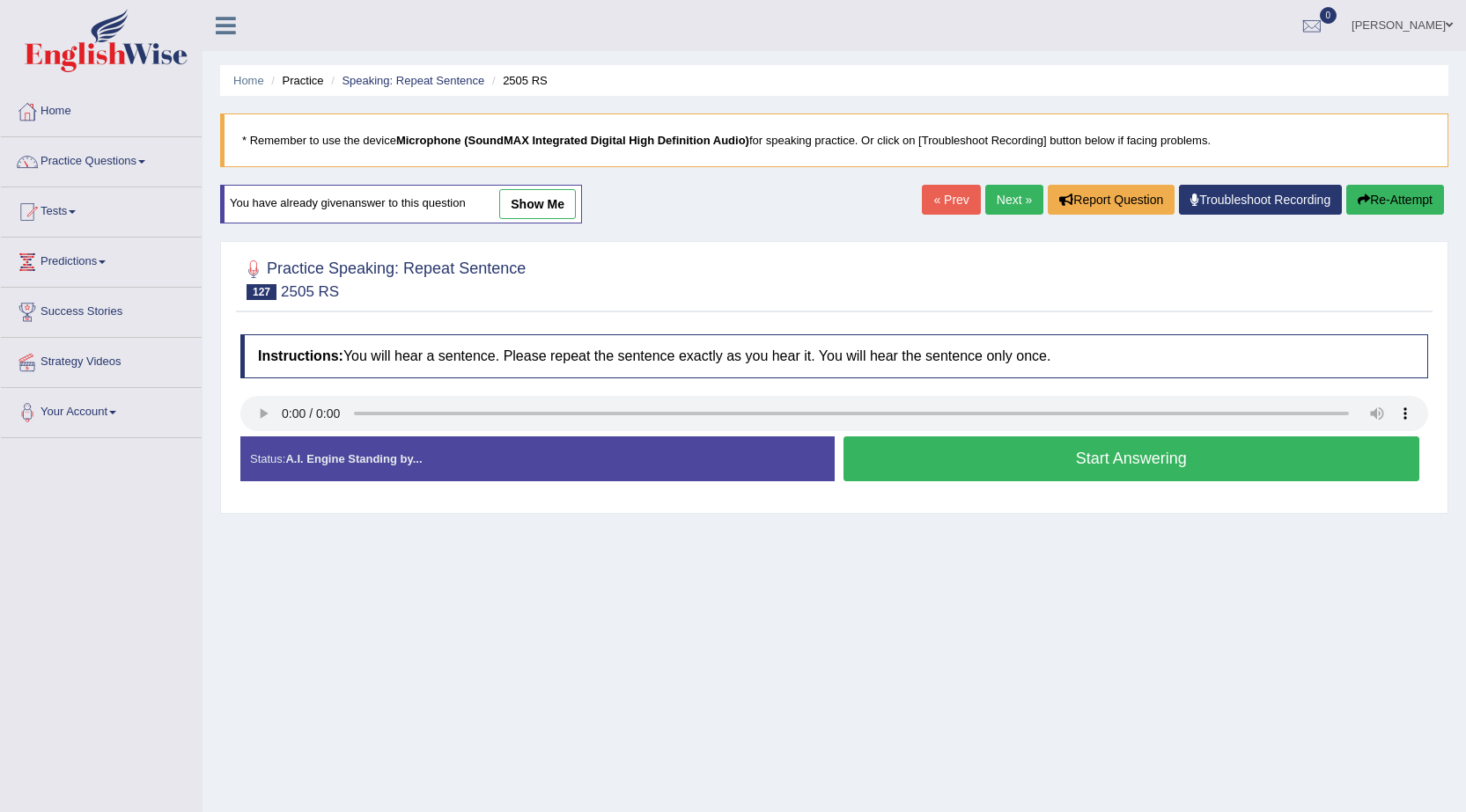
click at [1016, 464] on button "Start Answering" at bounding box center [1131, 459] width 576 height 45
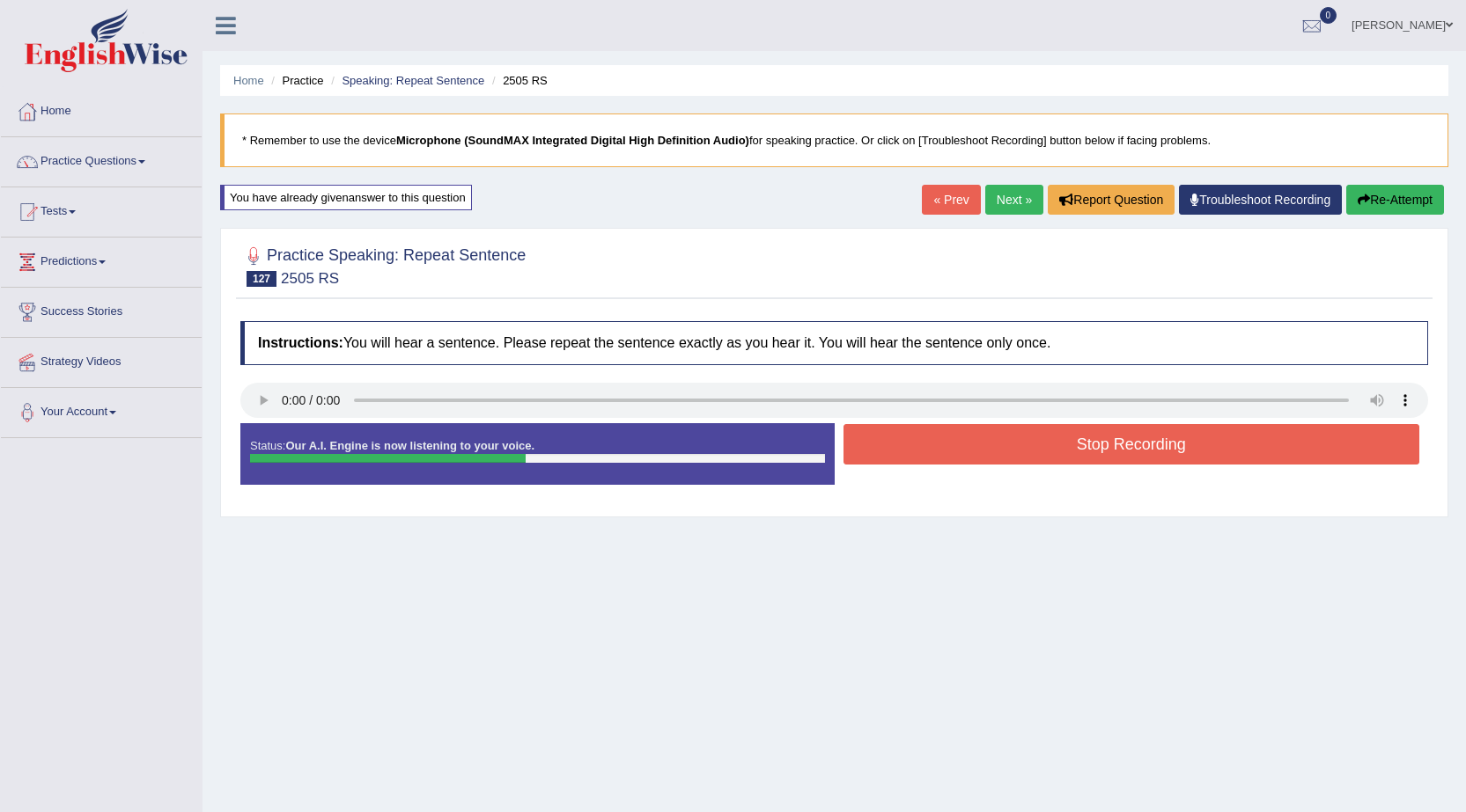
click at [1059, 461] on button "Stop Recording" at bounding box center [1131, 443] width 576 height 40
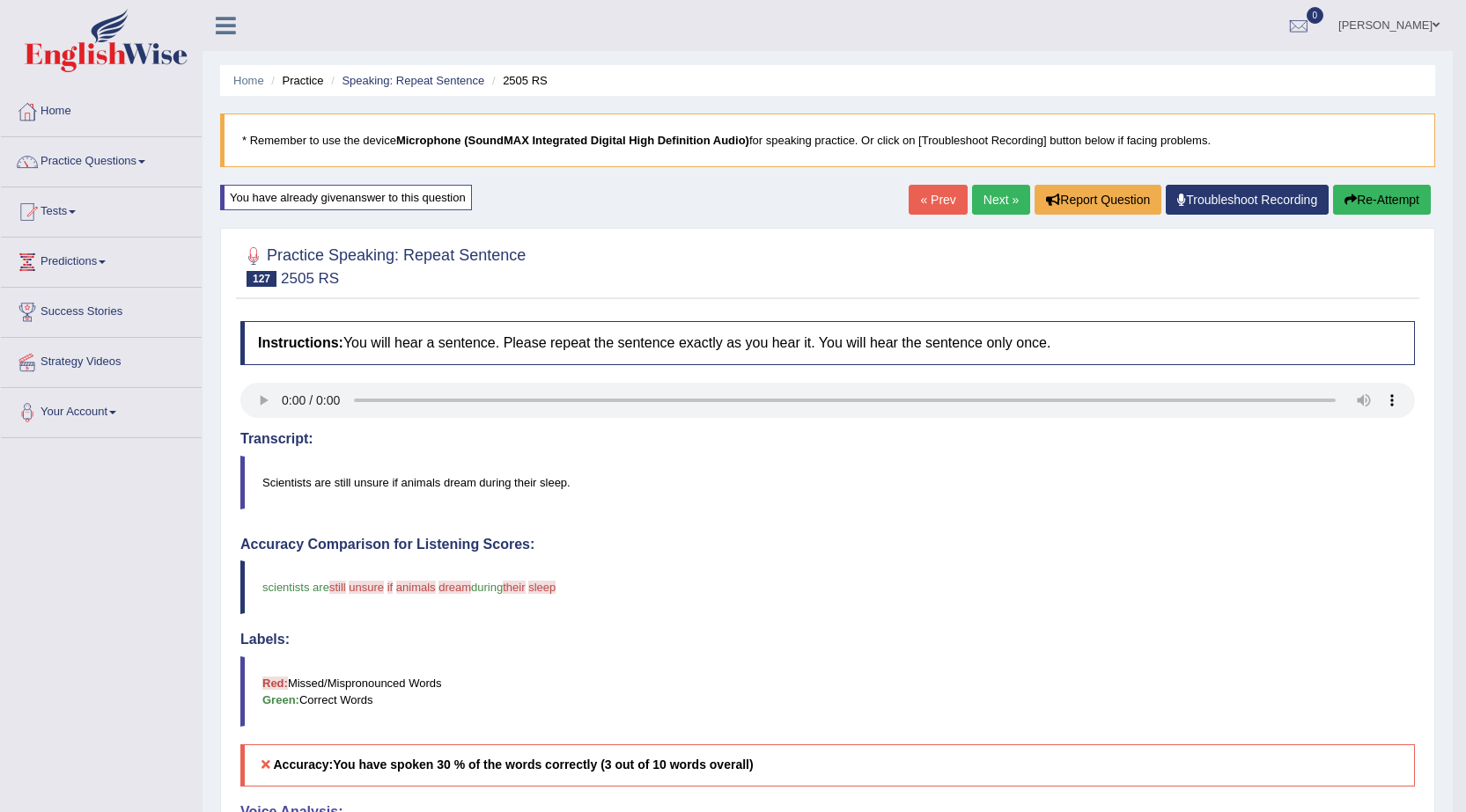
click at [1002, 199] on link "Next »" at bounding box center [1000, 200] width 58 height 30
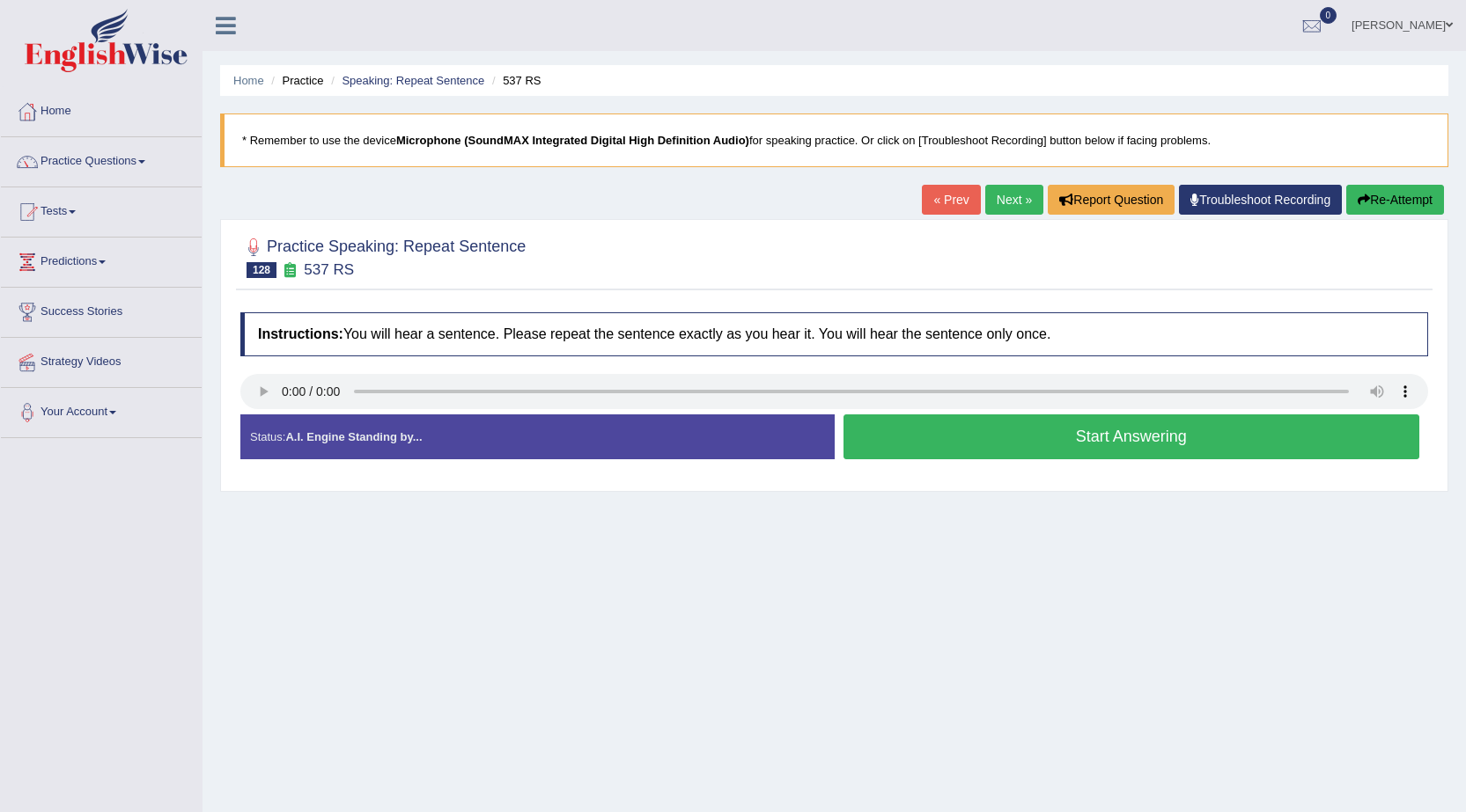
click at [1124, 455] on button "Start Answering" at bounding box center [1131, 436] width 576 height 45
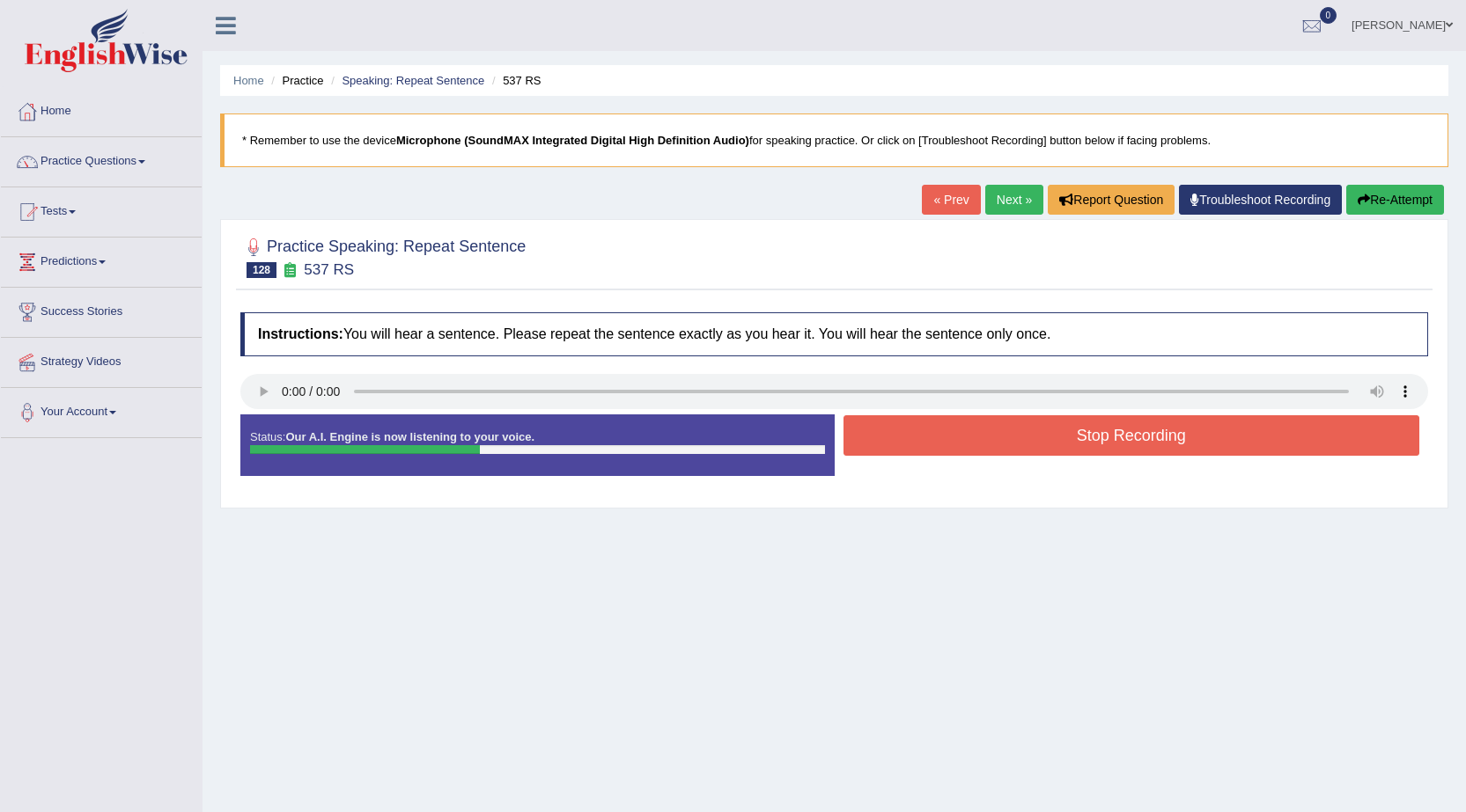
click at [1197, 430] on button "Stop Recording" at bounding box center [1131, 434] width 576 height 40
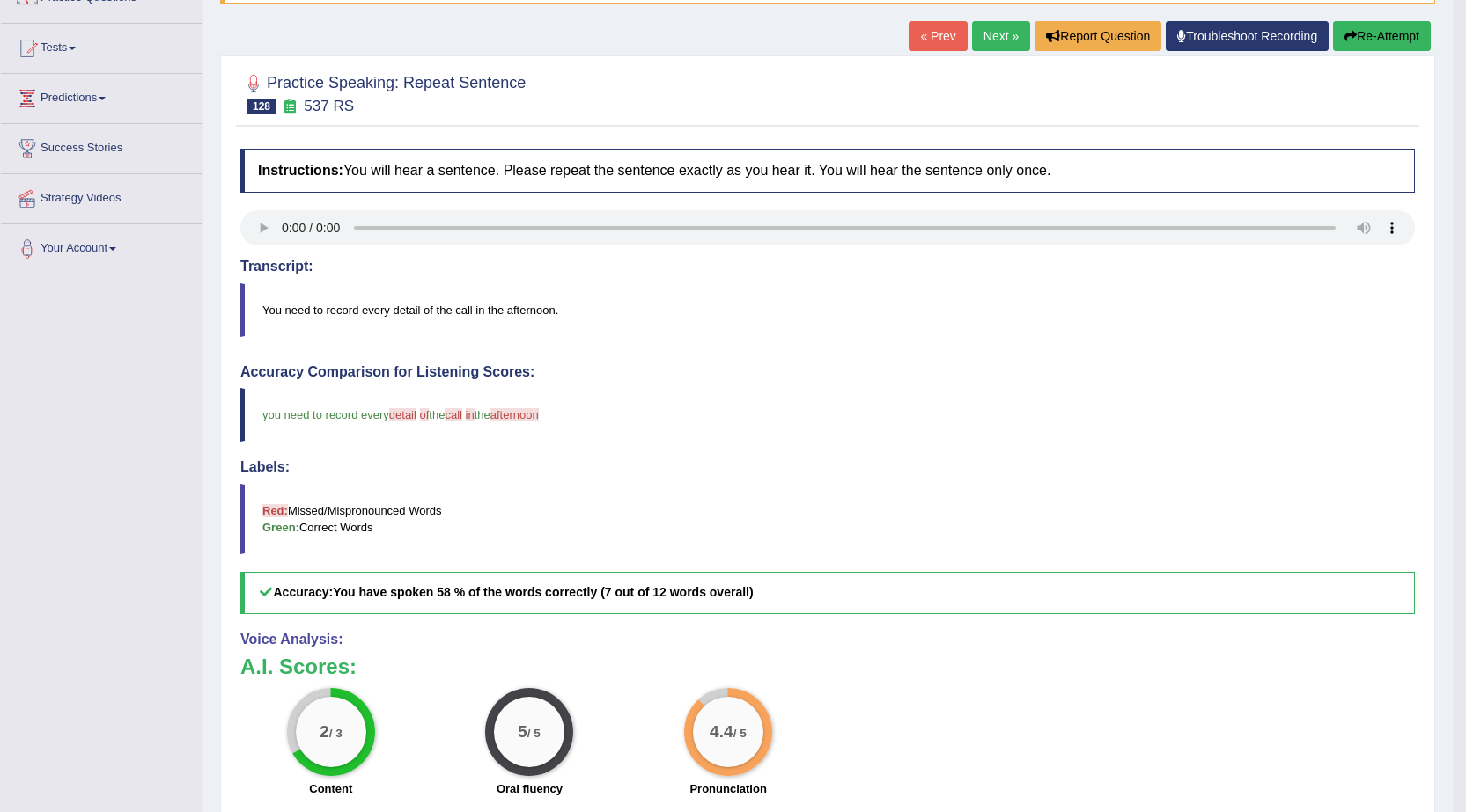
scroll to position [88, 0]
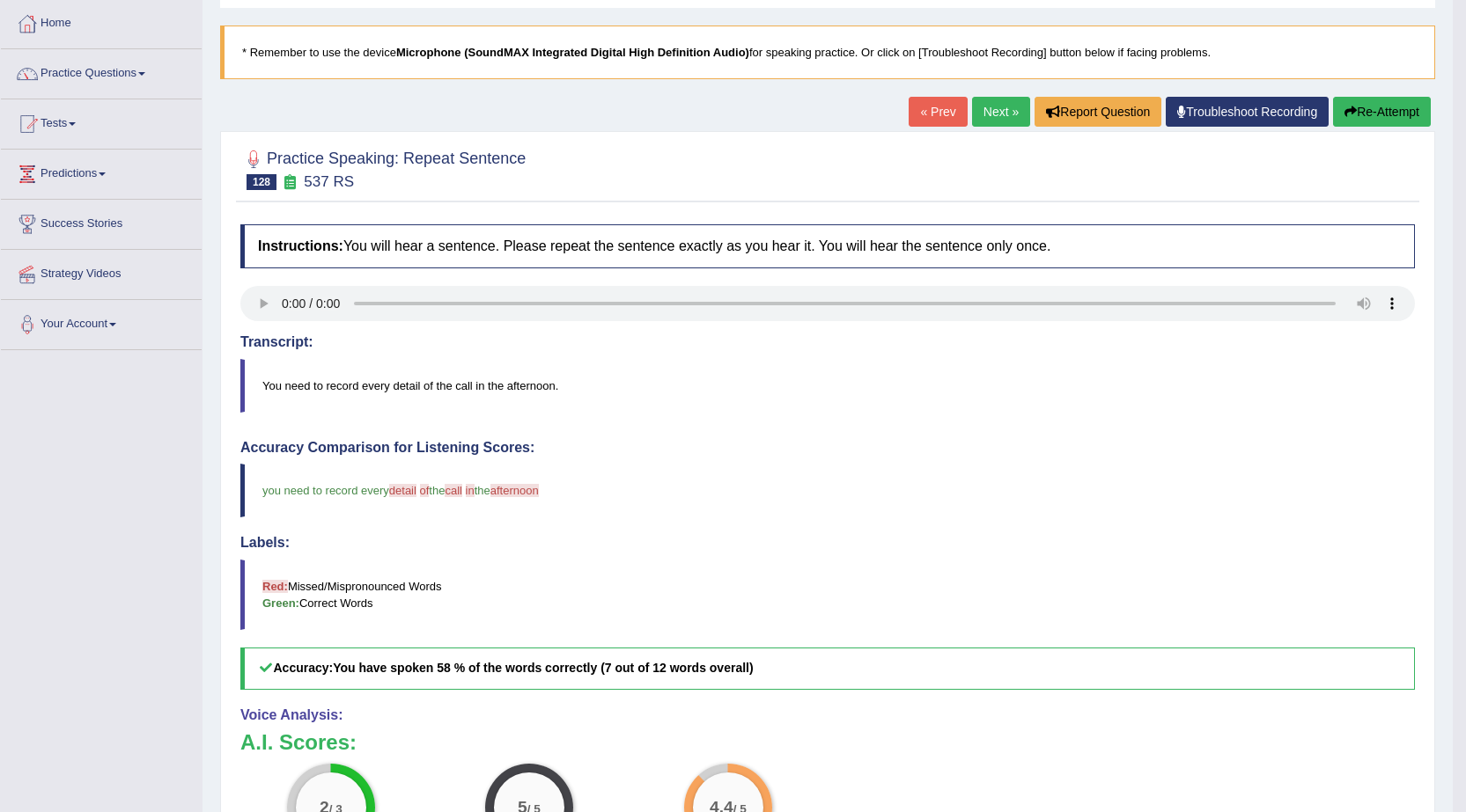
click at [994, 113] on link "Next »" at bounding box center [1000, 112] width 58 height 30
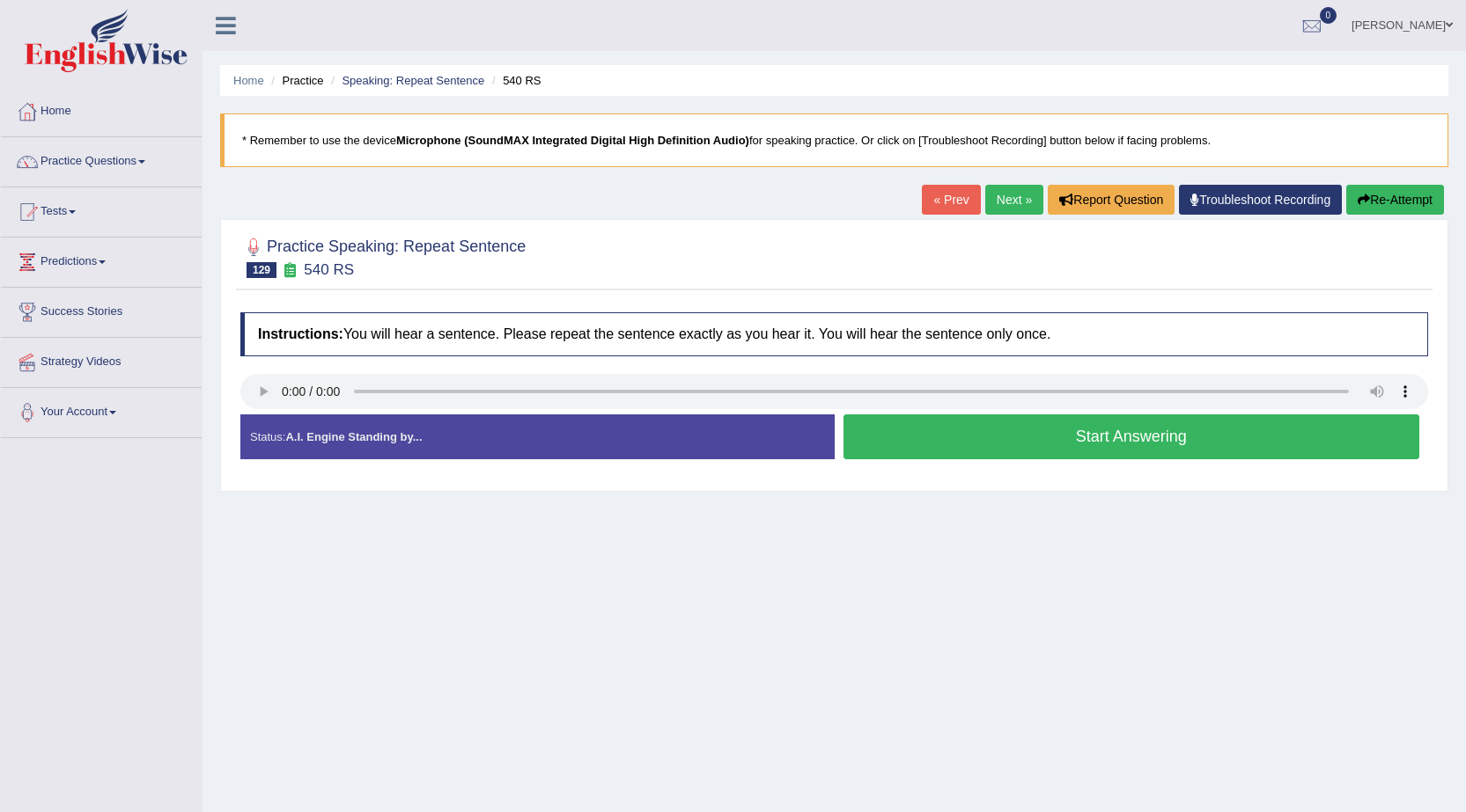
click at [1165, 444] on button "Start Answering" at bounding box center [1131, 436] width 576 height 45
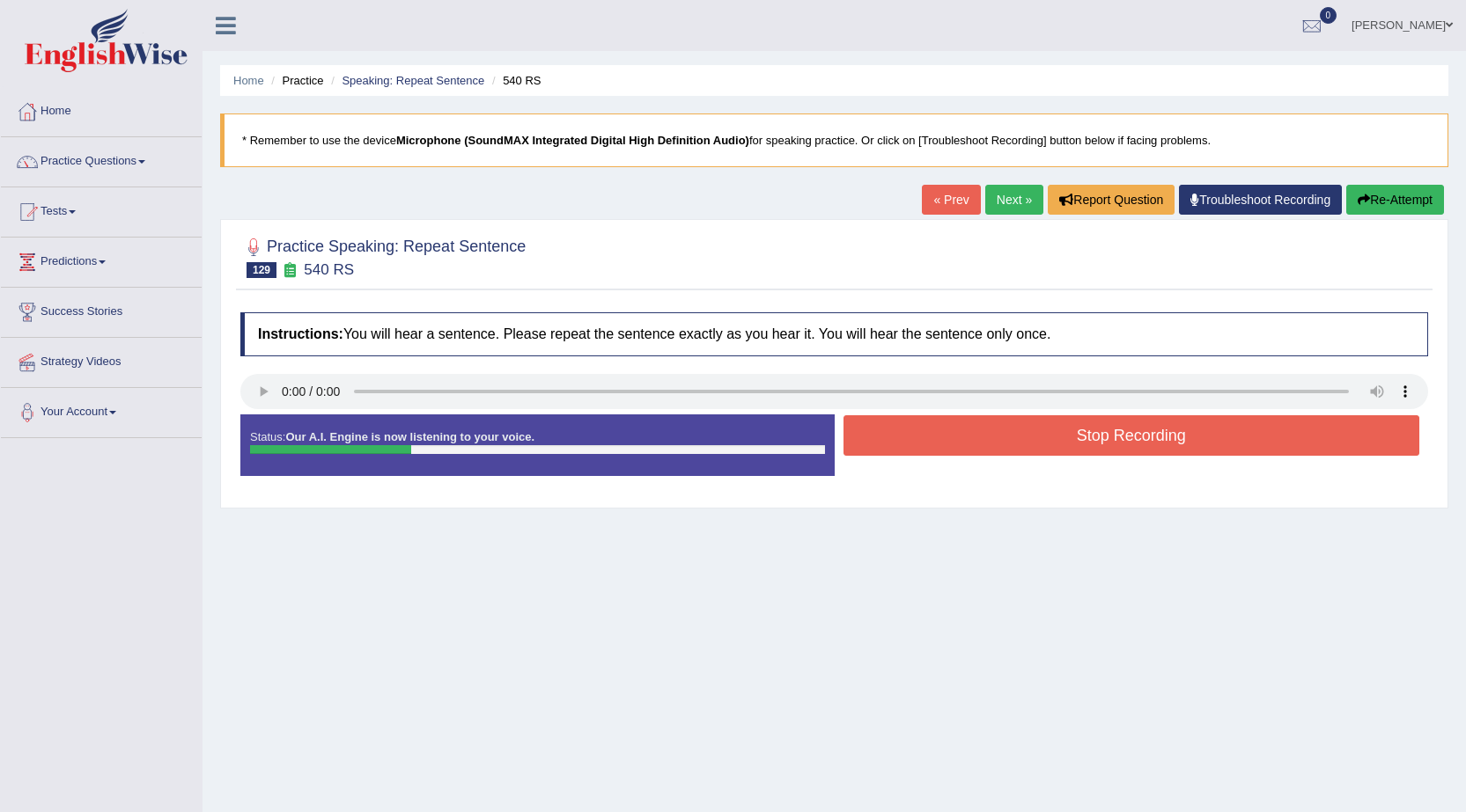
click at [1178, 427] on button "Stop Recording" at bounding box center [1131, 434] width 576 height 40
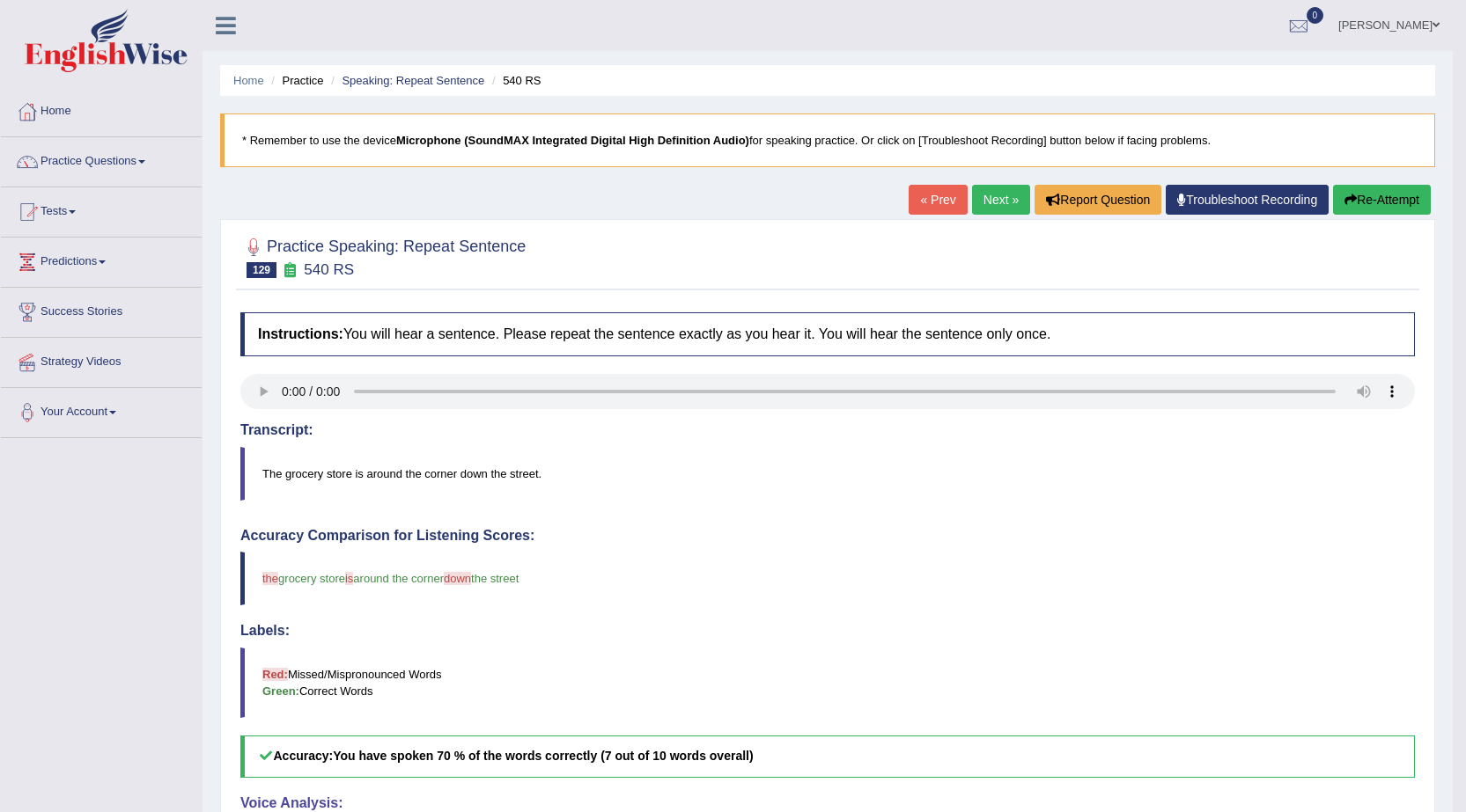
click at [978, 189] on link "Next »" at bounding box center [1000, 200] width 58 height 30
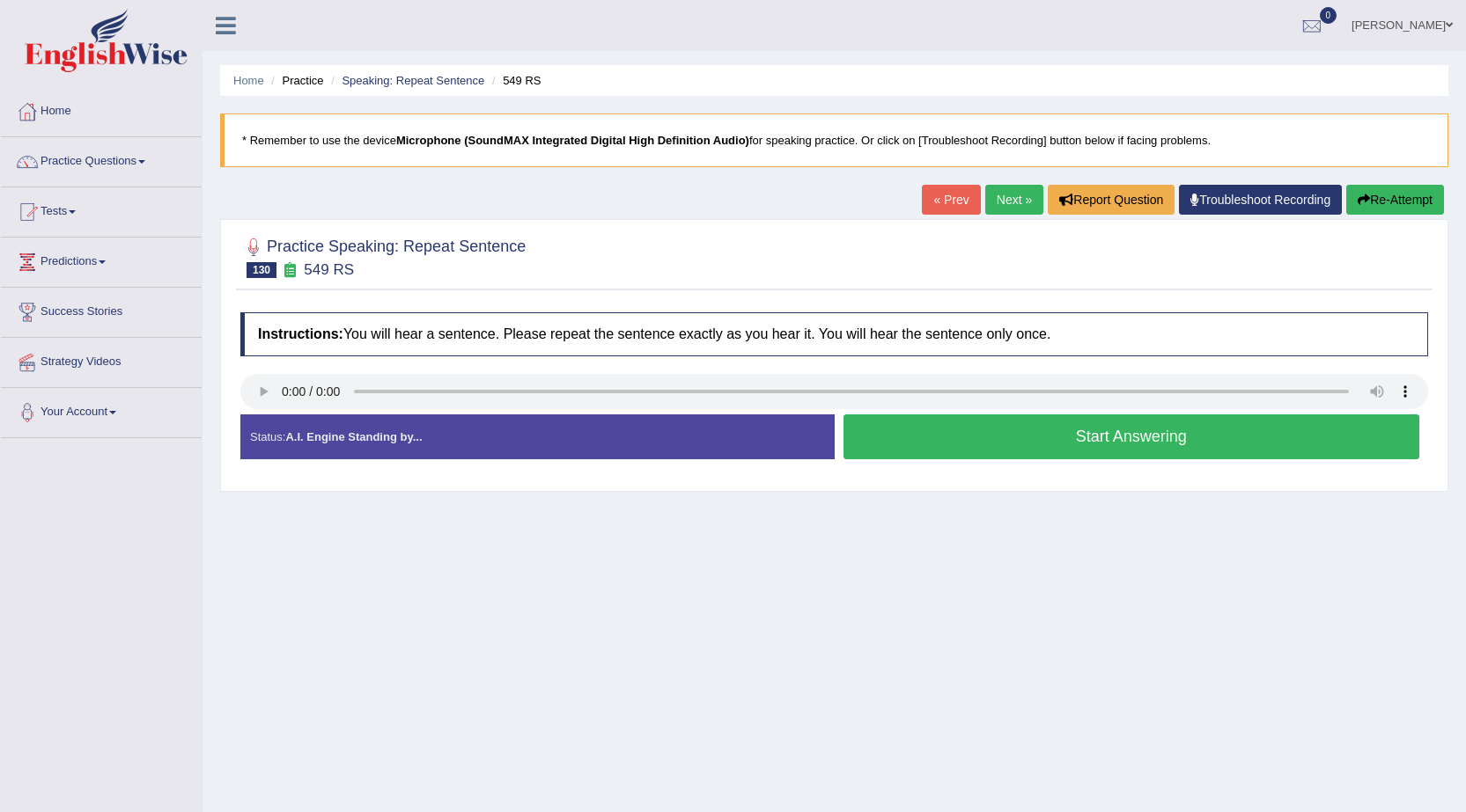
click at [1190, 428] on button "Start Answering" at bounding box center [1131, 436] width 576 height 45
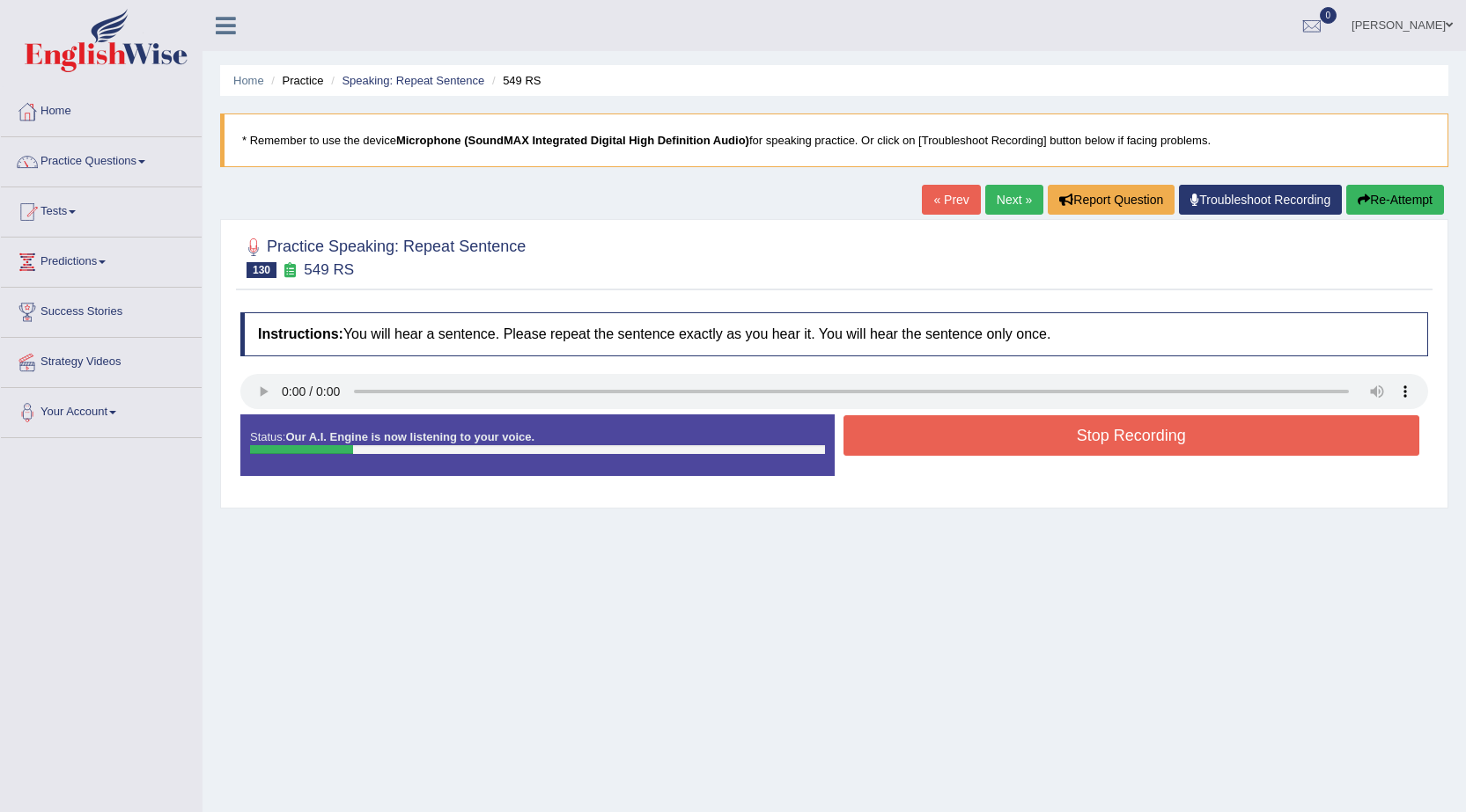
click at [1201, 418] on button "Stop Recording" at bounding box center [1131, 434] width 576 height 40
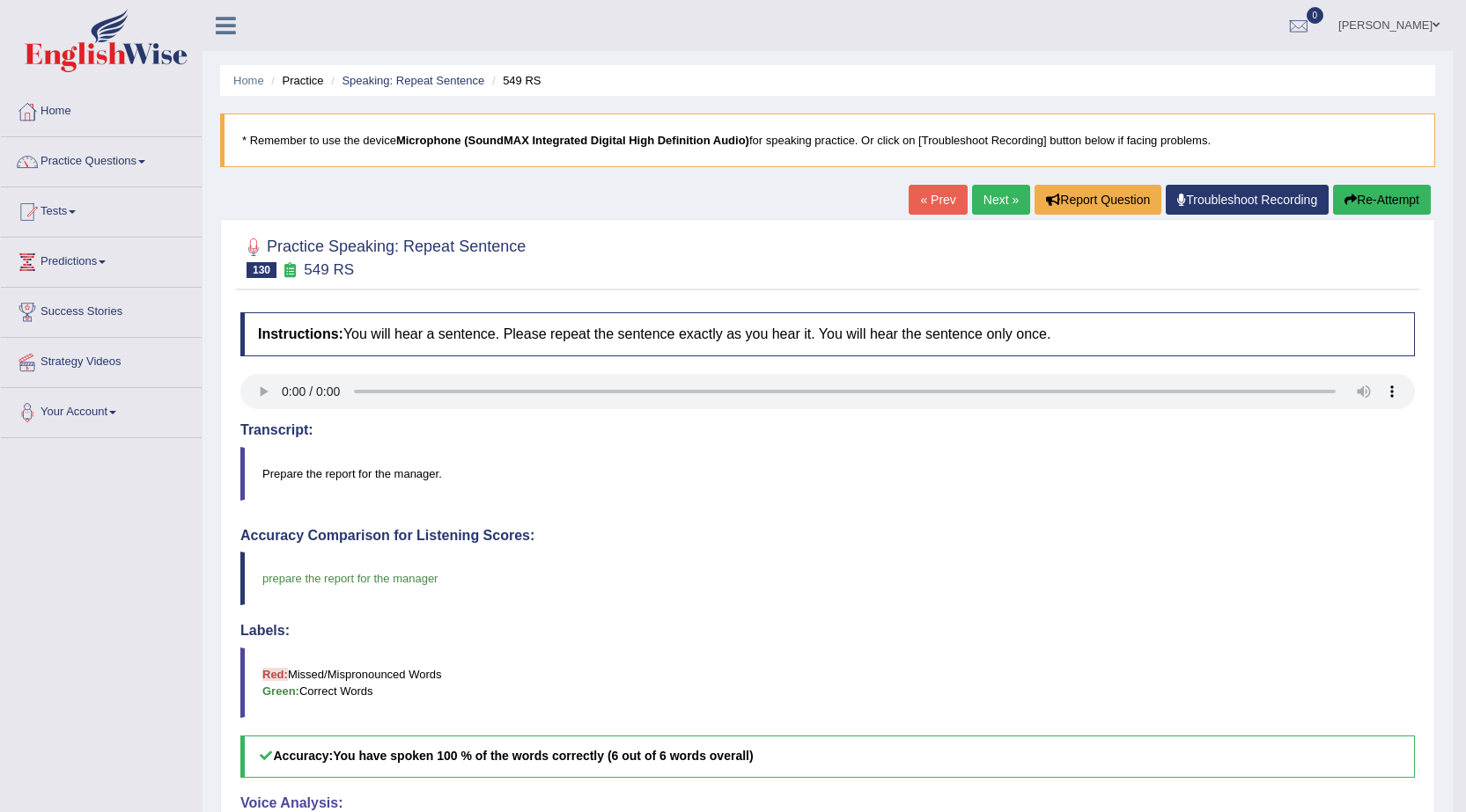
click at [1405, 202] on button "Re-Attempt" at bounding box center [1381, 200] width 98 height 30
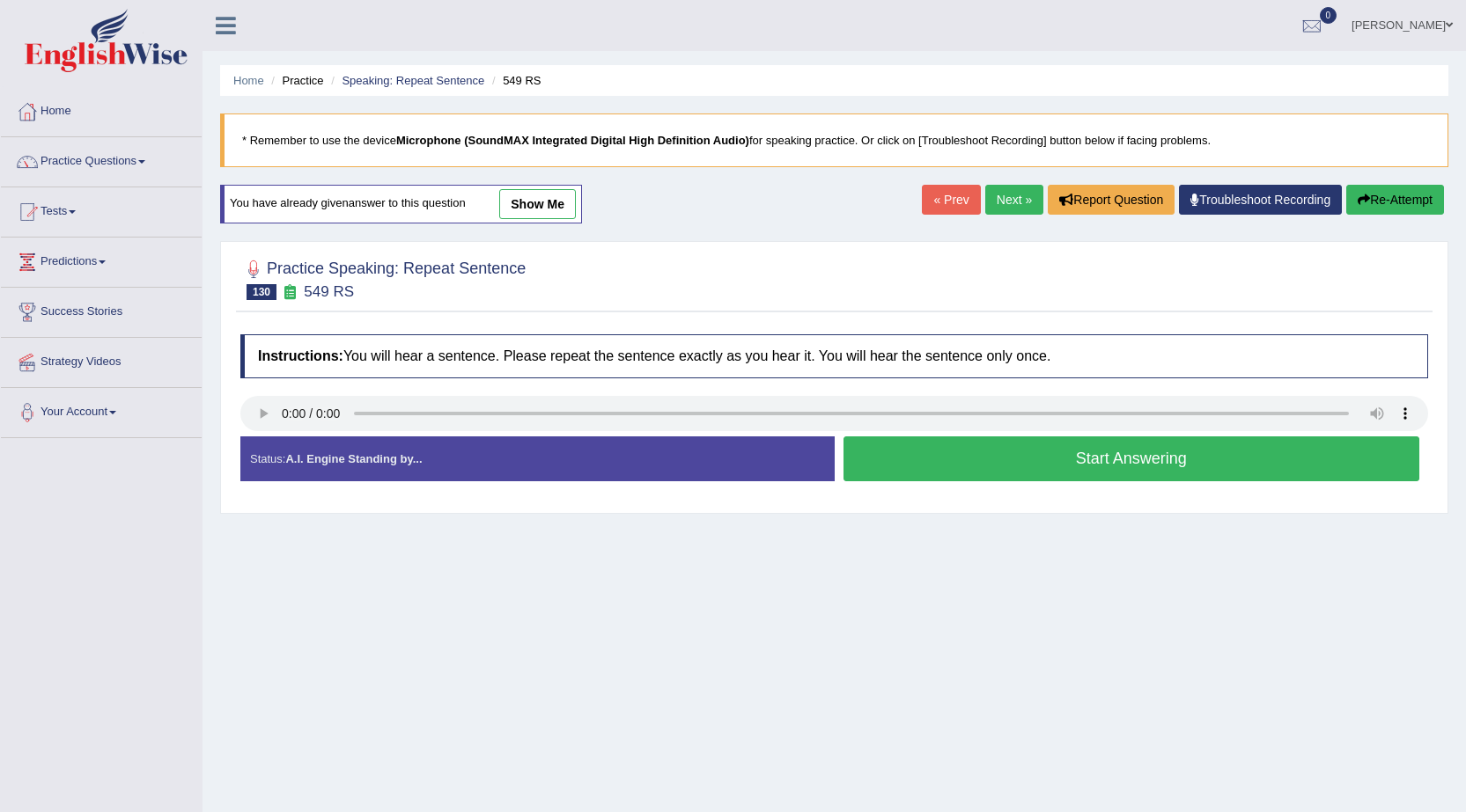
drag, startPoint x: 1045, startPoint y: 451, endPoint x: 1052, endPoint y: 443, distance: 10.6
click at [1048, 450] on button "Start Answering" at bounding box center [1131, 459] width 576 height 45
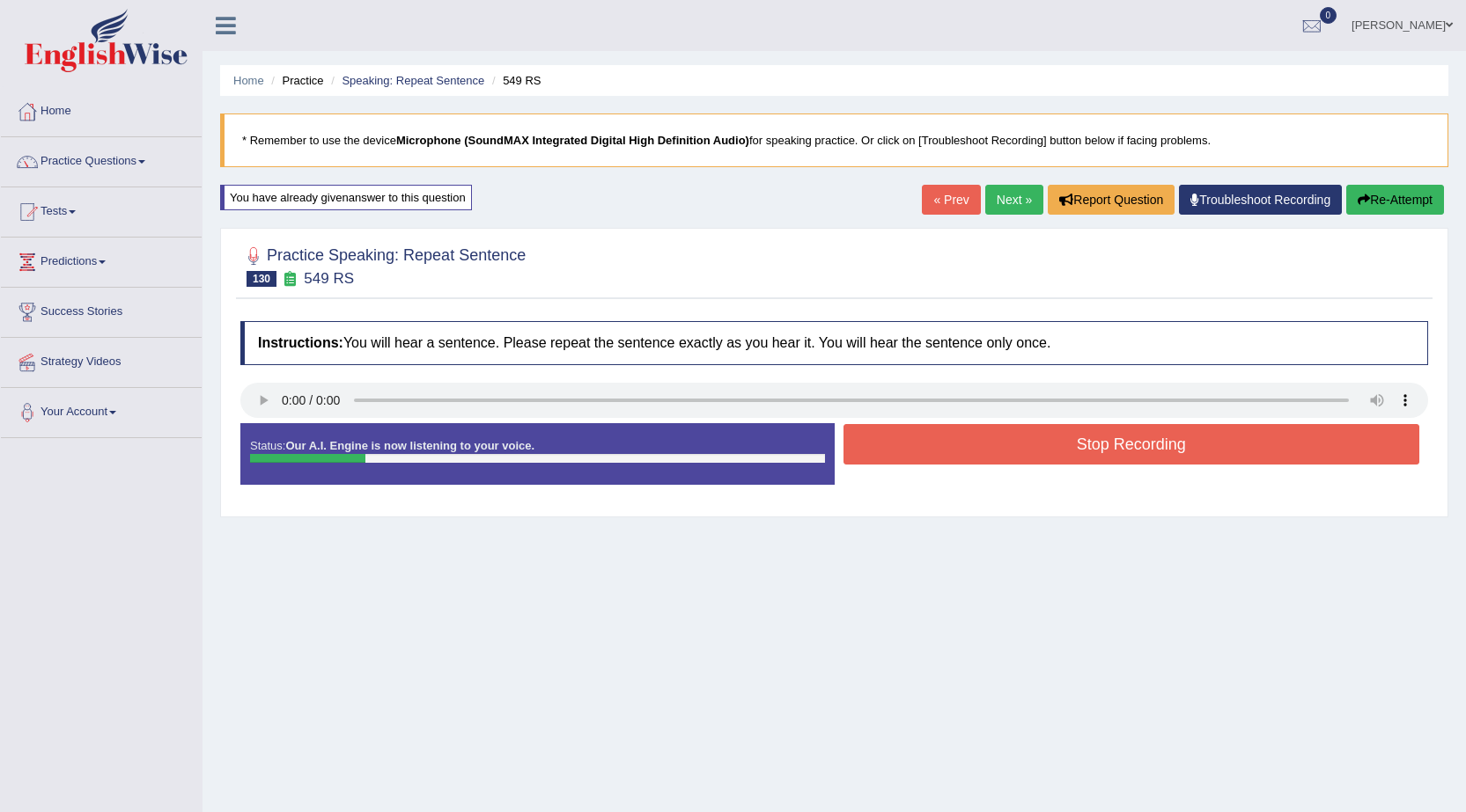
click at [1055, 439] on button "Stop Recording" at bounding box center [1131, 443] width 576 height 40
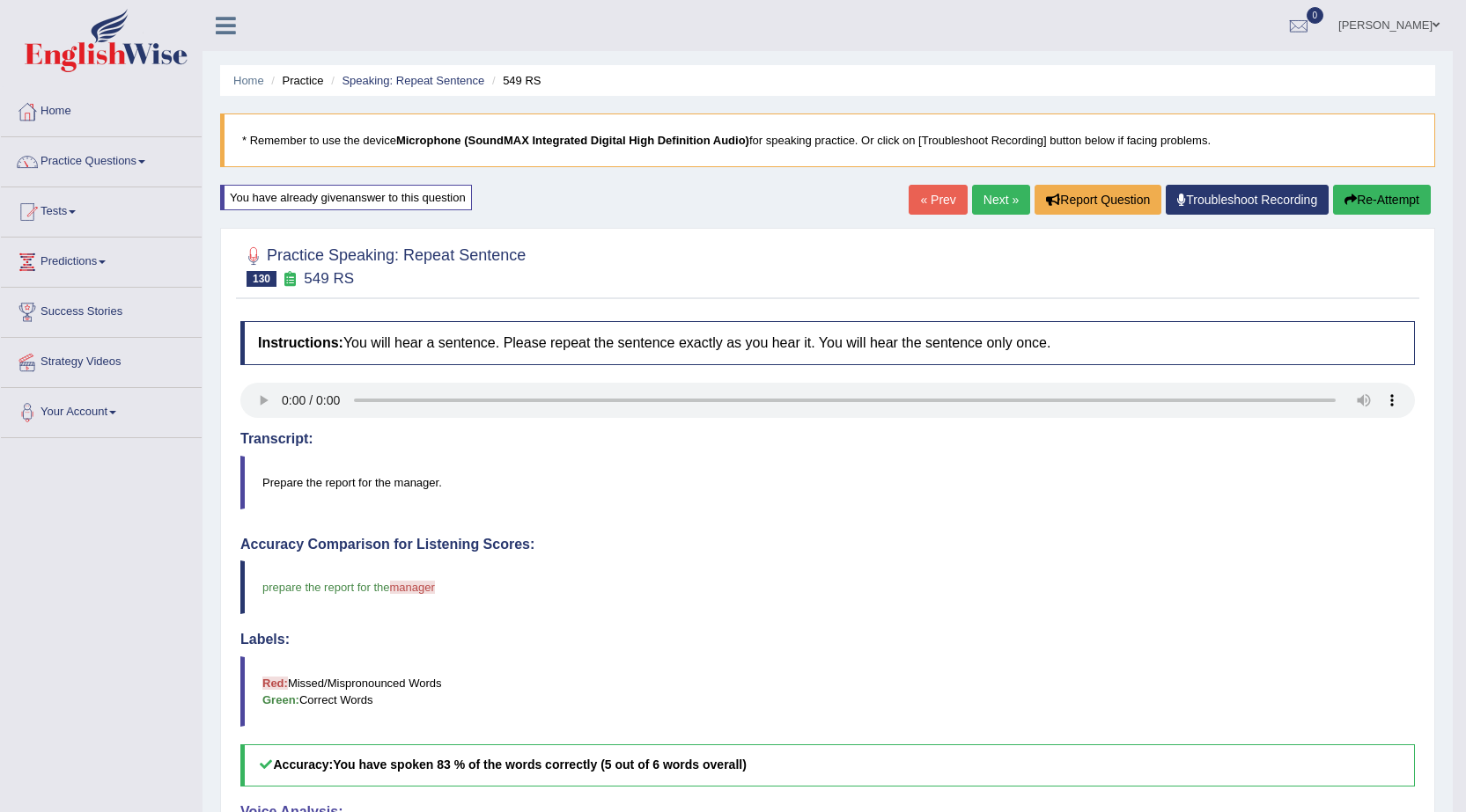
click at [972, 196] on link "Next »" at bounding box center [1000, 200] width 58 height 30
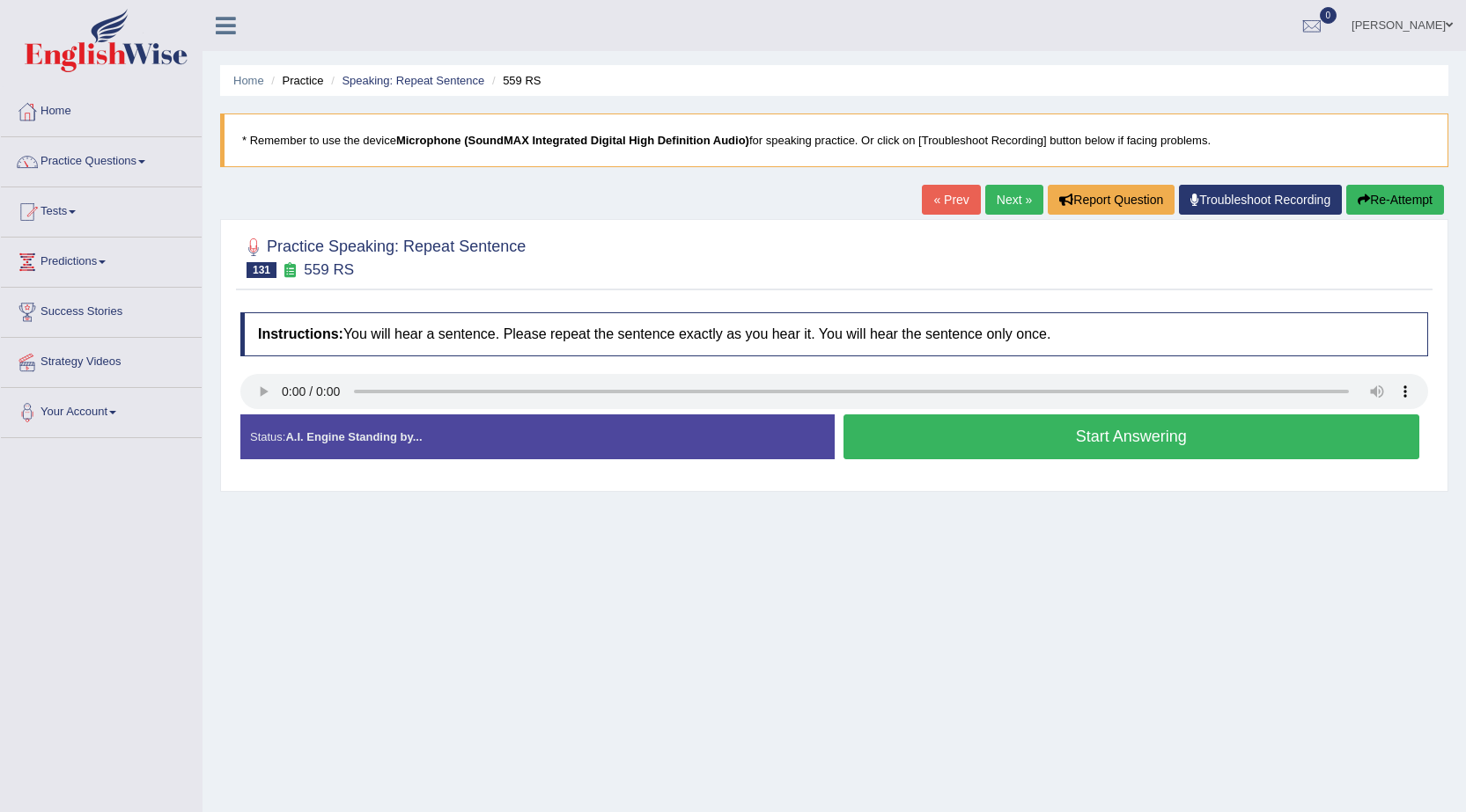
click at [933, 426] on button "Start Answering" at bounding box center [1131, 436] width 576 height 45
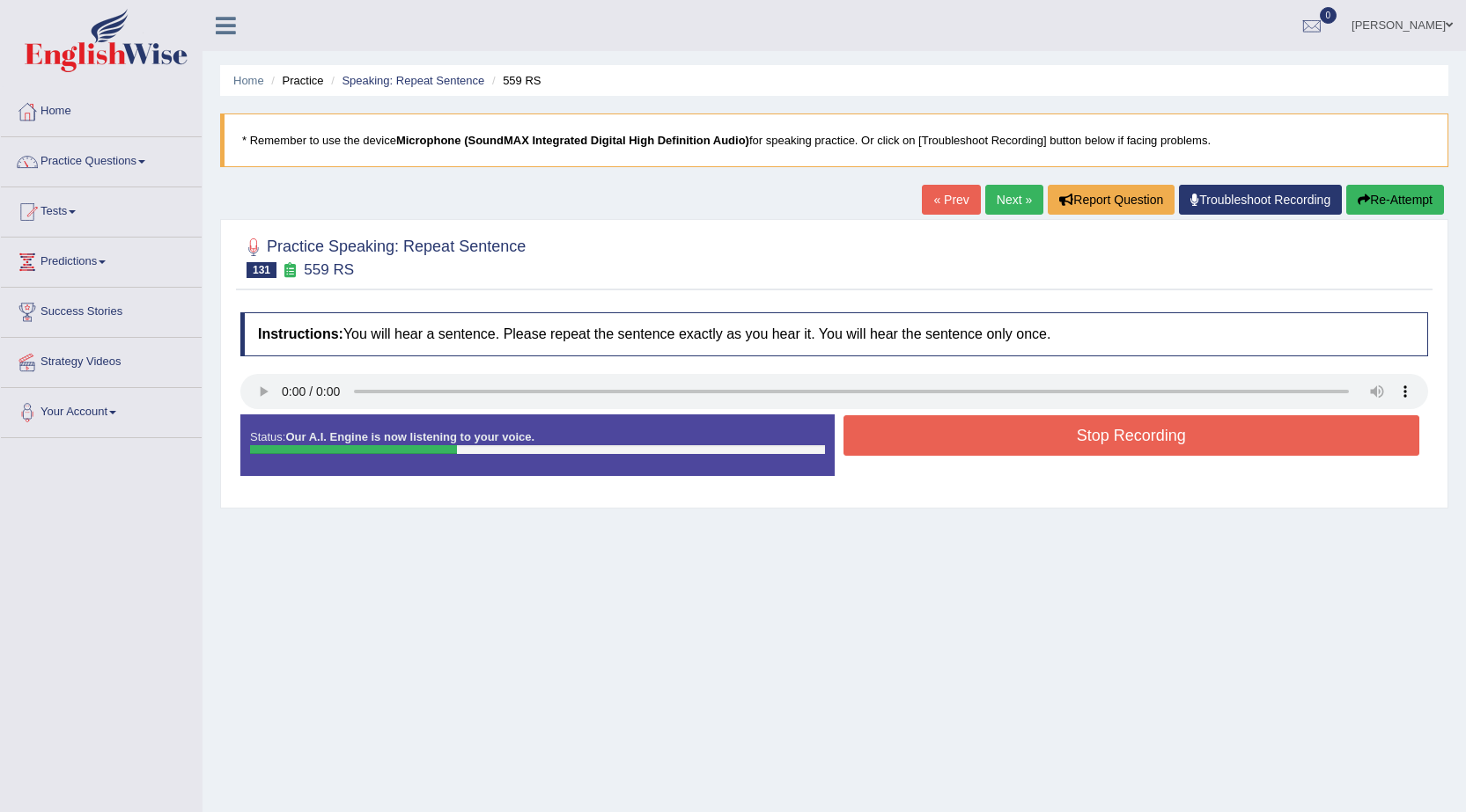
click at [933, 426] on button "Stop Recording" at bounding box center [1131, 434] width 576 height 40
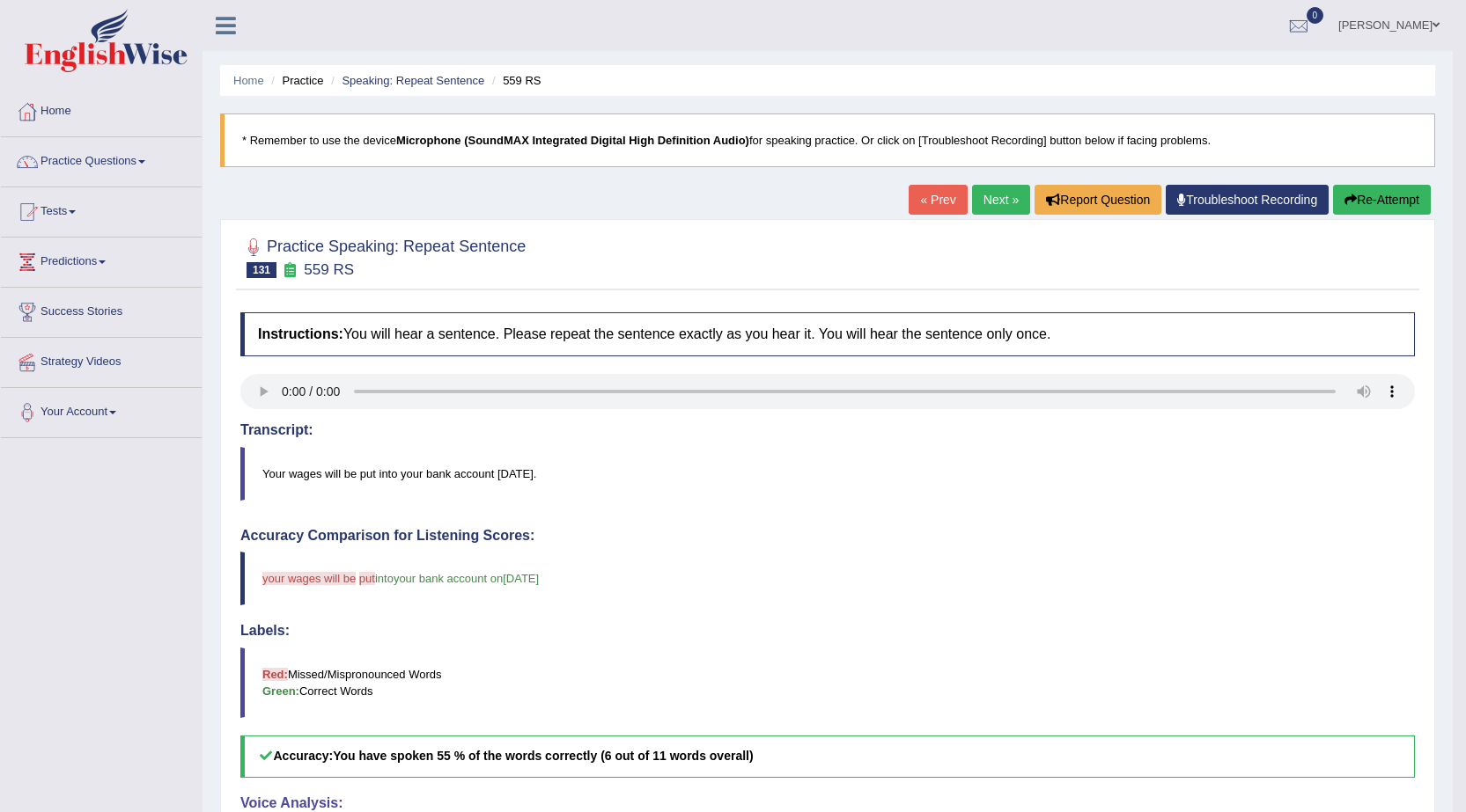
click at [993, 197] on link "Next »" at bounding box center [1000, 200] width 58 height 30
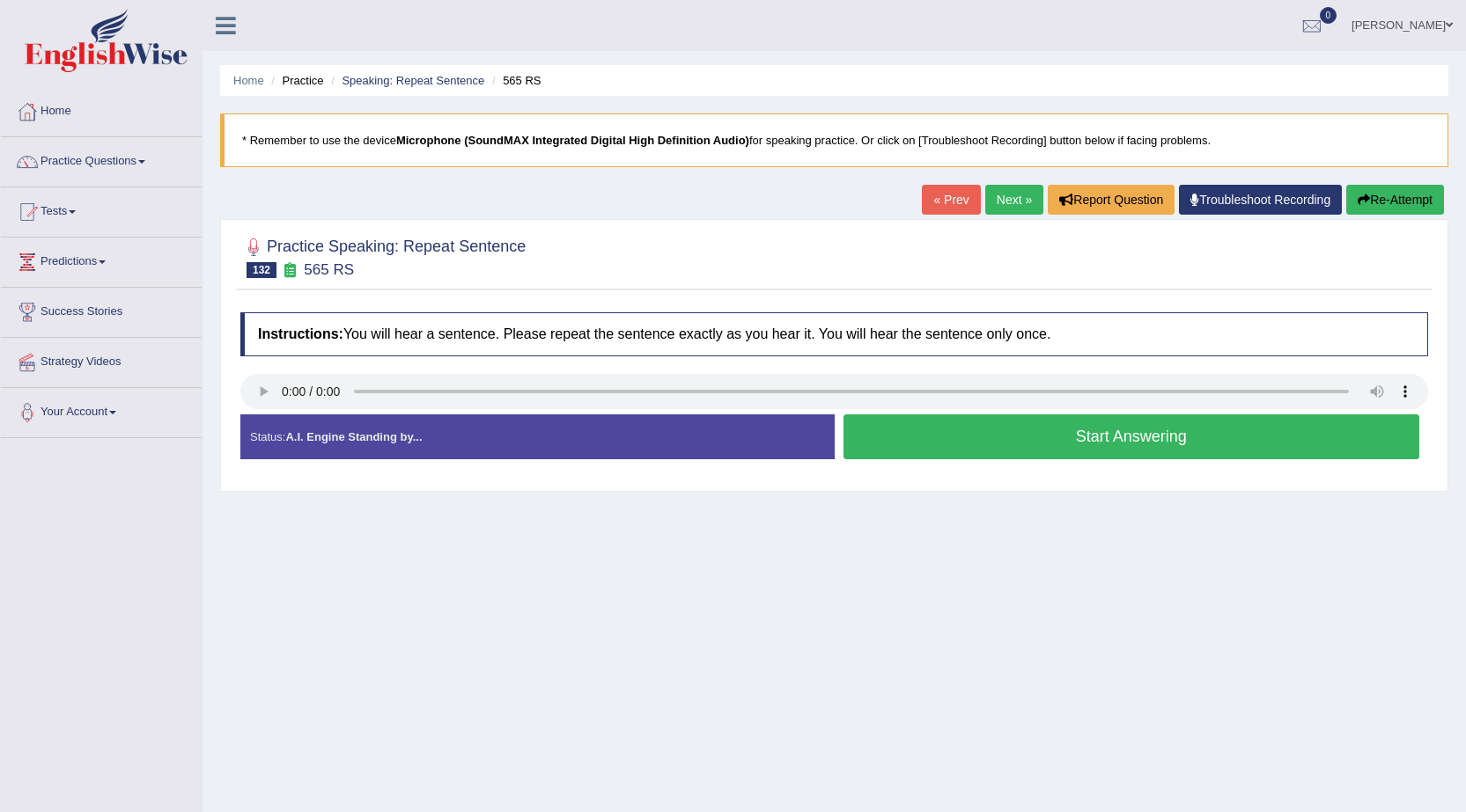
click at [985, 441] on button "Start Answering" at bounding box center [1131, 436] width 576 height 45
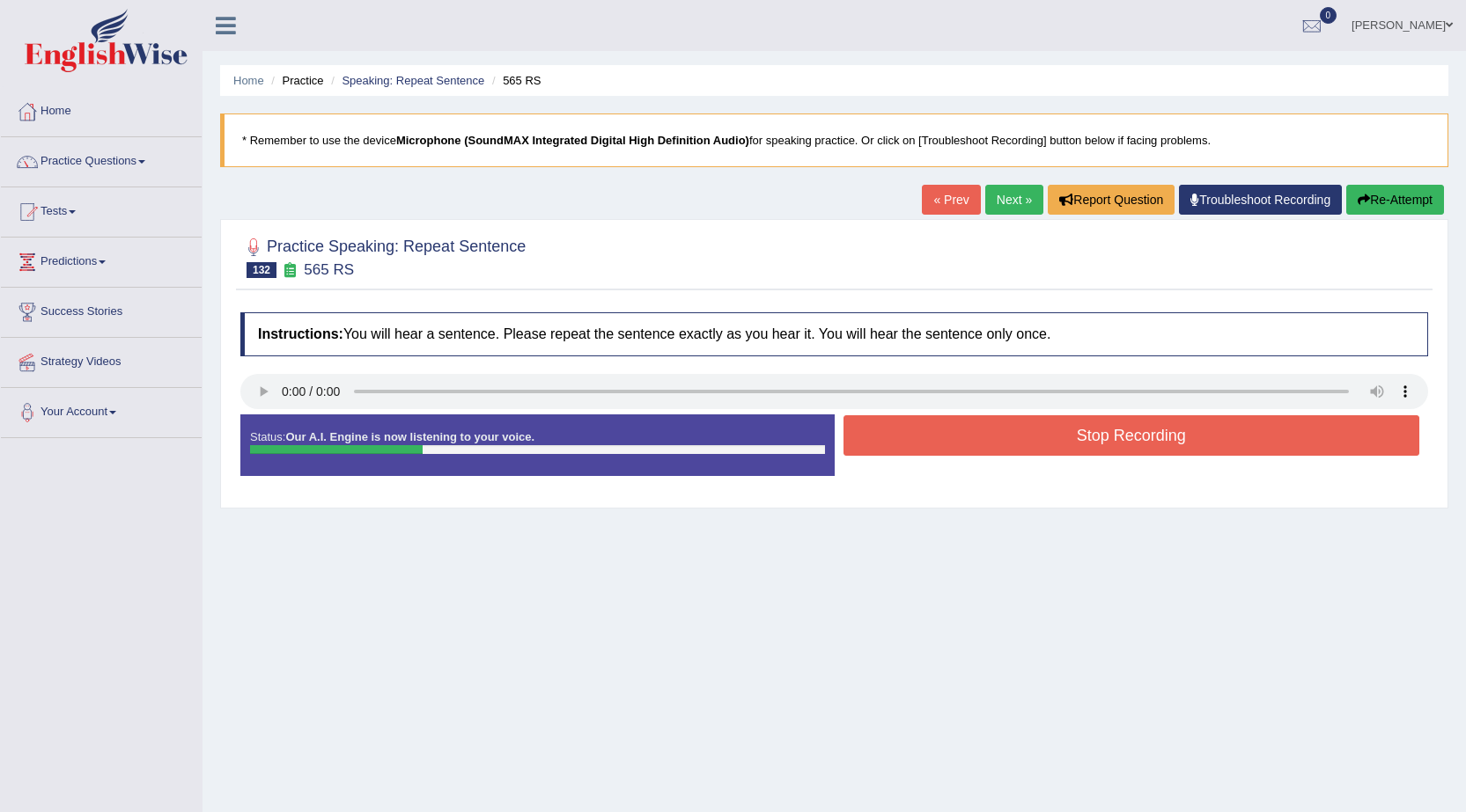
click at [988, 437] on button "Stop Recording" at bounding box center [1131, 434] width 576 height 40
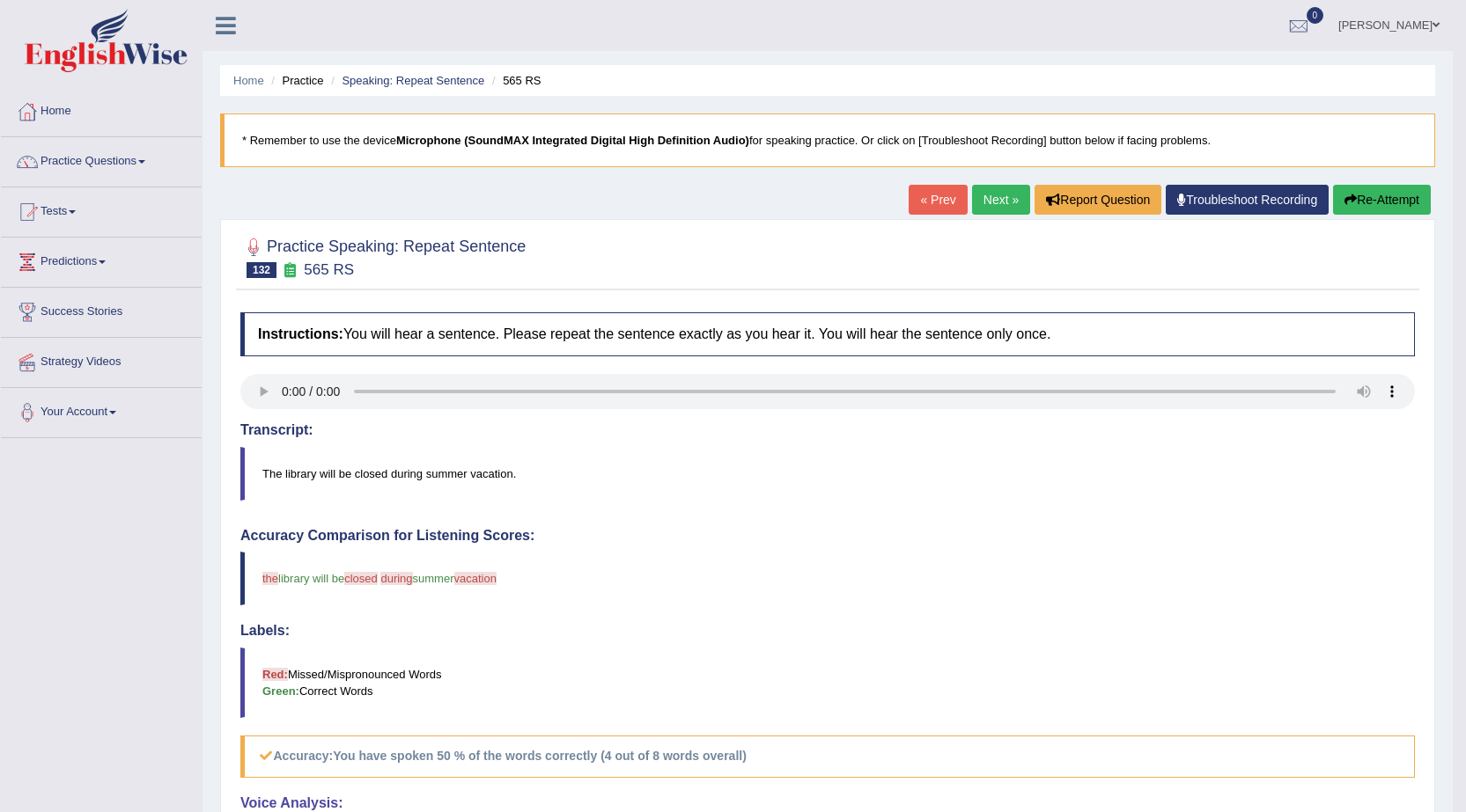
click at [1380, 199] on button "Re-Attempt" at bounding box center [1381, 200] width 98 height 30
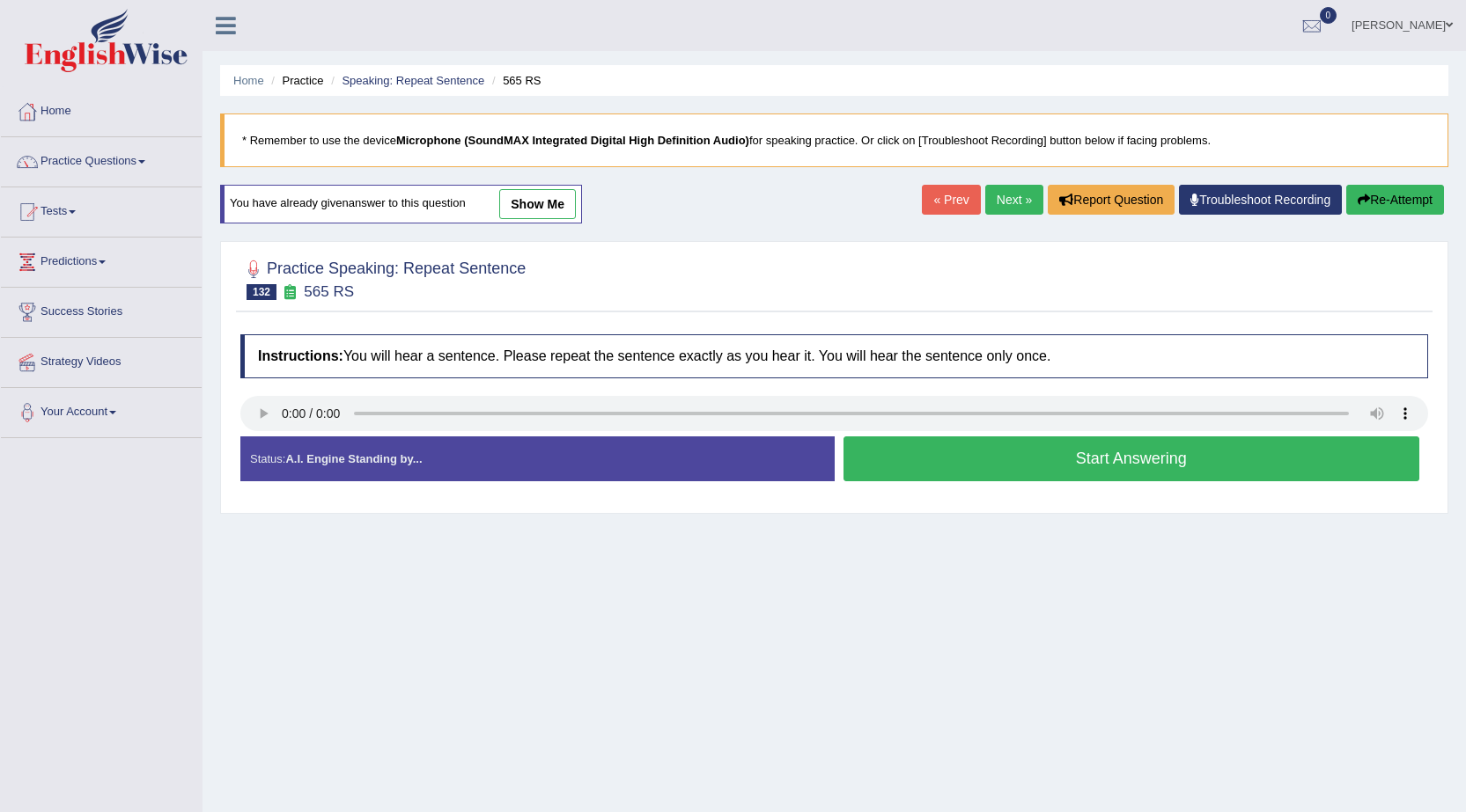
click at [916, 455] on button "Start Answering" at bounding box center [1131, 459] width 576 height 45
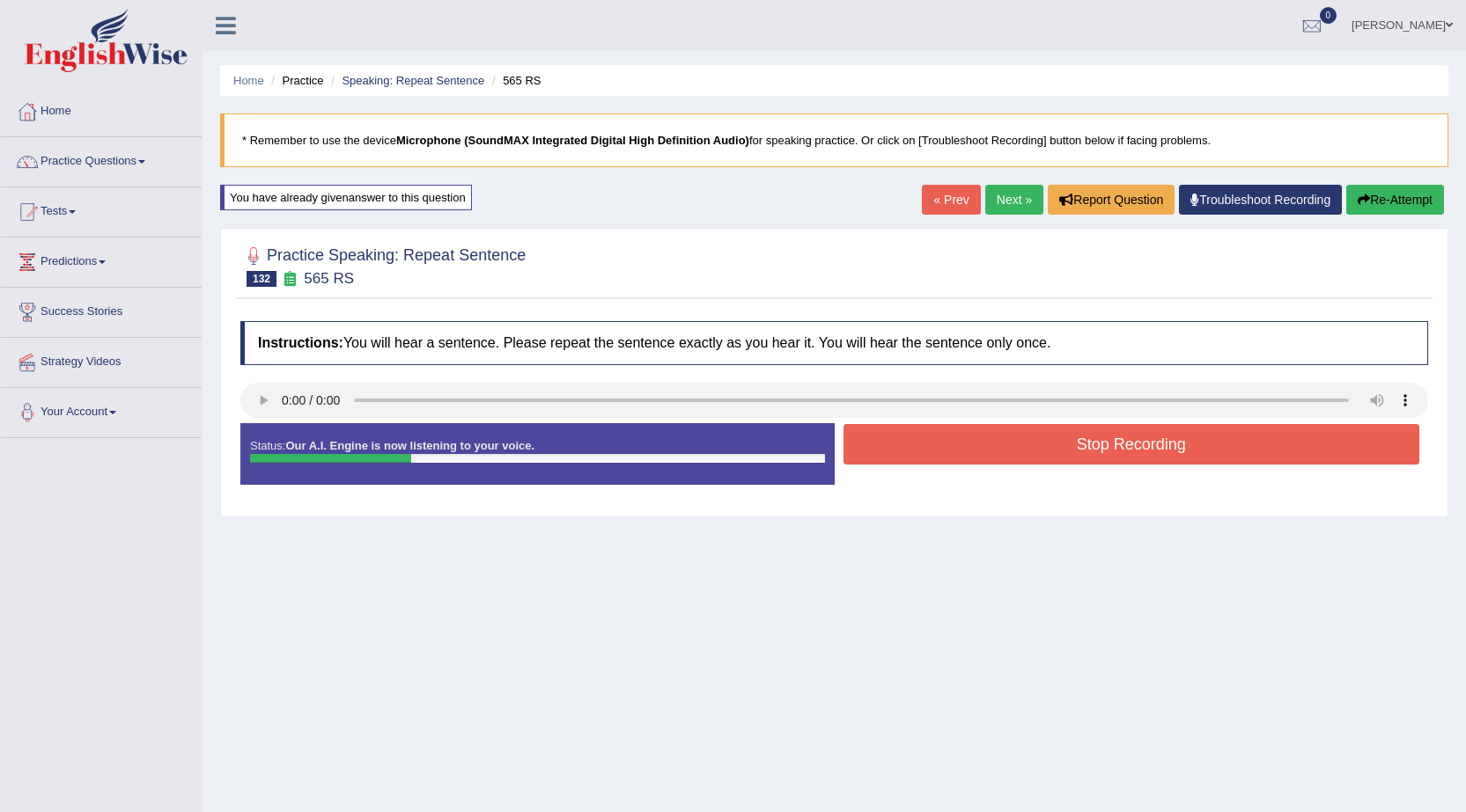
click at [917, 451] on button "Stop Recording" at bounding box center [1131, 443] width 576 height 40
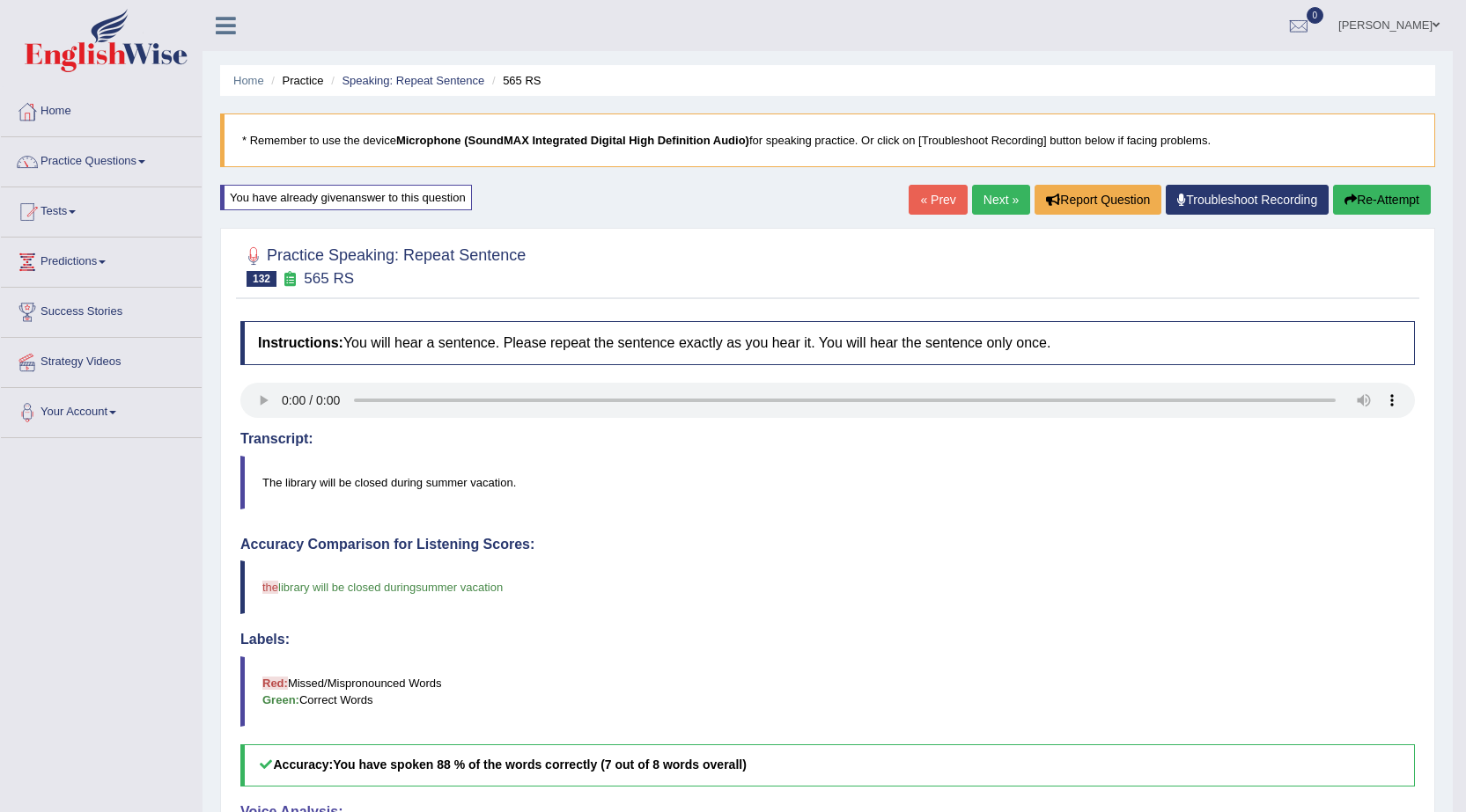
click at [1358, 208] on button "Re-Attempt" at bounding box center [1381, 200] width 98 height 30
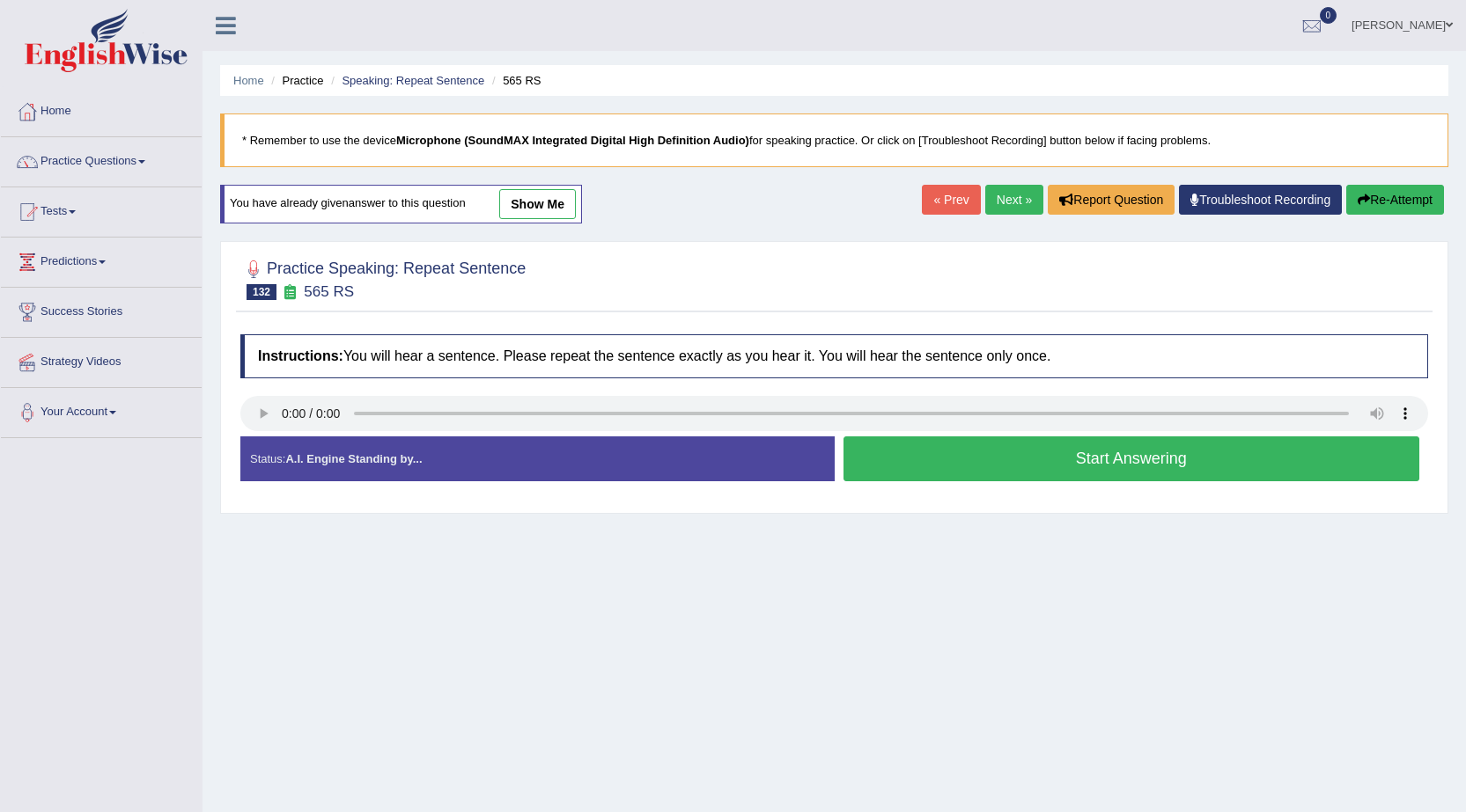
click at [959, 468] on button "Start Answering" at bounding box center [1131, 459] width 576 height 45
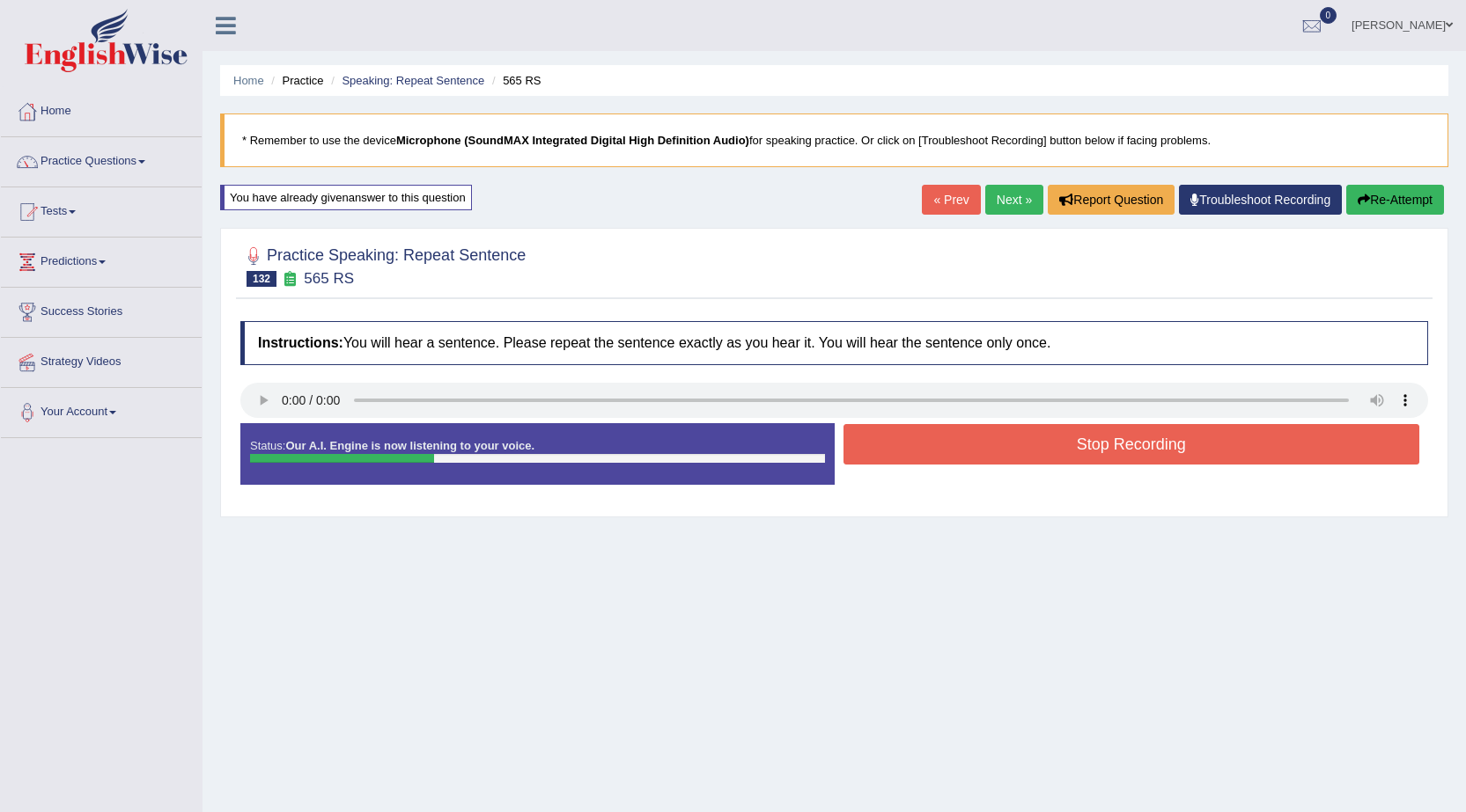
click at [956, 453] on button "Stop Recording" at bounding box center [1131, 443] width 576 height 40
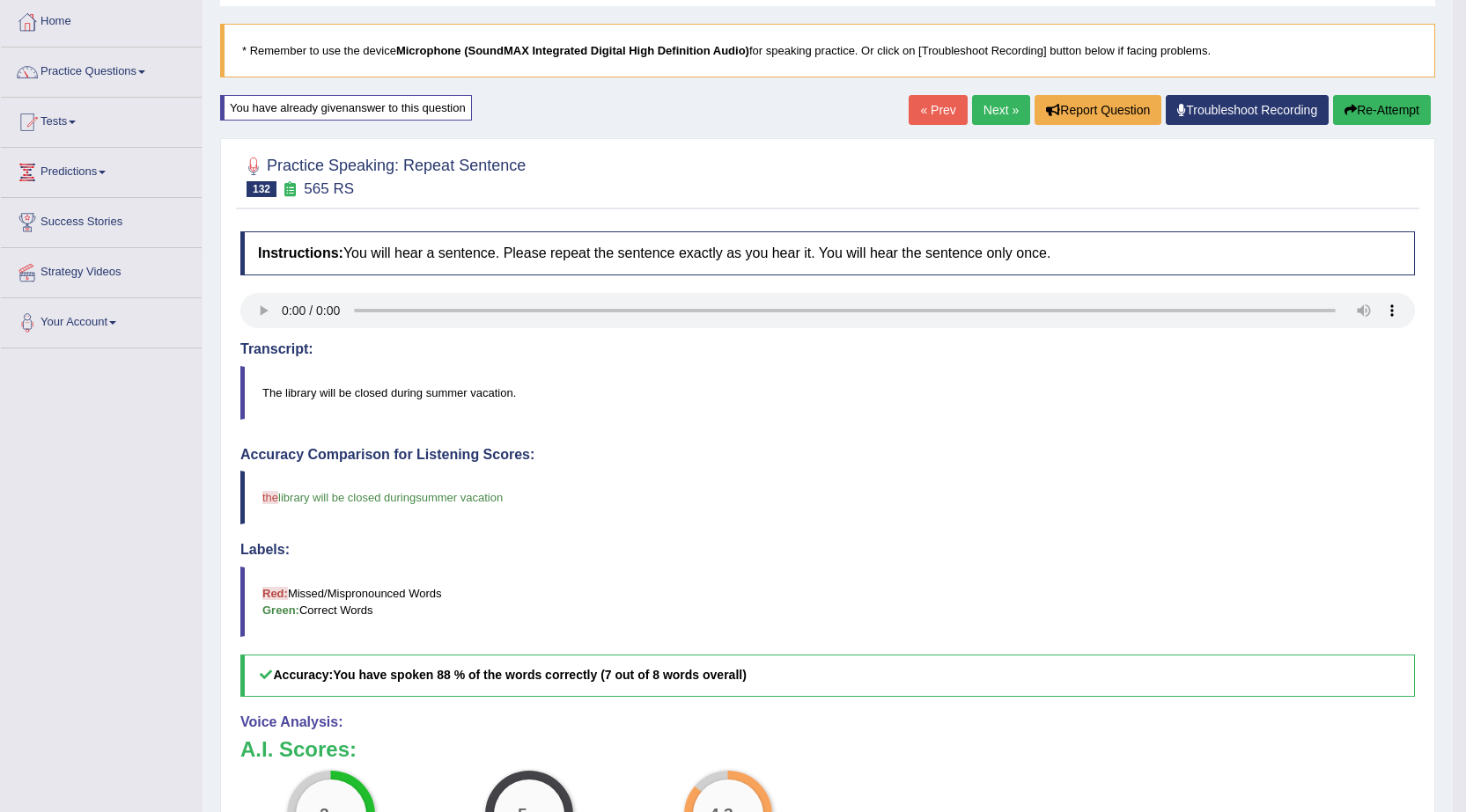
scroll to position [88, 0]
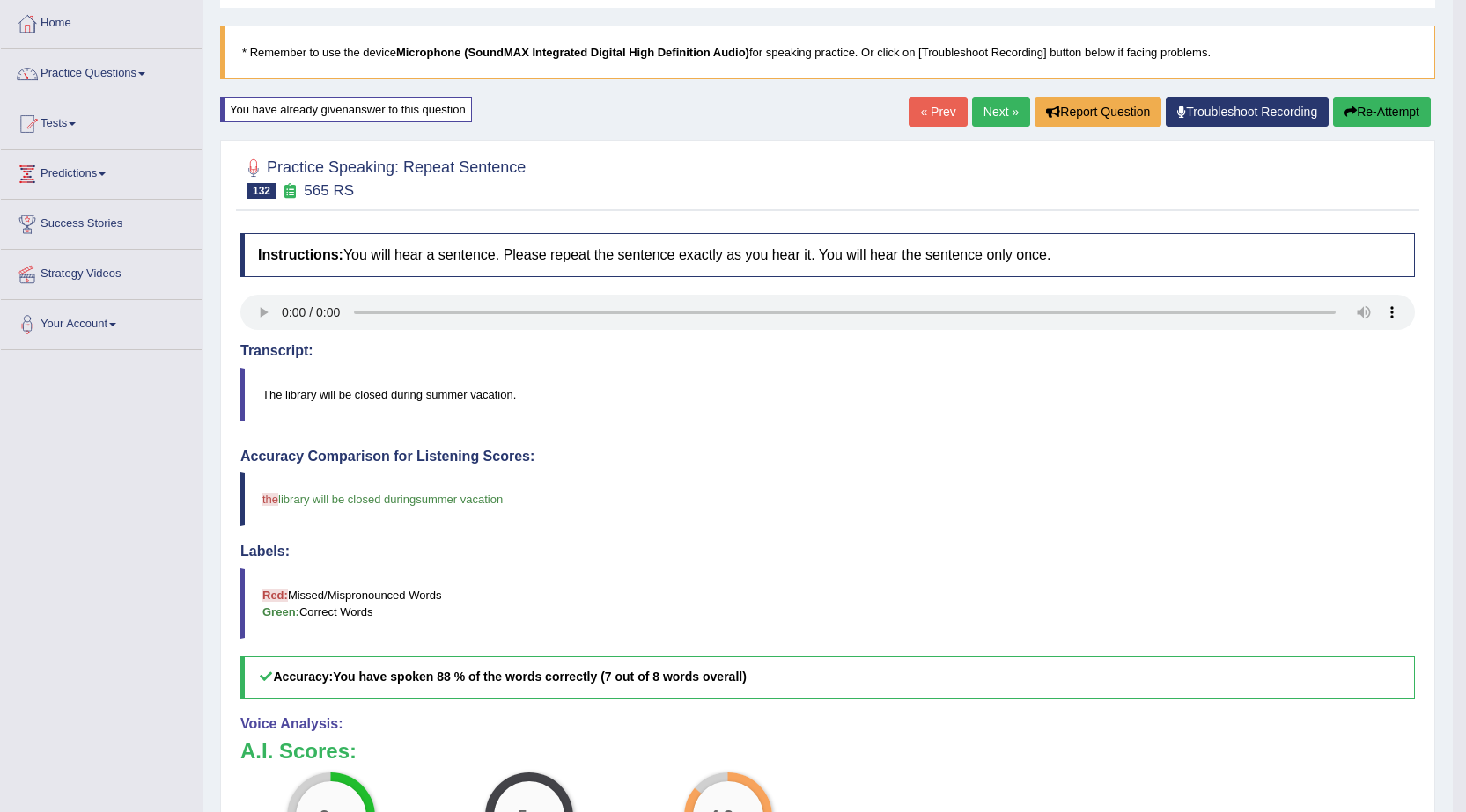
click at [1005, 118] on link "Next »" at bounding box center [1000, 112] width 58 height 30
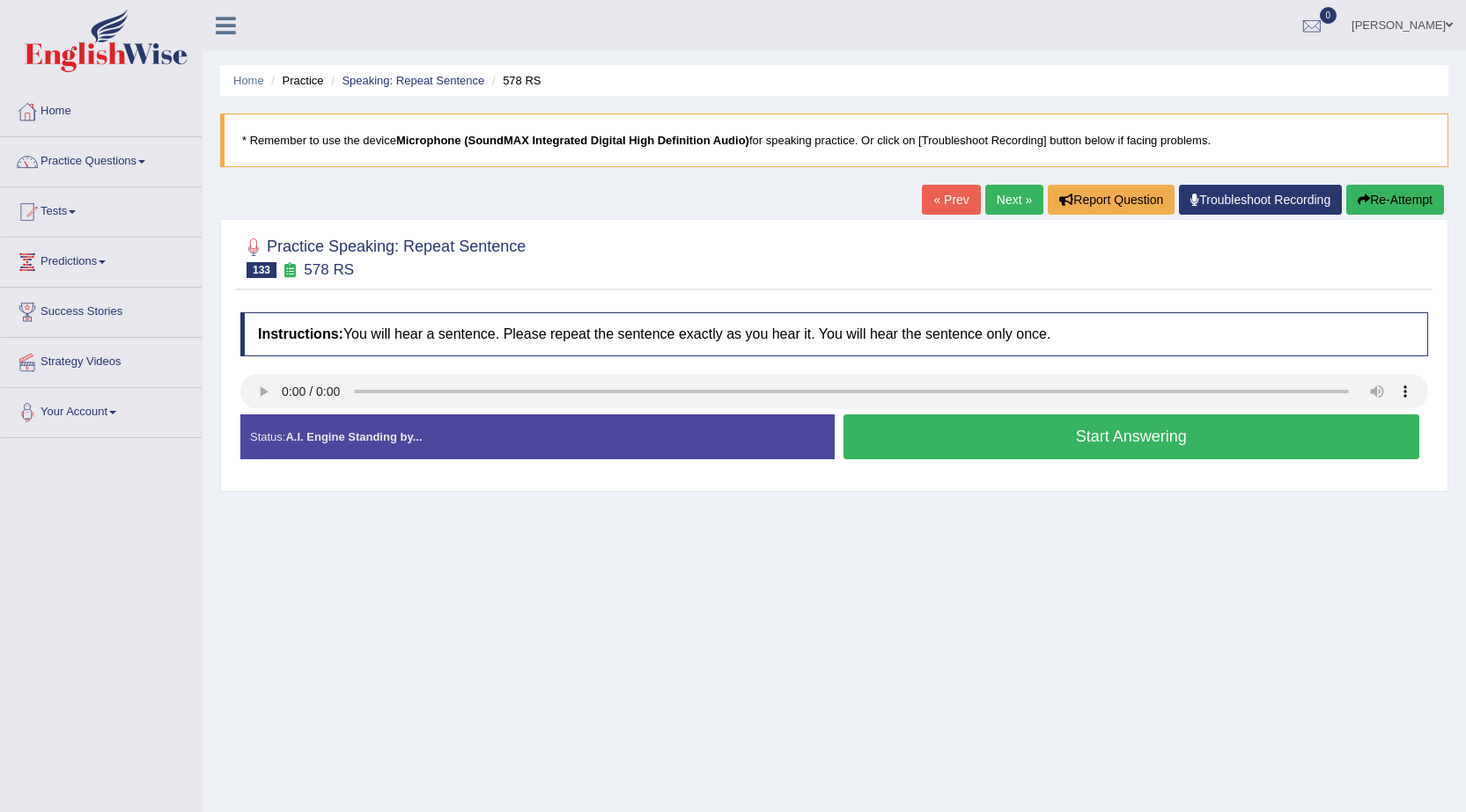
click at [1129, 456] on button "Start Answering" at bounding box center [1131, 436] width 576 height 45
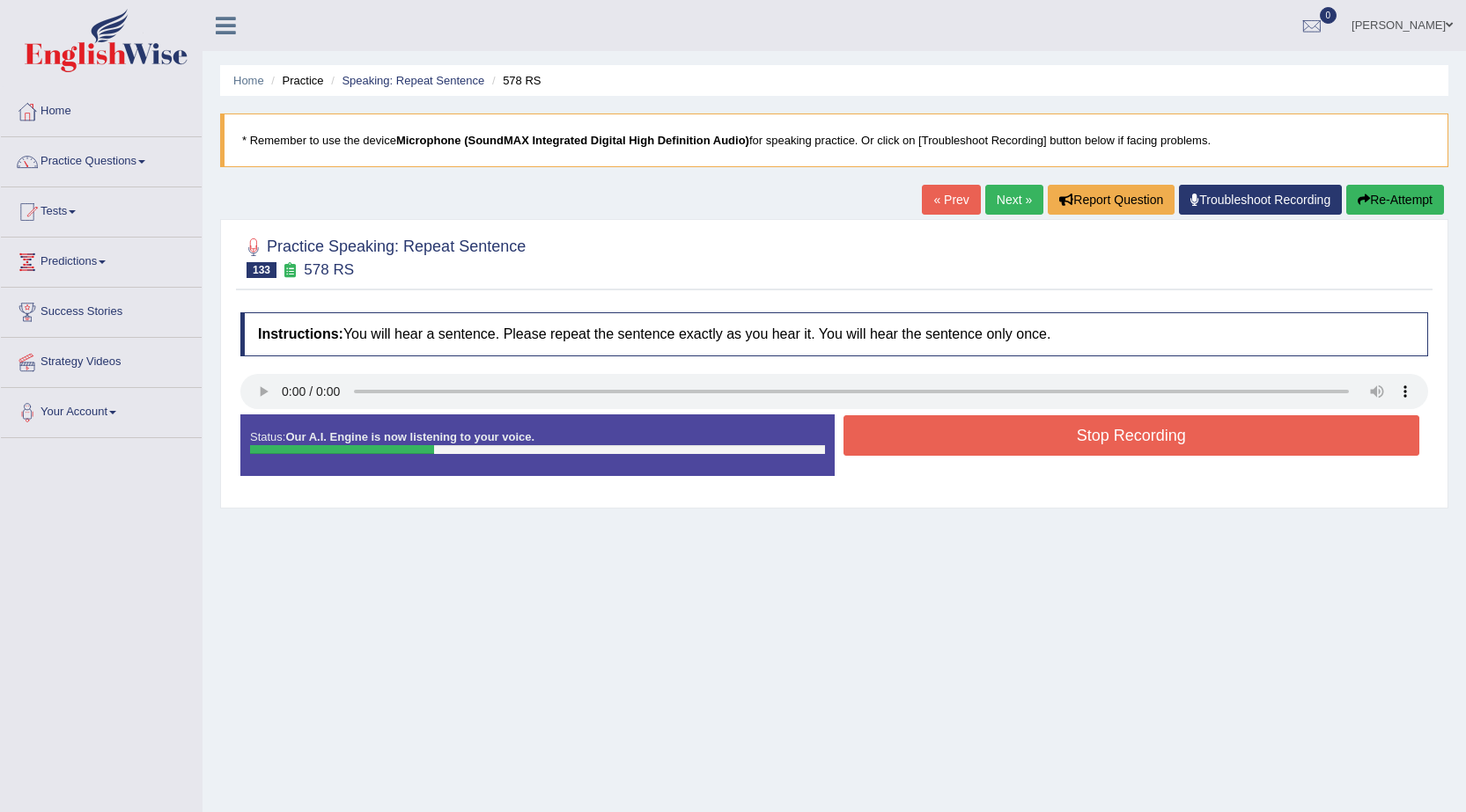
click at [1130, 442] on button "Stop Recording" at bounding box center [1131, 434] width 576 height 40
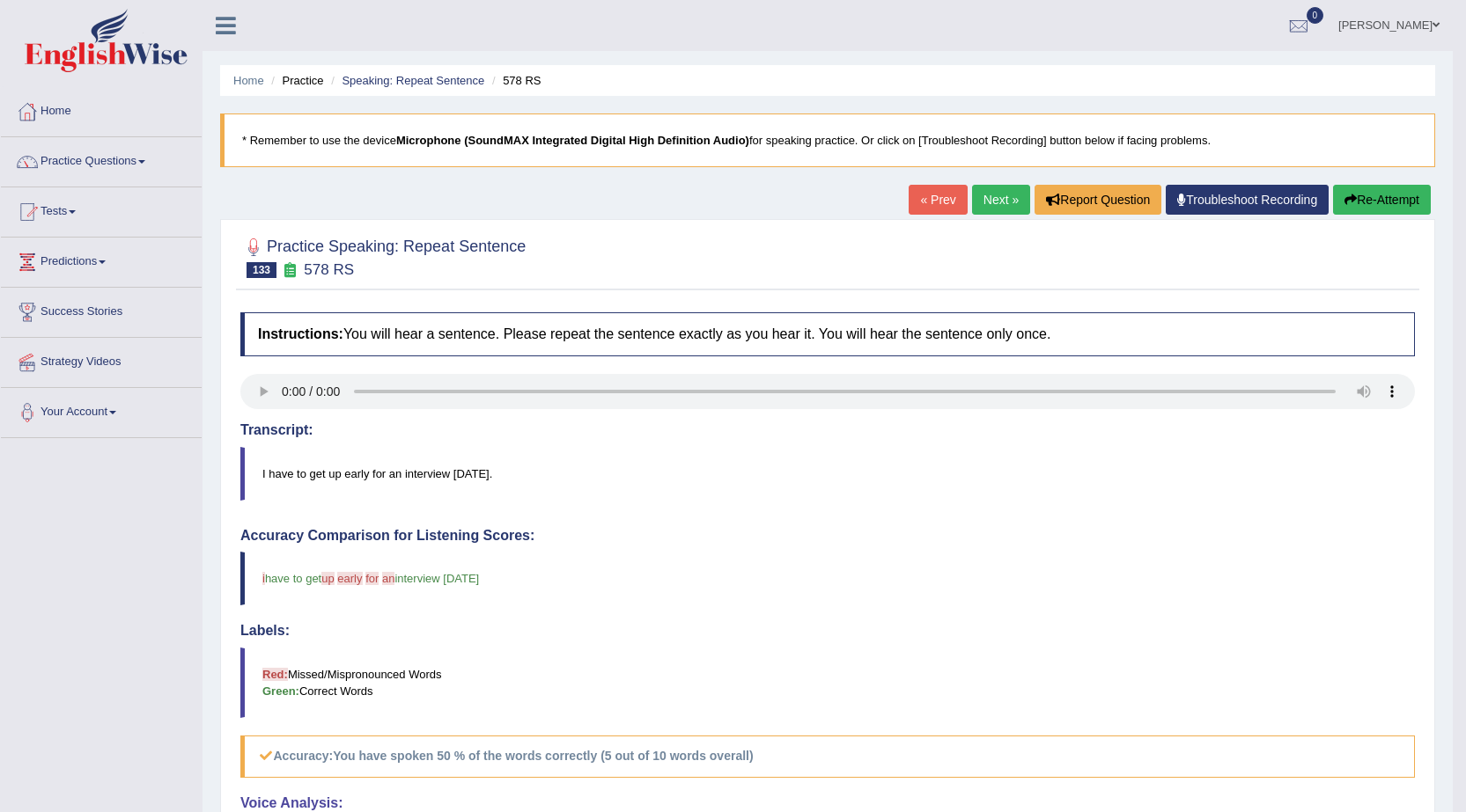
click at [246, 353] on h4 "Instructions: You will hear a sentence. Please repeat the sentence exactly as y…" at bounding box center [827, 334] width 1174 height 44
click at [983, 207] on link "Next »" at bounding box center [1000, 200] width 58 height 30
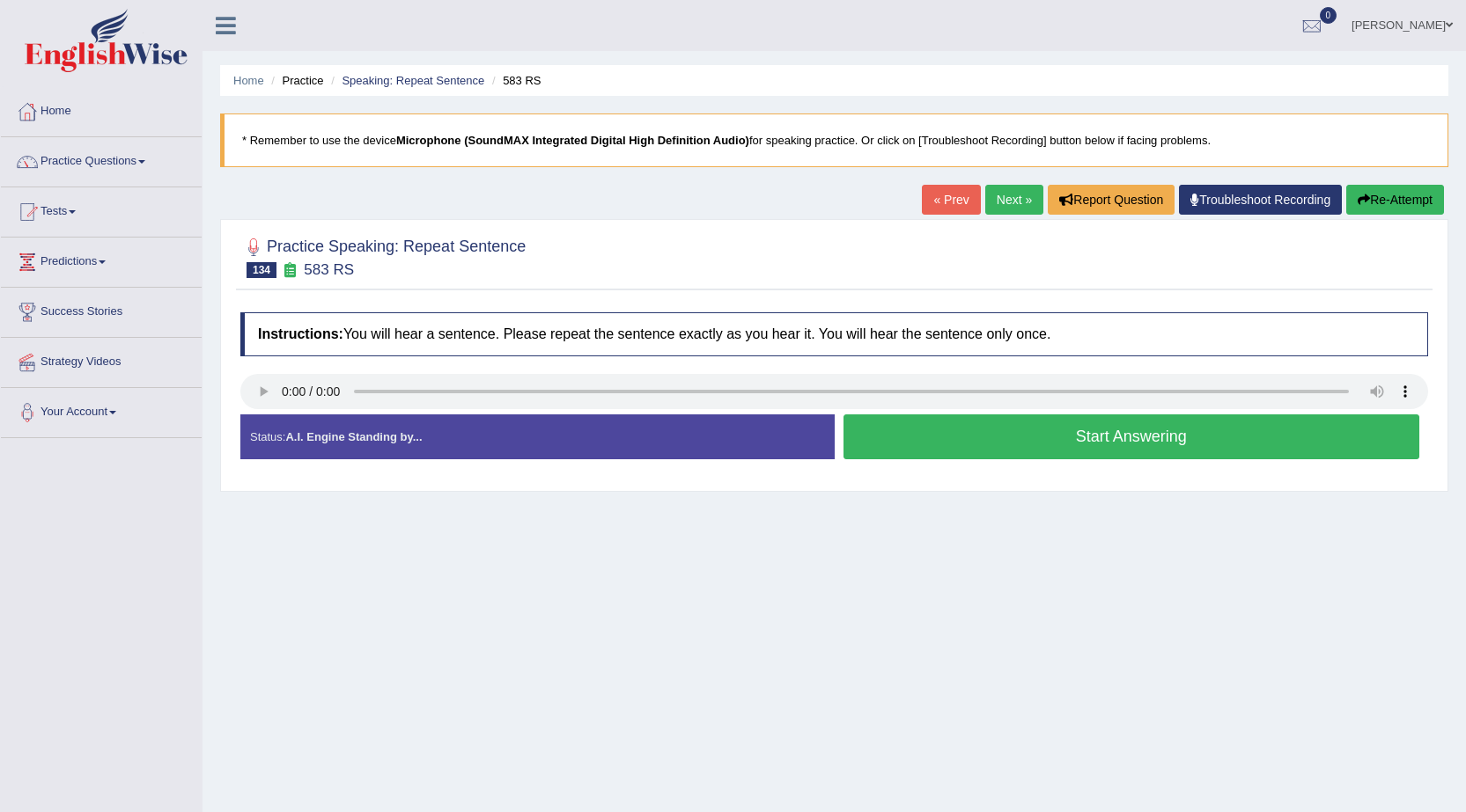
click at [1167, 427] on div "Instructions: You will hear a sentence. Please repeat the sentence exactly as y…" at bounding box center [834, 393] width 1196 height 179
click at [1167, 430] on button "Start Answering" at bounding box center [1131, 436] width 576 height 45
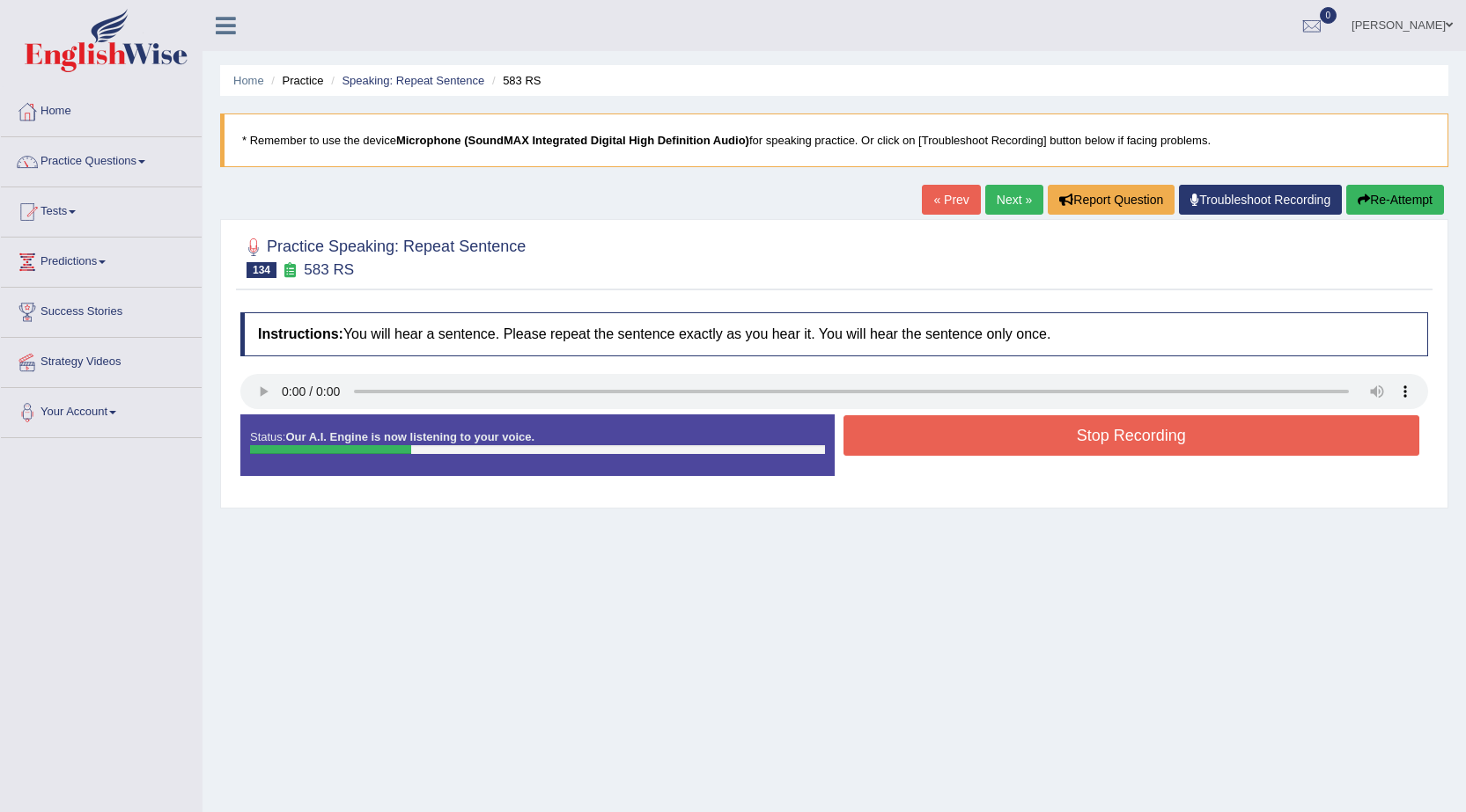
click at [1165, 435] on button "Stop Recording" at bounding box center [1131, 434] width 576 height 40
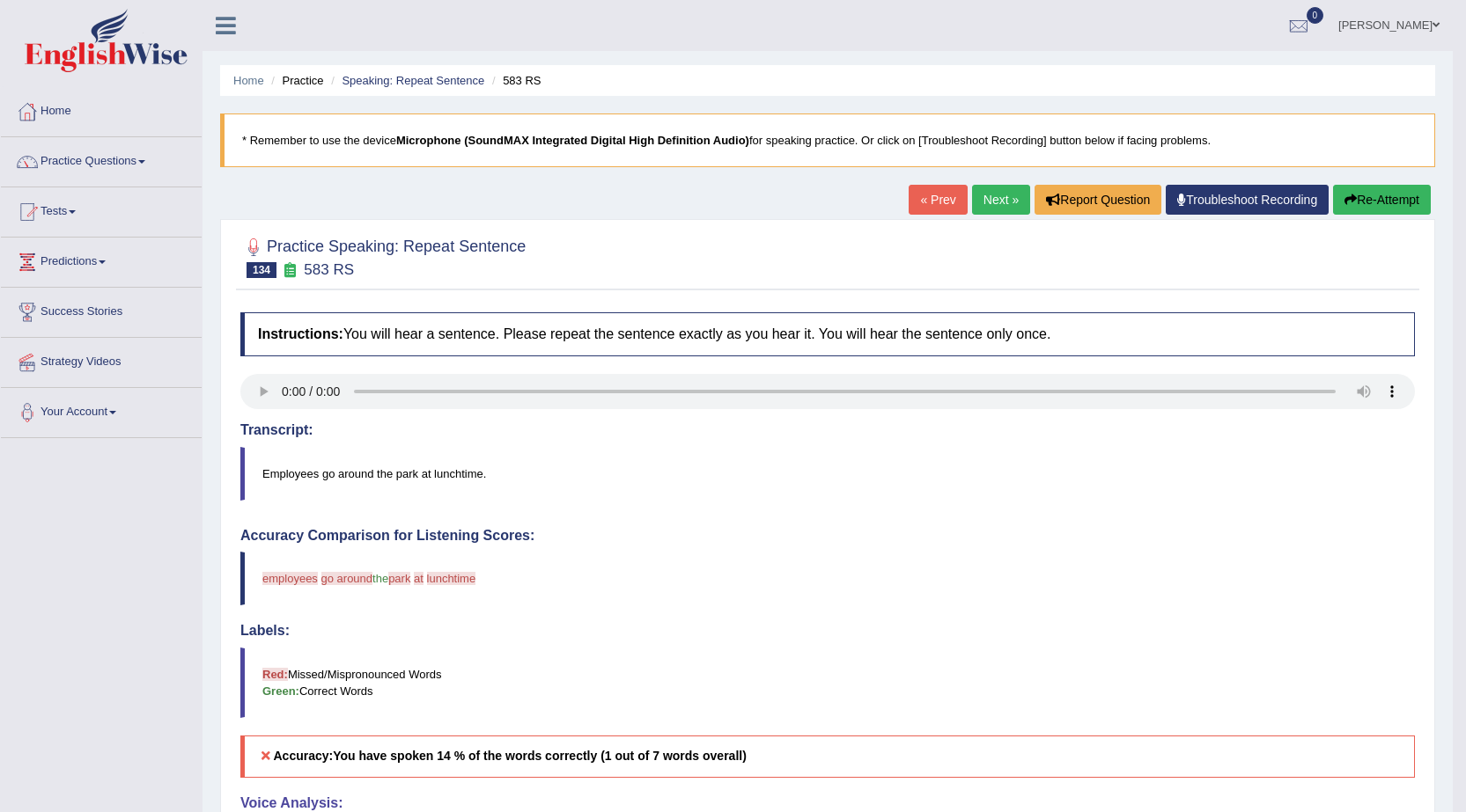
click at [1394, 202] on button "Re-Attempt" at bounding box center [1381, 200] width 98 height 30
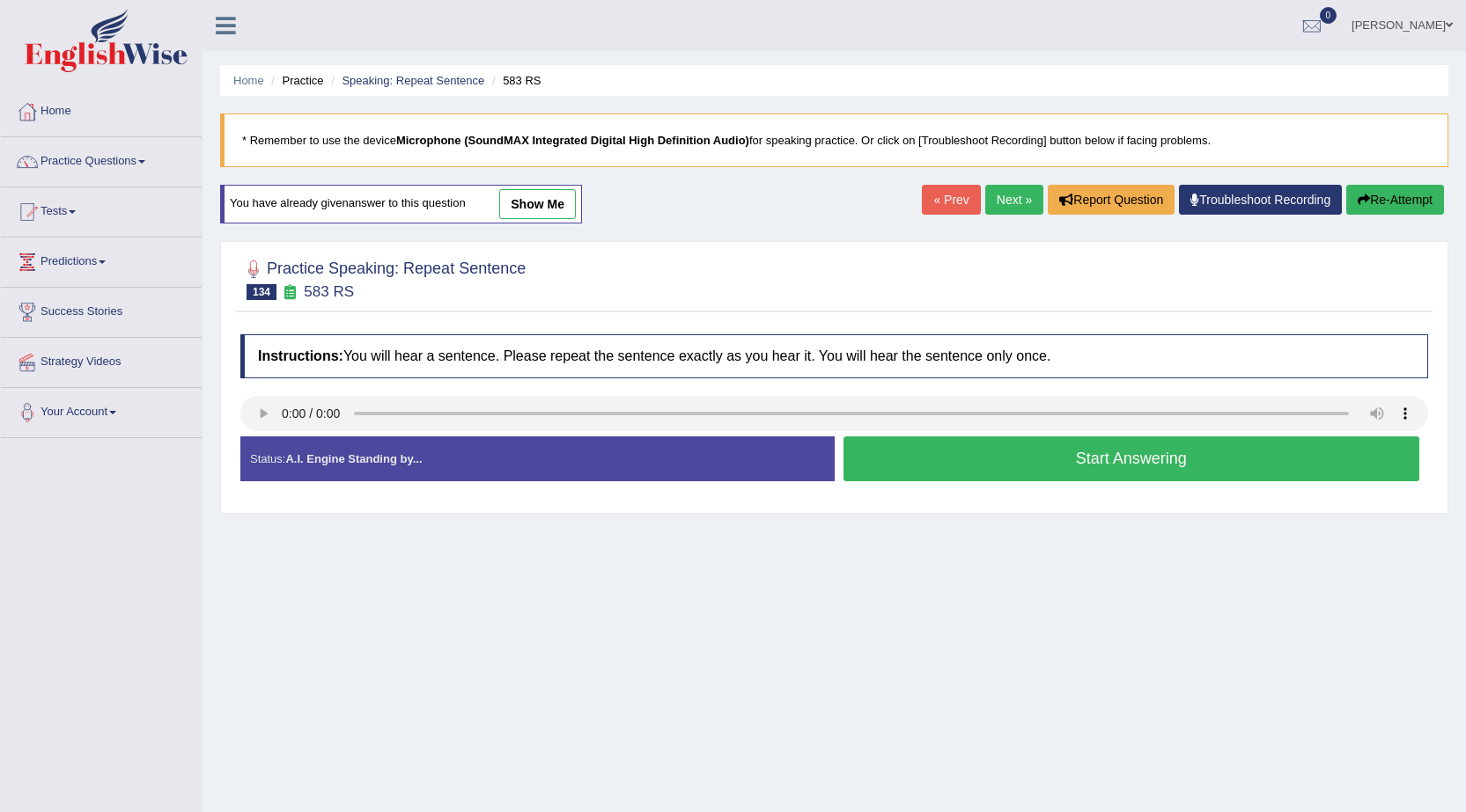
click at [1054, 484] on div "Start Answering" at bounding box center [1131, 460] width 594 height 49
click at [1047, 439] on button "Start Answering" at bounding box center [1131, 459] width 576 height 45
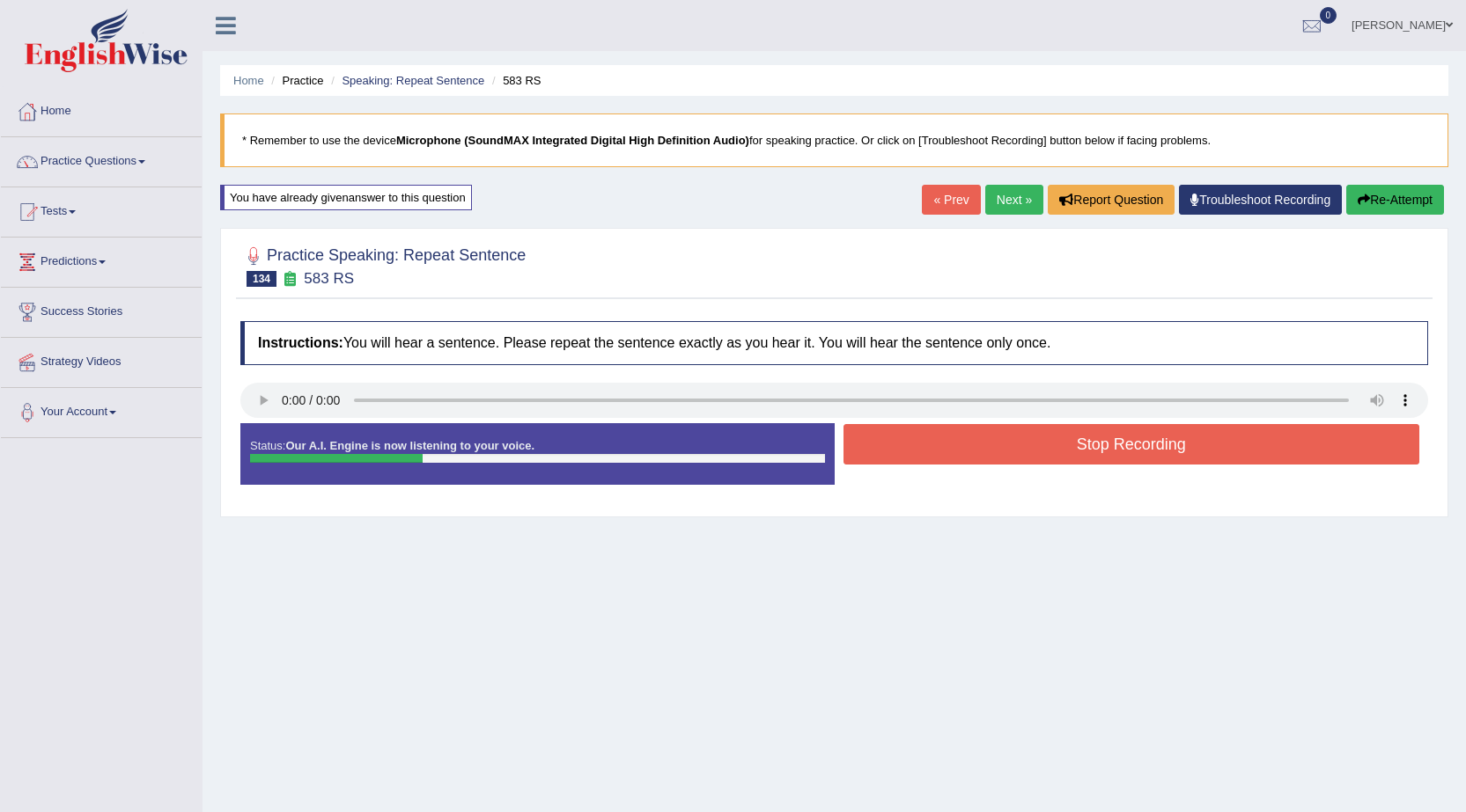
click at [1041, 459] on button "Stop Recording" at bounding box center [1131, 443] width 576 height 40
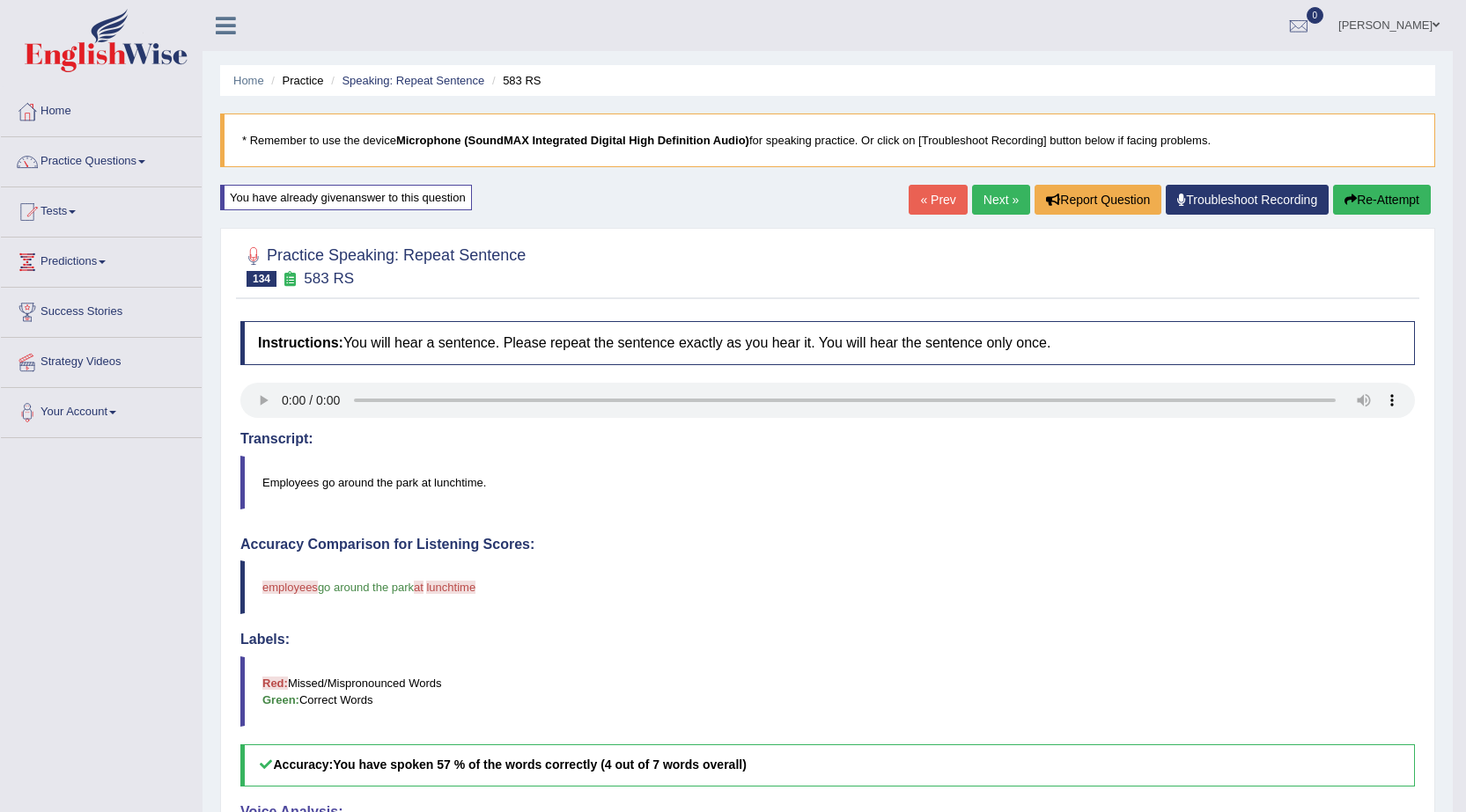
click at [1000, 202] on link "Next »" at bounding box center [1000, 200] width 58 height 30
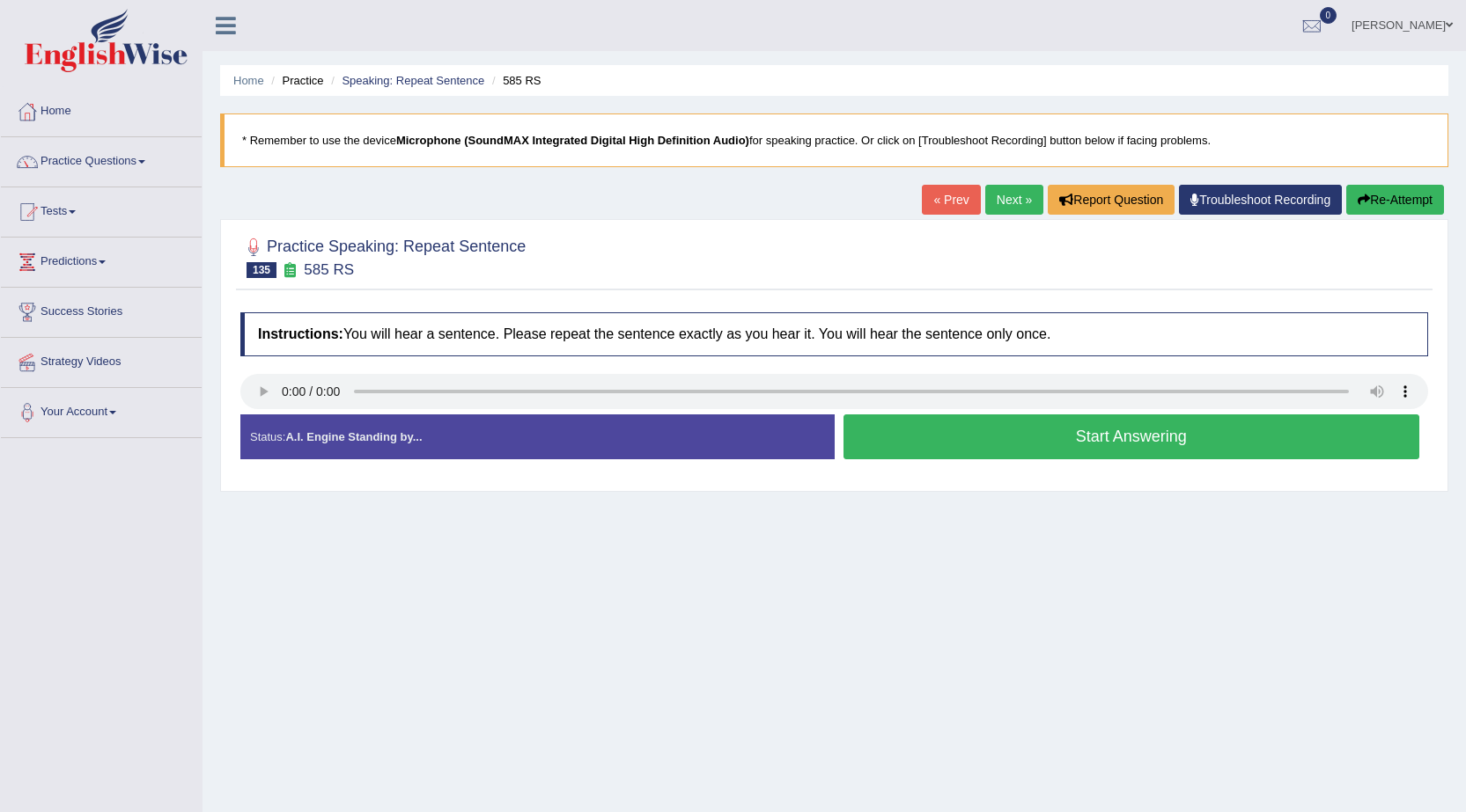
click at [1042, 443] on button "Start Answering" at bounding box center [1131, 436] width 576 height 45
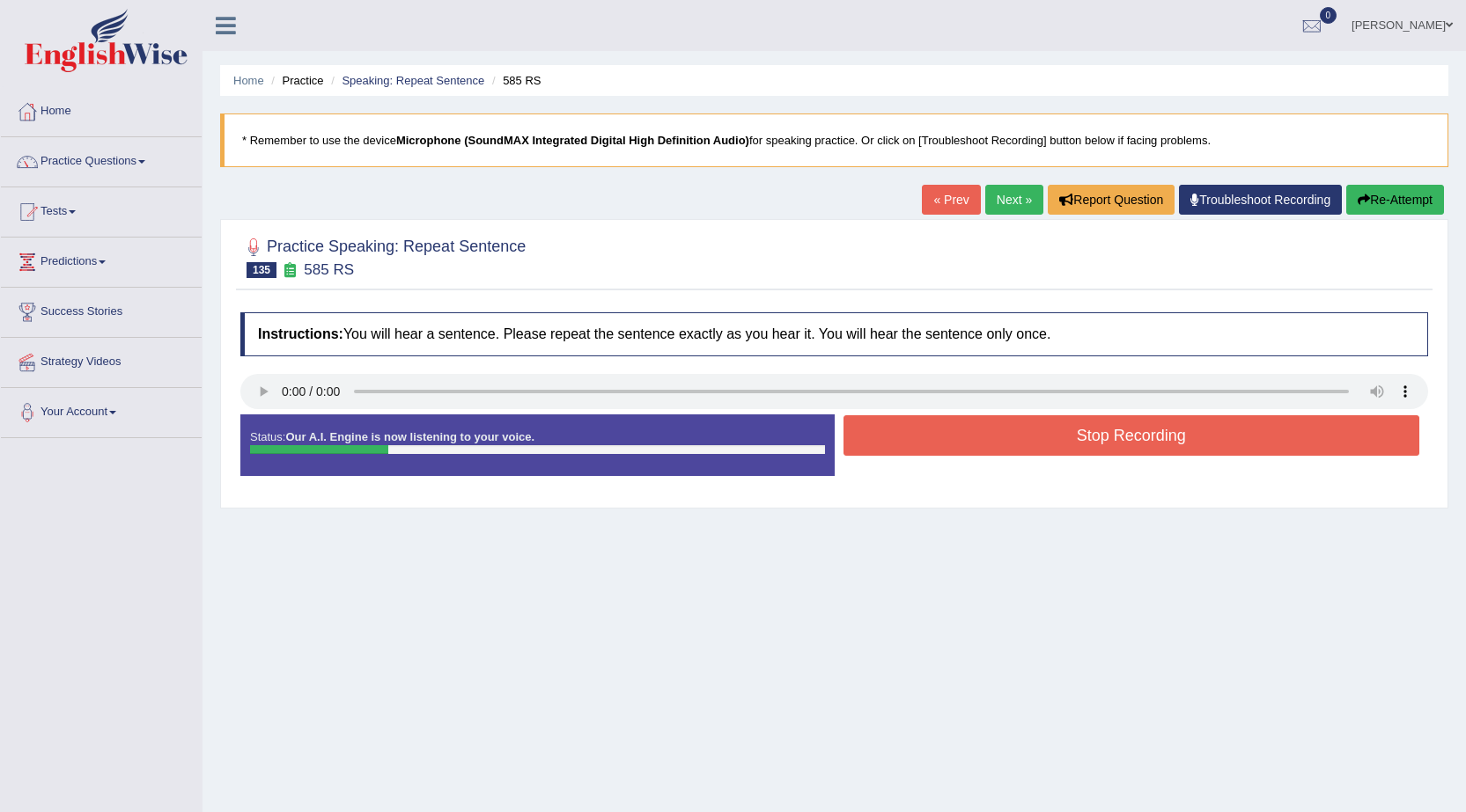
click at [1034, 444] on button "Stop Recording" at bounding box center [1131, 434] width 576 height 40
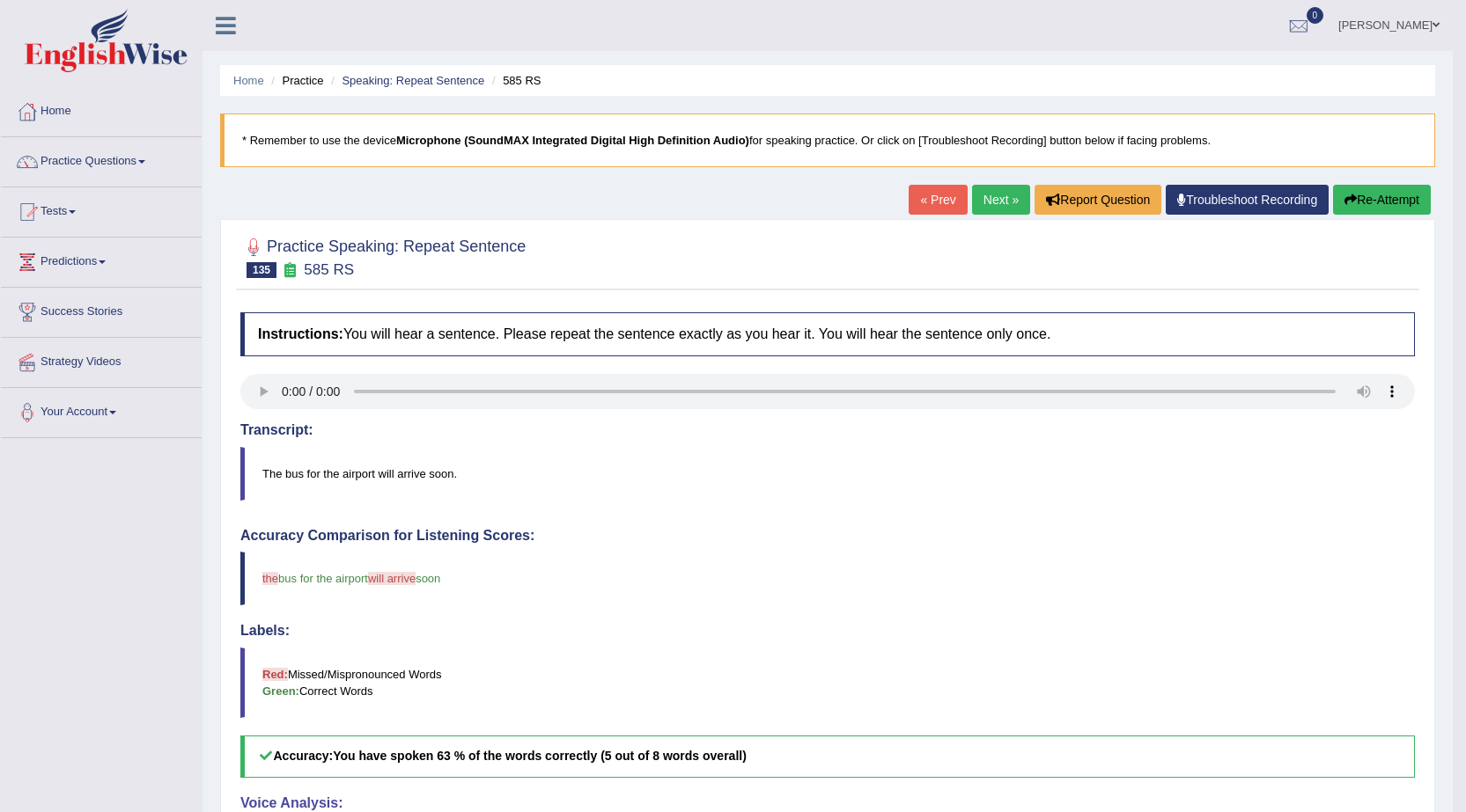
click at [1394, 204] on button "Re-Attempt" at bounding box center [1381, 200] width 98 height 30
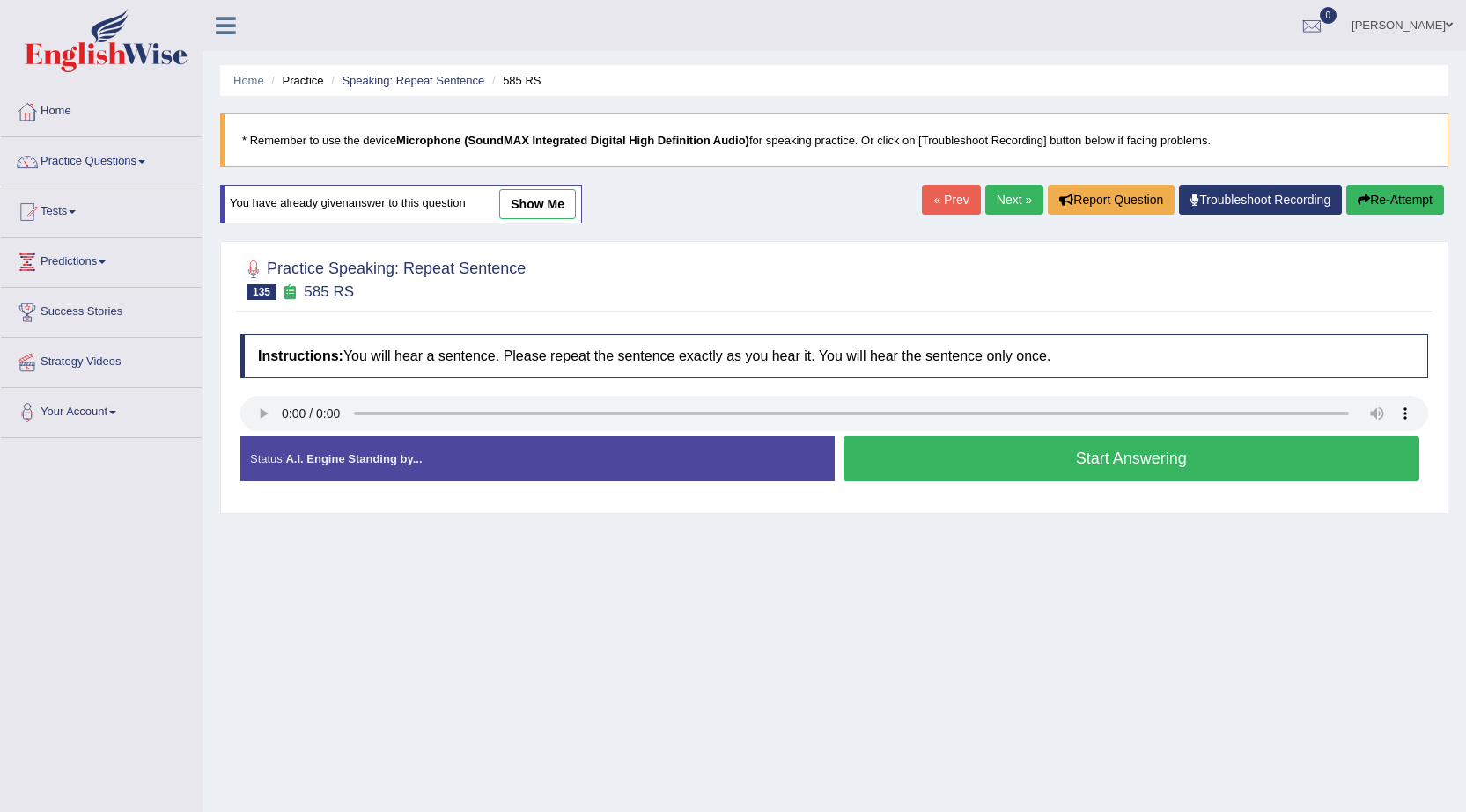
click at [999, 468] on button "Start Answering" at bounding box center [1131, 459] width 576 height 45
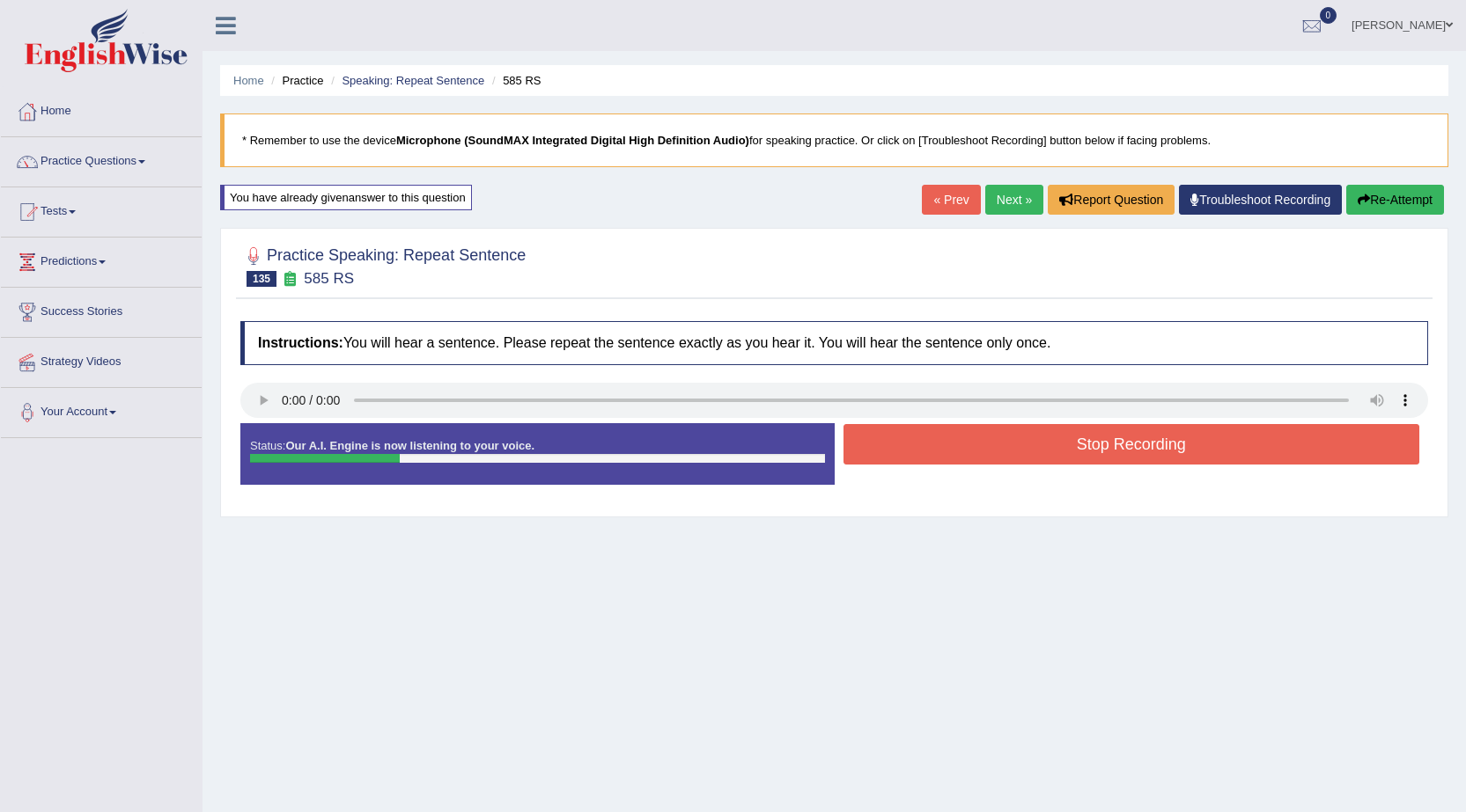
click at [1014, 459] on button "Stop Recording" at bounding box center [1131, 443] width 576 height 40
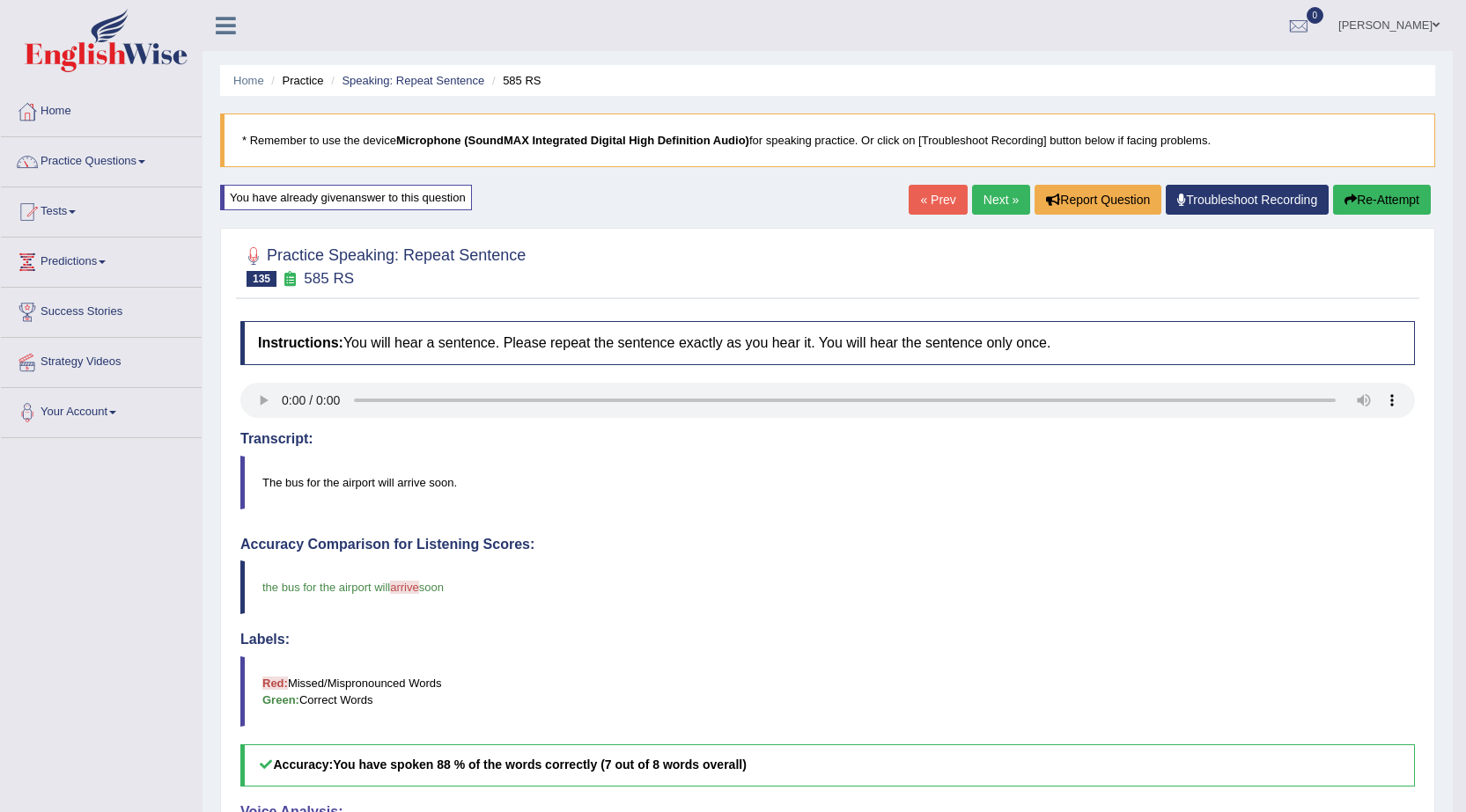
click at [998, 205] on link "Next »" at bounding box center [1000, 200] width 58 height 30
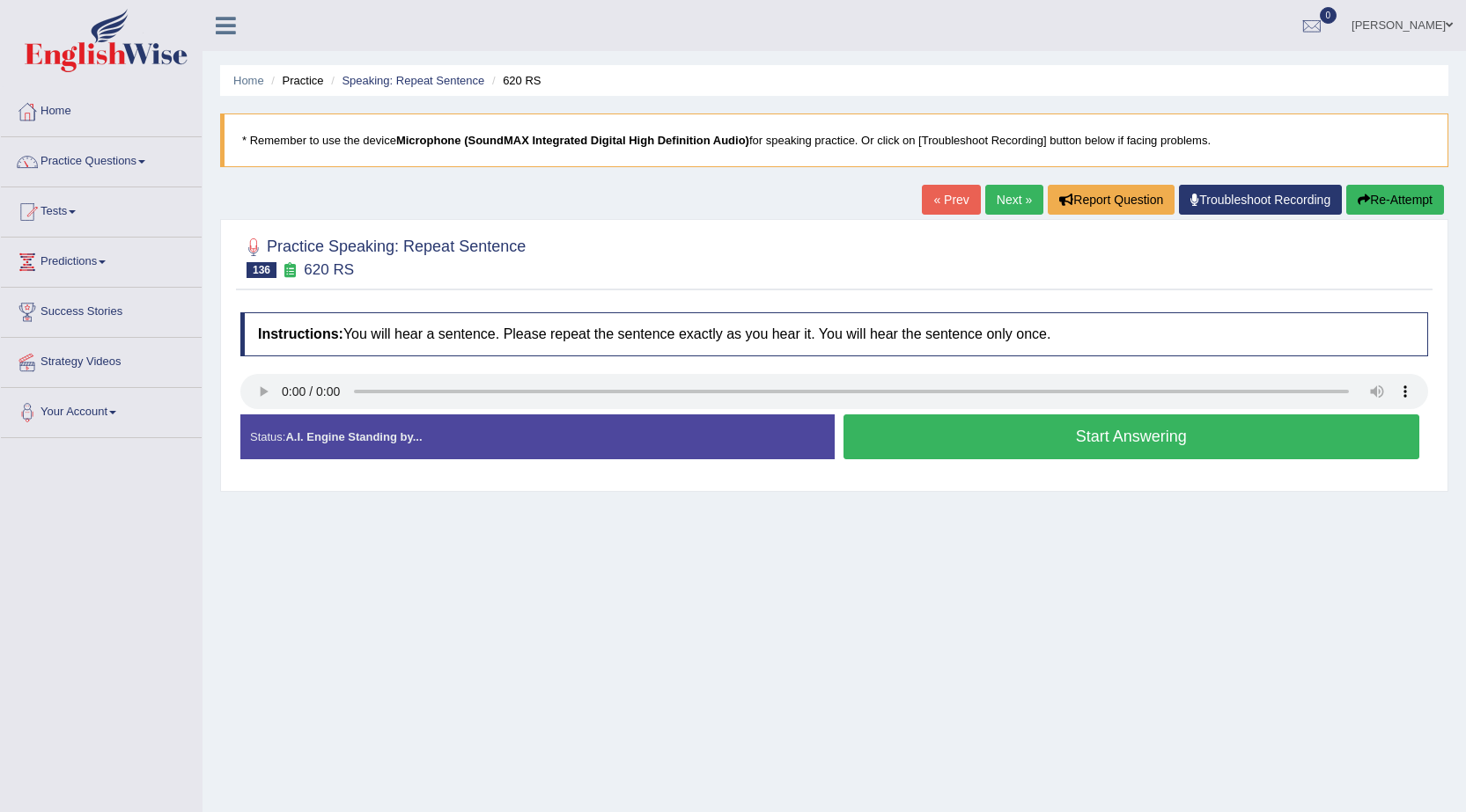
click at [1146, 442] on button "Start Answering" at bounding box center [1131, 436] width 576 height 45
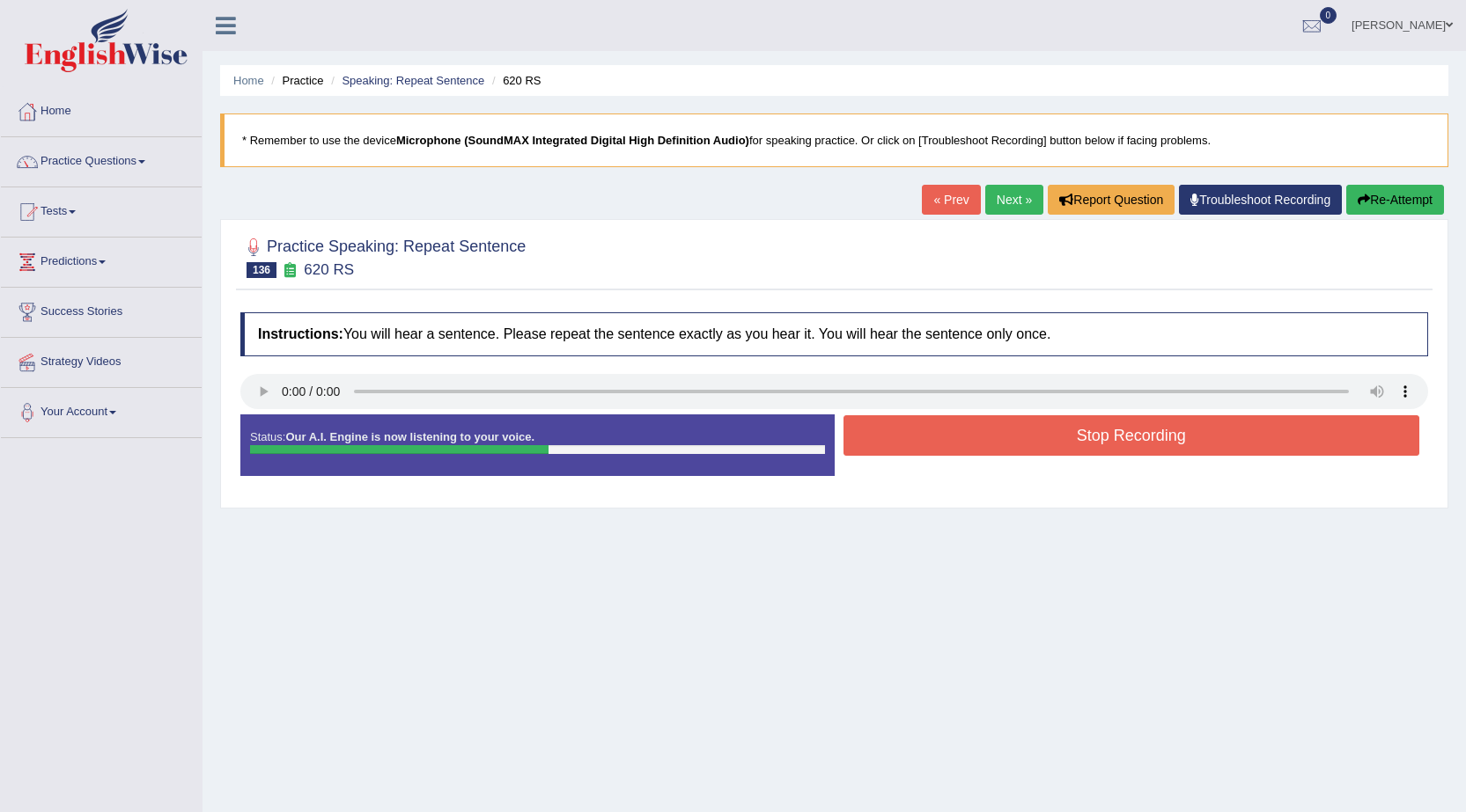
click at [1131, 430] on button "Stop Recording" at bounding box center [1131, 434] width 576 height 40
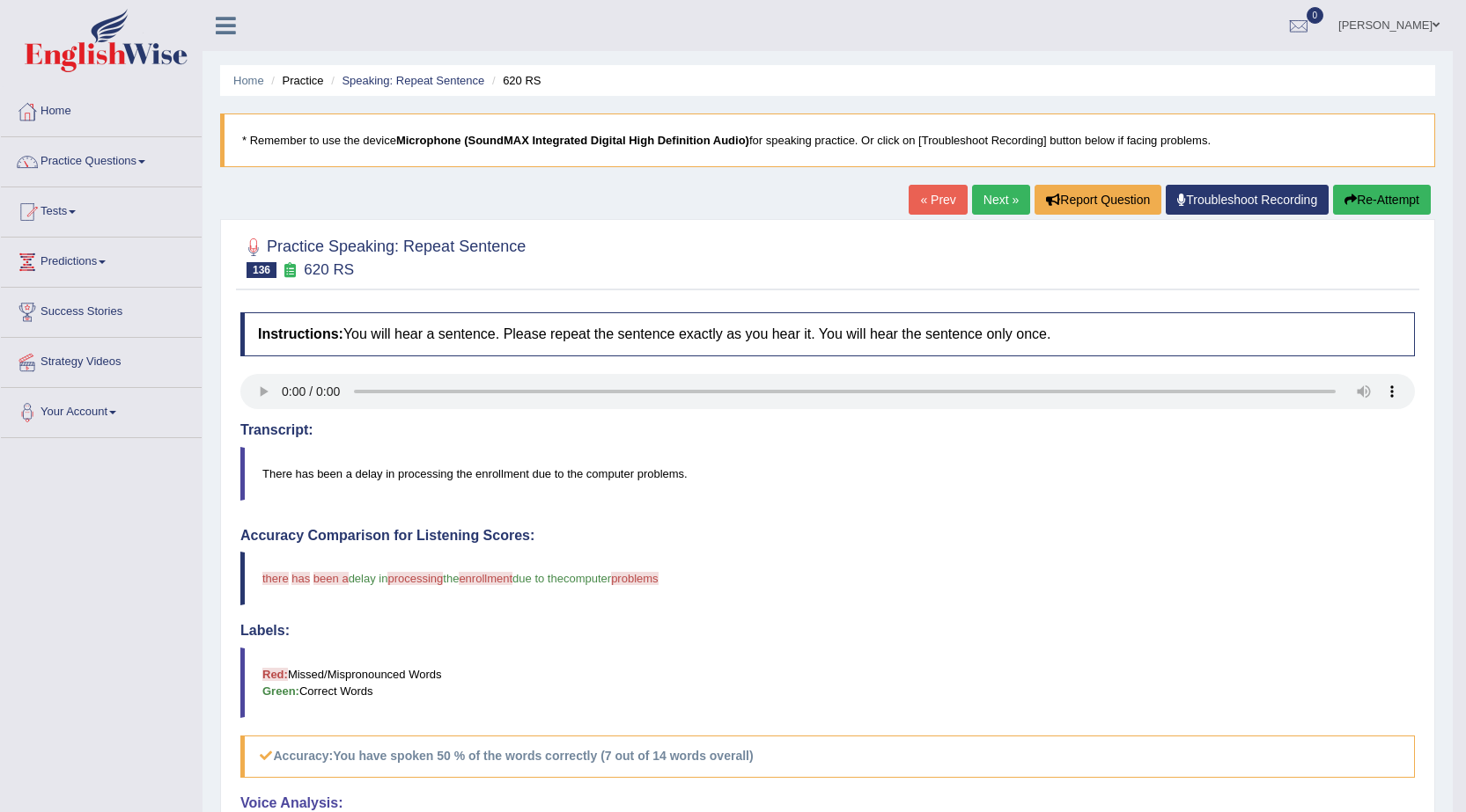
click at [1413, 192] on button "Re-Attempt" at bounding box center [1381, 200] width 98 height 30
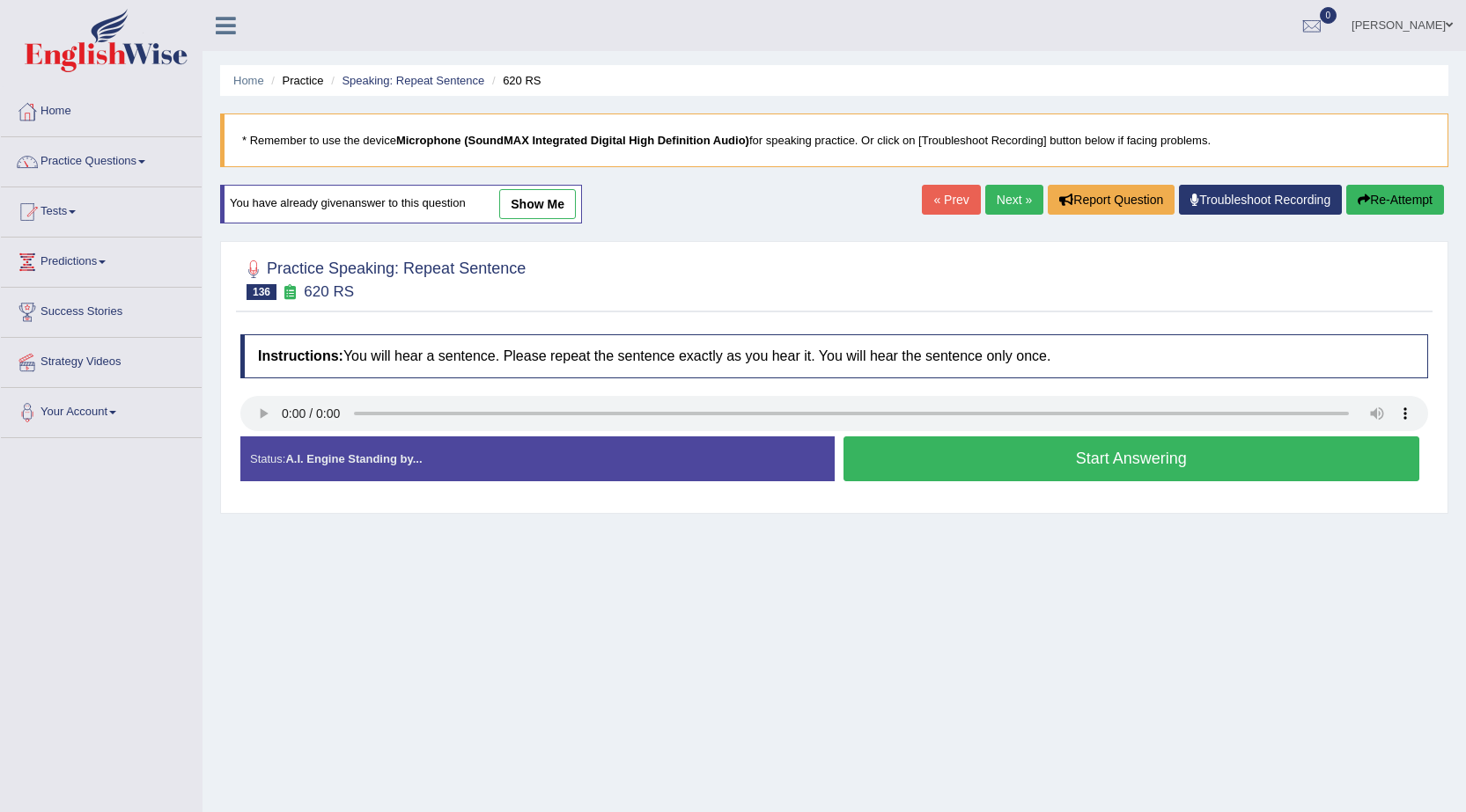
click at [1027, 451] on button "Start Answering" at bounding box center [1131, 459] width 576 height 45
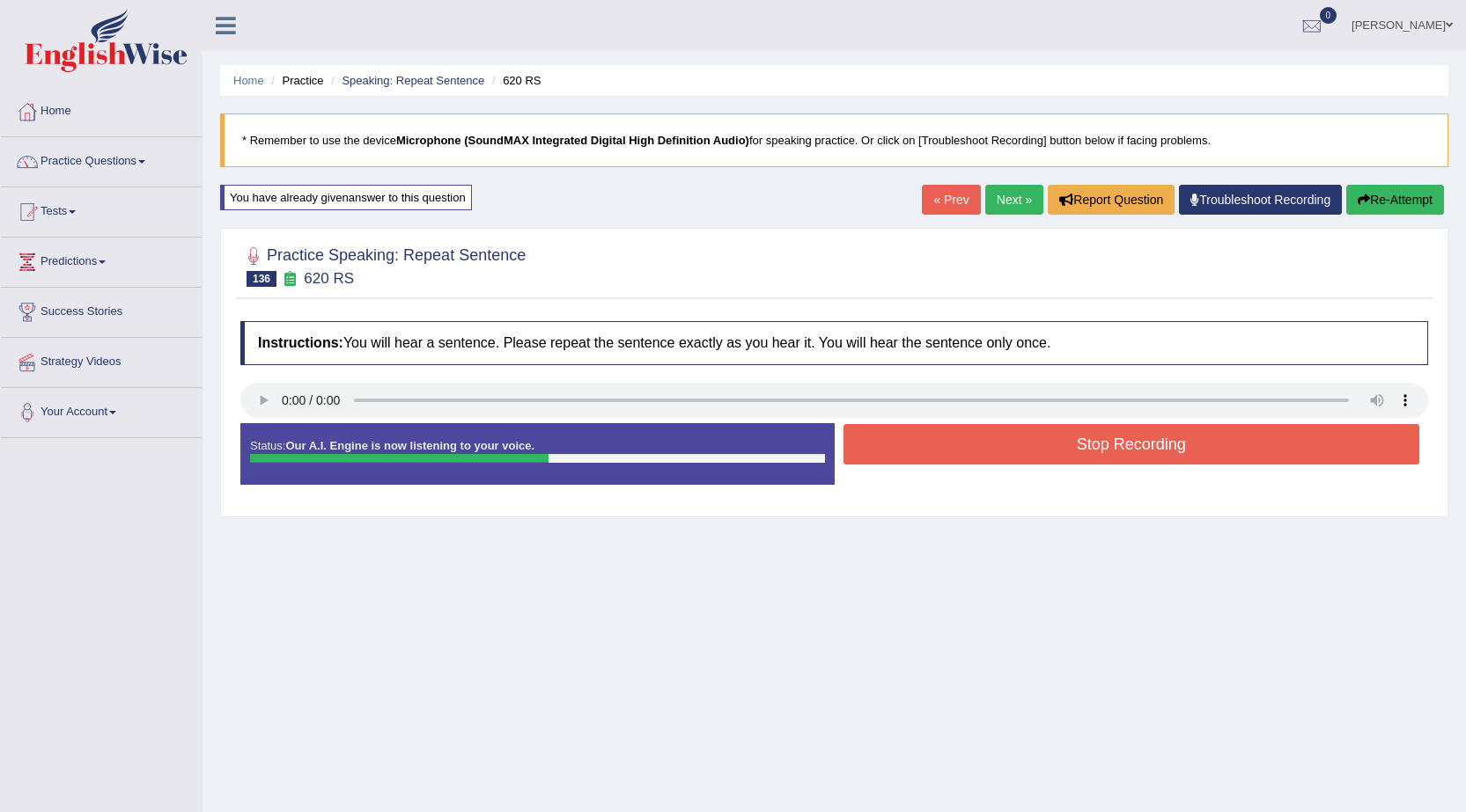
click at [1025, 458] on button "Stop Recording" at bounding box center [1131, 443] width 576 height 40
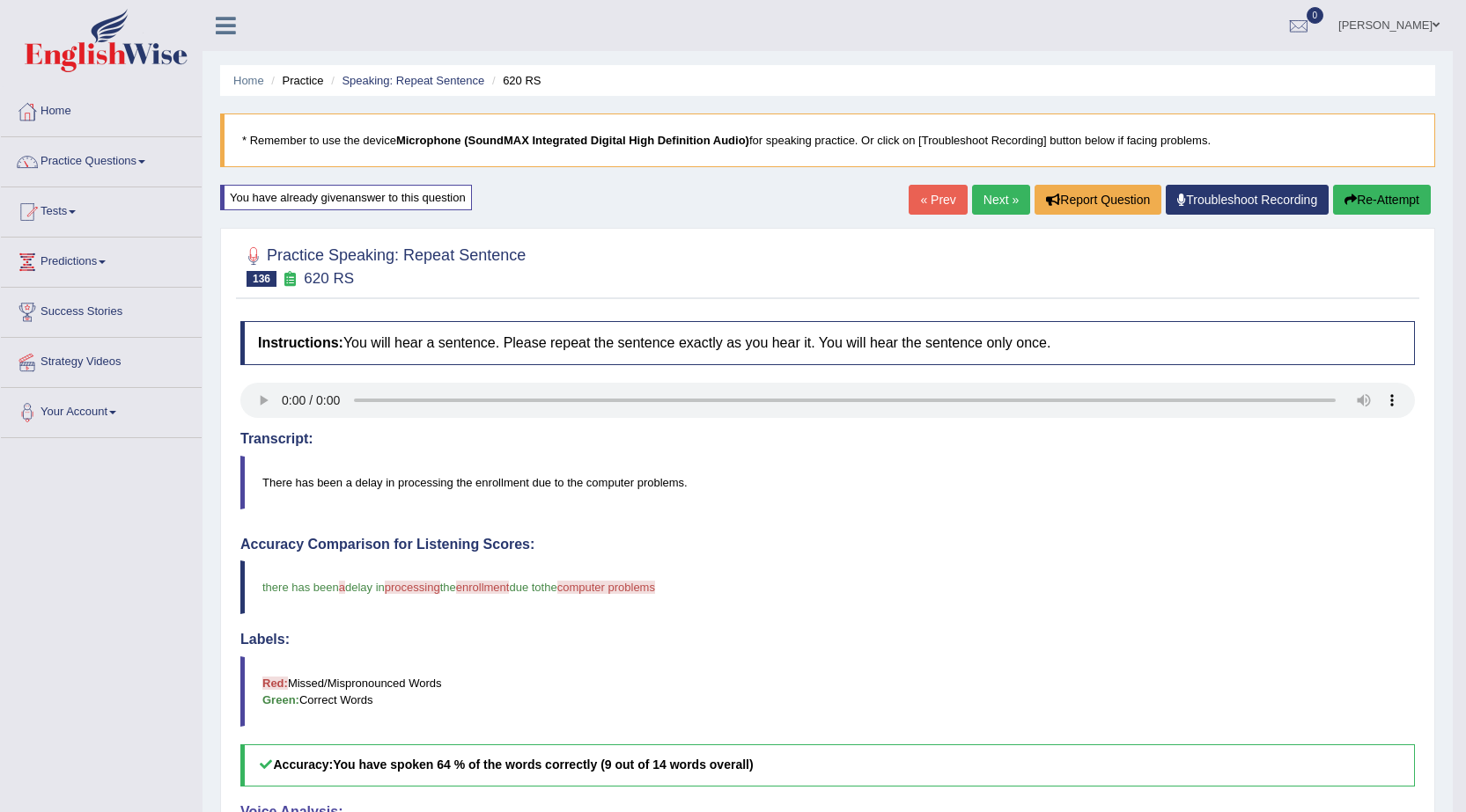
click at [1012, 197] on link "Next »" at bounding box center [1000, 200] width 58 height 30
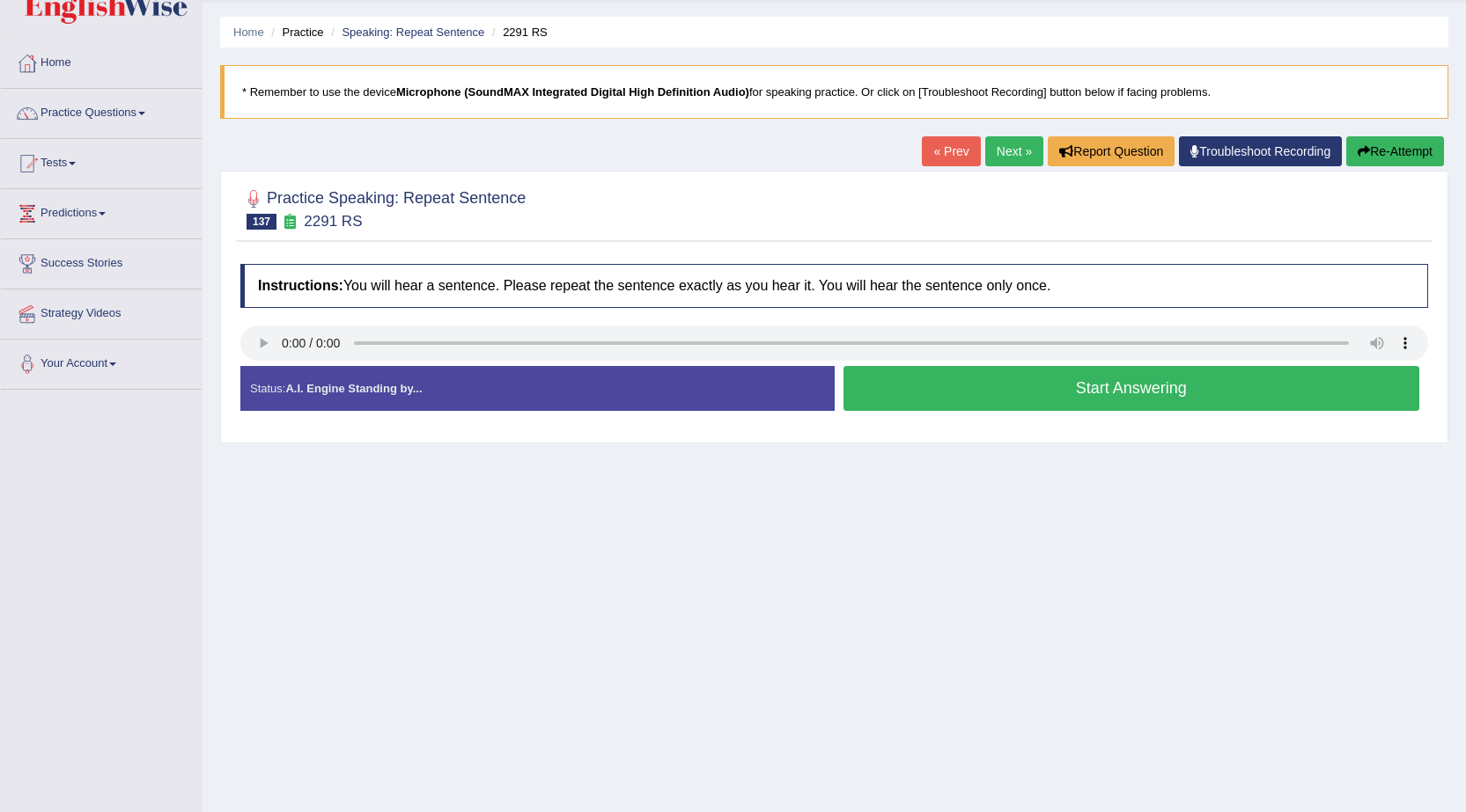
scroll to position [88, 0]
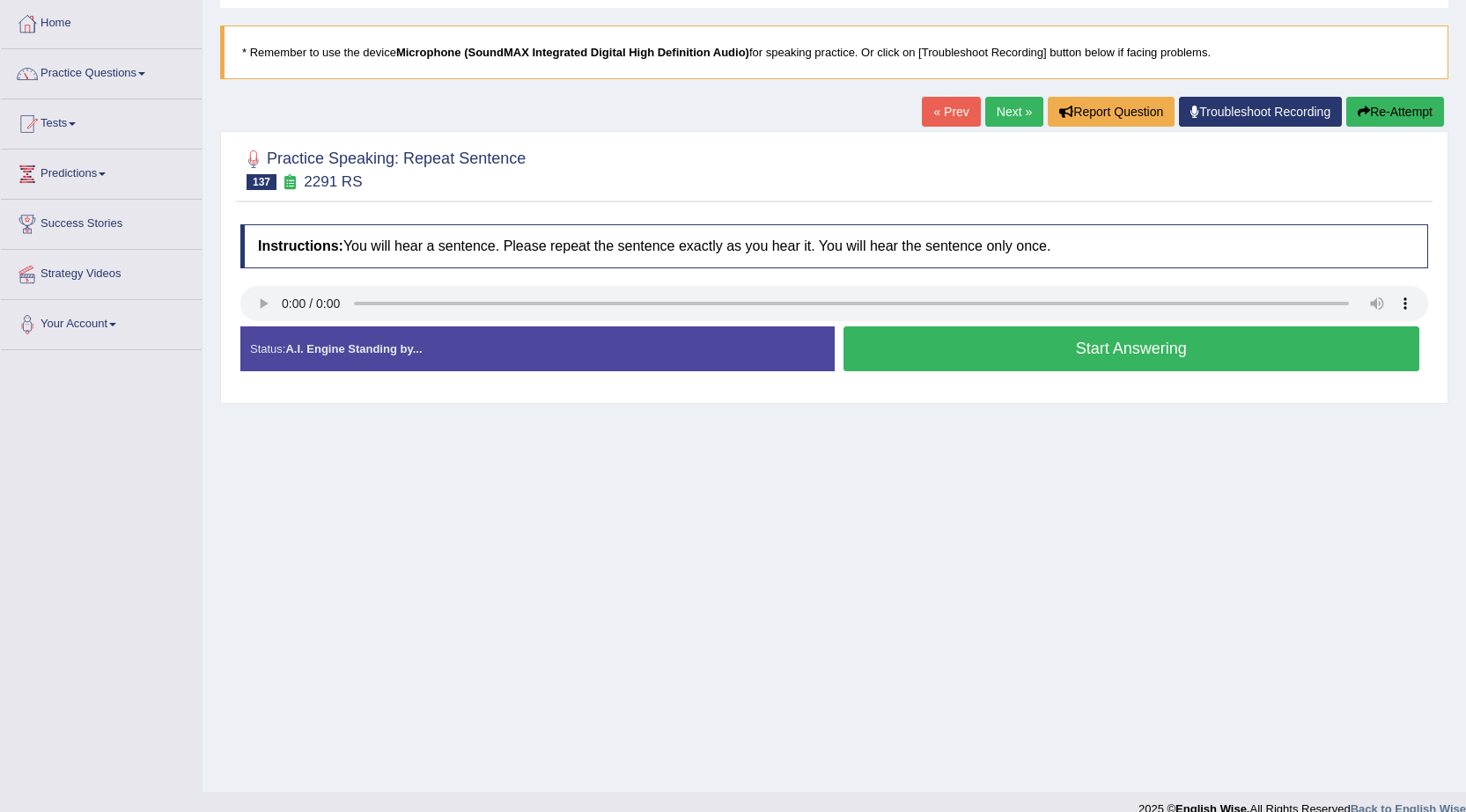
click at [908, 365] on button "Start Answering" at bounding box center [1131, 349] width 576 height 45
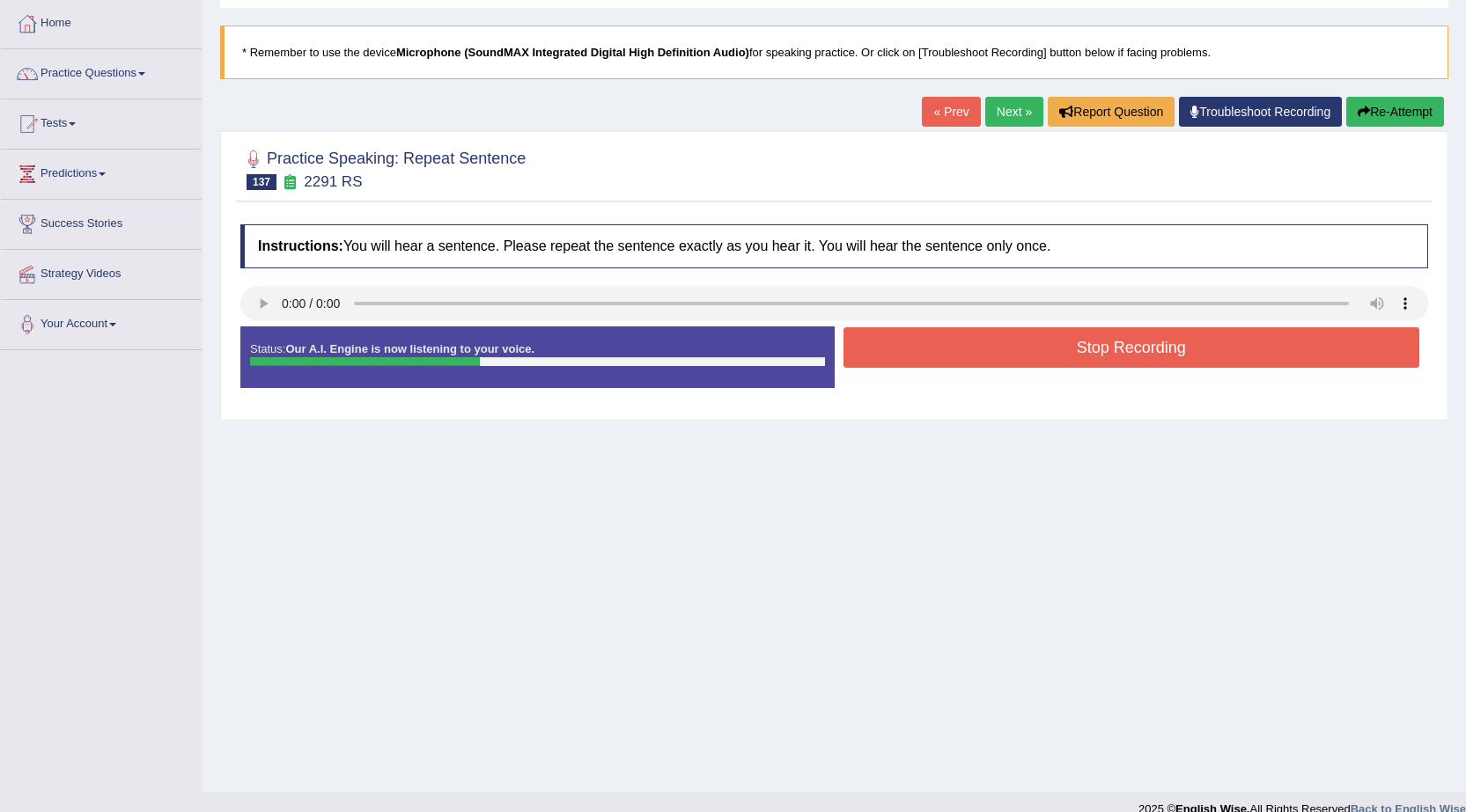
click at [910, 363] on button "Stop Recording" at bounding box center [1131, 347] width 576 height 40
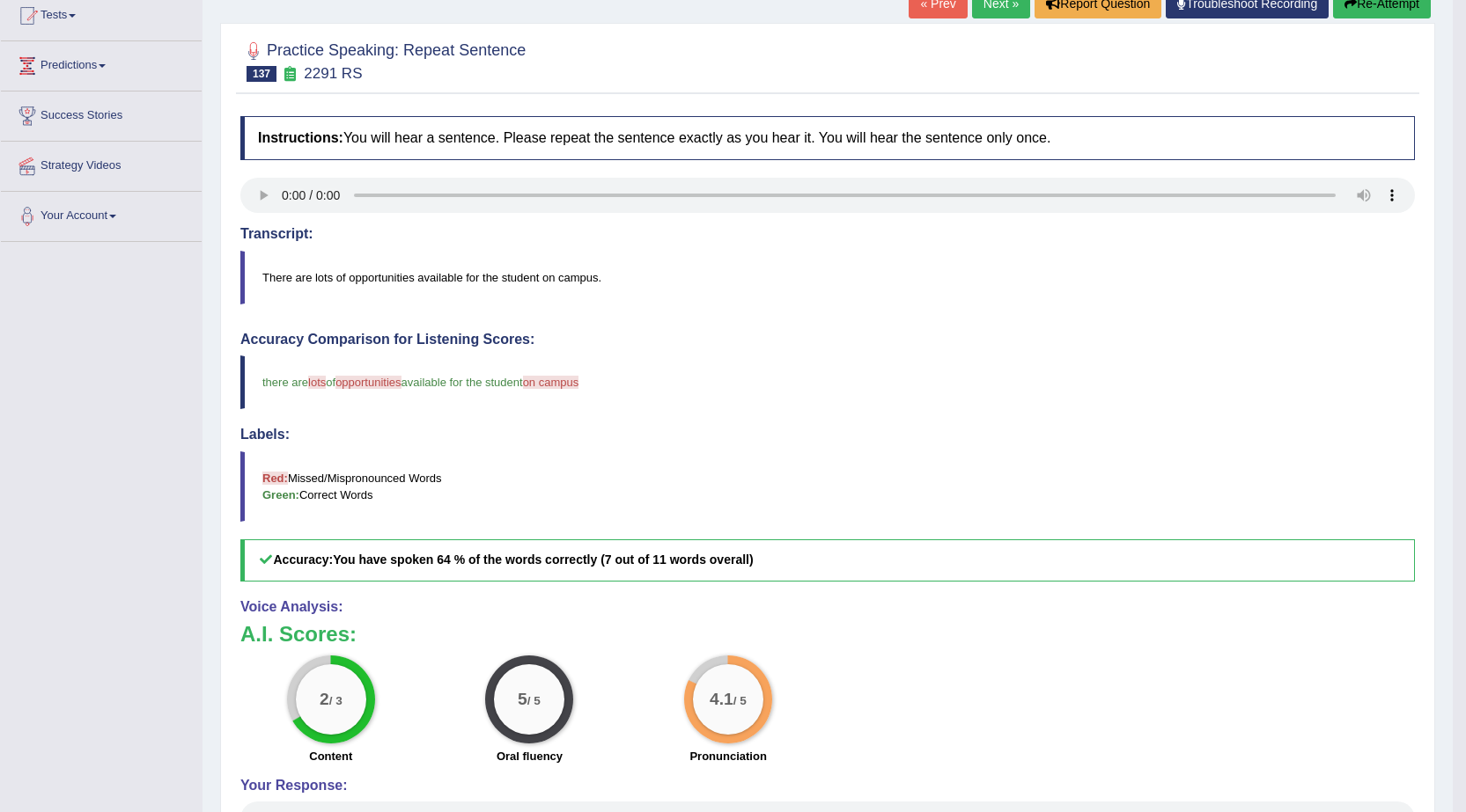
scroll to position [0, 0]
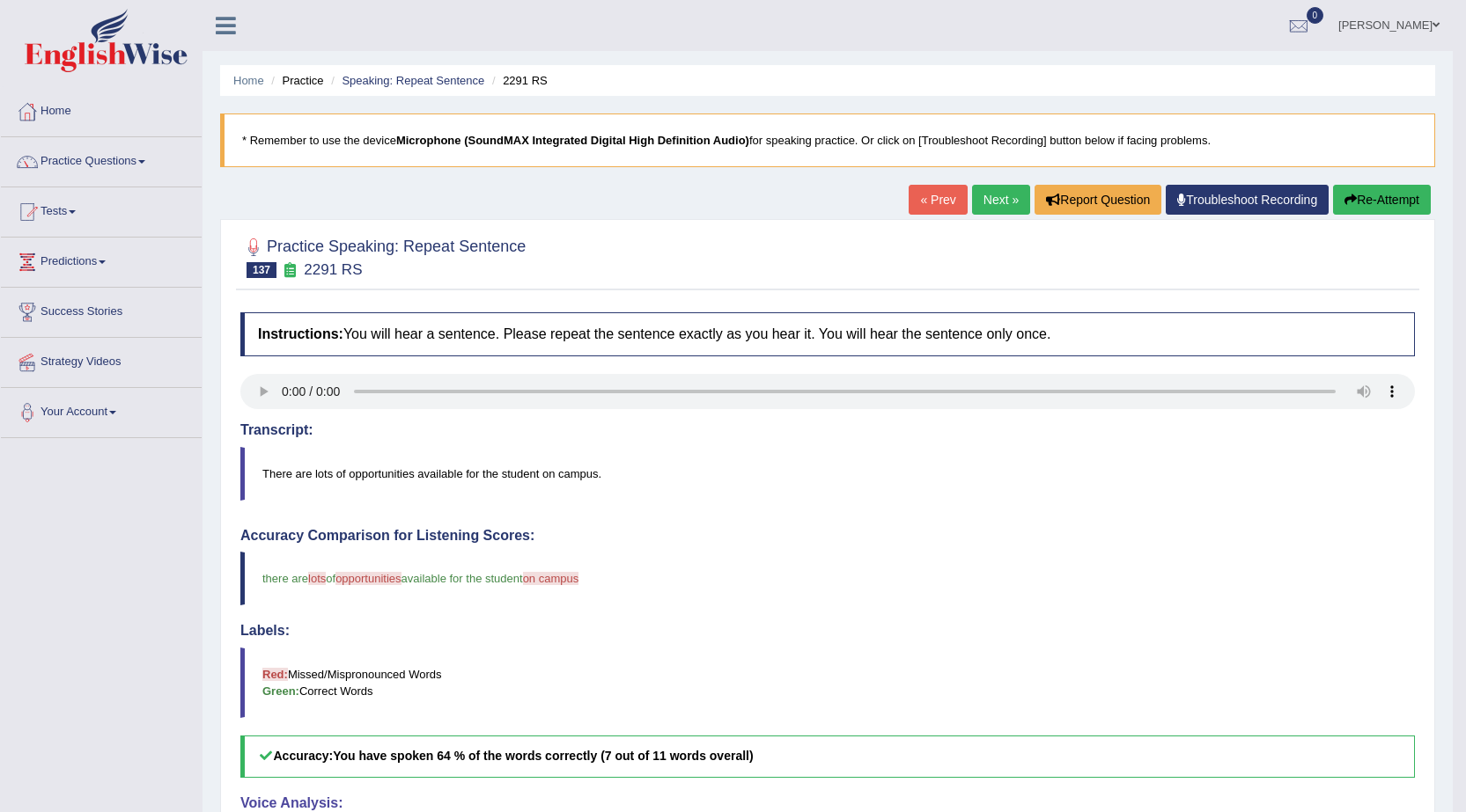
click at [1008, 189] on link "Next »" at bounding box center [1000, 200] width 58 height 30
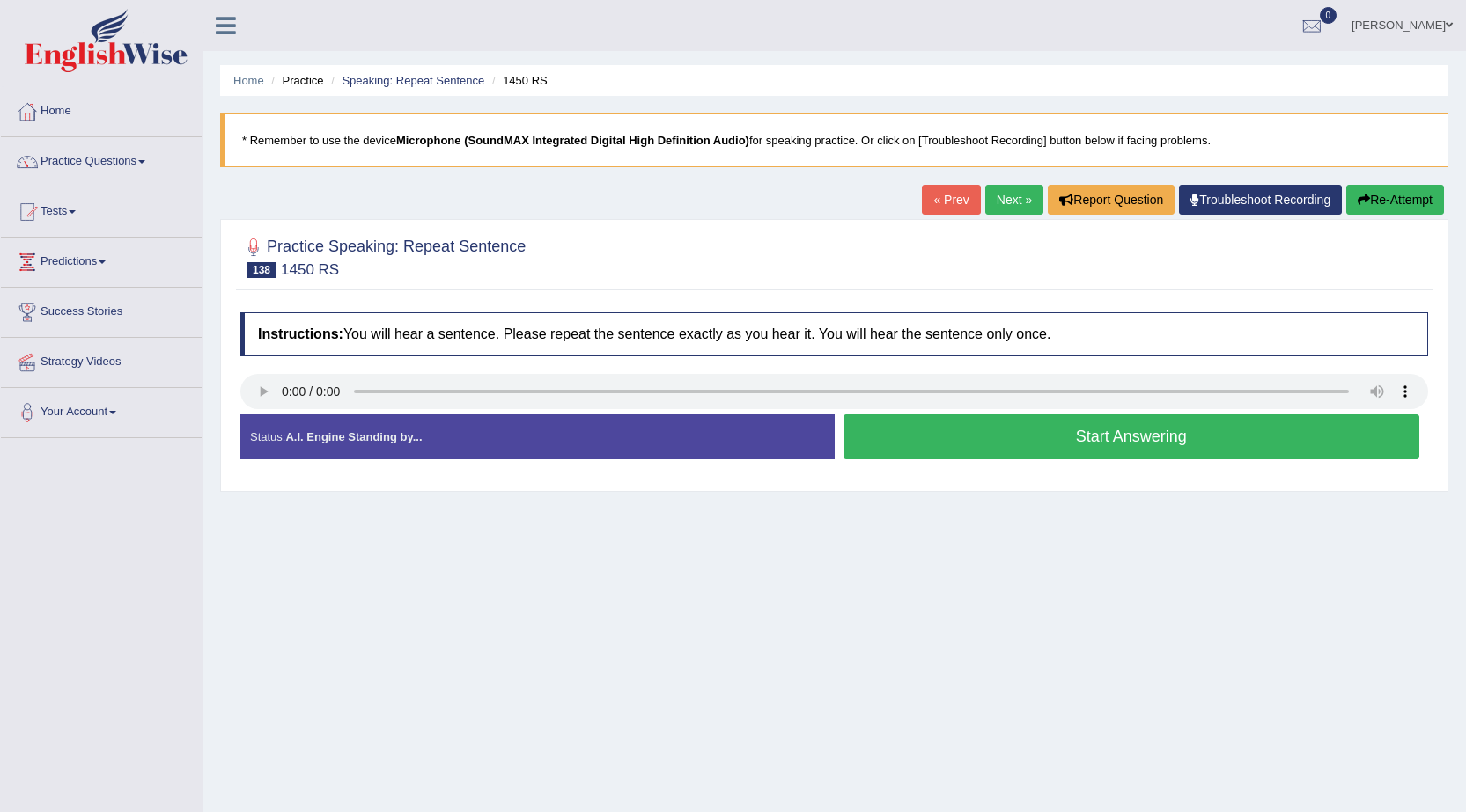
click at [958, 462] on div "Start Answering" at bounding box center [1131, 438] width 594 height 49
click at [962, 444] on button "Start Answering" at bounding box center [1131, 436] width 576 height 45
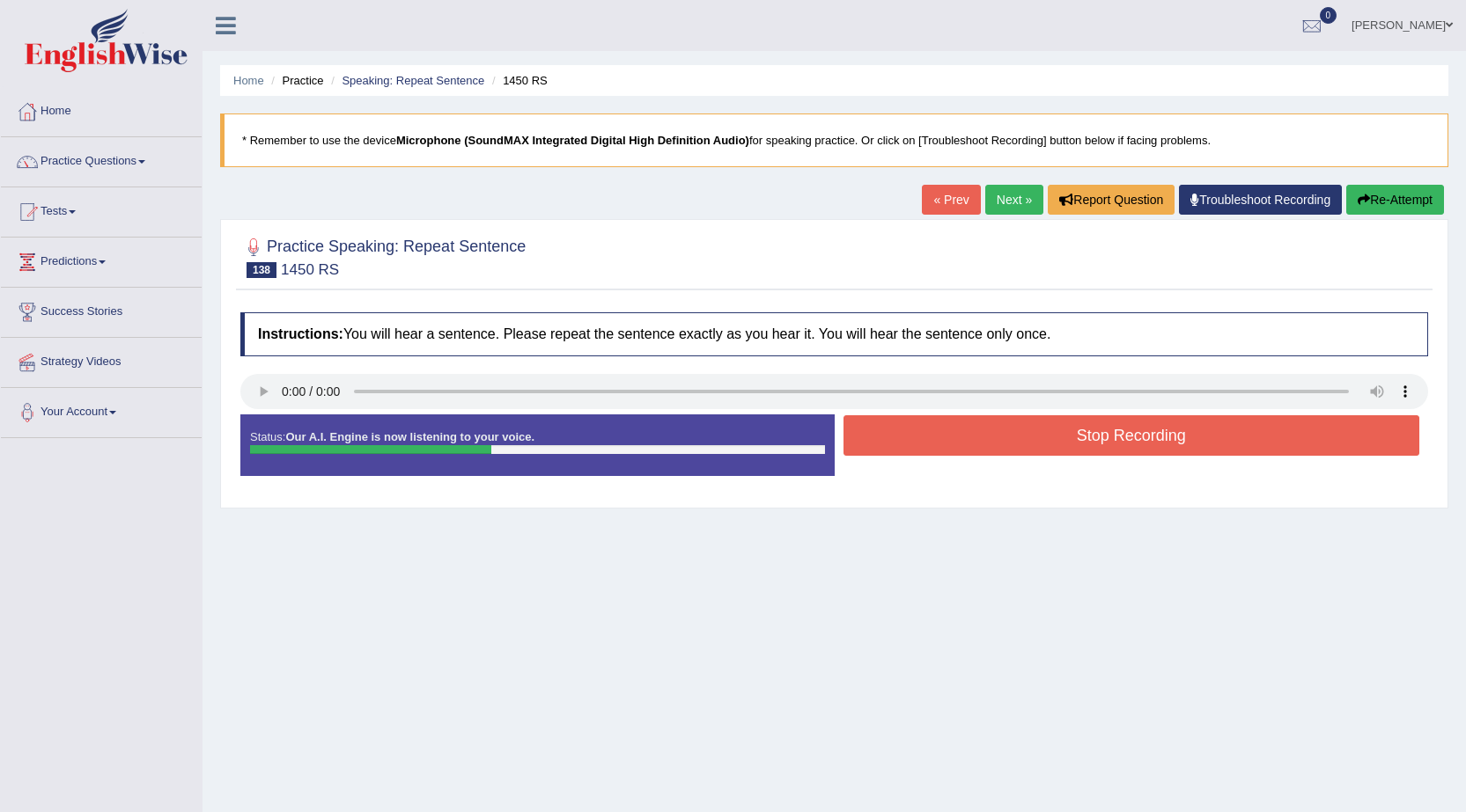
click at [961, 439] on button "Stop Recording" at bounding box center [1131, 434] width 576 height 40
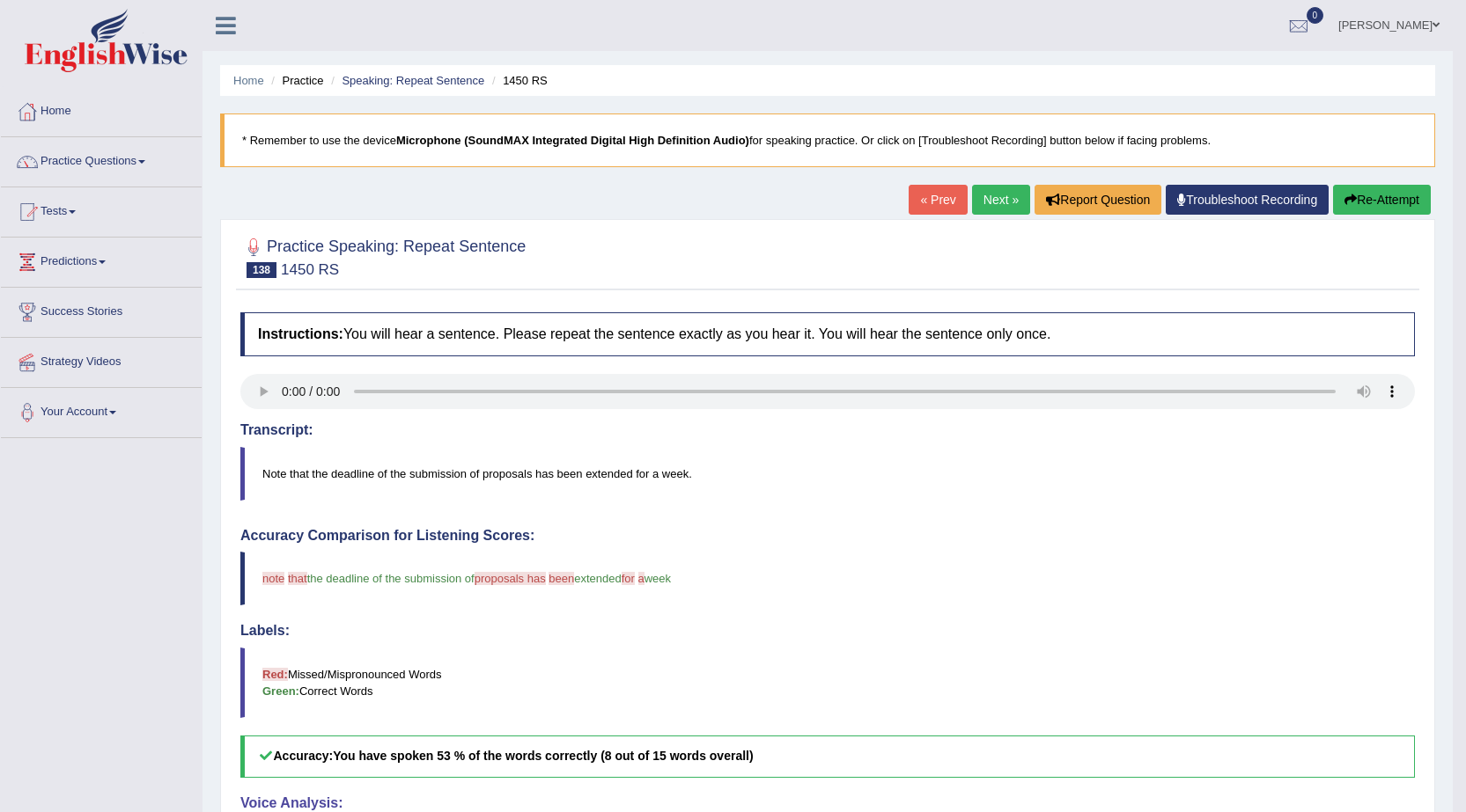
click at [991, 205] on link "Next »" at bounding box center [1000, 200] width 58 height 30
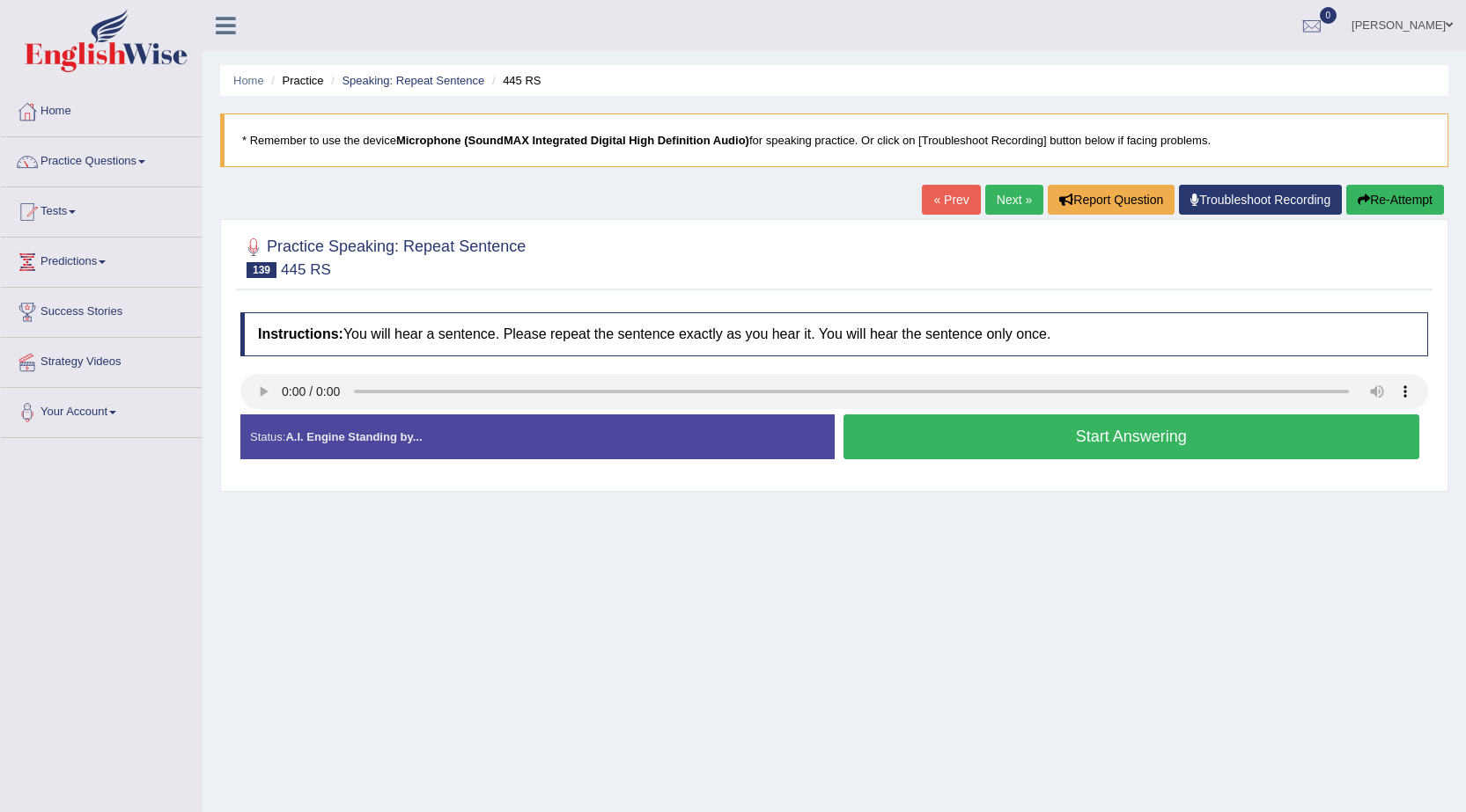
click at [1054, 458] on button "Start Answering" at bounding box center [1131, 436] width 576 height 45
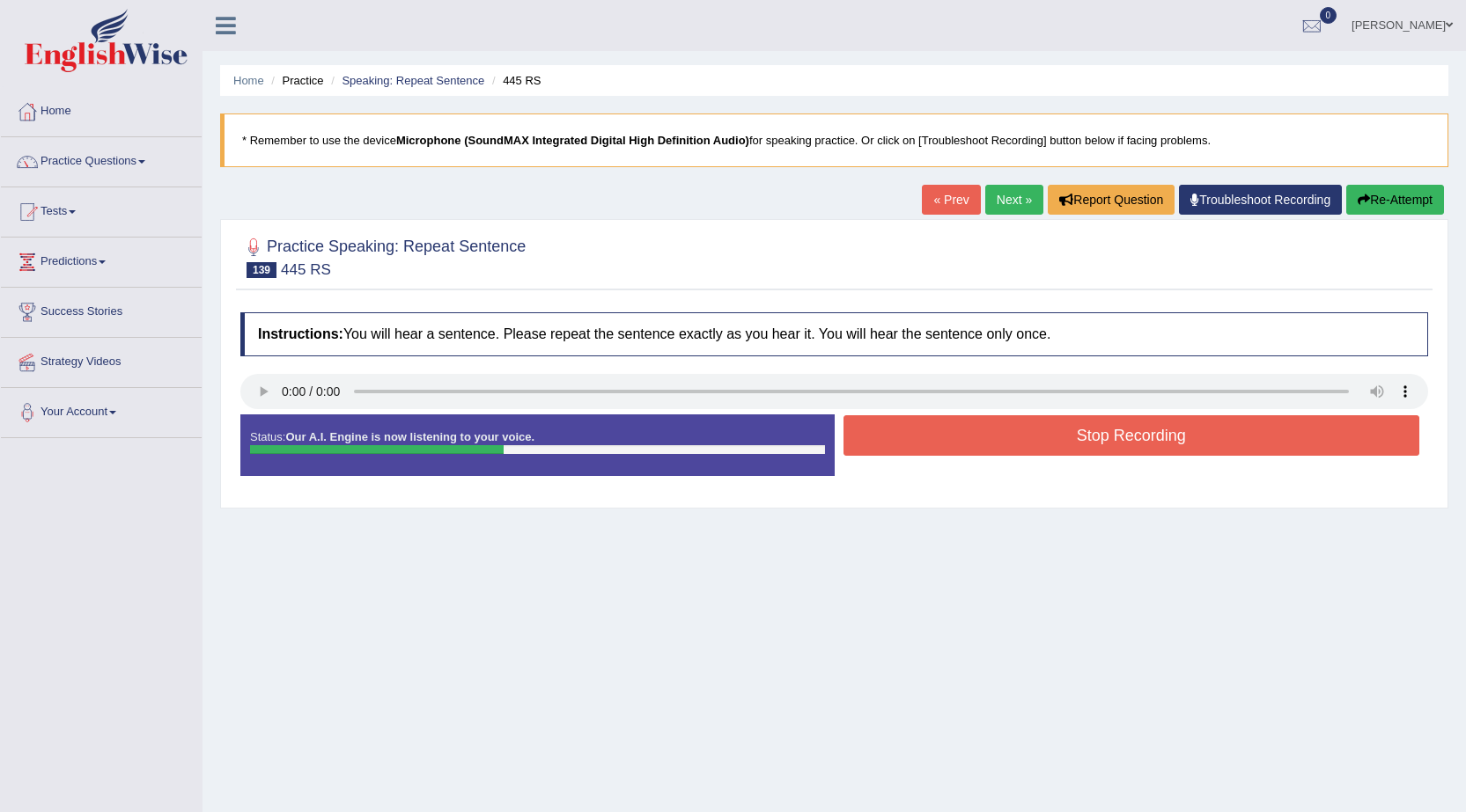
click at [1064, 444] on button "Stop Recording" at bounding box center [1131, 434] width 576 height 40
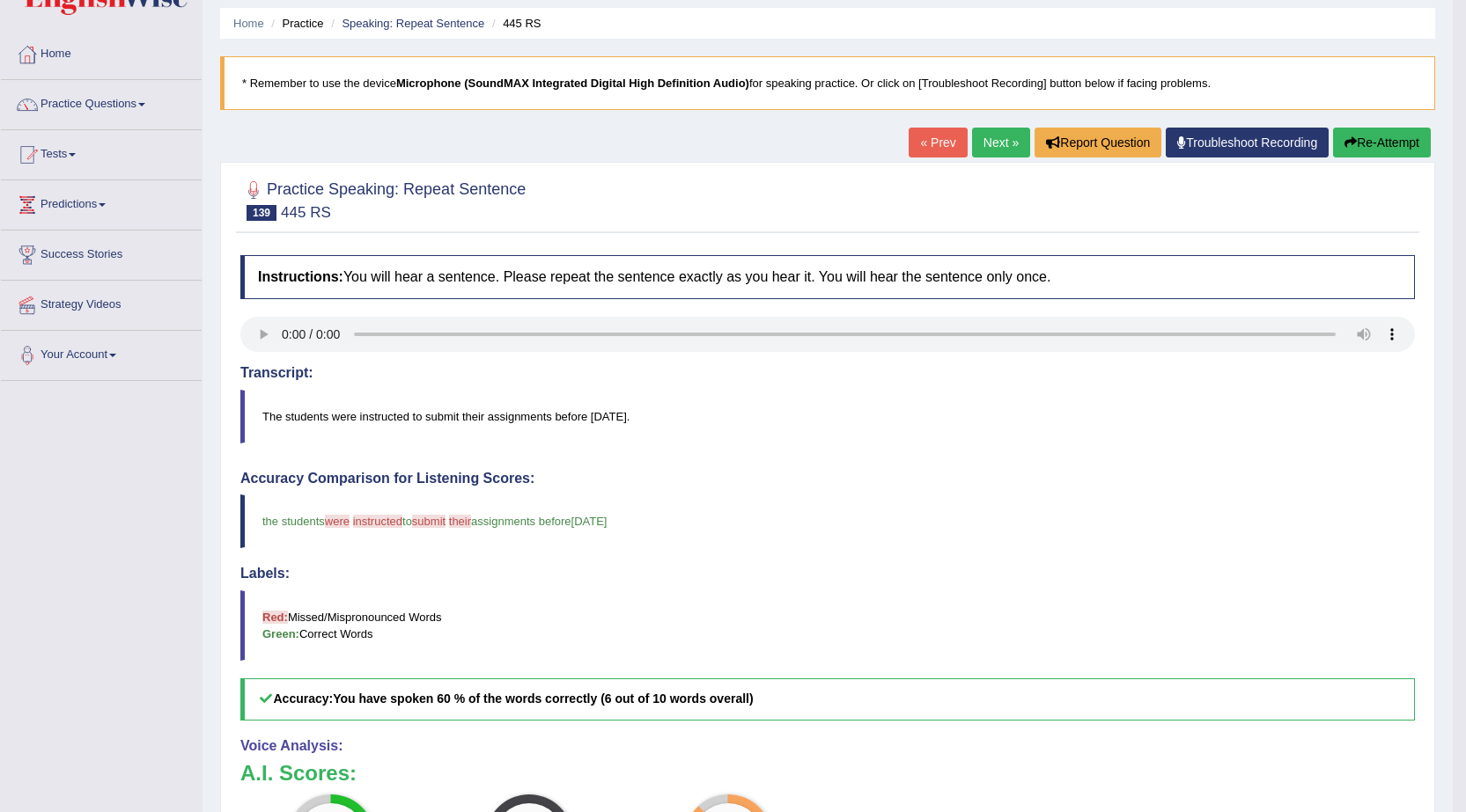
scroll to position [26, 0]
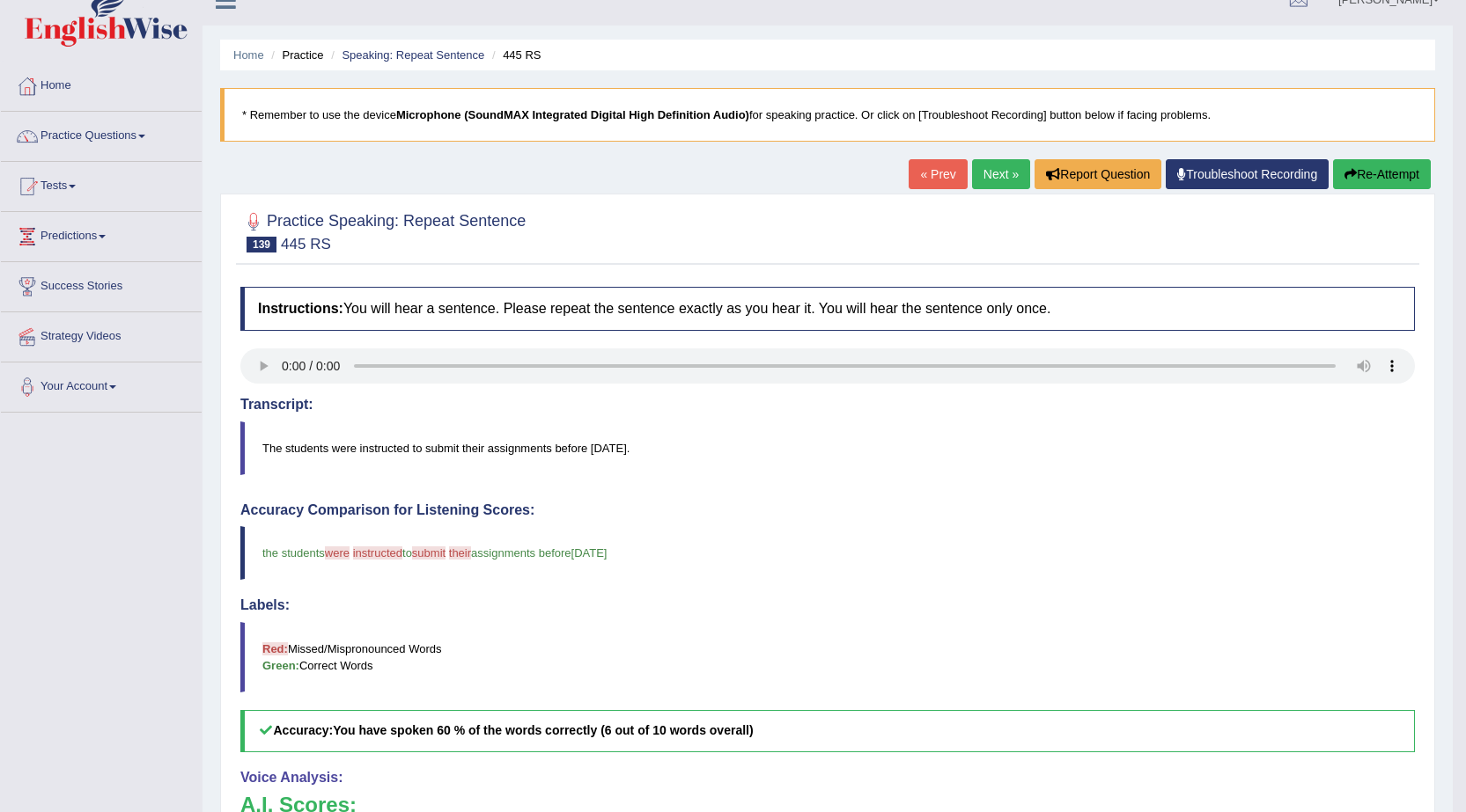
click at [1006, 174] on link "Next »" at bounding box center [1000, 175] width 58 height 30
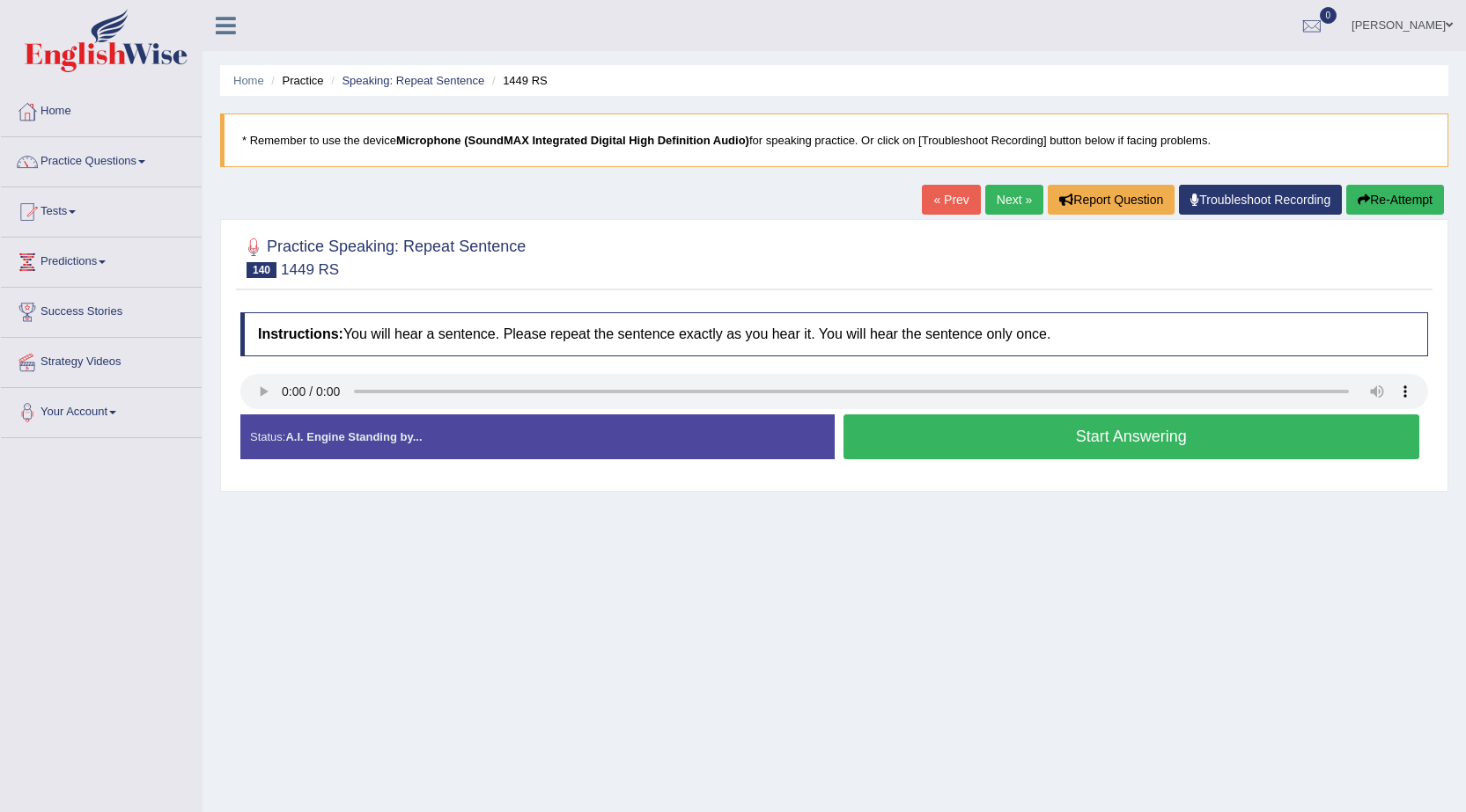
click at [941, 198] on link "« Prev" at bounding box center [950, 200] width 58 height 30
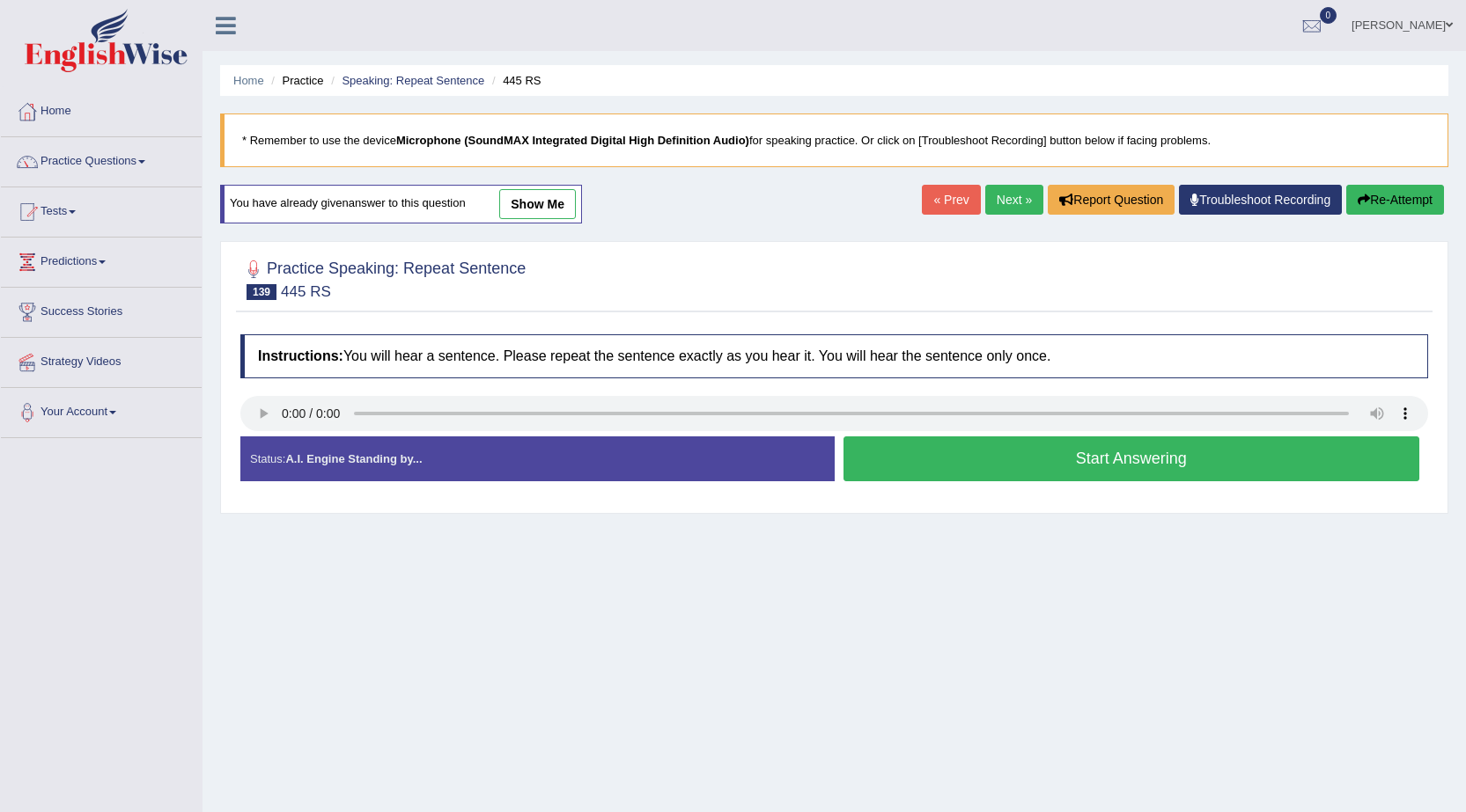
click at [1007, 201] on link "Next »" at bounding box center [1014, 200] width 58 height 30
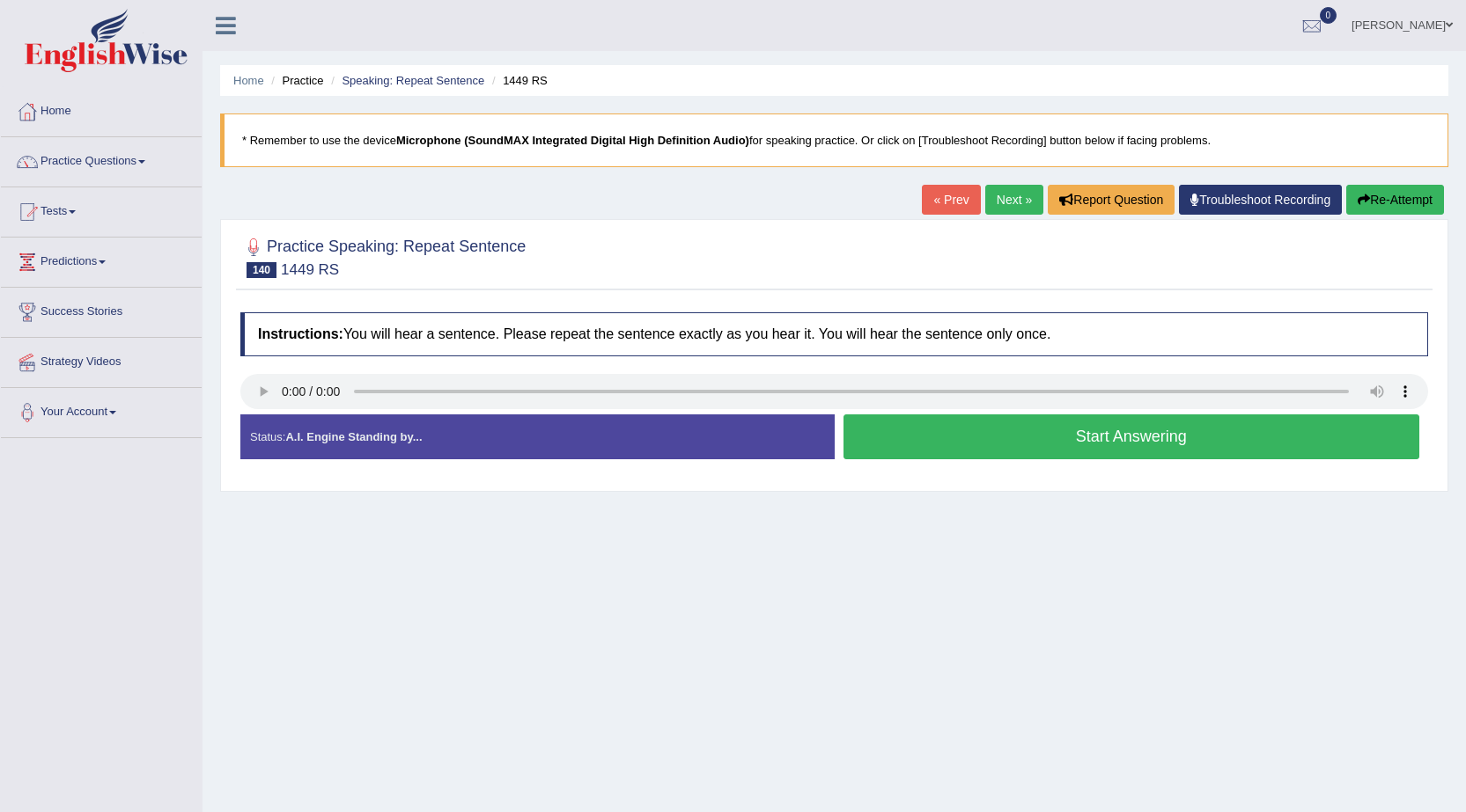
click at [928, 450] on button "Start Answering" at bounding box center [1131, 436] width 576 height 45
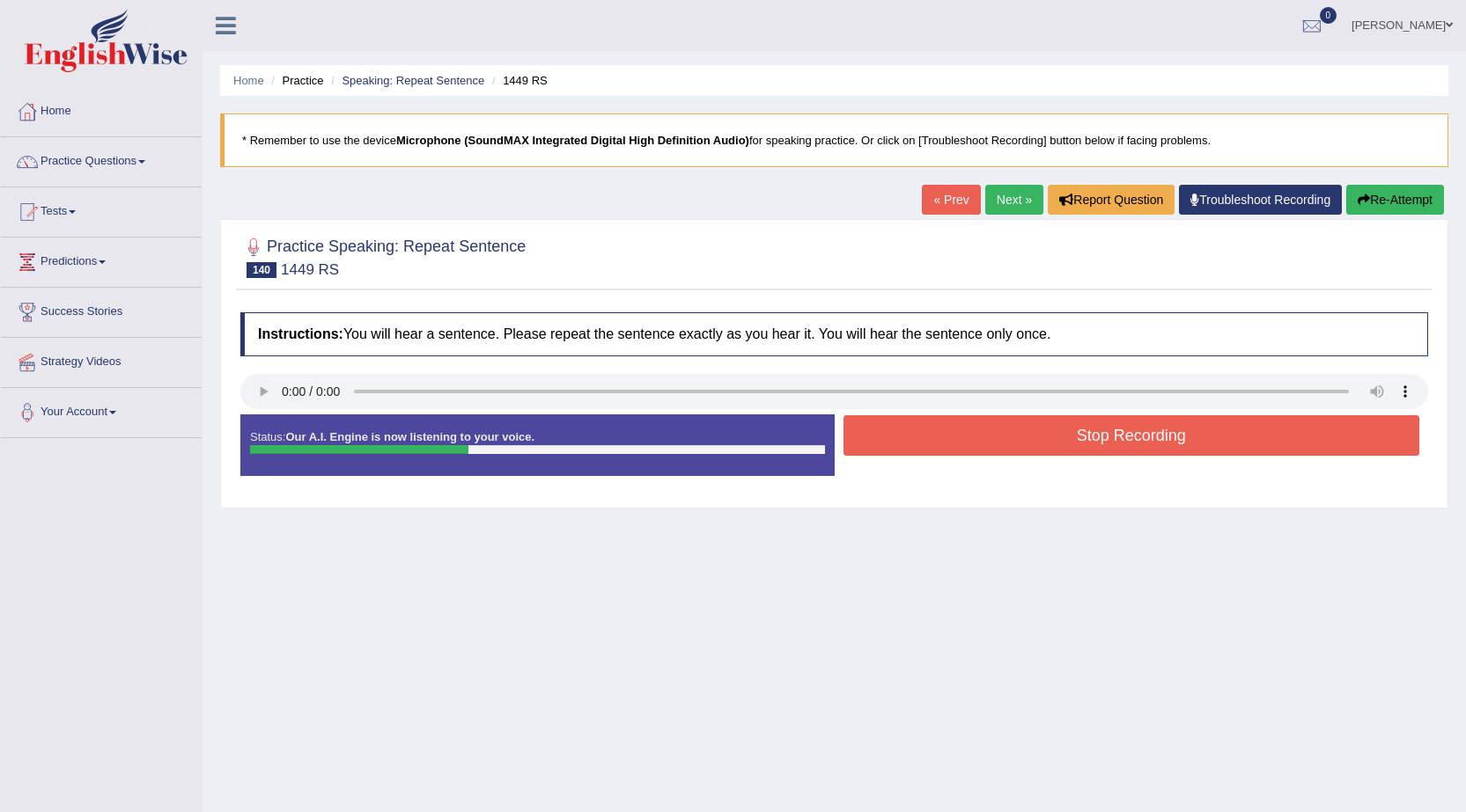
click at [932, 449] on button "Stop Recording" at bounding box center [1131, 434] width 576 height 40
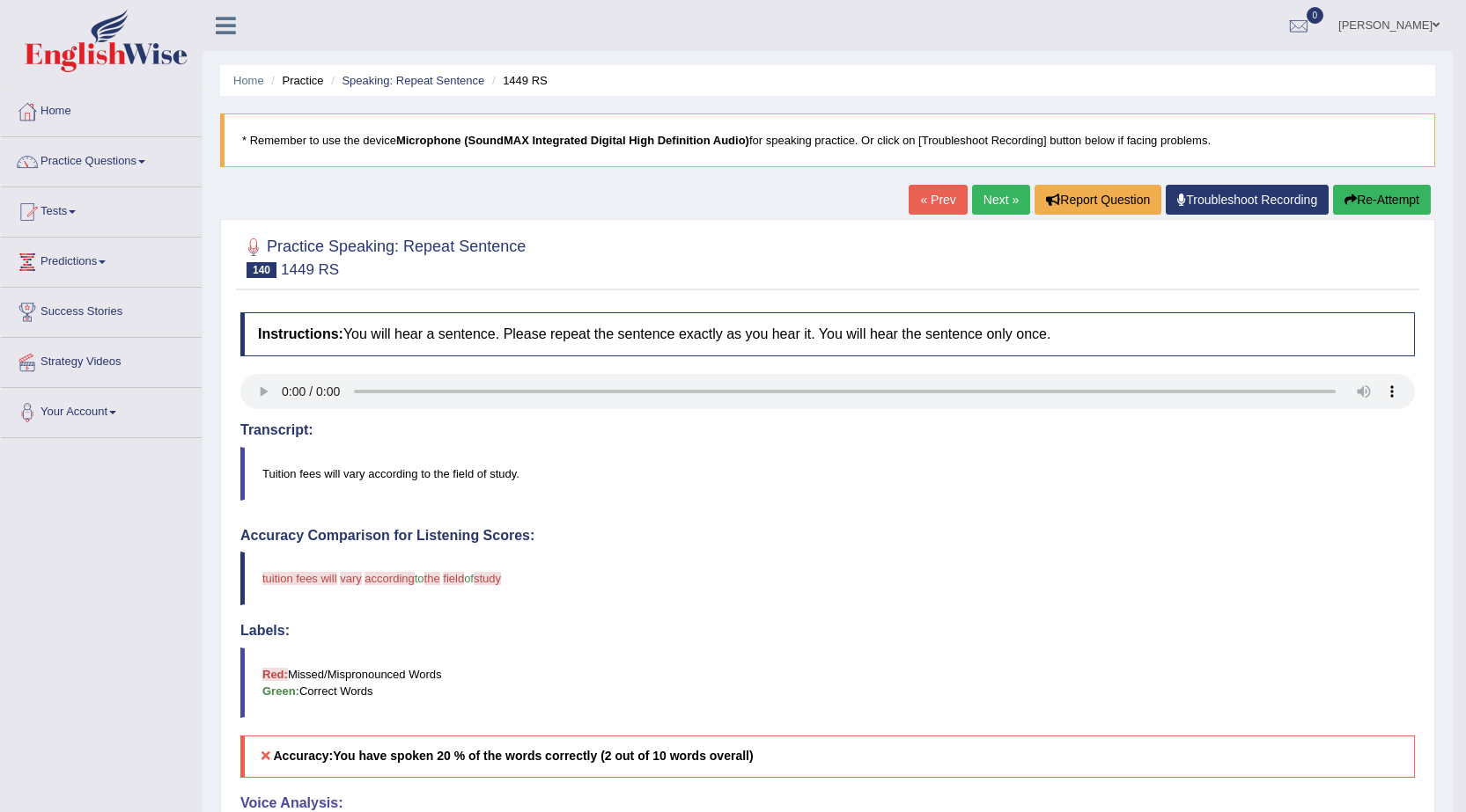
click at [1359, 205] on button "Re-Attempt" at bounding box center [1381, 200] width 98 height 30
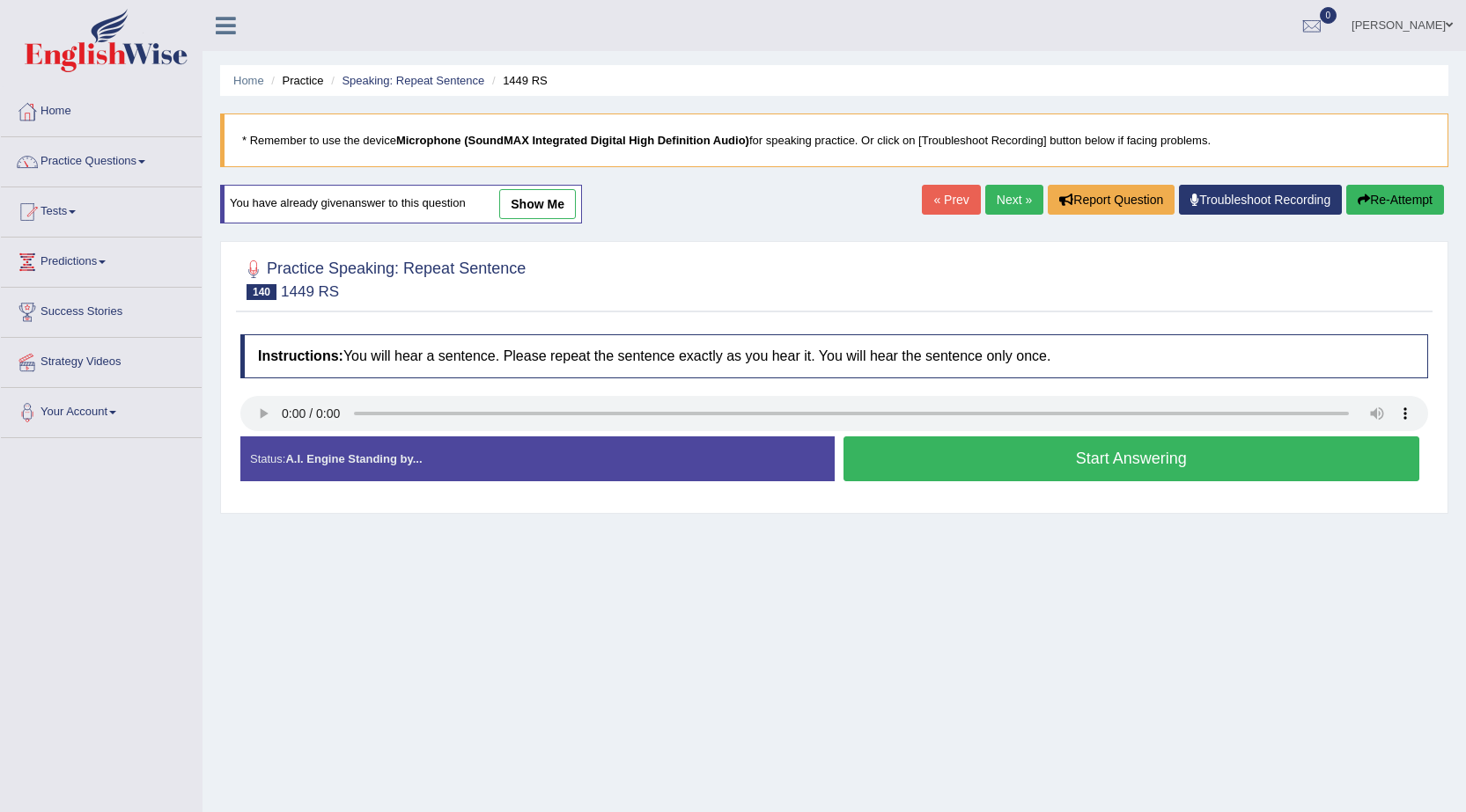
click at [948, 466] on button "Start Answering" at bounding box center [1131, 459] width 576 height 45
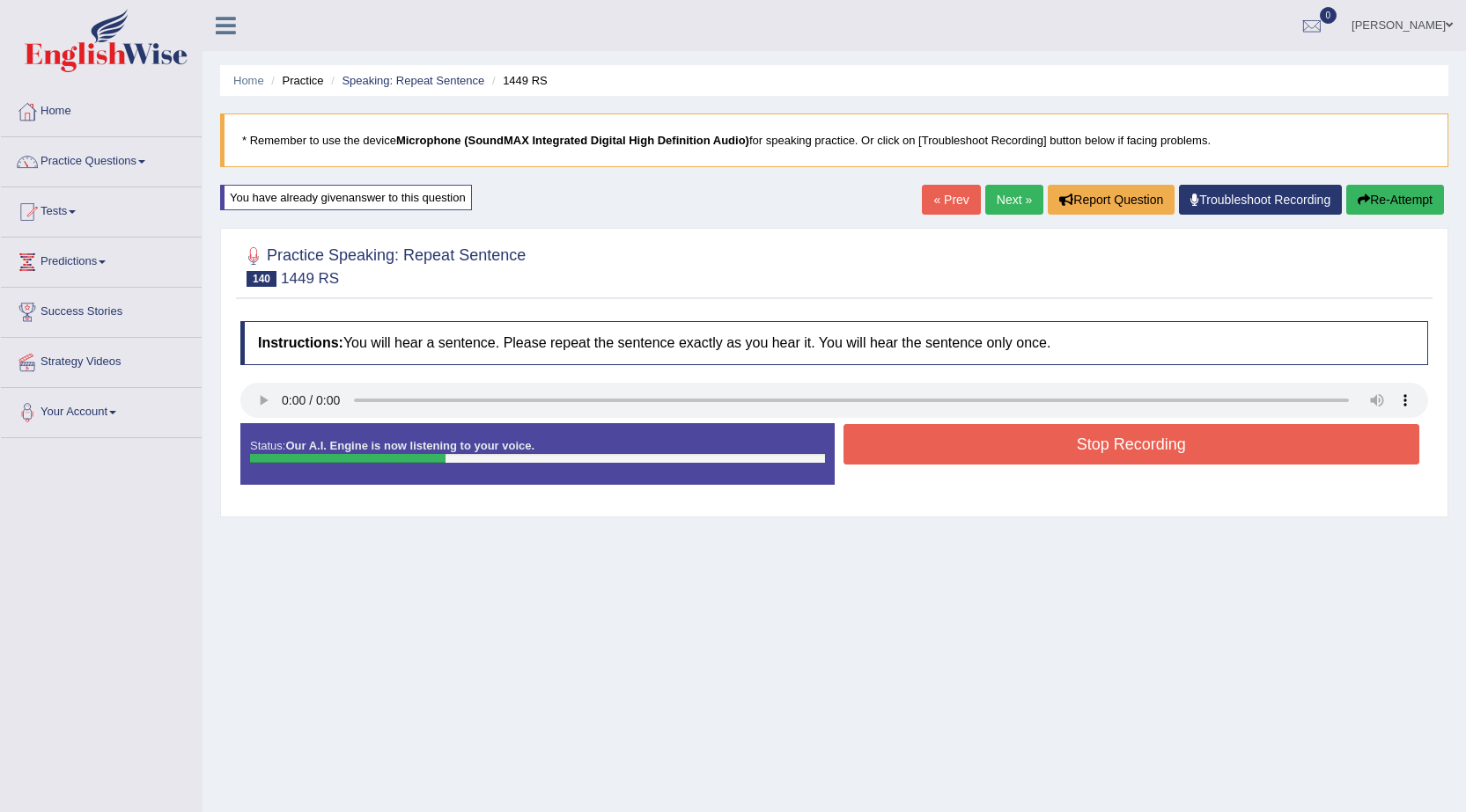
click at [962, 460] on button "Stop Recording" at bounding box center [1131, 443] width 576 height 40
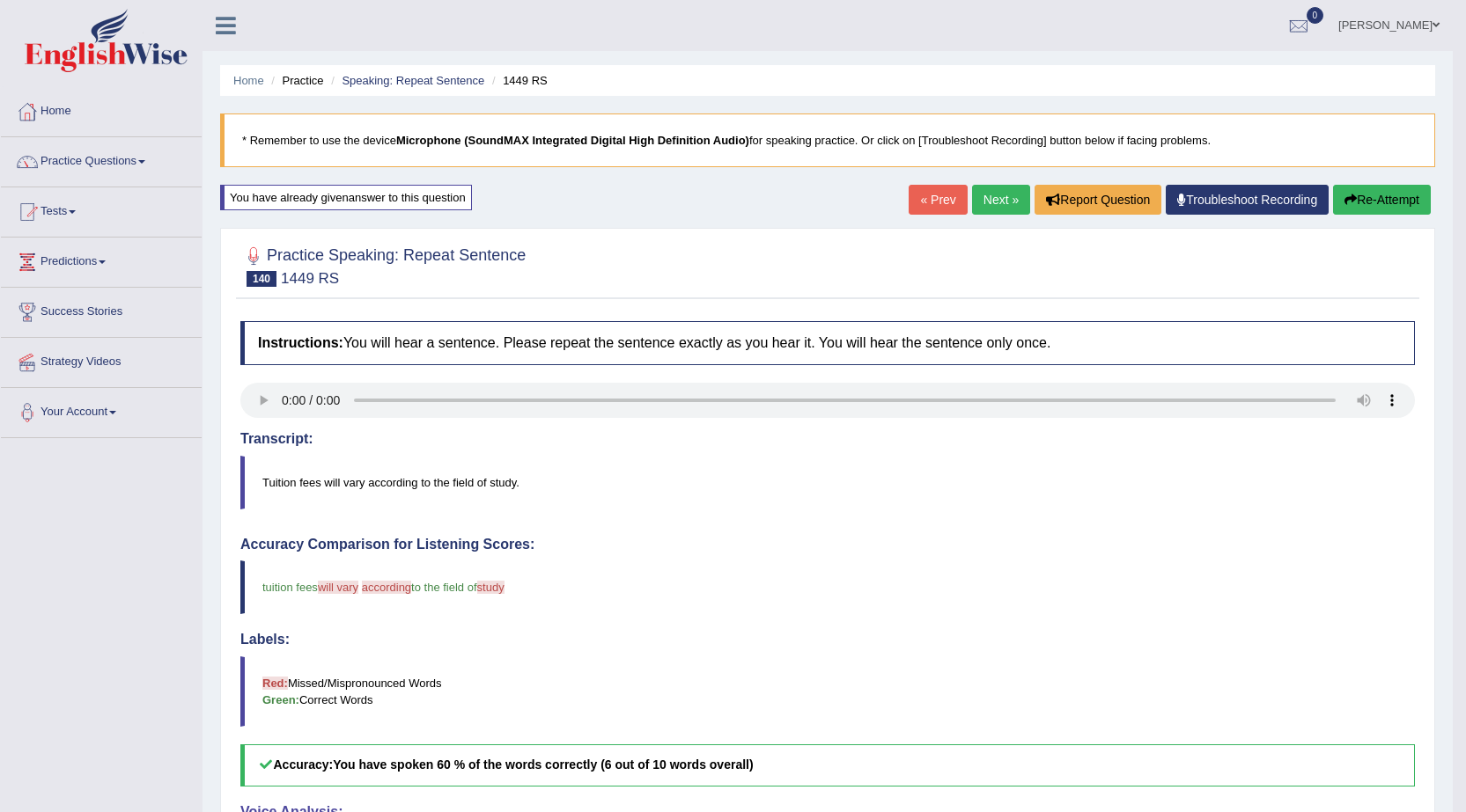
click at [976, 196] on link "Next »" at bounding box center [1000, 200] width 58 height 30
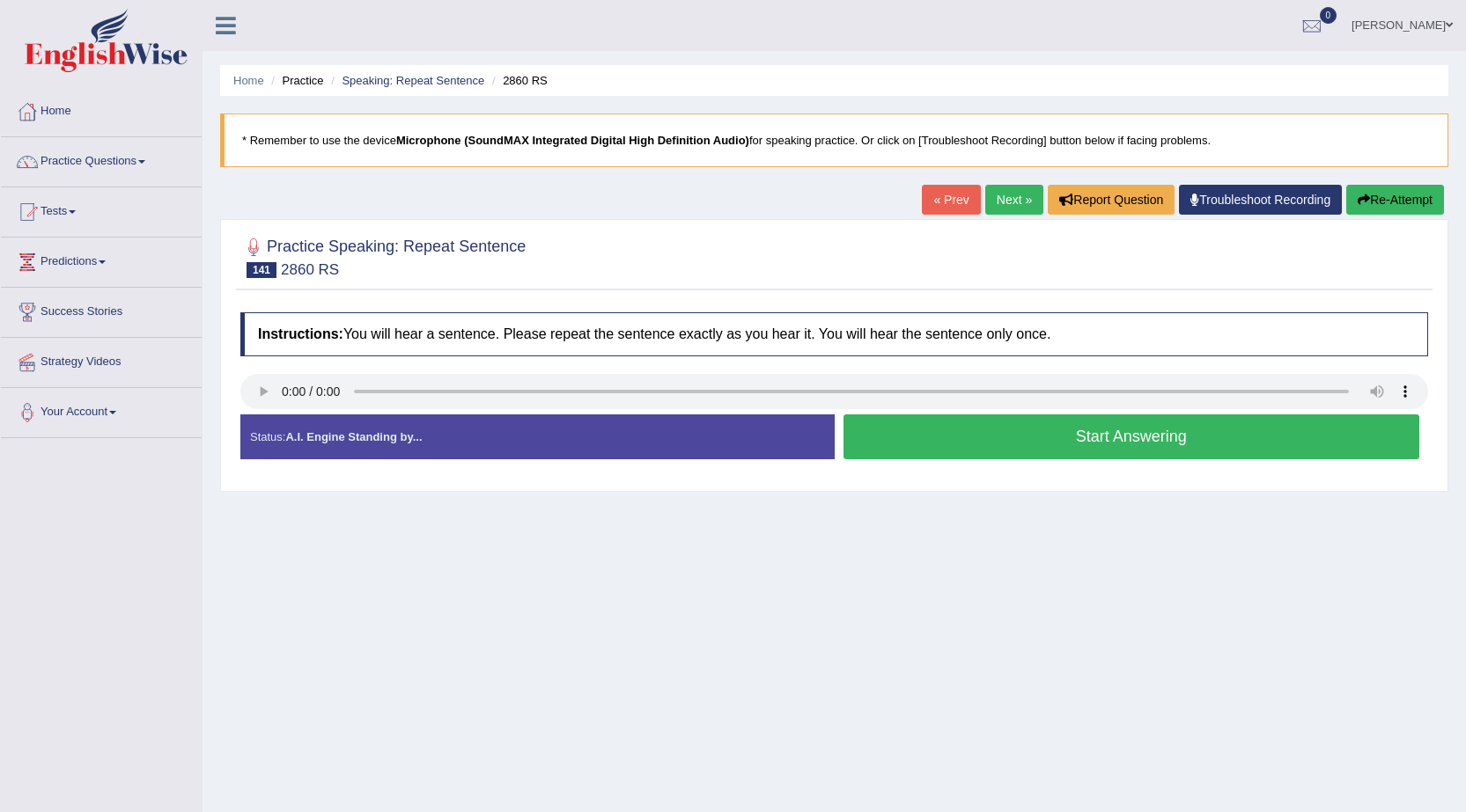
click at [986, 459] on div "Start Answering" at bounding box center [1131, 438] width 594 height 49
click at [990, 441] on button "Start Answering" at bounding box center [1131, 436] width 576 height 45
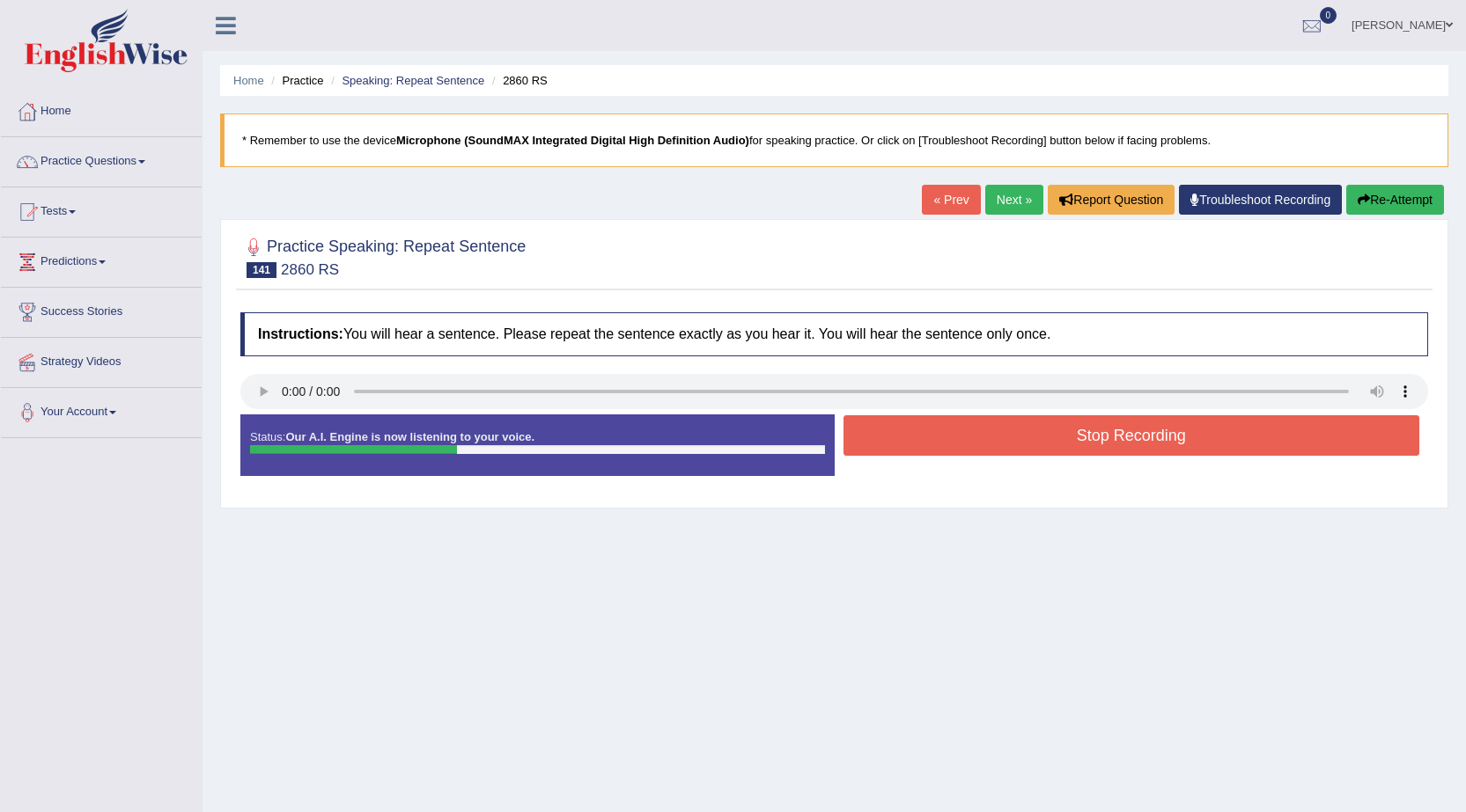
click at [990, 445] on button "Stop Recording" at bounding box center [1131, 434] width 576 height 40
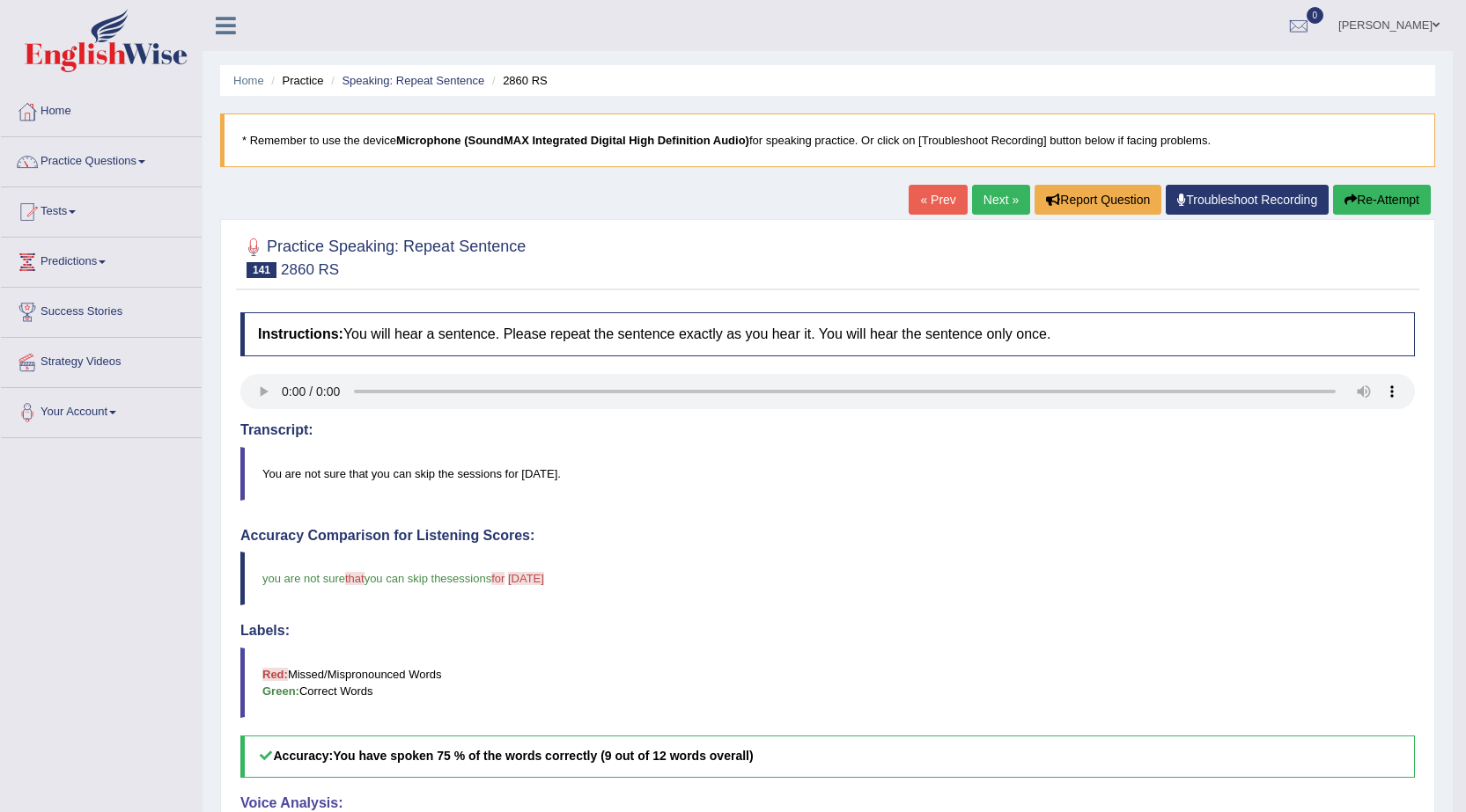
click at [1406, 201] on button "Re-Attempt" at bounding box center [1381, 200] width 98 height 30
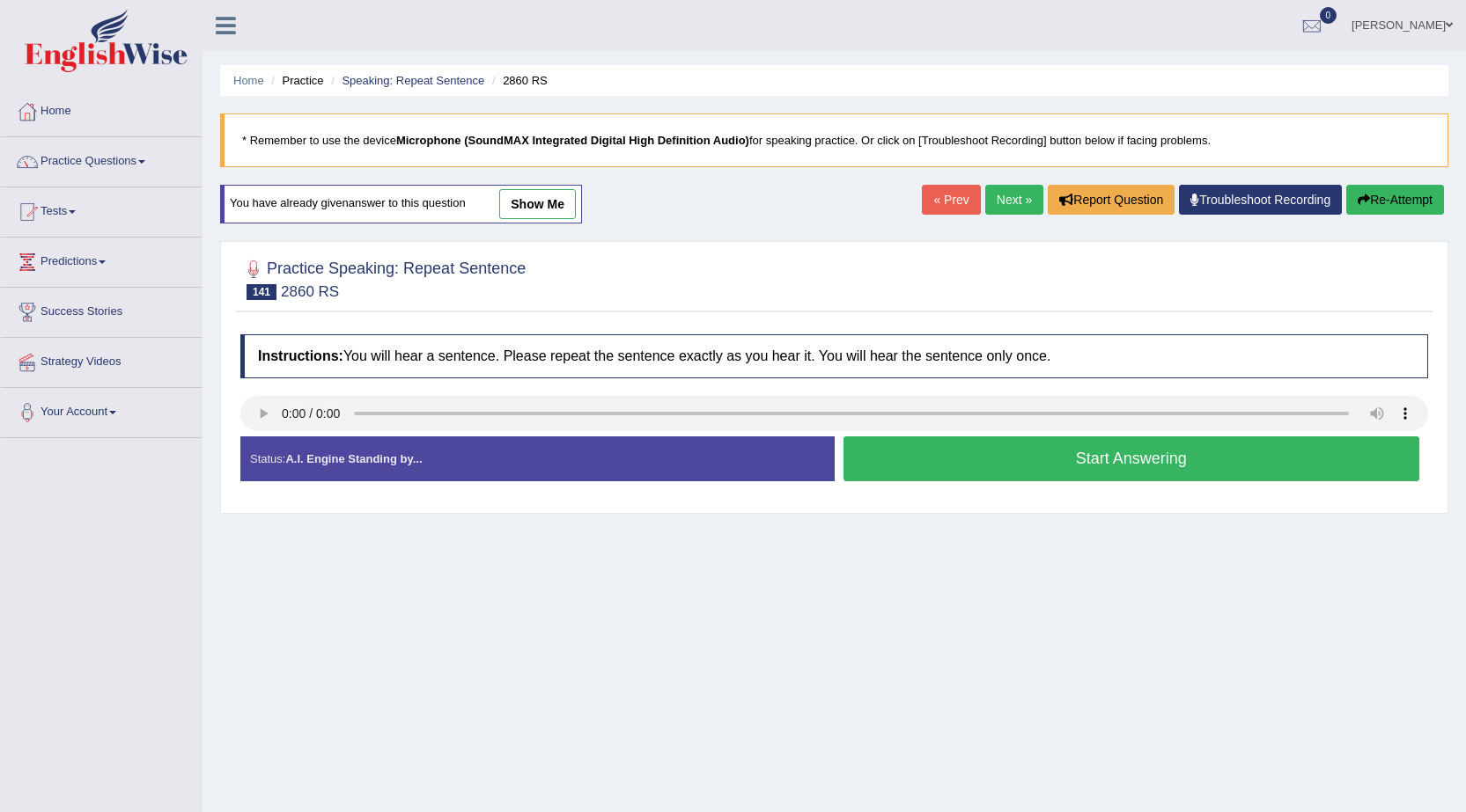
click at [919, 468] on button "Start Answering" at bounding box center [1131, 459] width 576 height 45
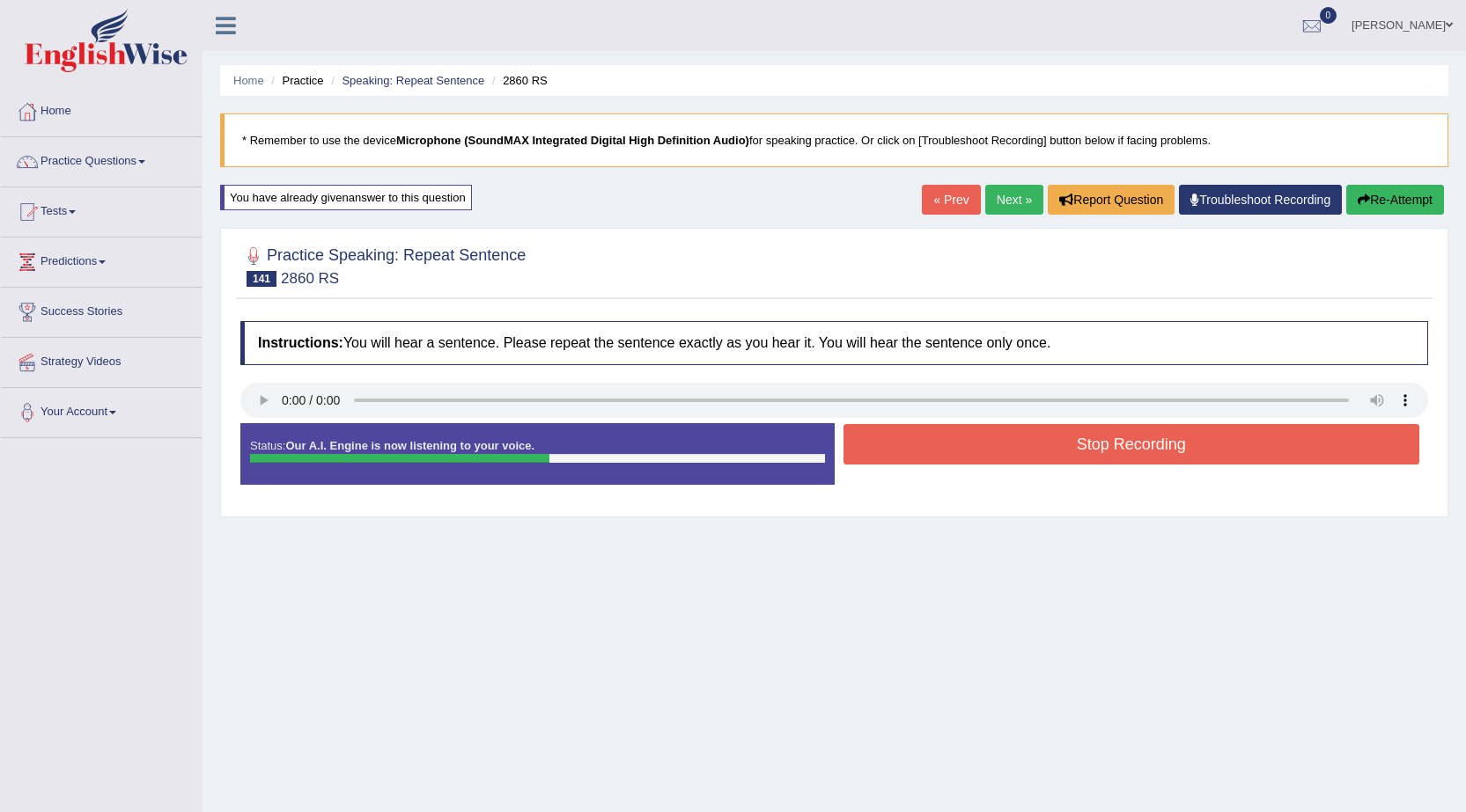
click at [924, 459] on button "Stop Recording" at bounding box center [1131, 443] width 576 height 40
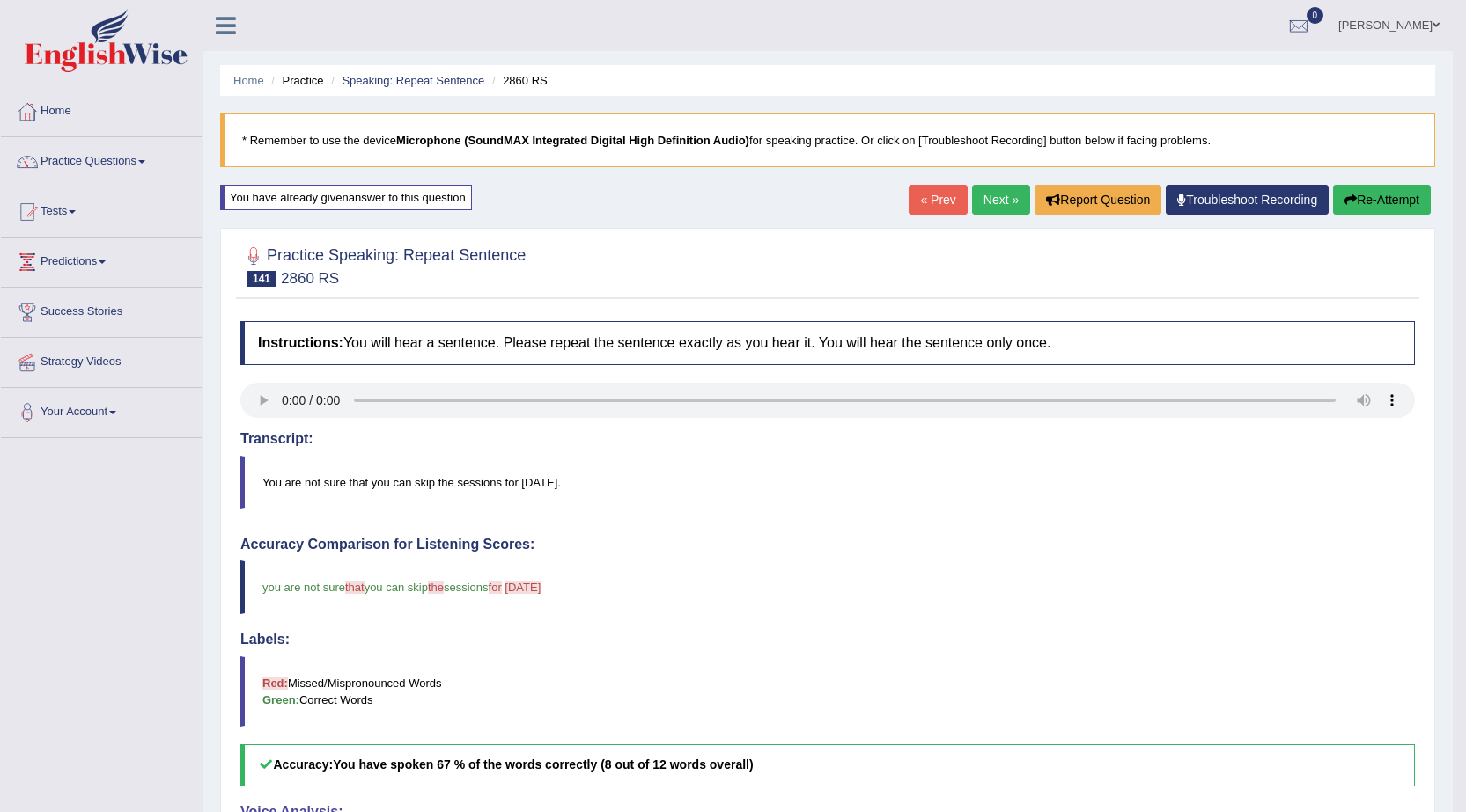
click at [987, 199] on link "Next »" at bounding box center [1000, 200] width 58 height 30
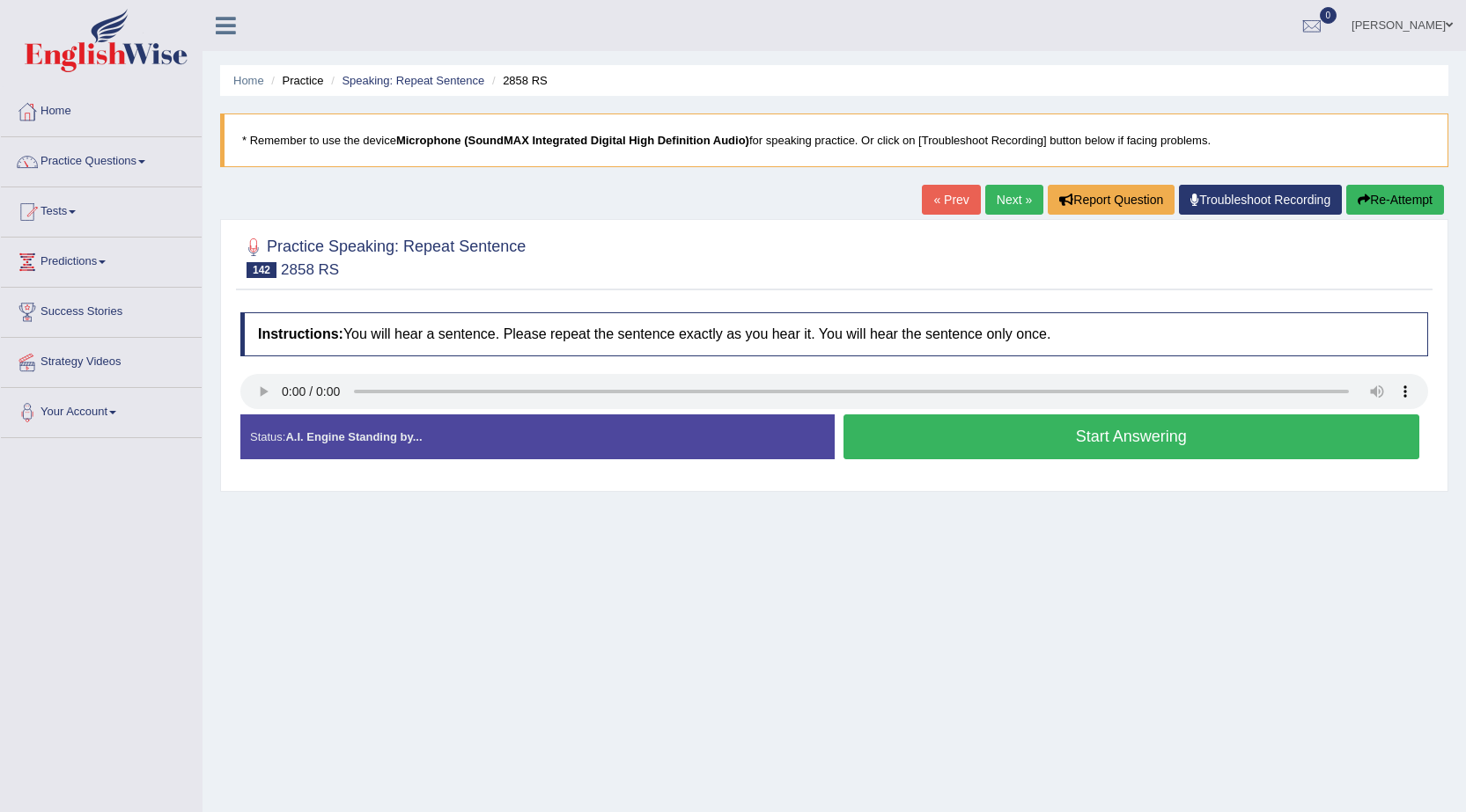
click at [912, 434] on button "Start Answering" at bounding box center [1131, 436] width 576 height 45
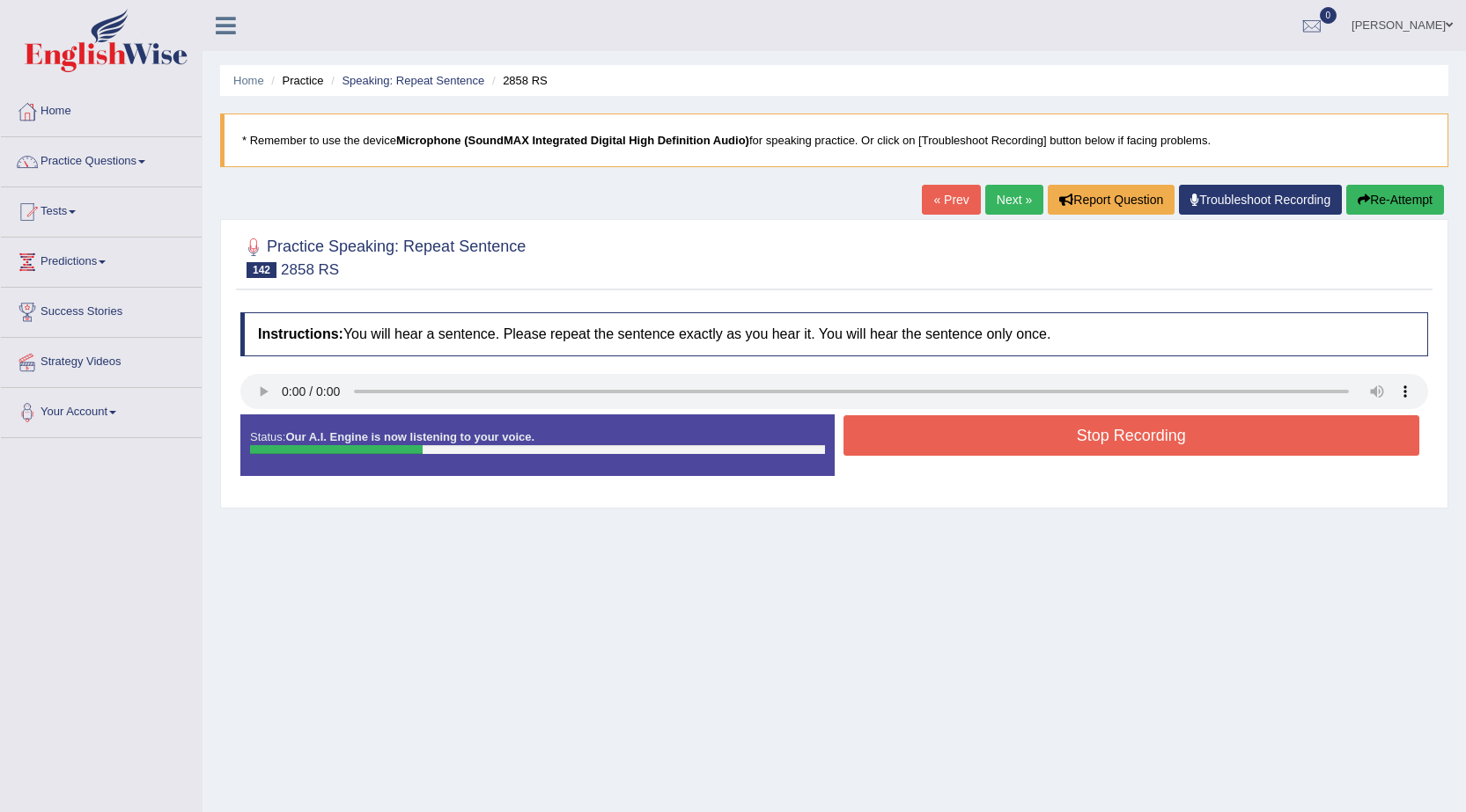
click at [909, 437] on button "Stop Recording" at bounding box center [1131, 434] width 576 height 40
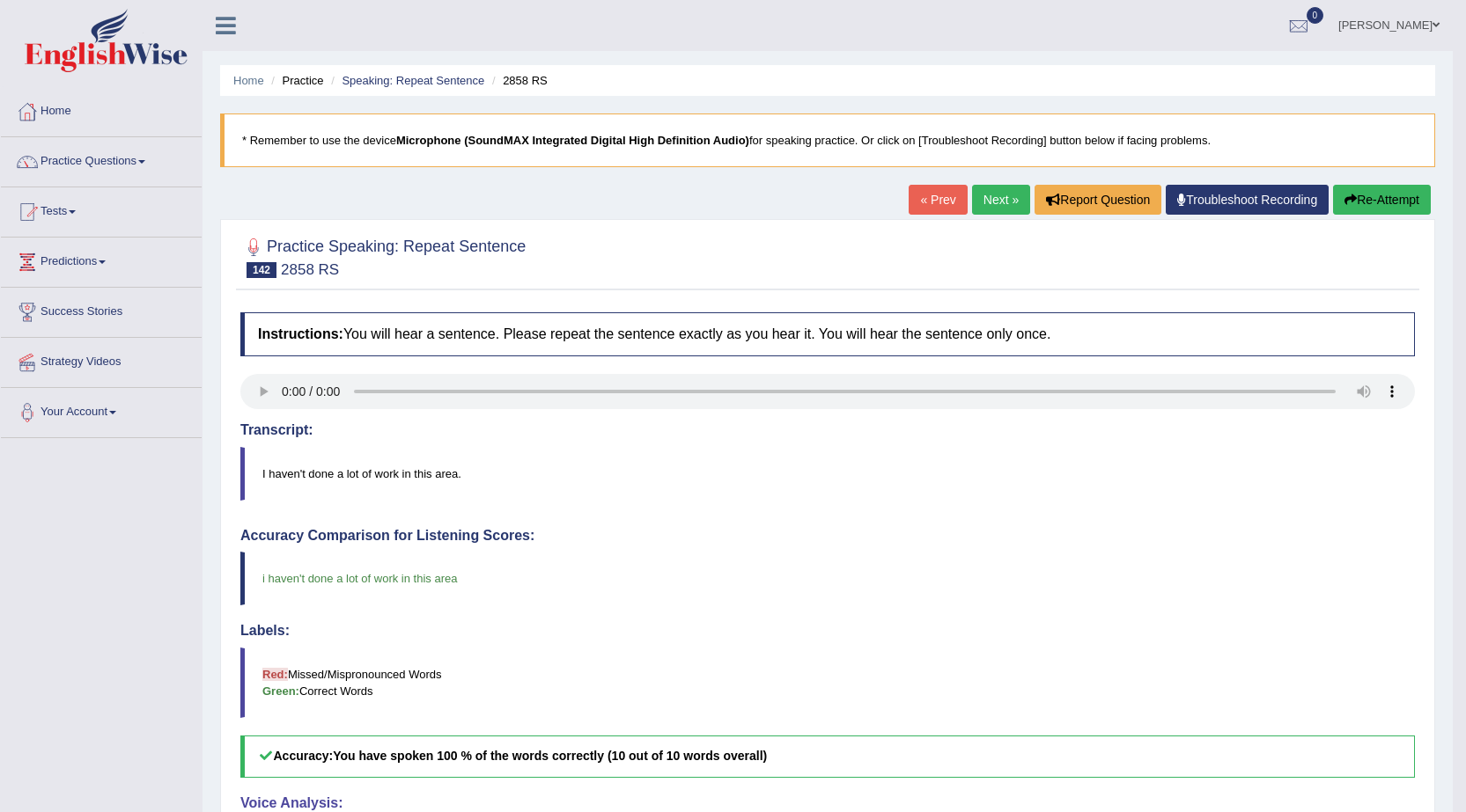
click at [988, 205] on link "Next »" at bounding box center [1000, 200] width 58 height 30
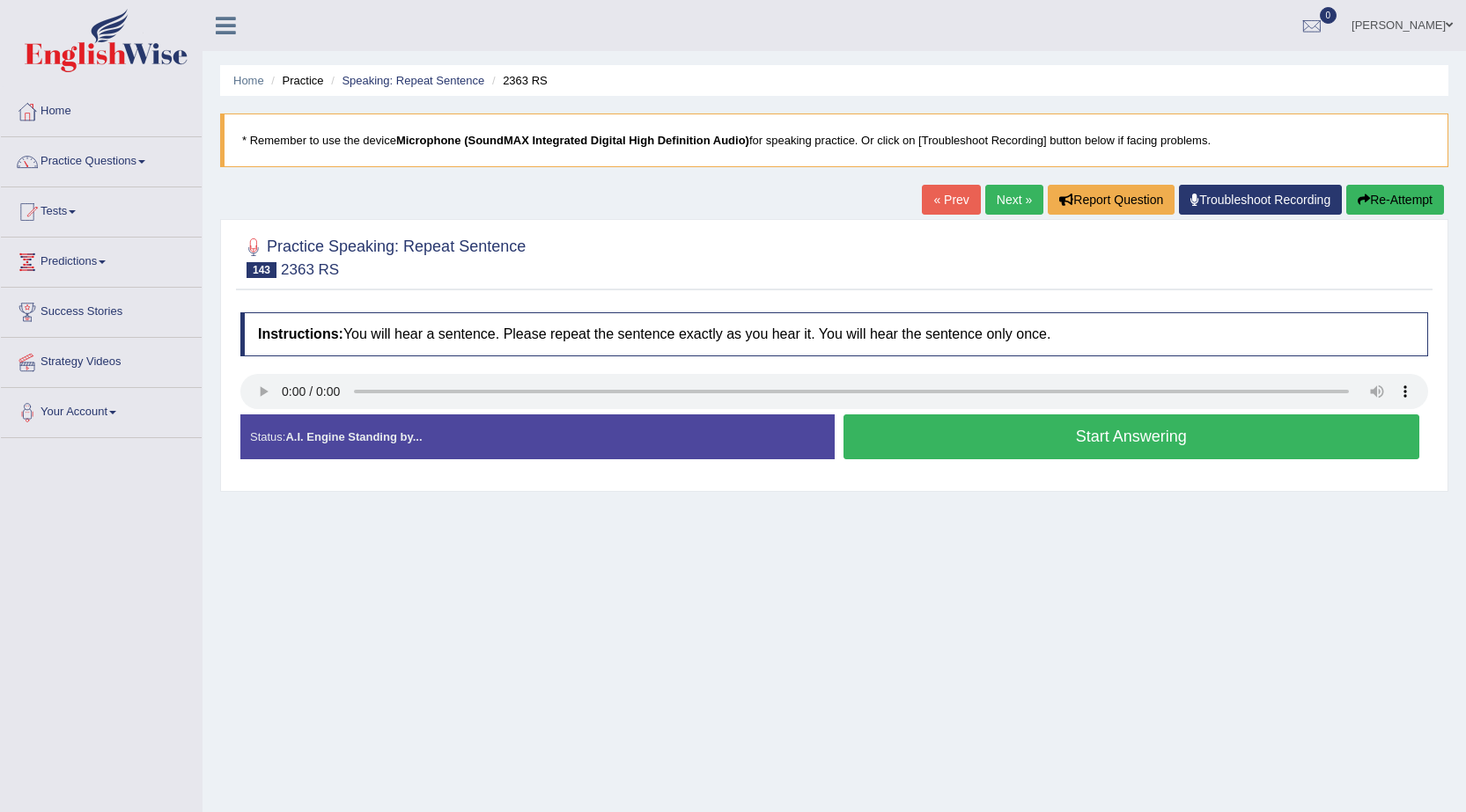
click at [1160, 443] on button "Start Answering" at bounding box center [1131, 436] width 576 height 45
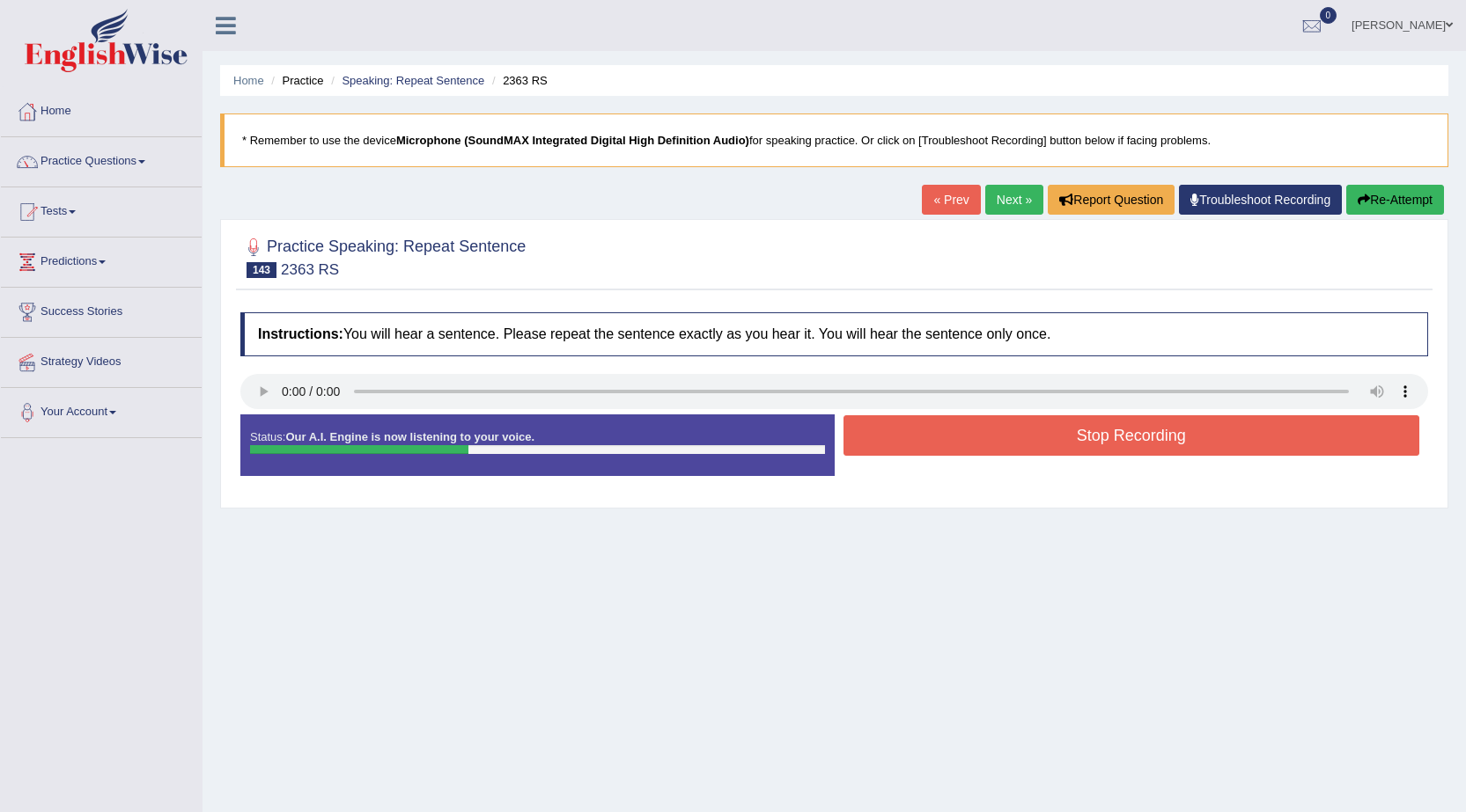
click at [1157, 443] on button "Stop Recording" at bounding box center [1131, 434] width 576 height 40
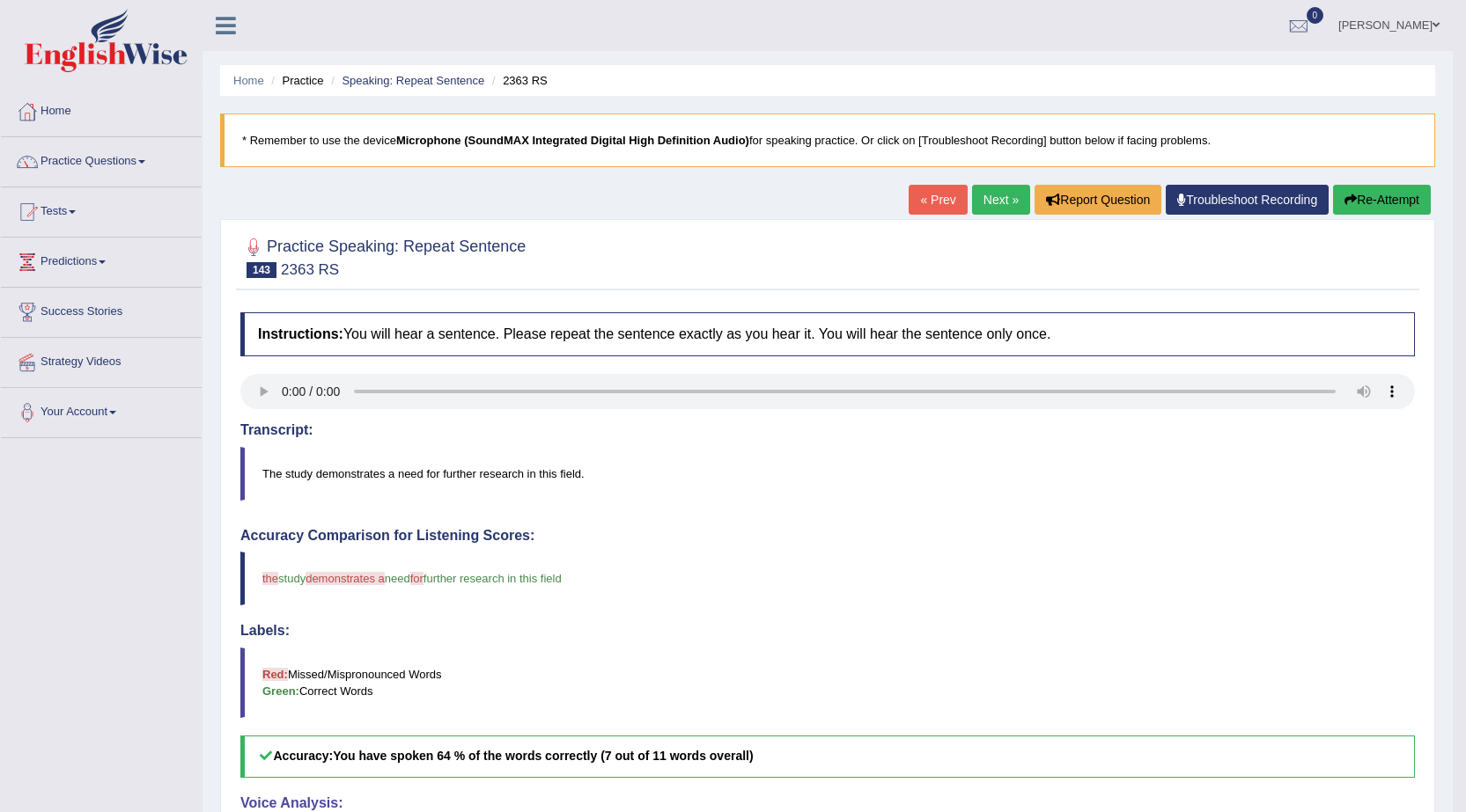
click at [1017, 191] on link "Next »" at bounding box center [1000, 200] width 58 height 30
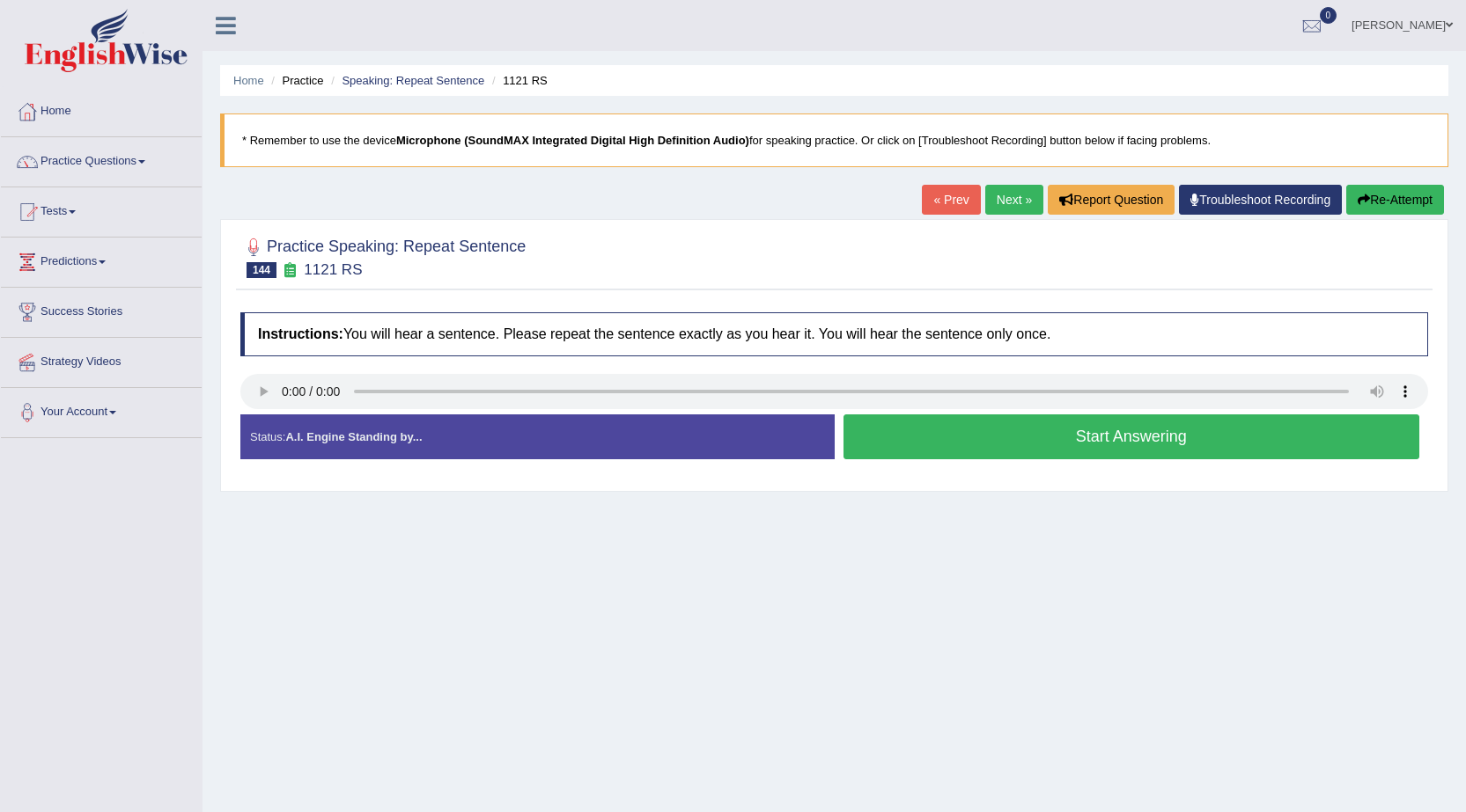
click at [952, 450] on button "Start Answering" at bounding box center [1131, 436] width 576 height 45
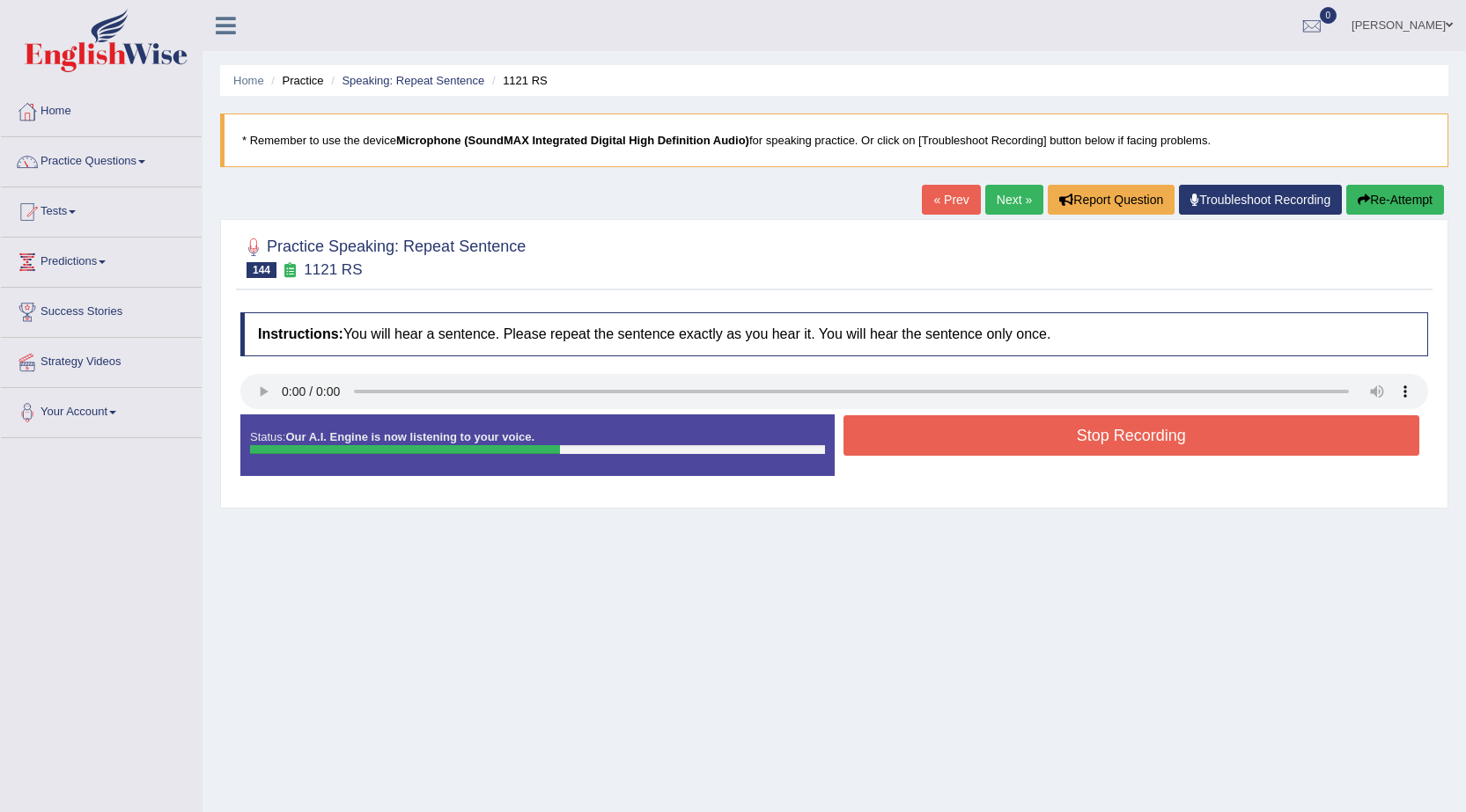
click at [957, 450] on button "Stop Recording" at bounding box center [1131, 434] width 576 height 40
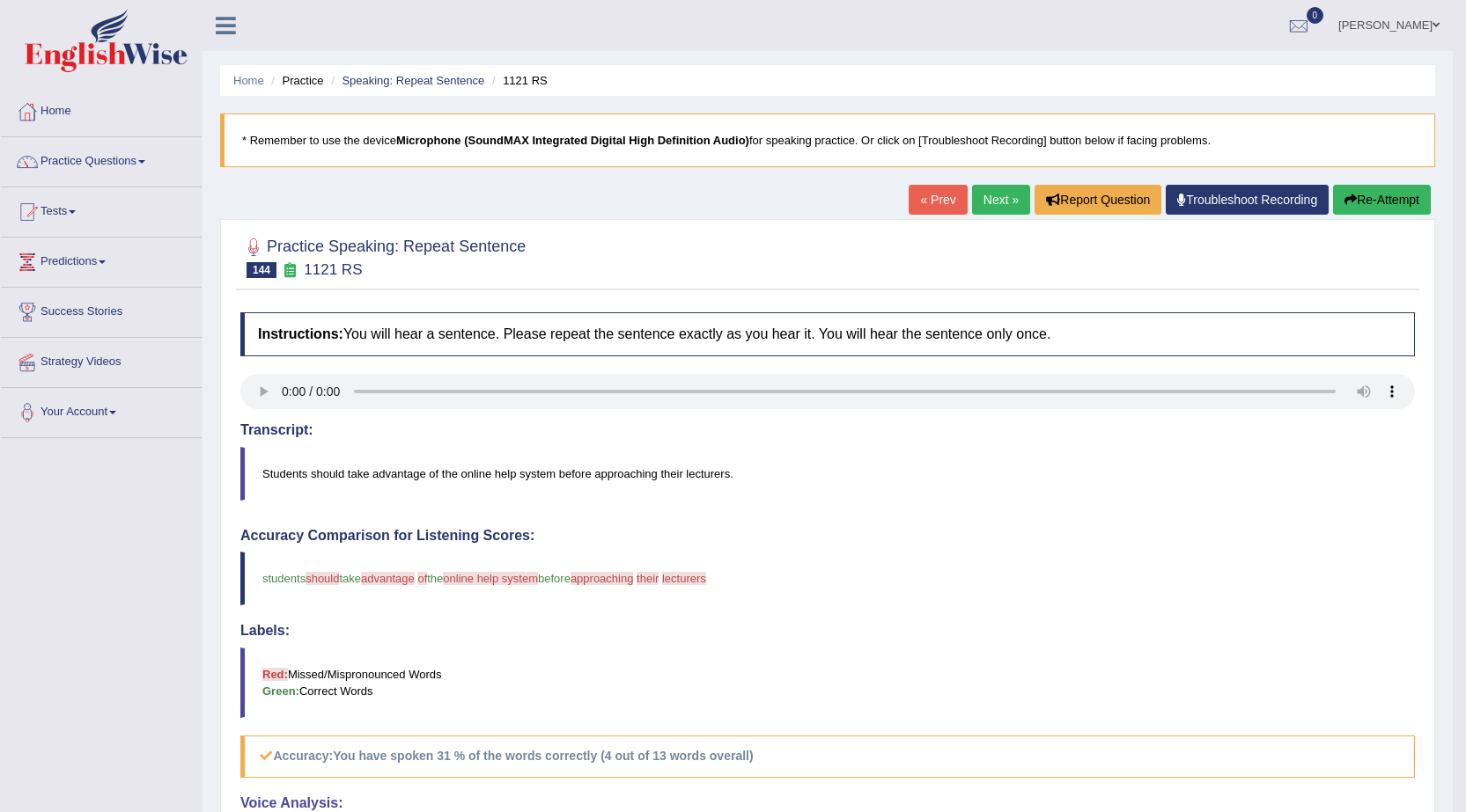
click at [1368, 203] on button "Re-Attempt" at bounding box center [1381, 200] width 98 height 30
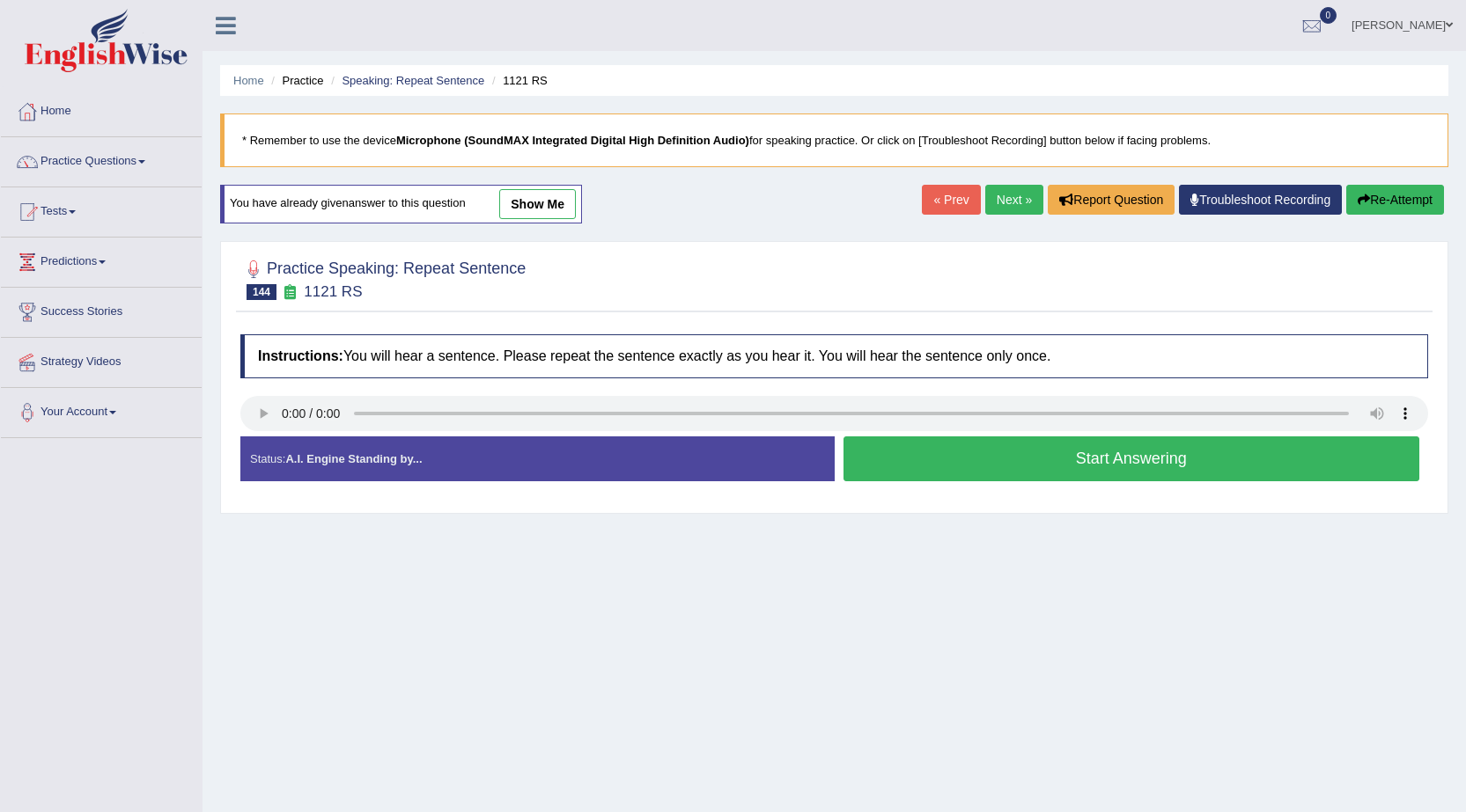
click at [1058, 471] on button "Start Answering" at bounding box center [1131, 459] width 576 height 45
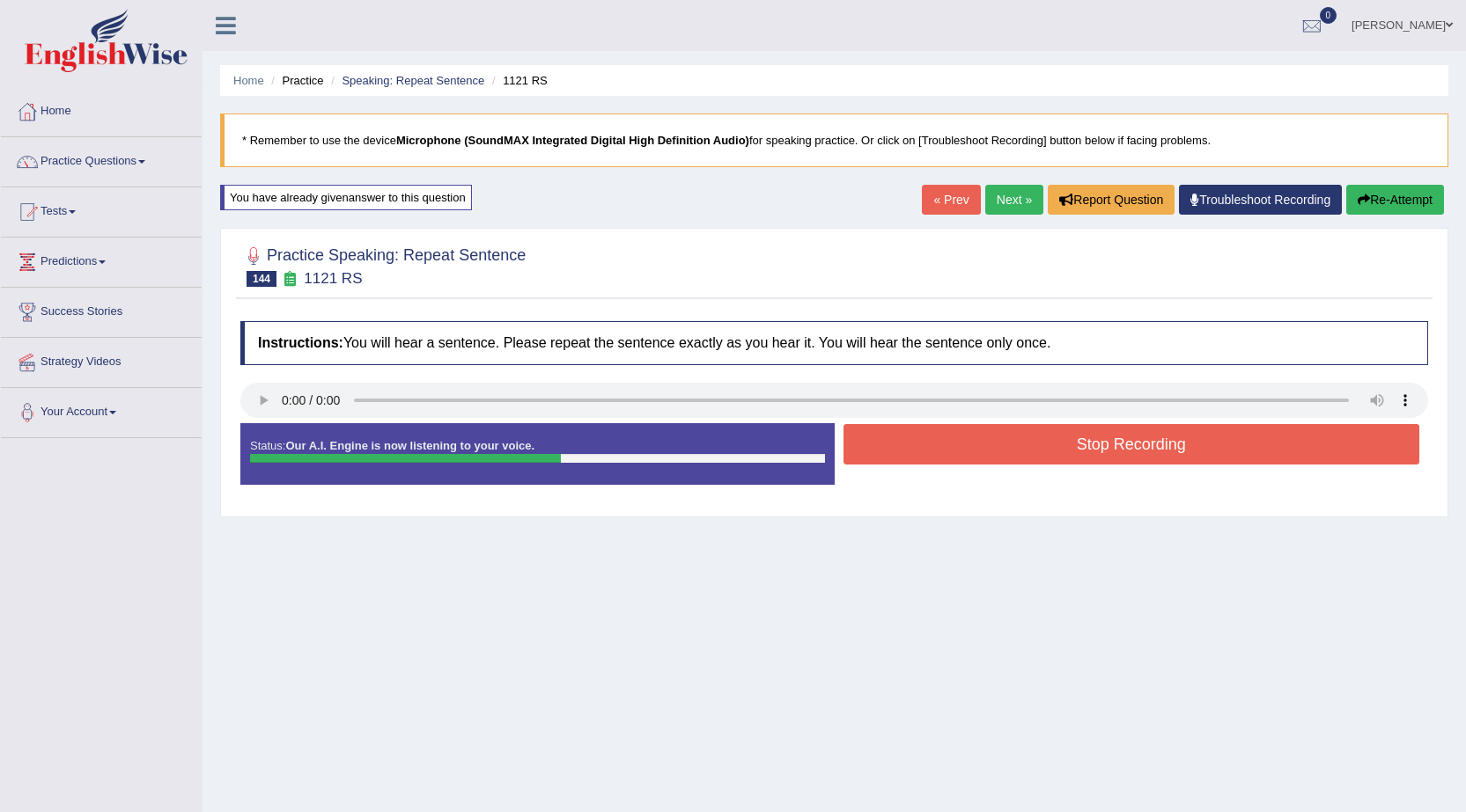
click at [1062, 459] on button "Stop Recording" at bounding box center [1131, 443] width 576 height 40
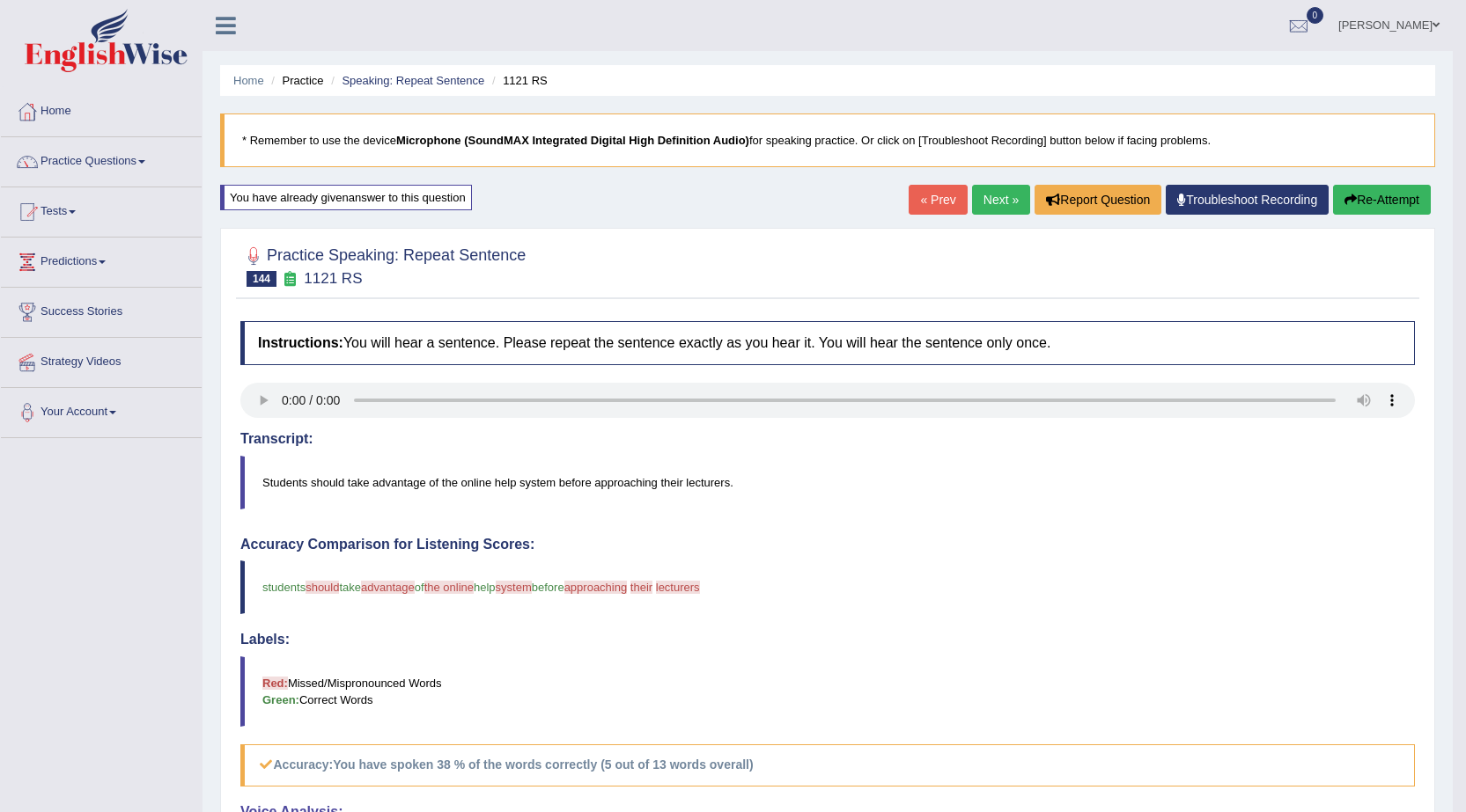
click at [1372, 195] on button "Re-Attempt" at bounding box center [1381, 200] width 98 height 30
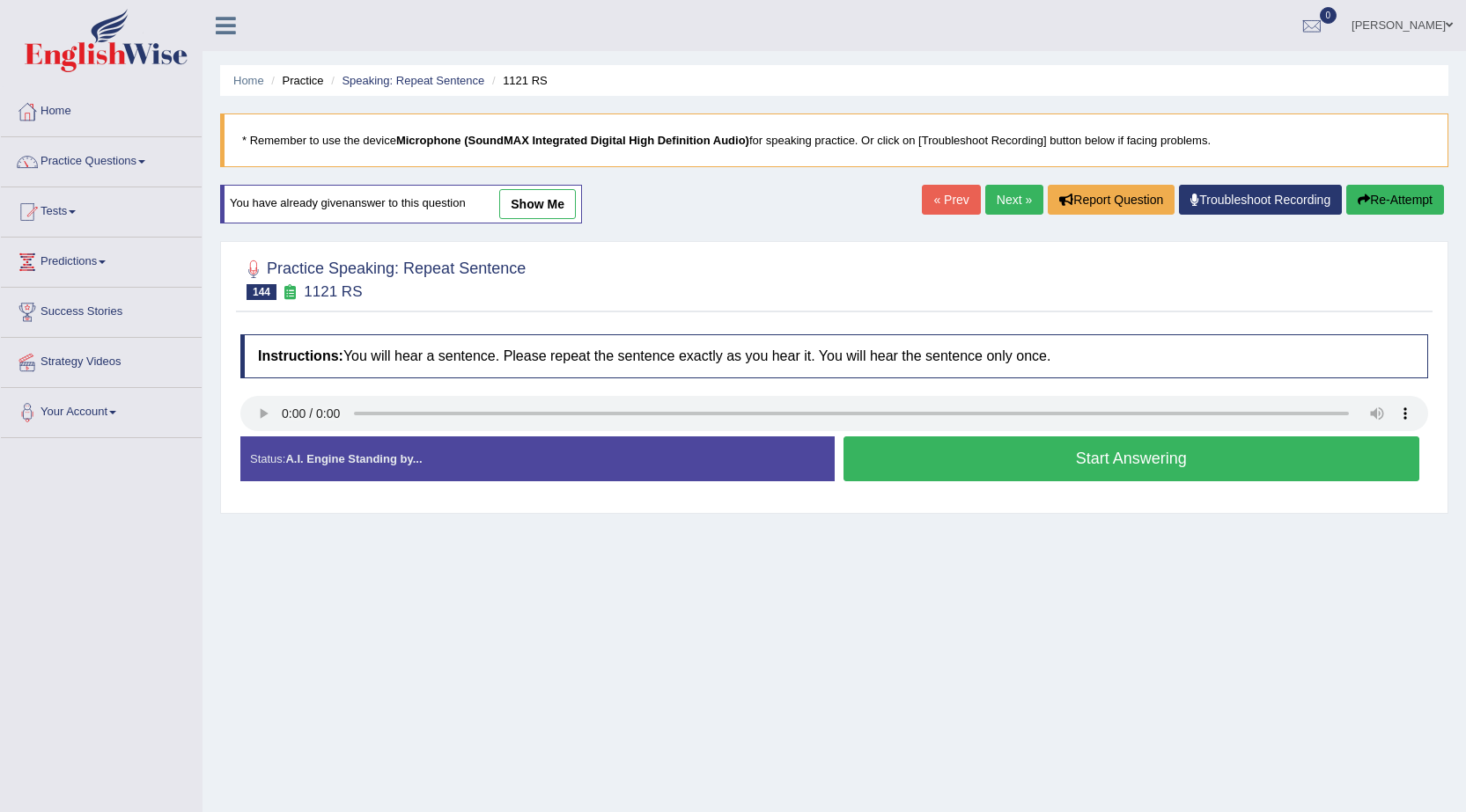
click at [957, 456] on button "Start Answering" at bounding box center [1131, 459] width 576 height 45
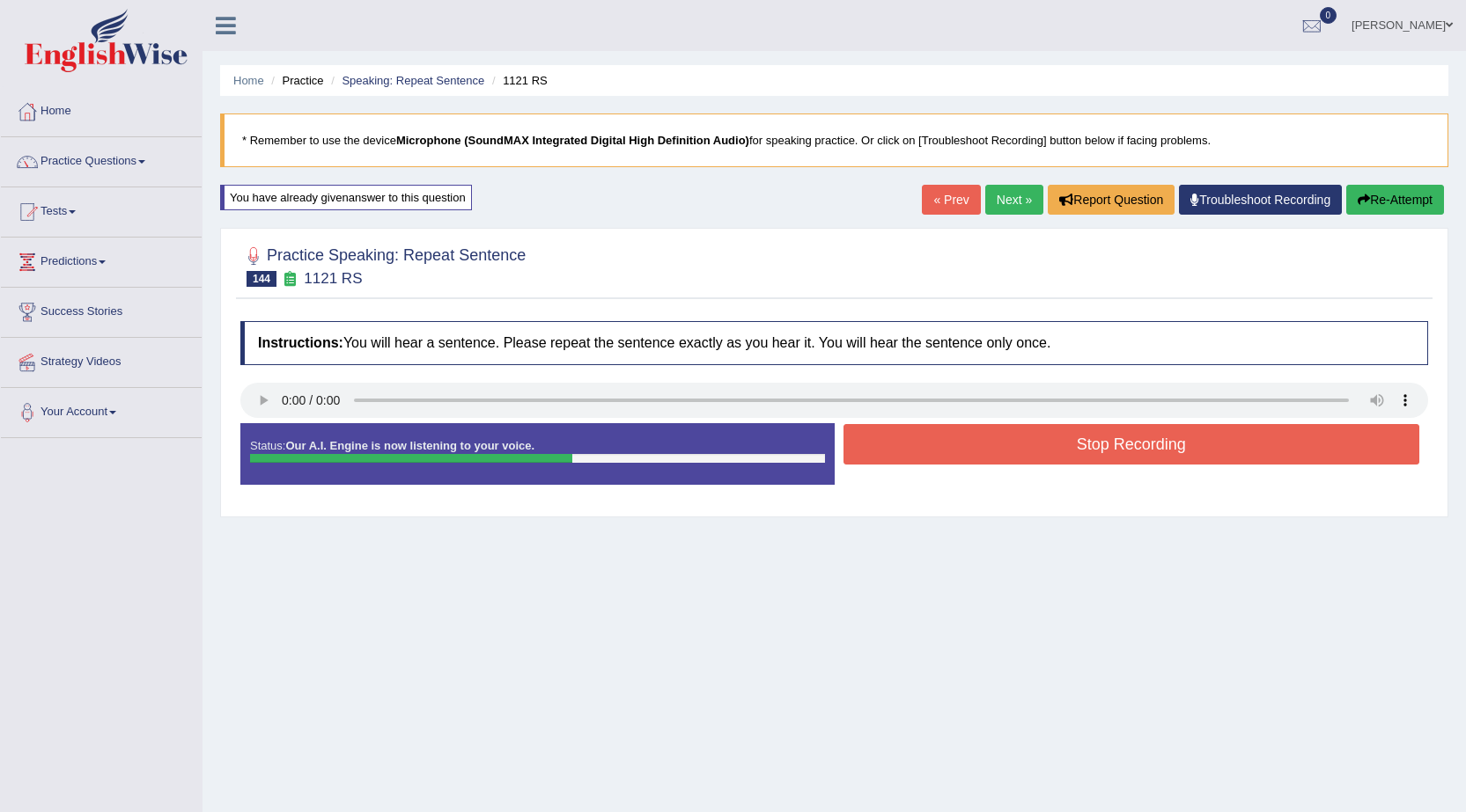
click at [947, 453] on button "Stop Recording" at bounding box center [1131, 443] width 576 height 40
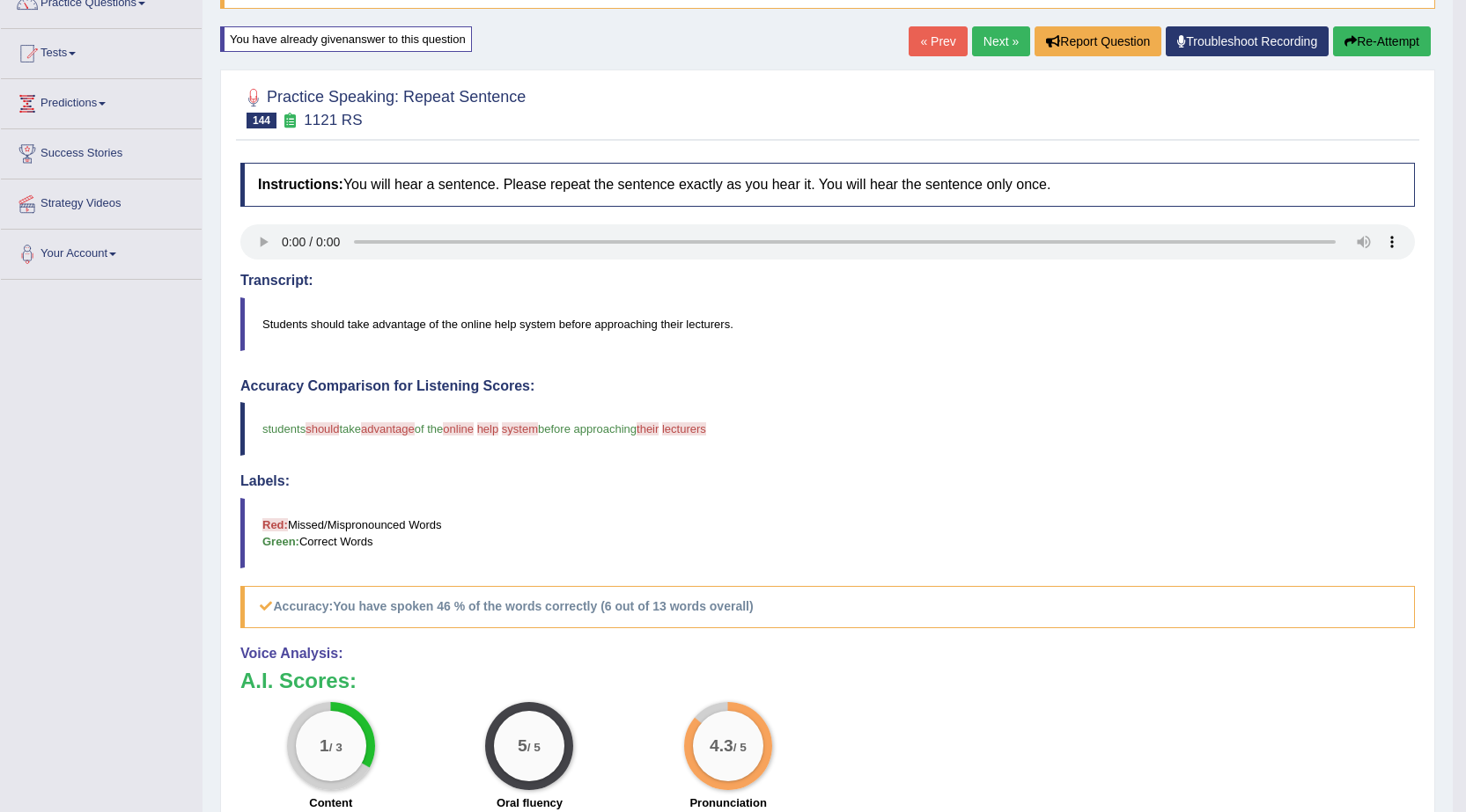
scroll to position [88, 0]
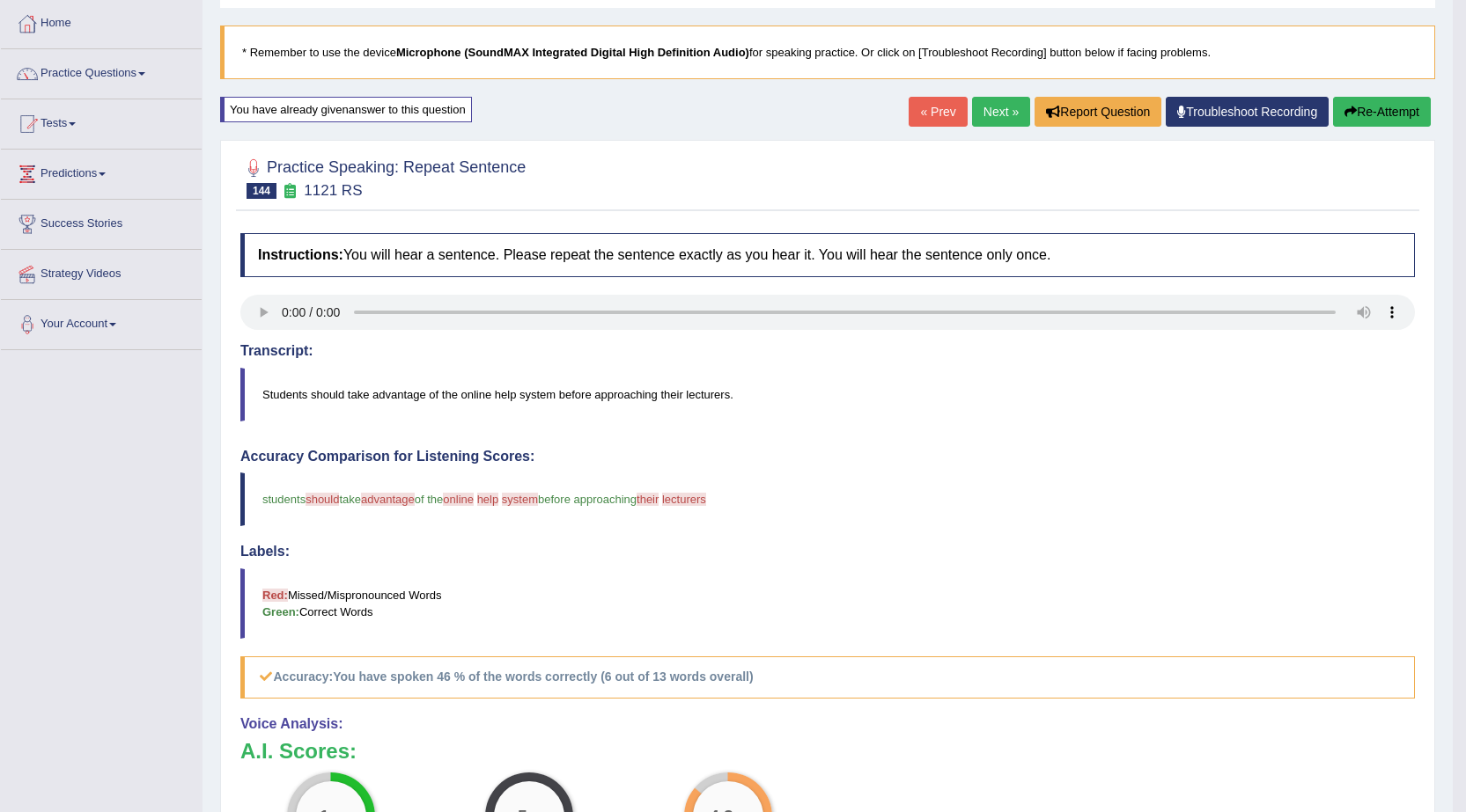
click at [991, 110] on link "Next »" at bounding box center [1000, 112] width 58 height 30
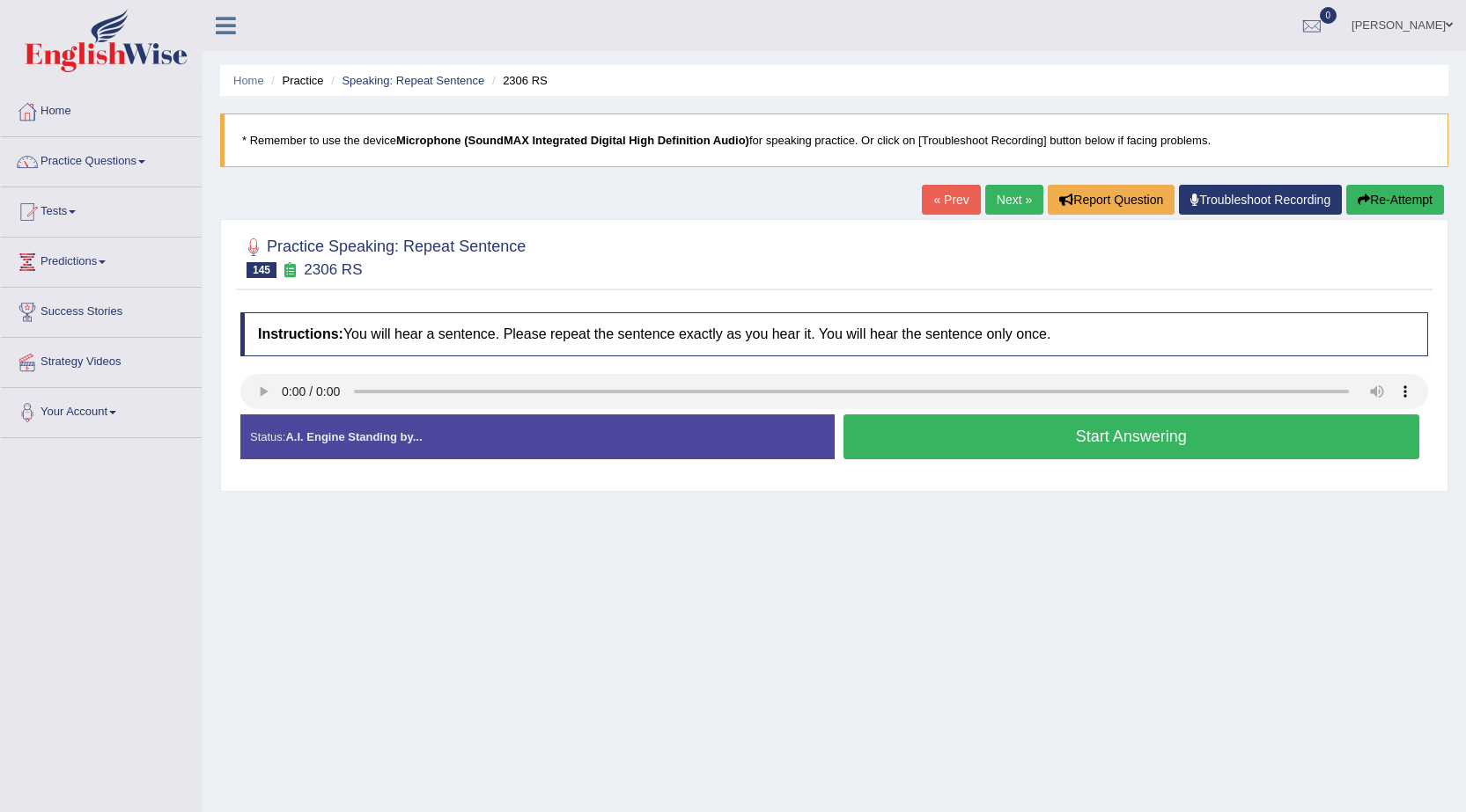
click at [1085, 458] on button "Start Answering" at bounding box center [1131, 436] width 576 height 45
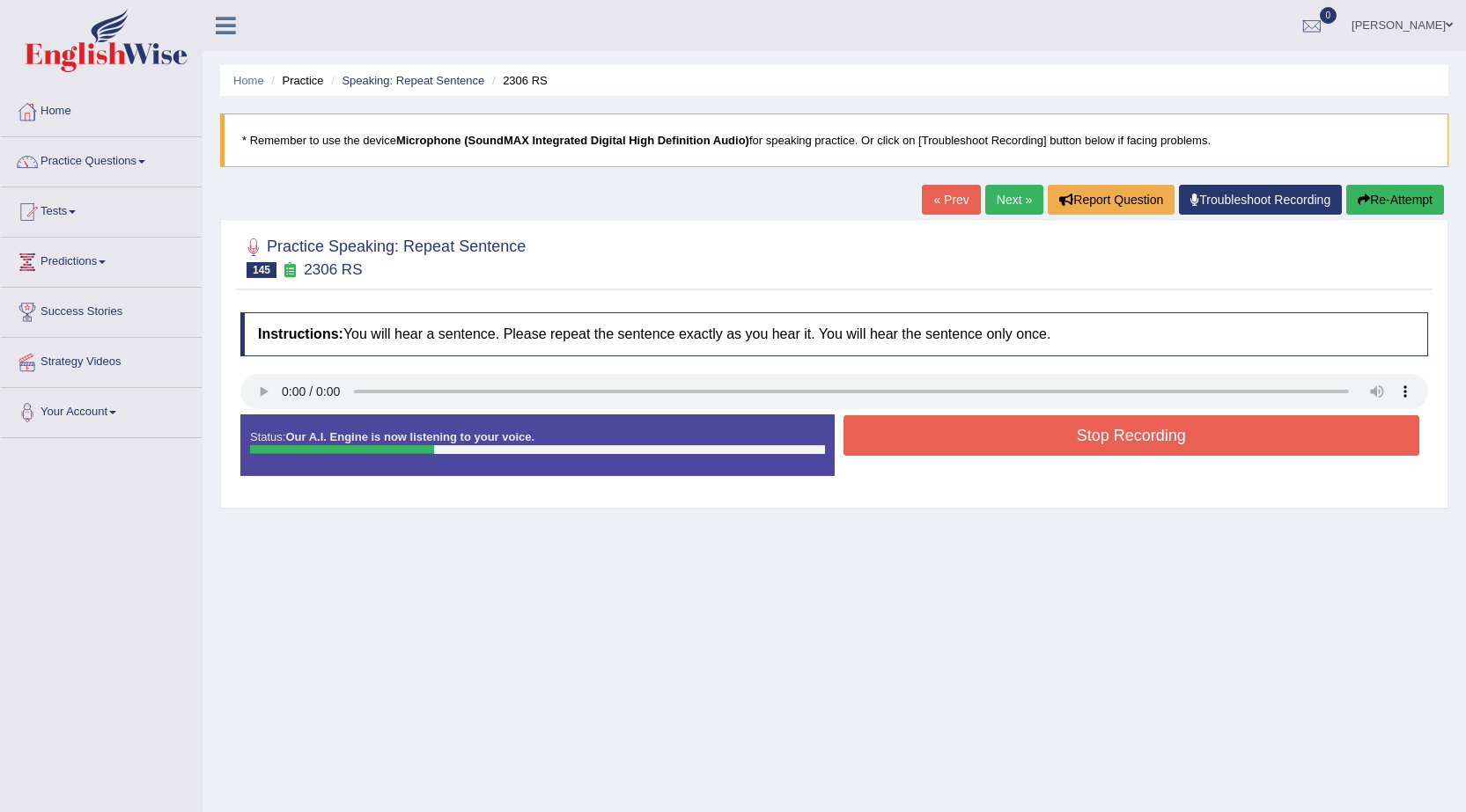
click at [1399, 198] on button "Re-Attempt" at bounding box center [1395, 200] width 98 height 30
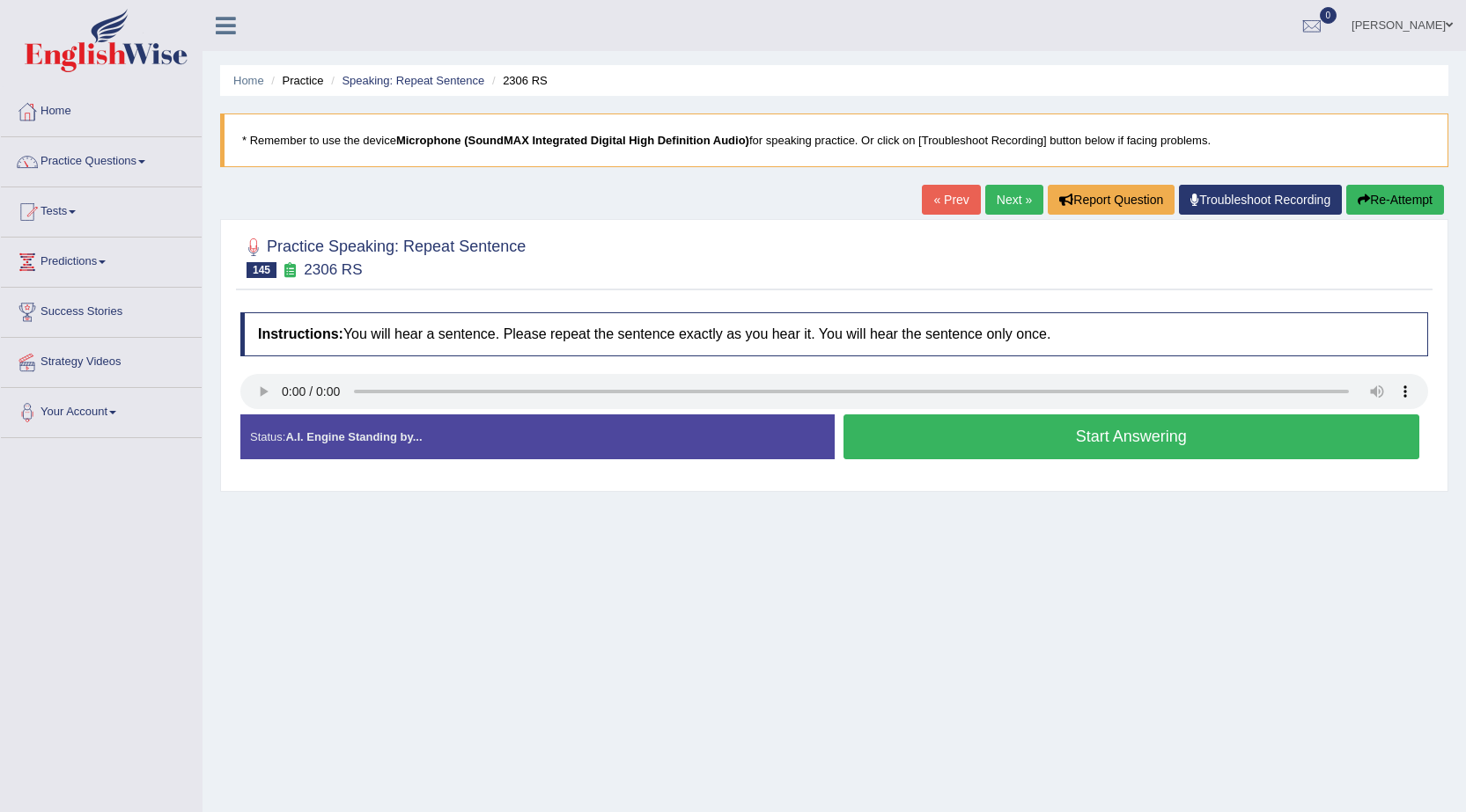
click at [1099, 435] on button "Start Answering" at bounding box center [1131, 436] width 576 height 45
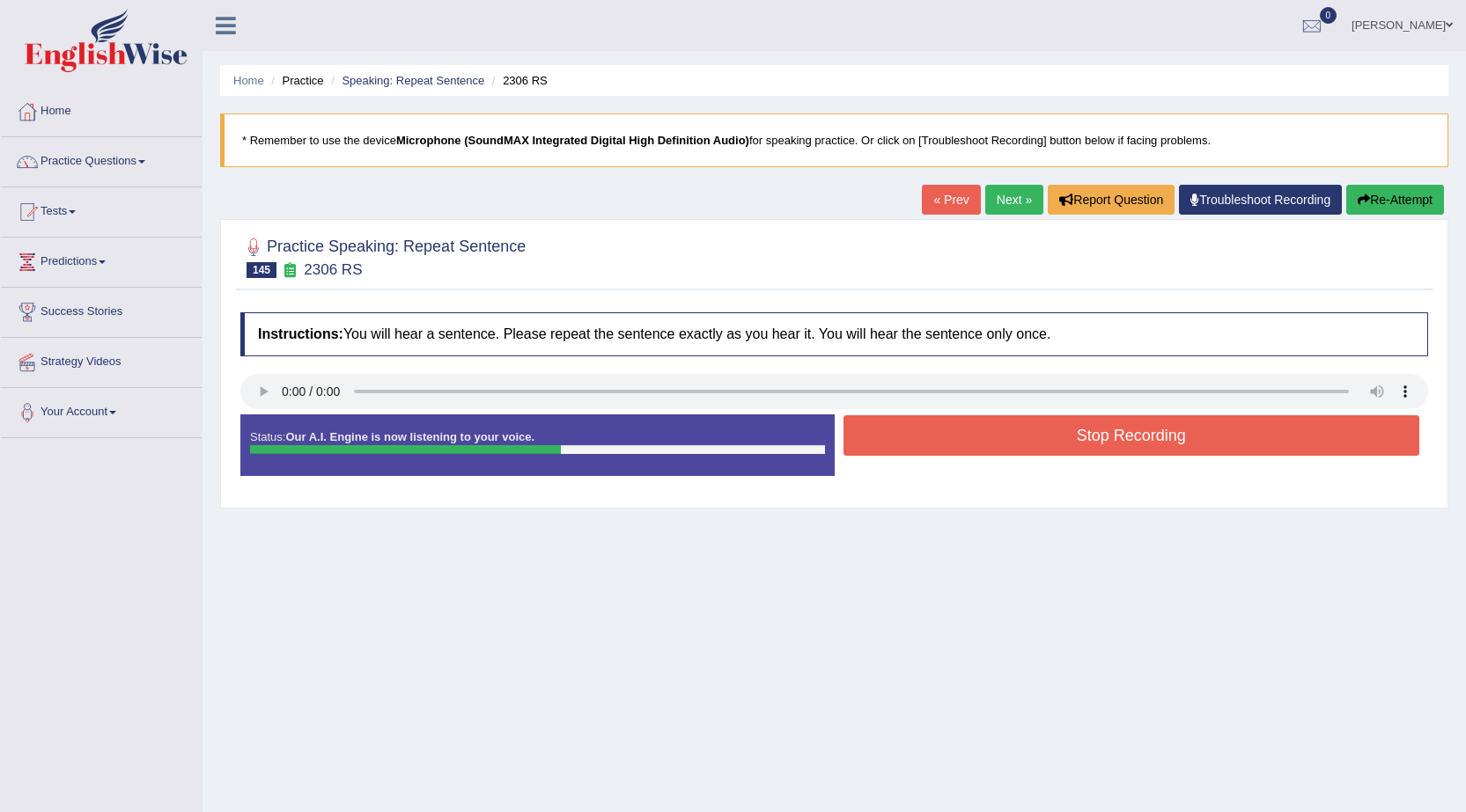
click at [1098, 435] on button "Stop Recording" at bounding box center [1131, 434] width 576 height 40
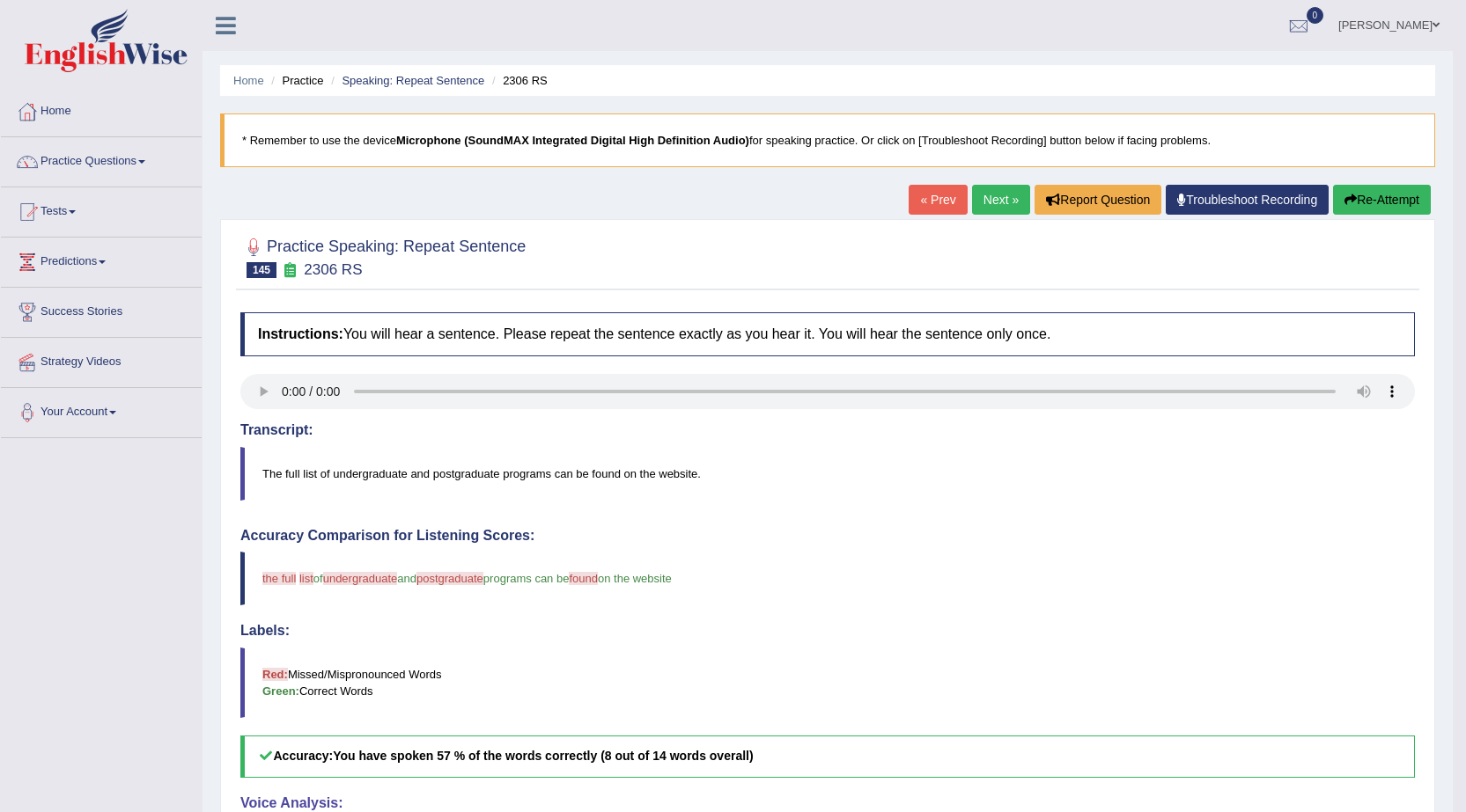
click at [993, 203] on link "Next »" at bounding box center [1000, 200] width 58 height 30
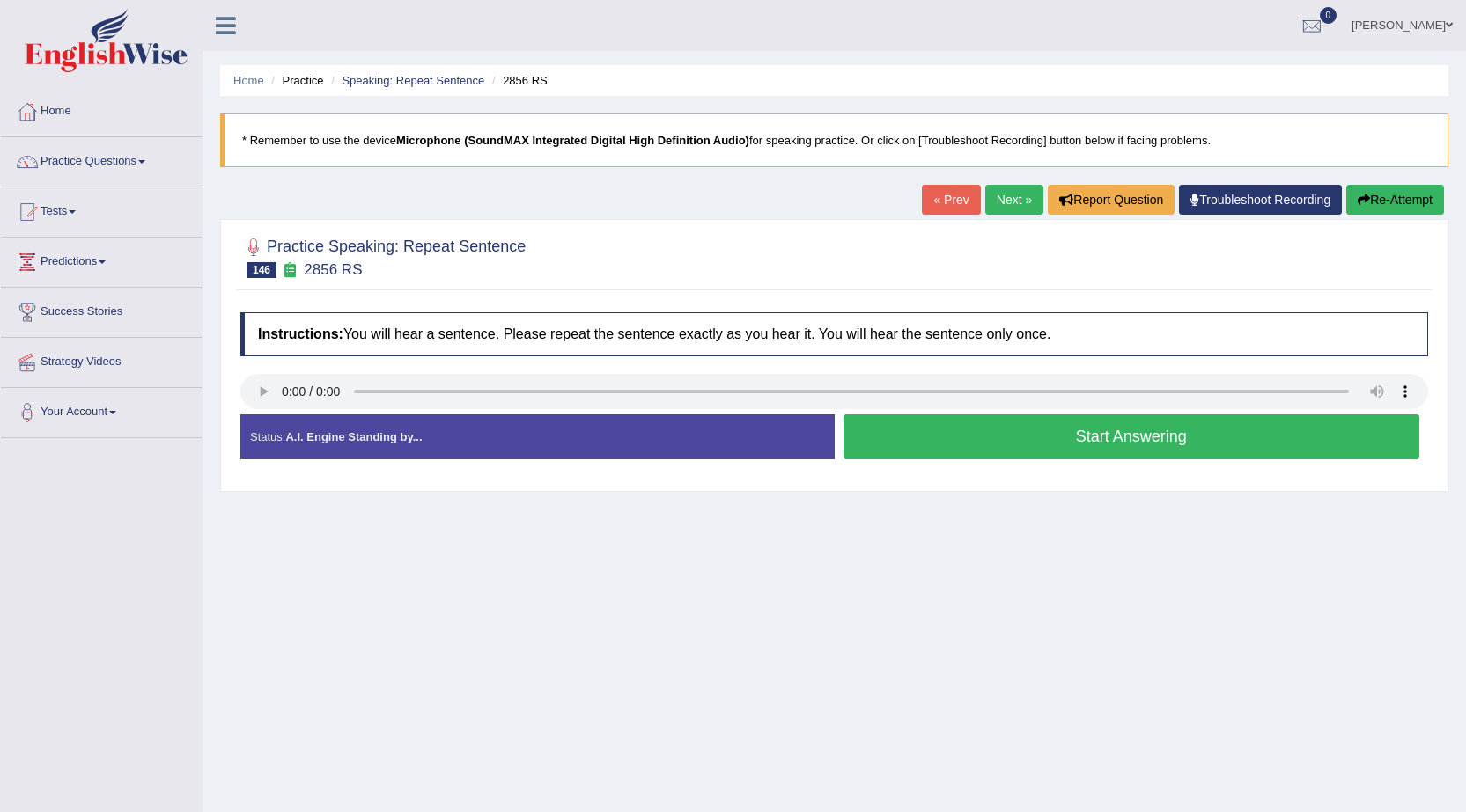
click at [942, 195] on link "« Prev" at bounding box center [950, 200] width 58 height 30
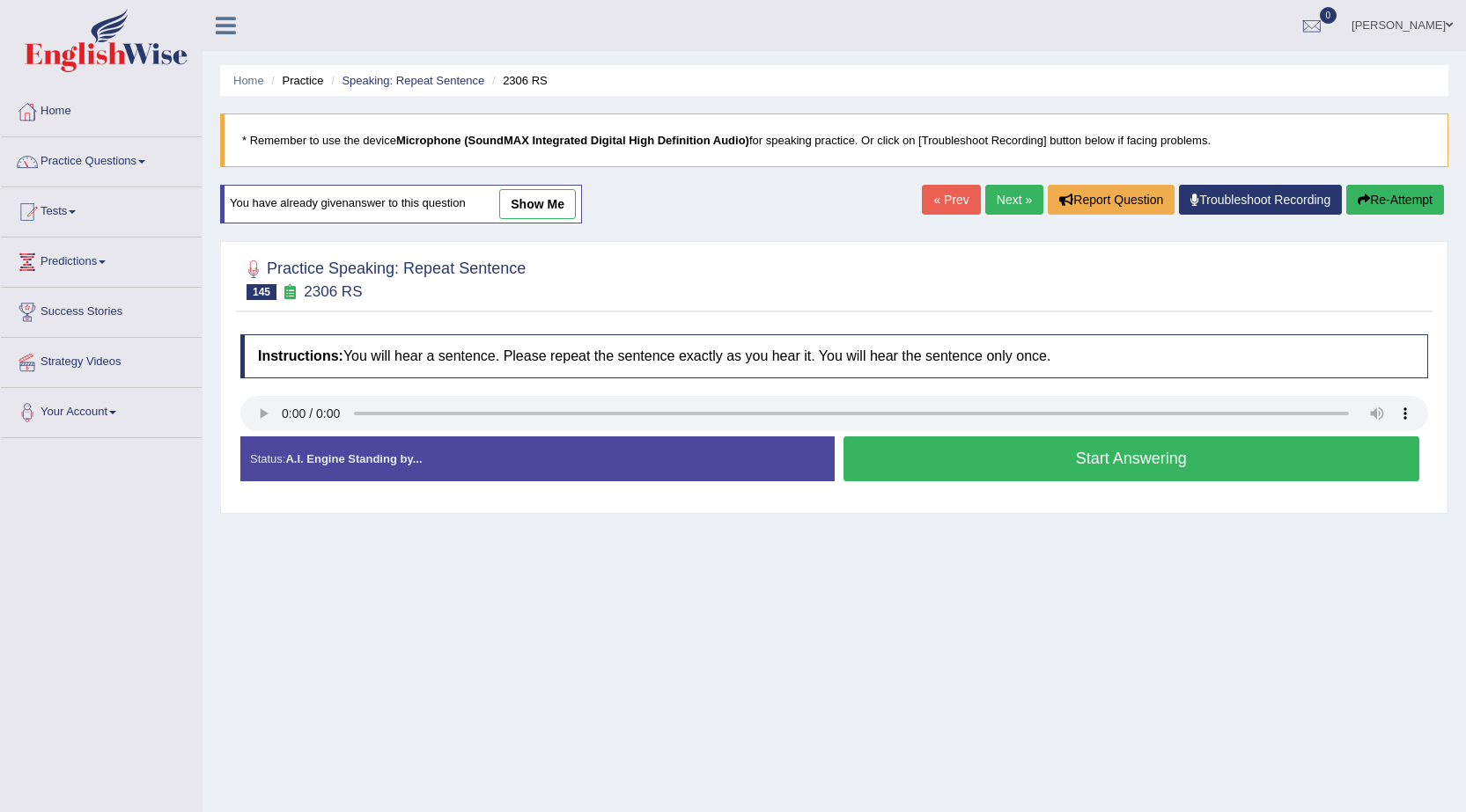
click at [965, 451] on button "Start Answering" at bounding box center [1131, 459] width 576 height 45
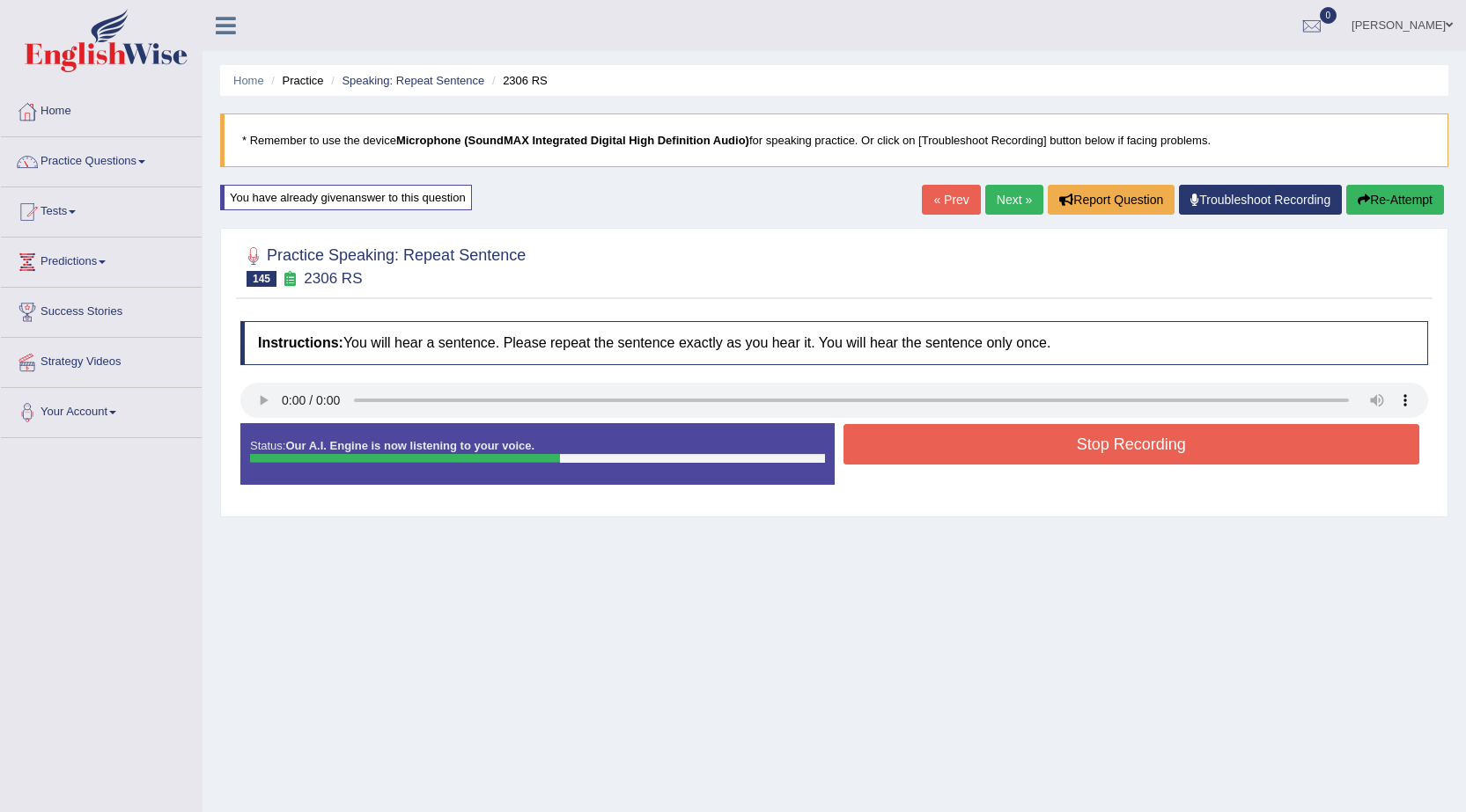
click at [965, 451] on button "Stop Recording" at bounding box center [1131, 443] width 576 height 40
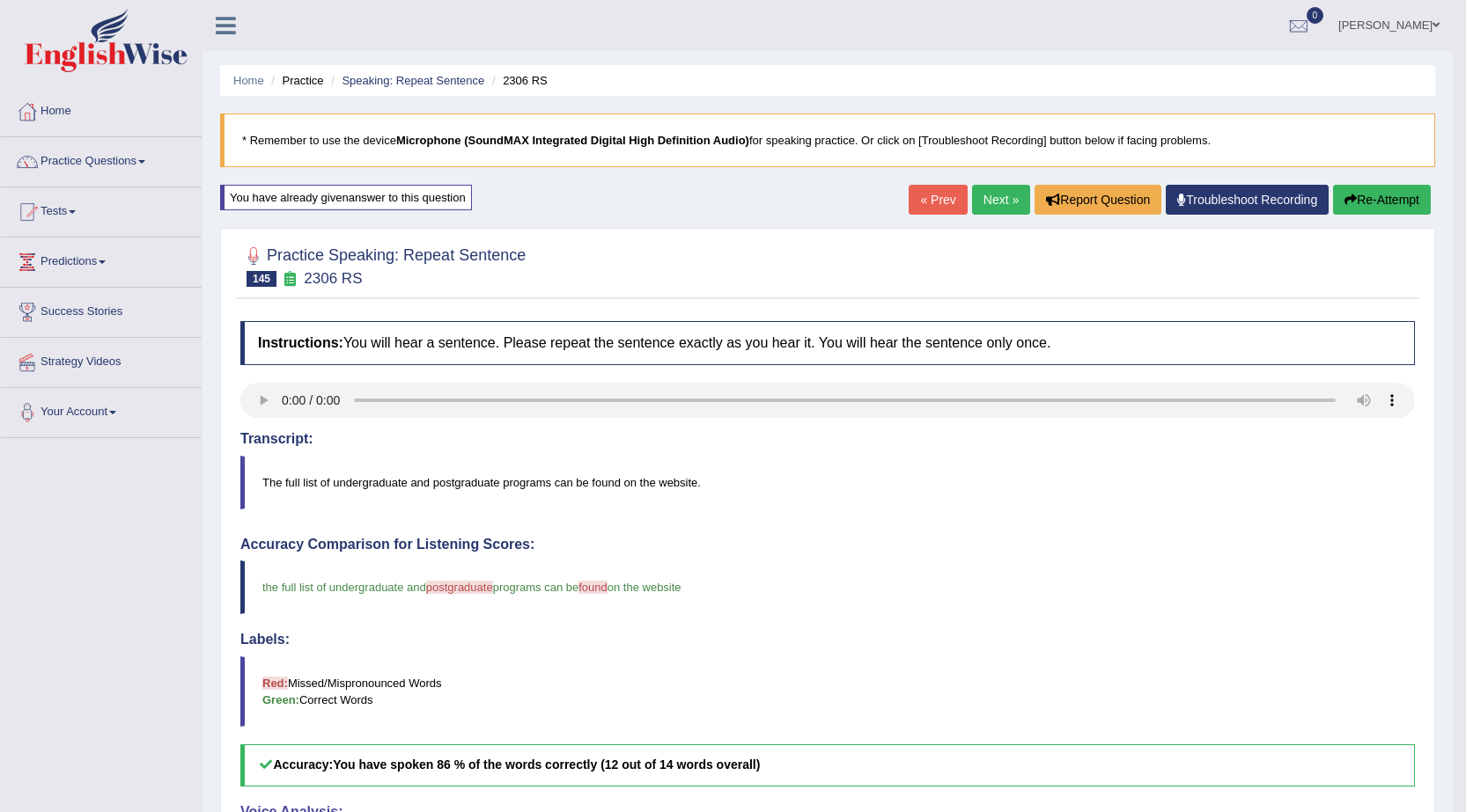
click at [997, 195] on link "Next »" at bounding box center [1000, 200] width 58 height 30
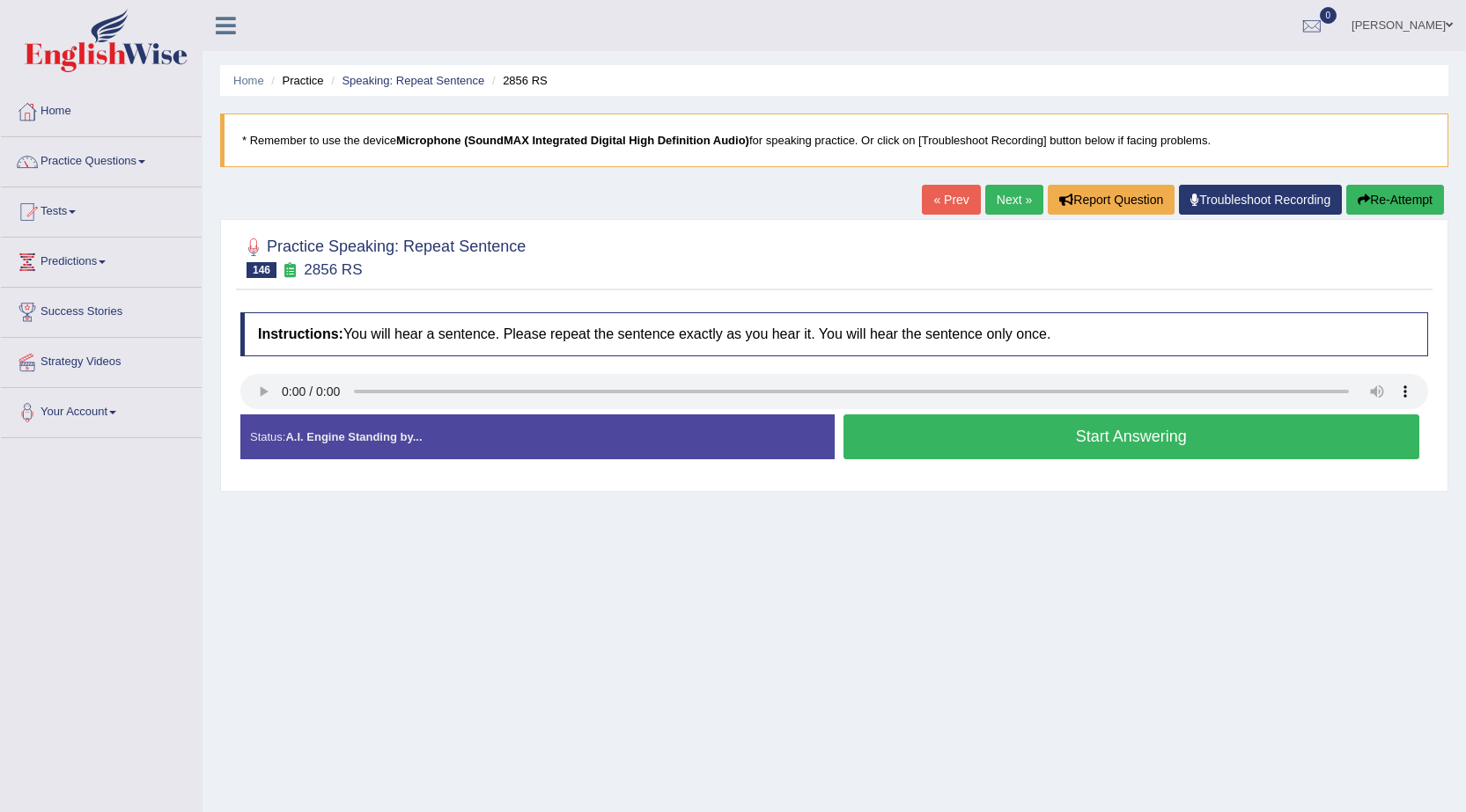
click at [901, 435] on button "Start Answering" at bounding box center [1131, 436] width 576 height 45
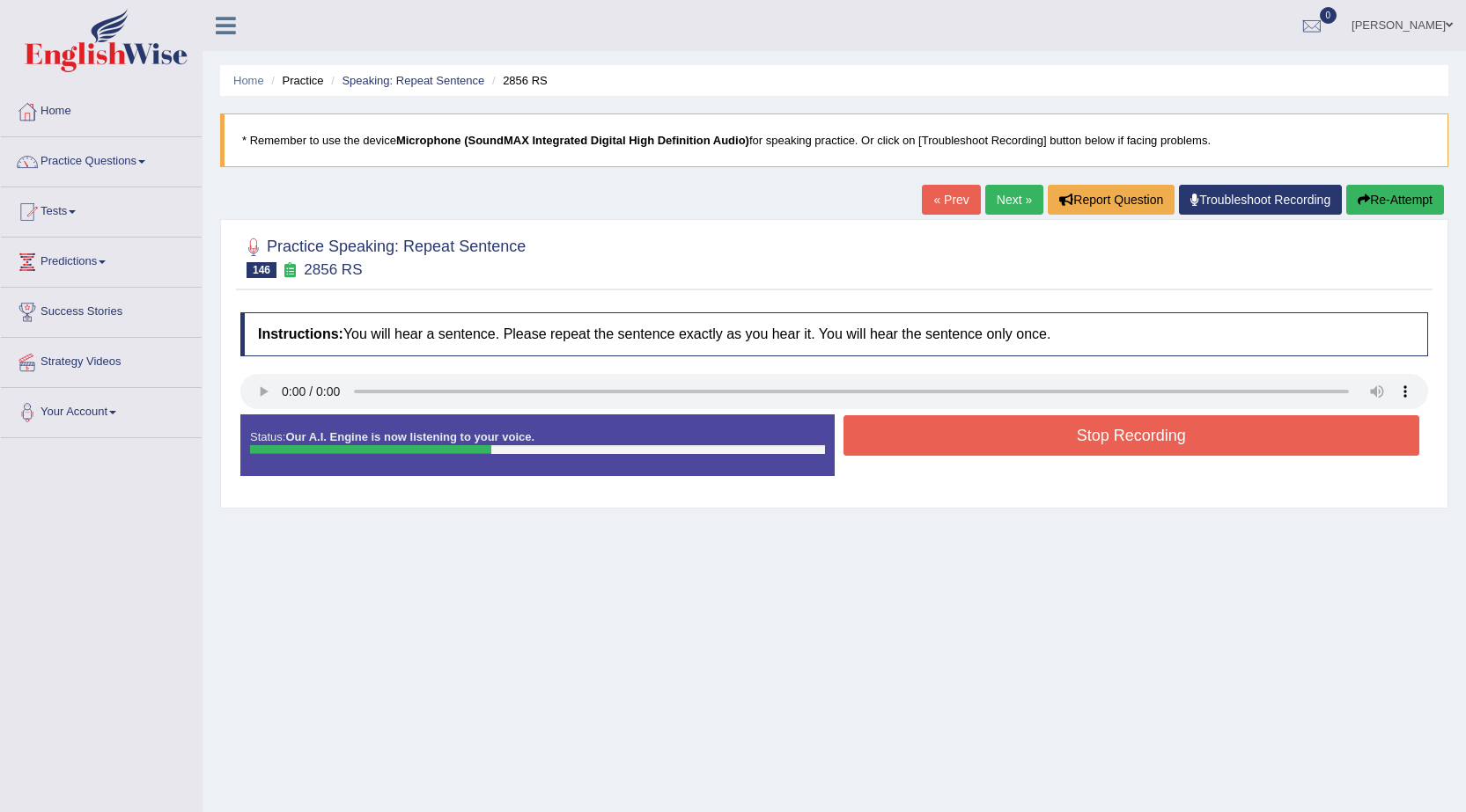
click at [915, 431] on button "Stop Recording" at bounding box center [1131, 434] width 576 height 40
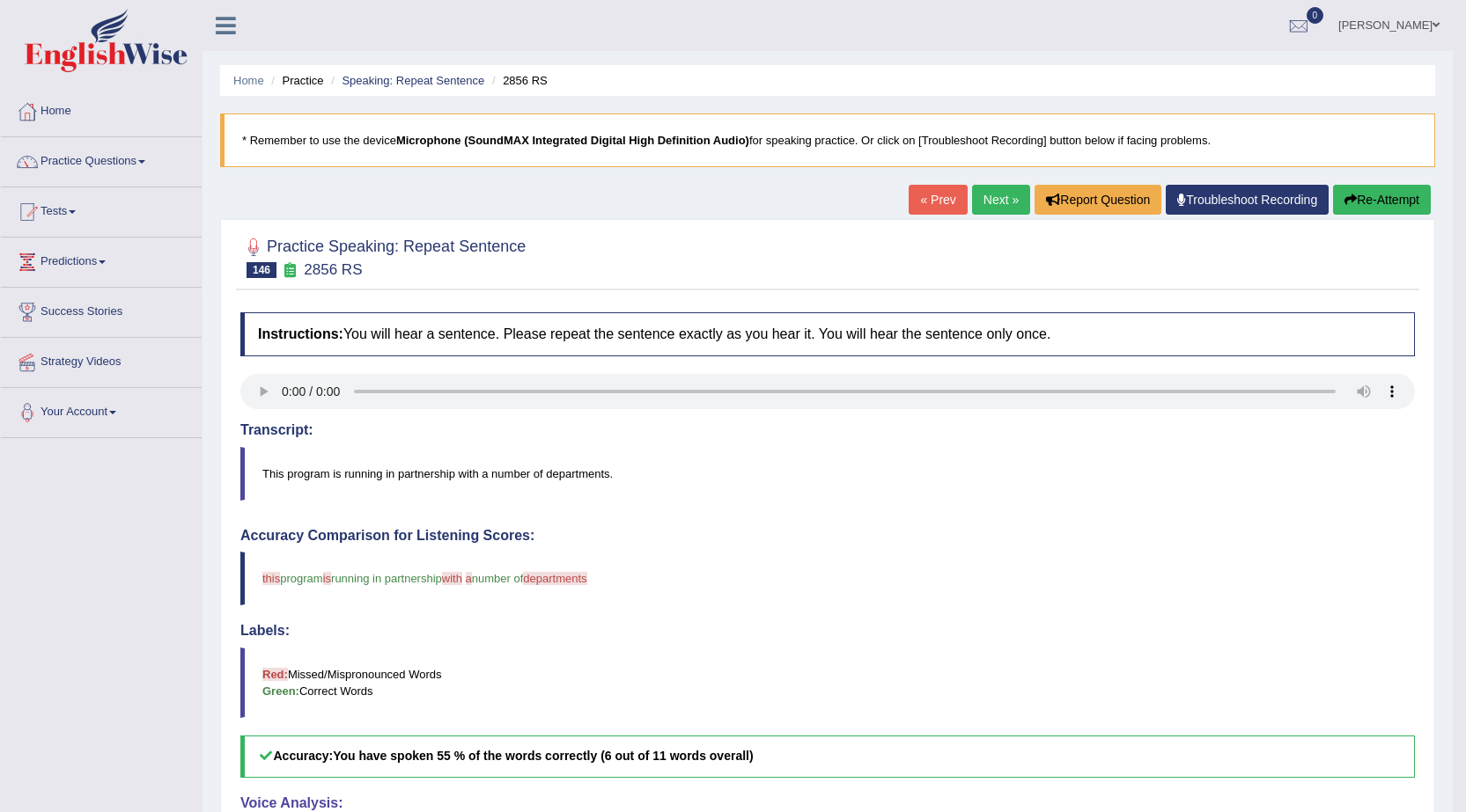
click at [1000, 191] on link "Next »" at bounding box center [1000, 200] width 58 height 30
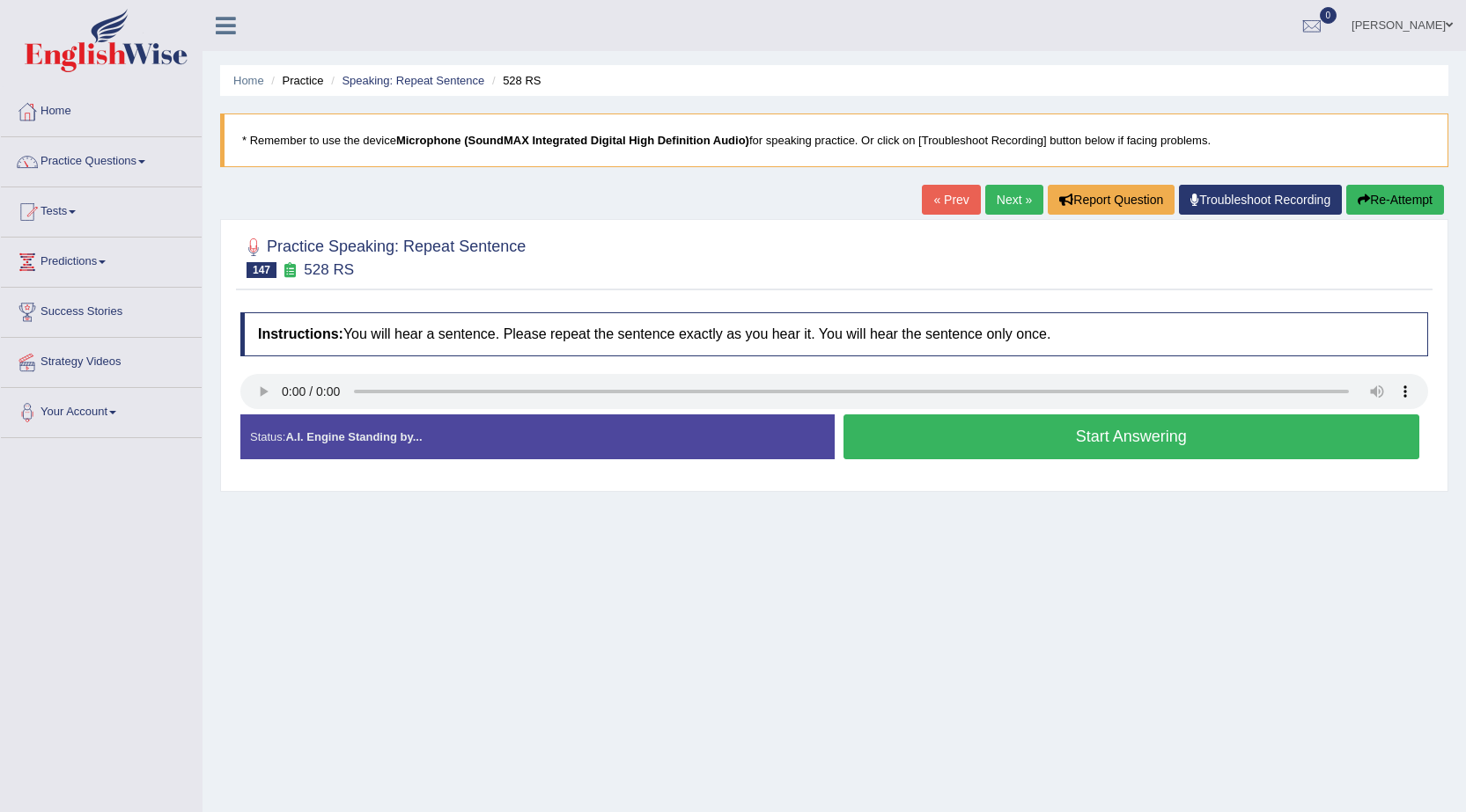
click at [1115, 447] on button "Start Answering" at bounding box center [1131, 436] width 576 height 45
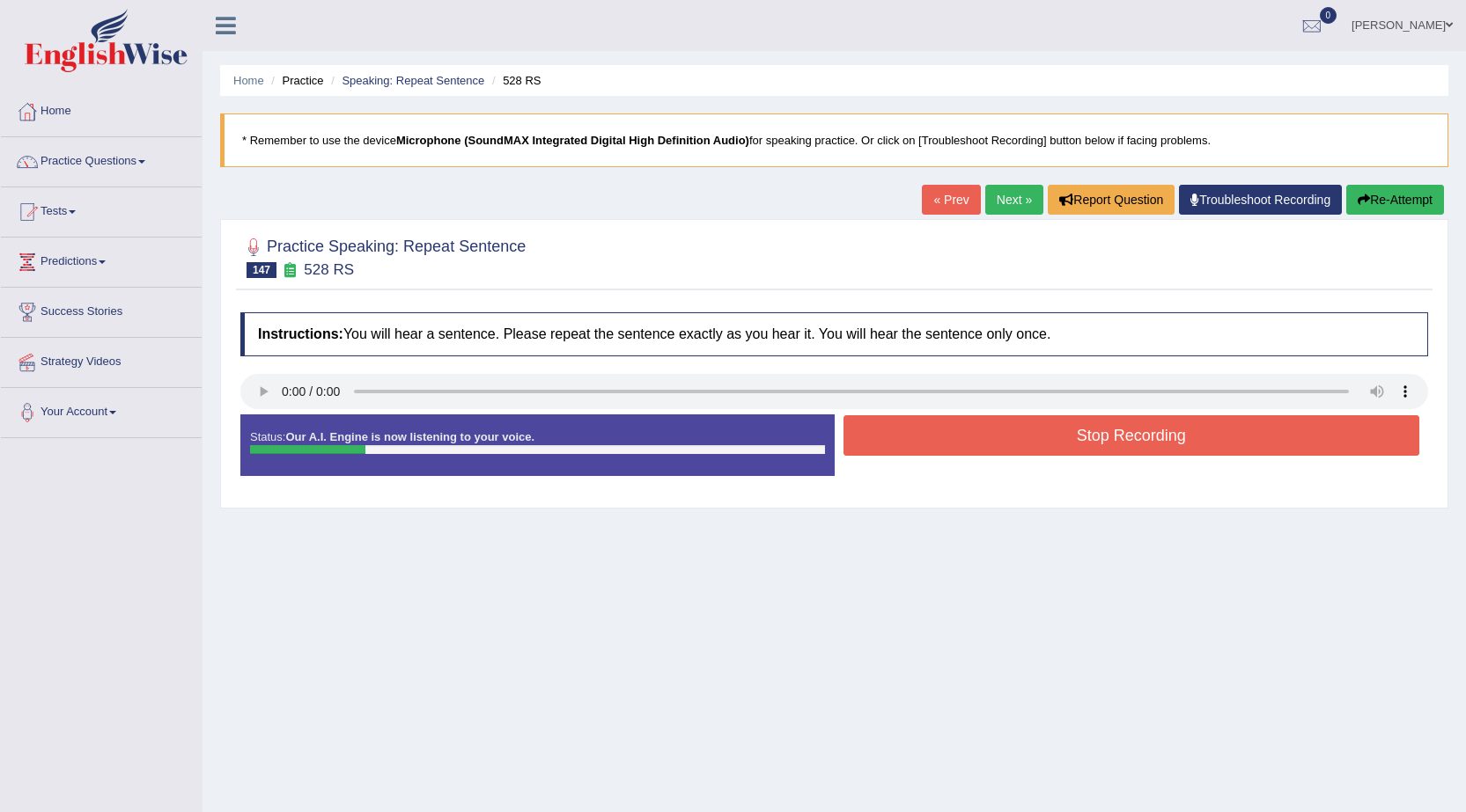
click at [1115, 447] on button "Stop Recording" at bounding box center [1131, 434] width 576 height 40
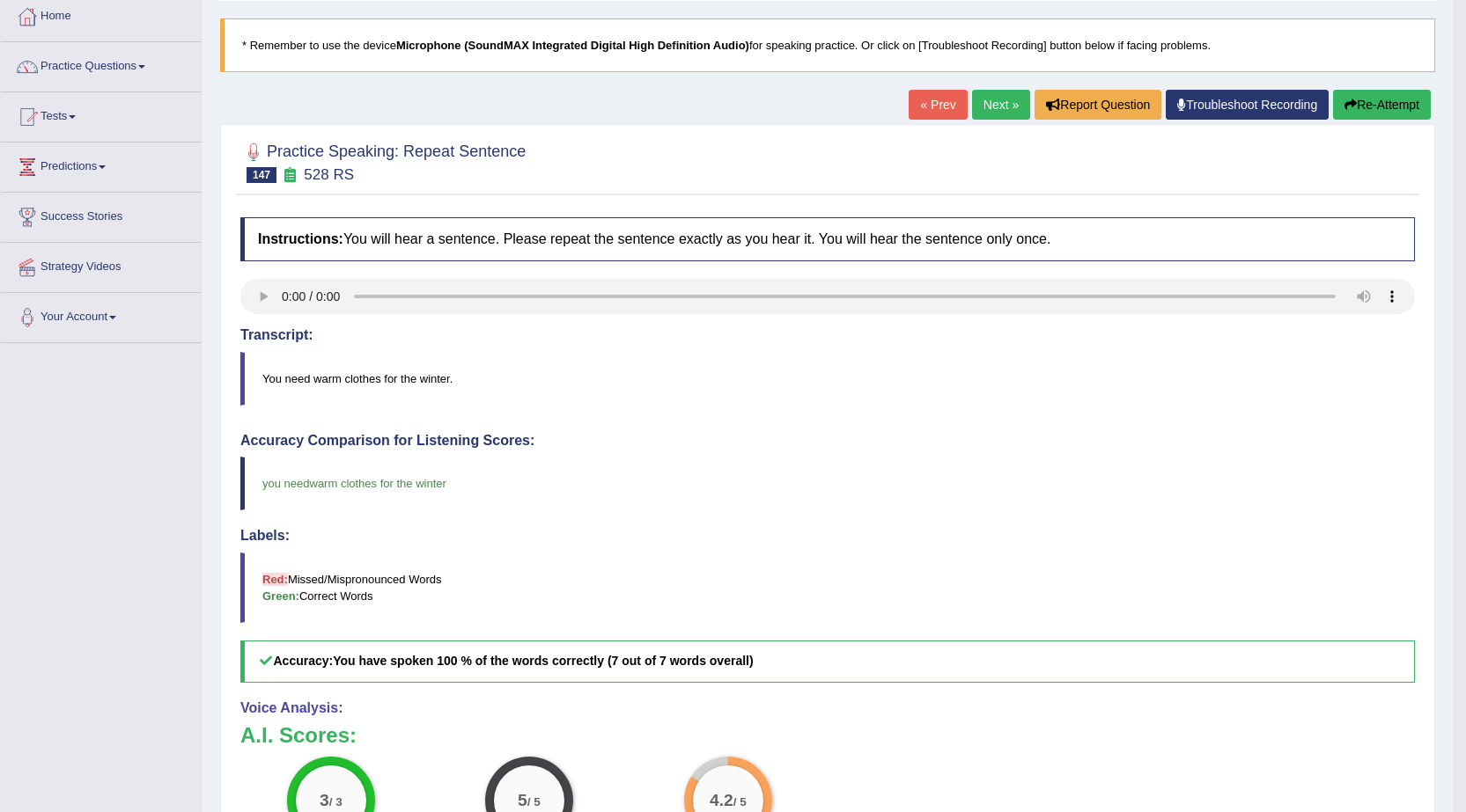
scroll to position [88, 0]
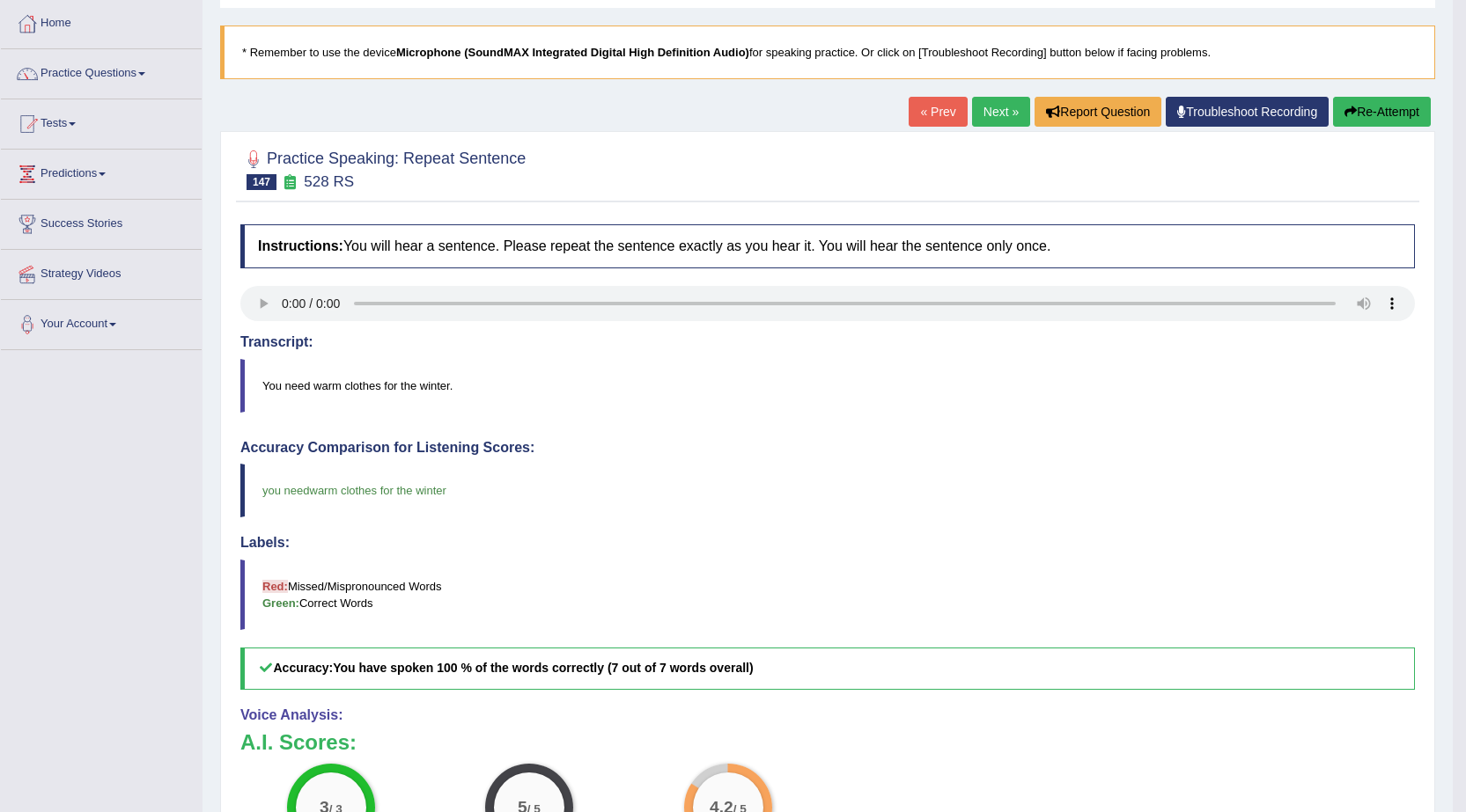
click at [995, 113] on link "Next »" at bounding box center [1000, 112] width 58 height 30
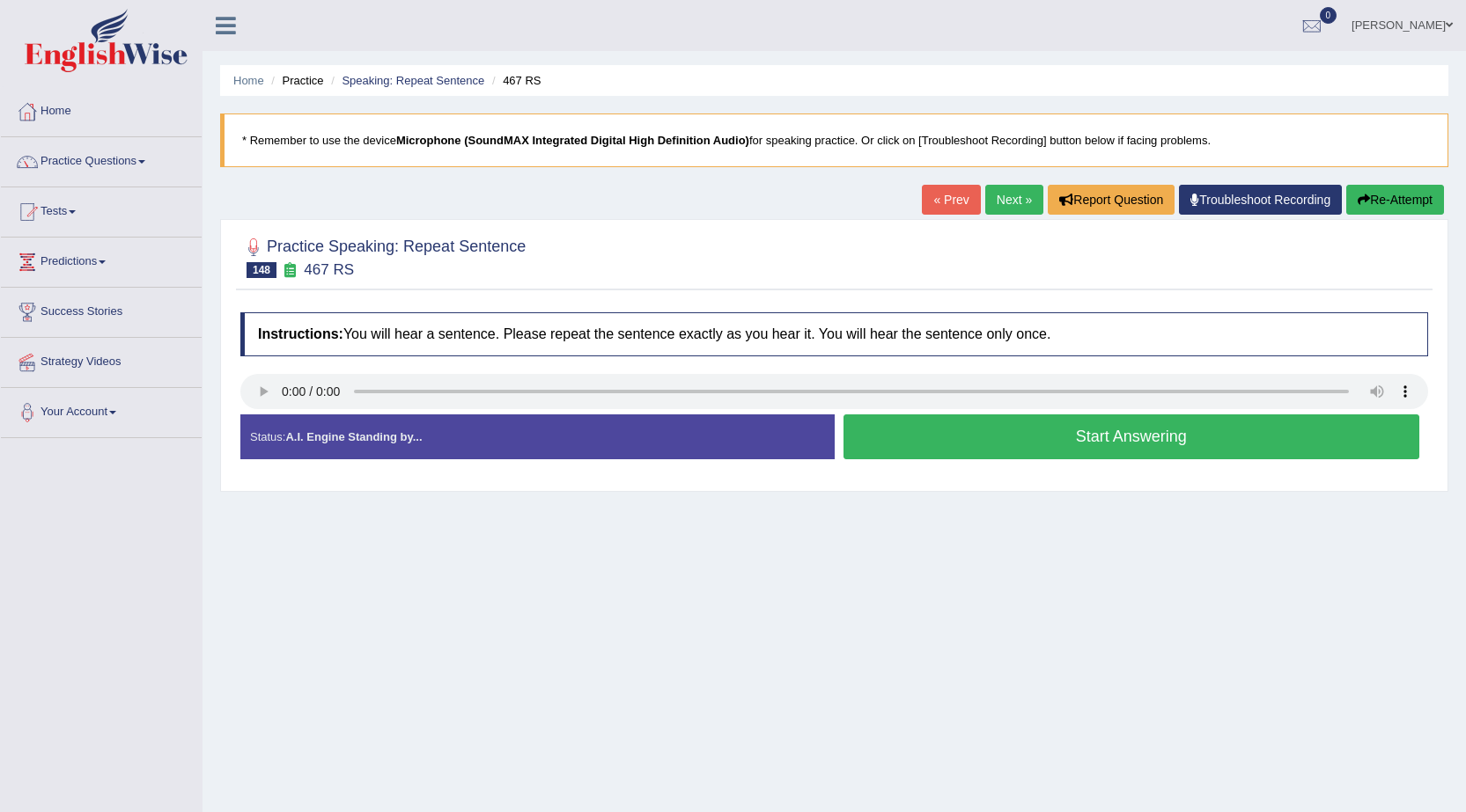
click at [1064, 415] on button "Start Answering" at bounding box center [1131, 436] width 576 height 45
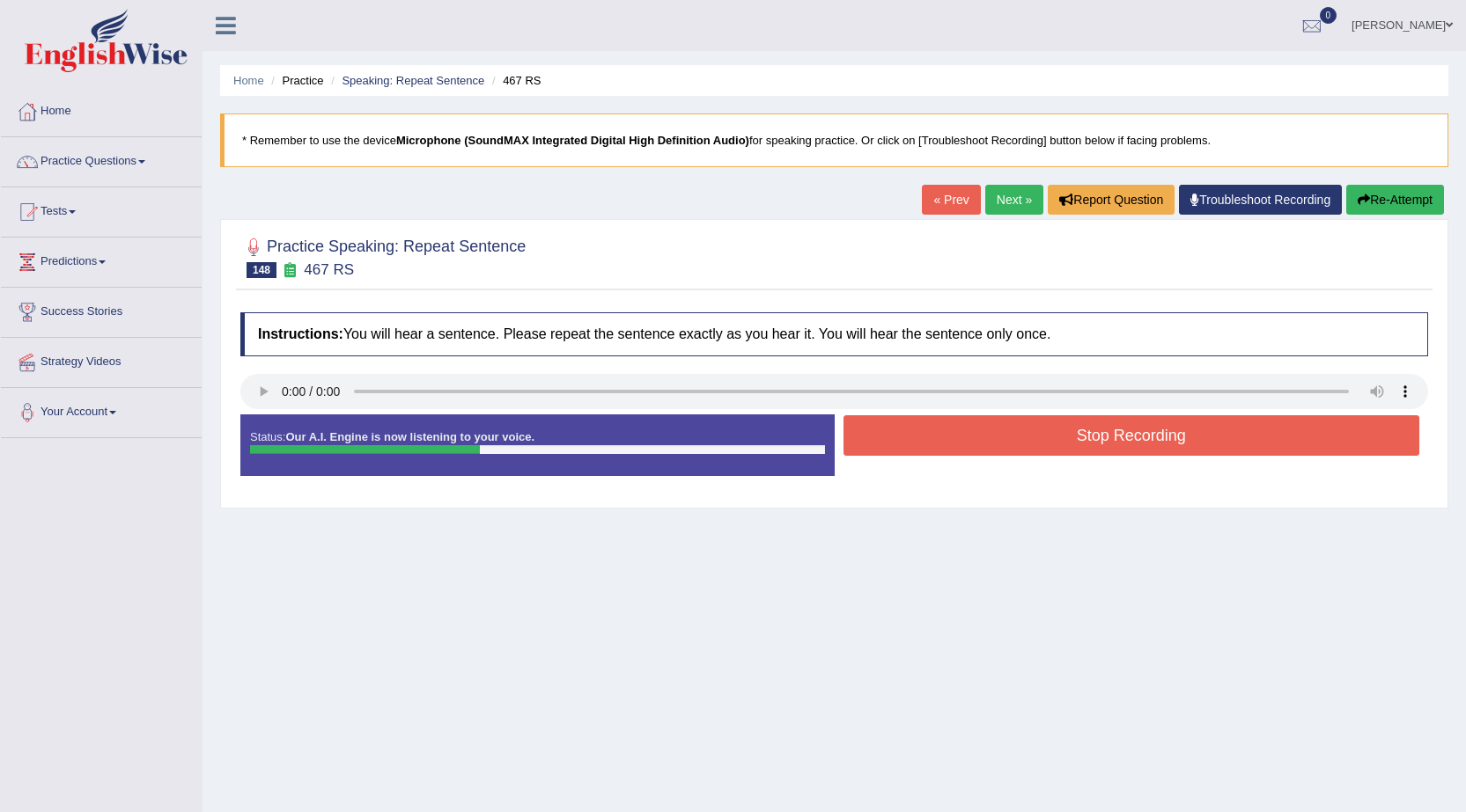
click at [1072, 433] on button "Stop Recording" at bounding box center [1131, 434] width 576 height 40
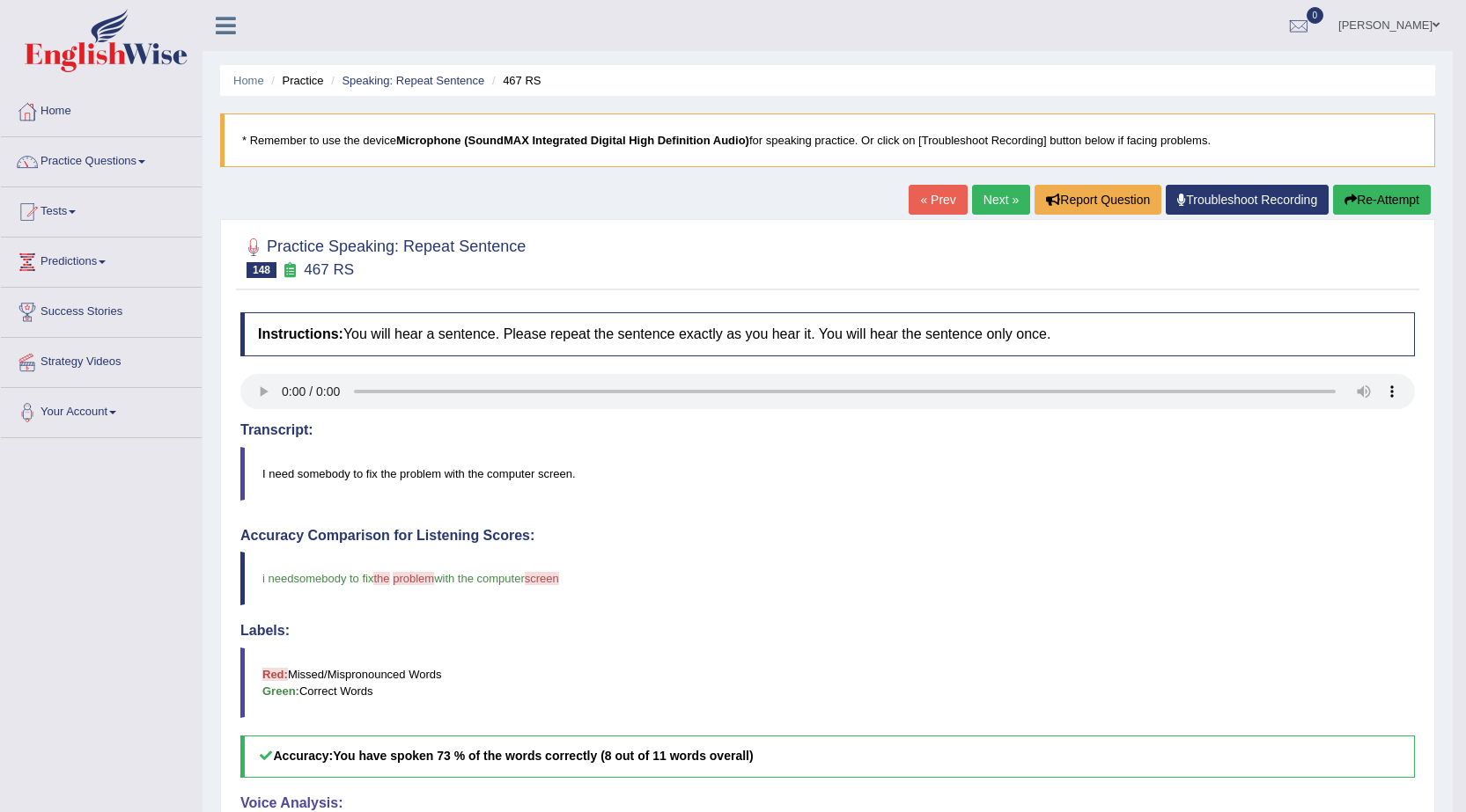
click at [993, 199] on link "Next »" at bounding box center [1000, 200] width 58 height 30
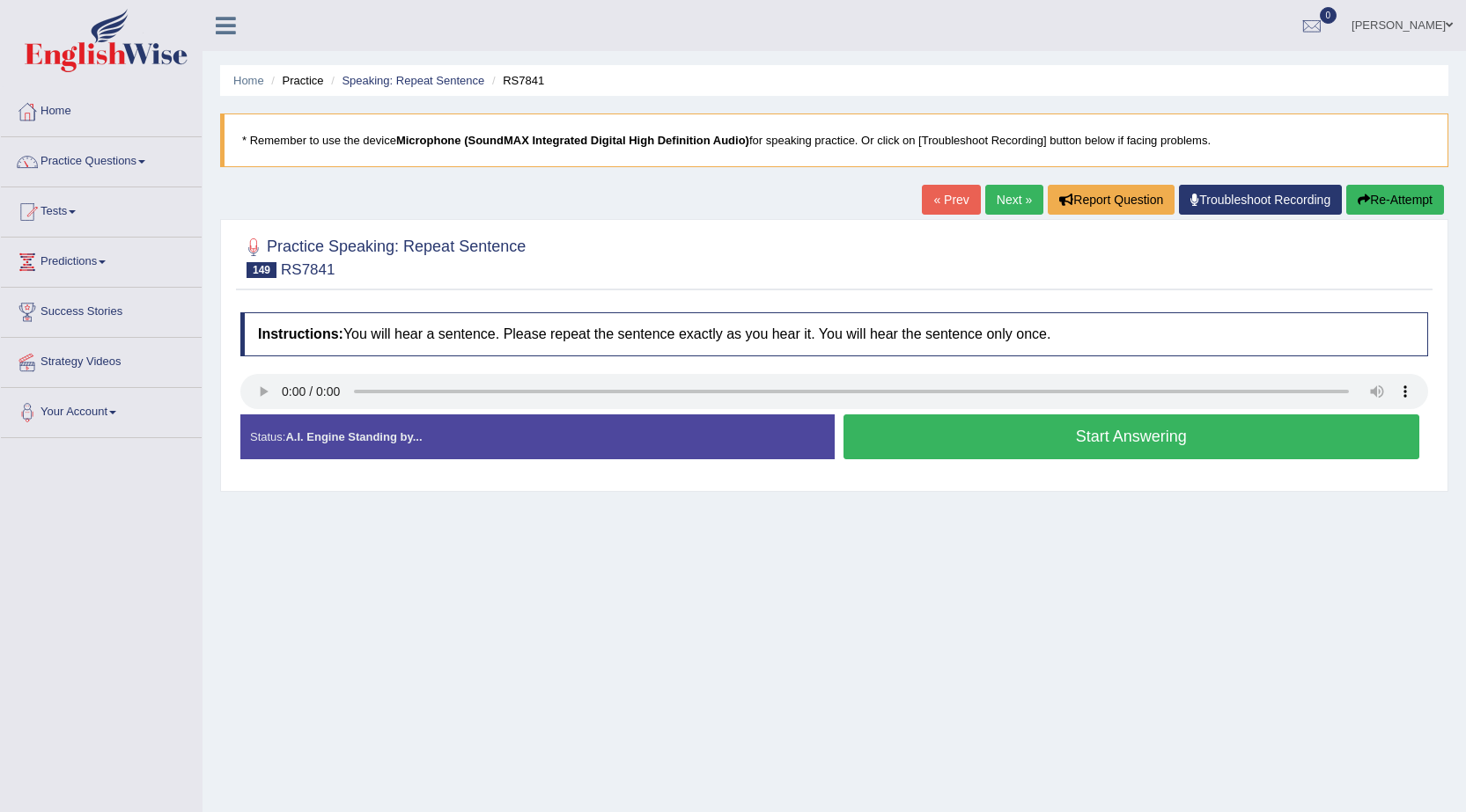
click at [1089, 423] on button "Start Answering" at bounding box center [1131, 436] width 576 height 45
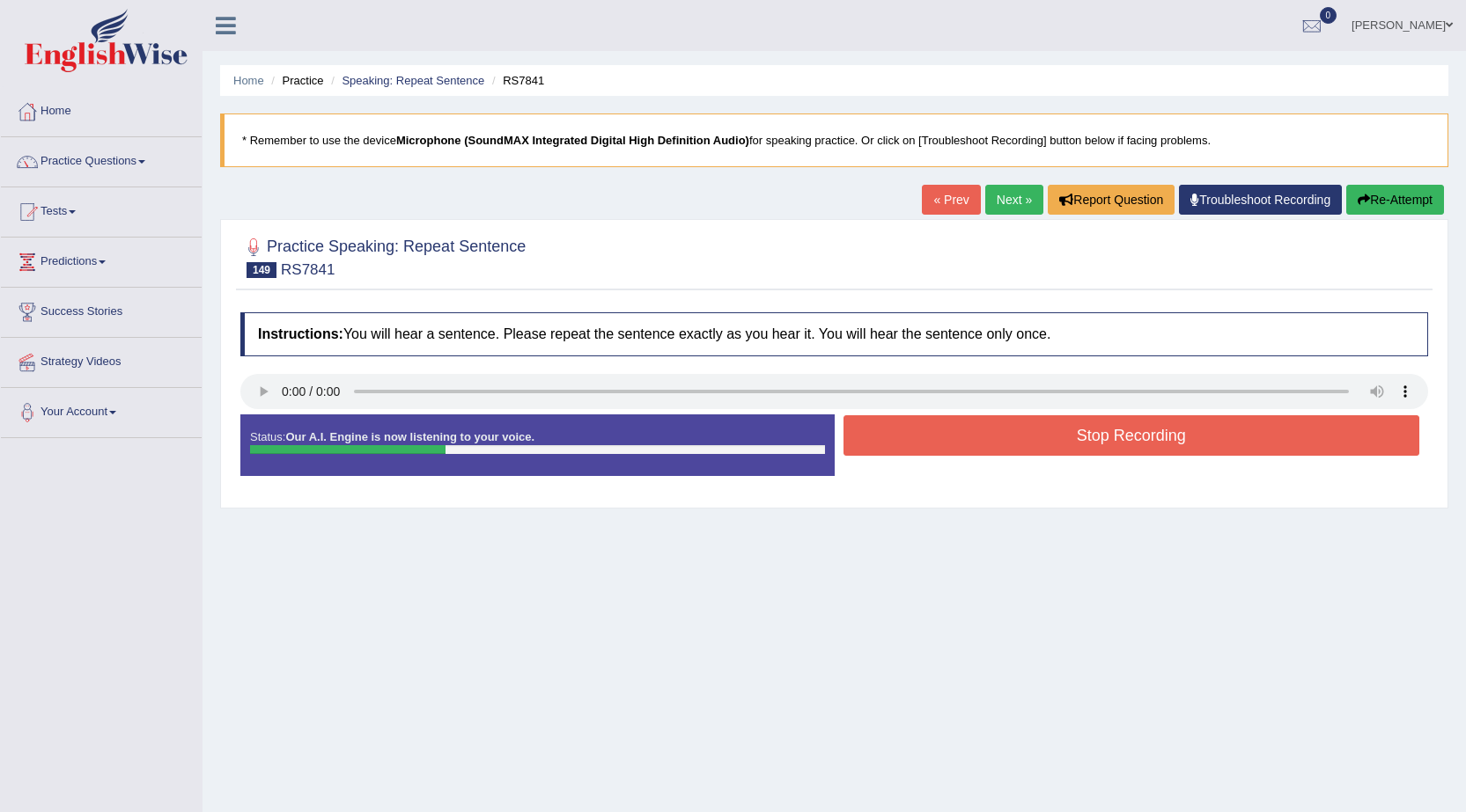
click at [1113, 427] on button "Stop Recording" at bounding box center [1131, 434] width 576 height 40
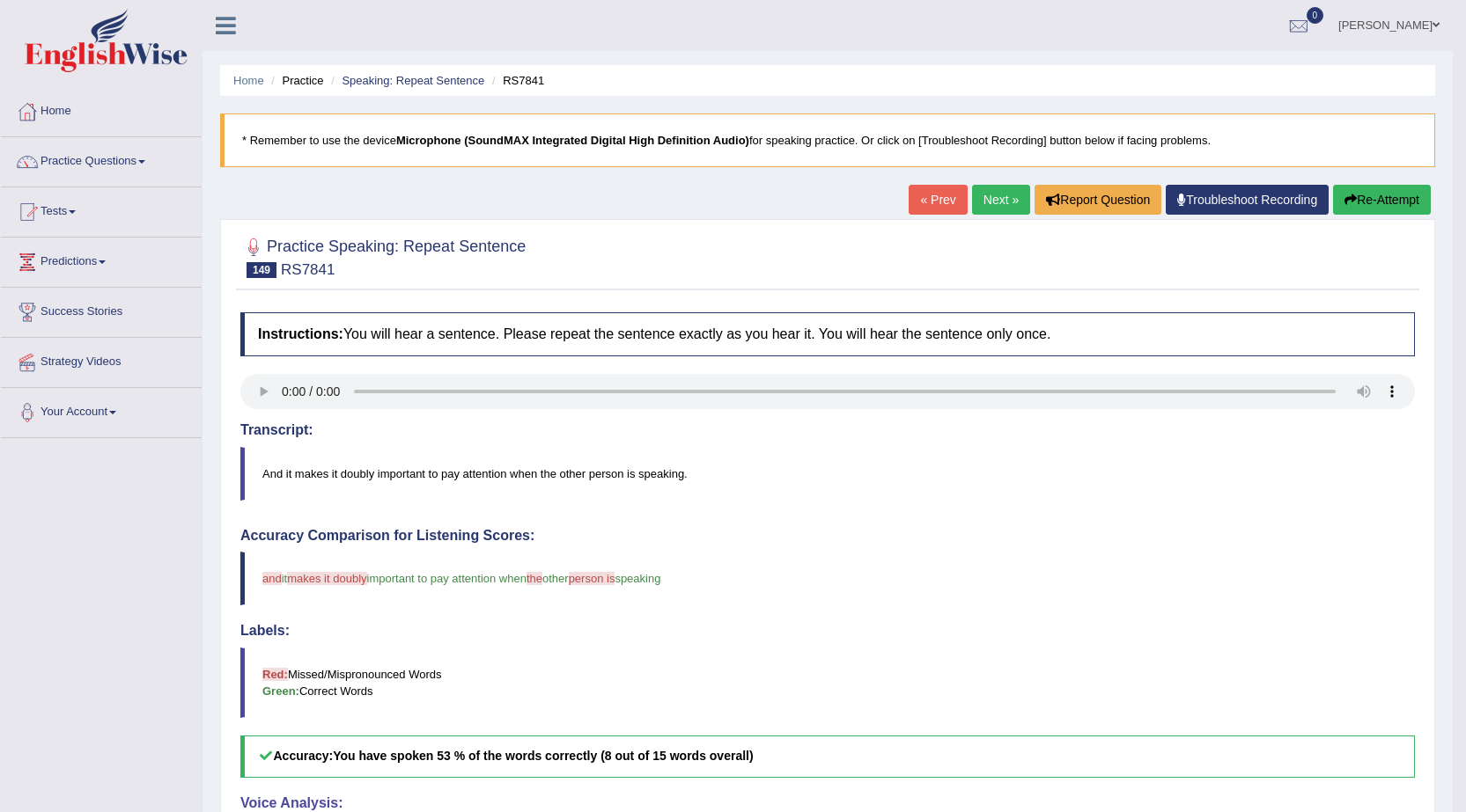
click at [981, 199] on link "Next »" at bounding box center [1000, 200] width 58 height 30
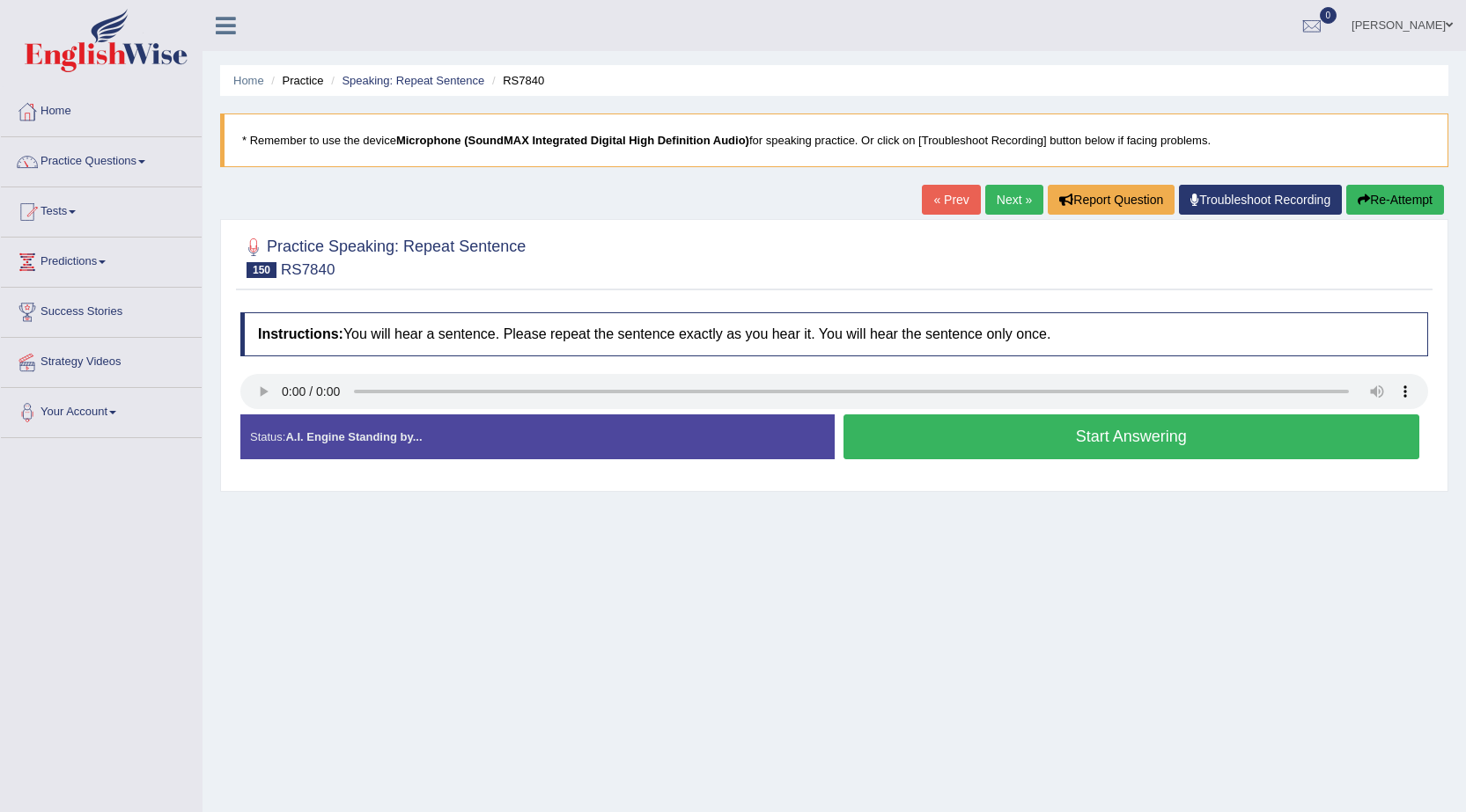
click at [953, 427] on button "Start Answering" at bounding box center [1131, 436] width 576 height 45
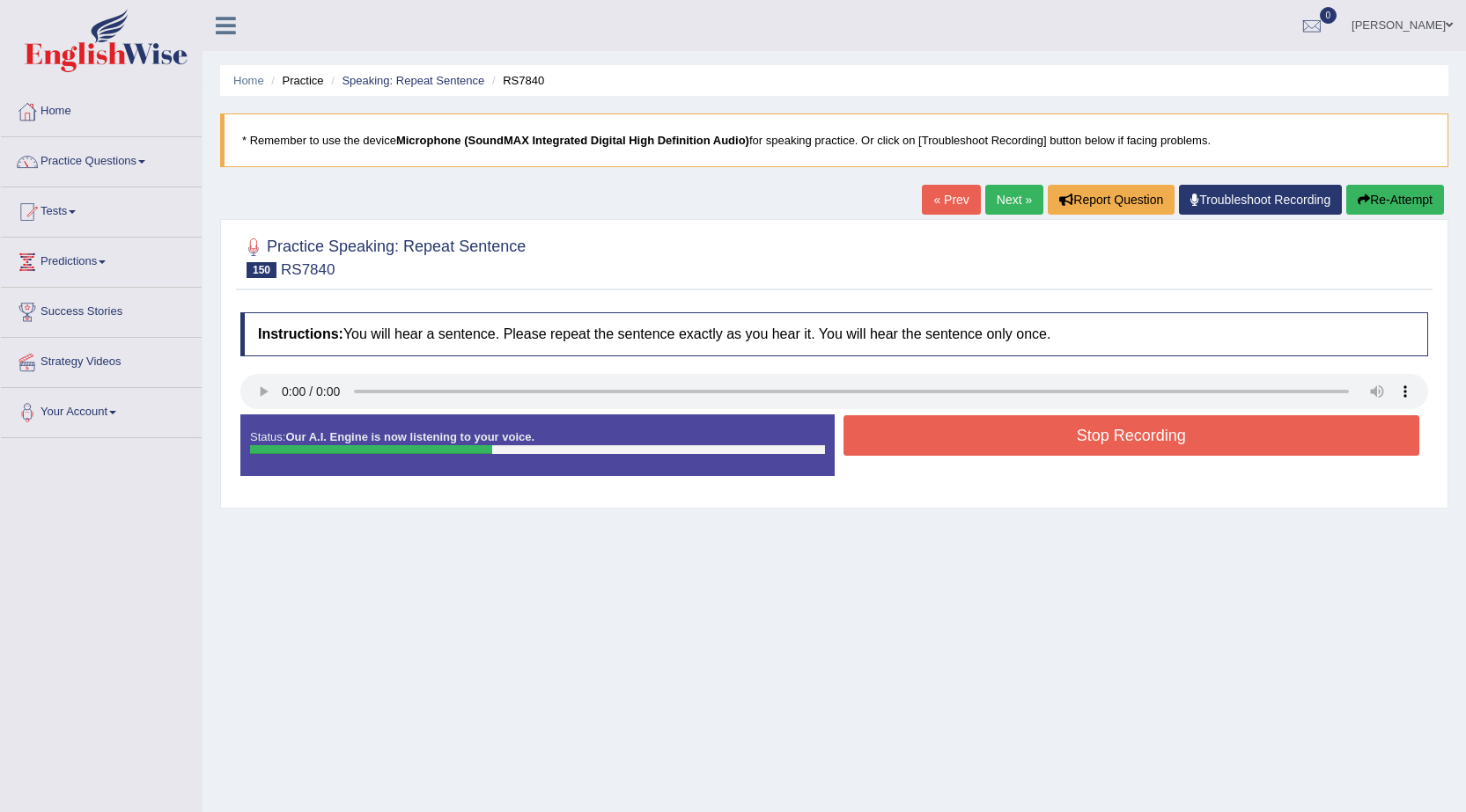
click at [956, 428] on button "Stop Recording" at bounding box center [1131, 434] width 576 height 40
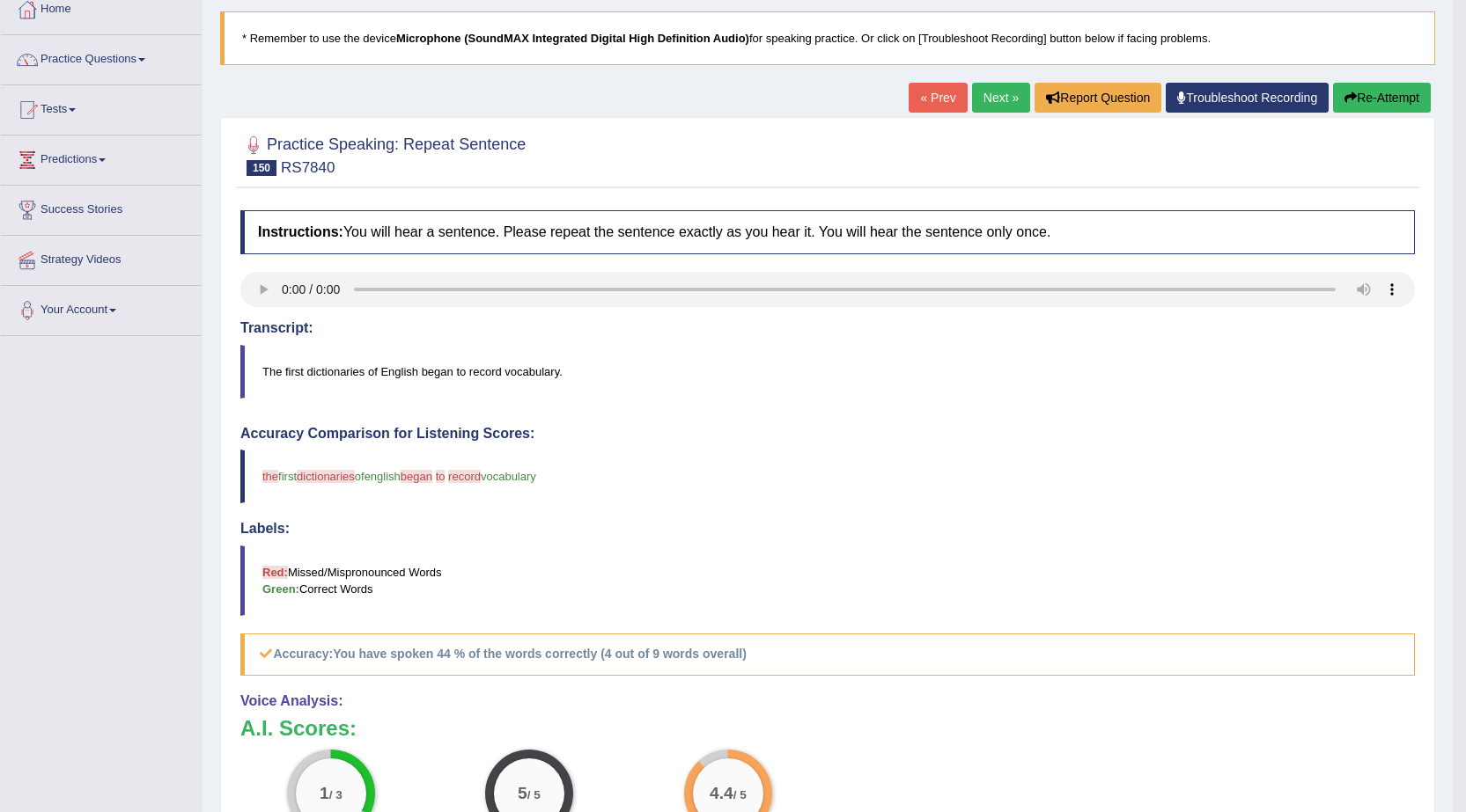
scroll to position [176, 0]
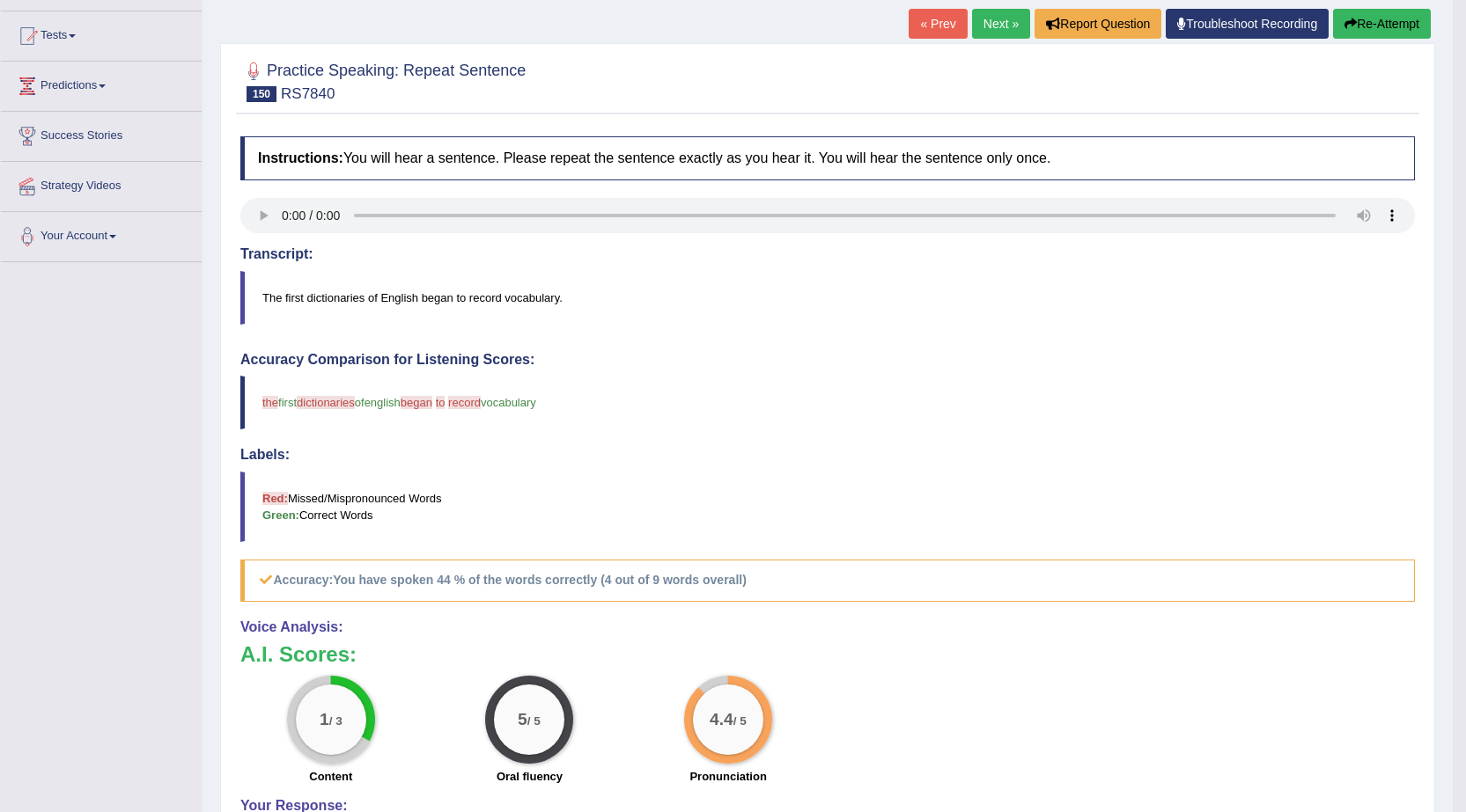
click at [1386, 20] on button "Re-Attempt" at bounding box center [1381, 24] width 98 height 30
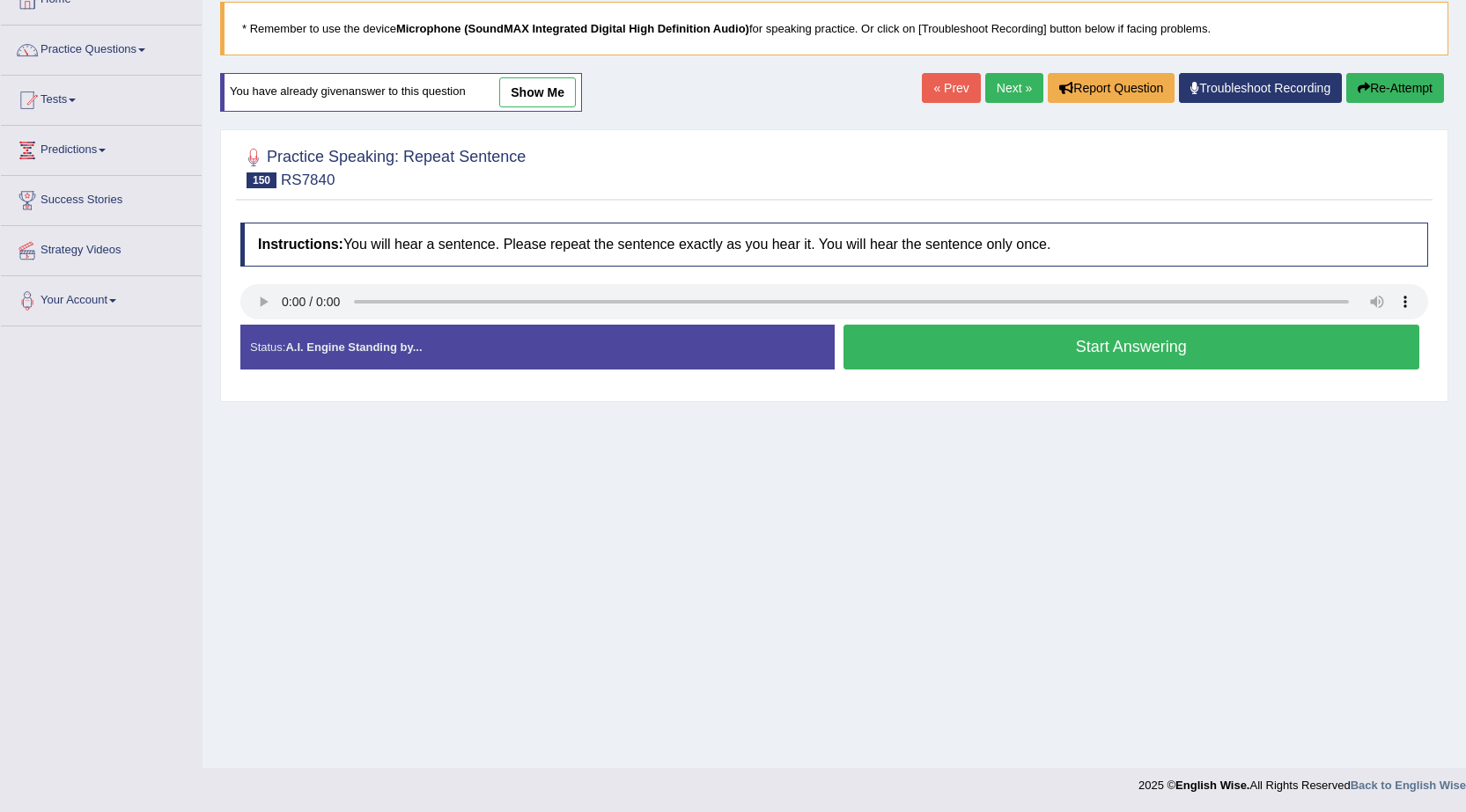
click at [941, 350] on button "Start Answering" at bounding box center [1131, 347] width 576 height 45
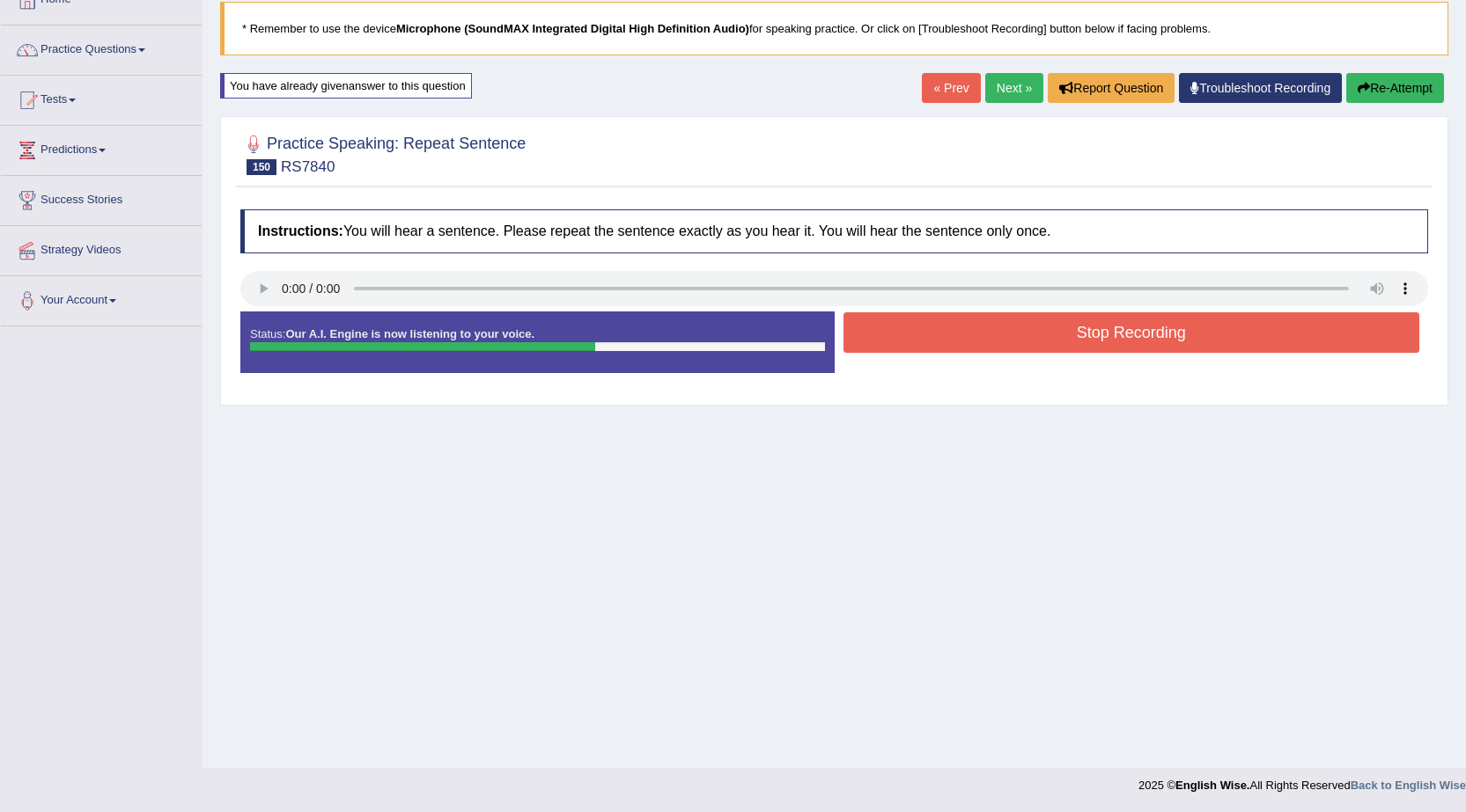
click at [1397, 92] on button "Re-Attempt" at bounding box center [1395, 88] width 98 height 30
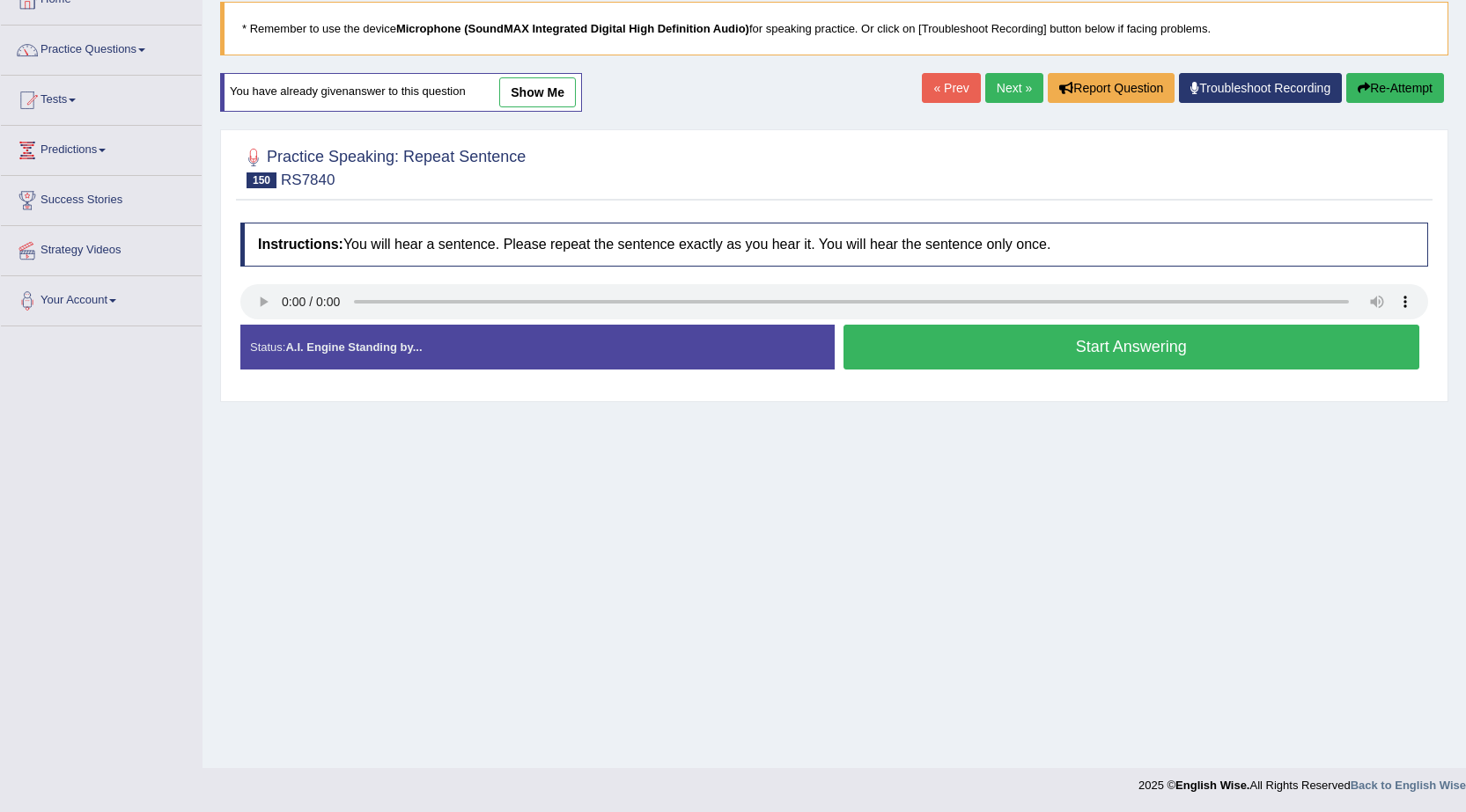
click at [998, 361] on button "Start Answering" at bounding box center [1131, 347] width 576 height 45
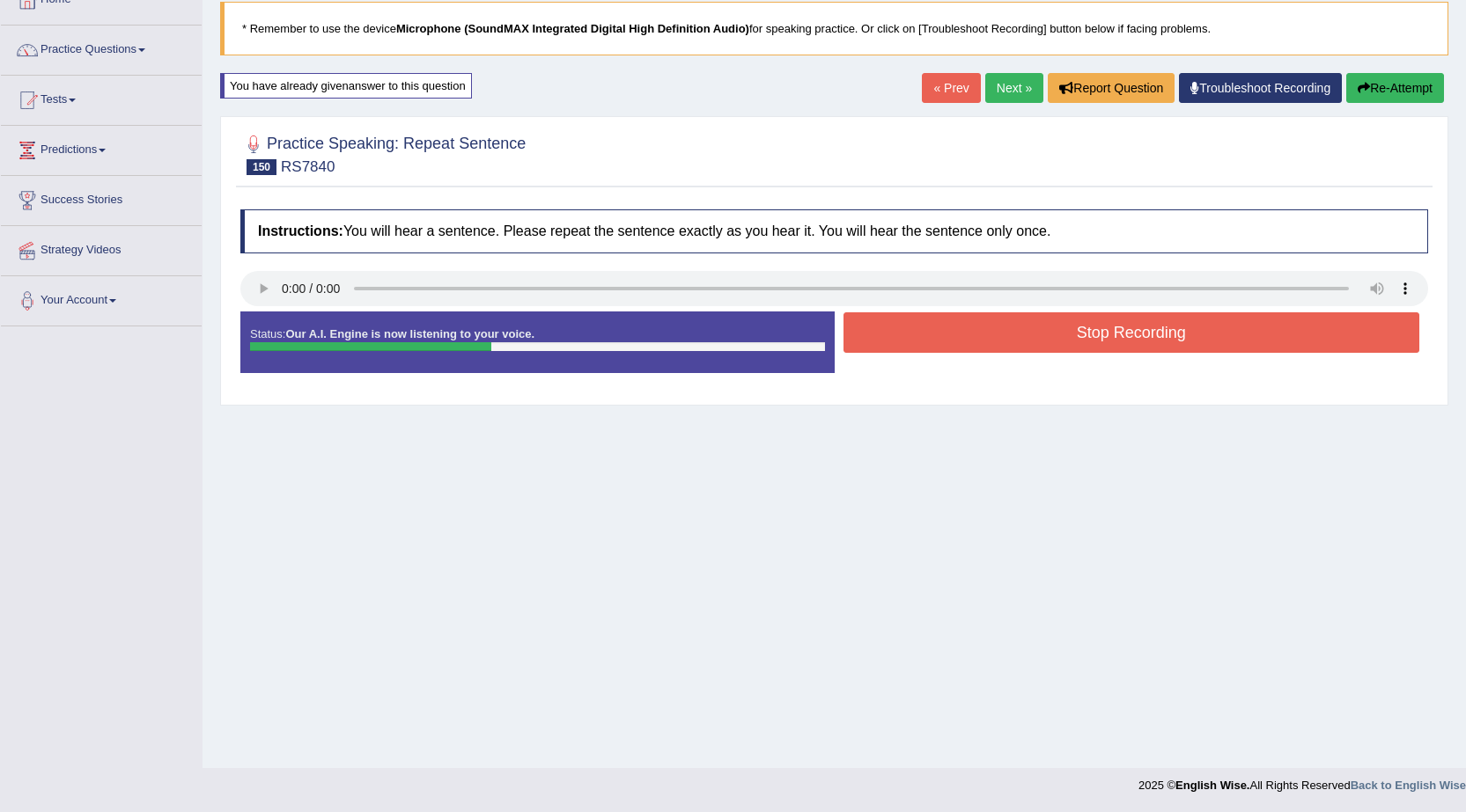
click at [1007, 340] on button "Stop Recording" at bounding box center [1131, 332] width 576 height 40
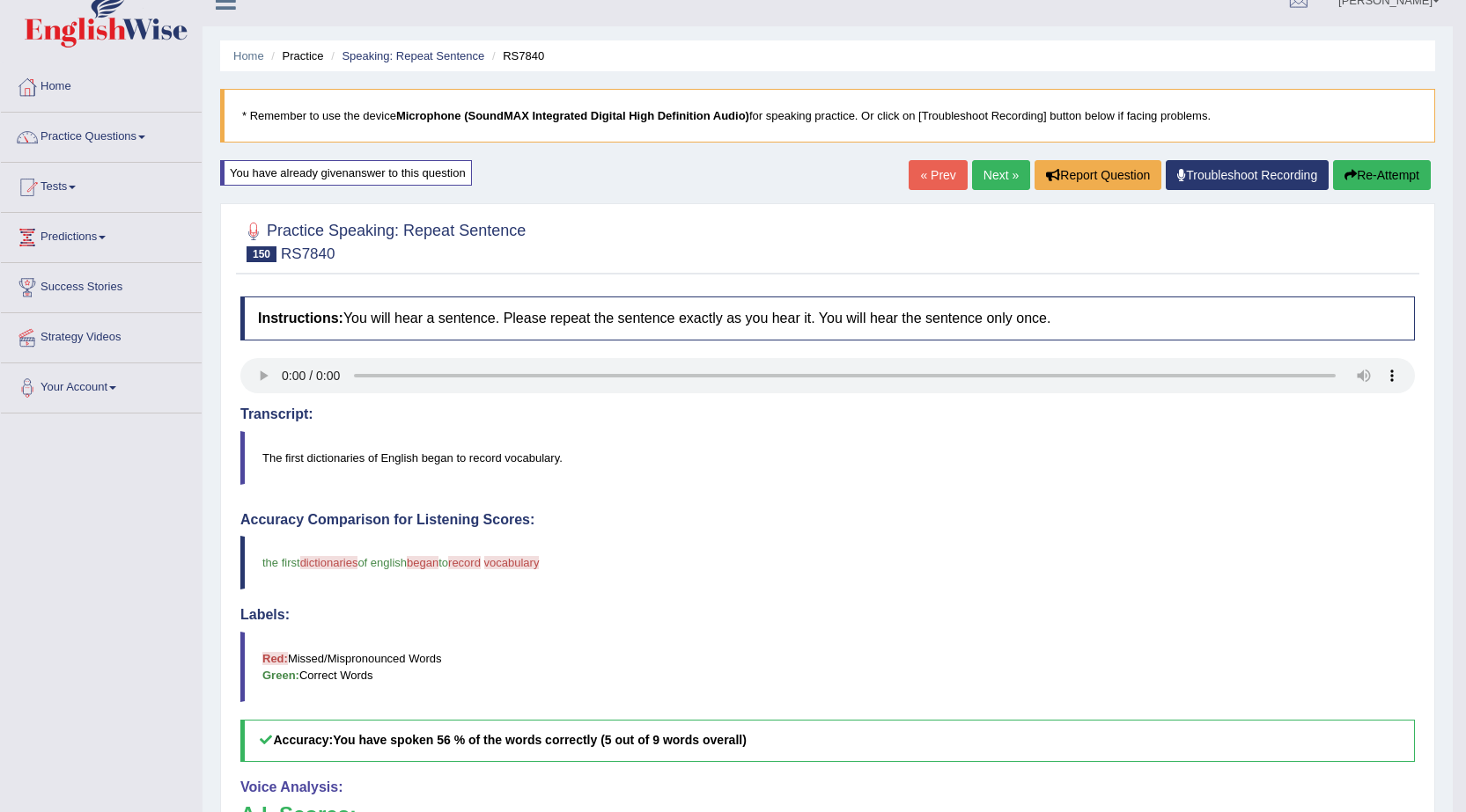
scroll to position [24, 0]
click at [1003, 186] on link "Next »" at bounding box center [1000, 176] width 58 height 30
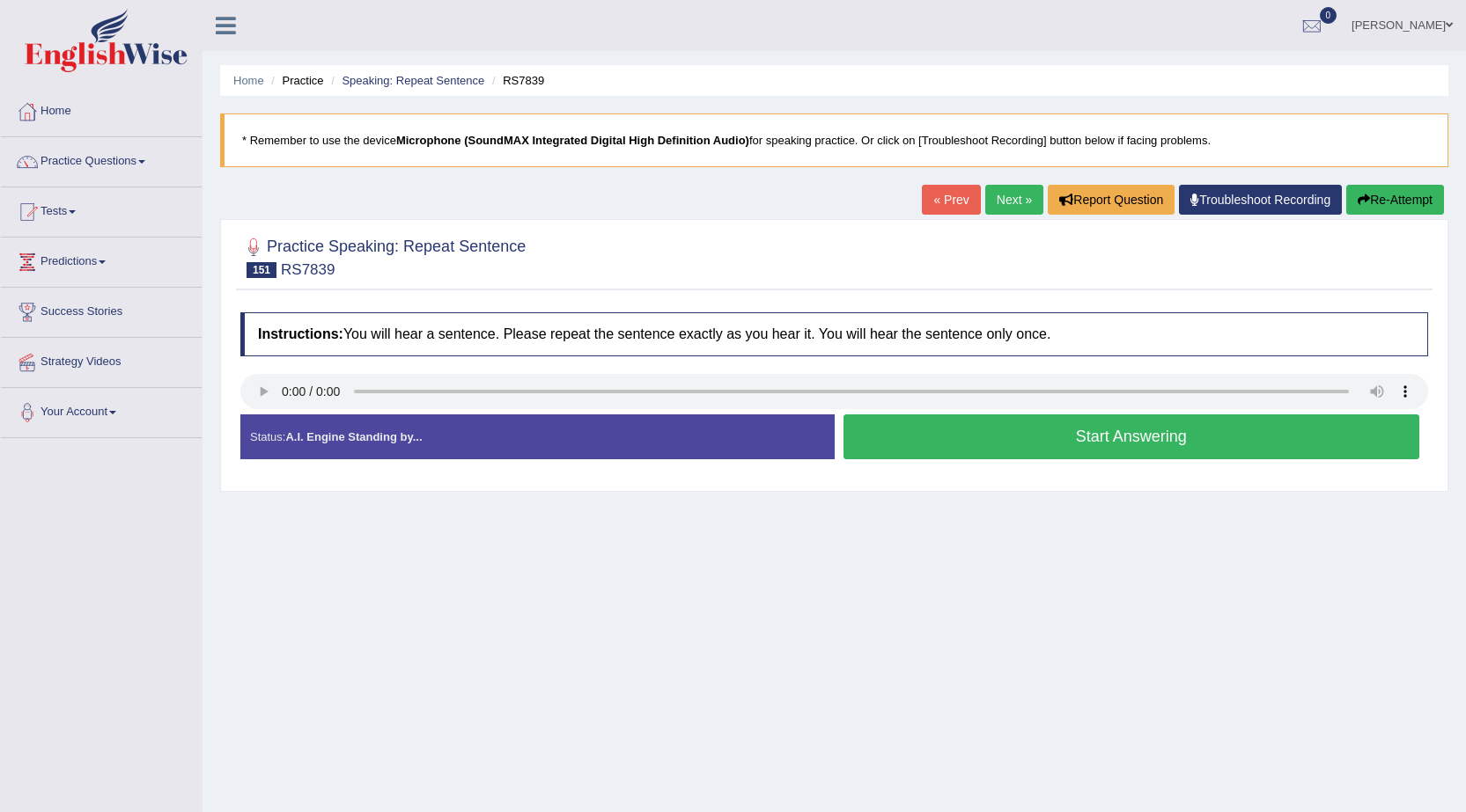
click at [1022, 441] on button "Start Answering" at bounding box center [1131, 436] width 576 height 45
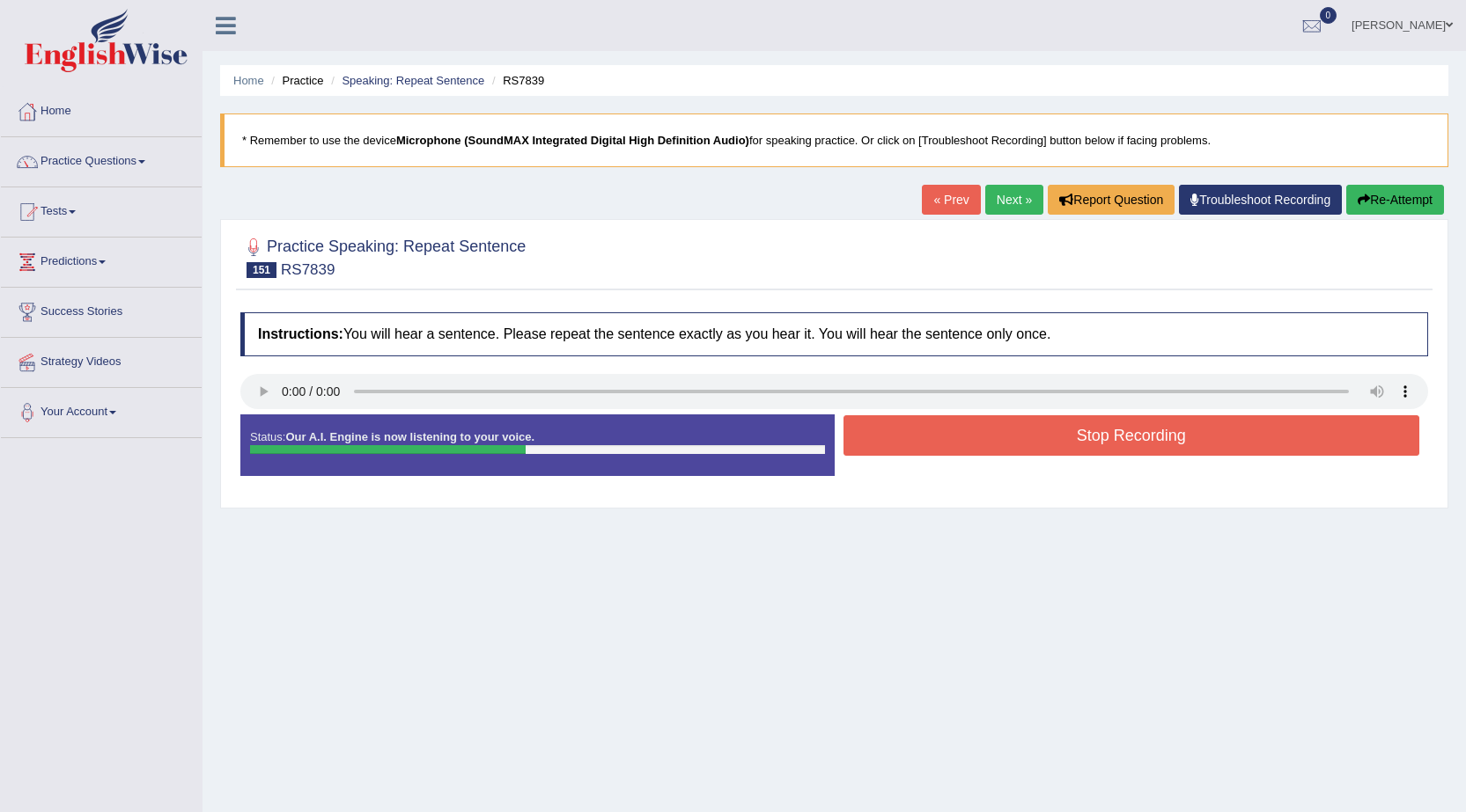
click at [1022, 441] on button "Stop Recording" at bounding box center [1131, 434] width 576 height 40
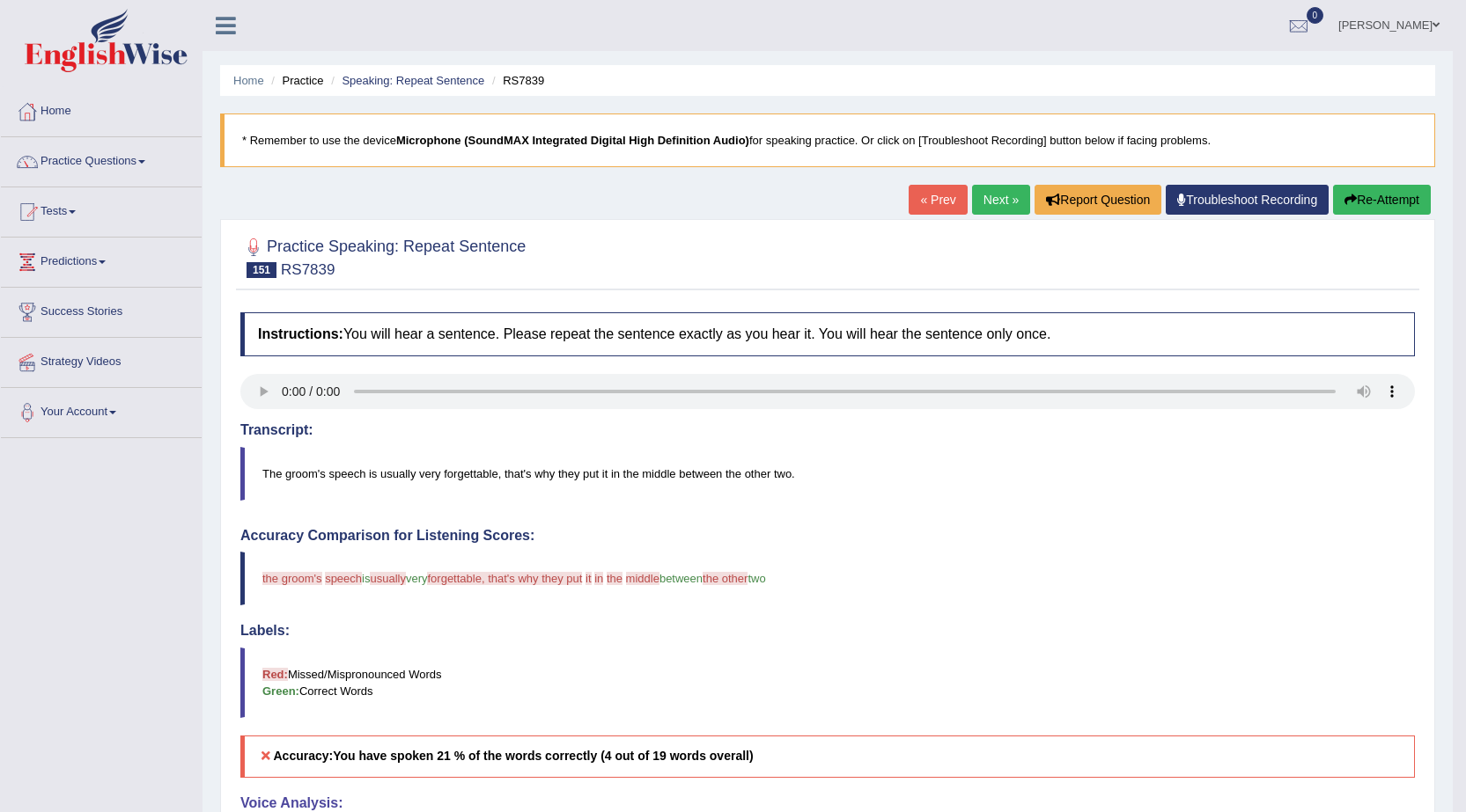
scroll to position [88, 0]
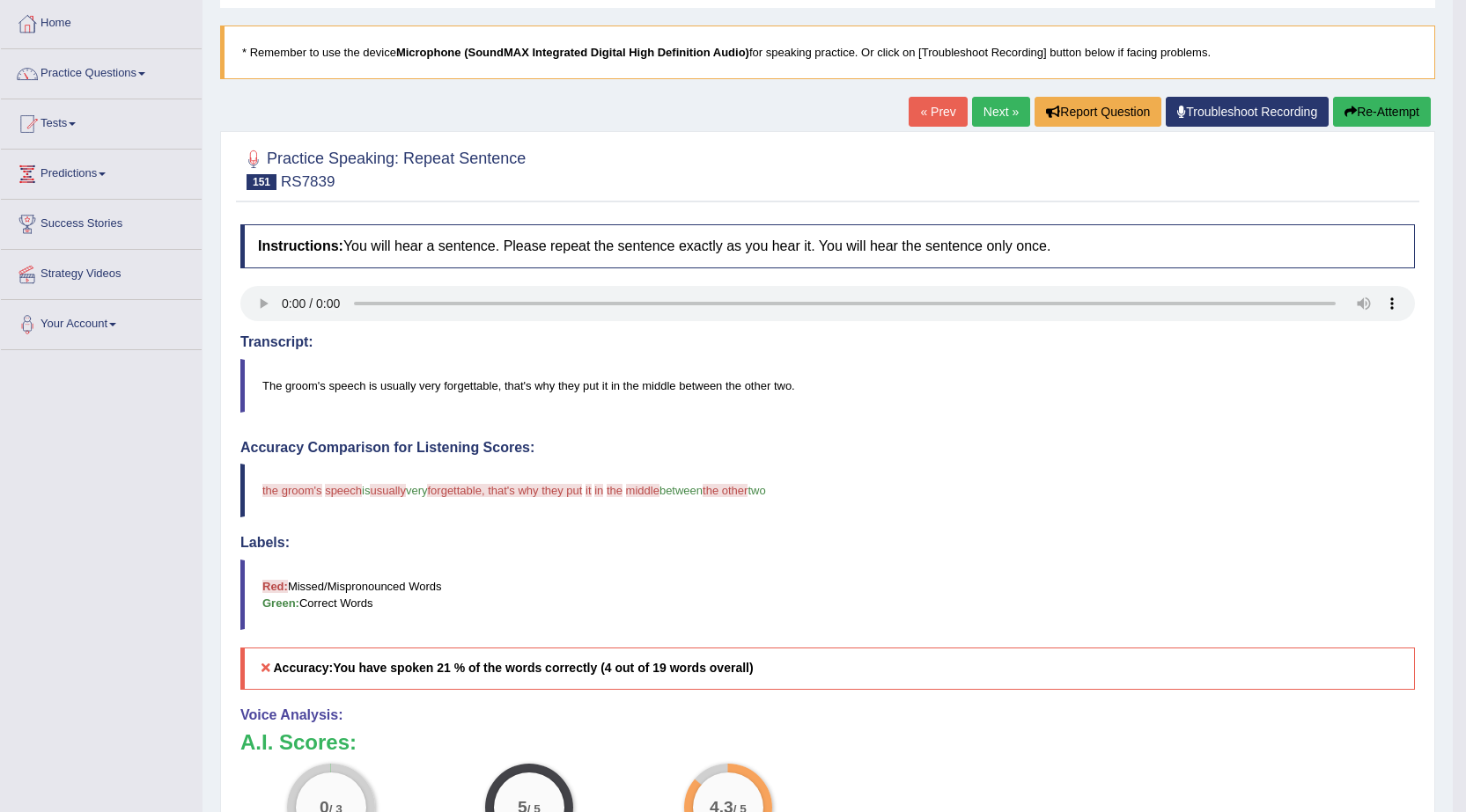
click at [1371, 113] on button "Re-Attempt" at bounding box center [1381, 112] width 98 height 30
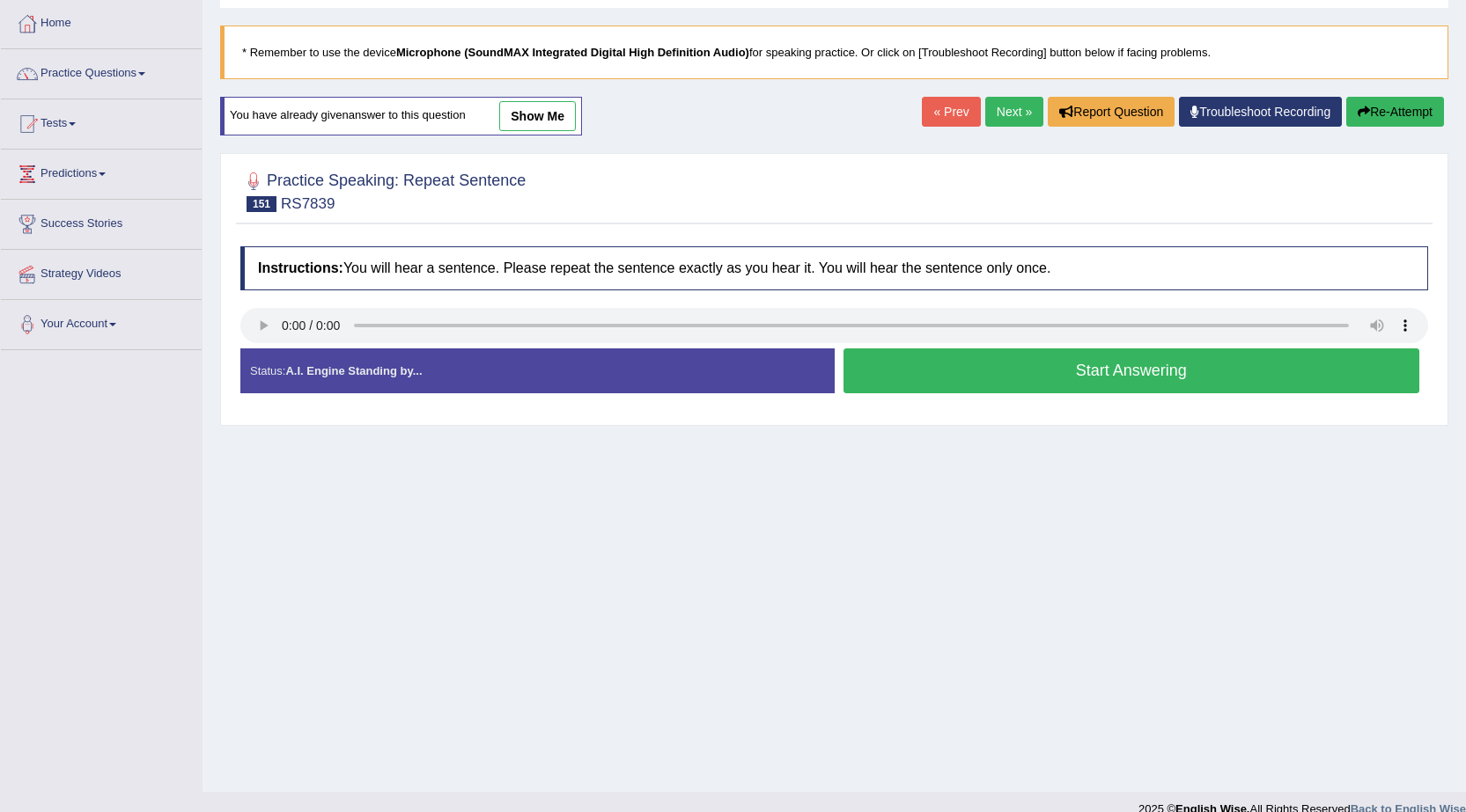
scroll to position [88, 0]
click at [978, 371] on button "Start Answering" at bounding box center [1131, 370] width 576 height 45
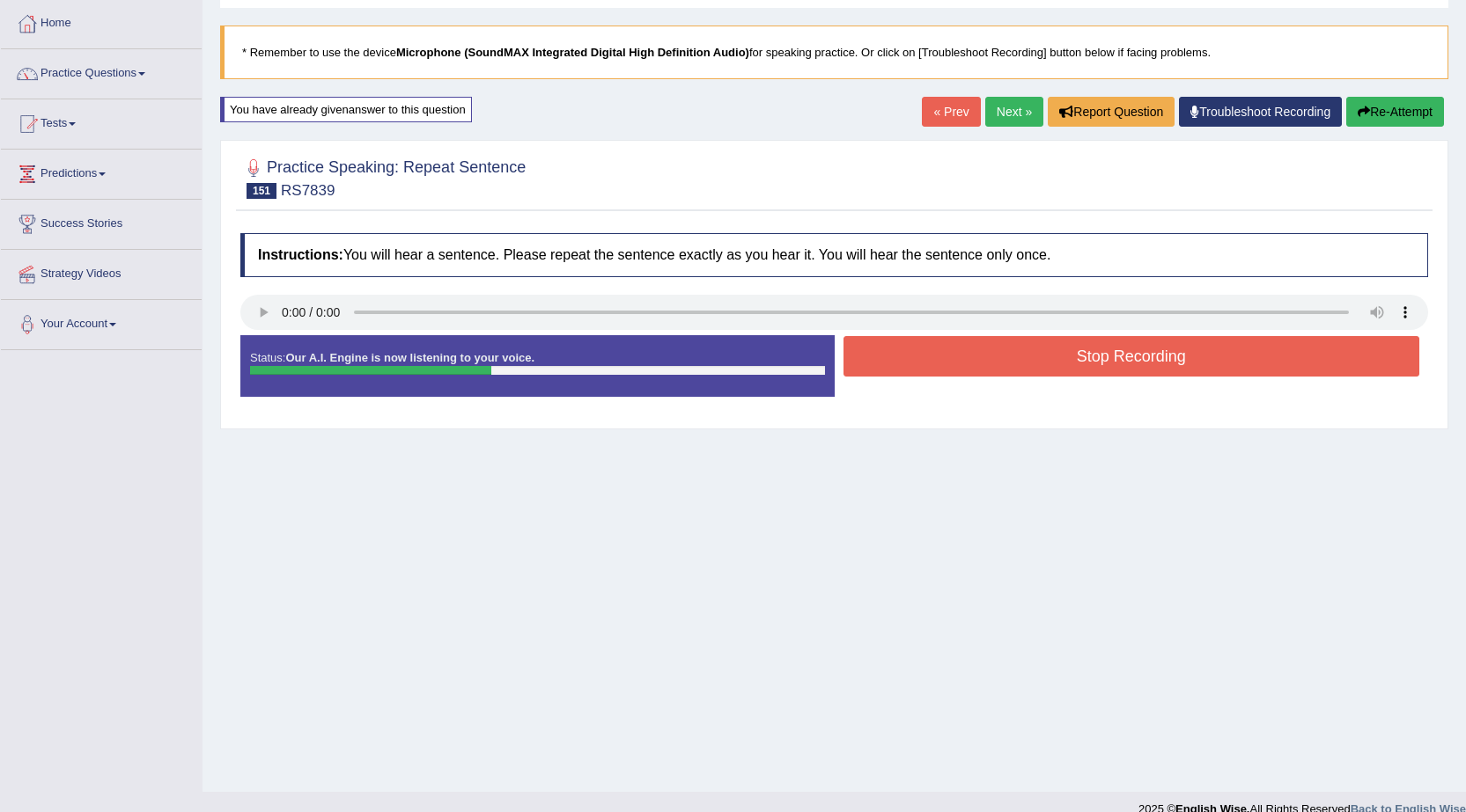
click at [994, 353] on button "Stop Recording" at bounding box center [1131, 356] width 576 height 40
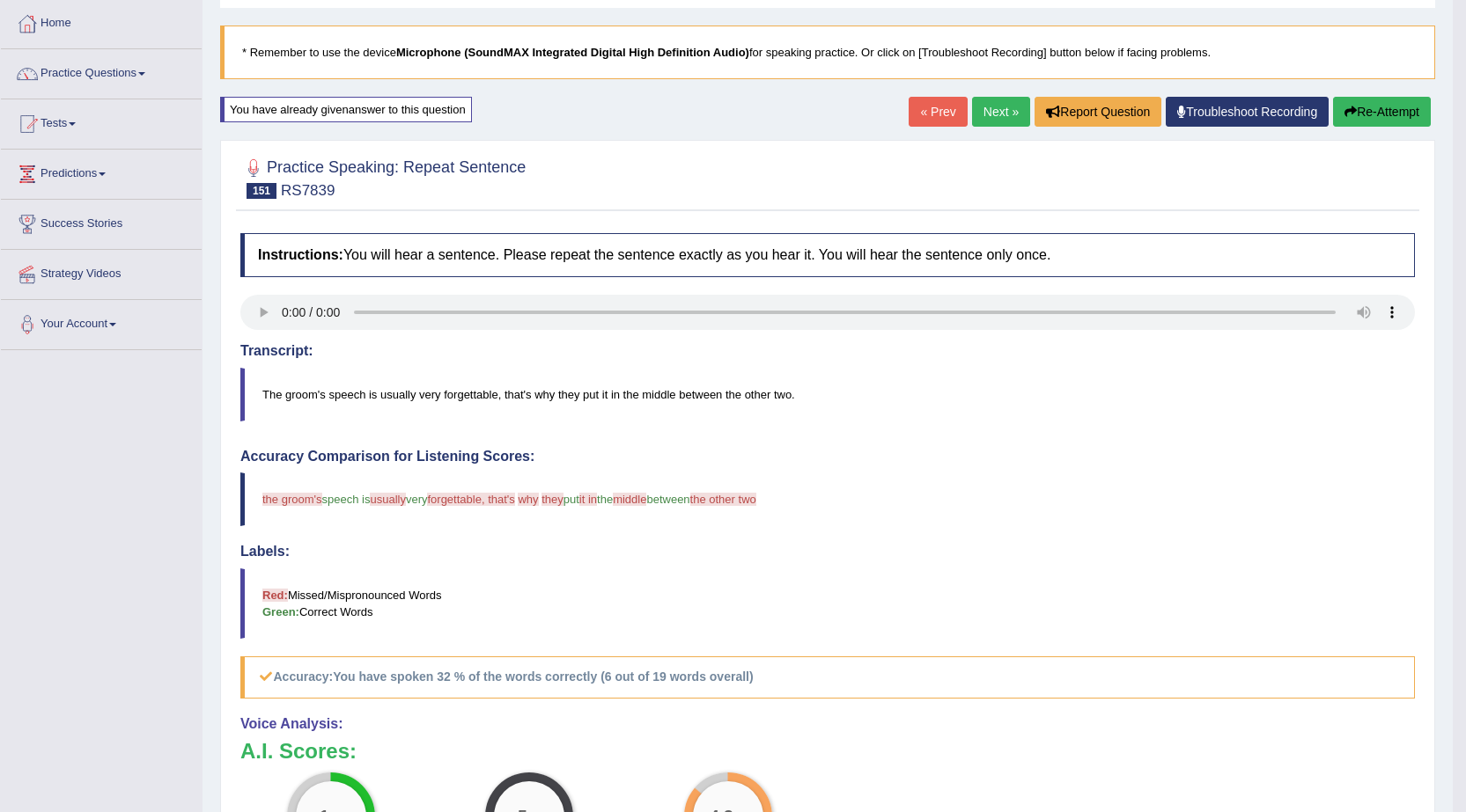
scroll to position [176, 0]
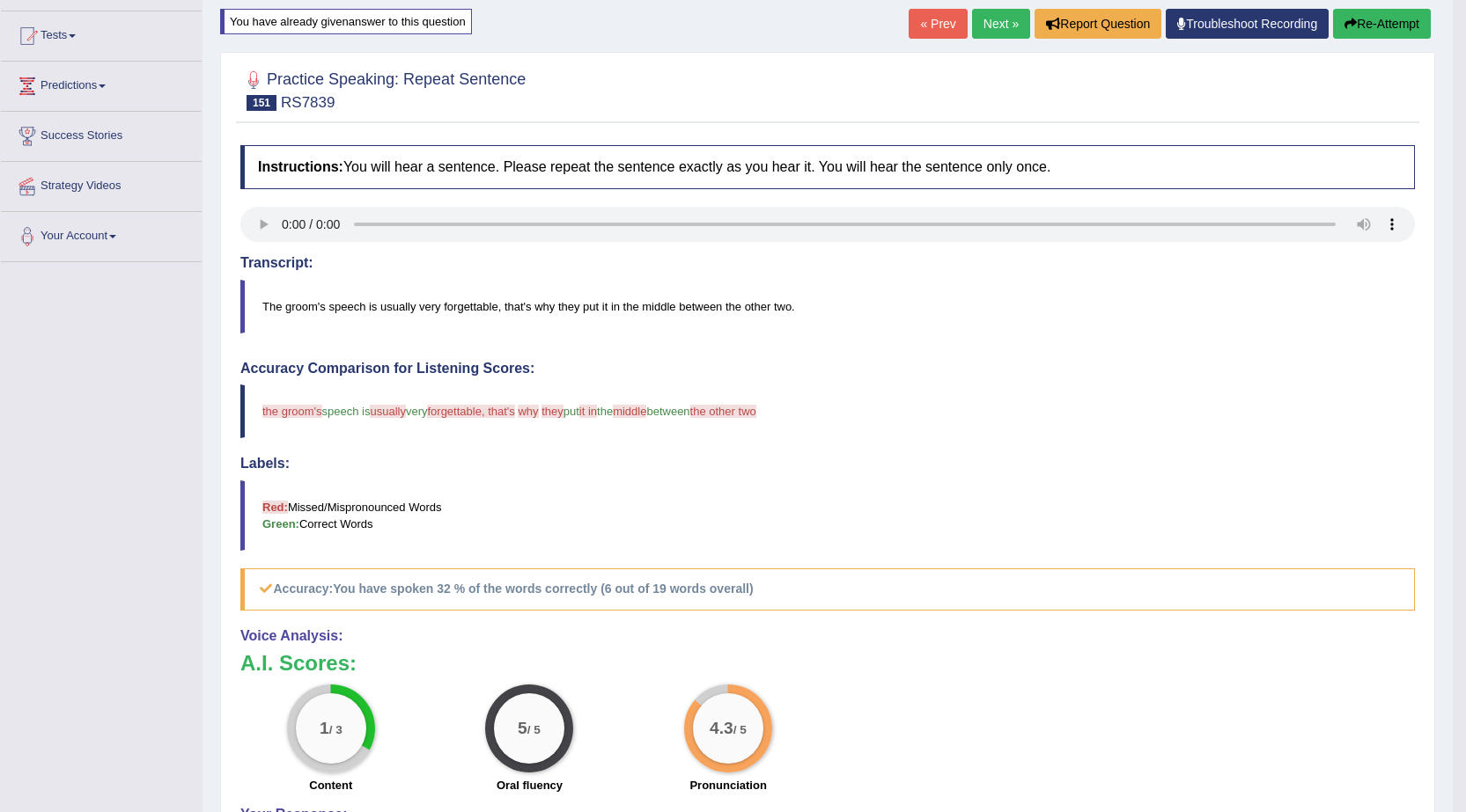
click at [1002, 32] on link "Next »" at bounding box center [1000, 24] width 58 height 30
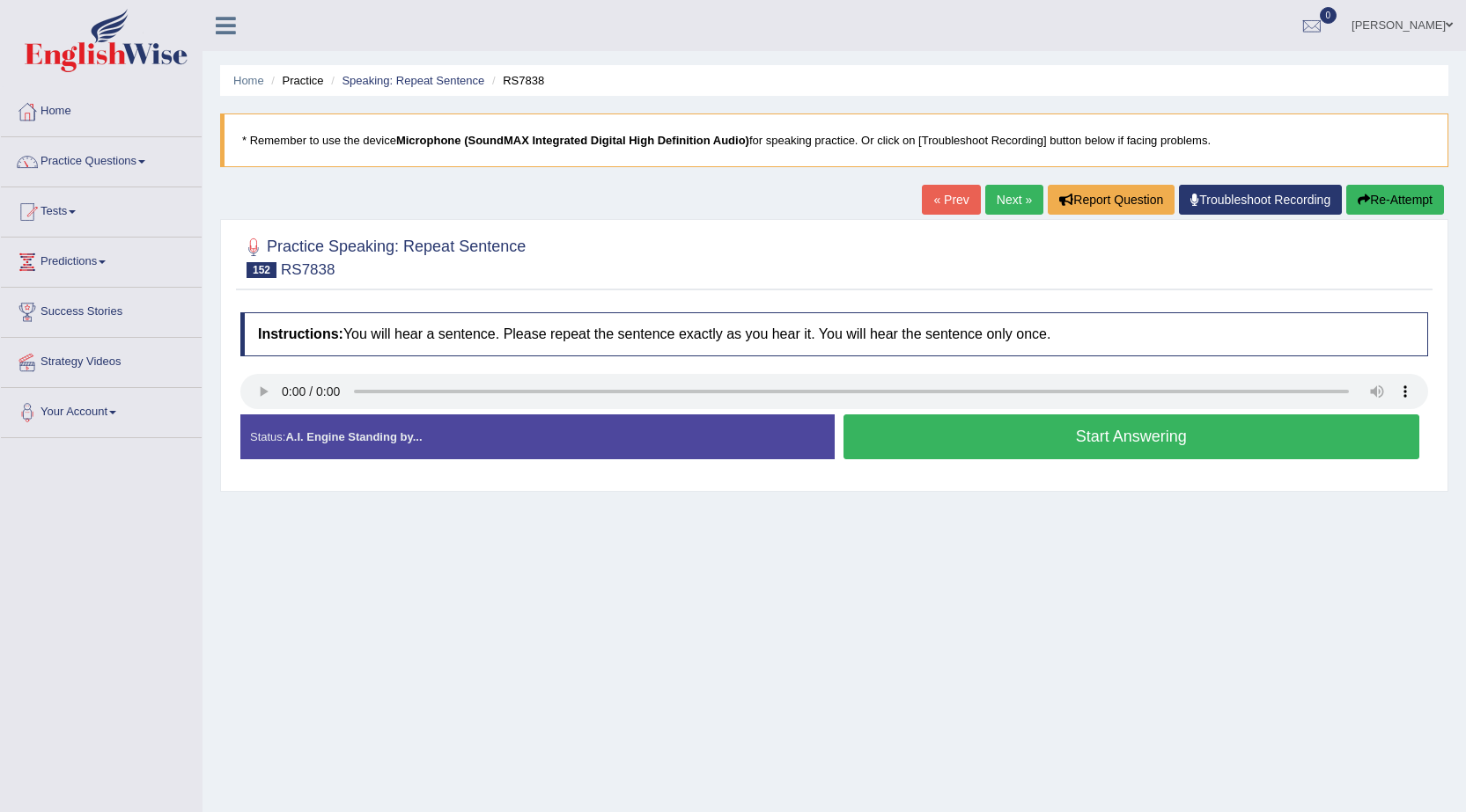
click at [270, 410] on div at bounding box center [834, 394] width 1187 height 39
click at [969, 433] on button "Start Answering" at bounding box center [1131, 436] width 576 height 45
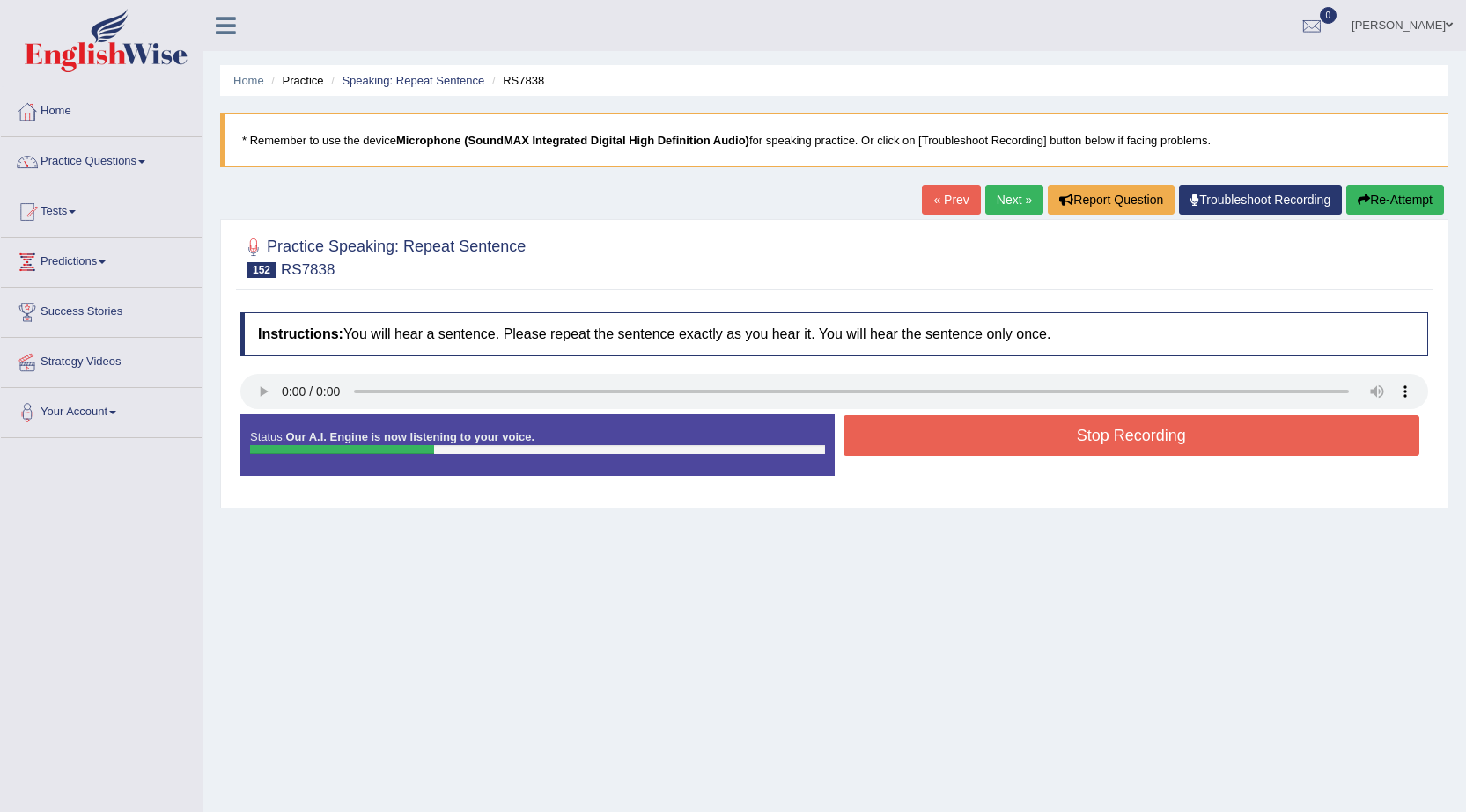
click at [971, 430] on button "Stop Recording" at bounding box center [1131, 434] width 576 height 40
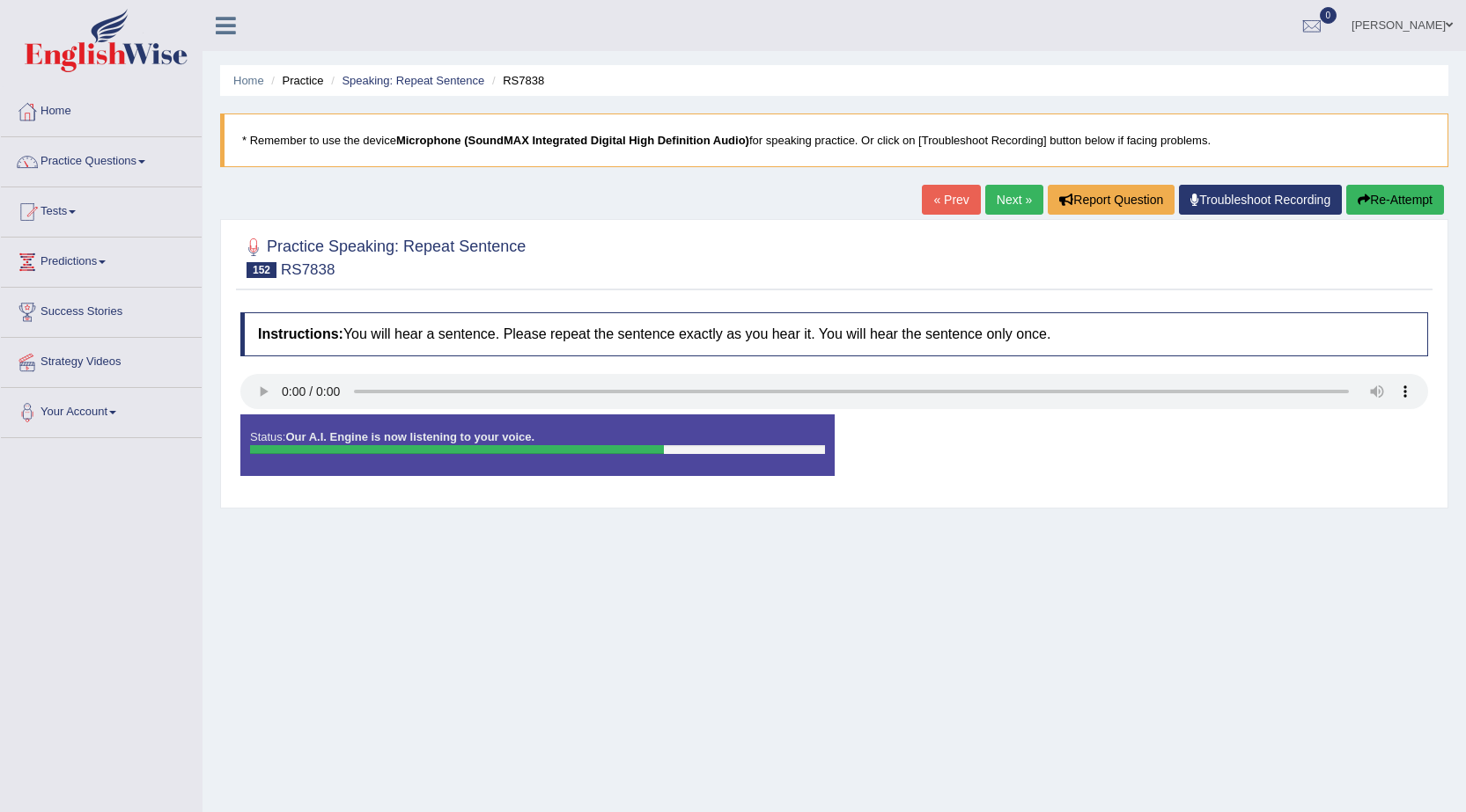
click at [1419, 197] on button "Re-Attempt" at bounding box center [1395, 200] width 98 height 30
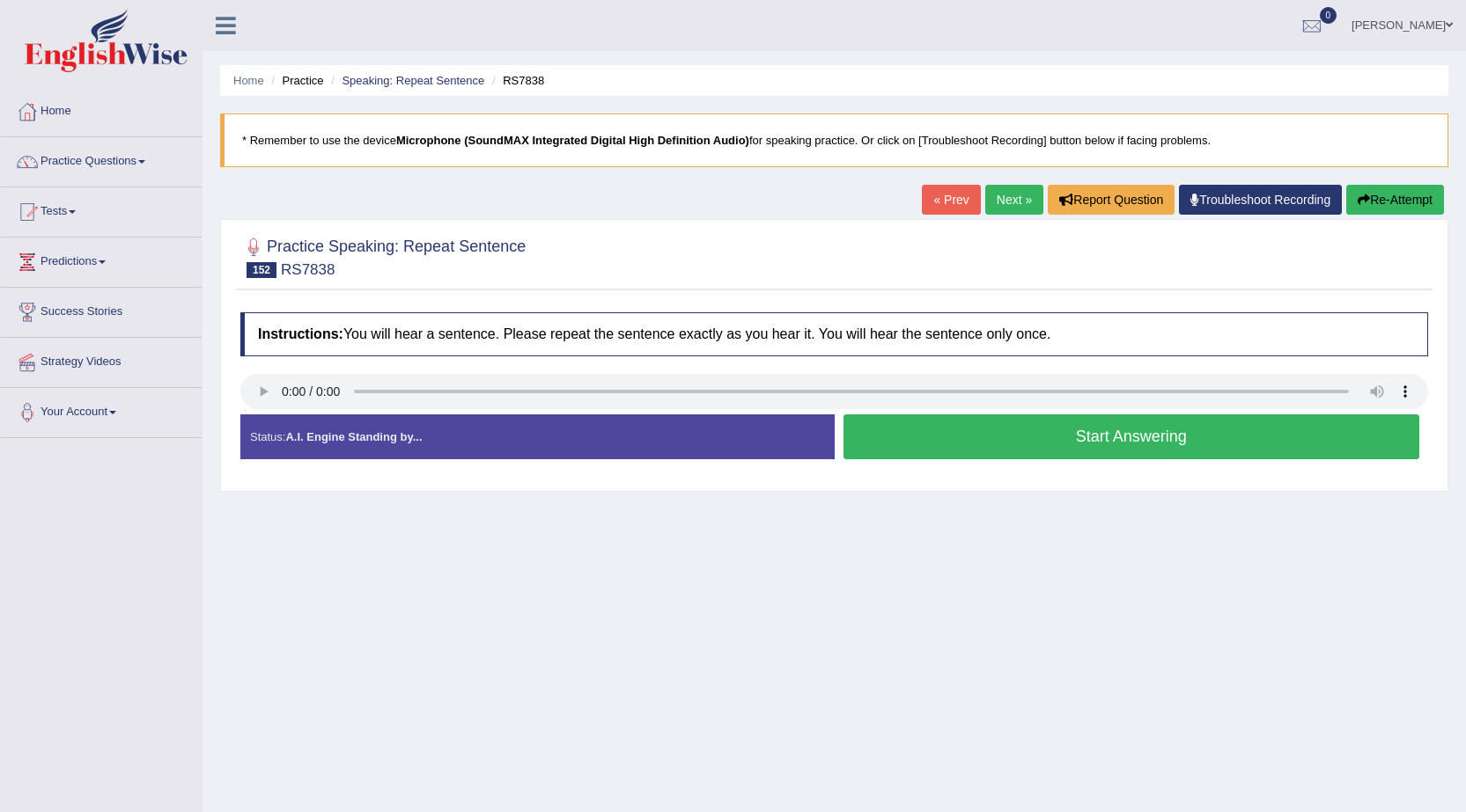
click at [1207, 431] on button "Start Answering" at bounding box center [1131, 436] width 576 height 45
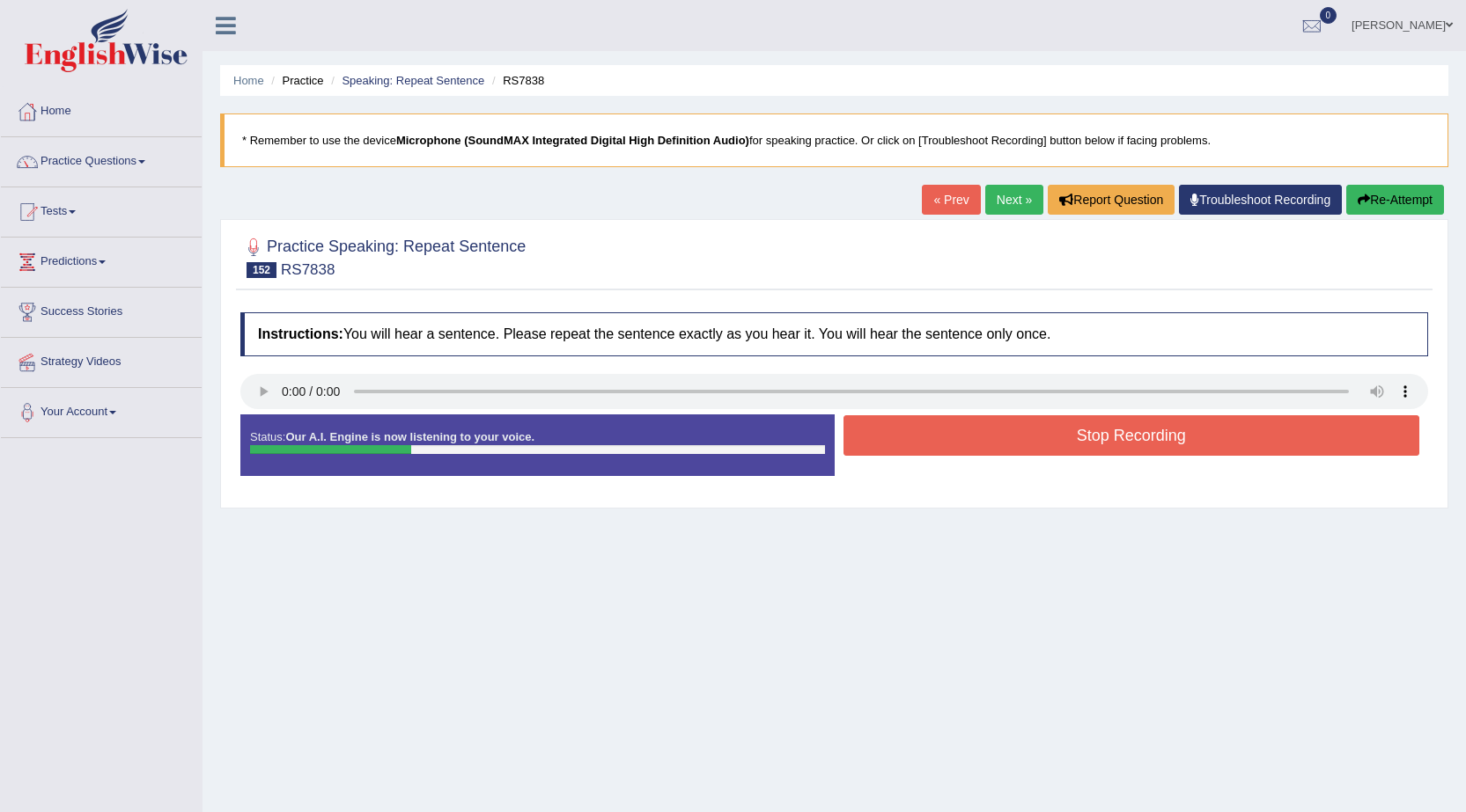
click at [1219, 430] on button "Stop Recording" at bounding box center [1131, 434] width 576 height 40
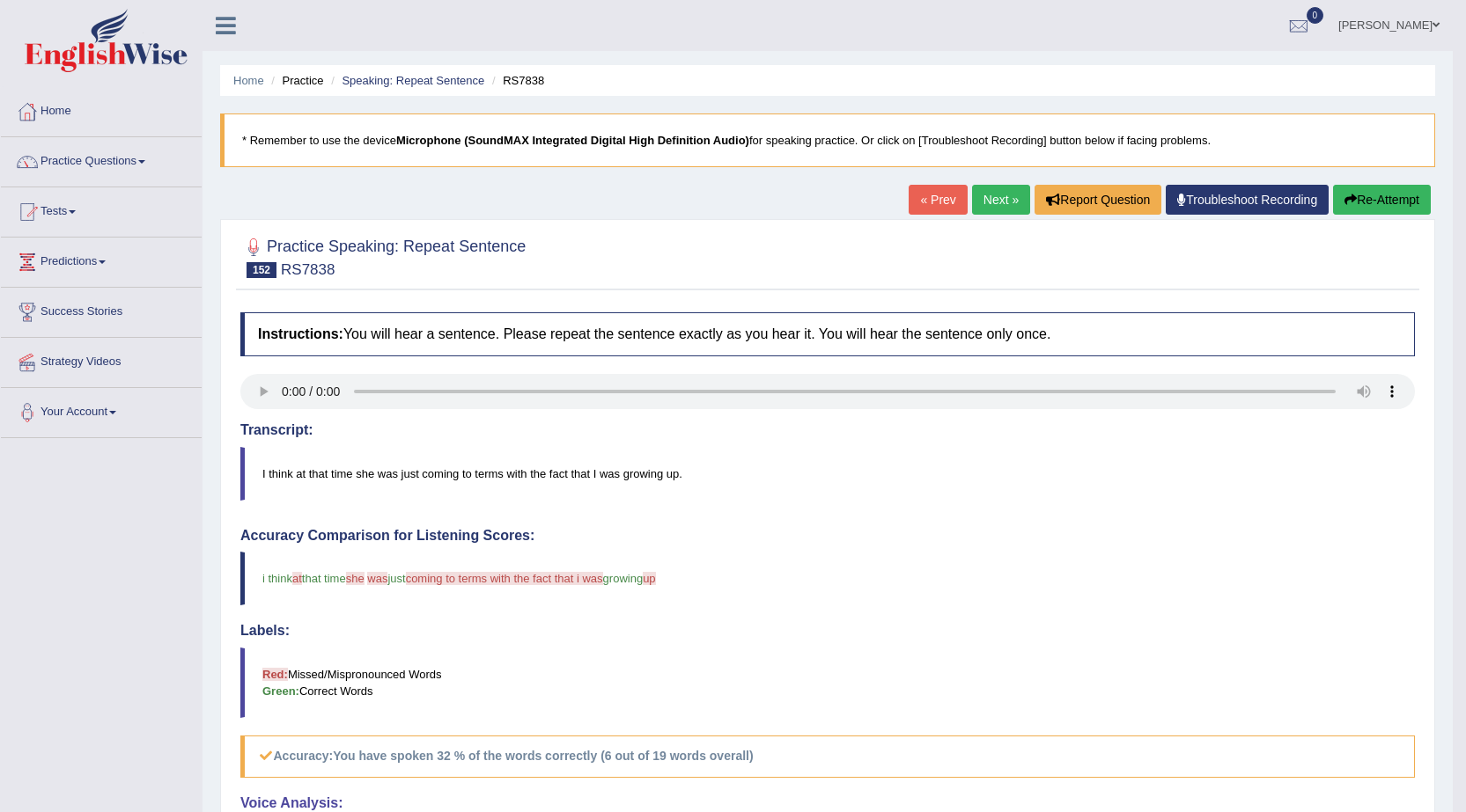
click at [1386, 199] on button "Re-Attempt" at bounding box center [1381, 200] width 98 height 30
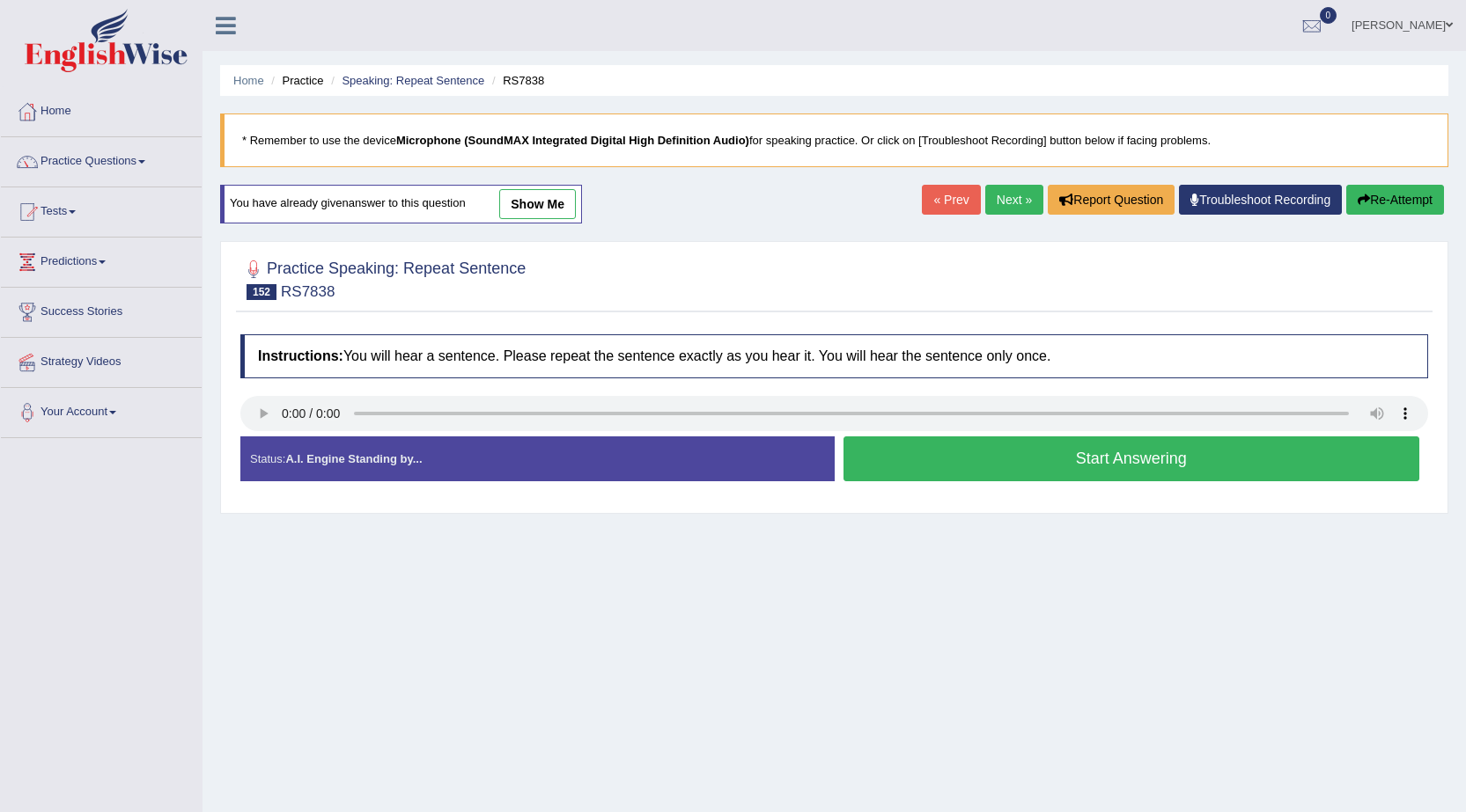
click at [1006, 456] on button "Start Answering" at bounding box center [1131, 459] width 576 height 45
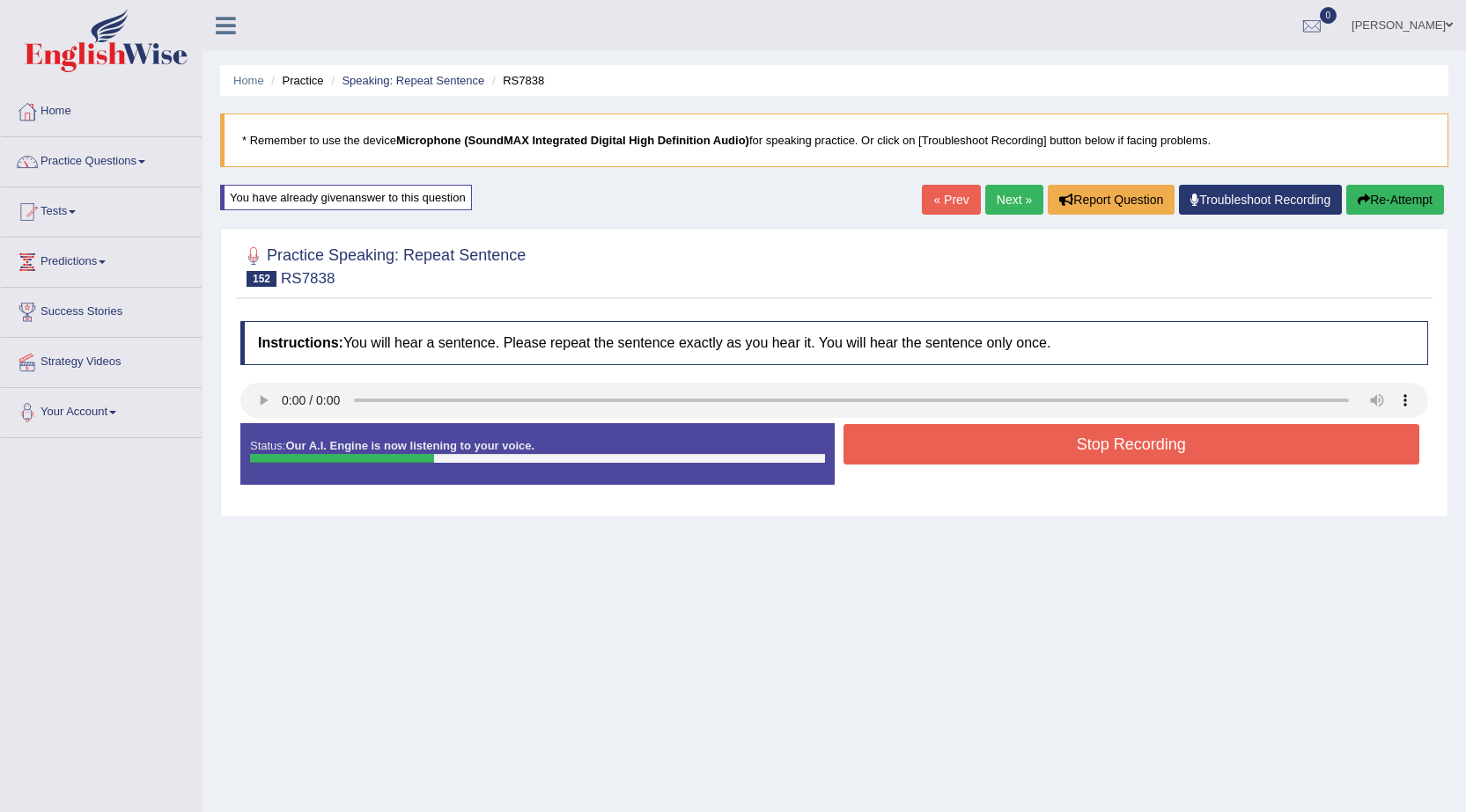
click at [1006, 454] on button "Stop Recording" at bounding box center [1131, 443] width 576 height 40
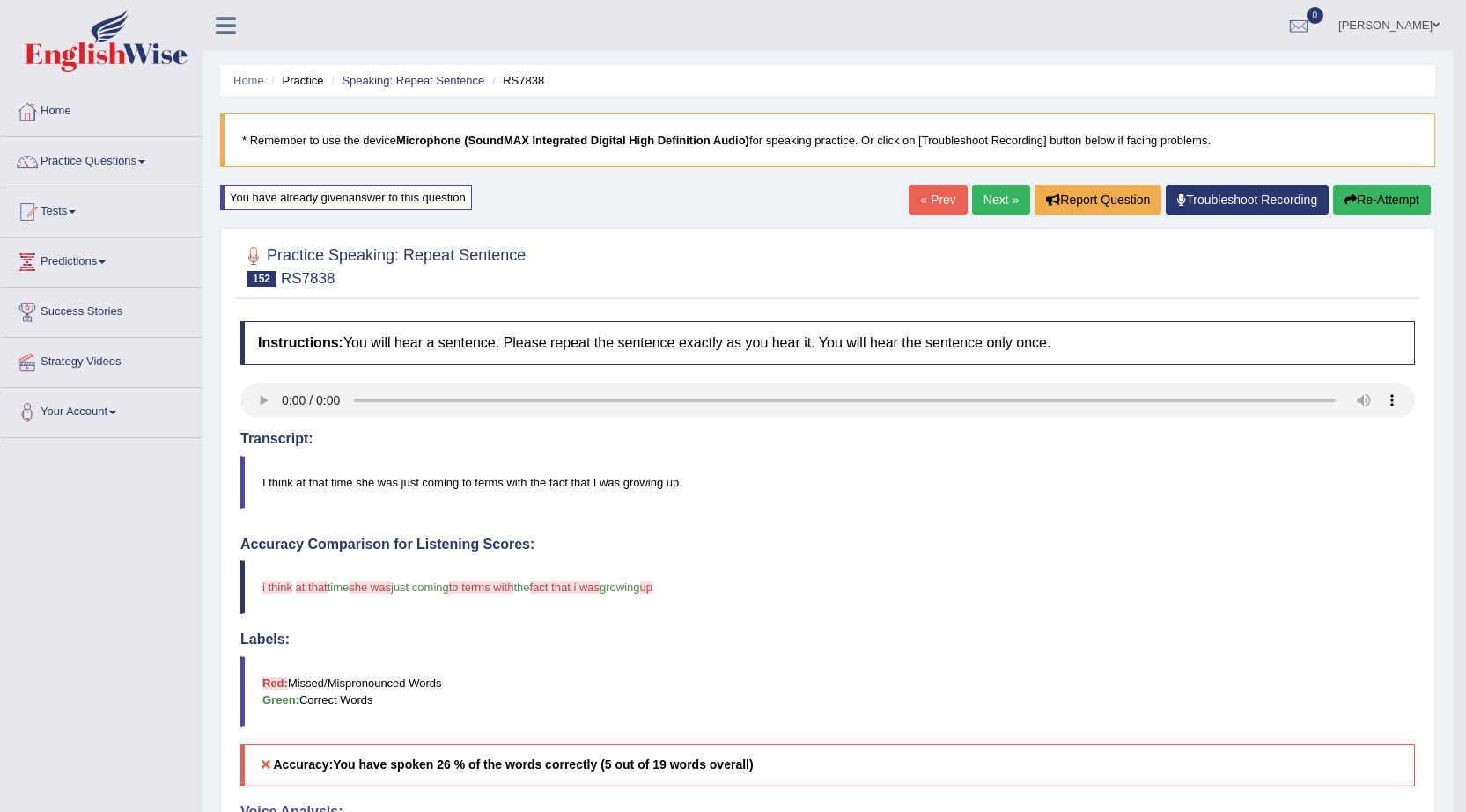
click at [1394, 205] on button "Re-Attempt" at bounding box center [1381, 200] width 98 height 30
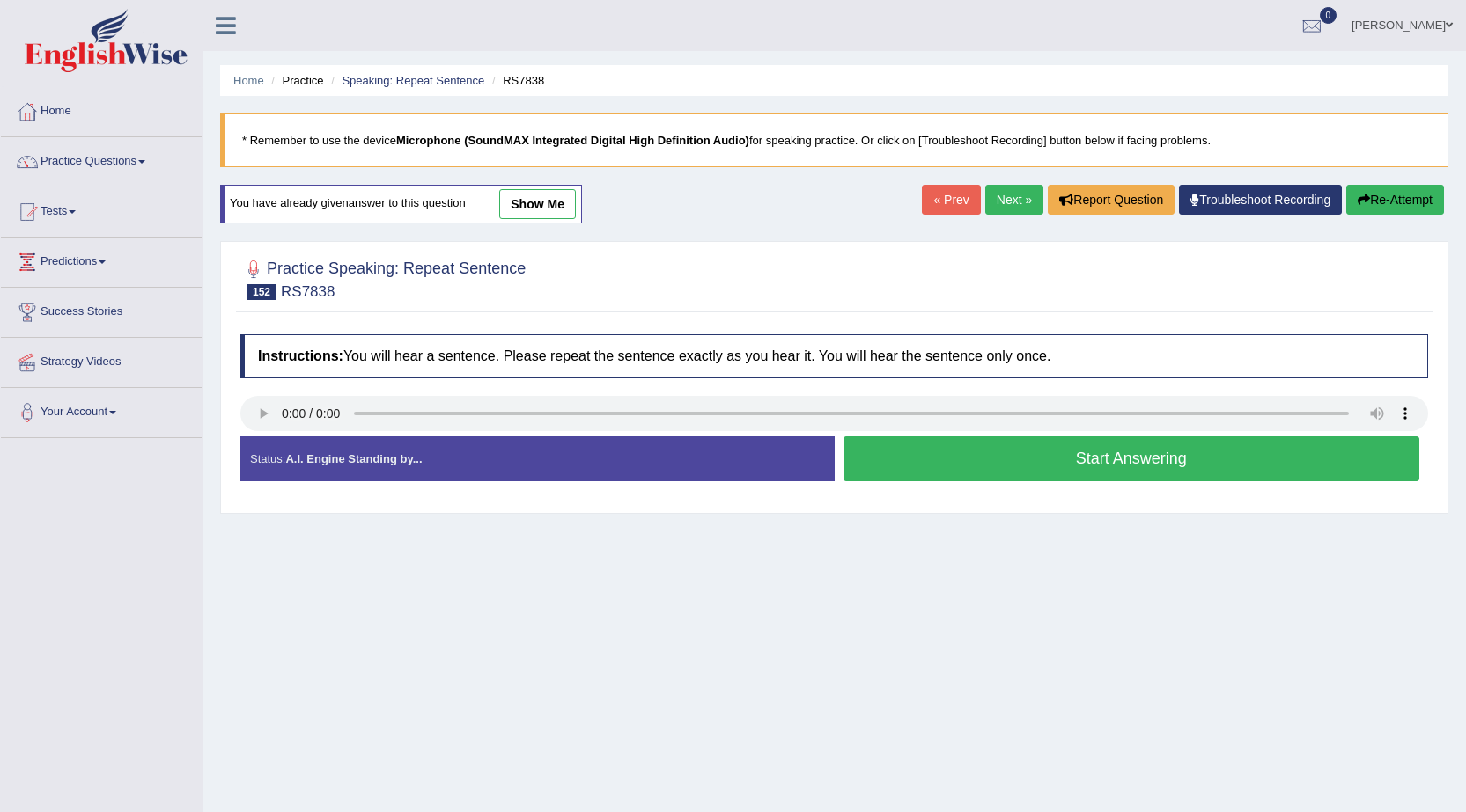
click at [954, 437] on button "Start Answering" at bounding box center [1131, 459] width 576 height 45
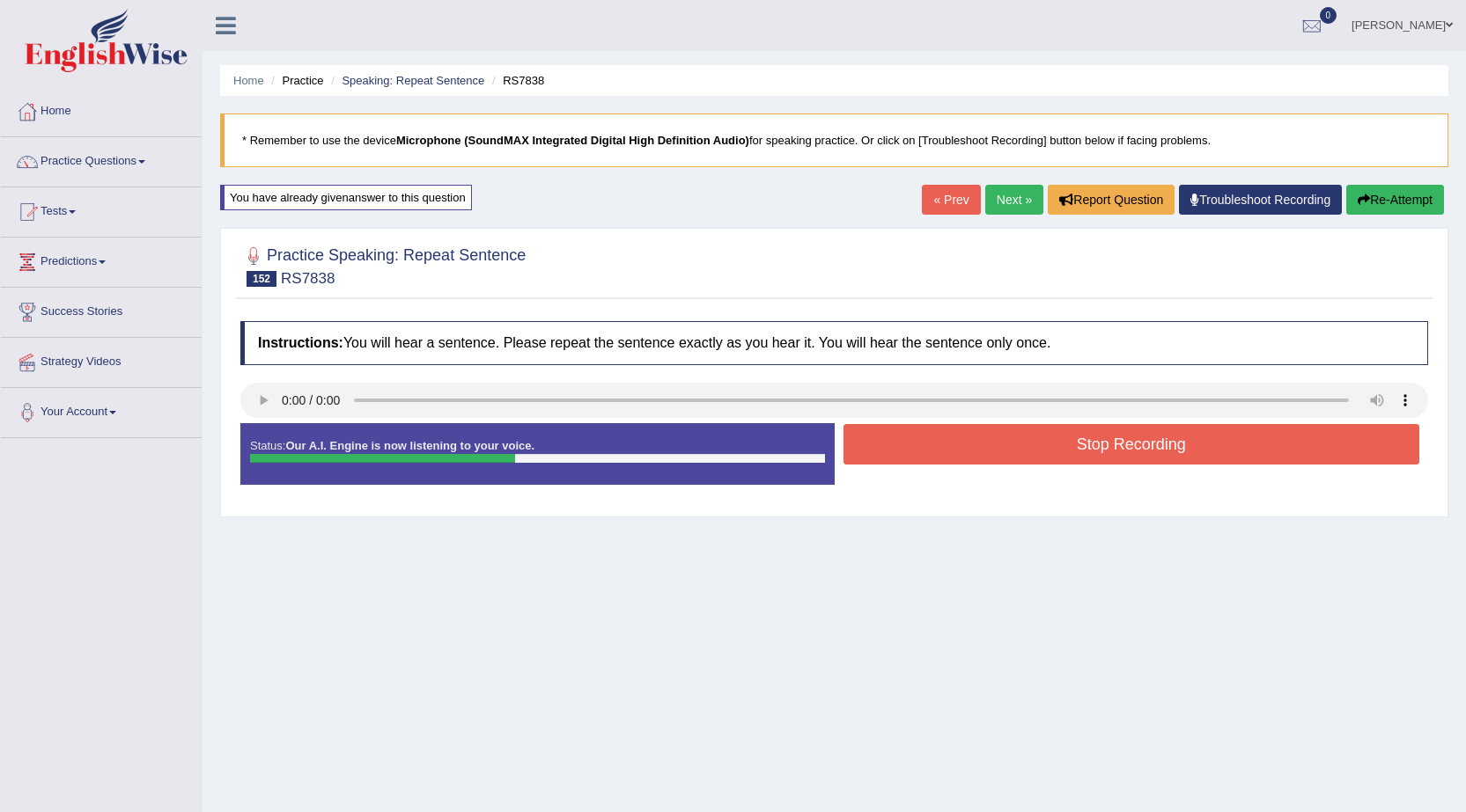
click at [957, 447] on button "Stop Recording" at bounding box center [1131, 443] width 576 height 40
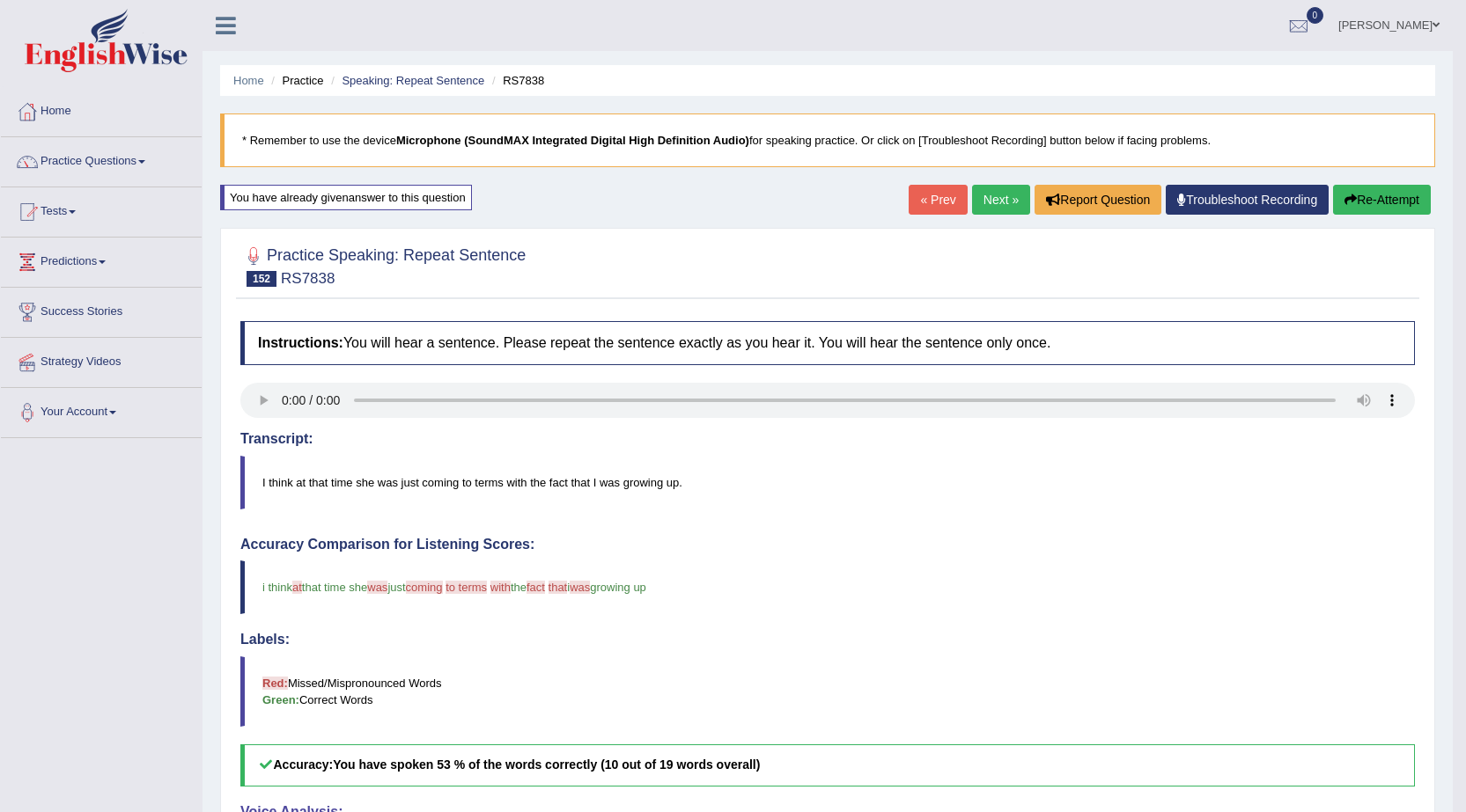
click at [1011, 199] on link "Next »" at bounding box center [1000, 200] width 58 height 30
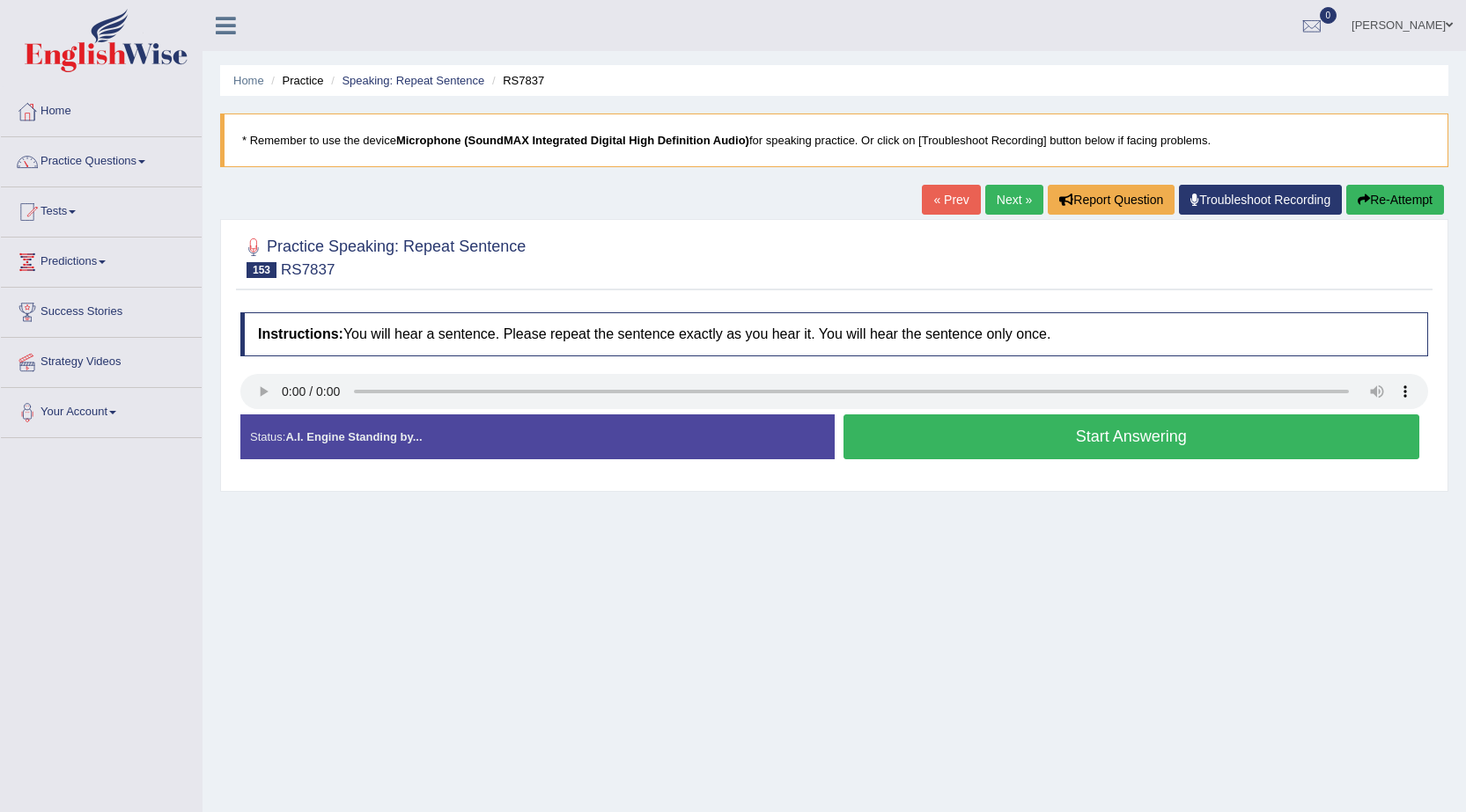
click at [1046, 425] on button "Start Answering" at bounding box center [1131, 436] width 576 height 45
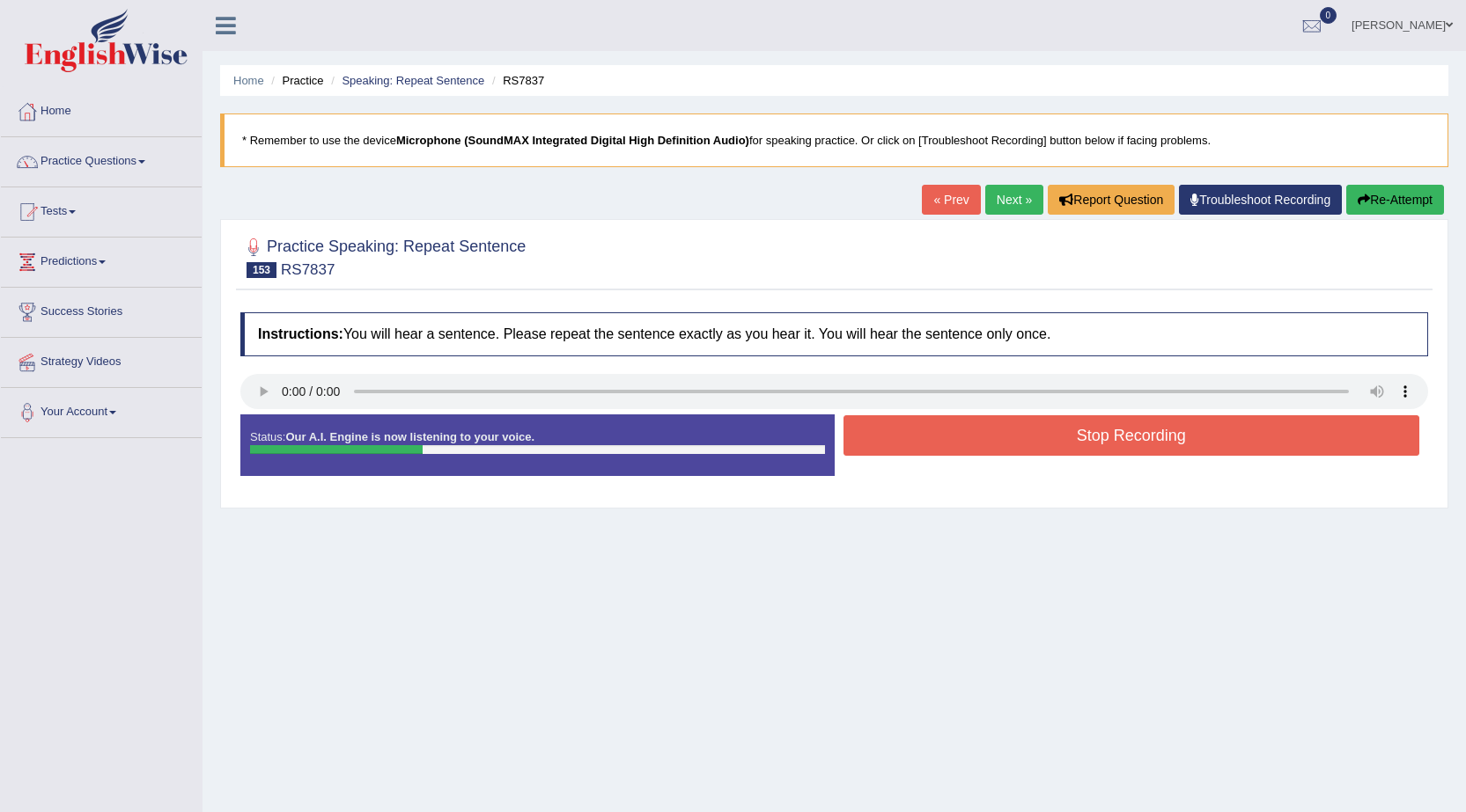
click at [1061, 426] on button "Stop Recording" at bounding box center [1131, 434] width 576 height 40
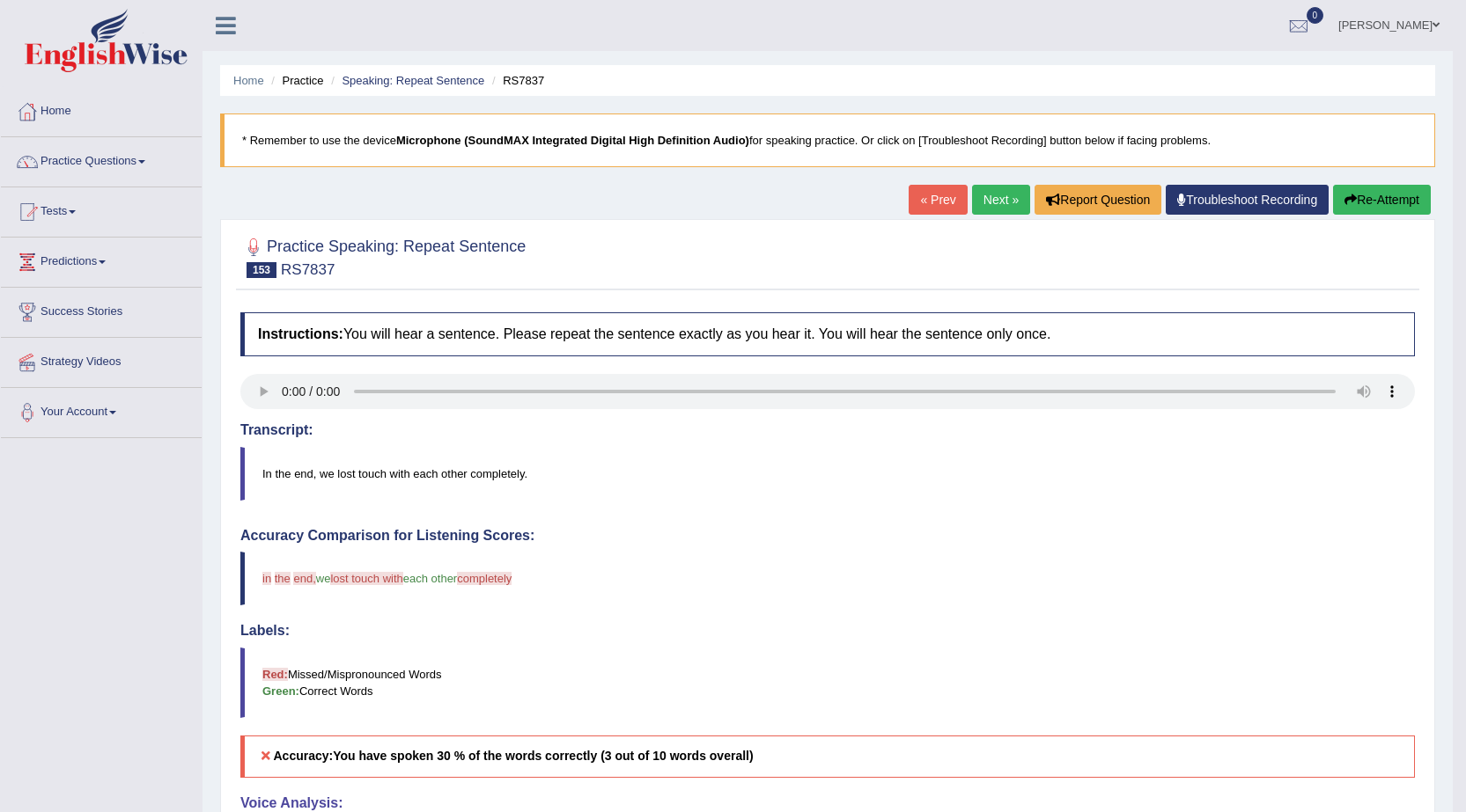
click at [1363, 197] on button "Re-Attempt" at bounding box center [1381, 200] width 98 height 30
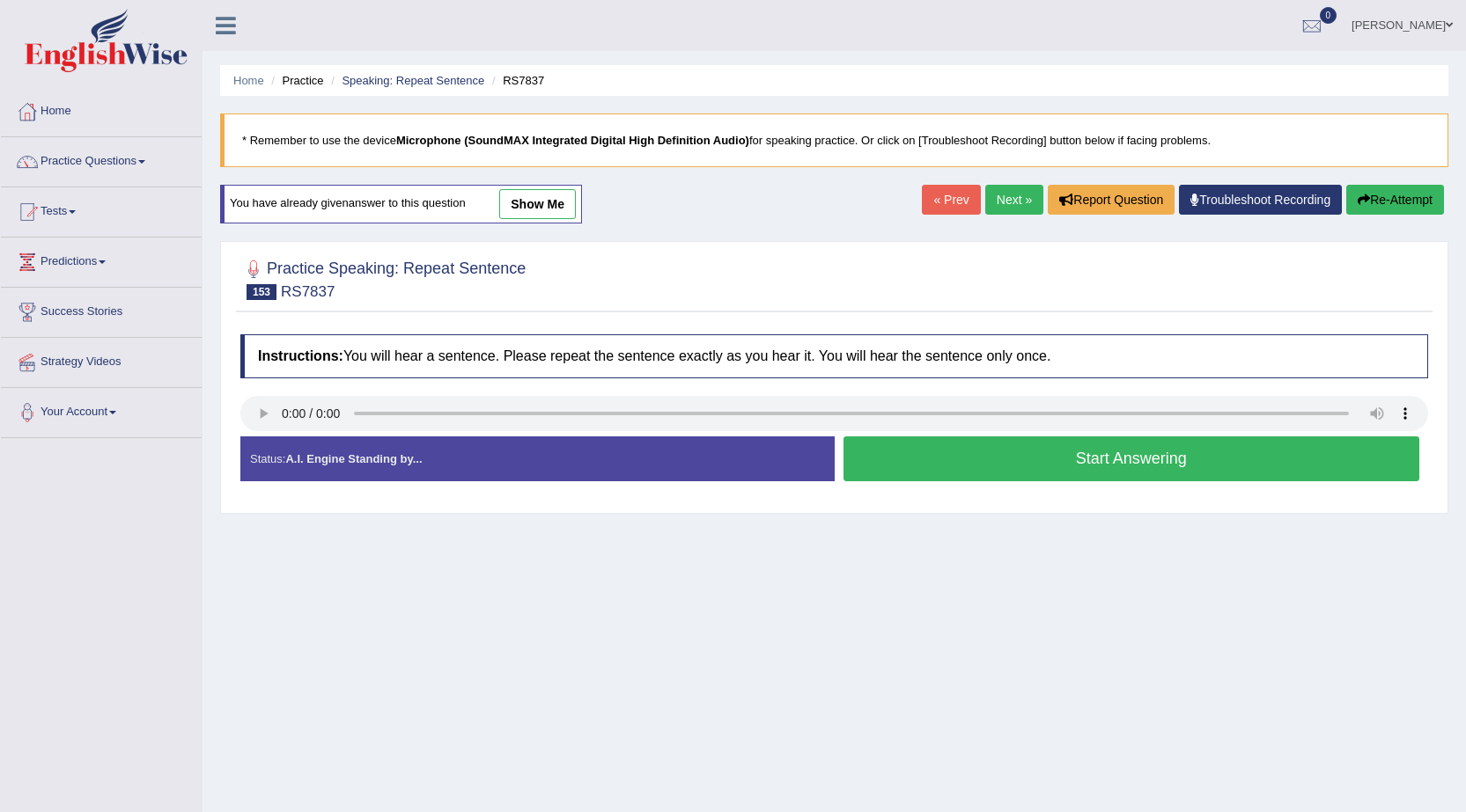
click at [941, 464] on button "Start Answering" at bounding box center [1131, 459] width 576 height 45
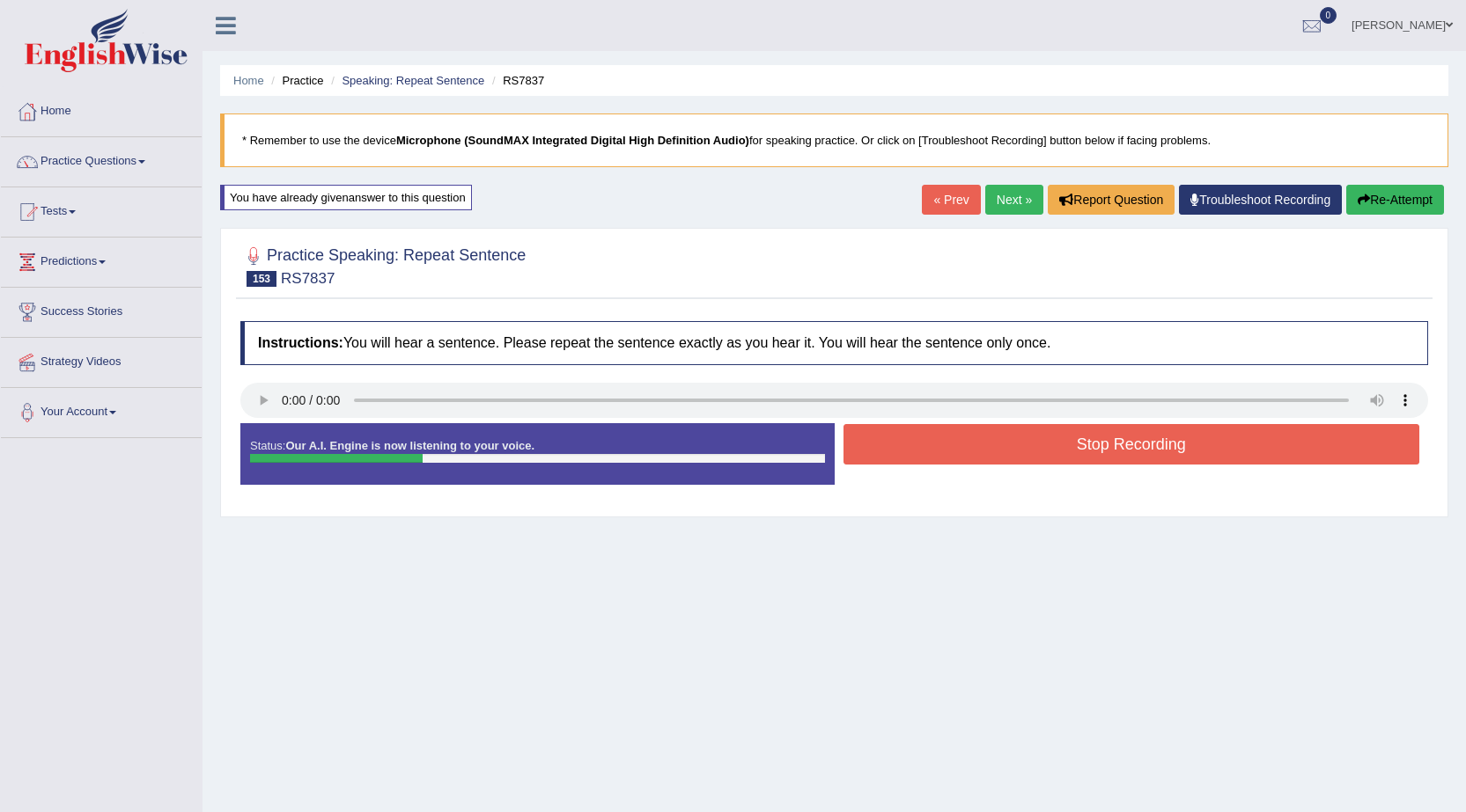
click at [947, 455] on button "Stop Recording" at bounding box center [1131, 443] width 576 height 40
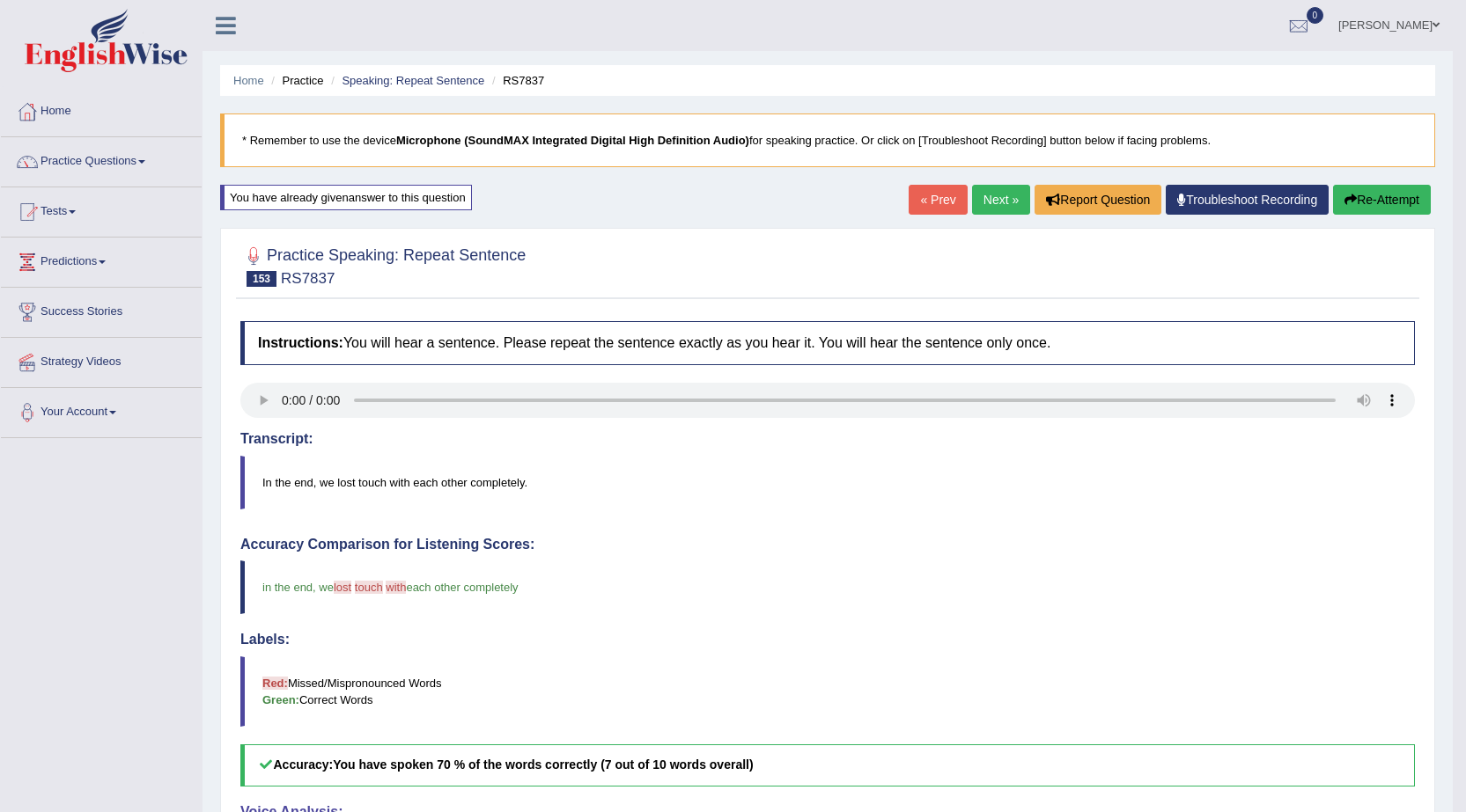
click at [989, 192] on link "Next »" at bounding box center [1000, 200] width 58 height 30
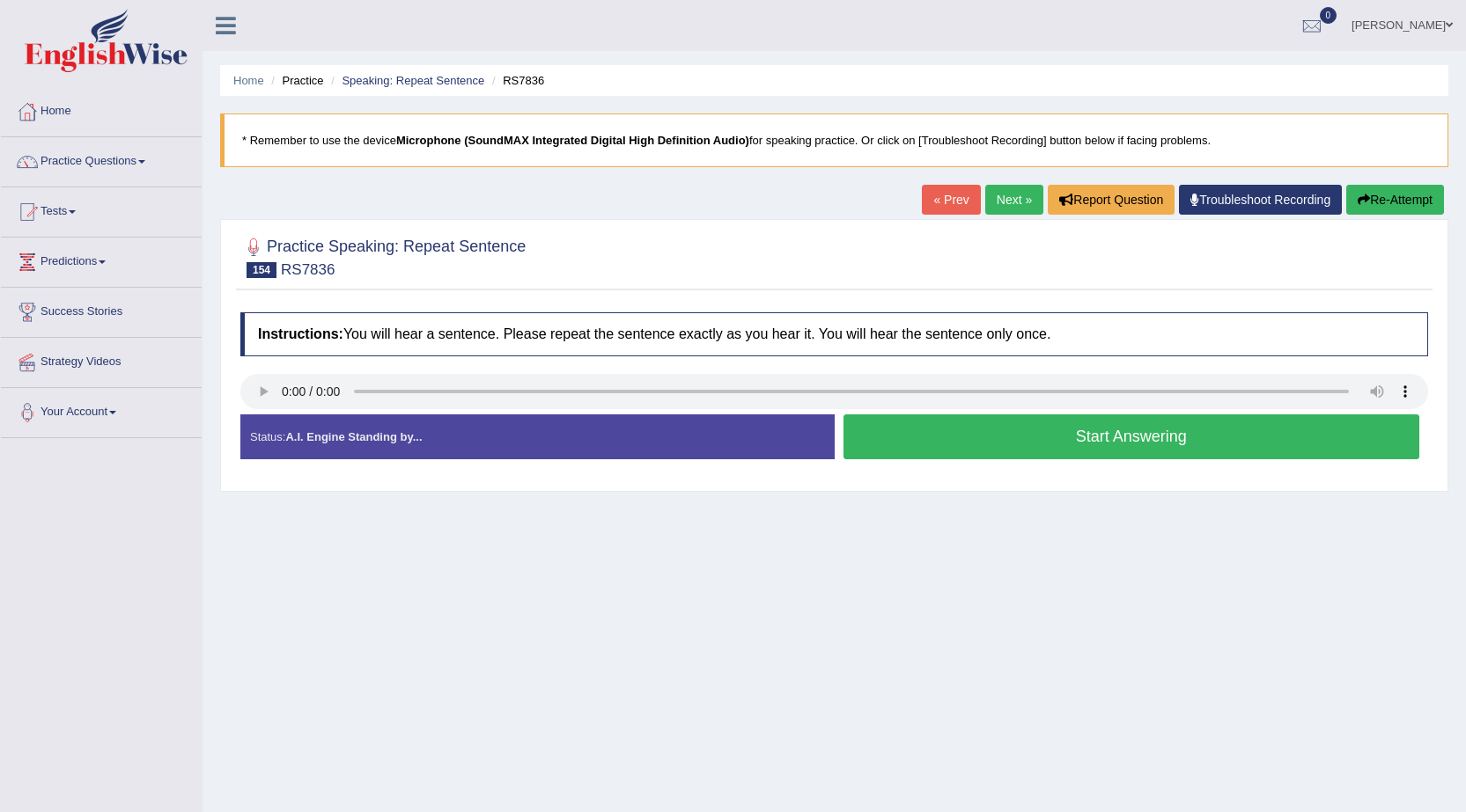
click at [1033, 442] on button "Start Answering" at bounding box center [1131, 436] width 576 height 45
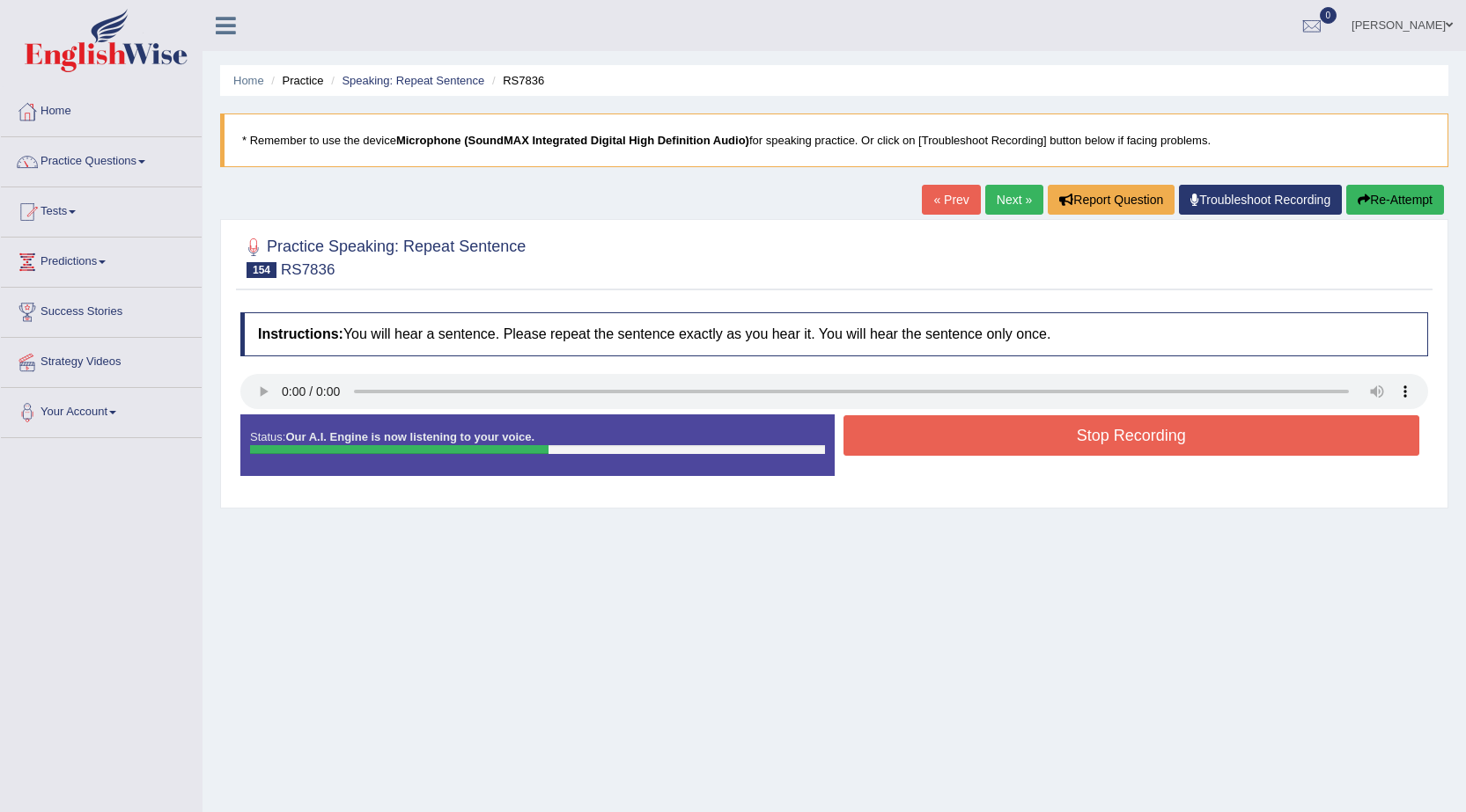
click at [1033, 442] on button "Stop Recording" at bounding box center [1131, 434] width 576 height 40
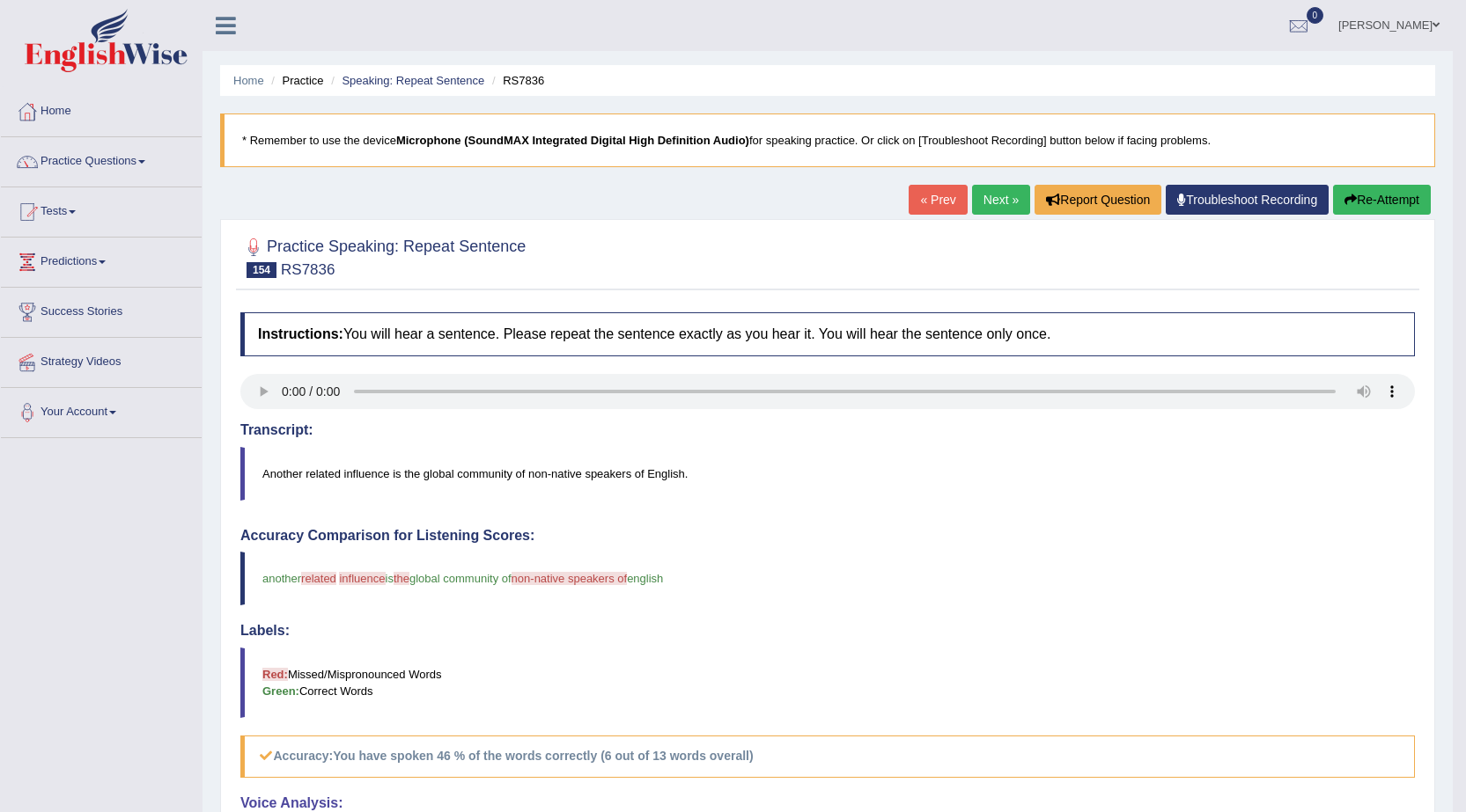
click at [987, 199] on link "Next »" at bounding box center [1000, 200] width 58 height 30
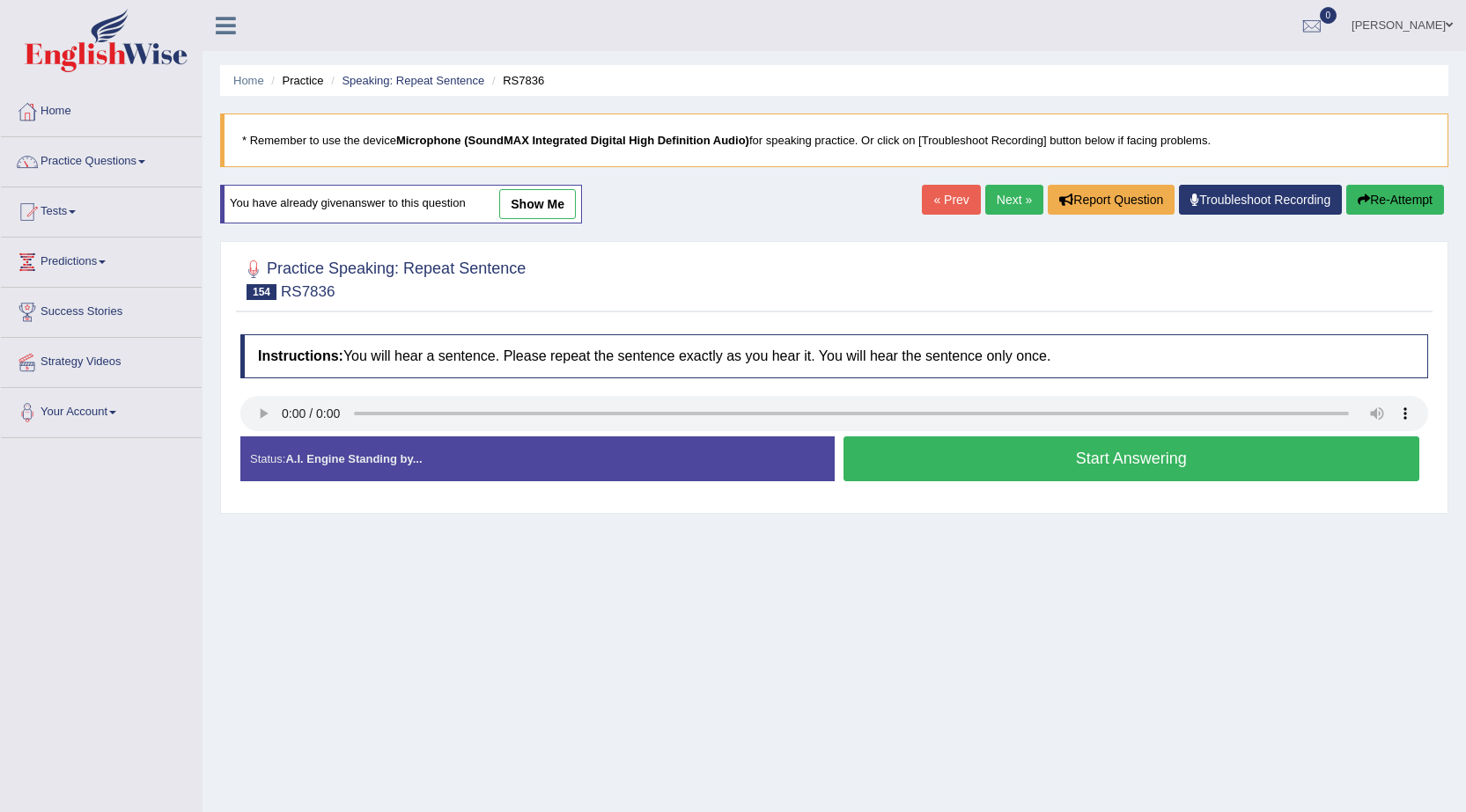
click at [1206, 459] on button "Start Answering" at bounding box center [1131, 459] width 576 height 45
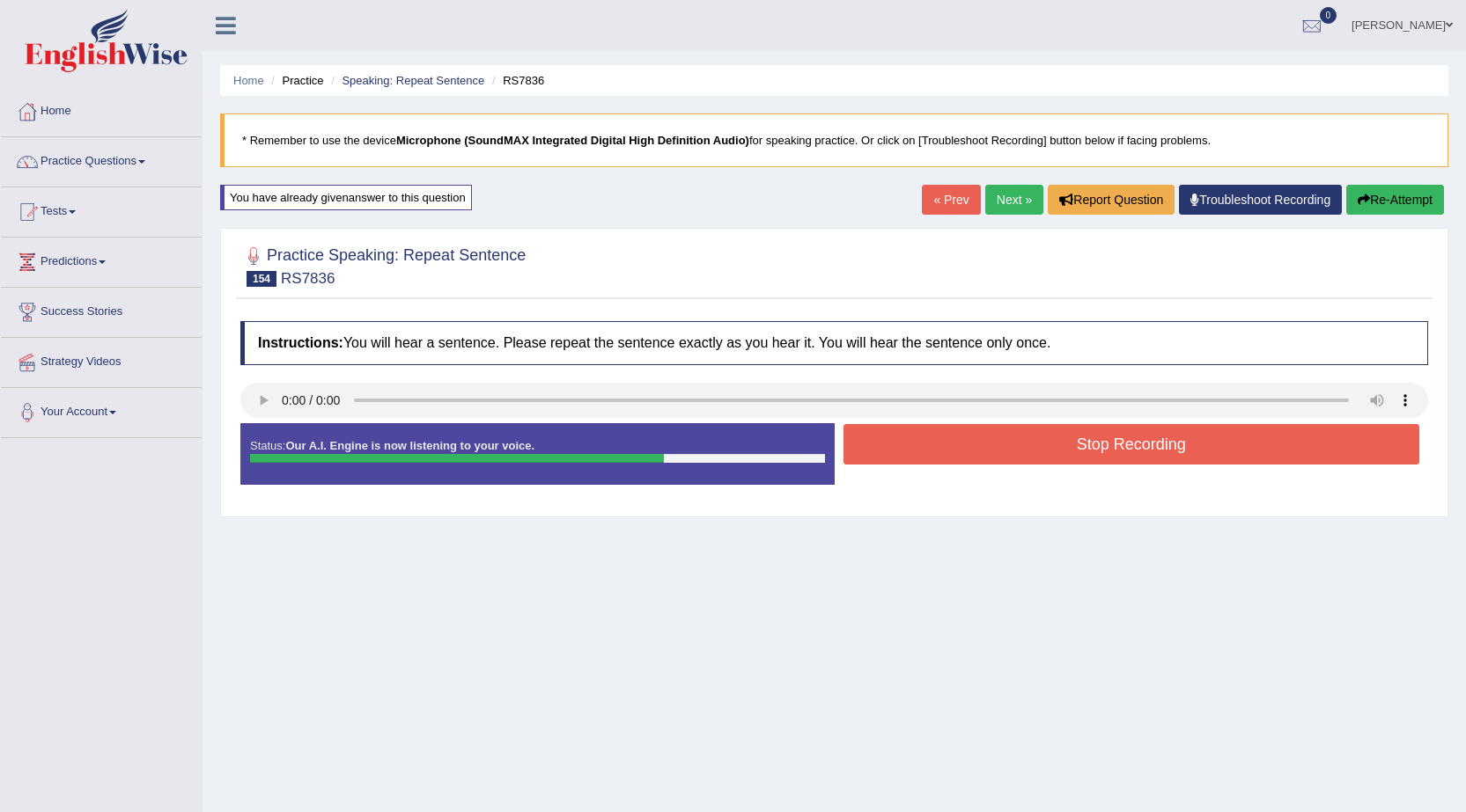
click at [1250, 438] on button "Stop Recording" at bounding box center [1131, 443] width 576 height 40
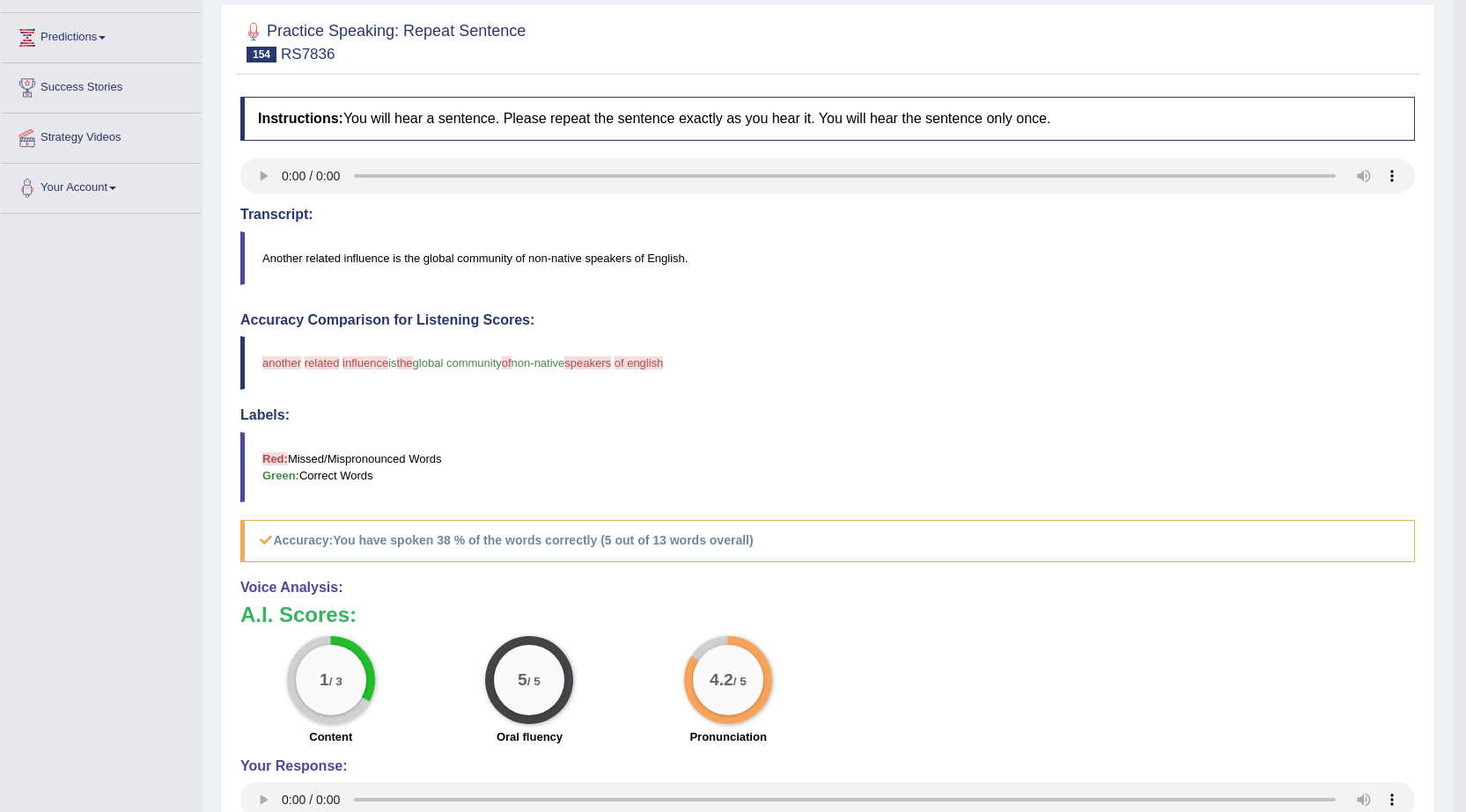
scroll to position [35, 0]
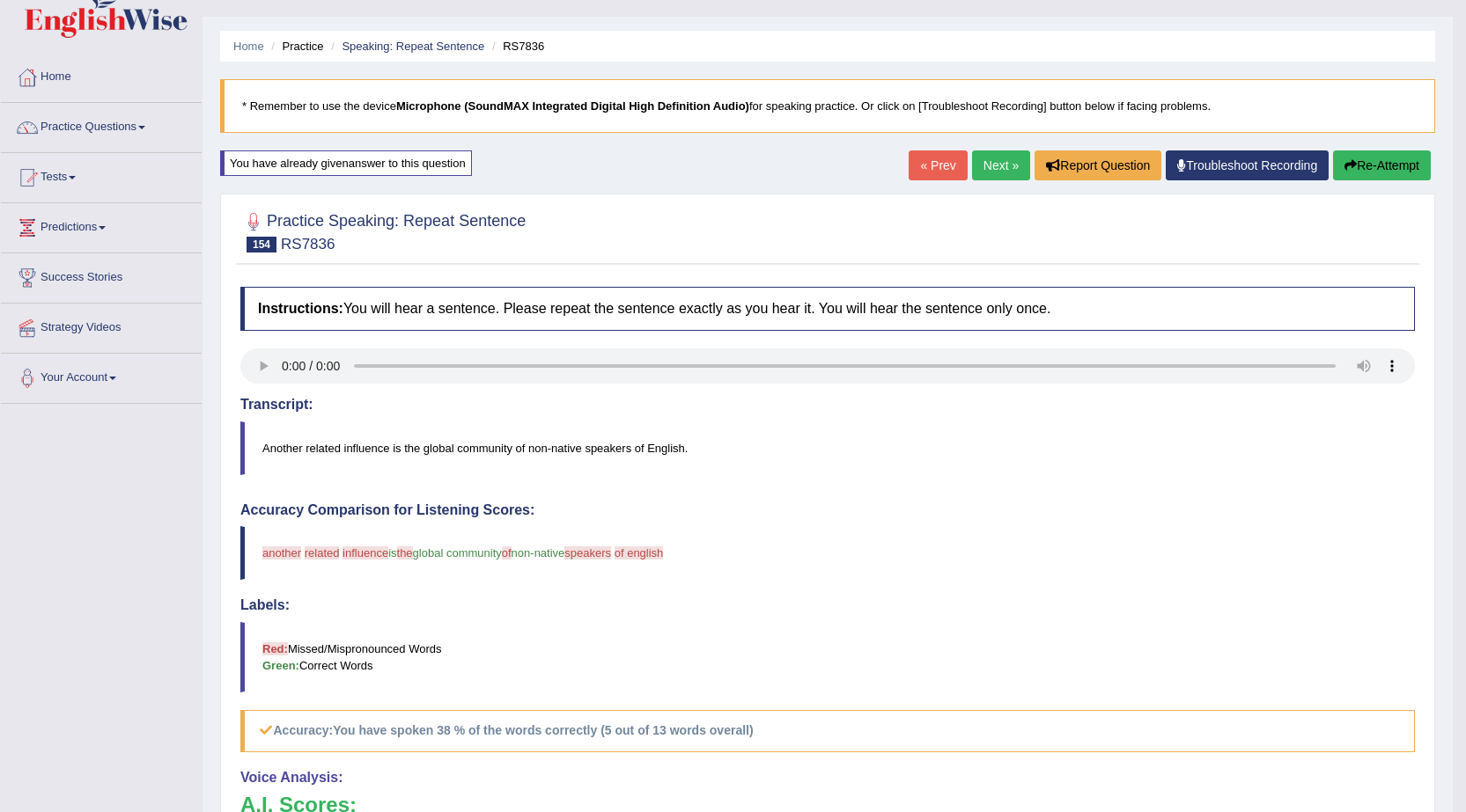
click at [998, 164] on link "Next »" at bounding box center [1000, 166] width 58 height 30
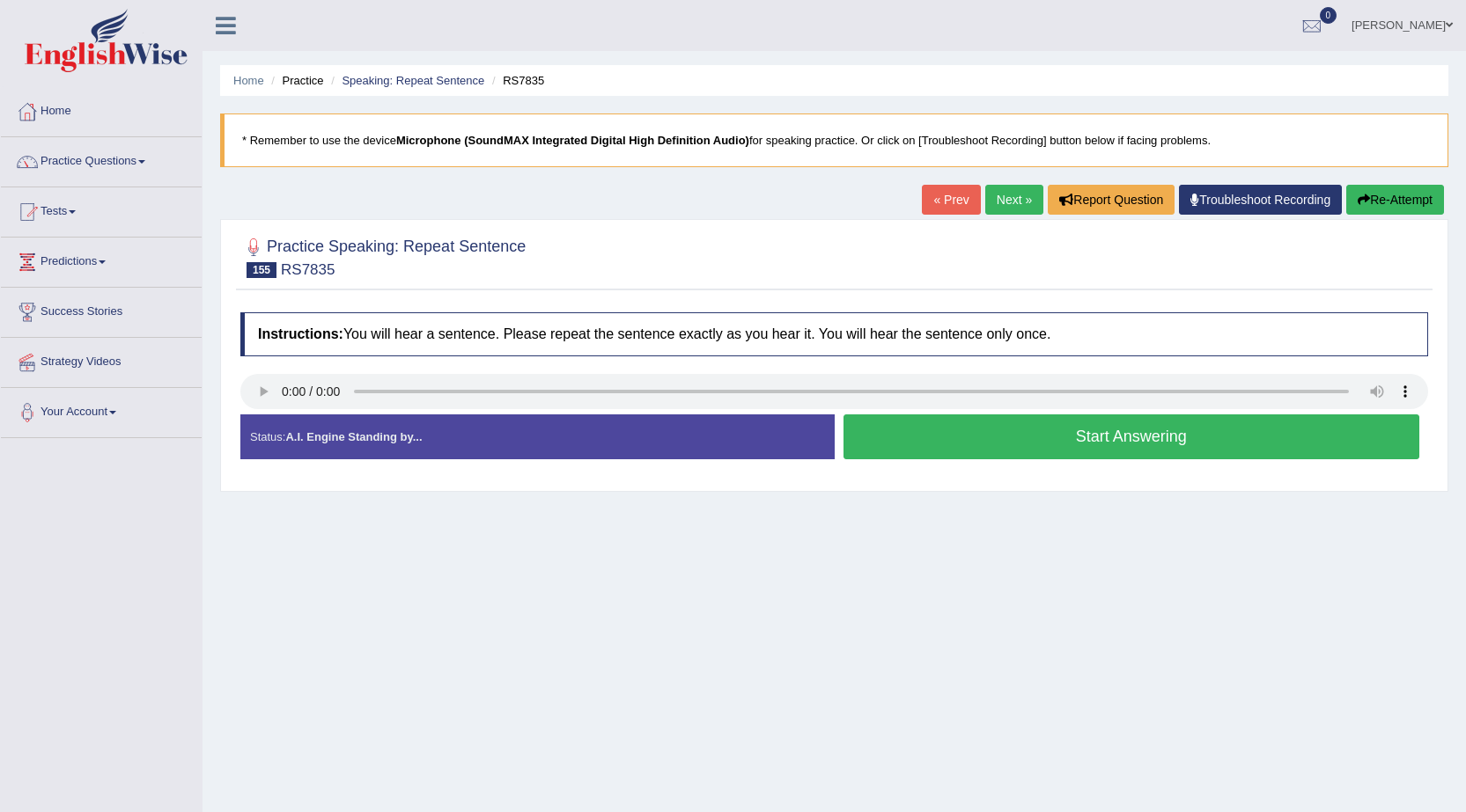
click at [939, 192] on link "« Prev" at bounding box center [950, 200] width 58 height 30
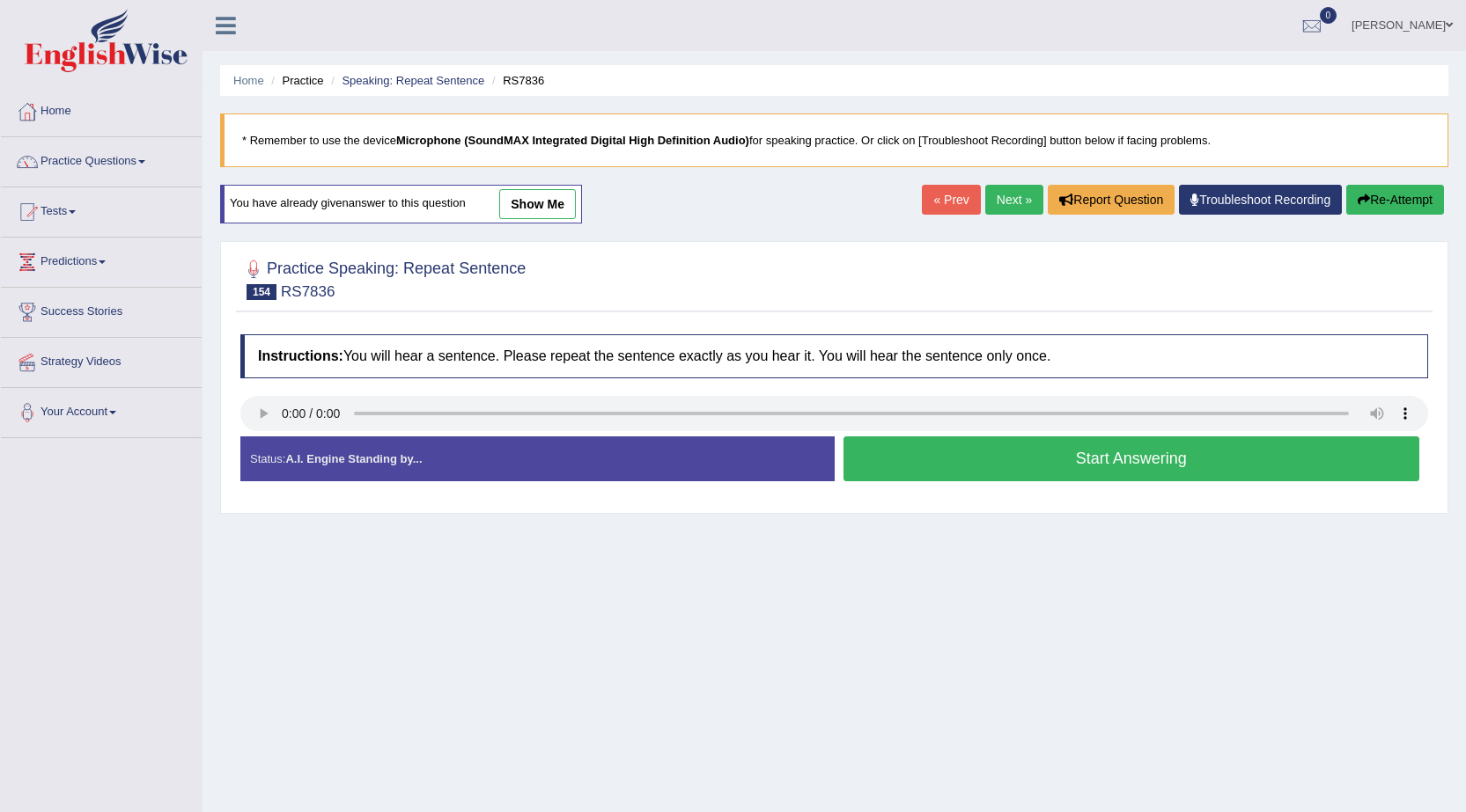
click at [1044, 459] on button "Start Answering" at bounding box center [1131, 459] width 576 height 45
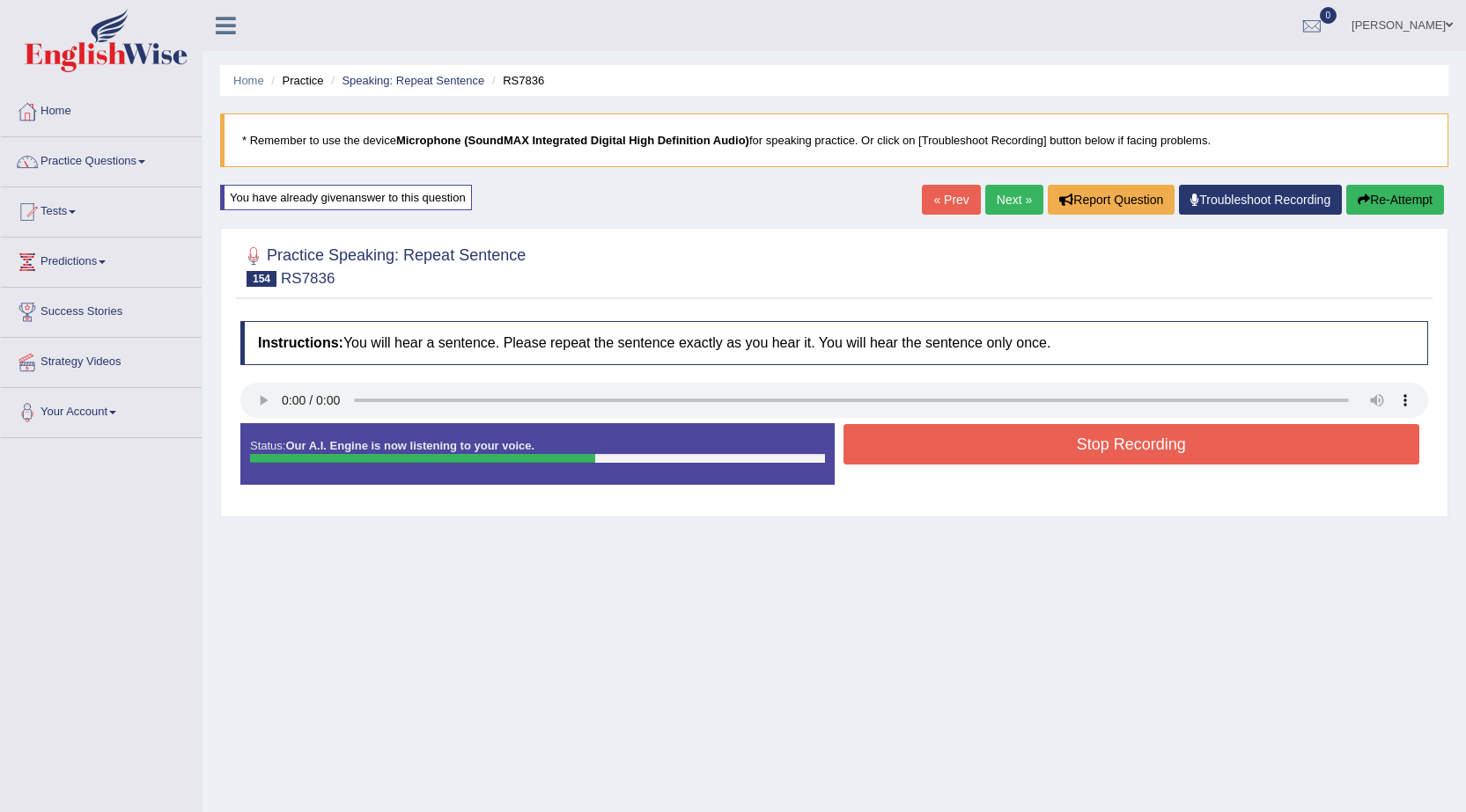
click at [1105, 446] on button "Stop Recording" at bounding box center [1131, 443] width 576 height 40
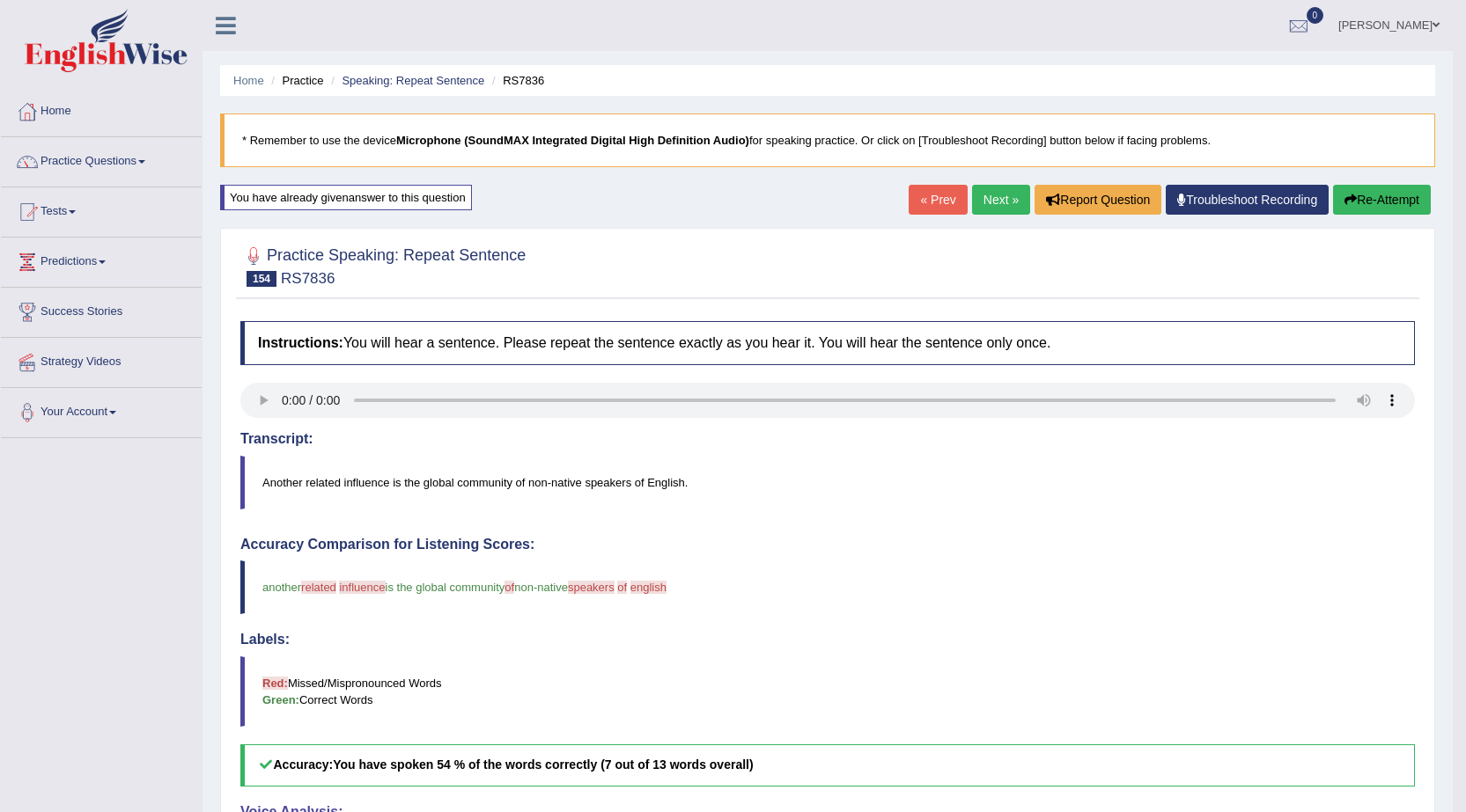
click at [982, 199] on link "Next »" at bounding box center [1000, 200] width 58 height 30
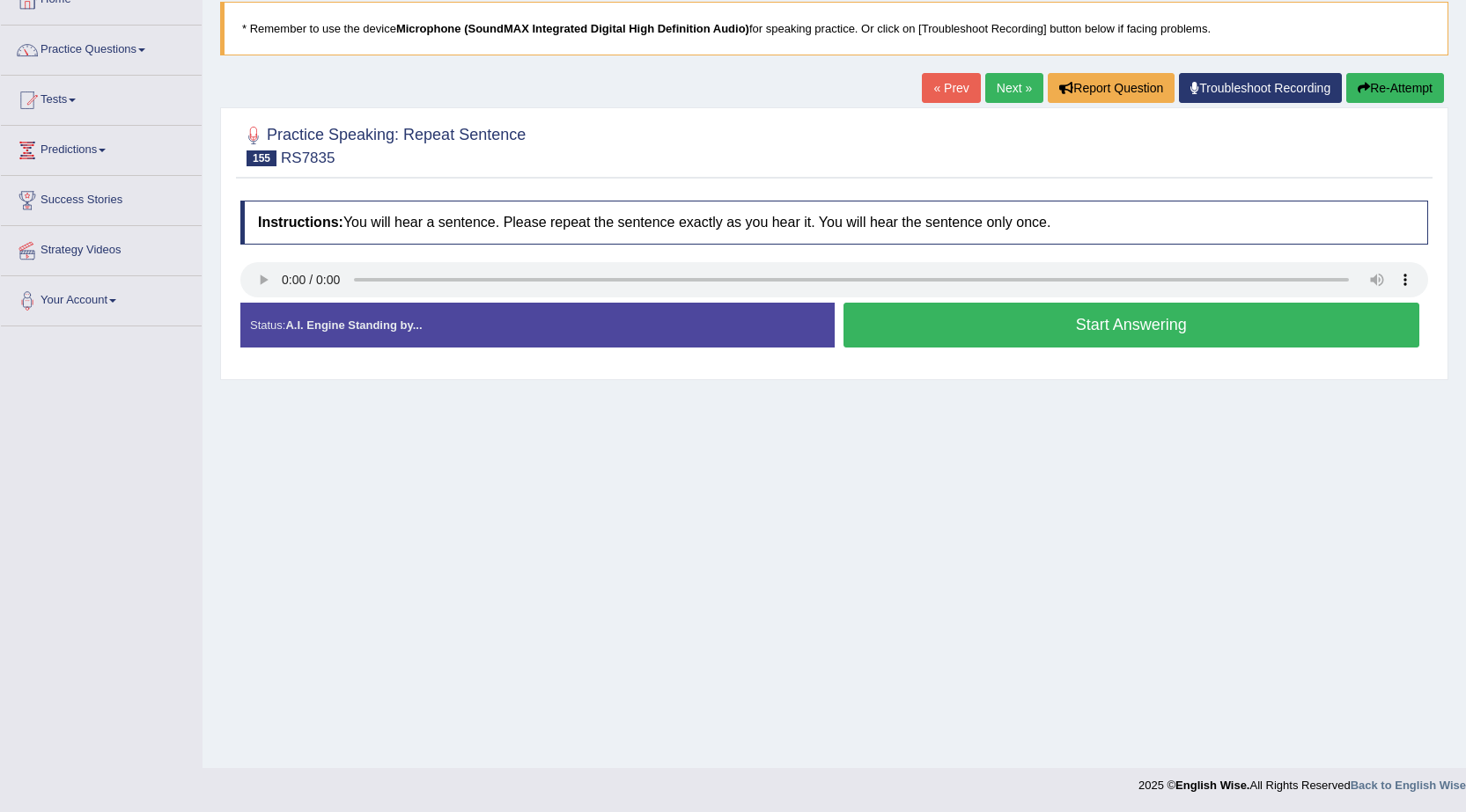
click at [1120, 321] on button "Start Answering" at bounding box center [1131, 325] width 576 height 45
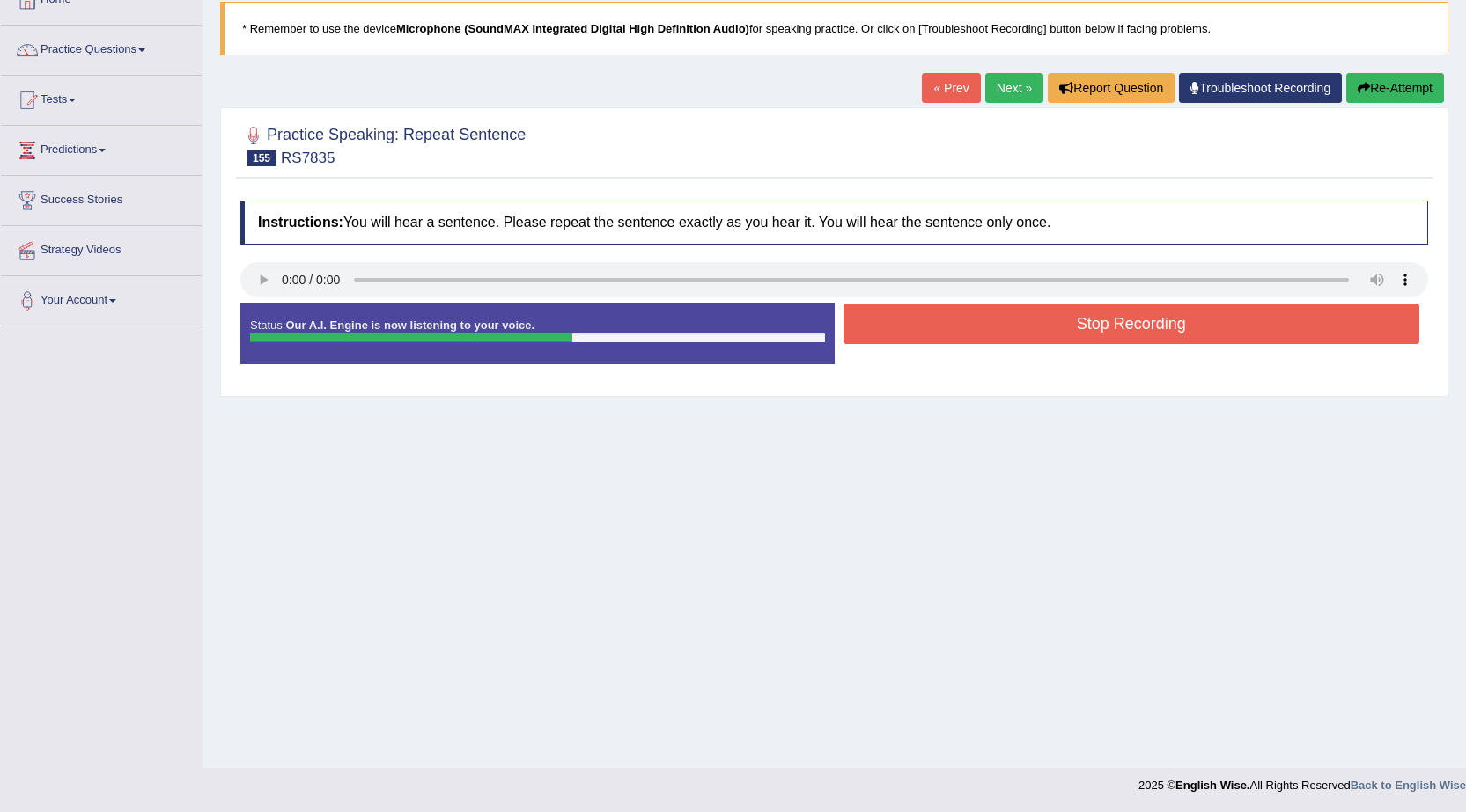
click at [1010, 331] on button "Stop Recording" at bounding box center [1131, 323] width 576 height 40
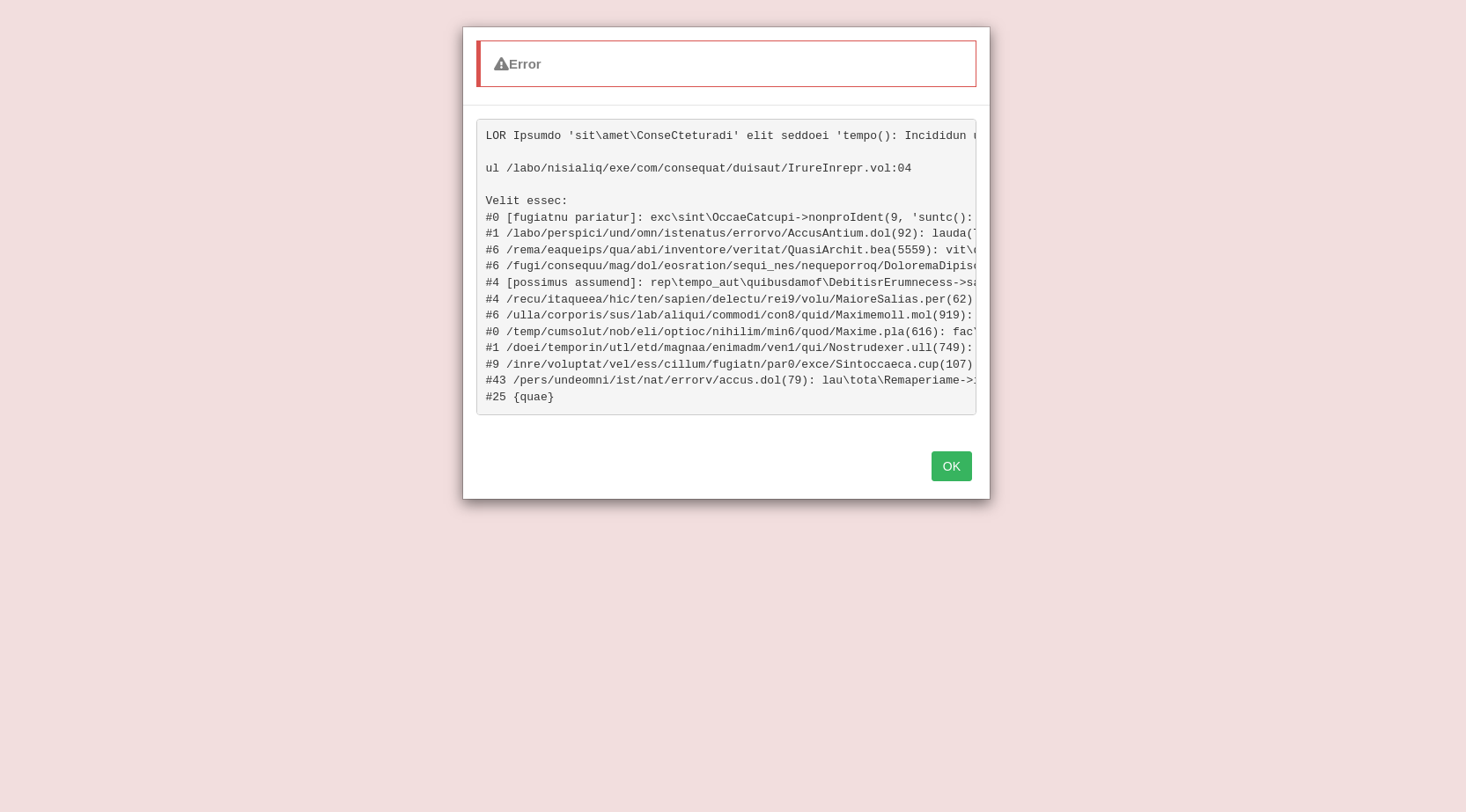
click at [948, 467] on button "OK" at bounding box center [951, 467] width 40 height 30
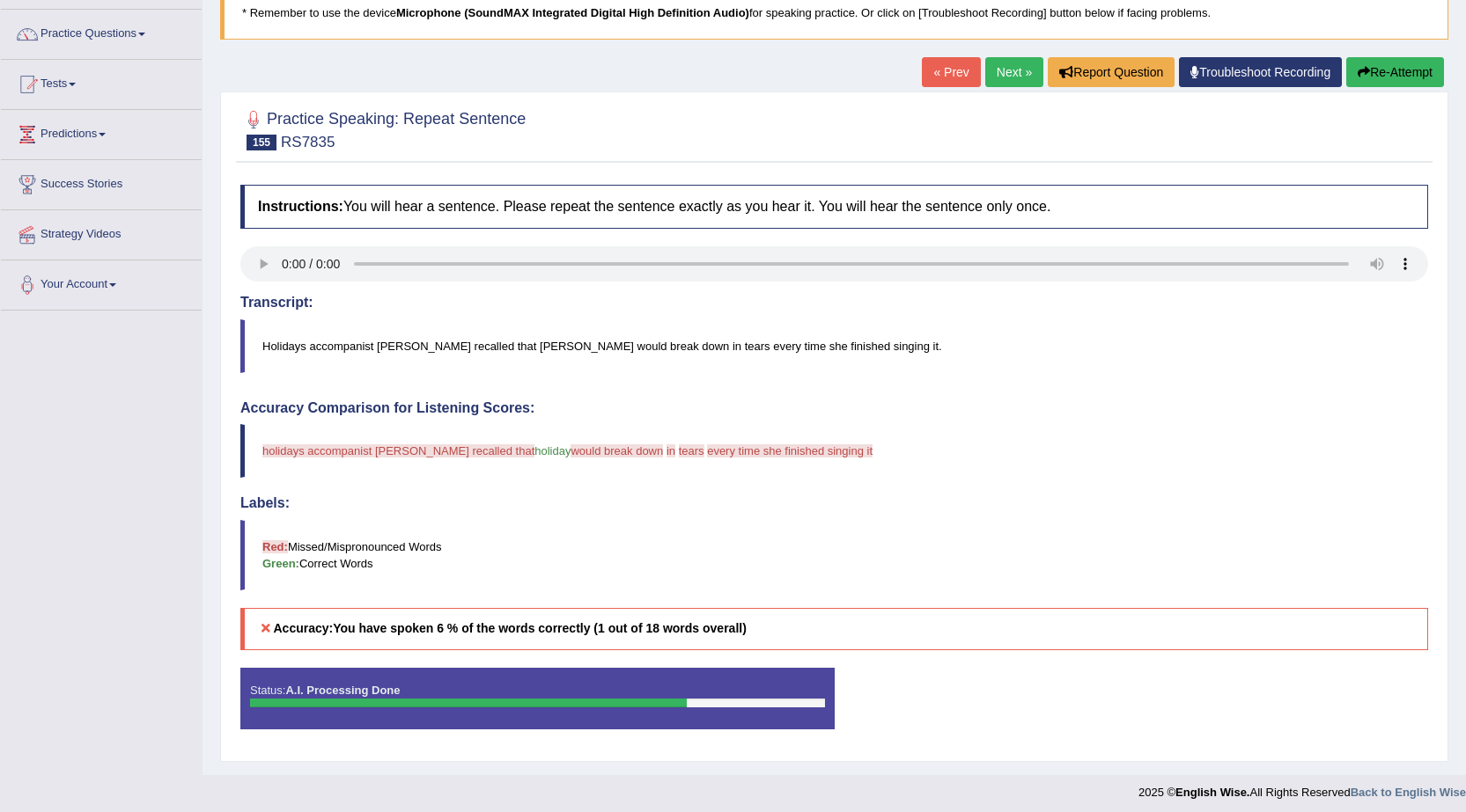
scroll to position [134, 0]
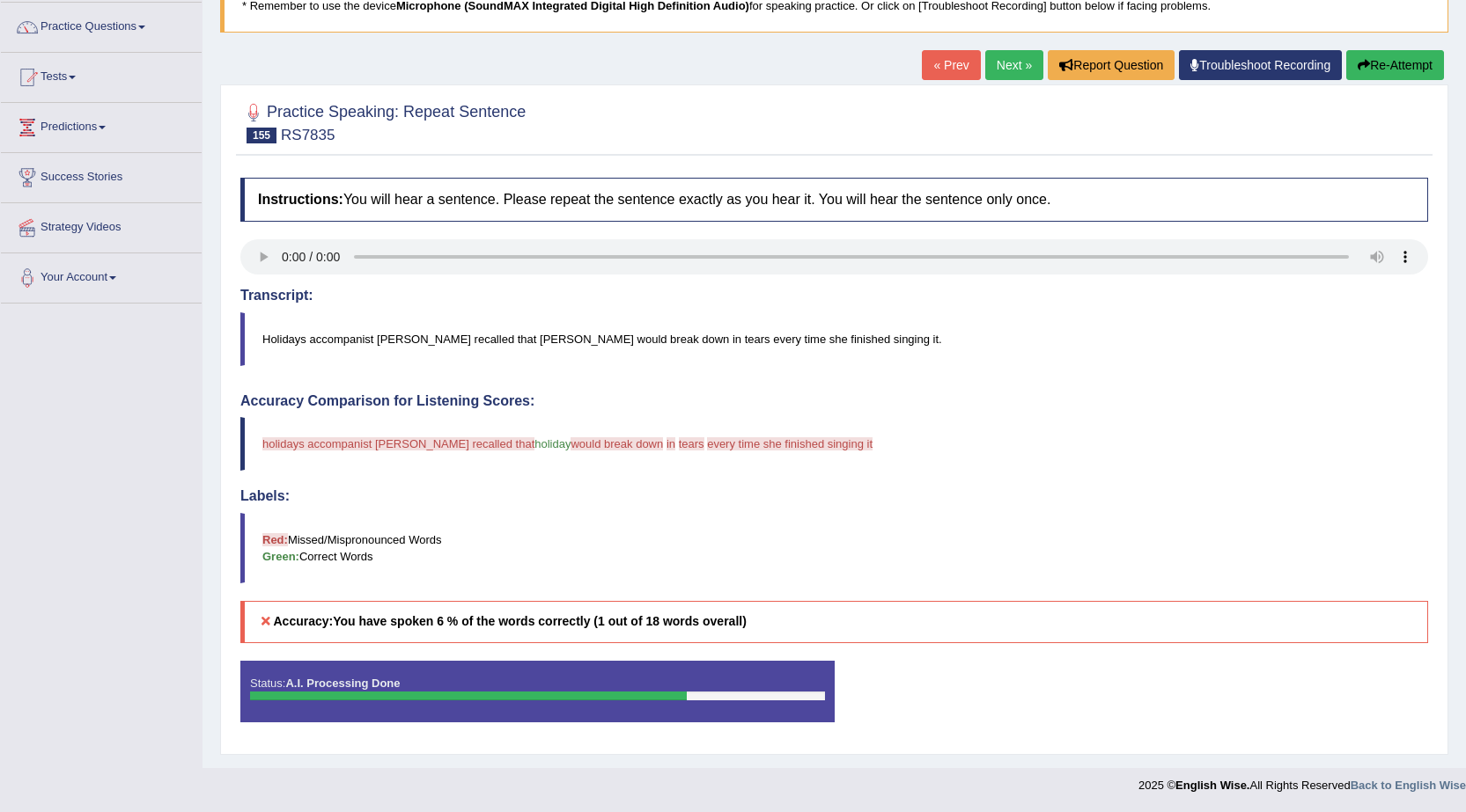
click at [997, 67] on link "Next »" at bounding box center [1014, 65] width 58 height 30
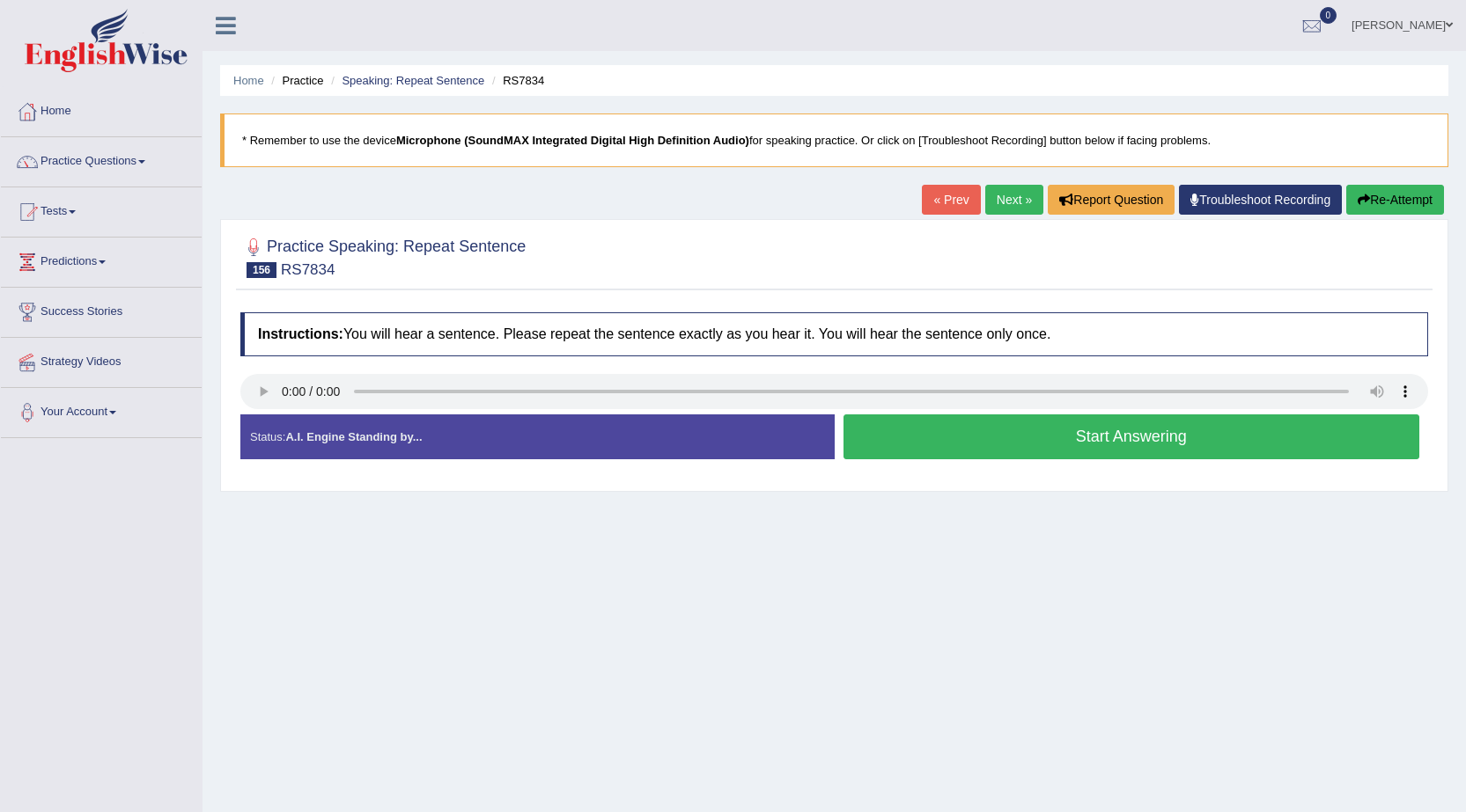
click at [1073, 447] on button "Start Answering" at bounding box center [1131, 436] width 576 height 45
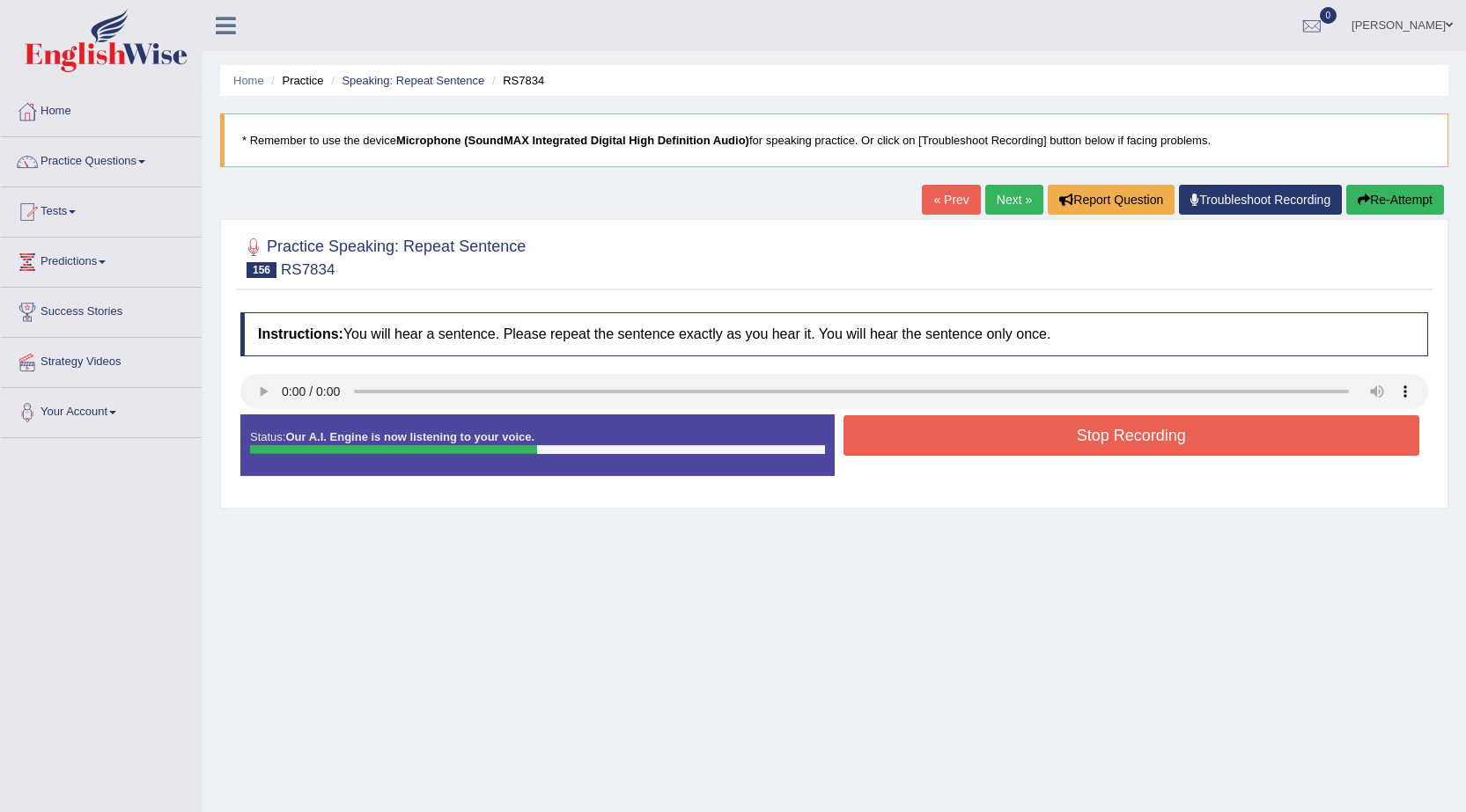
click at [1112, 444] on button "Stop Recording" at bounding box center [1131, 434] width 576 height 40
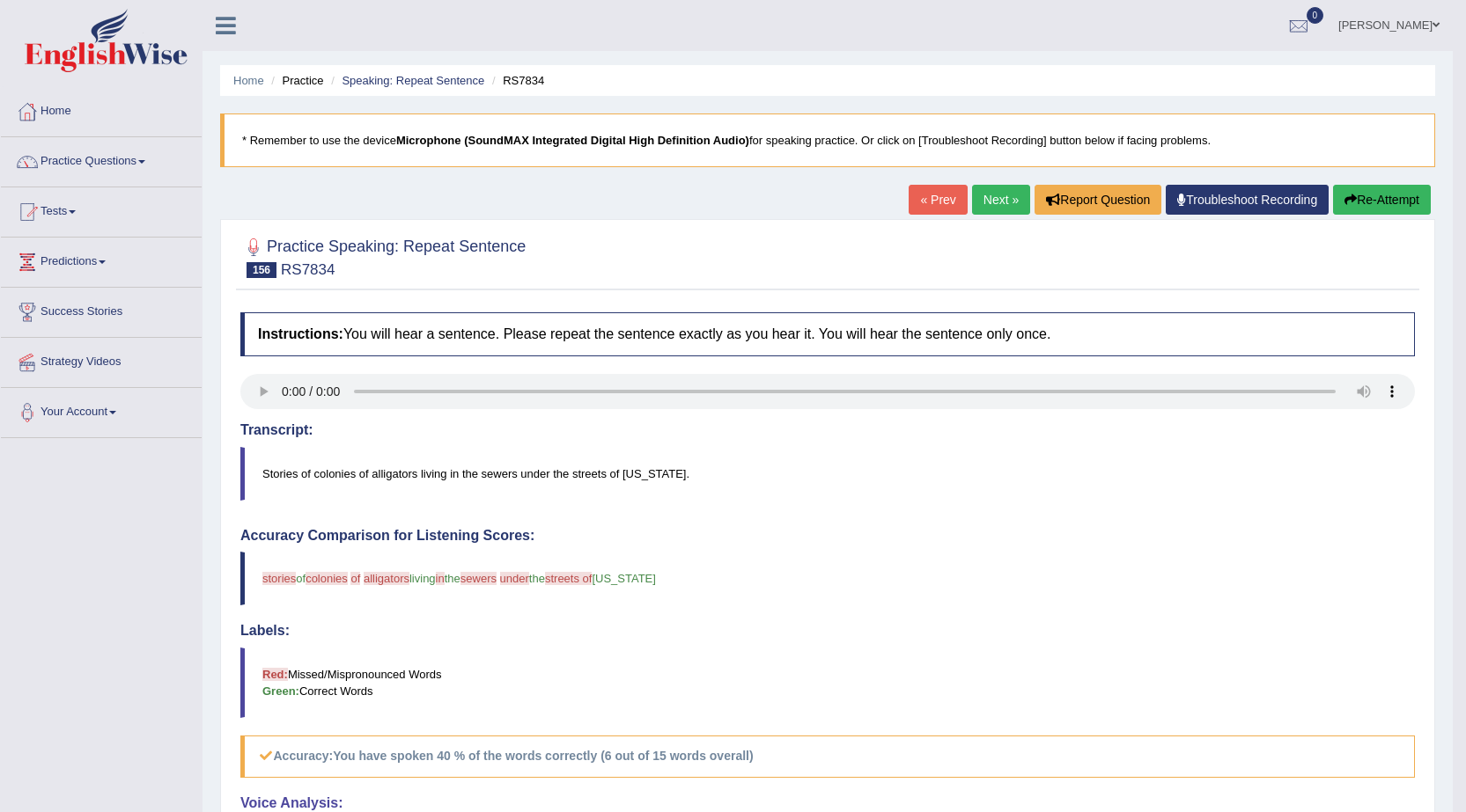
click at [1383, 194] on button "Re-Attempt" at bounding box center [1381, 200] width 98 height 30
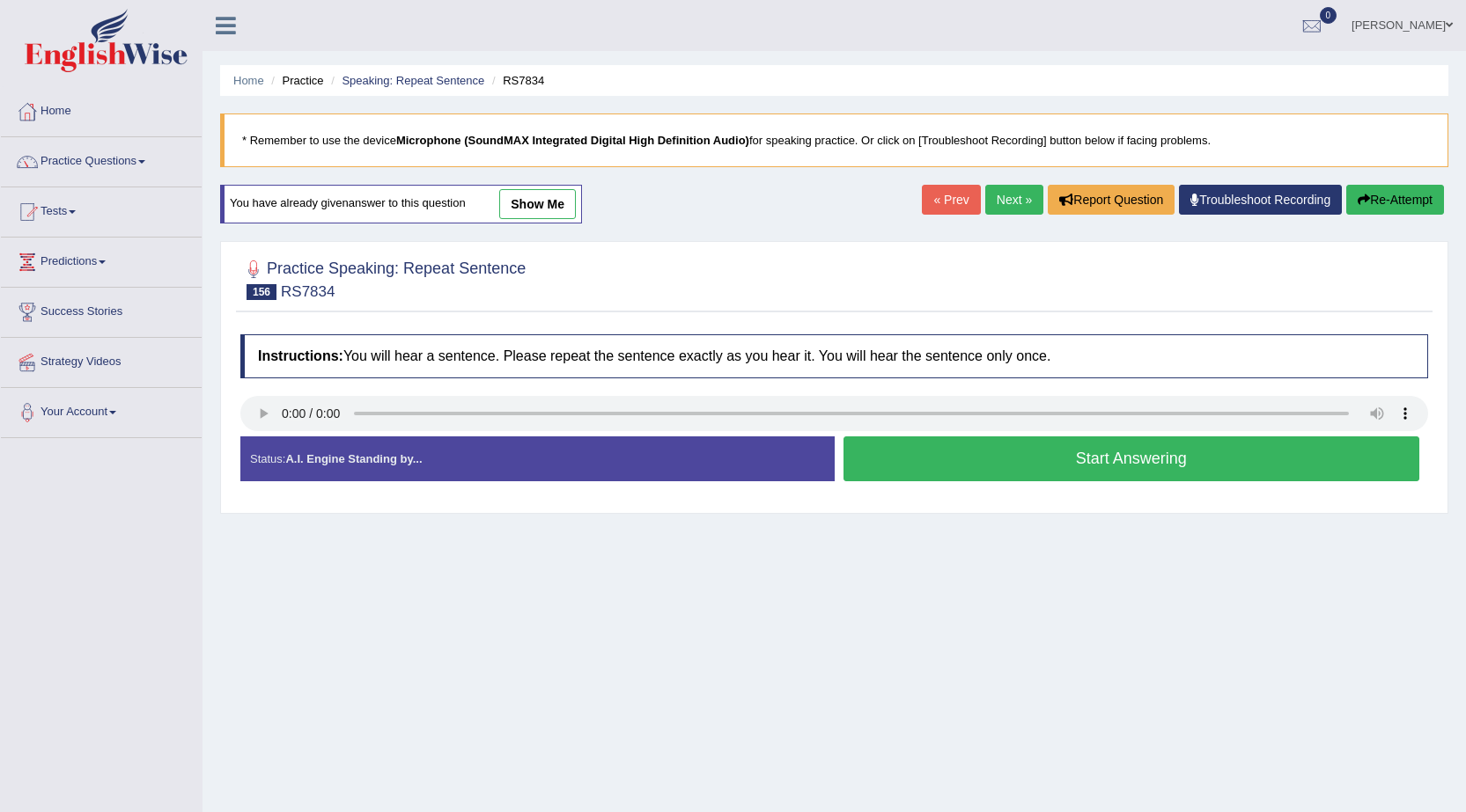
click at [1014, 445] on button "Start Answering" at bounding box center [1131, 459] width 576 height 45
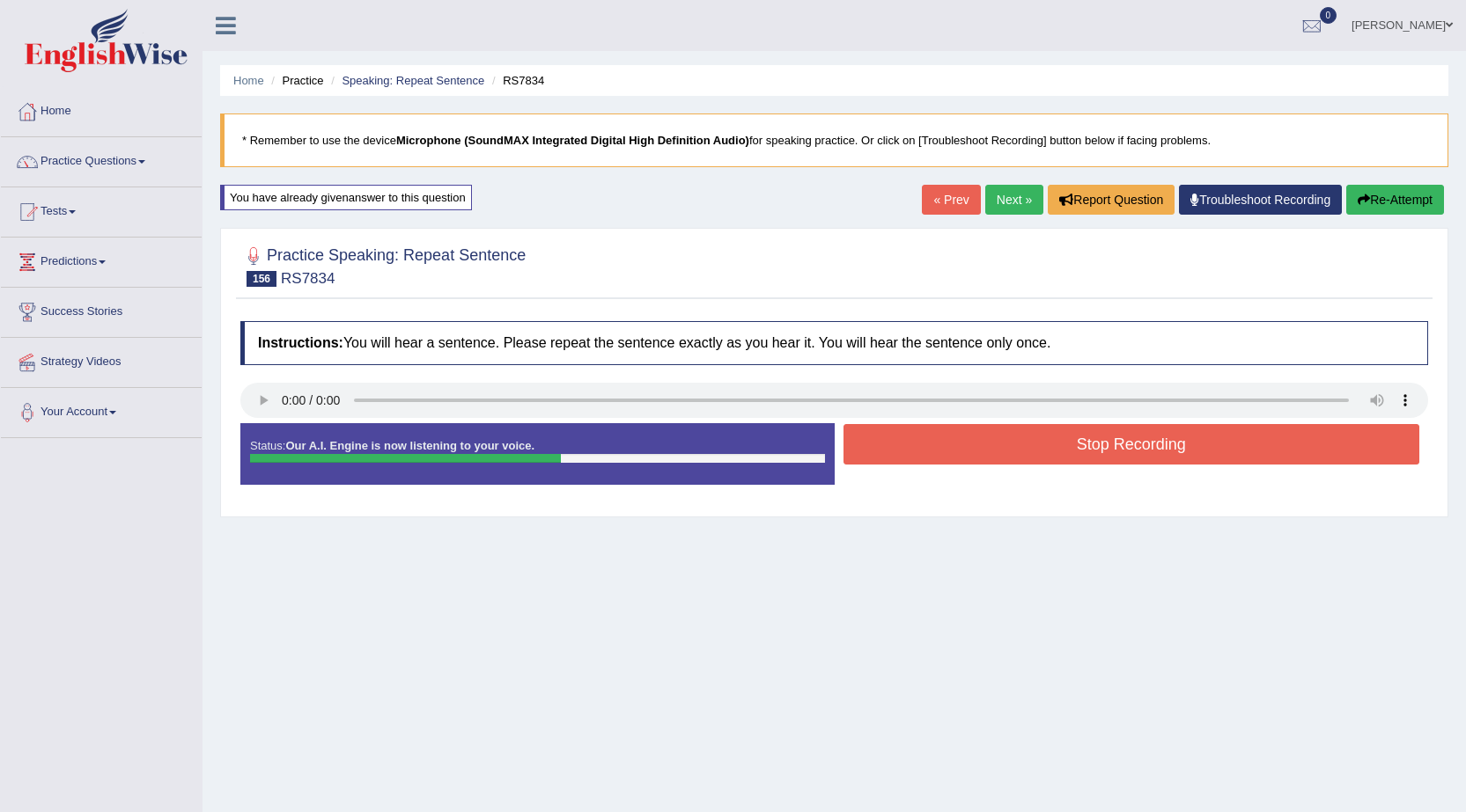
click at [1071, 457] on button "Stop Recording" at bounding box center [1131, 443] width 576 height 40
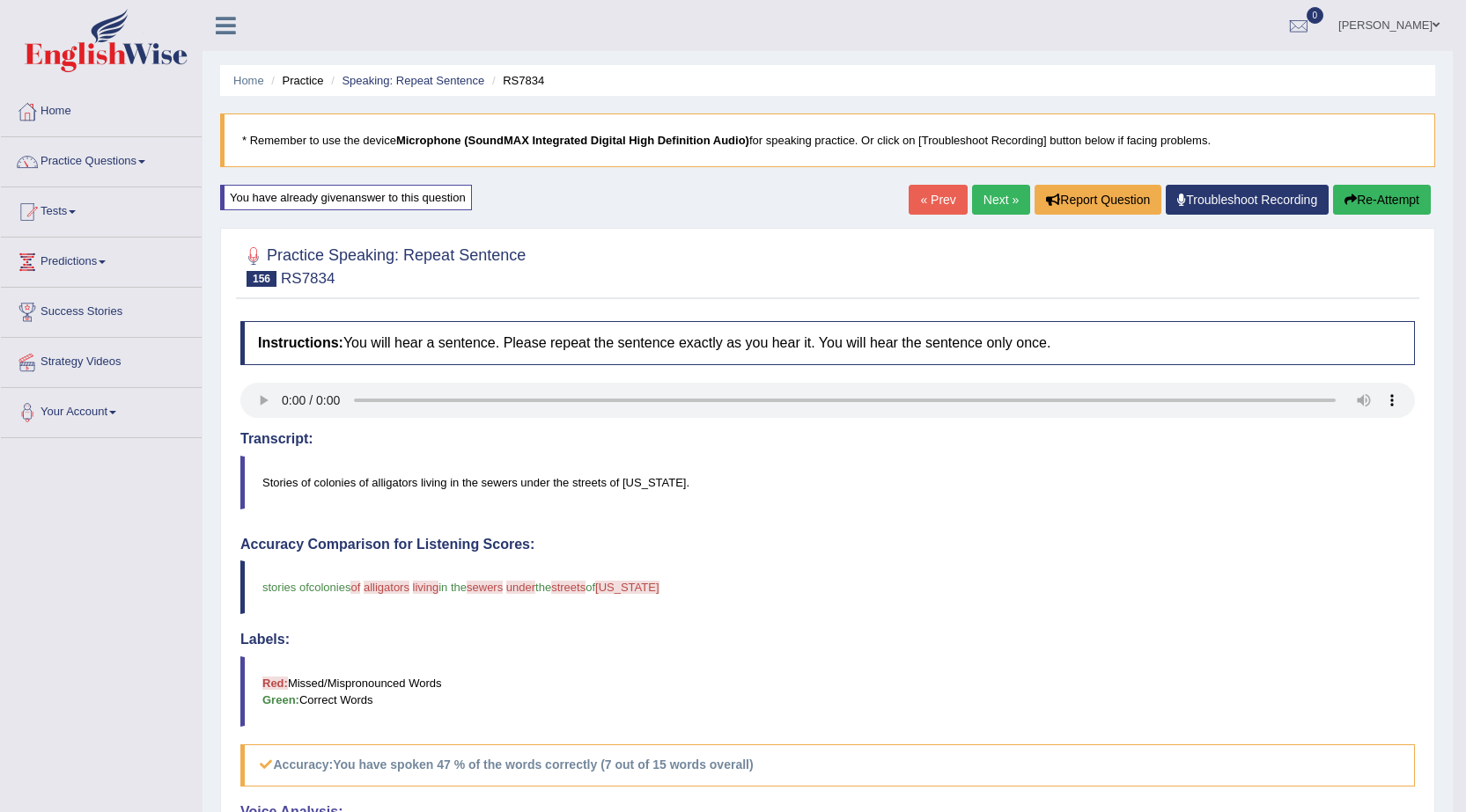
click at [998, 198] on link "Next »" at bounding box center [1000, 200] width 58 height 30
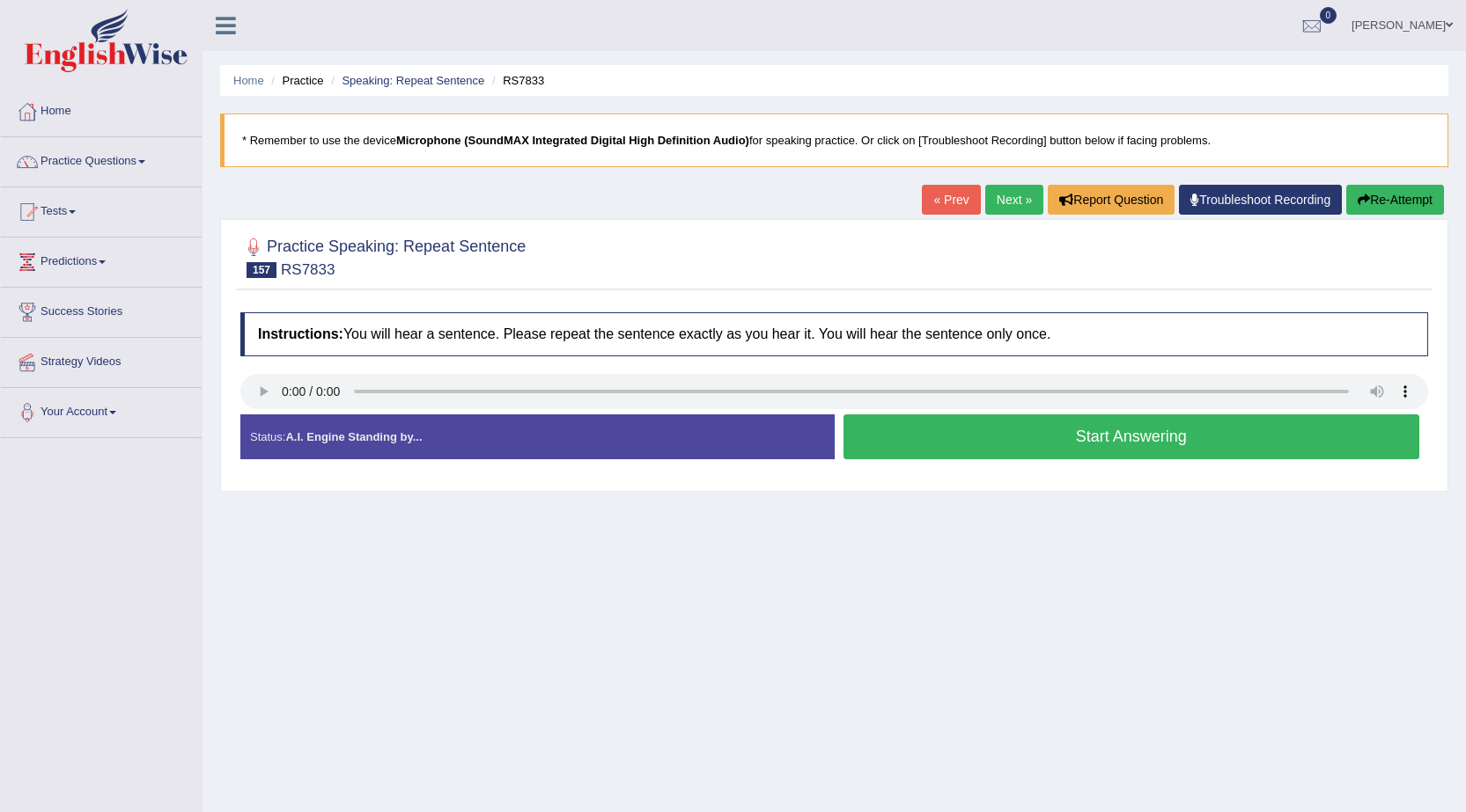
click at [923, 435] on button "Start Answering" at bounding box center [1131, 436] width 576 height 45
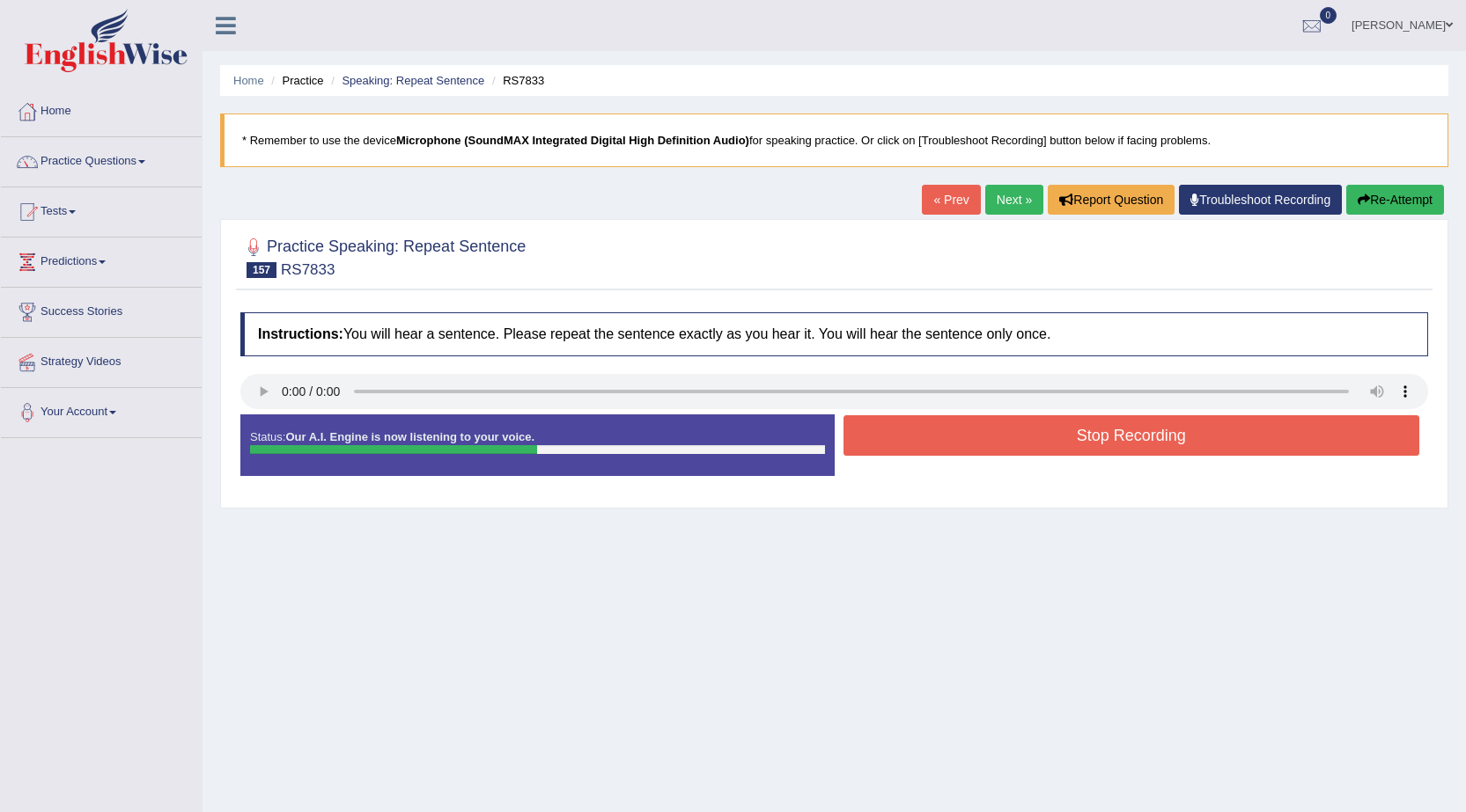
click at [923, 435] on button "Stop Recording" at bounding box center [1131, 434] width 576 height 40
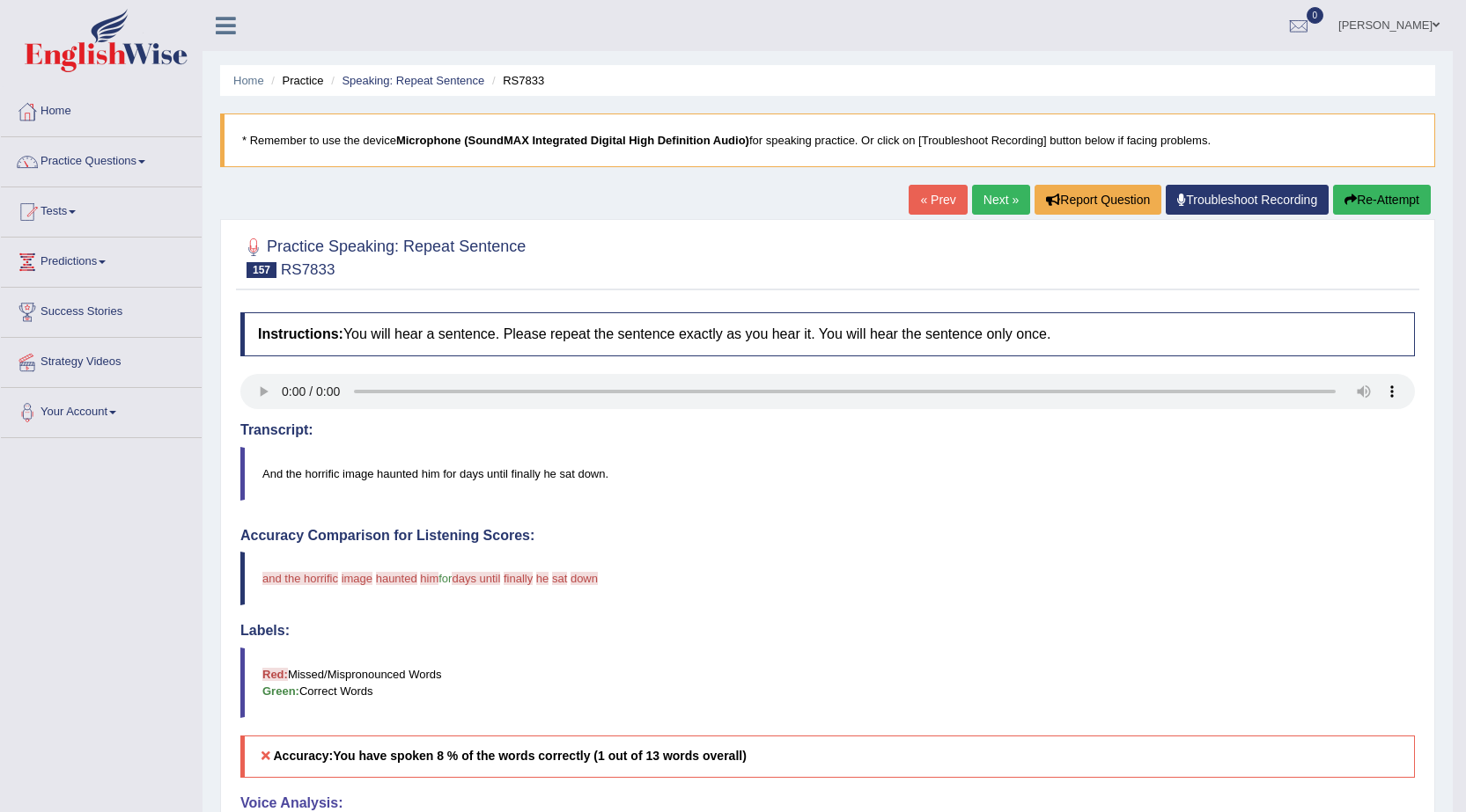
click at [1399, 200] on button "Re-Attempt" at bounding box center [1381, 200] width 98 height 30
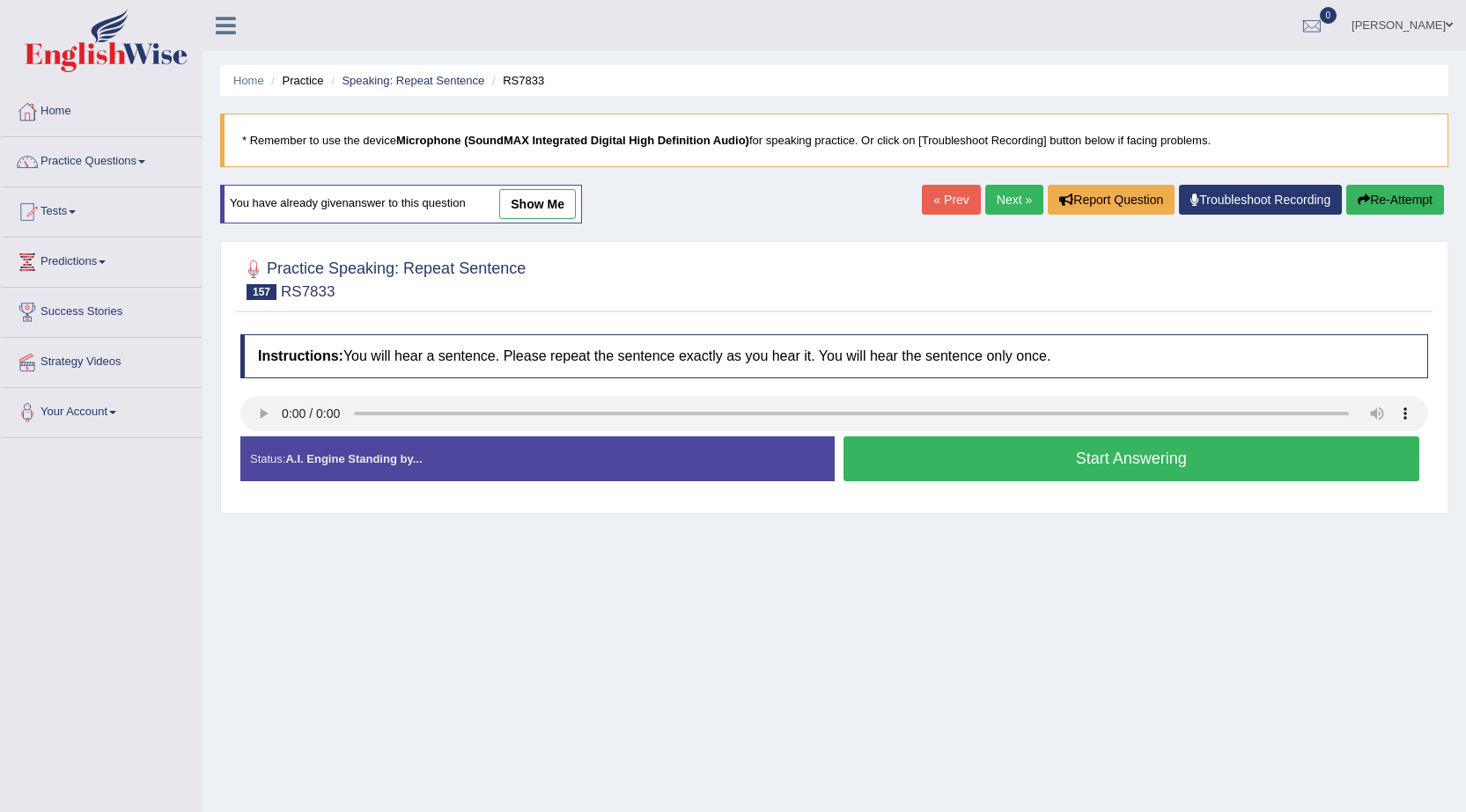
click at [942, 473] on button "Start Answering" at bounding box center [1131, 459] width 576 height 45
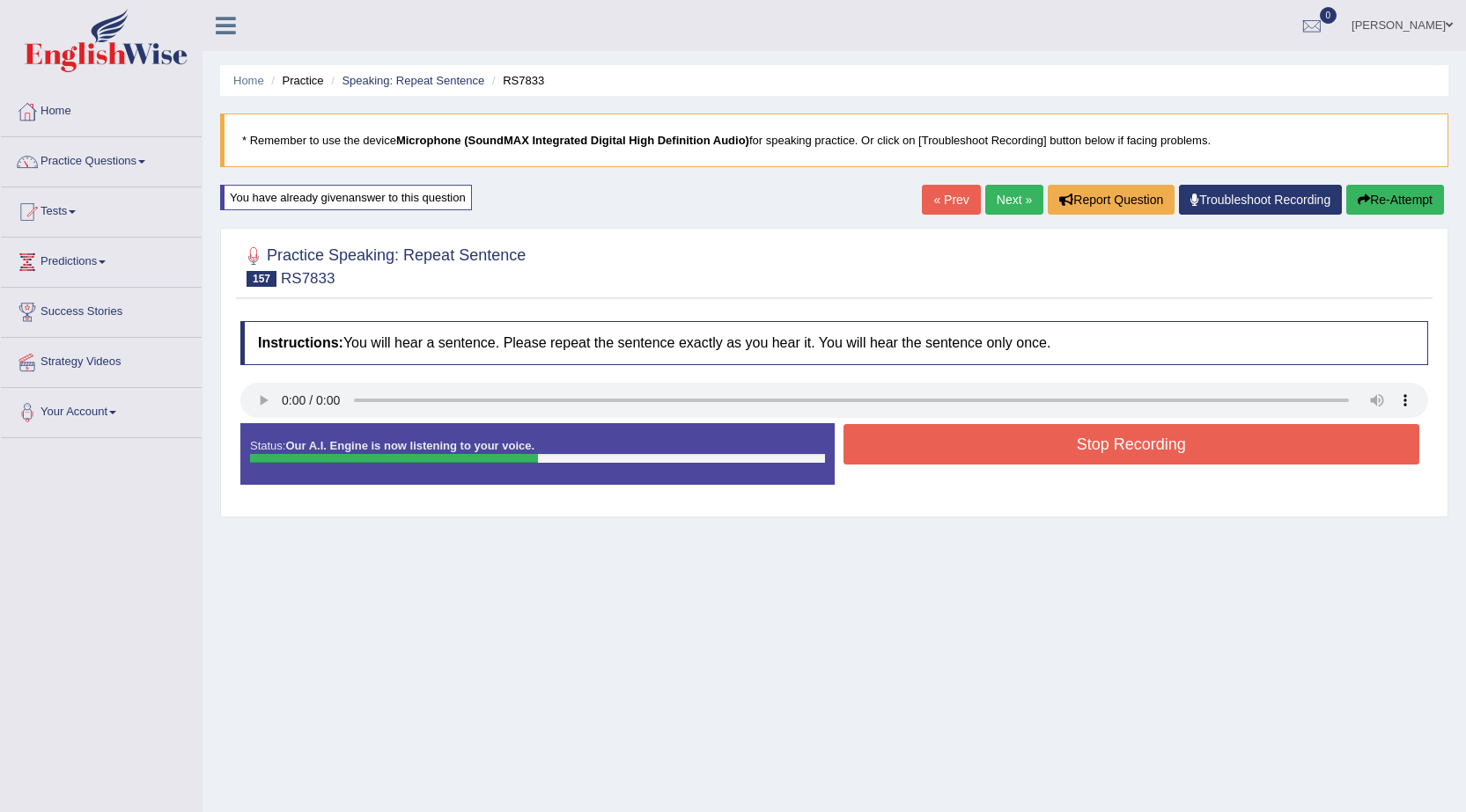
click at [944, 448] on button "Stop Recording" at bounding box center [1131, 443] width 576 height 40
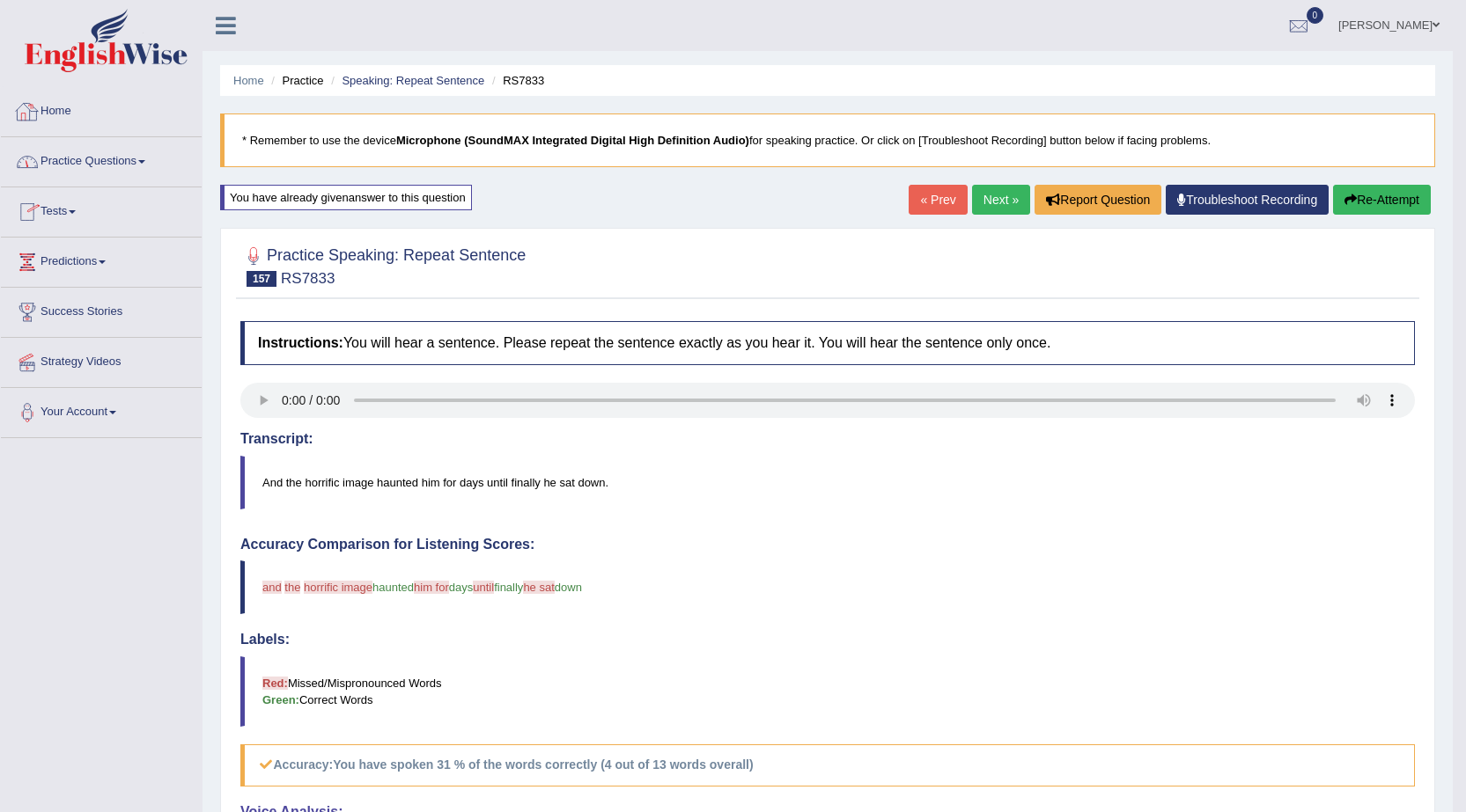
click at [69, 112] on link "Home" at bounding box center [101, 109] width 200 height 44
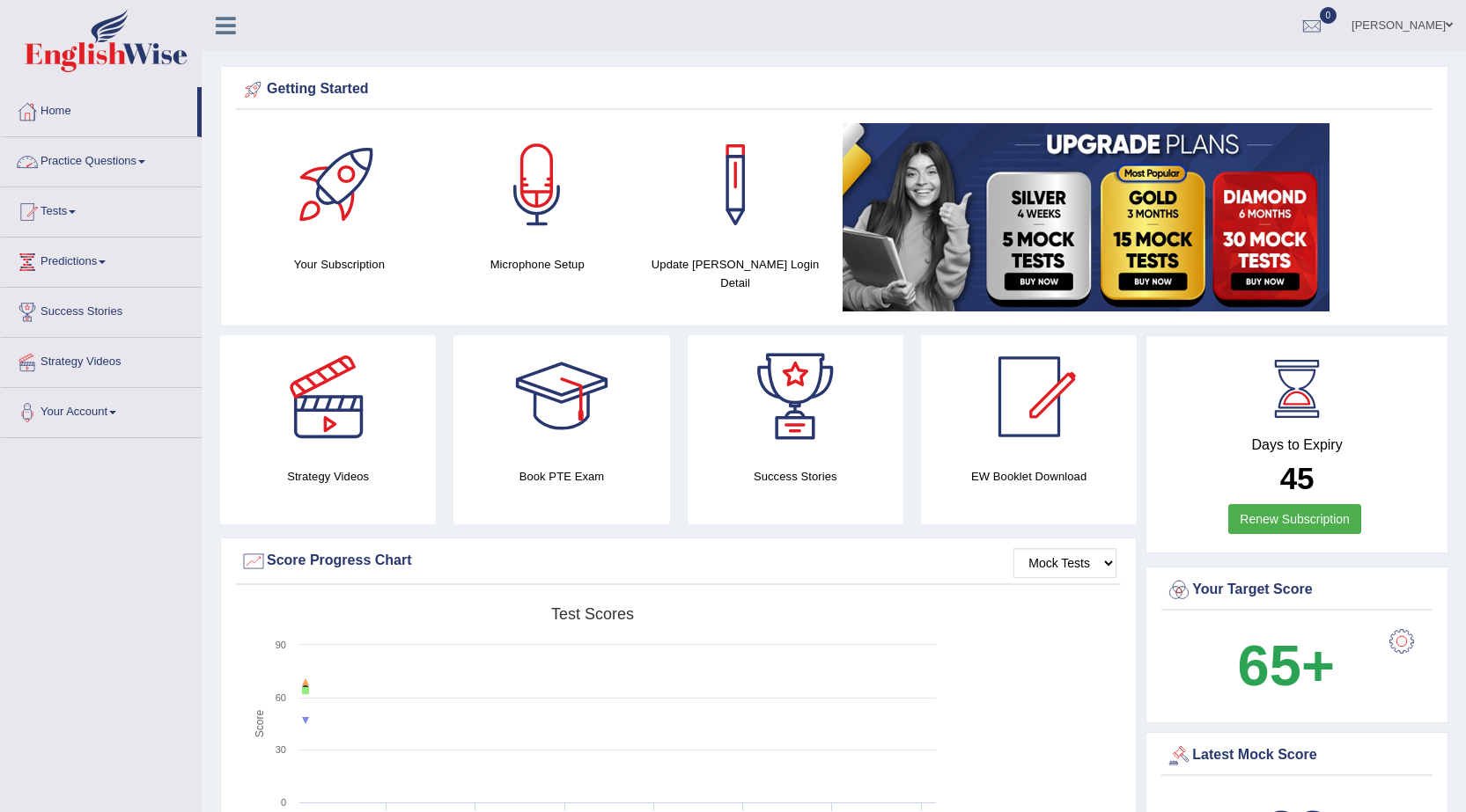
click at [89, 157] on link "Practice Questions" at bounding box center [101, 158] width 200 height 44
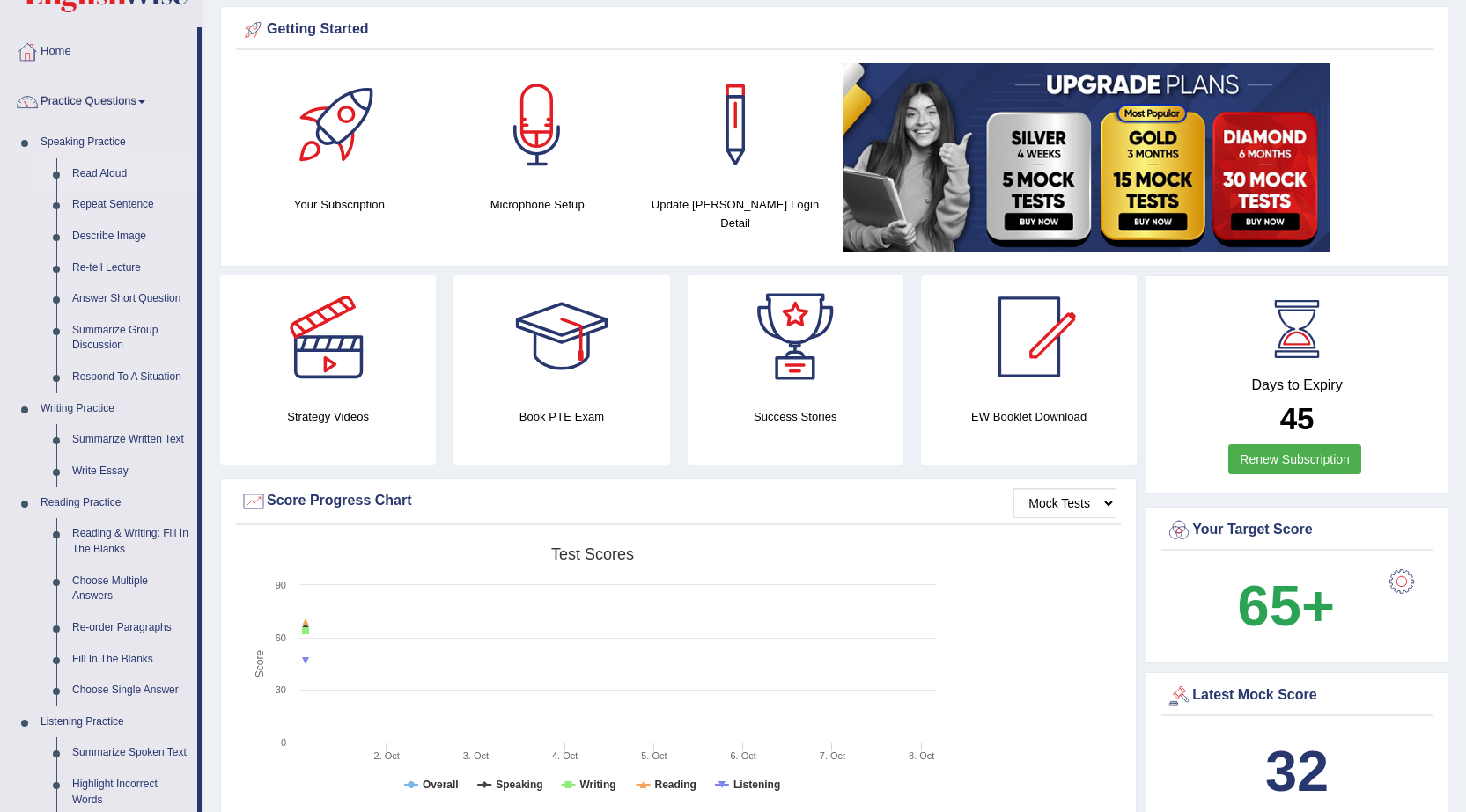
scroll to position [88, 0]
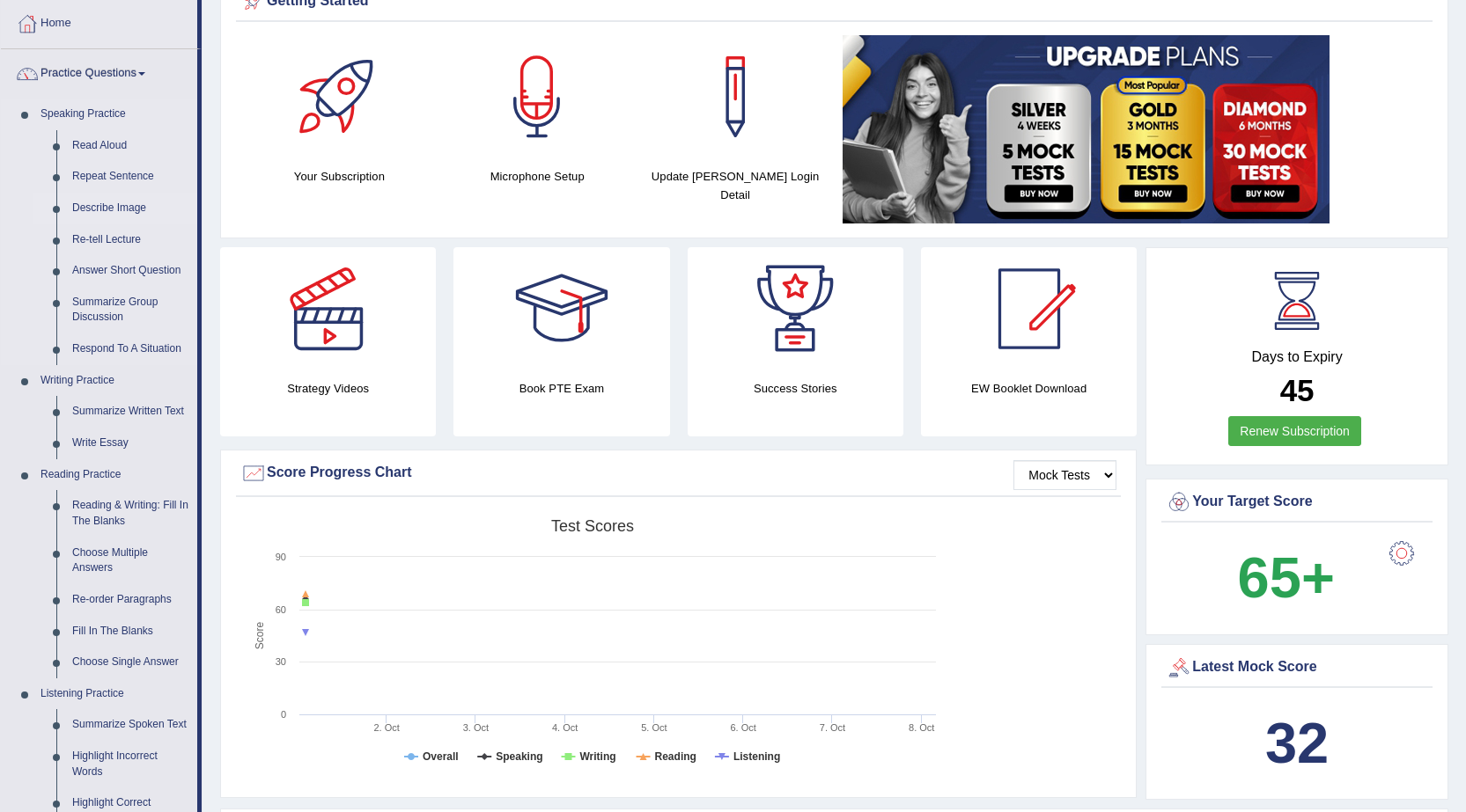
click at [98, 206] on link "Describe Image" at bounding box center [130, 208] width 133 height 32
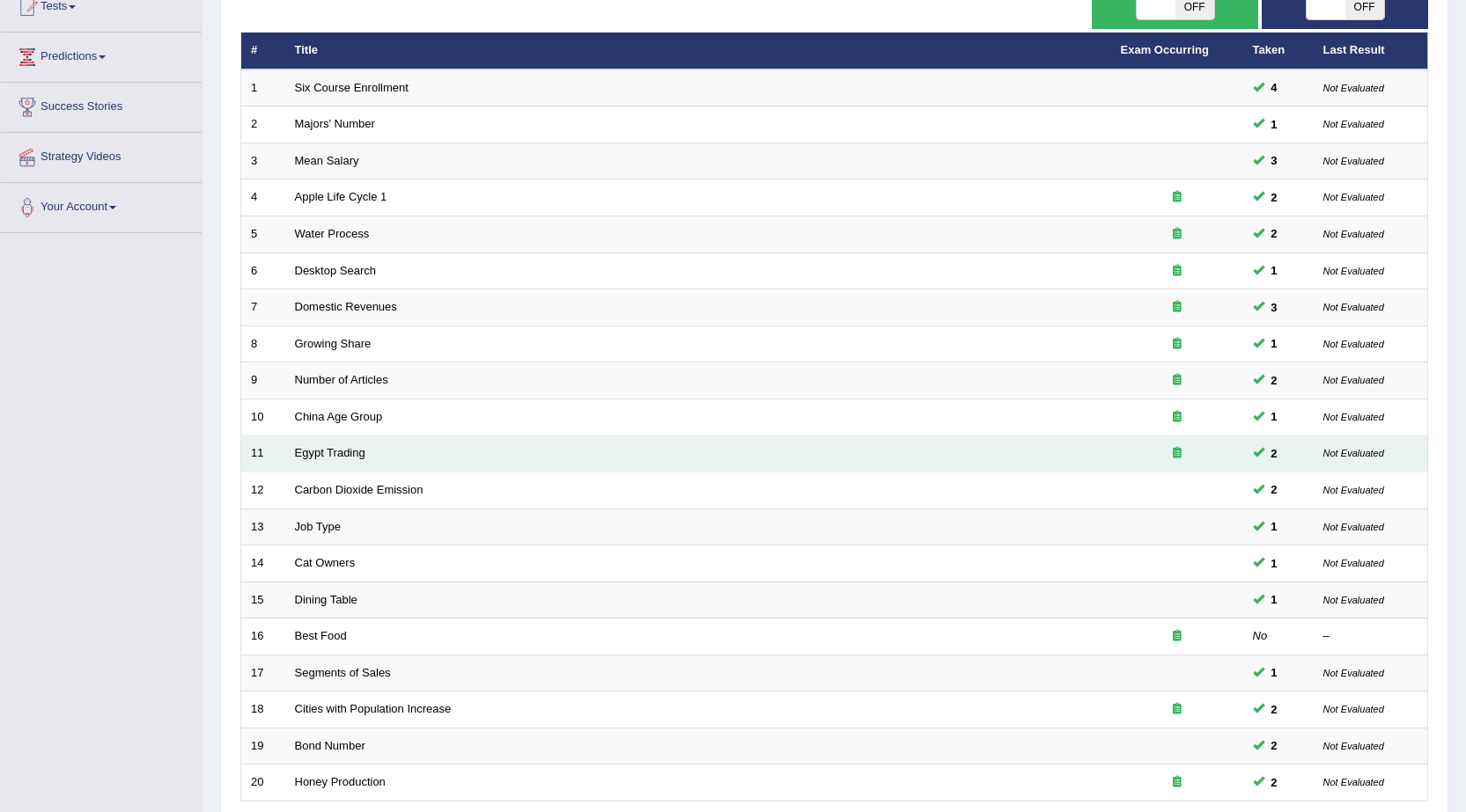
scroll to position [353, 0]
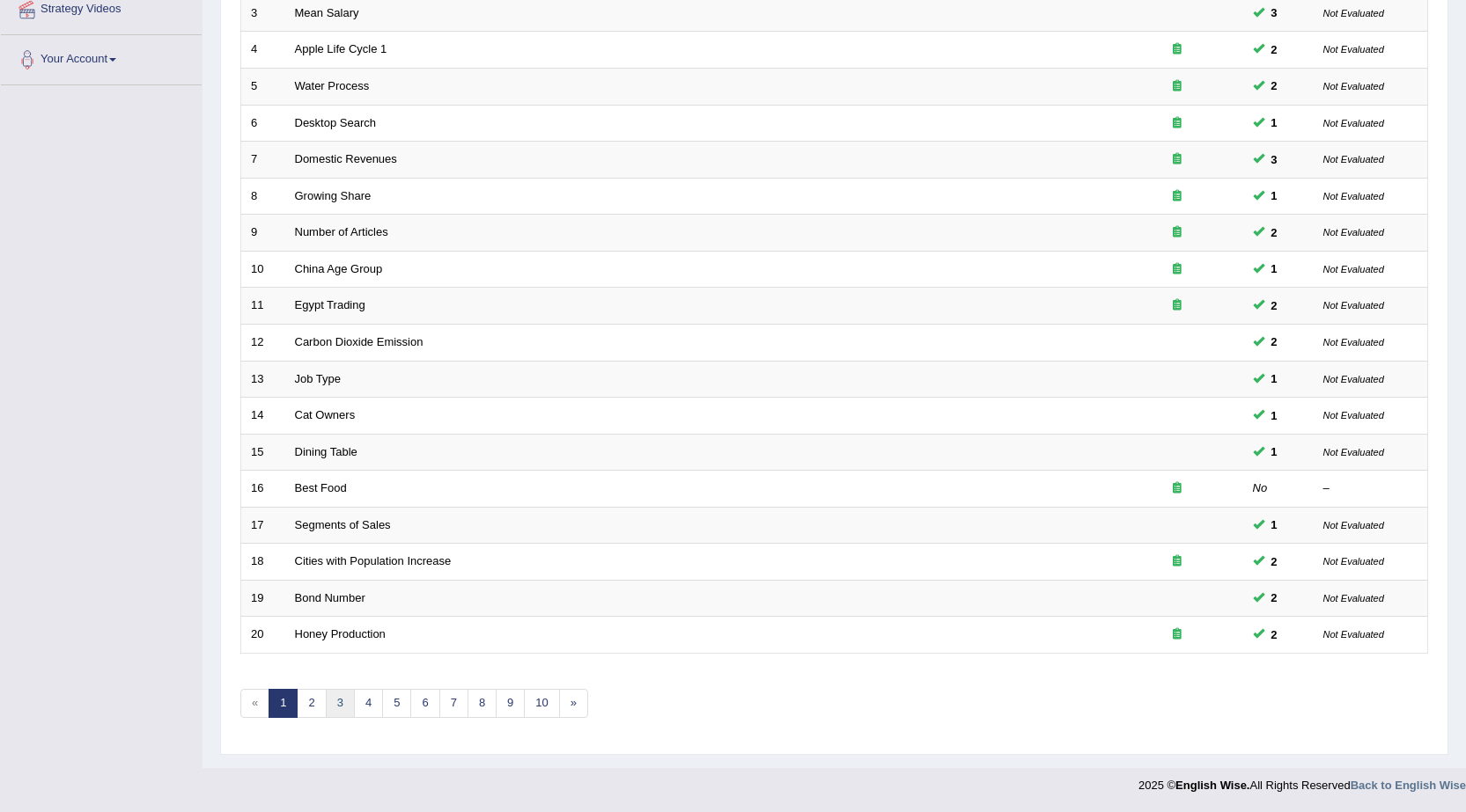
click at [348, 701] on link "3" at bounding box center [340, 703] width 29 height 29
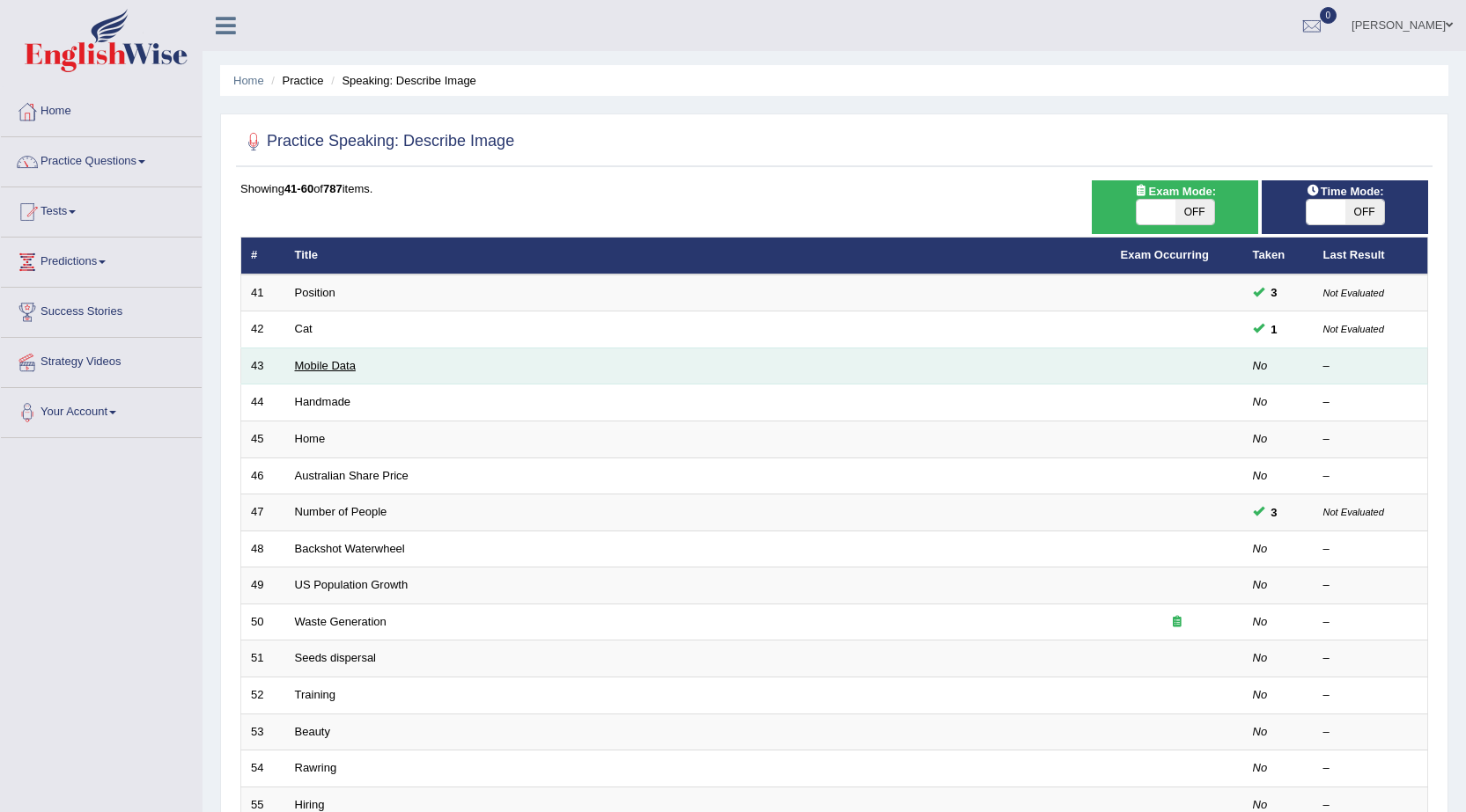
click at [319, 364] on link "Mobile Data" at bounding box center [325, 365] width 61 height 13
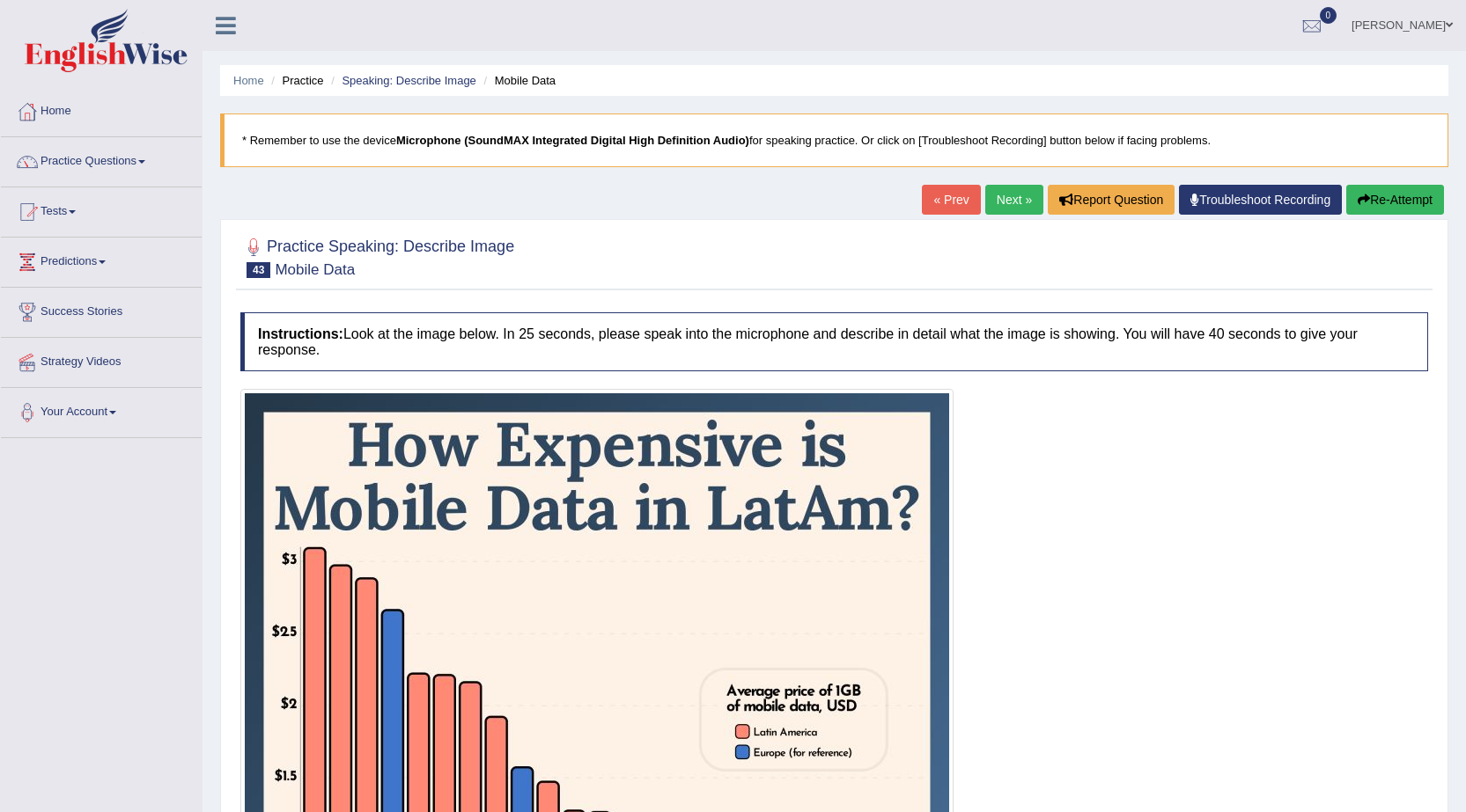
click at [996, 195] on link "Next »" at bounding box center [1014, 200] width 58 height 30
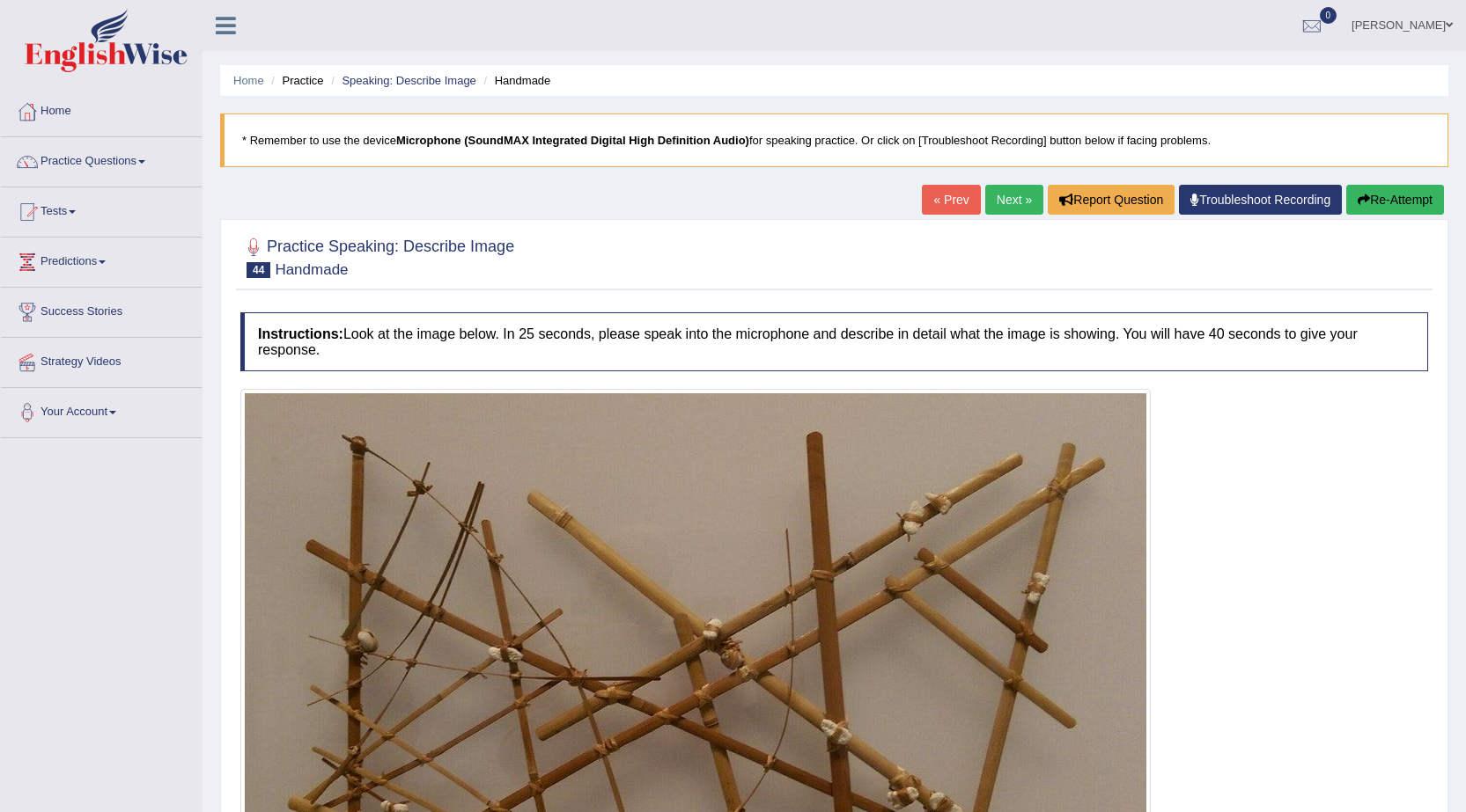
click at [1001, 194] on link "Next »" at bounding box center [1014, 200] width 58 height 30
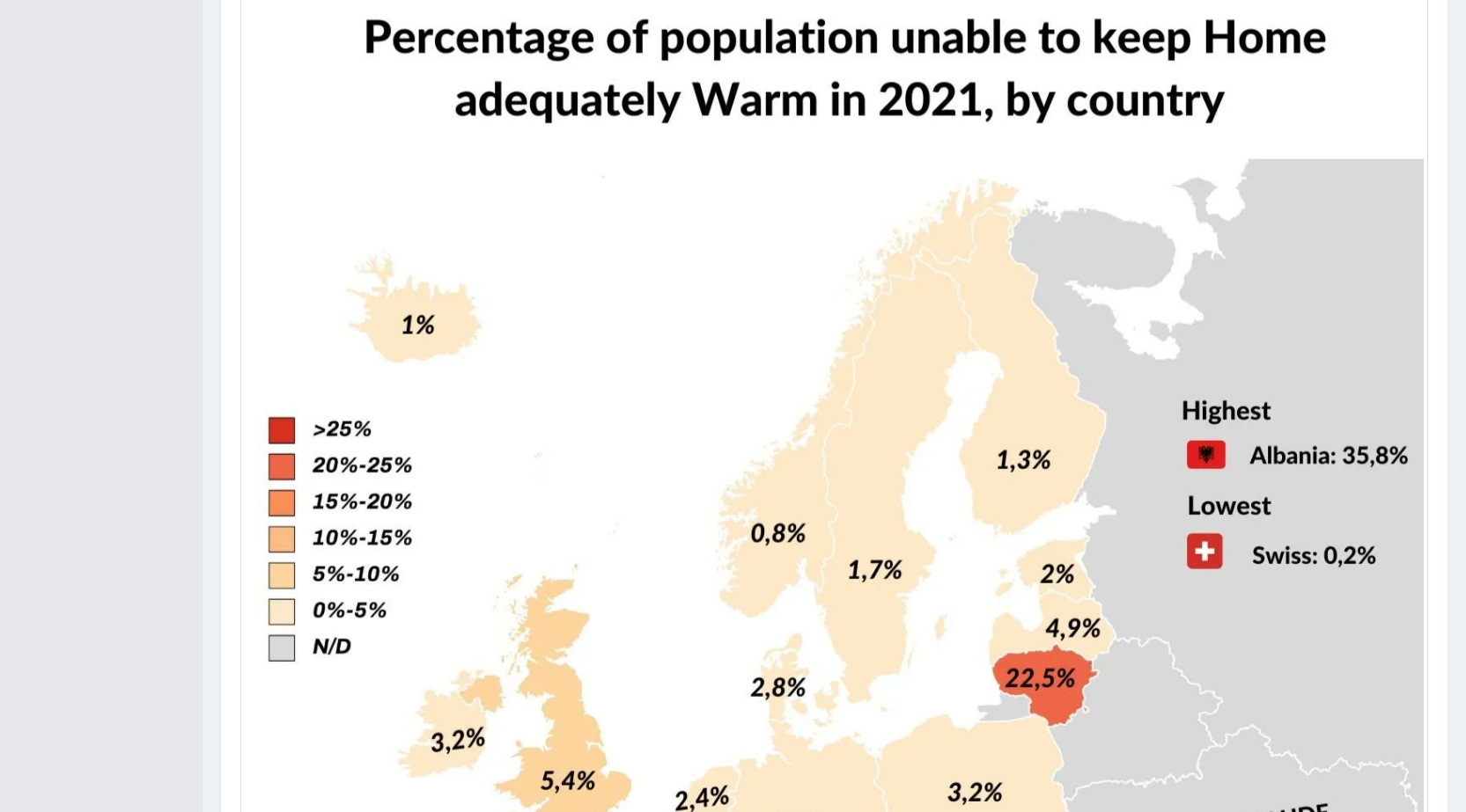
scroll to position [440, 0]
